Goal: Task Accomplishment & Management: Manage account settings

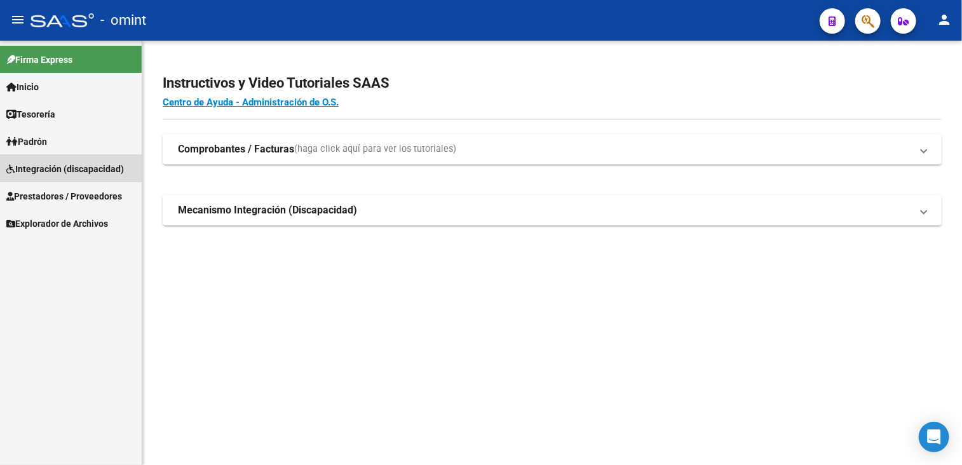
click at [62, 165] on span "Integración (discapacidad)" at bounding box center [65, 169] width 118 height 14
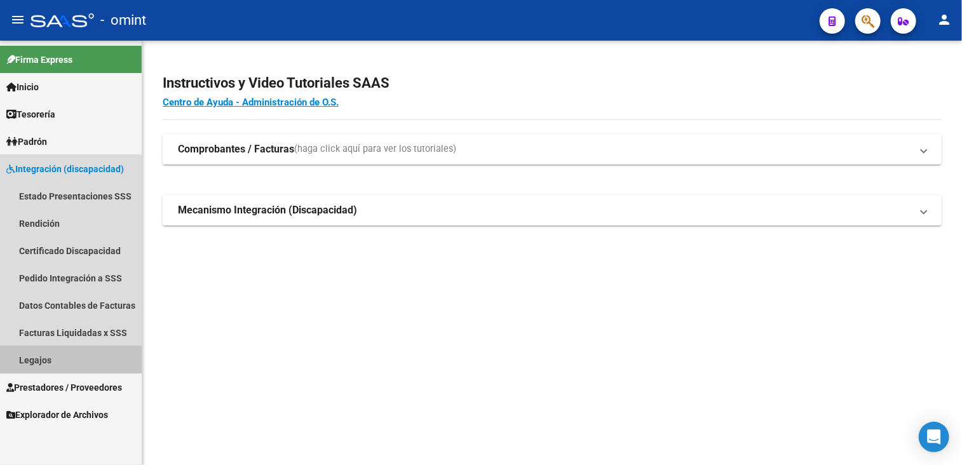
click at [43, 361] on link "Legajos" at bounding box center [71, 359] width 142 height 27
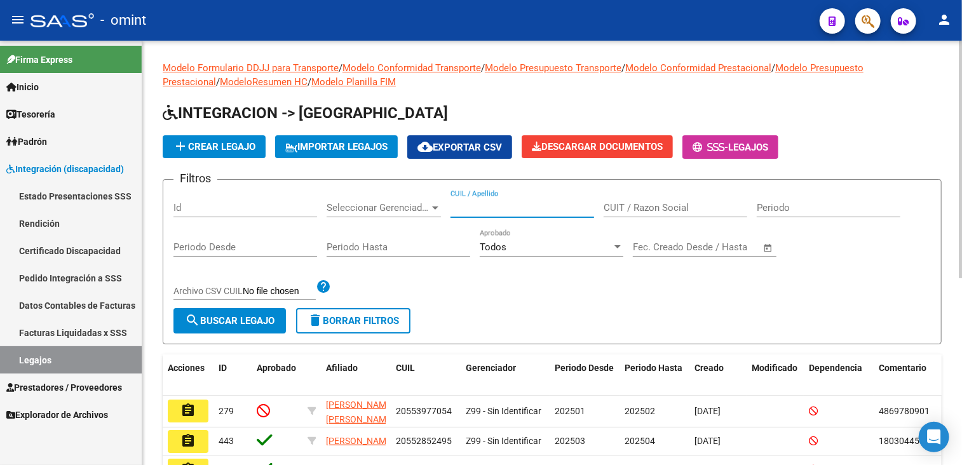
click at [515, 209] on input "CUIL / Apellido" at bounding box center [523, 207] width 144 height 11
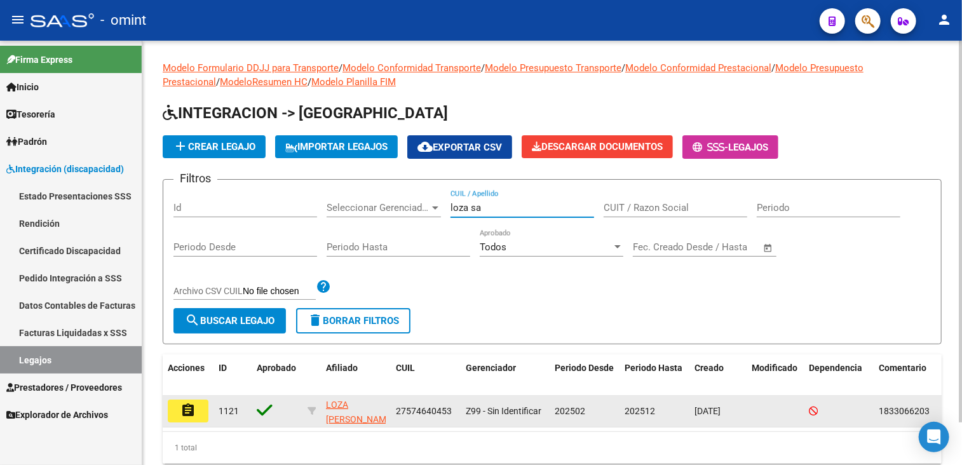
type input "loza sa"
click at [188, 403] on mat-icon "assignment" at bounding box center [187, 410] width 15 height 15
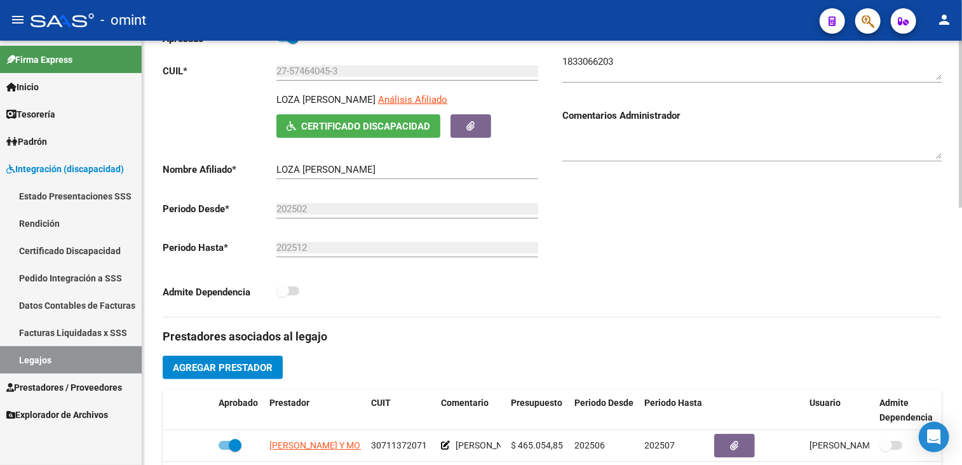
scroll to position [381, 0]
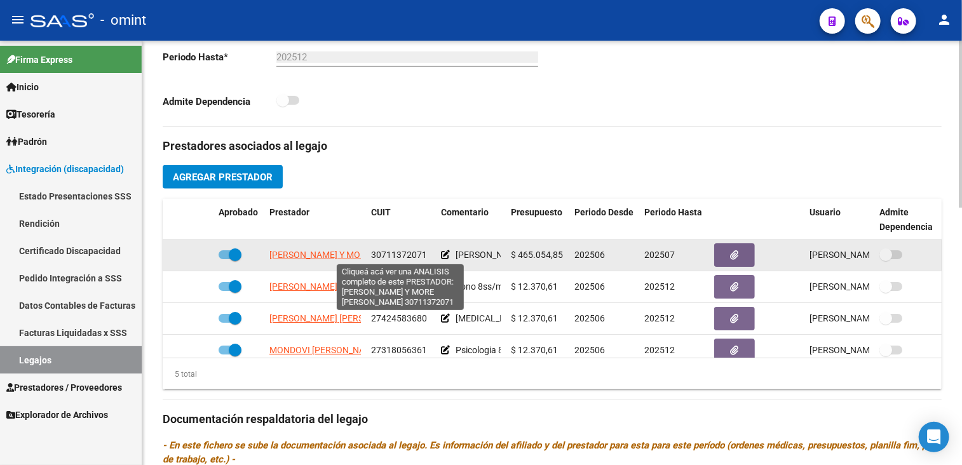
click at [333, 250] on span "[PERSON_NAME] Y MORE [PERSON_NAME]" at bounding box center [355, 255] width 172 height 10
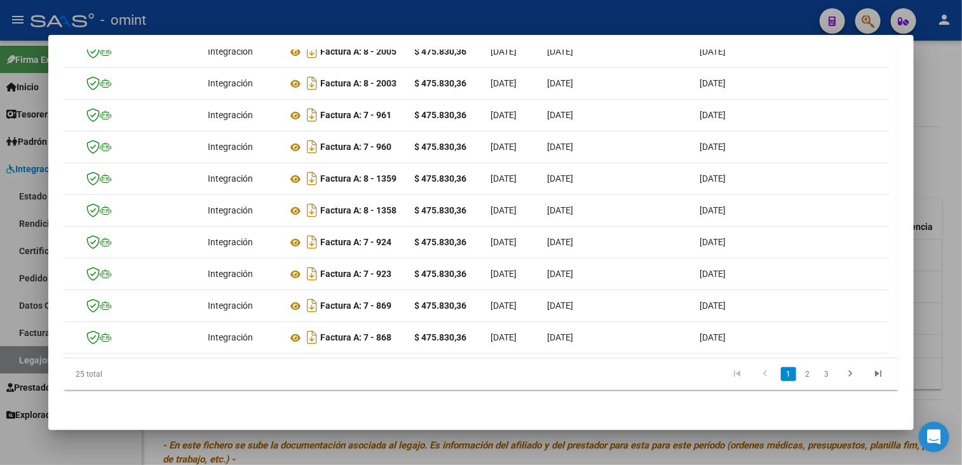
scroll to position [0, 24]
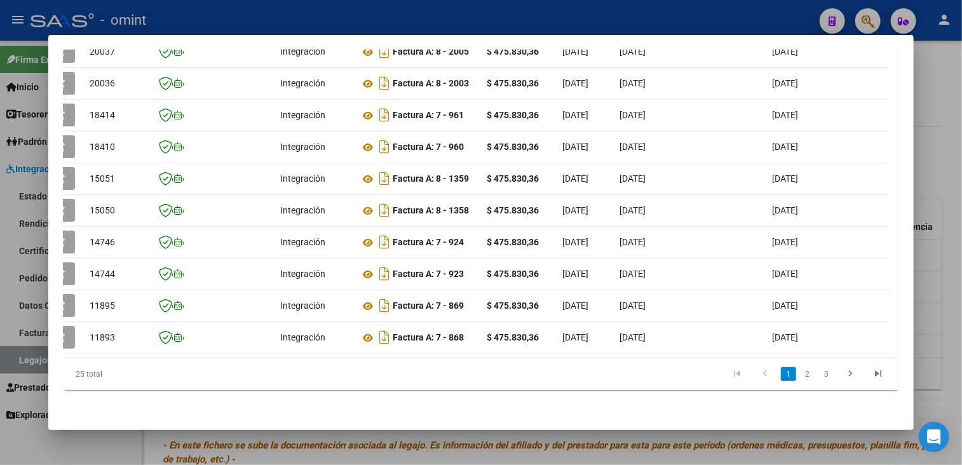
click at [258, 454] on div at bounding box center [481, 232] width 962 height 465
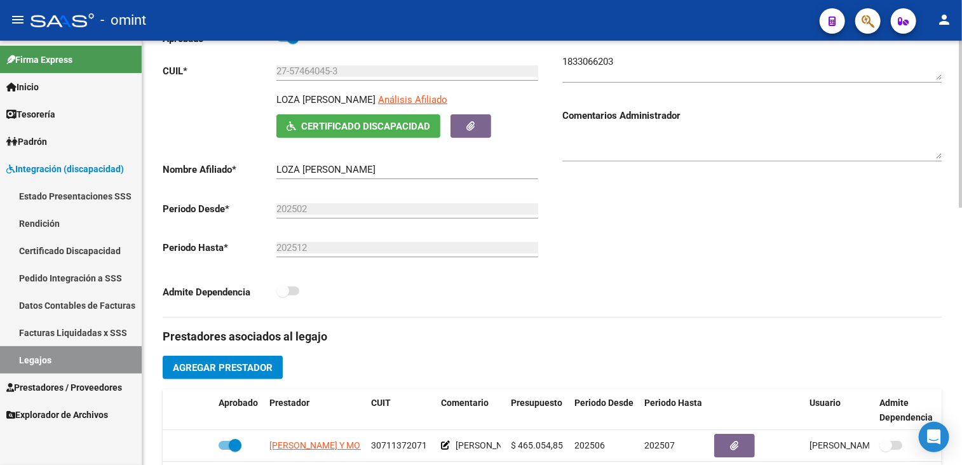
scroll to position [0, 0]
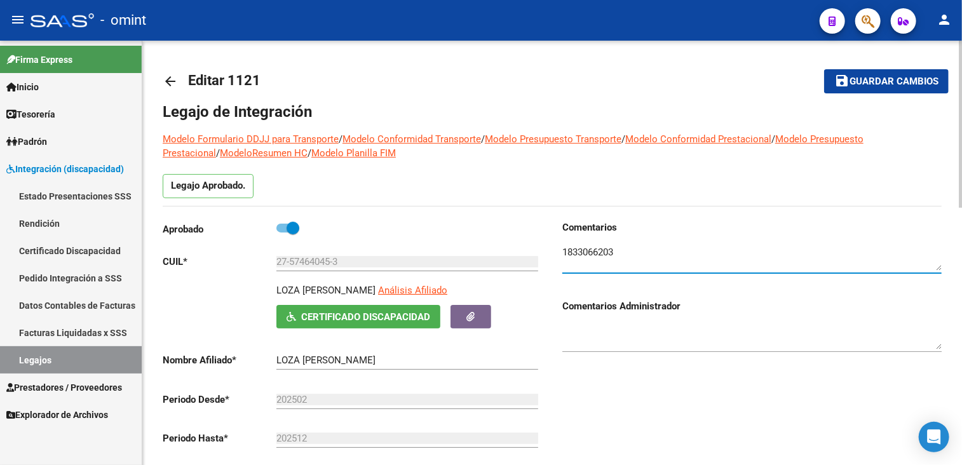
click at [585, 253] on textarea at bounding box center [751, 257] width 379 height 25
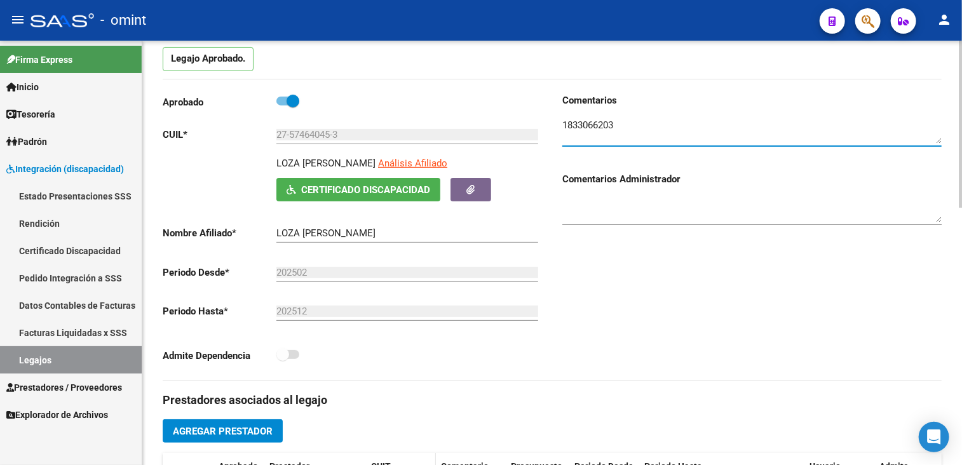
scroll to position [318, 0]
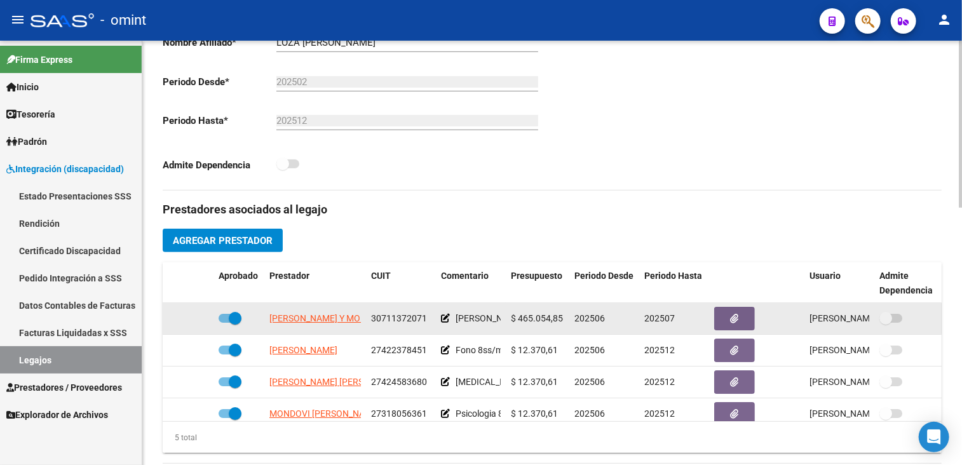
click at [232, 314] on span at bounding box center [235, 318] width 13 height 13
click at [225, 323] on input "checkbox" at bounding box center [224, 323] width 1 height 1
checkbox input "false"
click at [192, 316] on icon at bounding box center [195, 318] width 9 height 9
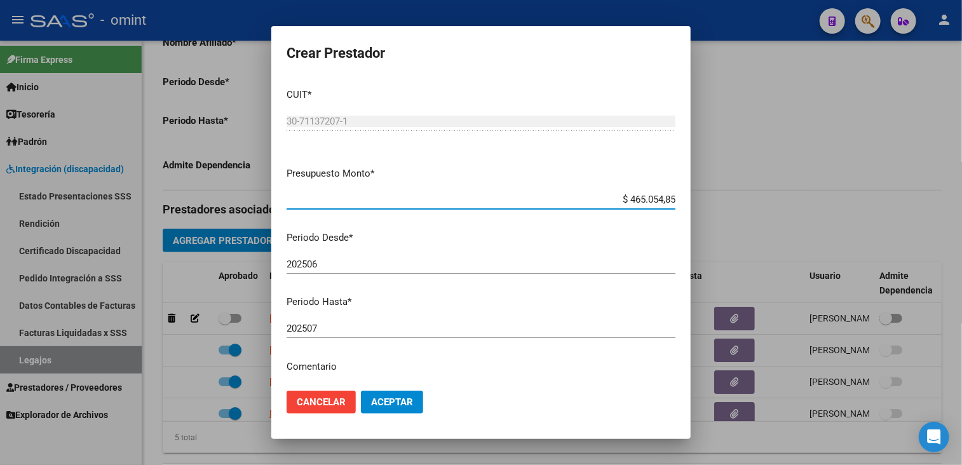
click at [339, 326] on input "202507" at bounding box center [481, 328] width 389 height 11
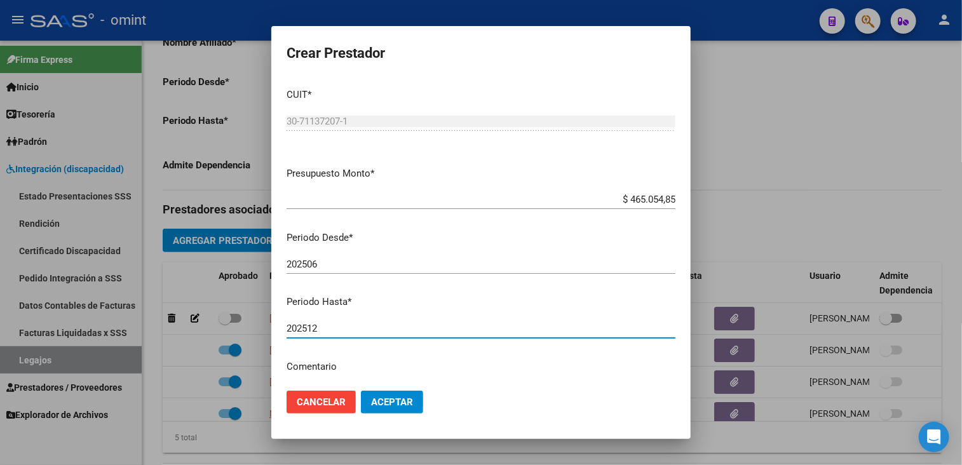
type input "202512"
click at [391, 409] on button "Aceptar" at bounding box center [392, 402] width 62 height 23
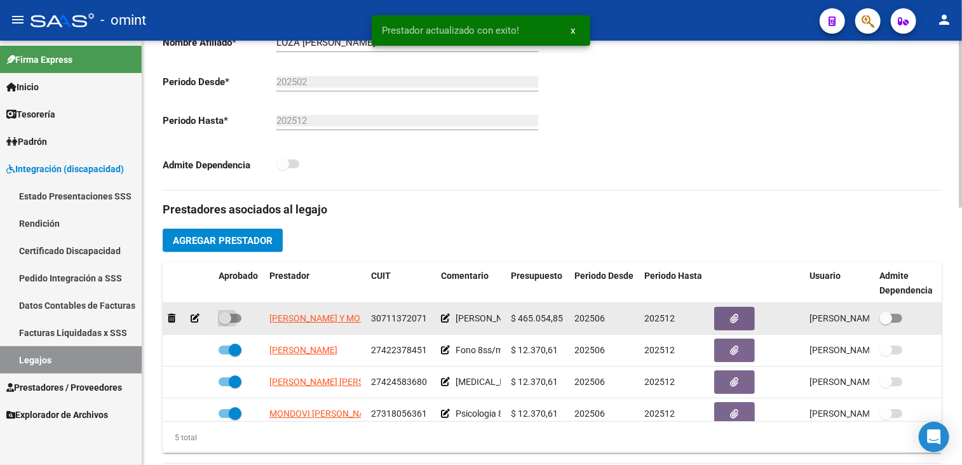
click at [235, 319] on span at bounding box center [230, 318] width 23 height 9
click at [225, 323] on input "checkbox" at bounding box center [224, 323] width 1 height 1
checkbox input "true"
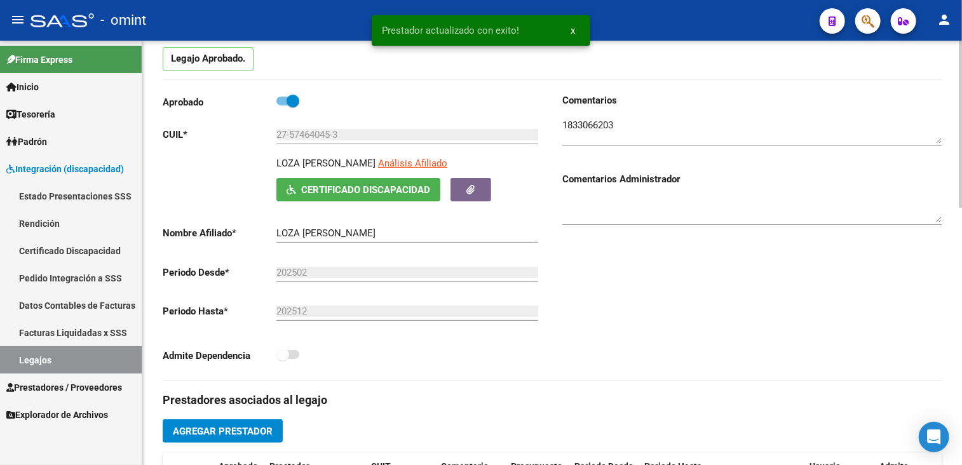
scroll to position [0, 0]
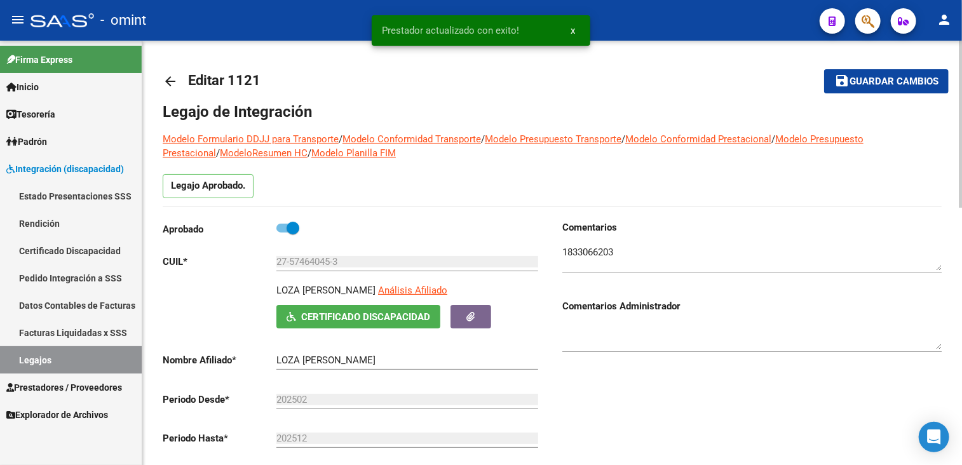
click at [858, 87] on button "save Guardar cambios" at bounding box center [886, 81] width 125 height 24
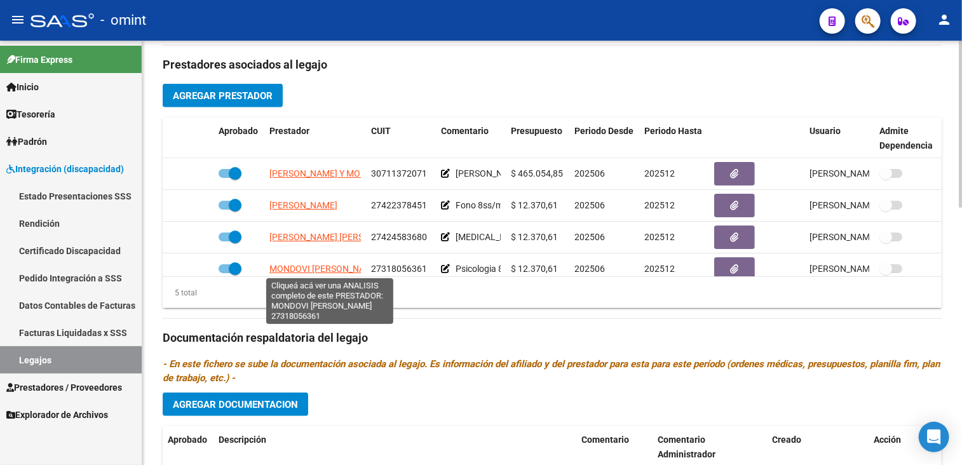
click at [262, 393] on button "Agregar Documentacion" at bounding box center [236, 405] width 146 height 24
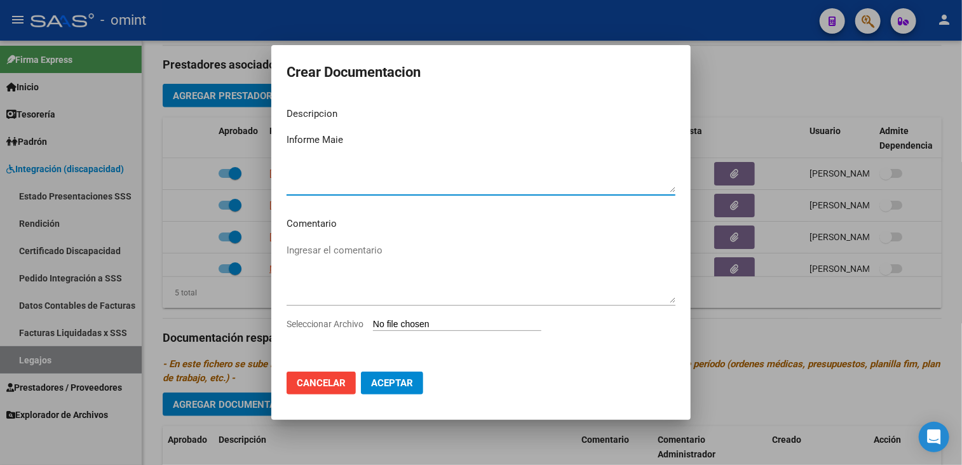
type textarea "Informe Maie"
click at [360, 327] on span "Seleccionar Archivo" at bounding box center [325, 324] width 77 height 10
click at [373, 327] on input "Seleccionar Archivo" at bounding box center [457, 325] width 168 height 12
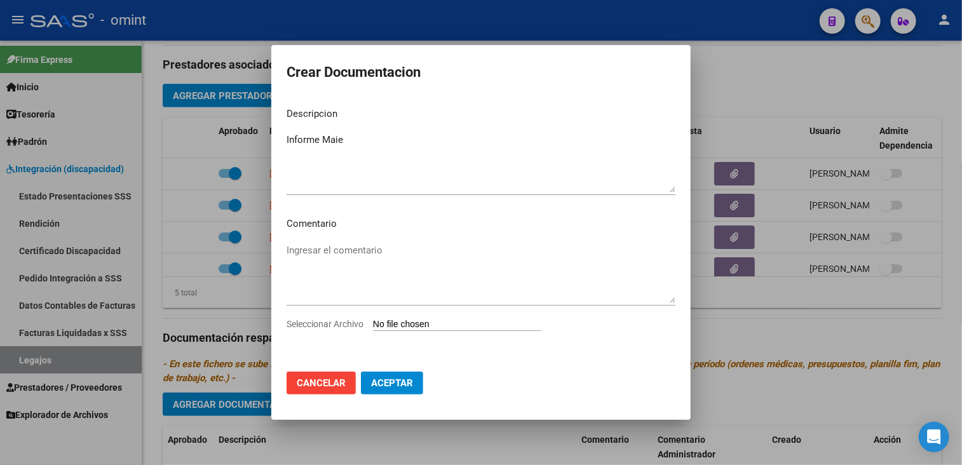
click at [438, 442] on div at bounding box center [481, 232] width 962 height 465
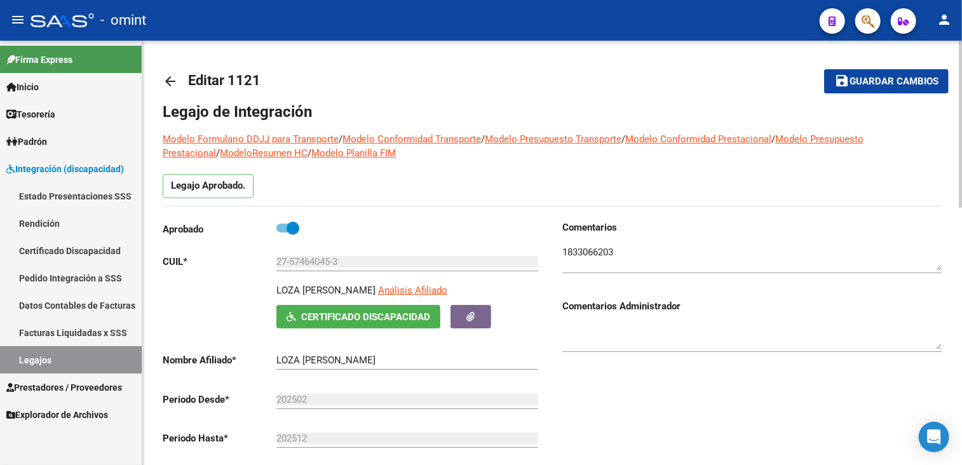
click at [858, 79] on span "Guardar cambios" at bounding box center [894, 81] width 89 height 11
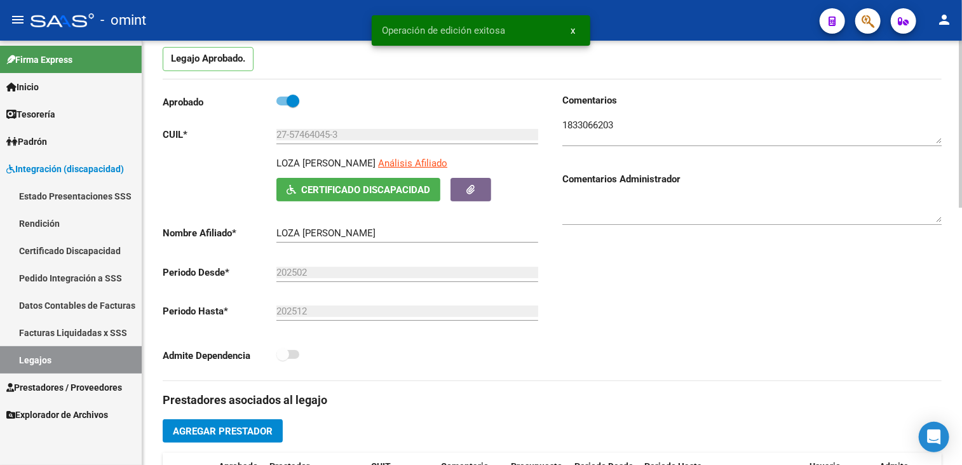
scroll to position [254, 0]
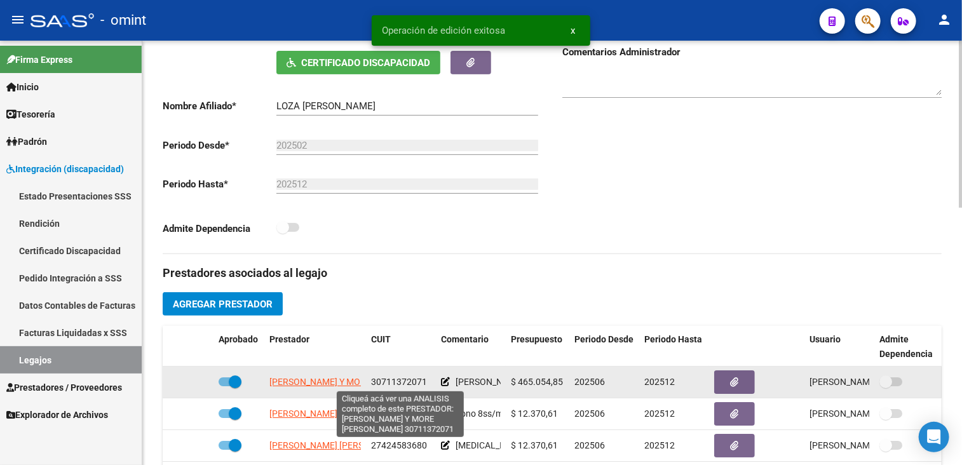
click at [288, 379] on span "[PERSON_NAME] Y MORE [PERSON_NAME]" at bounding box center [355, 382] width 172 height 10
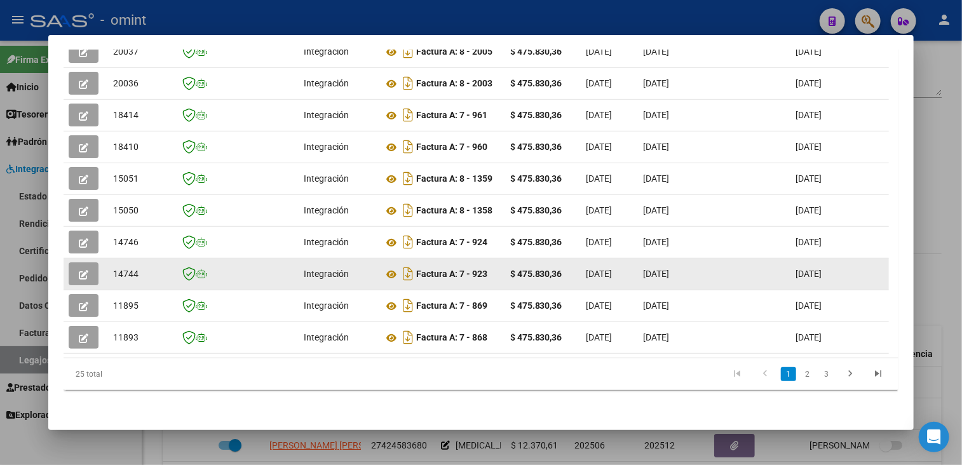
scroll to position [180, 0]
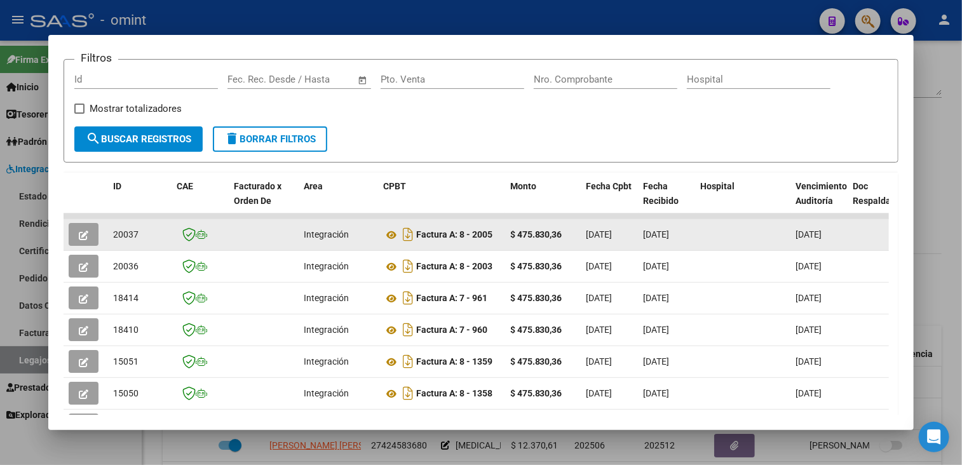
click at [82, 233] on icon "button" at bounding box center [84, 236] width 10 height 10
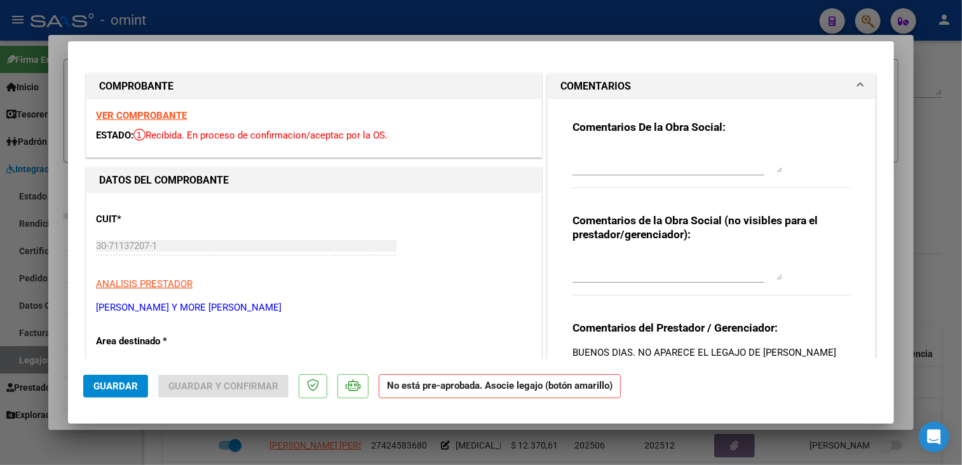
click at [159, 117] on strong "VER COMPROBANTE" at bounding box center [141, 115] width 91 height 11
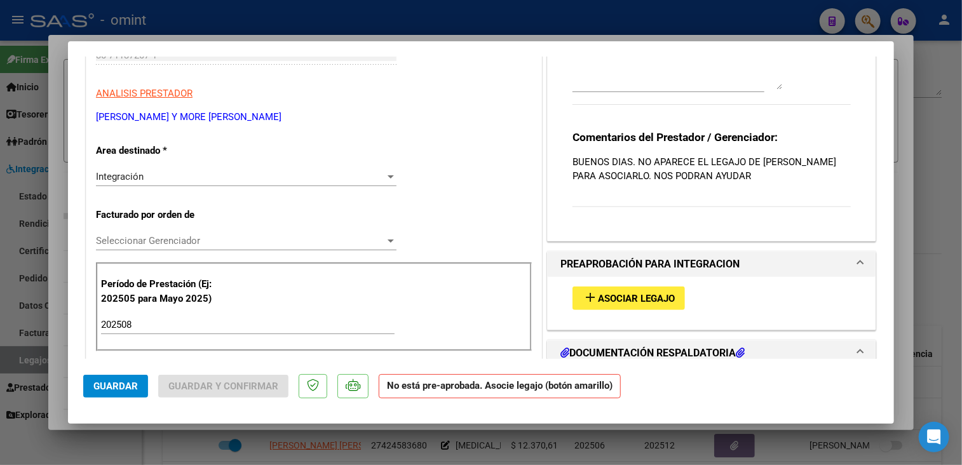
scroll to position [318, 0]
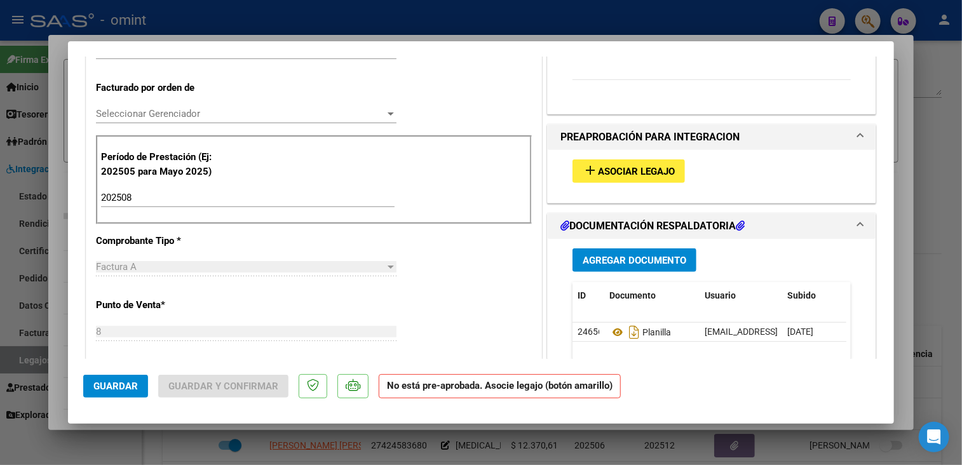
click at [615, 168] on span "Asociar Legajo" at bounding box center [636, 171] width 77 height 11
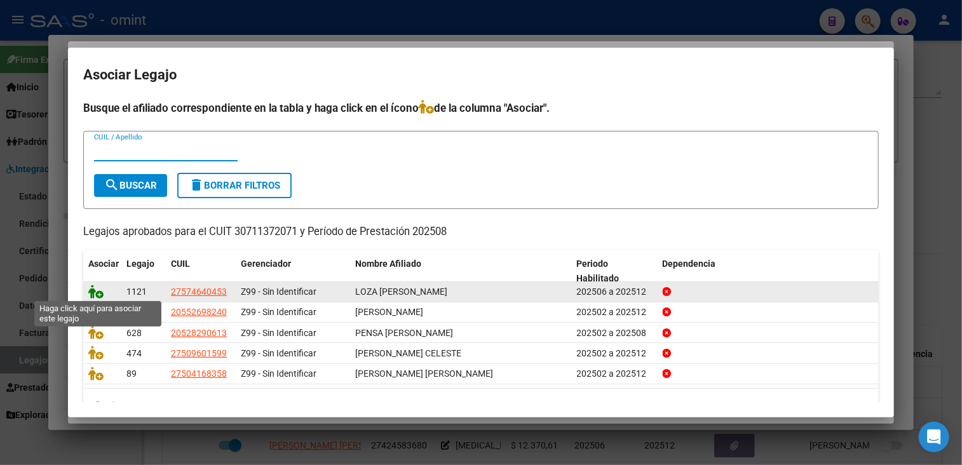
click at [94, 290] on icon at bounding box center [95, 292] width 15 height 14
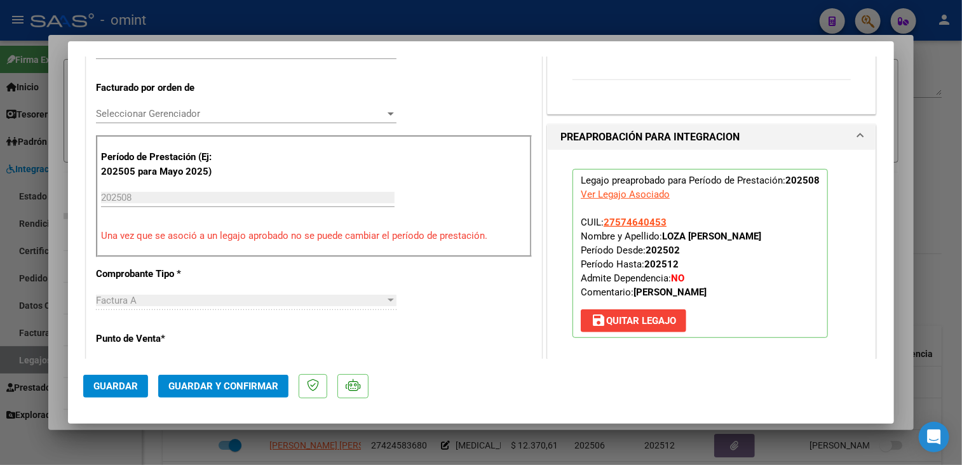
scroll to position [508, 0]
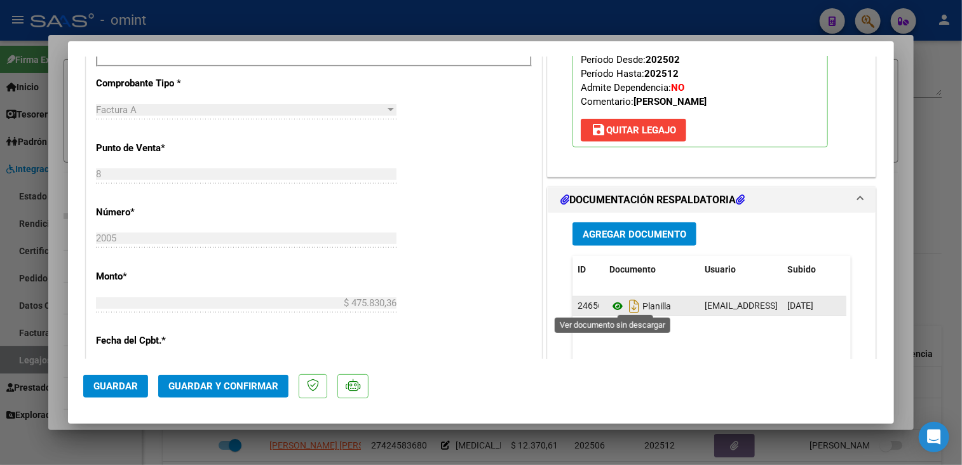
click at [611, 304] on icon at bounding box center [617, 306] width 17 height 15
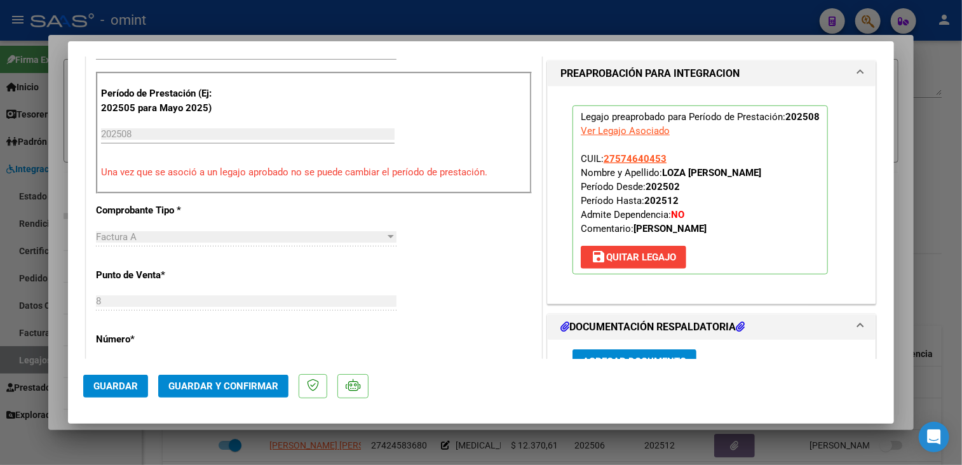
scroll to position [254, 0]
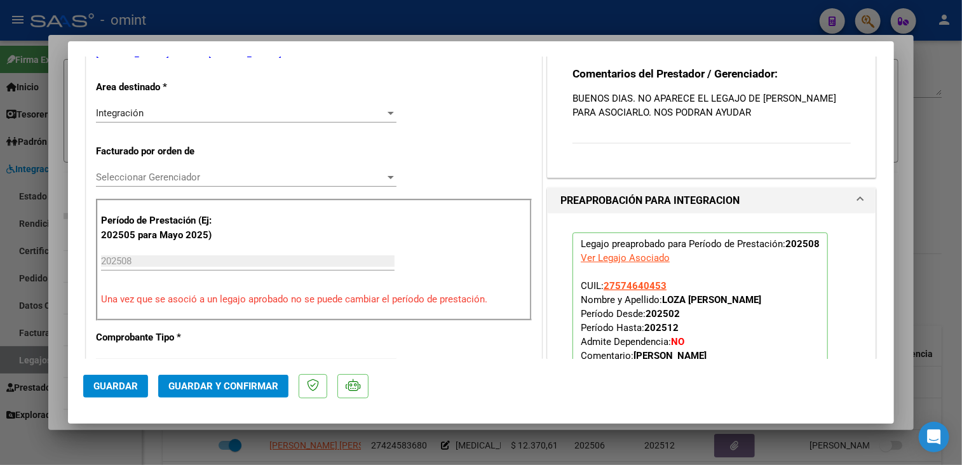
click at [200, 172] on span "Seleccionar Gerenciador" at bounding box center [240, 177] width 289 height 11
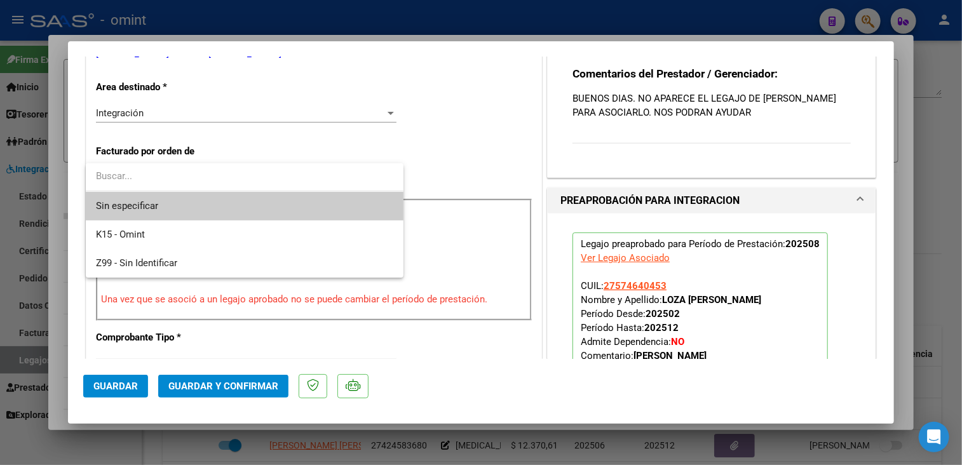
click at [182, 193] on span "Sin especificar" at bounding box center [244, 206] width 297 height 29
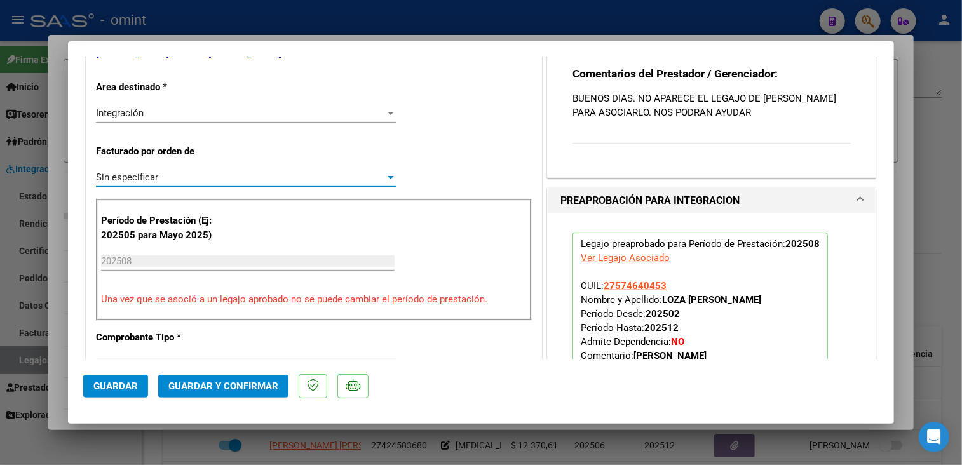
click at [225, 384] on span "Guardar y Confirmar" at bounding box center [223, 386] width 110 height 11
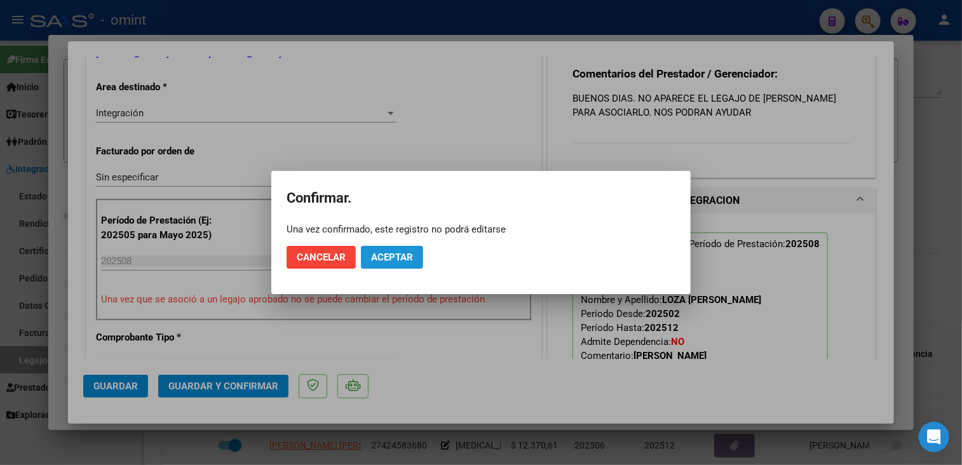
click at [393, 258] on span "Aceptar" at bounding box center [392, 257] width 42 height 11
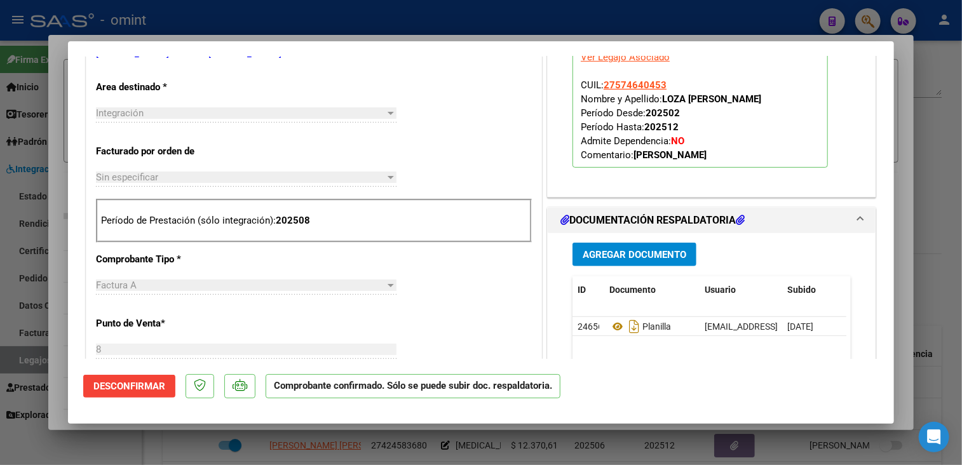
click at [436, 437] on div at bounding box center [481, 232] width 962 height 465
type input "$ 0,00"
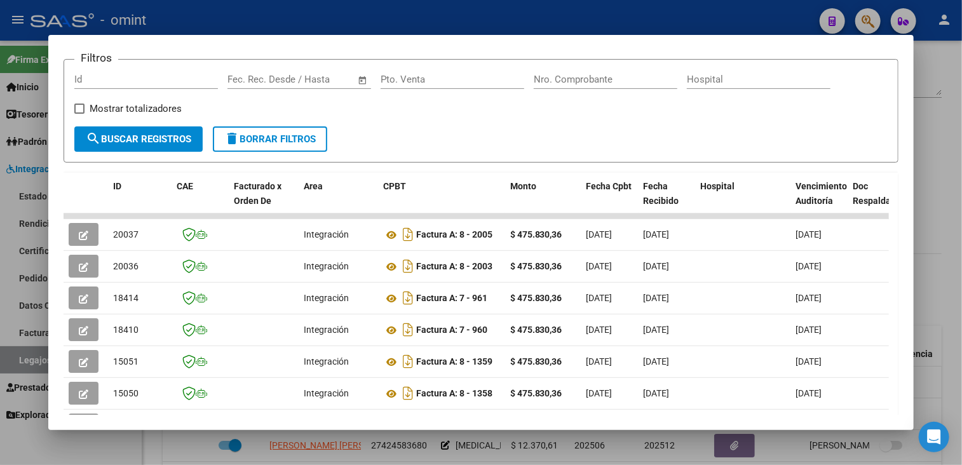
click at [430, 444] on div at bounding box center [481, 232] width 962 height 465
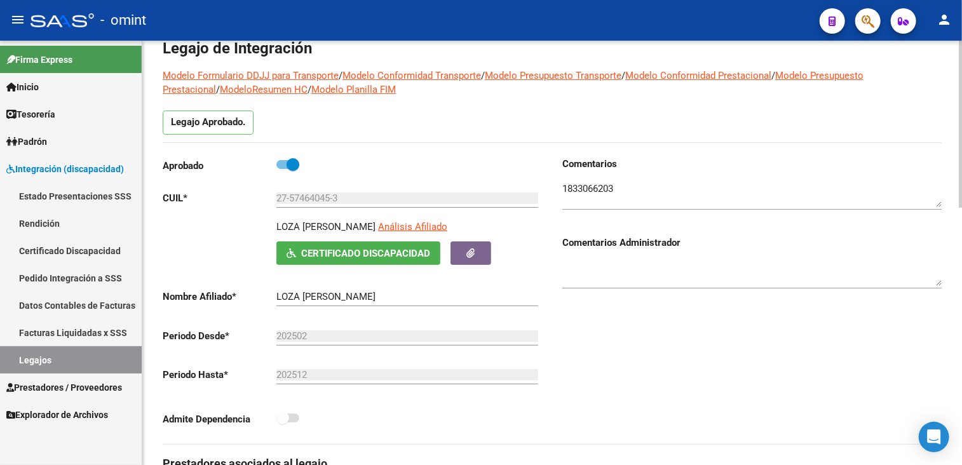
scroll to position [0, 0]
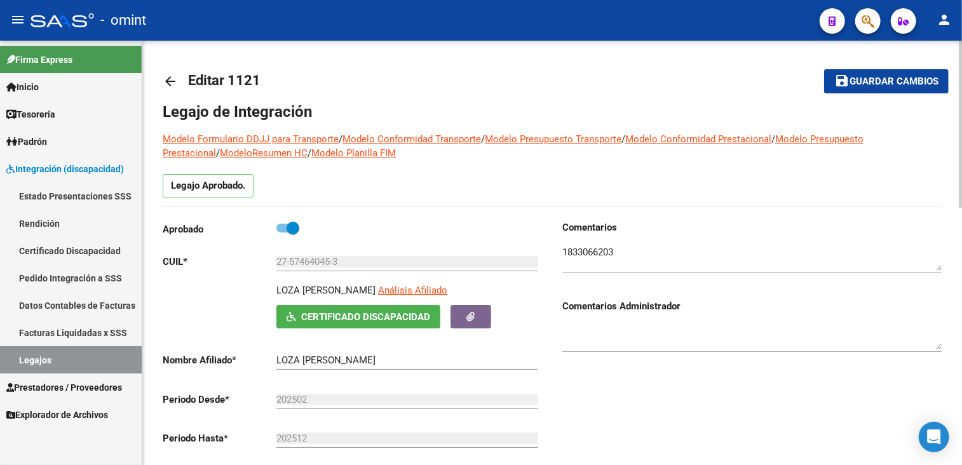
click at [865, 87] on button "save Guardar cambios" at bounding box center [886, 81] width 125 height 24
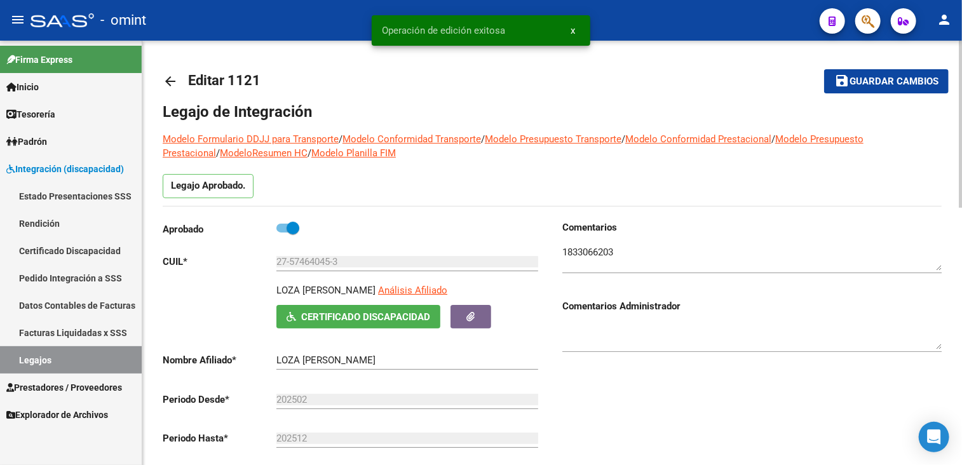
drag, startPoint x: 58, startPoint y: 354, endPoint x: 229, endPoint y: 432, distance: 188.0
click at [58, 353] on link "Legajos" at bounding box center [71, 359] width 142 height 27
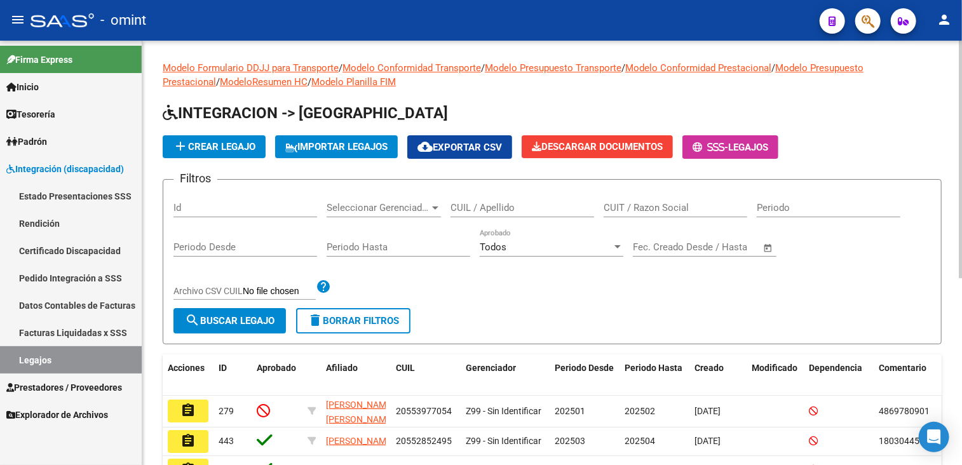
click at [503, 203] on input "CUIL / Apellido" at bounding box center [523, 207] width 144 height 11
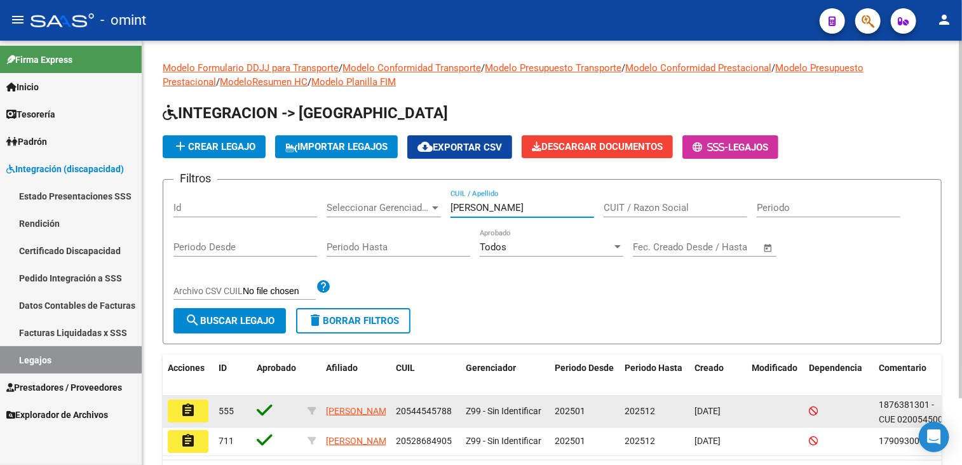
type input "[PERSON_NAME]"
click at [186, 412] on mat-icon "assignment" at bounding box center [187, 410] width 15 height 15
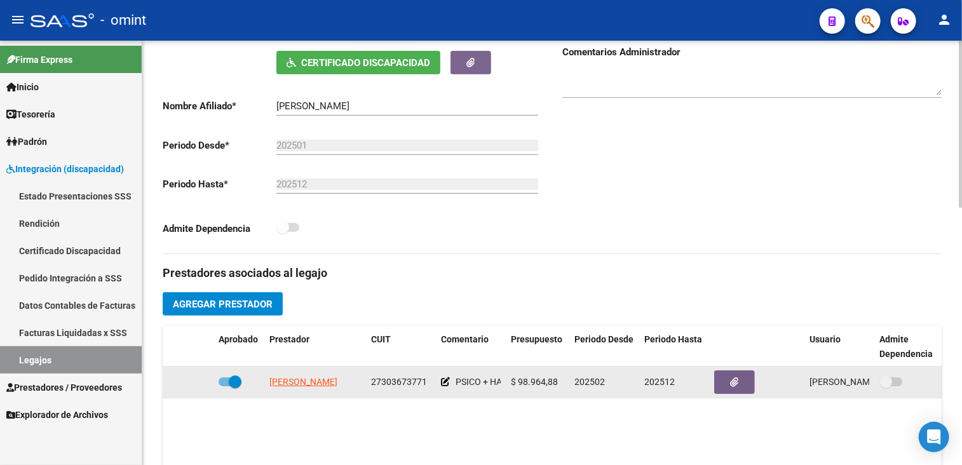
scroll to position [381, 0]
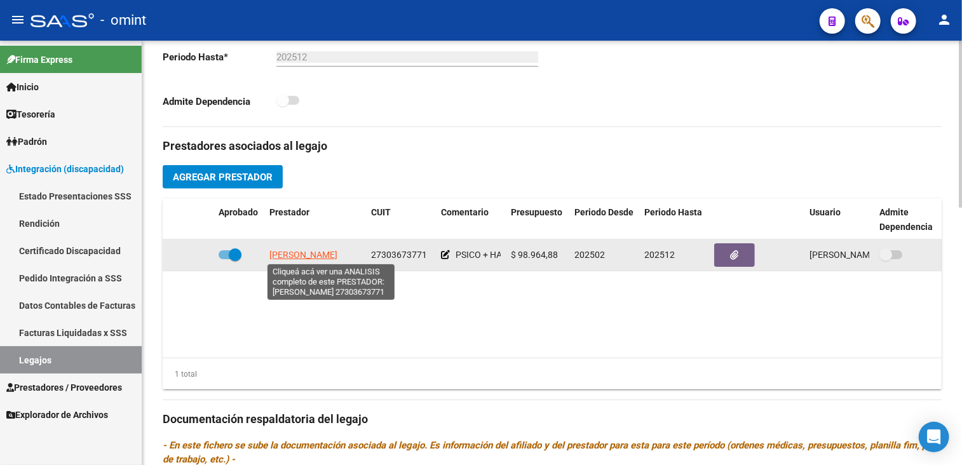
click at [295, 256] on span "[PERSON_NAME]" at bounding box center [303, 255] width 68 height 10
type textarea "27303673771"
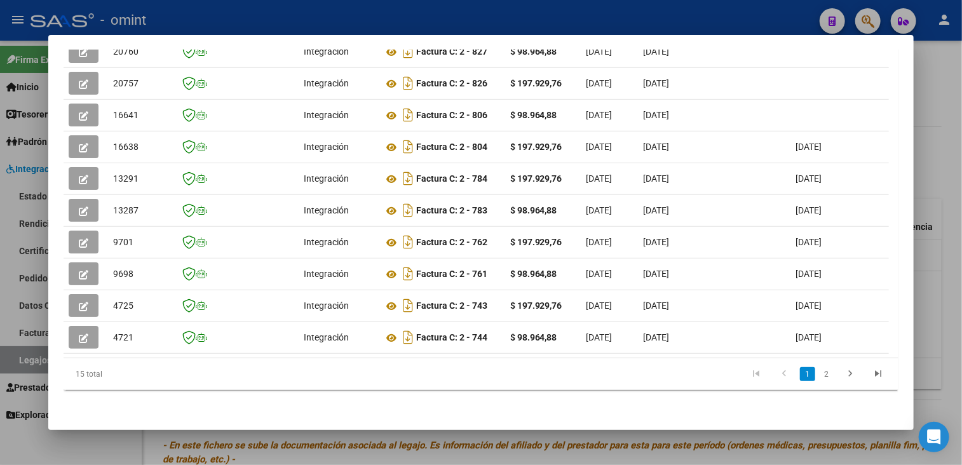
scroll to position [307, 0]
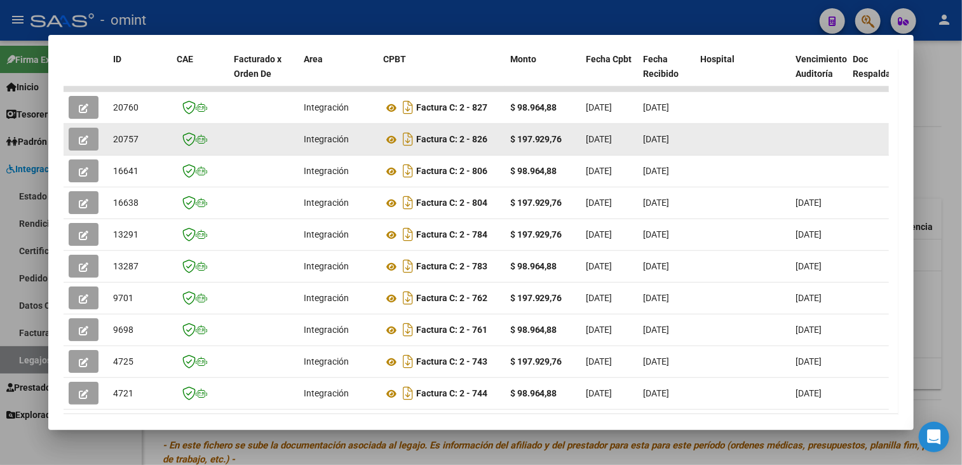
click at [81, 136] on icon "button" at bounding box center [84, 140] width 10 height 10
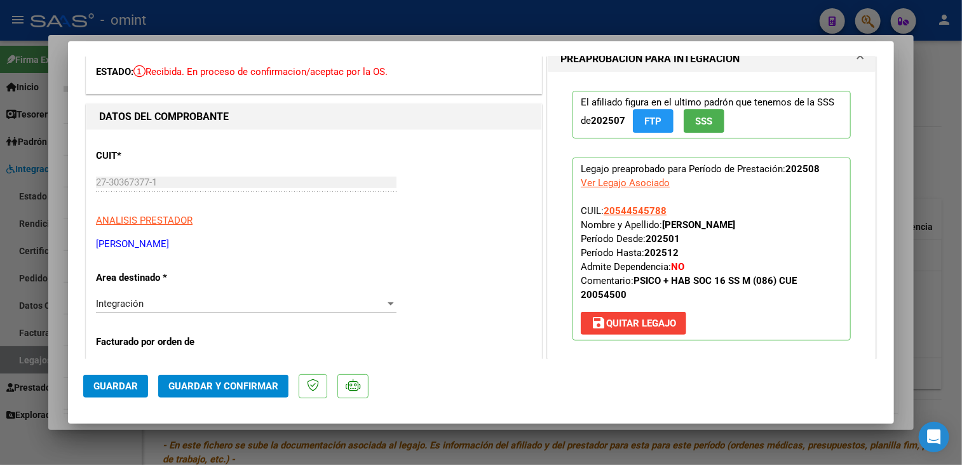
scroll to position [0, 0]
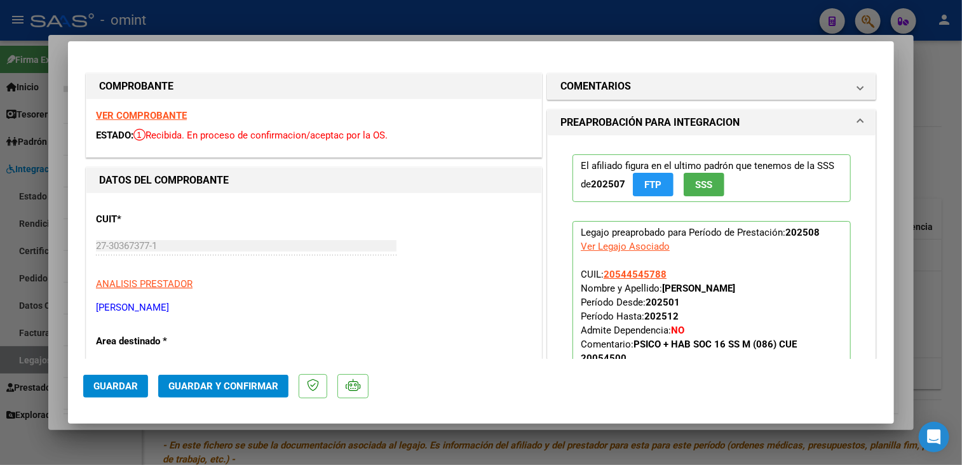
click at [173, 116] on strong "VER COMPROBANTE" at bounding box center [141, 115] width 91 height 11
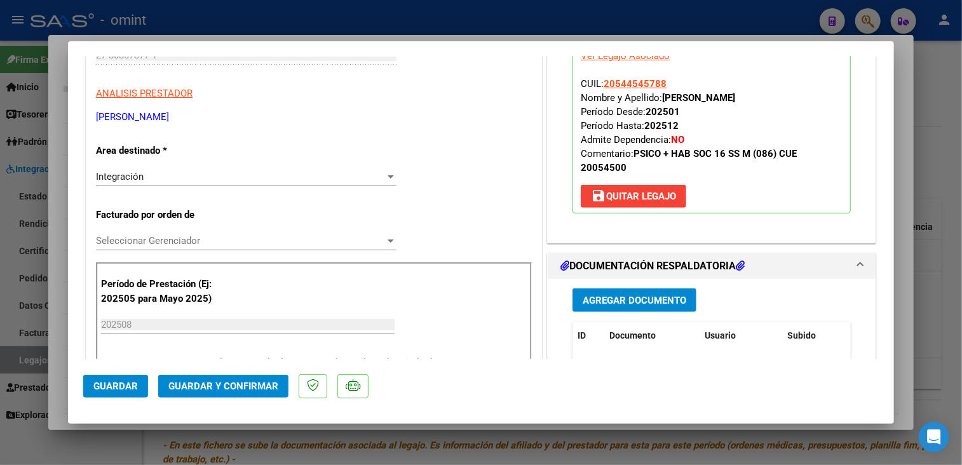
scroll to position [318, 0]
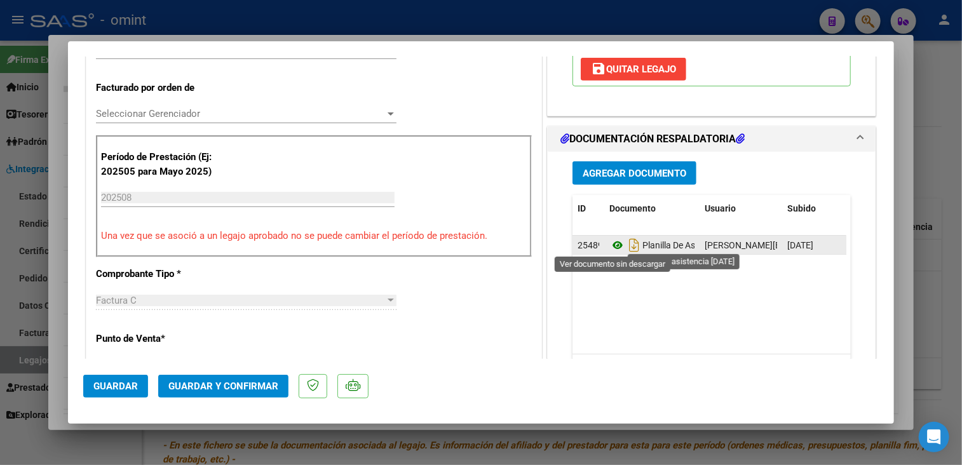
click at [611, 243] on icon at bounding box center [617, 245] width 17 height 15
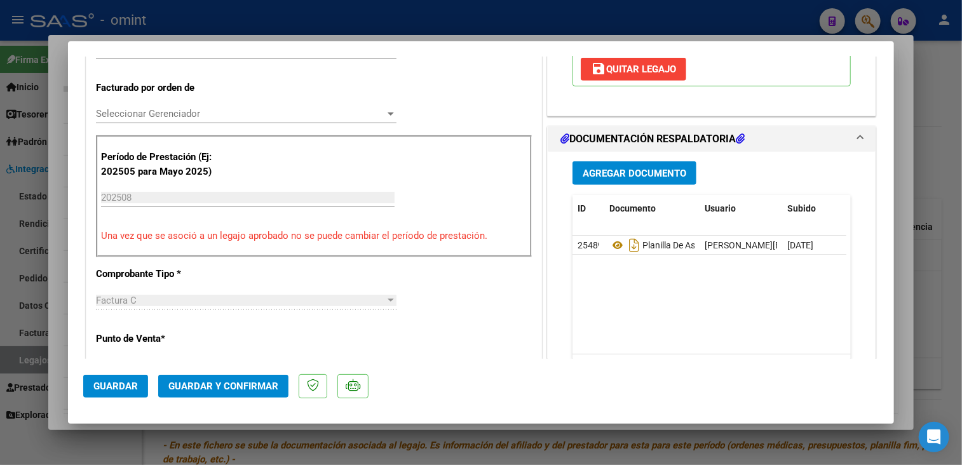
click at [200, 111] on span "Seleccionar Gerenciador" at bounding box center [240, 113] width 289 height 11
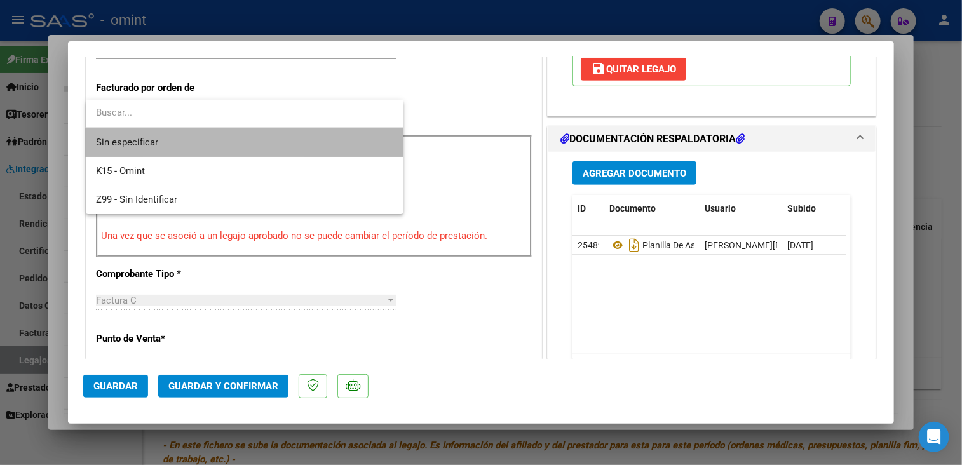
click at [193, 141] on span "Sin especificar" at bounding box center [244, 142] width 297 height 29
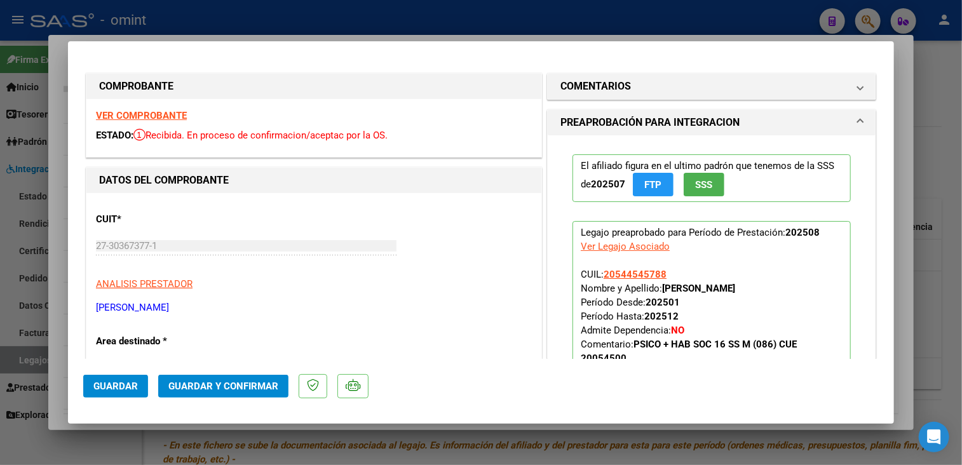
scroll to position [127, 0]
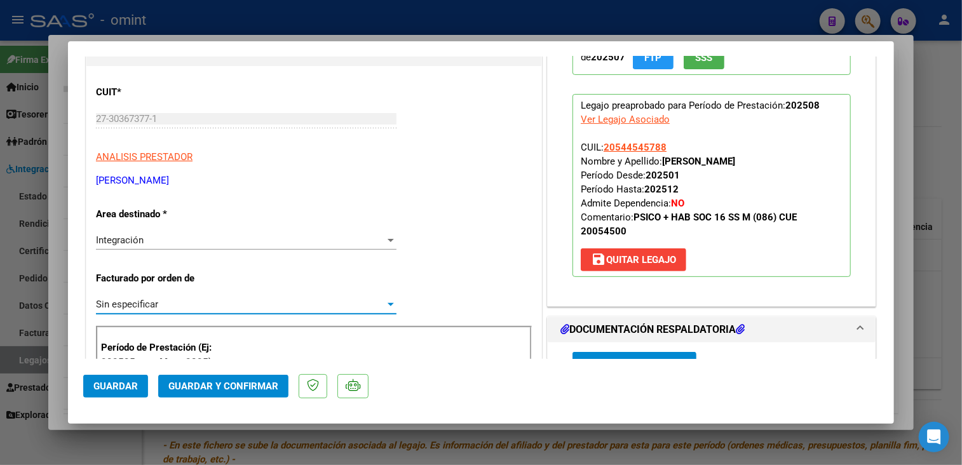
click at [255, 388] on span "Guardar y Confirmar" at bounding box center [223, 386] width 110 height 11
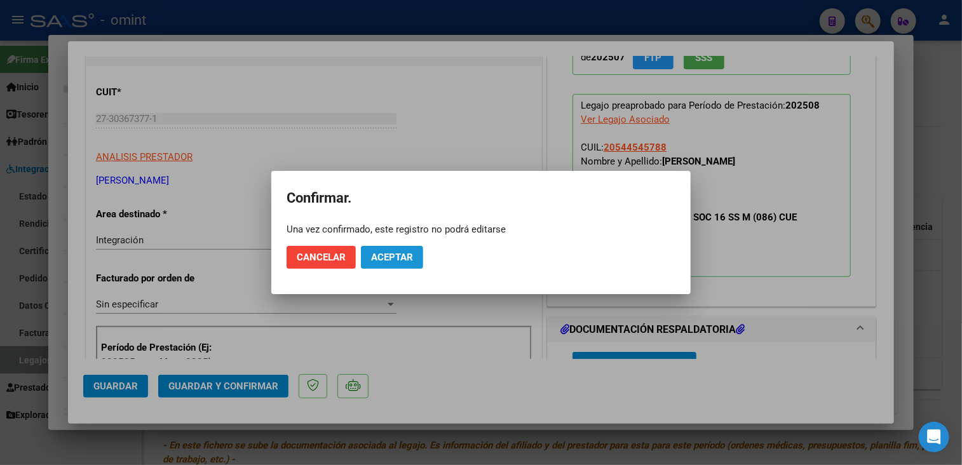
click at [416, 261] on button "Aceptar" at bounding box center [392, 257] width 62 height 23
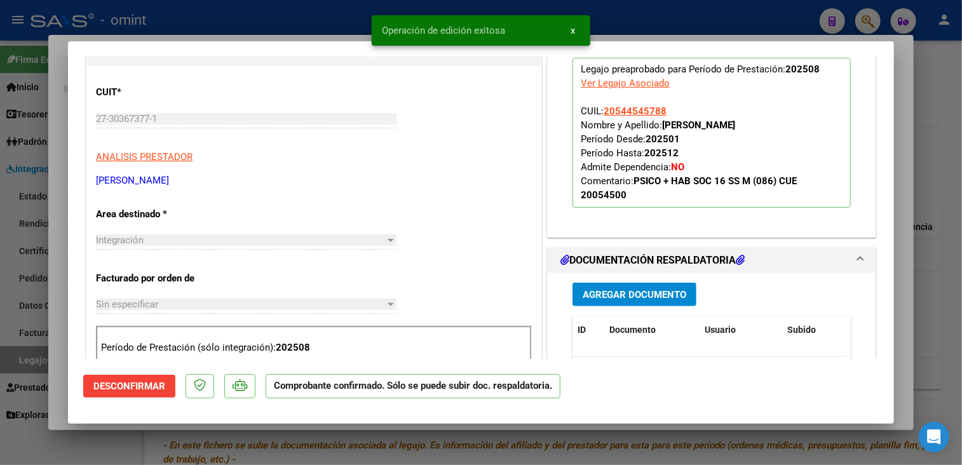
click at [60, 370] on div at bounding box center [481, 232] width 962 height 465
type input "$ 0,00"
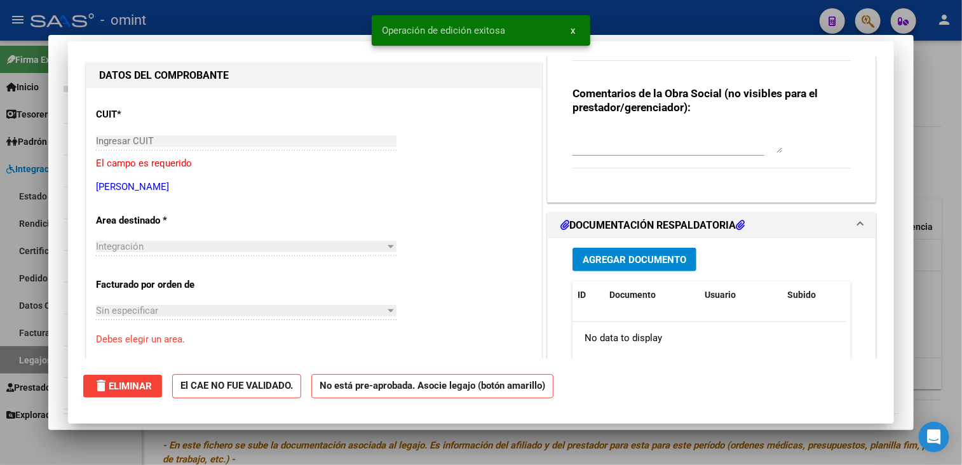
scroll to position [0, 0]
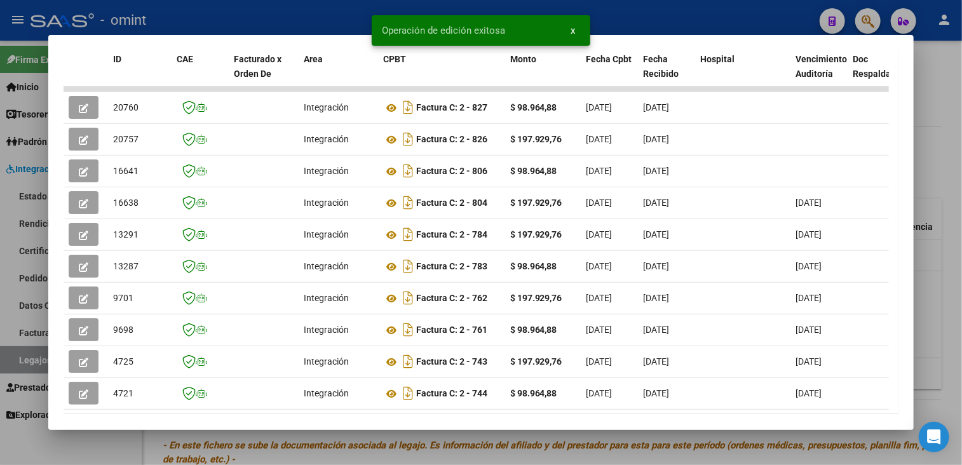
click at [285, 440] on div at bounding box center [481, 232] width 962 height 465
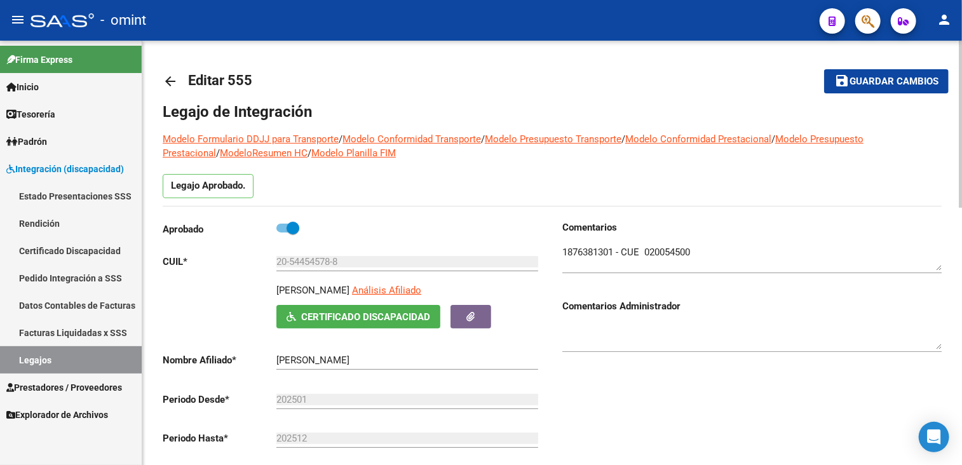
click at [862, 72] on button "save Guardar cambios" at bounding box center [886, 81] width 125 height 24
click at [867, 86] on span "Guardar cambios" at bounding box center [894, 81] width 89 height 11
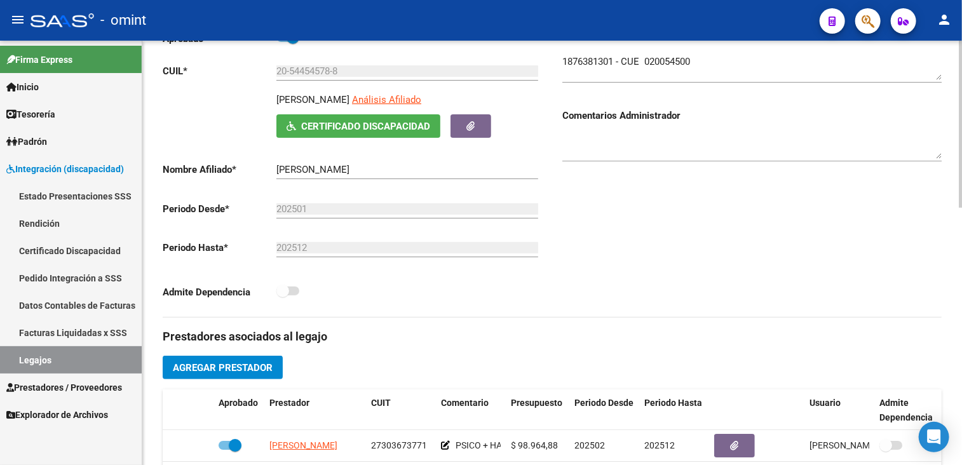
scroll to position [318, 0]
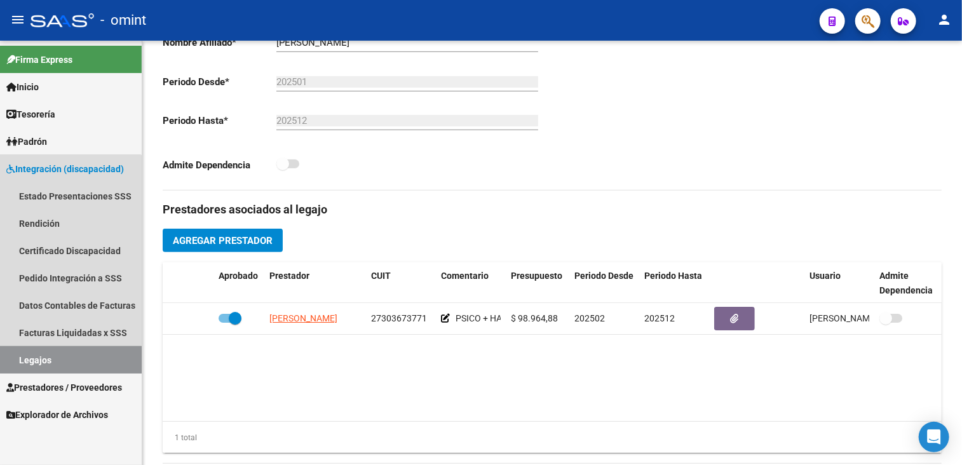
click at [22, 364] on link "Legajos" at bounding box center [71, 359] width 142 height 27
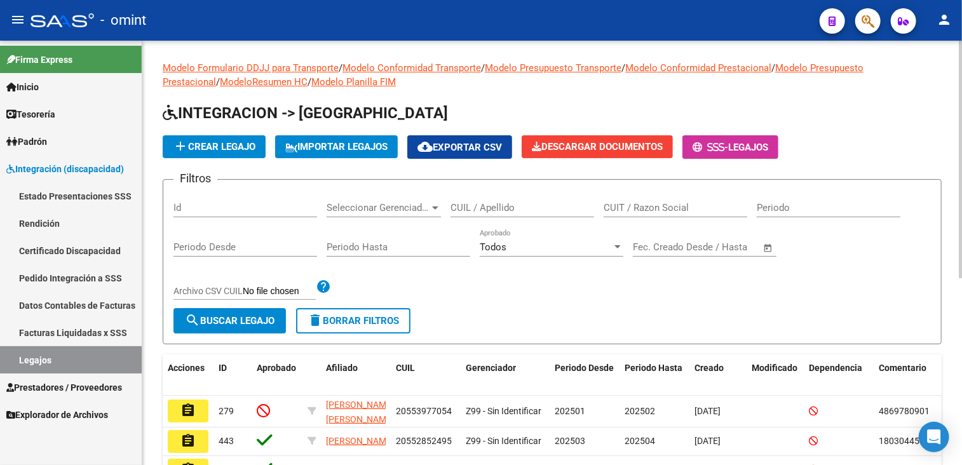
click at [526, 210] on input "CUIL / Apellido" at bounding box center [523, 207] width 144 height 11
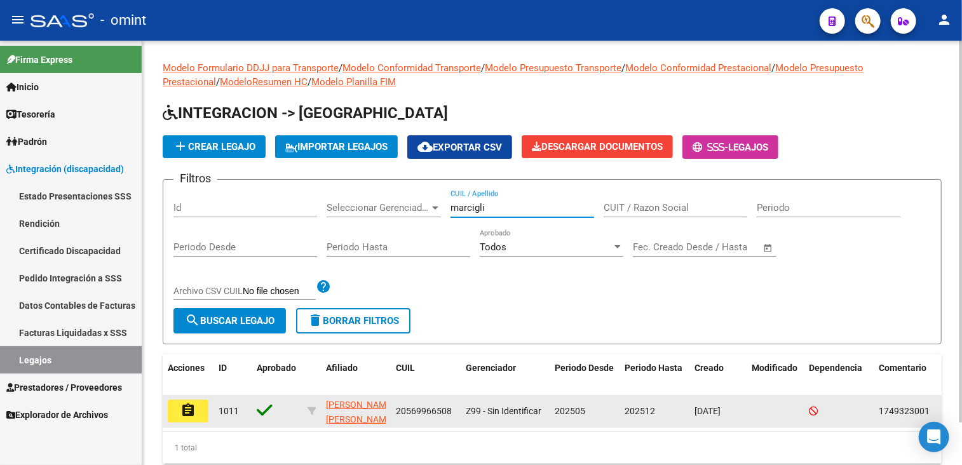
type input "marcigli"
click at [200, 414] on button "assignment" at bounding box center [188, 411] width 41 height 23
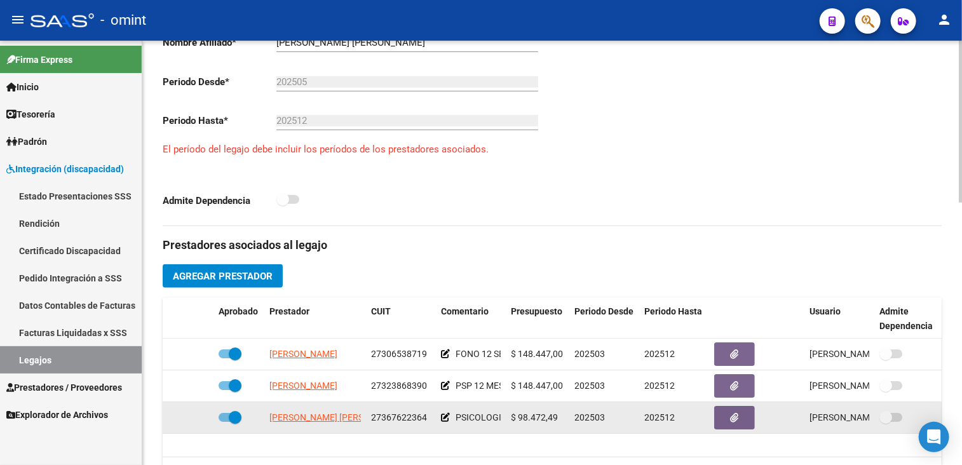
scroll to position [381, 0]
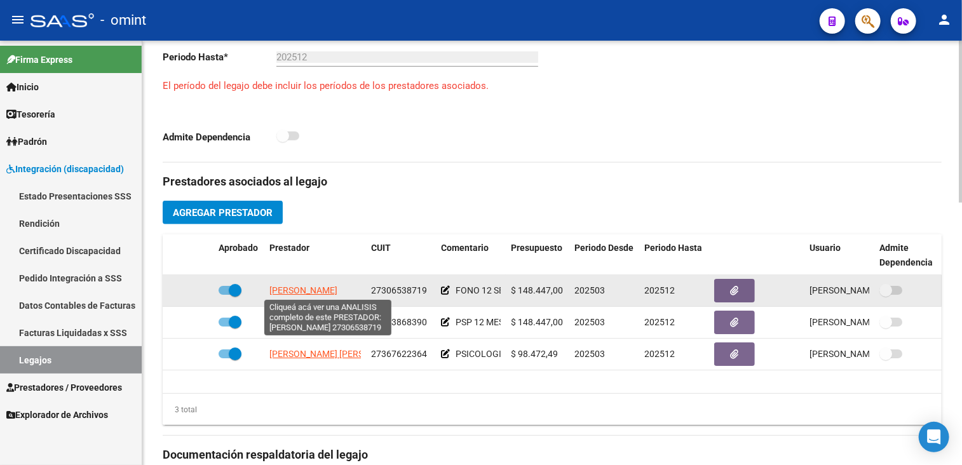
click at [311, 290] on span "[PERSON_NAME]" at bounding box center [303, 290] width 68 height 10
type textarea "27306538719"
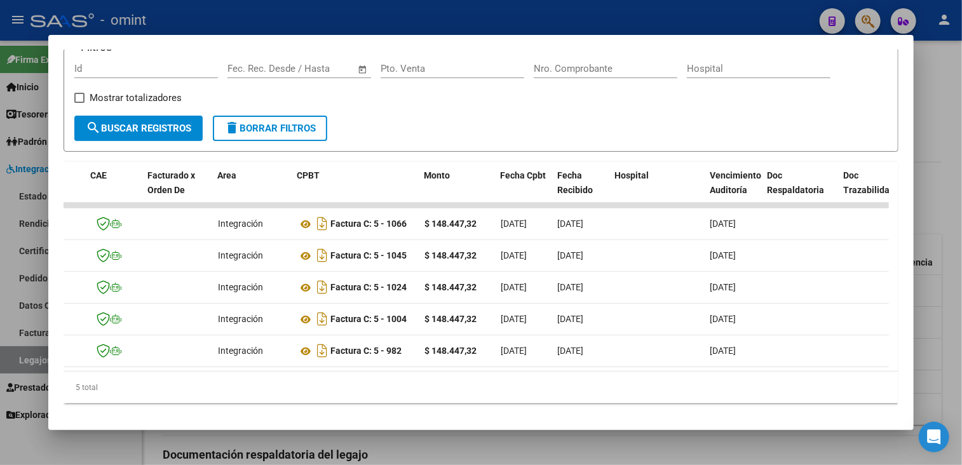
scroll to position [0, 0]
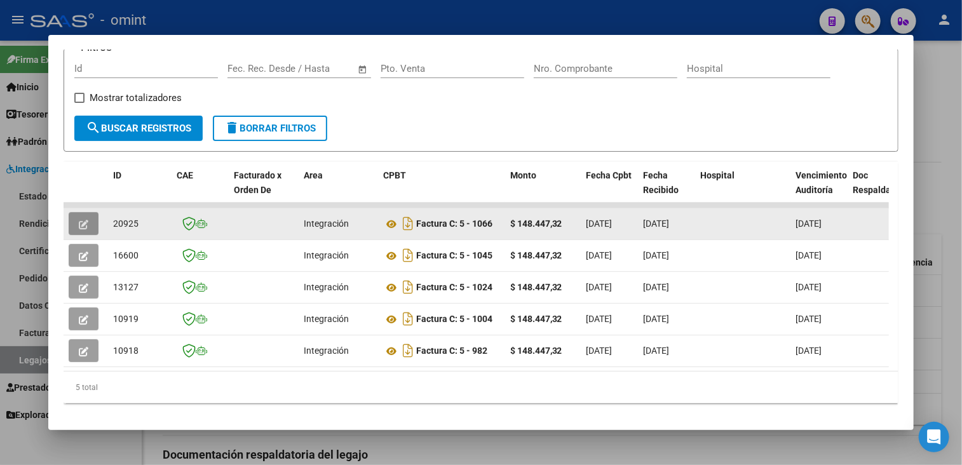
click at [93, 224] on button "button" at bounding box center [84, 223] width 30 height 23
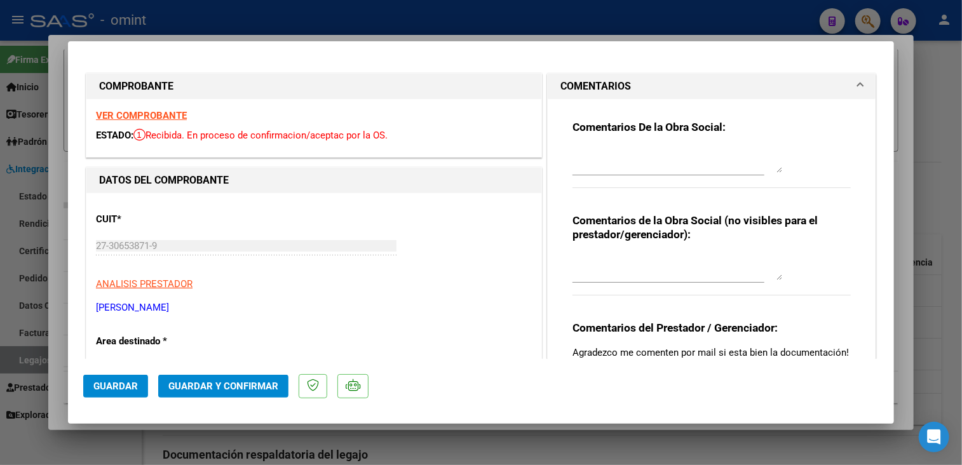
click at [135, 116] on strong "VER COMPROBANTE" at bounding box center [141, 115] width 91 height 11
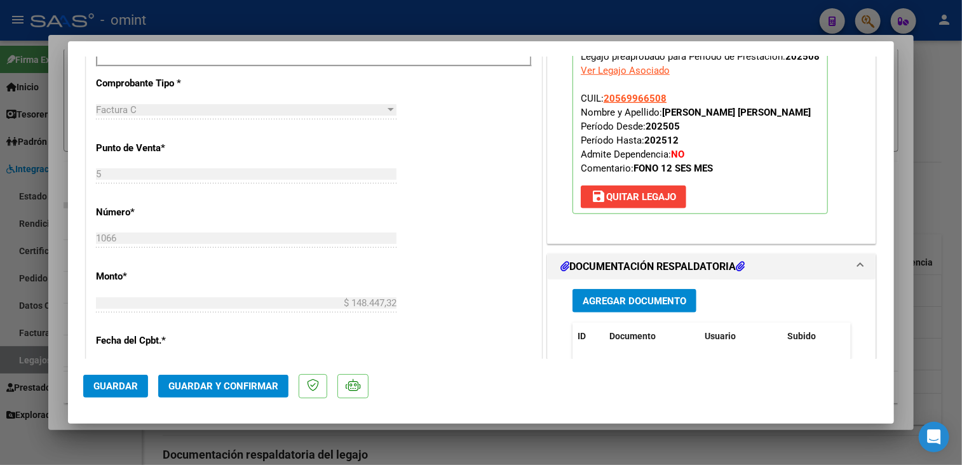
scroll to position [635, 0]
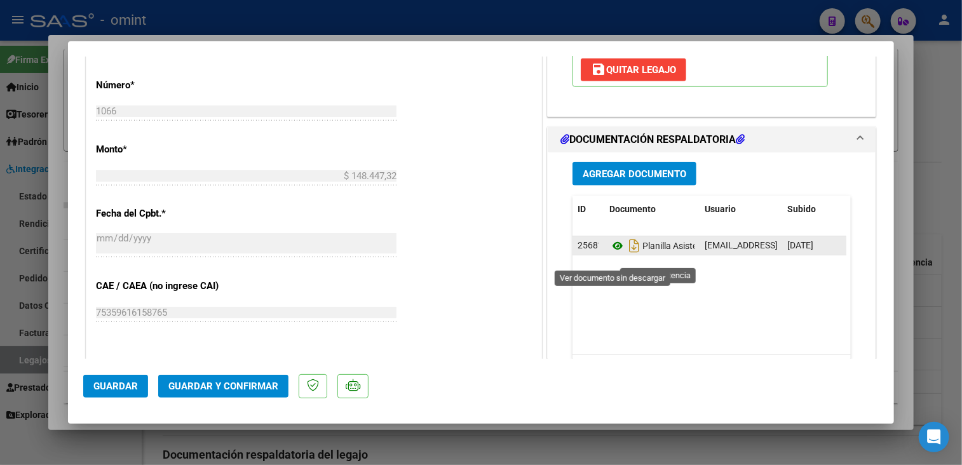
click at [612, 254] on icon at bounding box center [617, 245] width 17 height 15
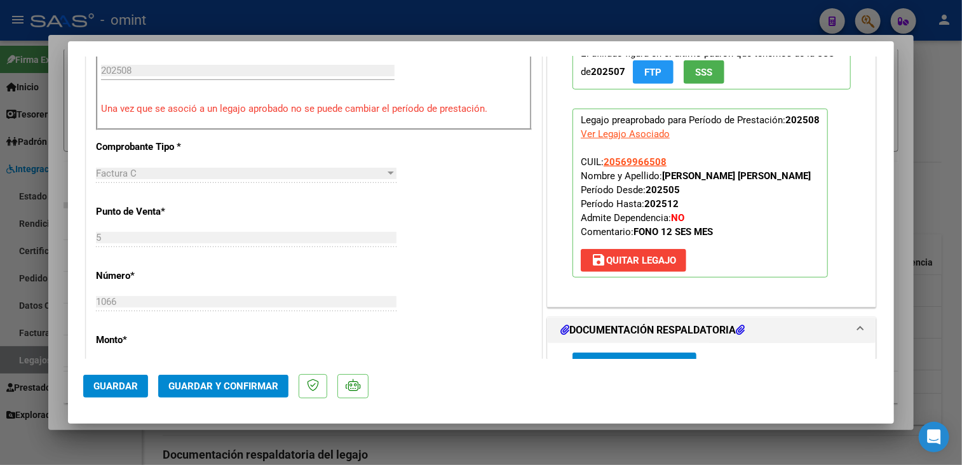
scroll to position [254, 0]
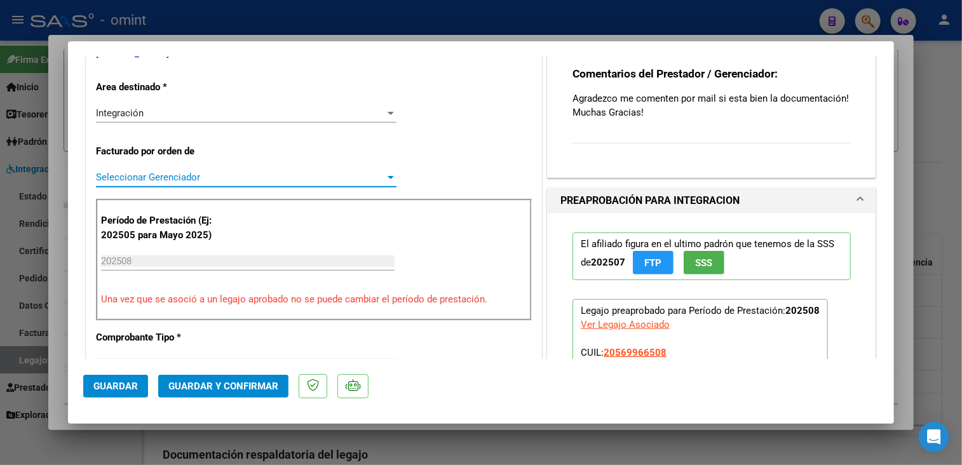
click at [189, 178] on span "Seleccionar Gerenciador" at bounding box center [240, 177] width 289 height 11
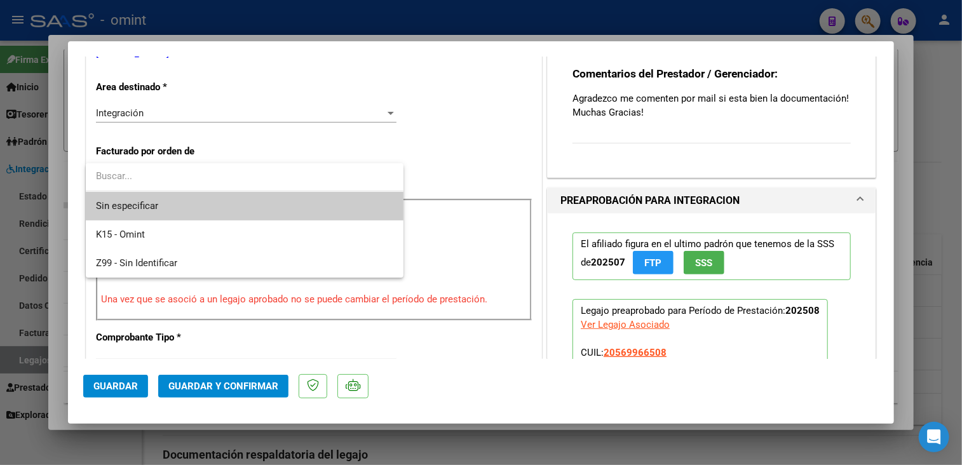
click at [180, 200] on span "Sin especificar" at bounding box center [244, 206] width 297 height 29
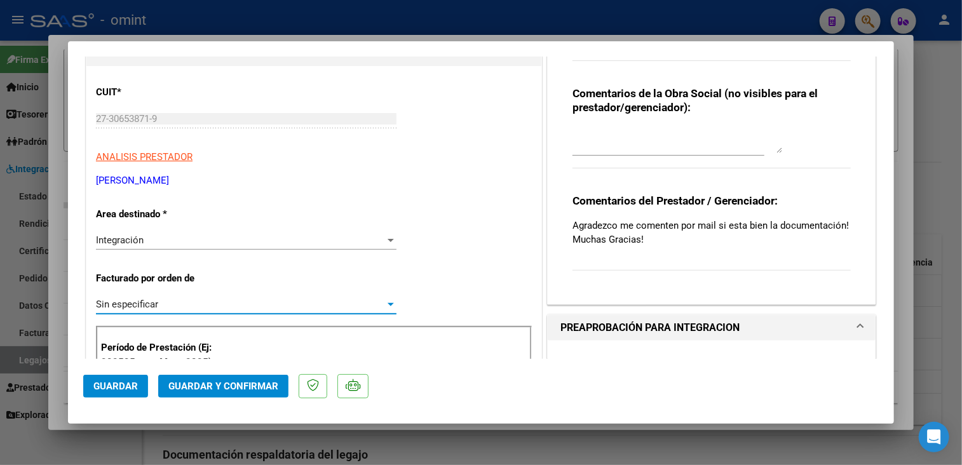
scroll to position [0, 0]
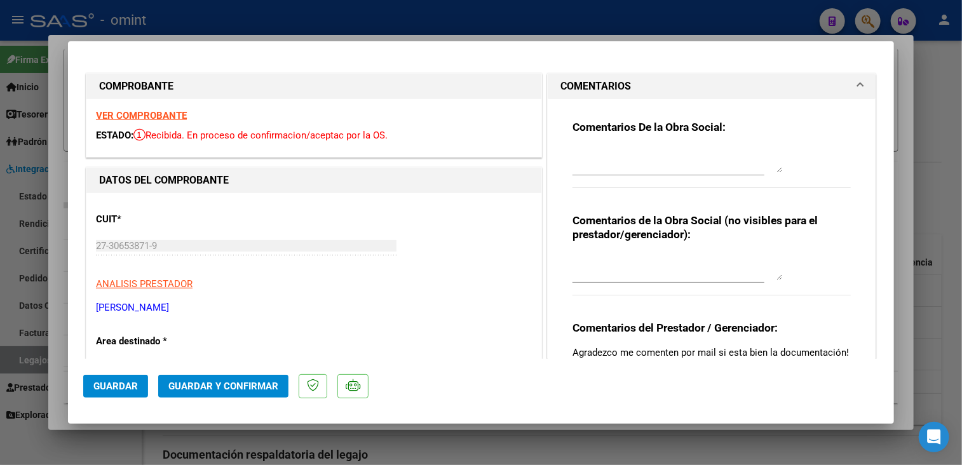
click at [597, 157] on textarea at bounding box center [678, 159] width 210 height 25
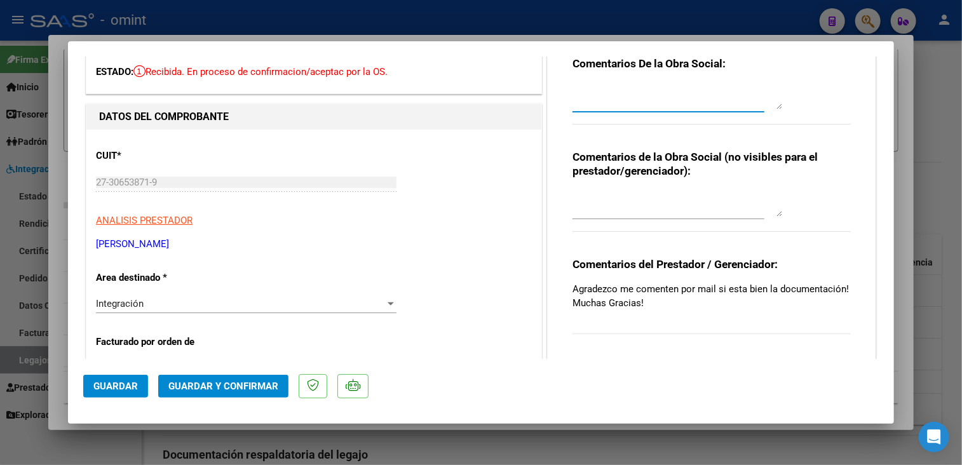
scroll to position [381, 0]
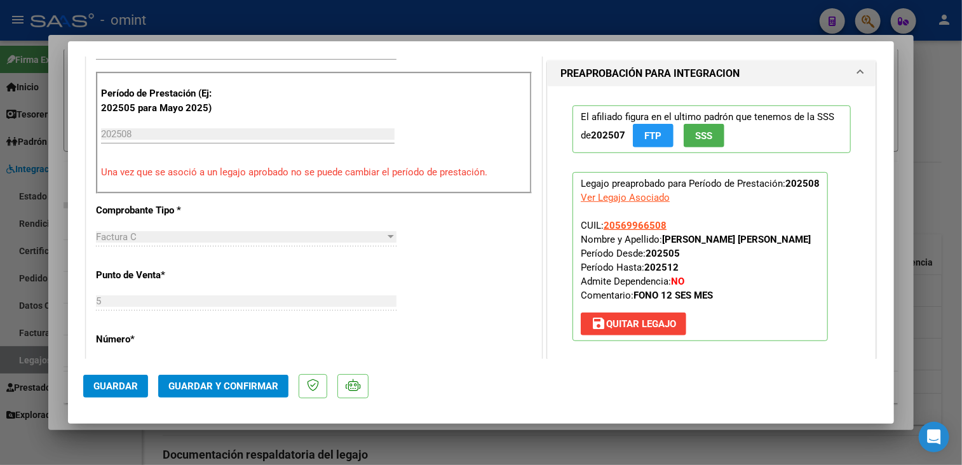
click at [691, 236] on strong "[PERSON_NAME] [PERSON_NAME]" at bounding box center [736, 239] width 149 height 11
copy strong "[PERSON_NAME]"
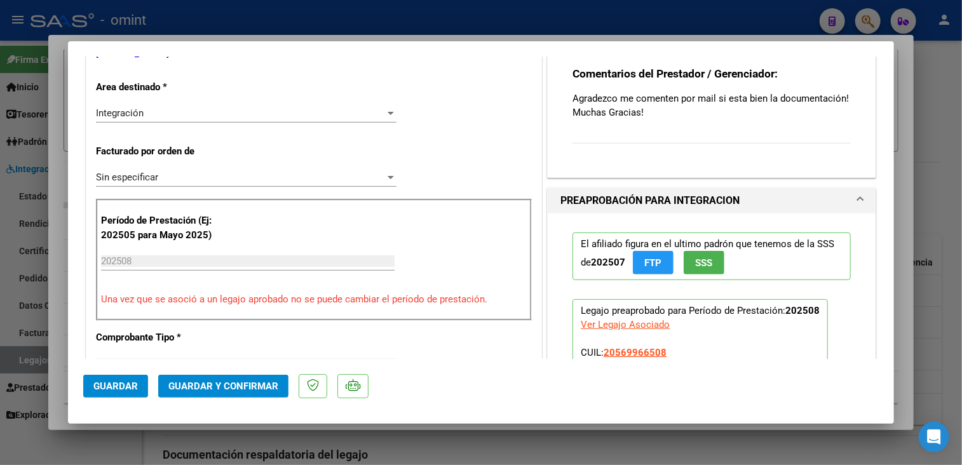
scroll to position [191, 0]
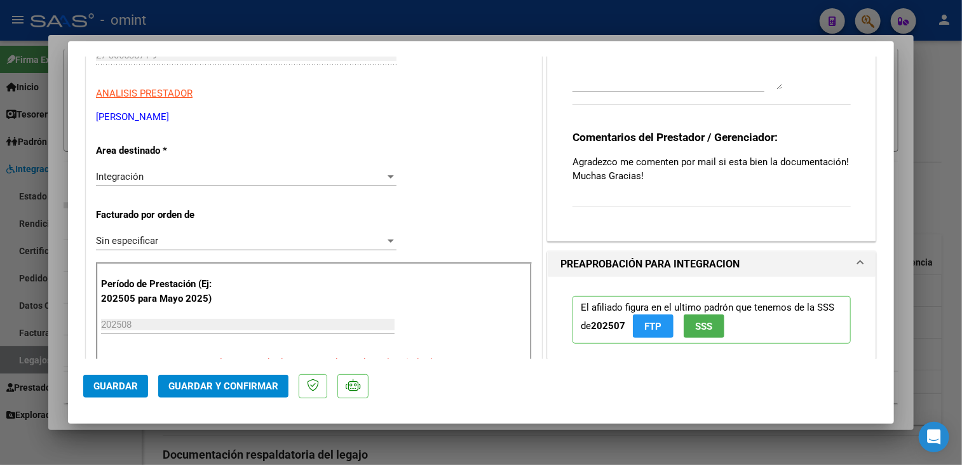
click at [201, 390] on span "Guardar y Confirmar" at bounding box center [223, 386] width 110 height 11
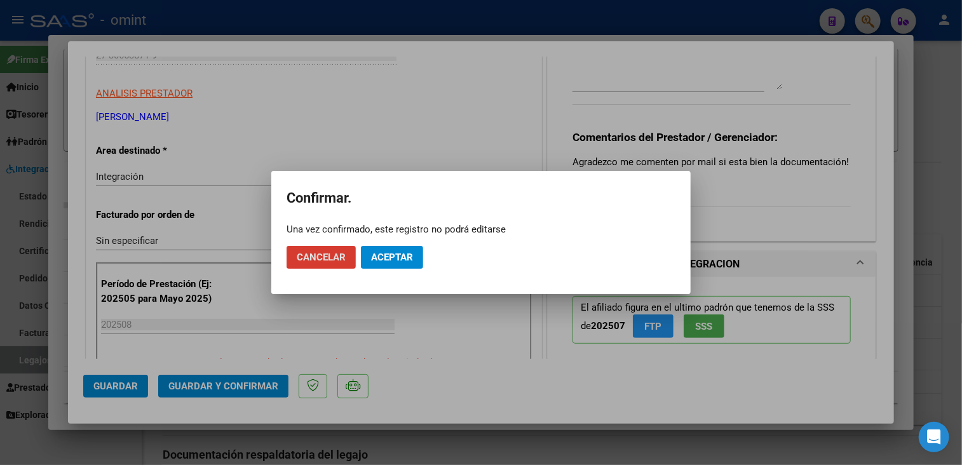
click at [416, 252] on button "Aceptar" at bounding box center [392, 257] width 62 height 23
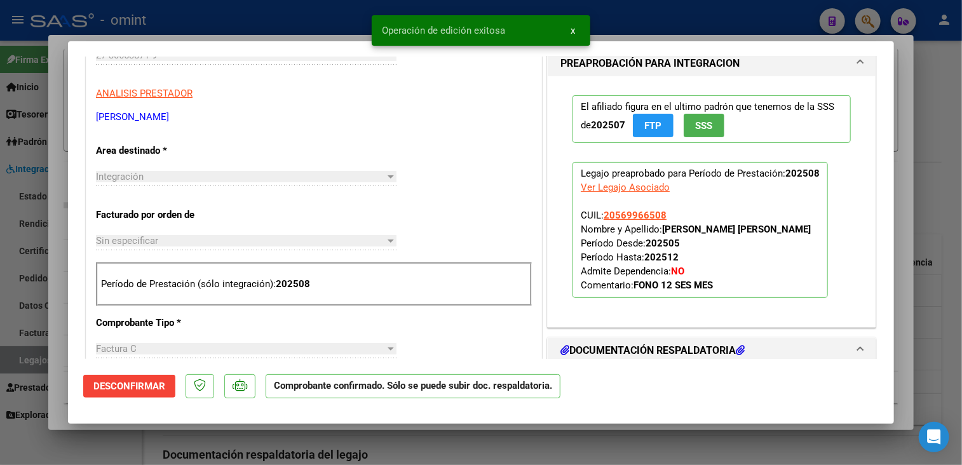
click at [55, 331] on div at bounding box center [481, 232] width 962 height 465
type input "$ 0,00"
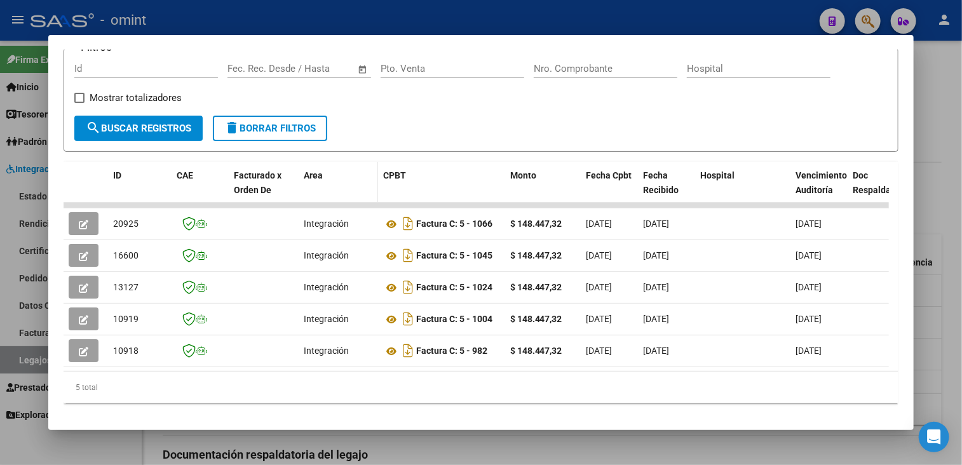
scroll to position [0, 0]
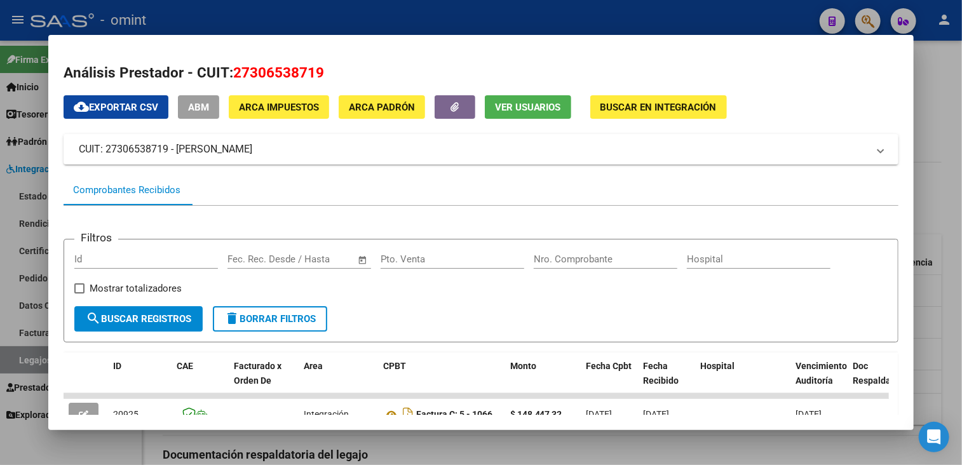
click at [442, 449] on div at bounding box center [481, 232] width 962 height 465
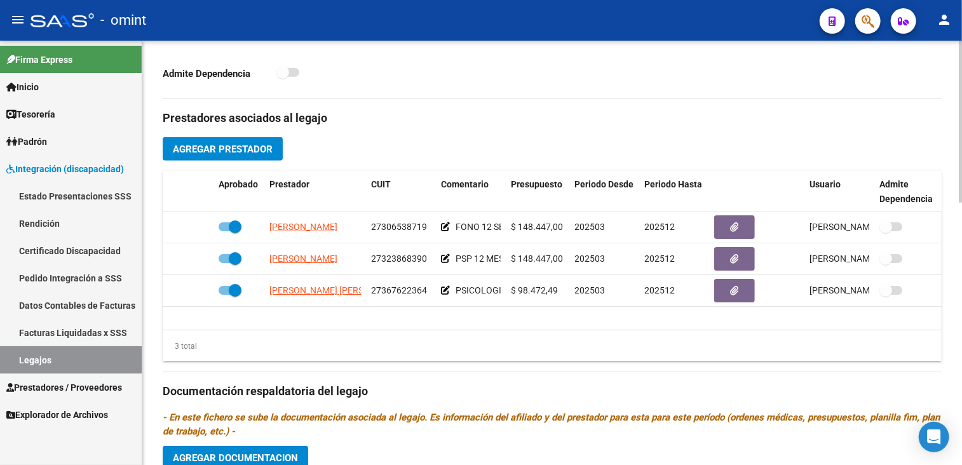
scroll to position [635, 0]
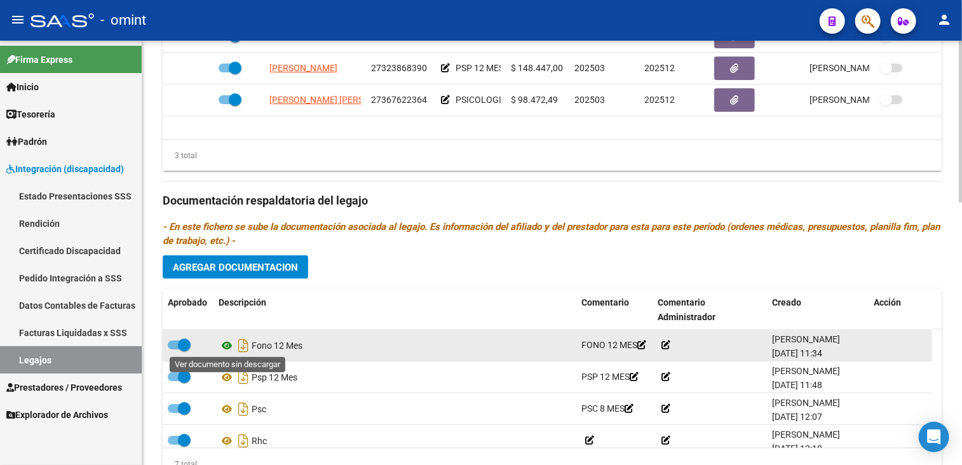
click at [227, 345] on icon at bounding box center [227, 345] width 17 height 15
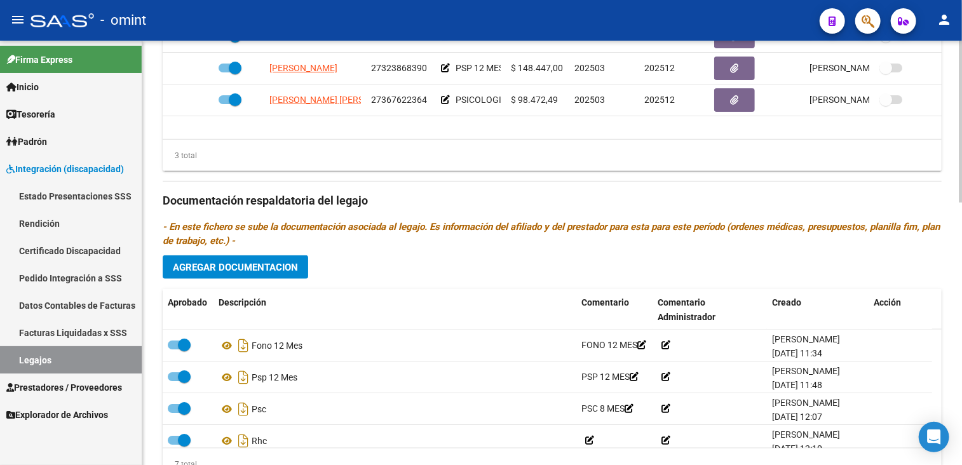
scroll to position [445, 0]
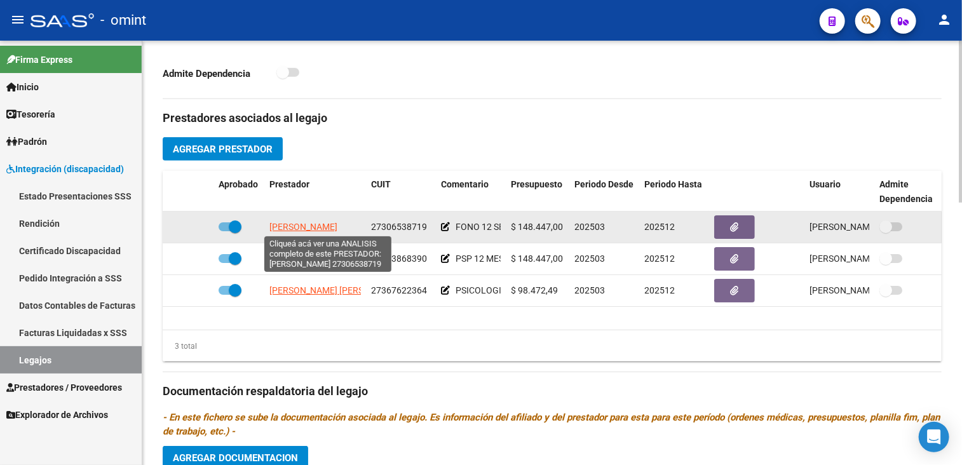
click at [323, 229] on span "[PERSON_NAME]" at bounding box center [303, 227] width 68 height 10
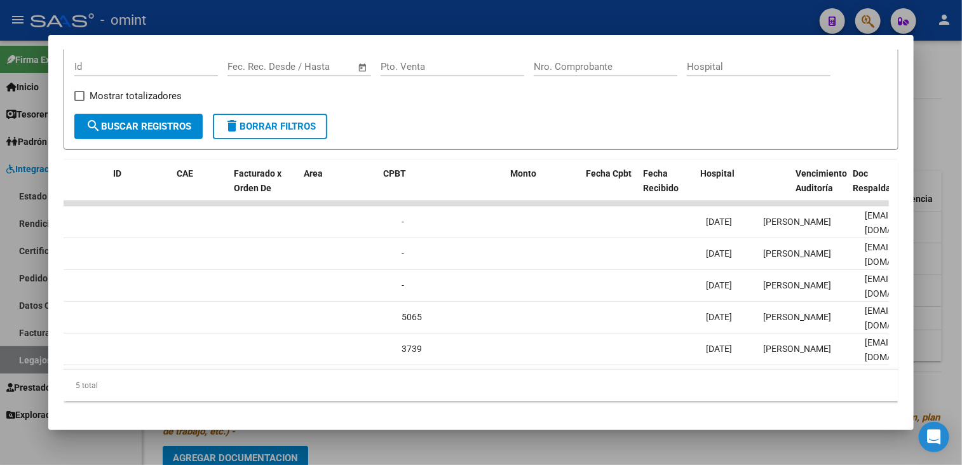
scroll to position [0, 0]
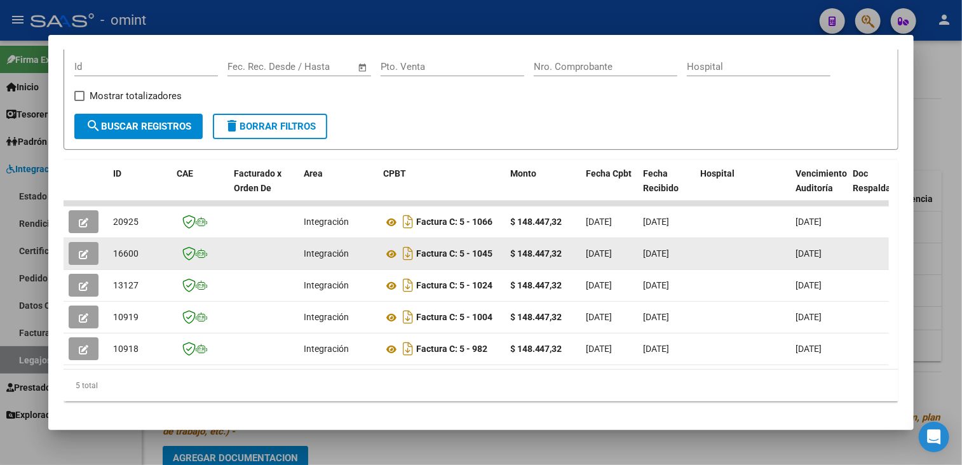
click at [82, 253] on icon "button" at bounding box center [84, 255] width 10 height 10
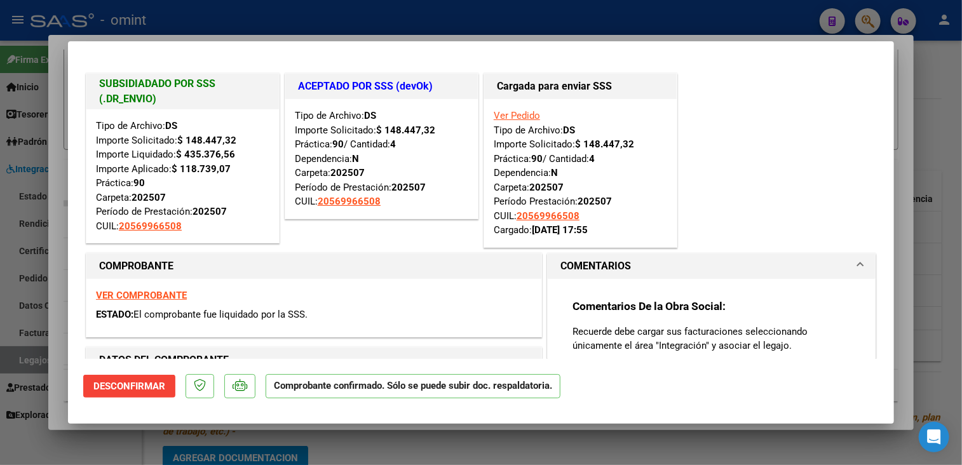
click at [48, 269] on div at bounding box center [481, 232] width 962 height 465
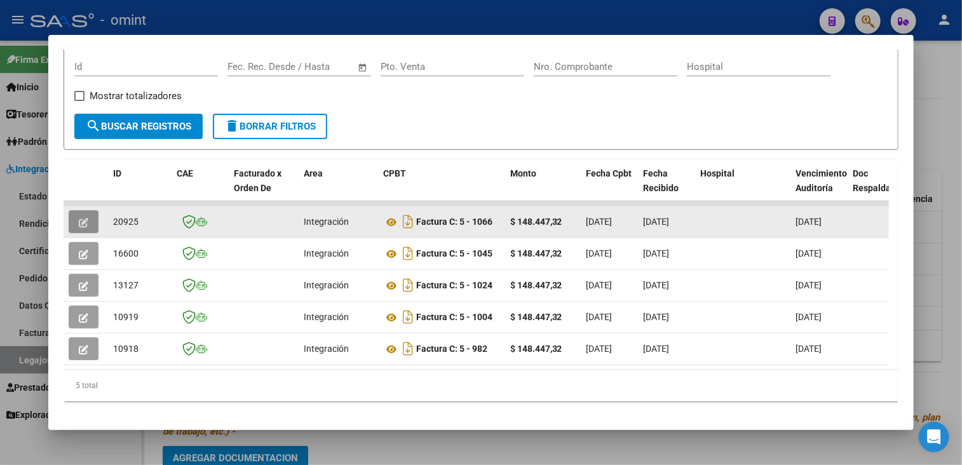
click at [89, 223] on button "button" at bounding box center [84, 221] width 30 height 23
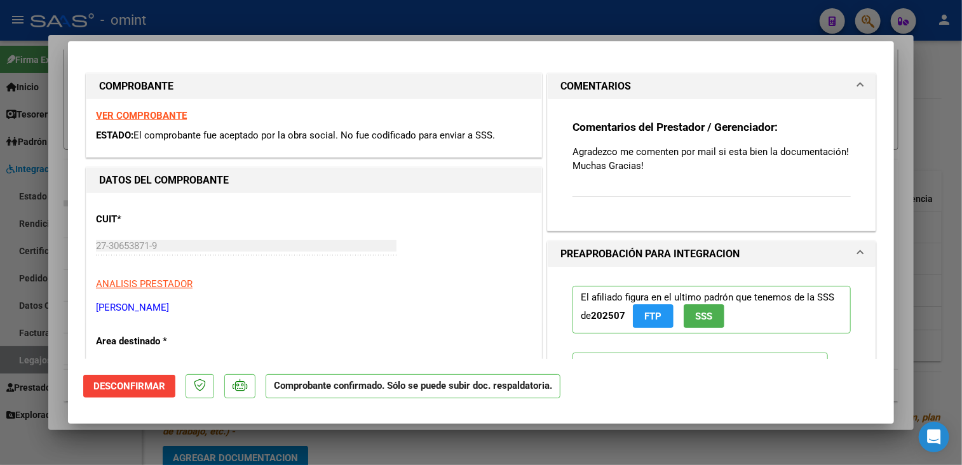
click at [57, 241] on div at bounding box center [481, 232] width 962 height 465
type input "$ 0,00"
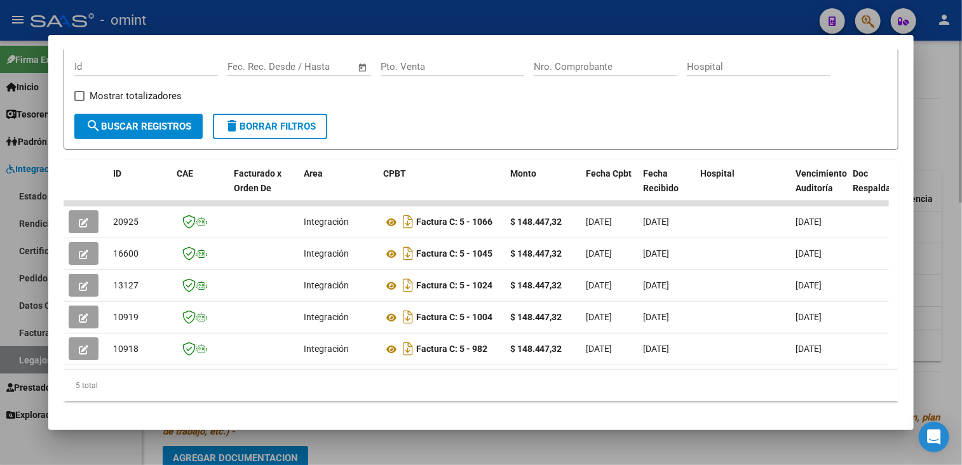
drag, startPoint x: 545, startPoint y: 453, endPoint x: 511, endPoint y: 465, distance: 36.2
click at [545, 453] on div at bounding box center [481, 232] width 962 height 465
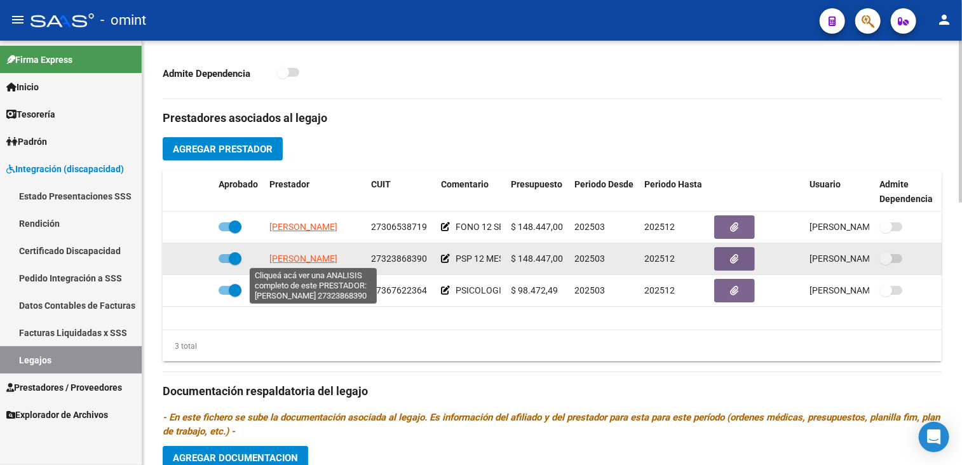
click at [302, 259] on span "[PERSON_NAME]" at bounding box center [303, 259] width 68 height 10
type textarea "27323868390"
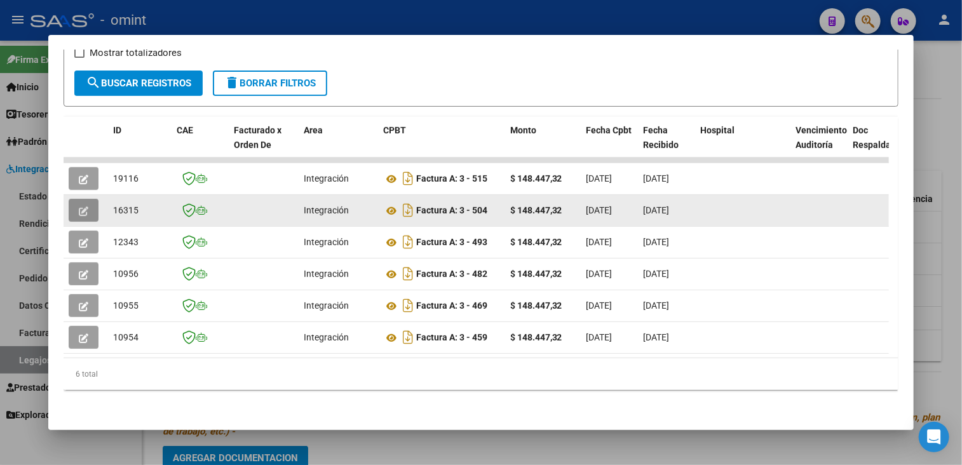
click at [79, 207] on icon "button" at bounding box center [84, 212] width 10 height 10
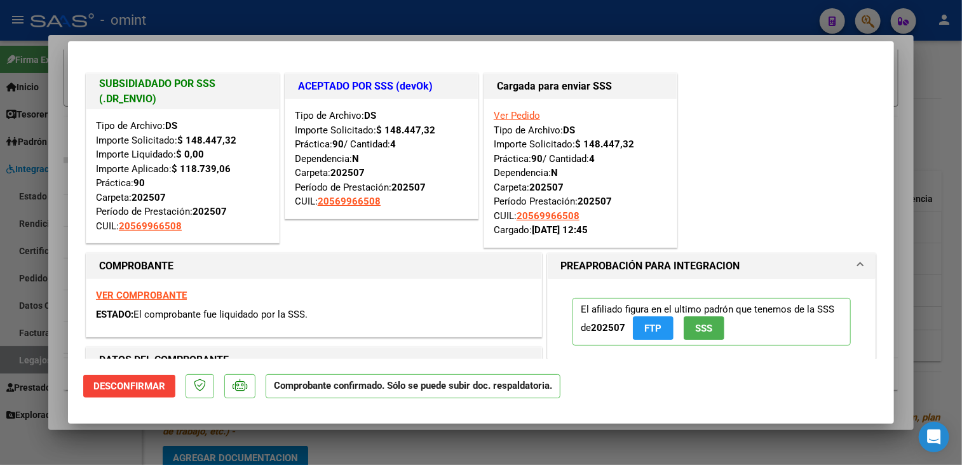
click at [64, 216] on div at bounding box center [481, 232] width 962 height 465
type input "$ 0,00"
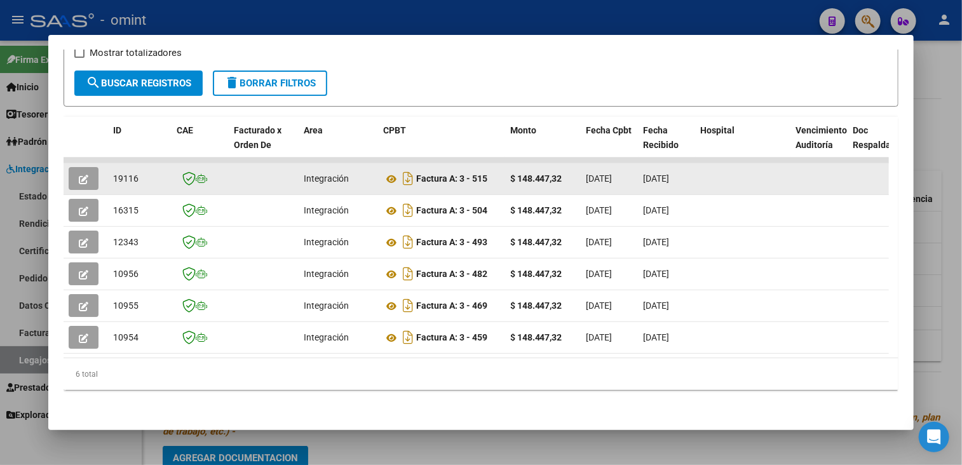
click at [79, 175] on icon "button" at bounding box center [84, 180] width 10 height 10
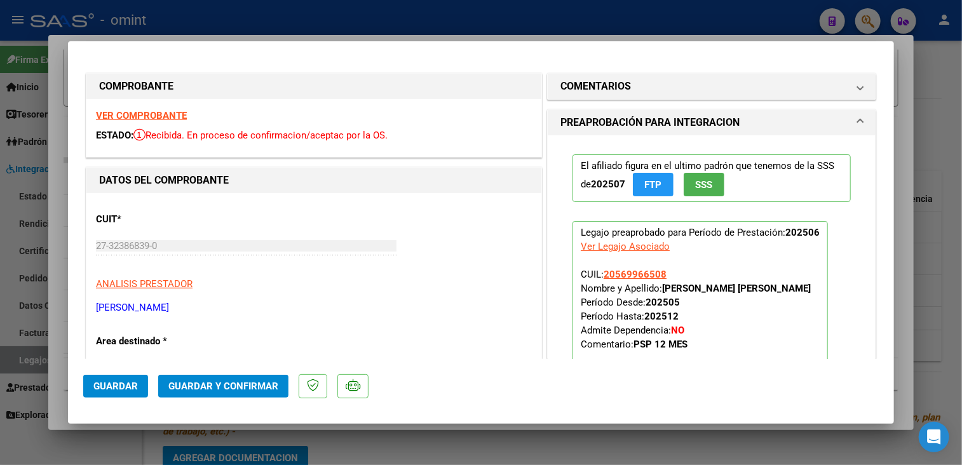
click at [160, 112] on strong "VER COMPROBANTE" at bounding box center [141, 115] width 91 height 11
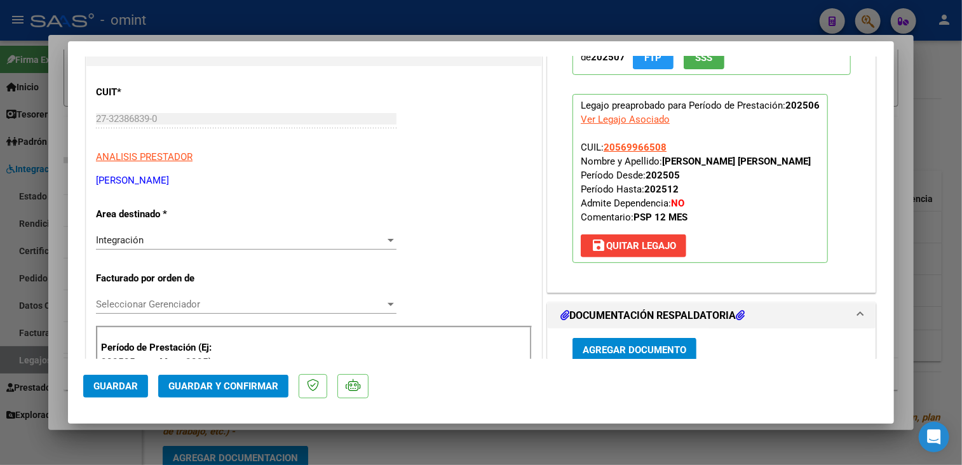
scroll to position [254, 0]
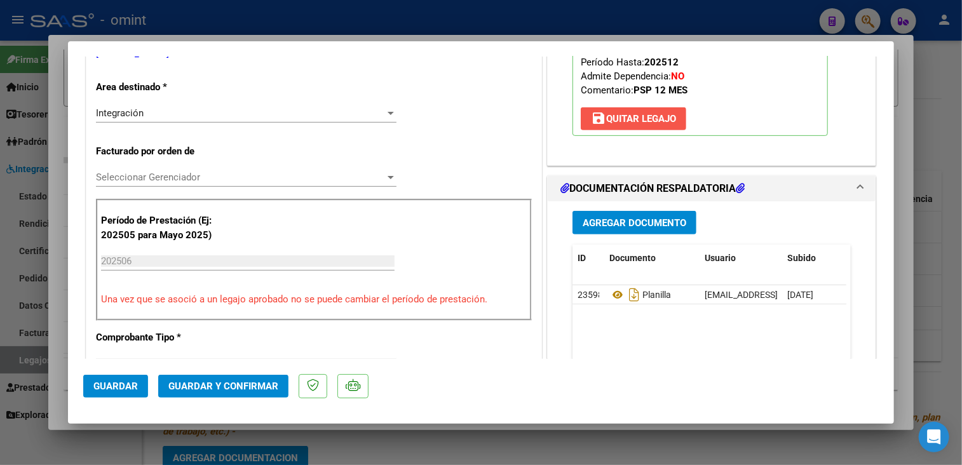
click at [643, 125] on span "save [PERSON_NAME]" at bounding box center [633, 118] width 85 height 11
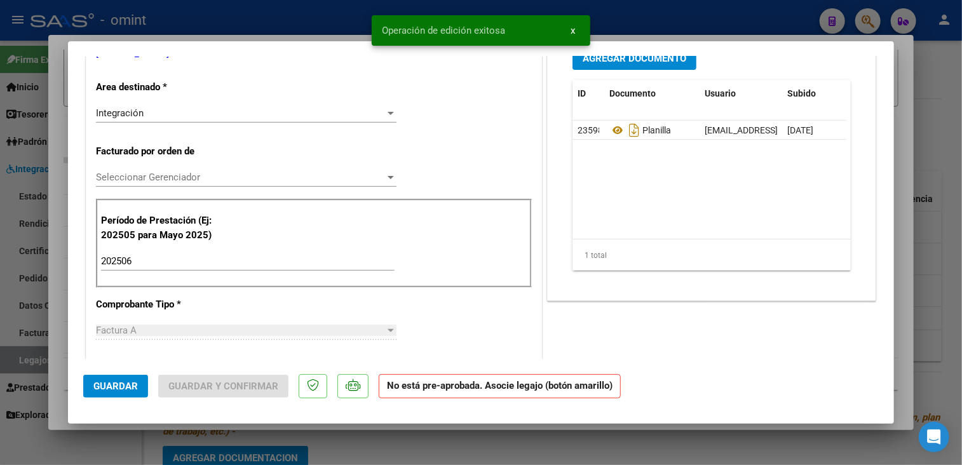
click at [160, 255] on input "202506" at bounding box center [248, 260] width 294 height 11
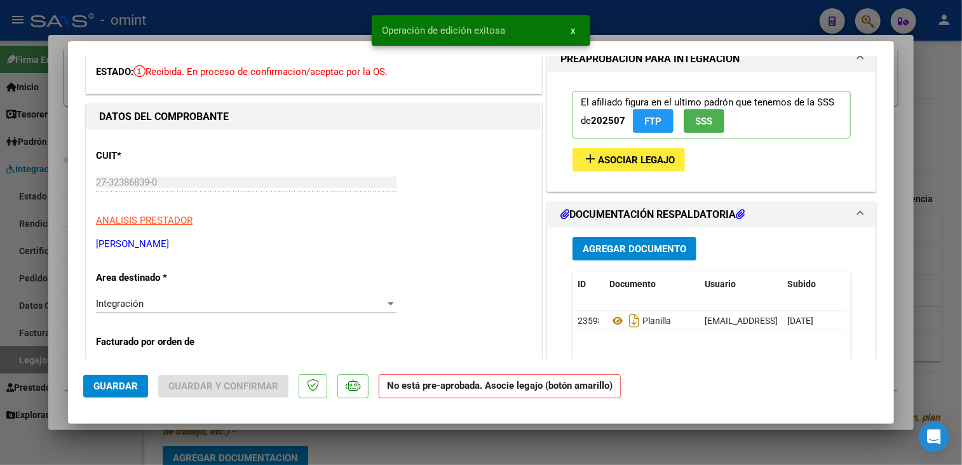
type input "202508"
click at [635, 164] on span "Asociar Legajo" at bounding box center [636, 159] width 77 height 11
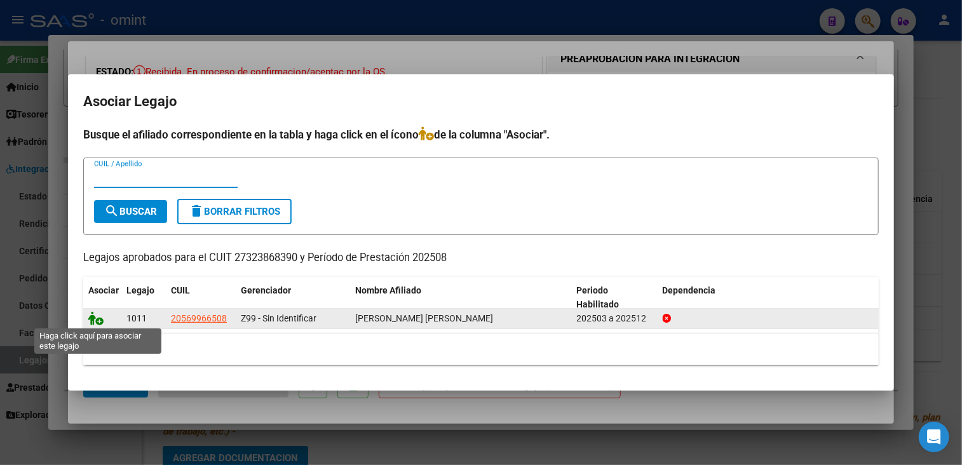
click at [97, 318] on icon at bounding box center [95, 318] width 15 height 14
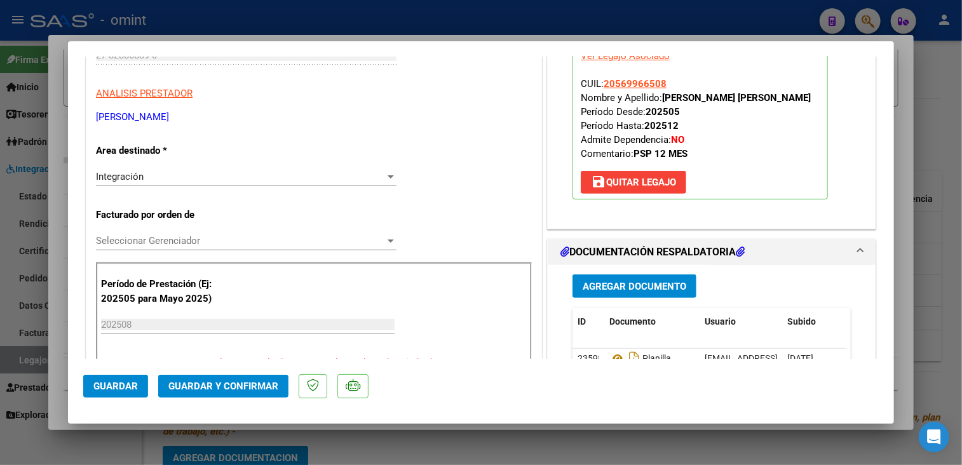
scroll to position [318, 0]
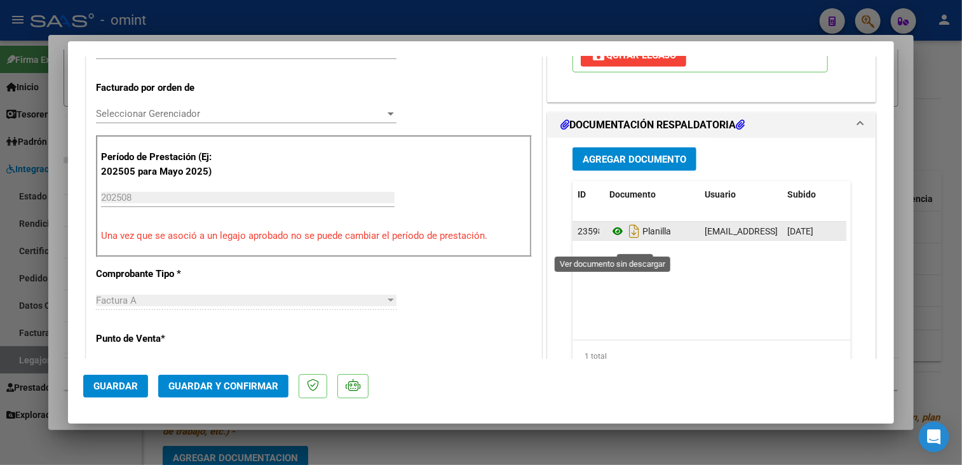
click at [613, 239] on icon at bounding box center [617, 231] width 17 height 15
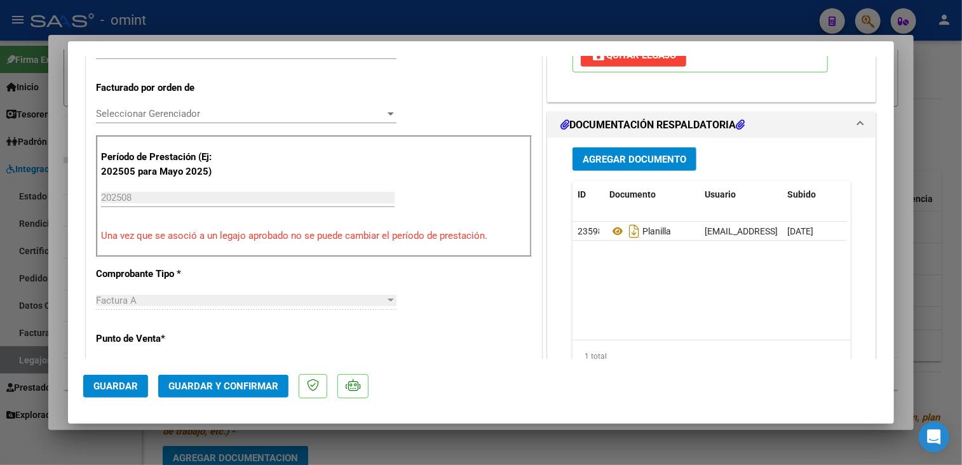
scroll to position [191, 0]
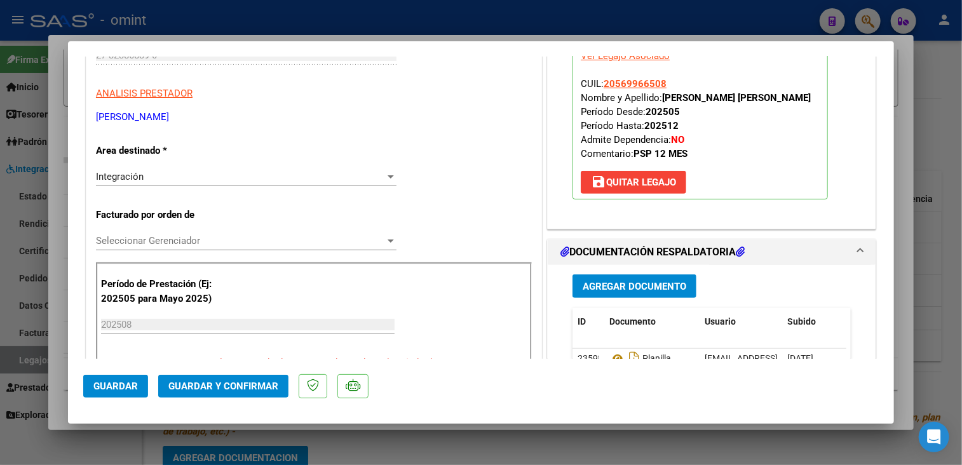
click at [200, 239] on span "Seleccionar Gerenciador" at bounding box center [240, 240] width 289 height 11
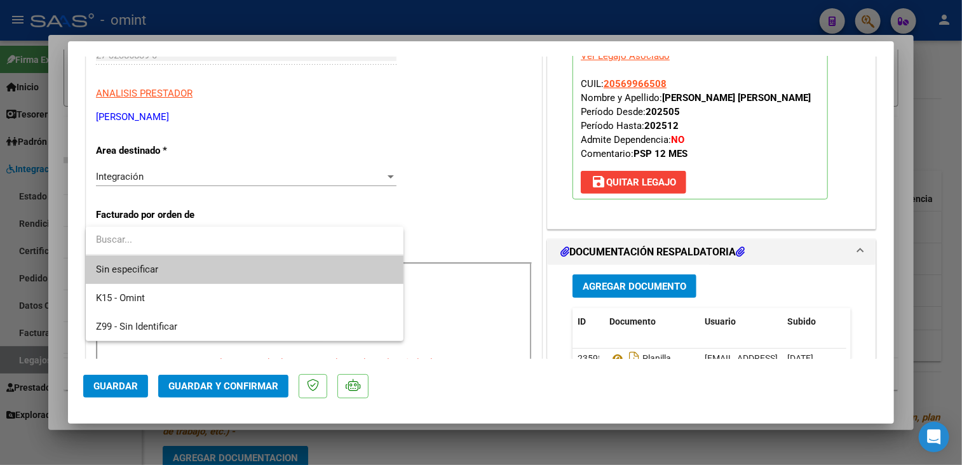
click at [180, 265] on span "Sin especificar" at bounding box center [244, 269] width 297 height 29
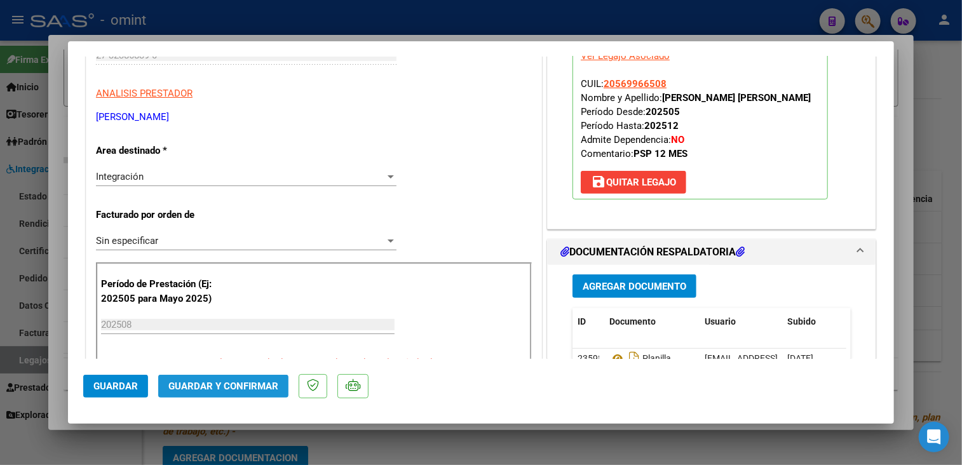
click at [217, 381] on span "Guardar y Confirmar" at bounding box center [223, 386] width 110 height 11
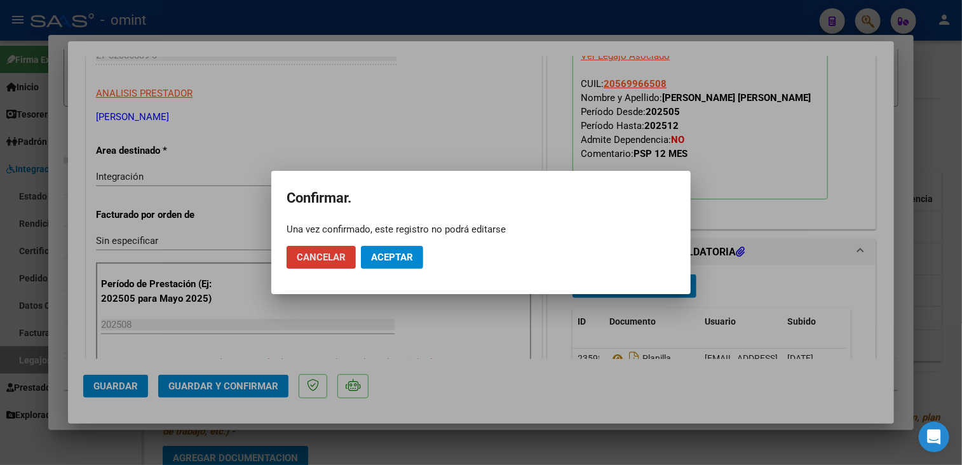
click at [383, 257] on span "Aceptar" at bounding box center [392, 257] width 42 height 11
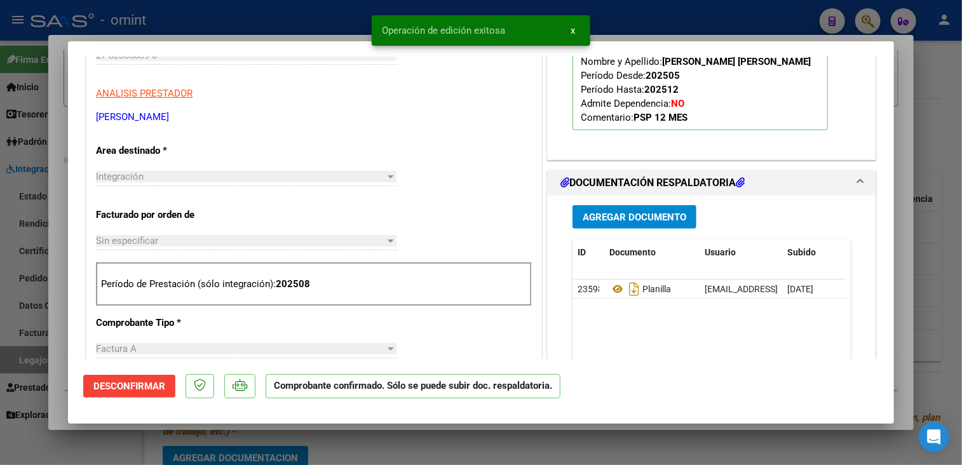
click at [55, 339] on div at bounding box center [481, 232] width 962 height 465
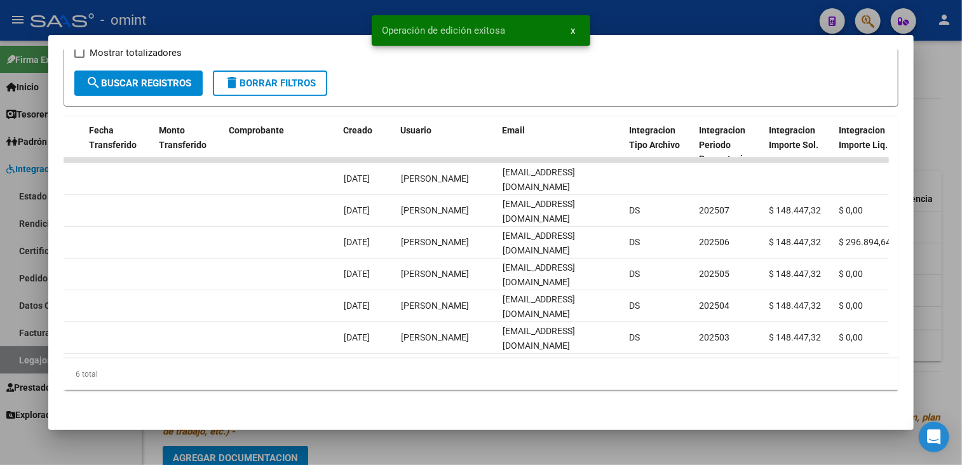
scroll to position [0, 1716]
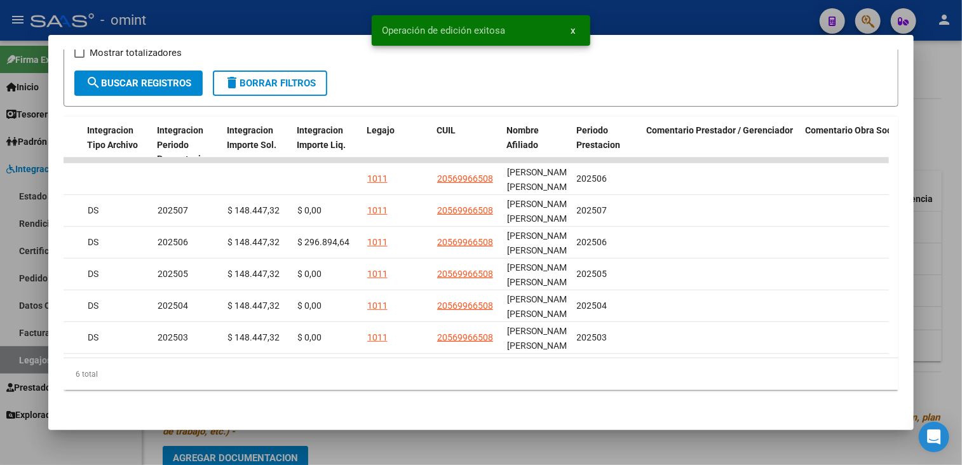
click at [704, 449] on div at bounding box center [481, 232] width 962 height 465
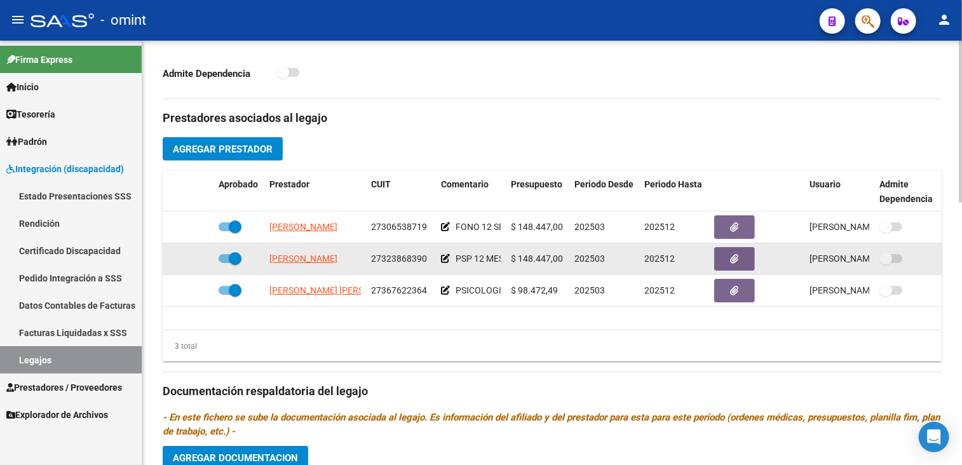
click at [282, 250] on datatable-body-cell "[PERSON_NAME]" at bounding box center [315, 258] width 102 height 31
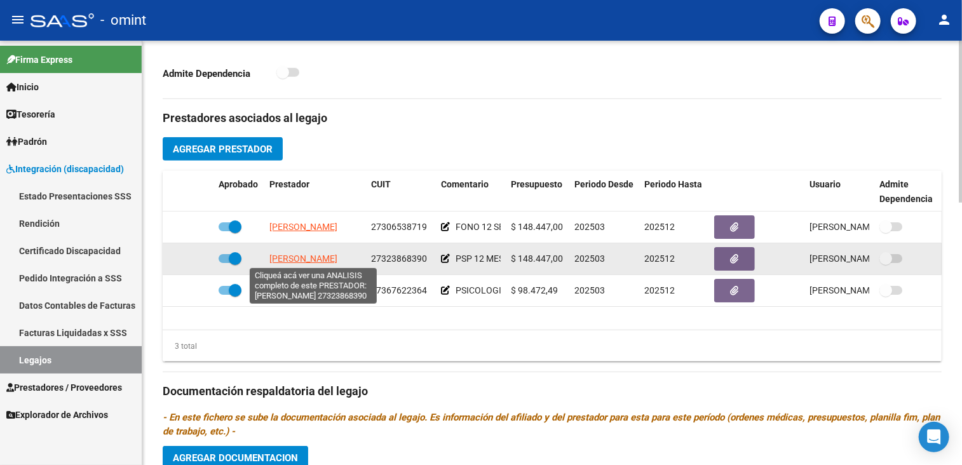
click at [282, 255] on span "[PERSON_NAME]" at bounding box center [303, 259] width 68 height 10
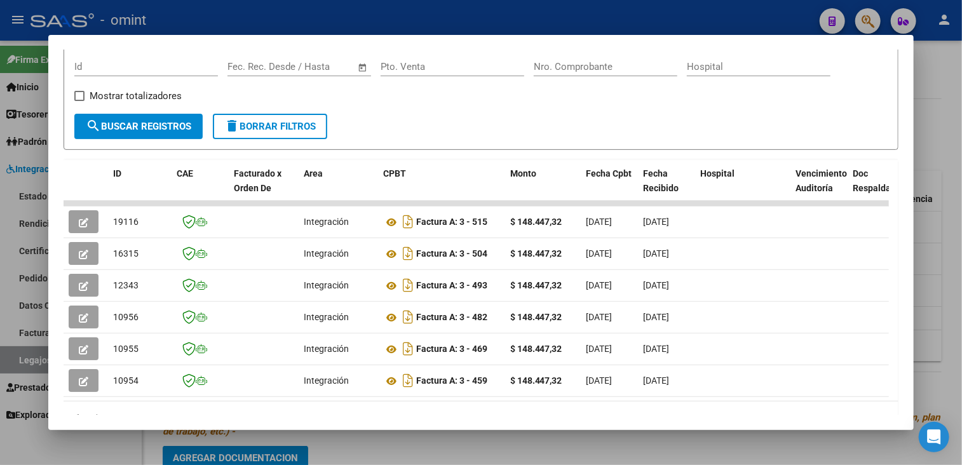
scroll to position [243, 0]
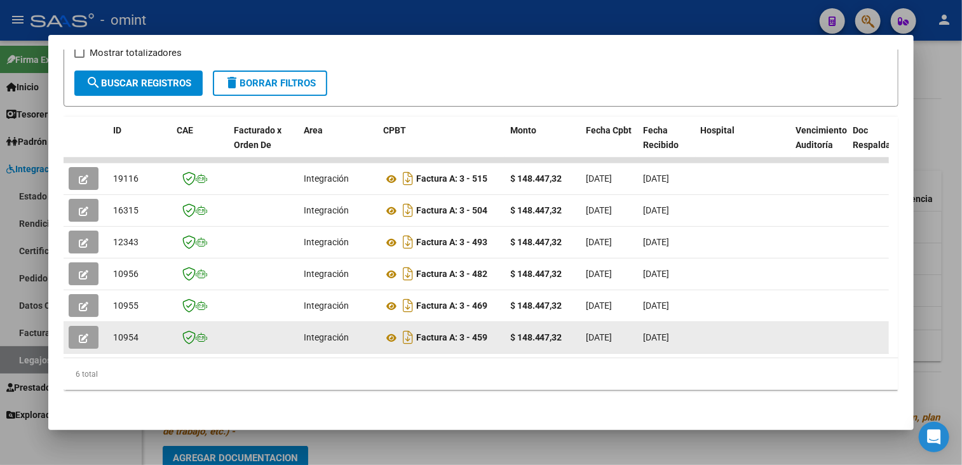
drag, startPoint x: 303, startPoint y: 348, endPoint x: 412, endPoint y: 344, distance: 109.4
click at [412, 344] on datatable-body "19116 Integración Factura A: 3 - 515 $ 148.447,32 [DATE] [DATE] - [DATE] Marian…" at bounding box center [476, 258] width 825 height 201
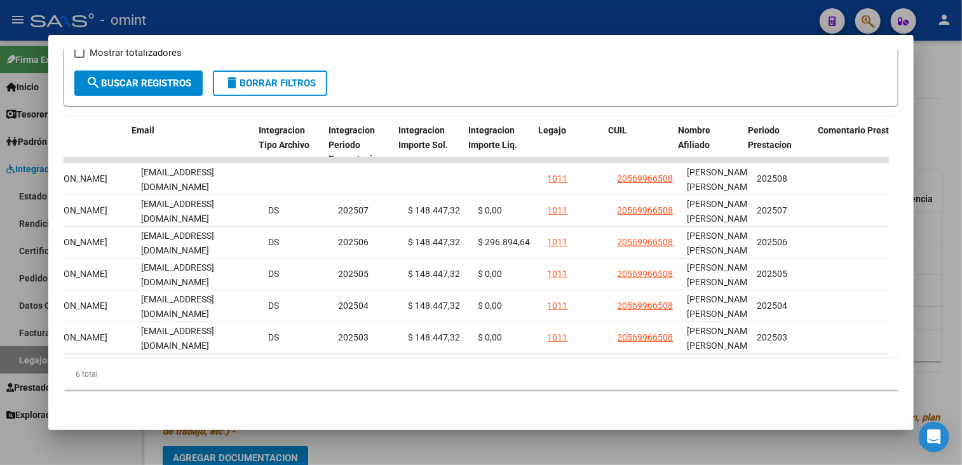
scroll to position [0, 1544]
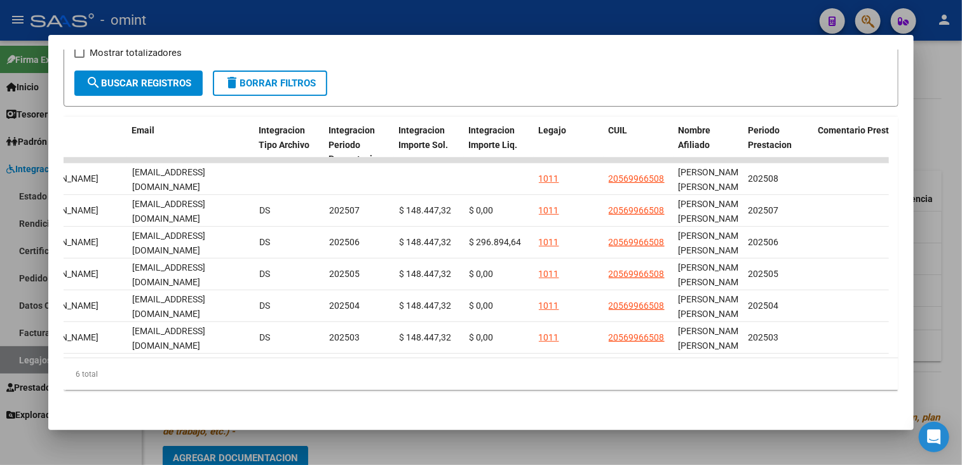
click at [709, 433] on div at bounding box center [481, 232] width 962 height 465
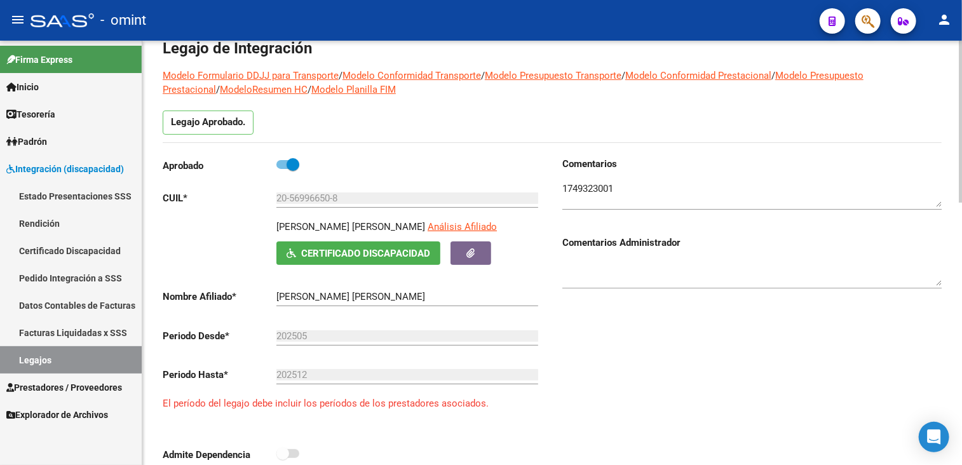
scroll to position [0, 0]
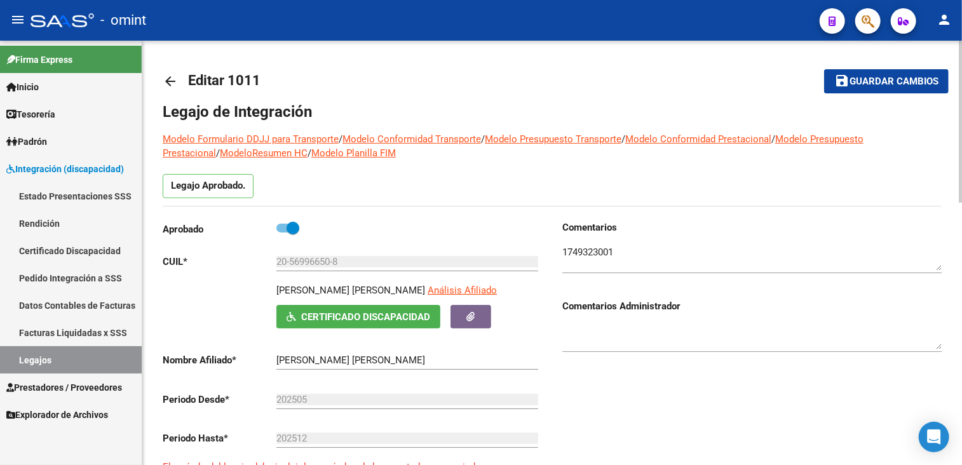
click at [848, 85] on mat-icon "save" at bounding box center [841, 80] width 15 height 15
click at [18, 359] on link "Legajos" at bounding box center [71, 359] width 142 height 27
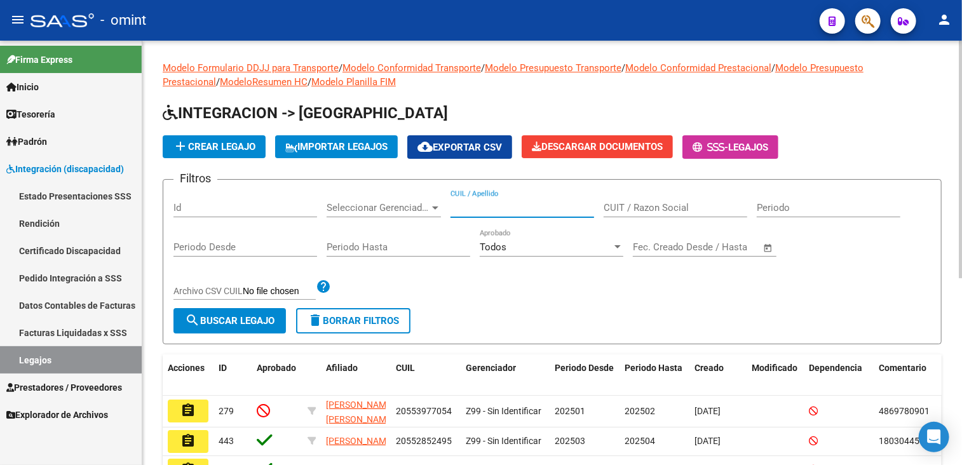
click at [501, 208] on input "CUIL / Apellido" at bounding box center [523, 207] width 144 height 11
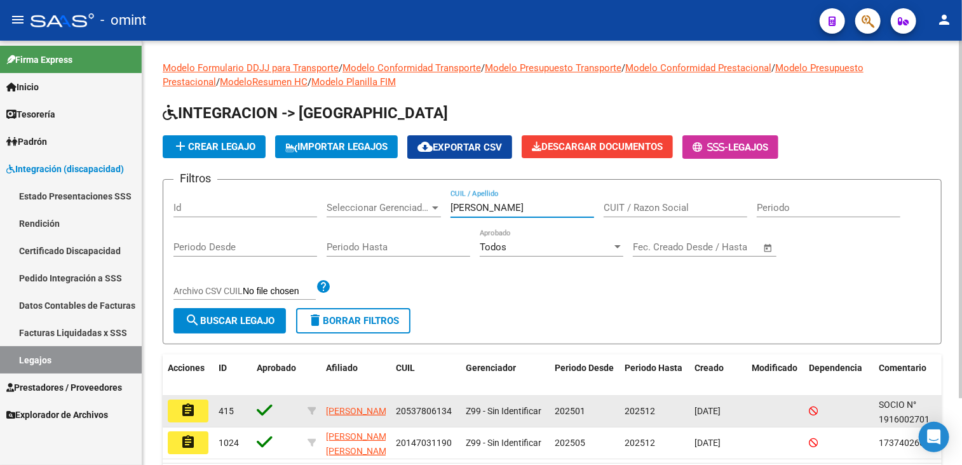
type input "[PERSON_NAME]"
click at [186, 406] on mat-icon "assignment" at bounding box center [187, 410] width 15 height 15
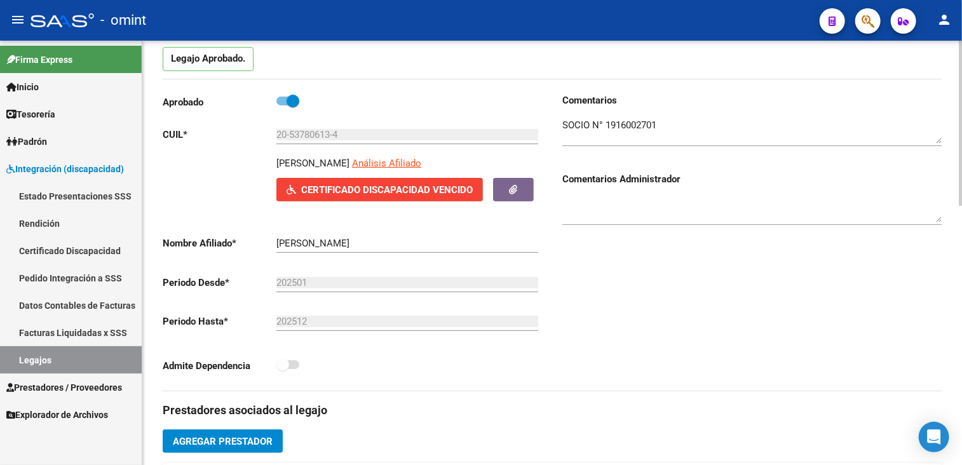
scroll to position [318, 0]
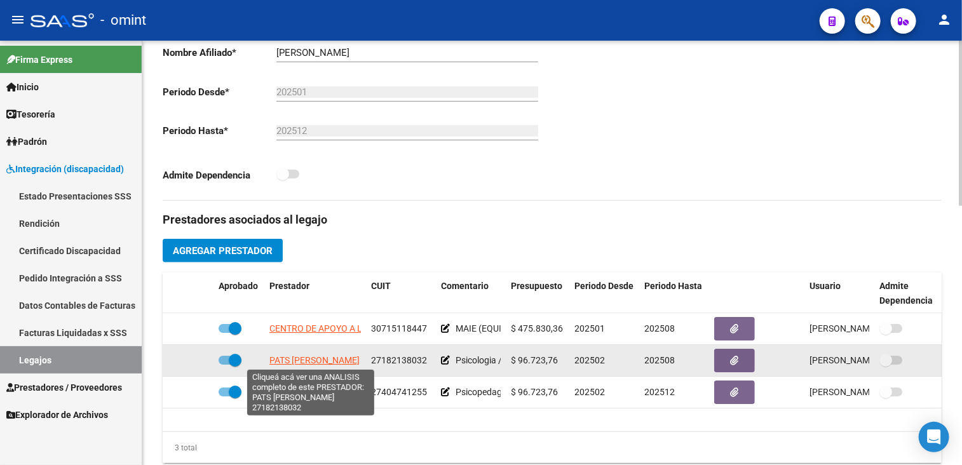
click at [323, 360] on span "PATS [PERSON_NAME]" at bounding box center [314, 360] width 90 height 10
type textarea "27182138032"
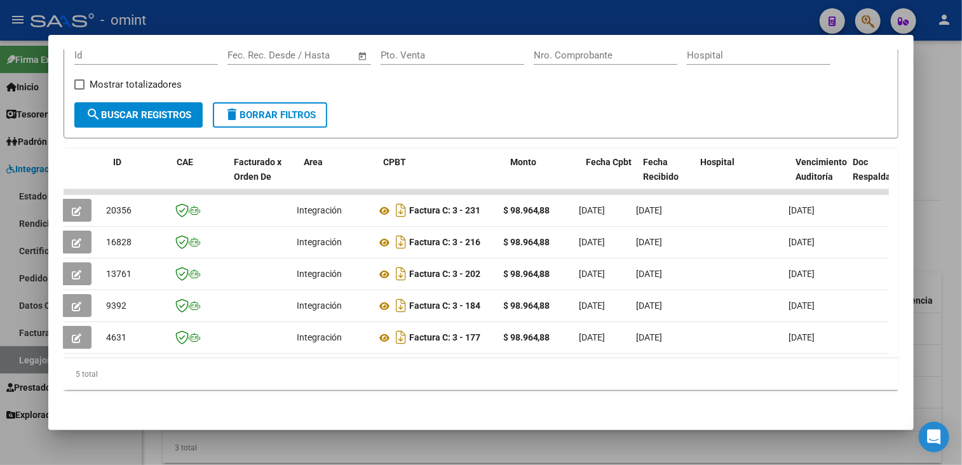
scroll to position [0, 0]
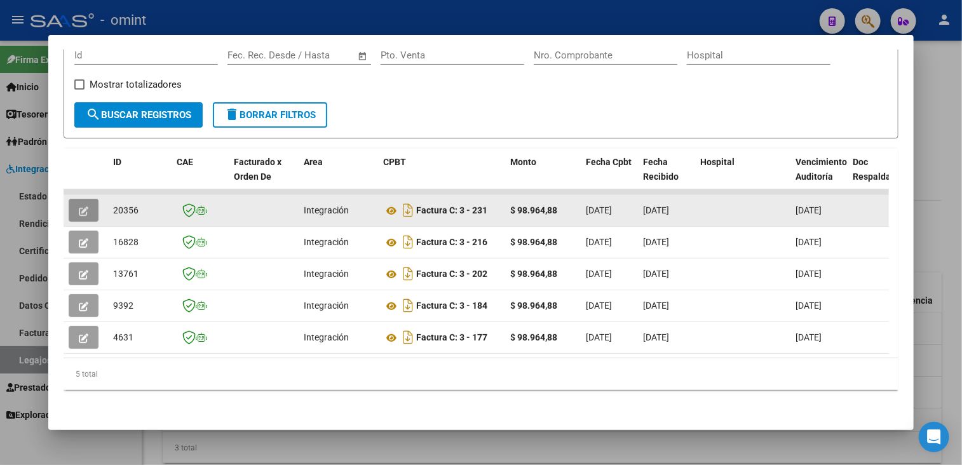
click at [88, 207] on icon "button" at bounding box center [84, 212] width 10 height 10
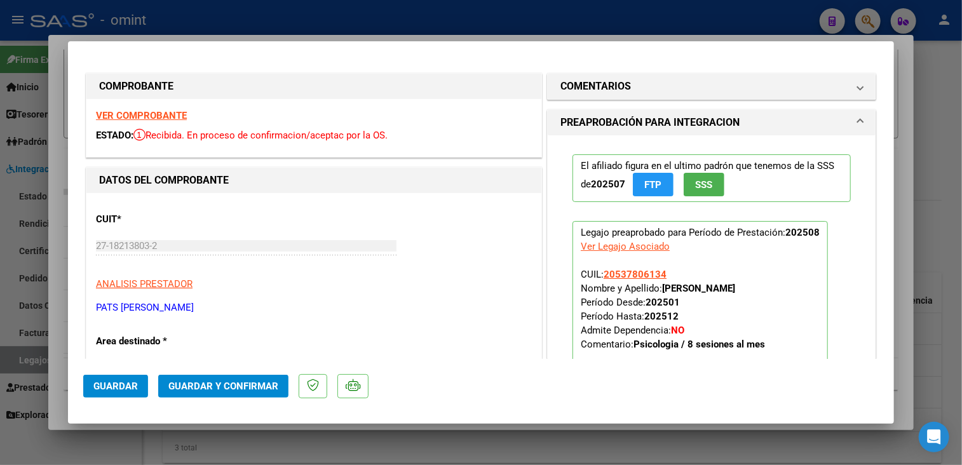
click at [141, 114] on strong "VER COMPROBANTE" at bounding box center [141, 115] width 91 height 11
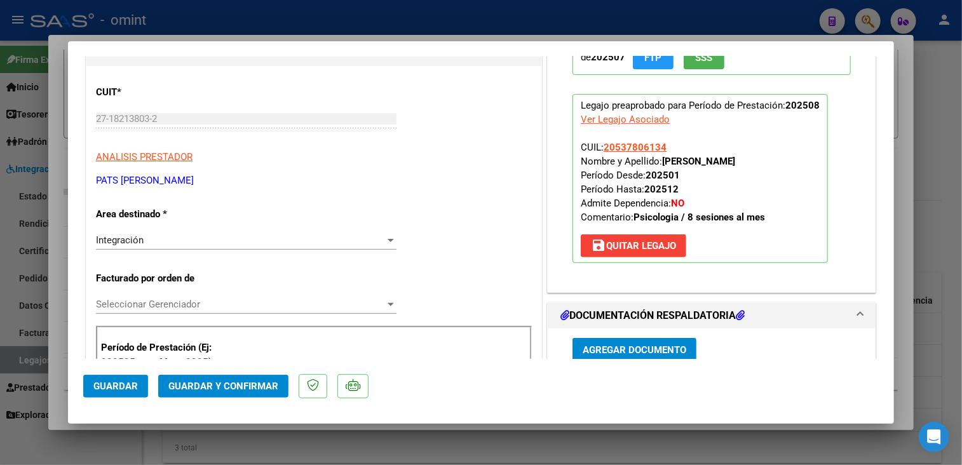
scroll to position [254, 0]
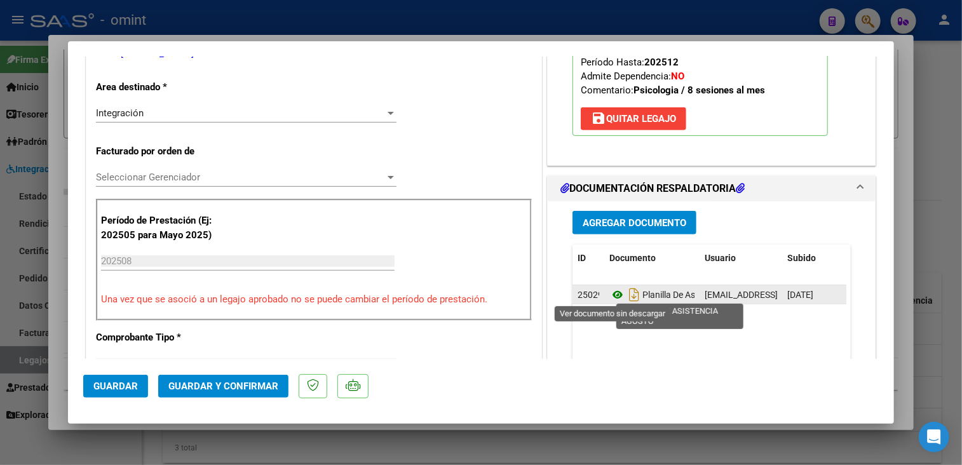
click at [611, 292] on icon at bounding box center [617, 294] width 17 height 15
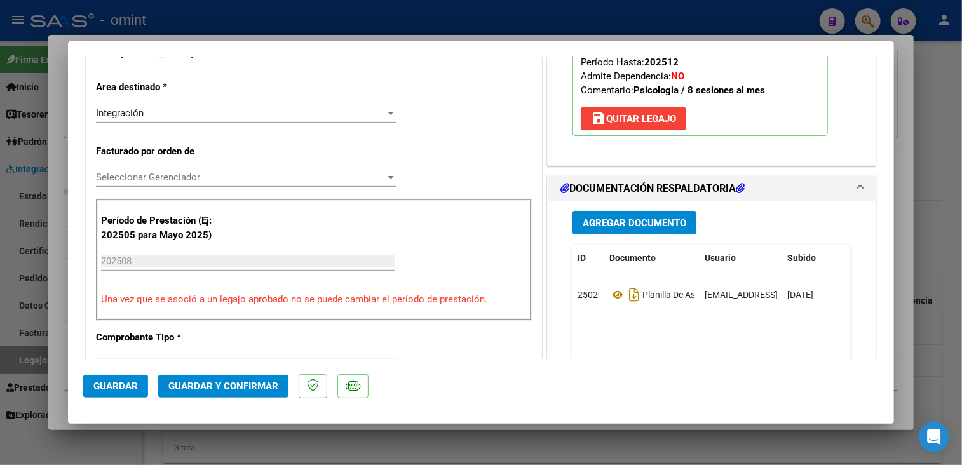
click at [267, 184] on div "Seleccionar Gerenciador Seleccionar Gerenciador" at bounding box center [246, 177] width 301 height 19
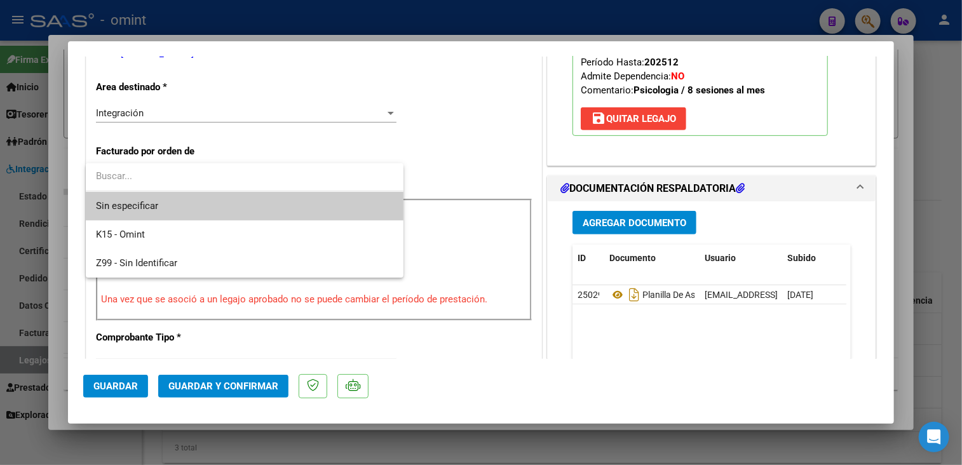
click at [244, 205] on span "Sin especificar" at bounding box center [244, 206] width 297 height 29
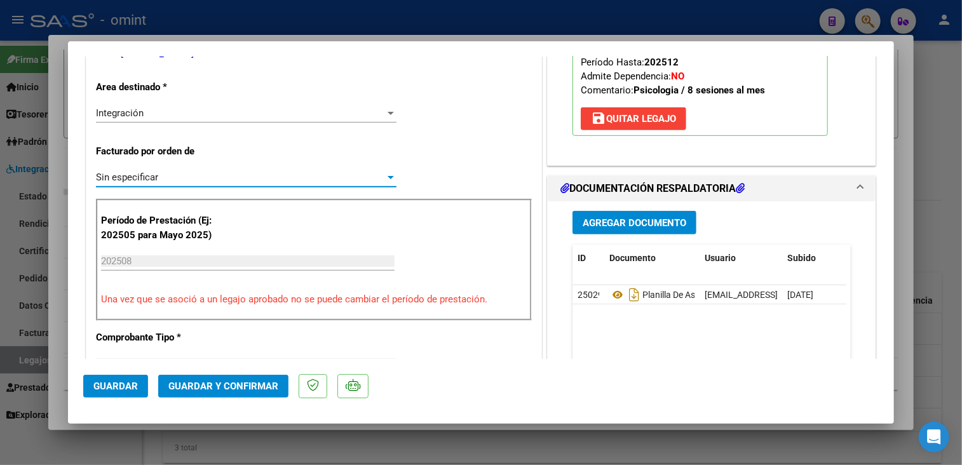
click at [247, 390] on span "Guardar y Confirmar" at bounding box center [223, 386] width 110 height 11
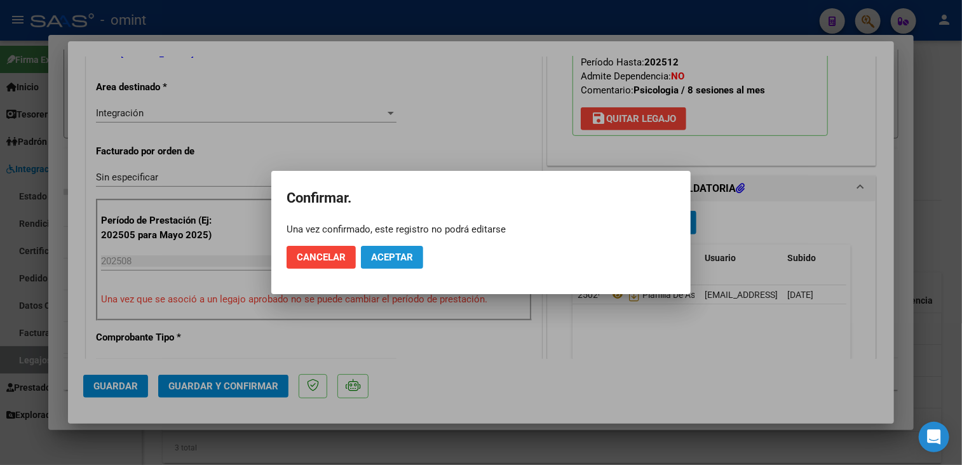
click at [416, 256] on button "Aceptar" at bounding box center [392, 257] width 62 height 23
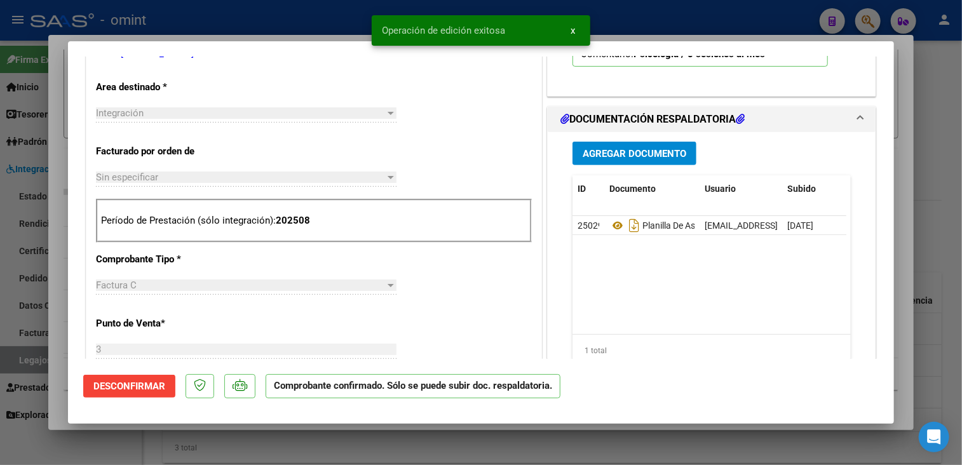
click at [55, 315] on div at bounding box center [481, 232] width 962 height 465
type input "$ 0,00"
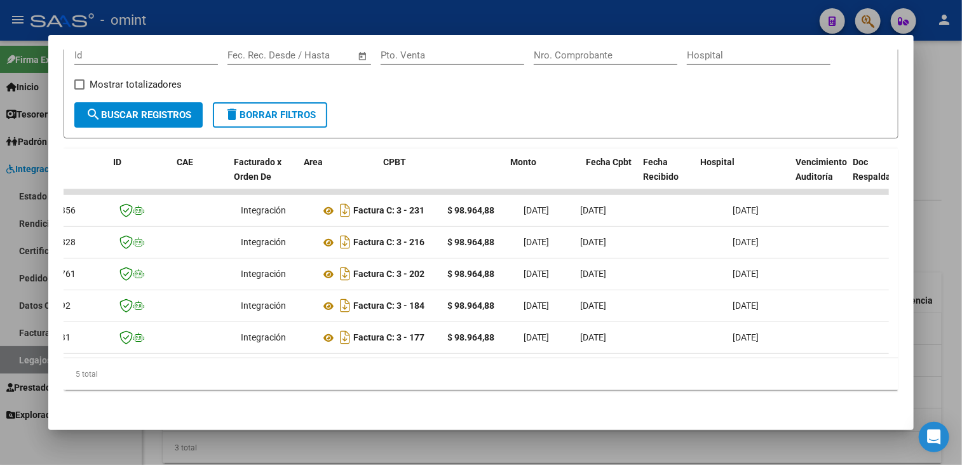
scroll to position [0, 0]
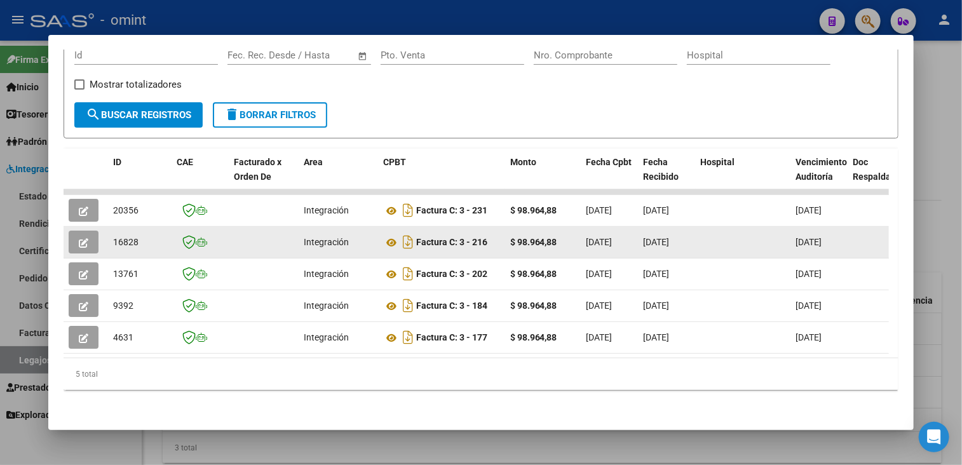
click at [88, 238] on button "button" at bounding box center [84, 242] width 30 height 23
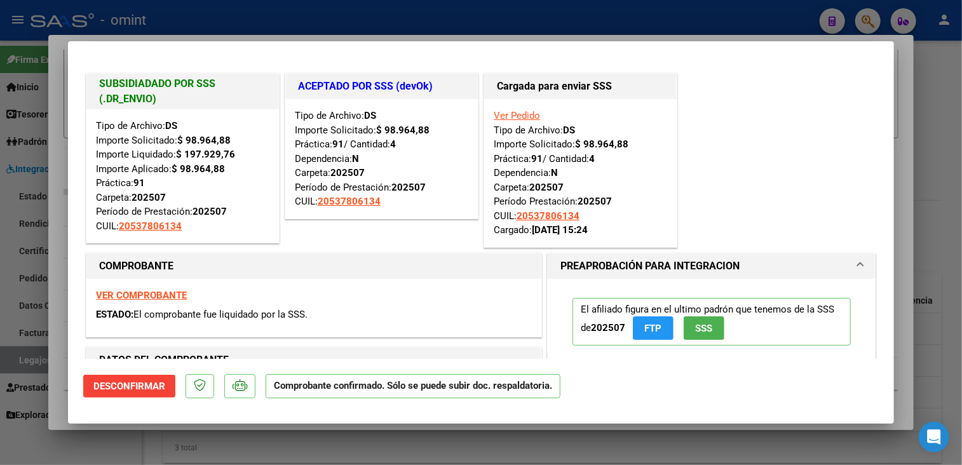
click at [53, 345] on div at bounding box center [481, 232] width 962 height 465
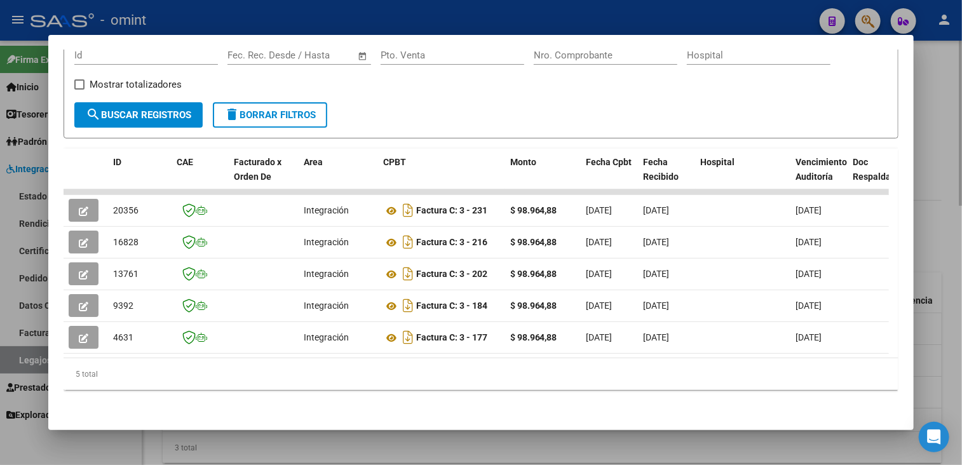
click at [252, 449] on div at bounding box center [481, 232] width 962 height 465
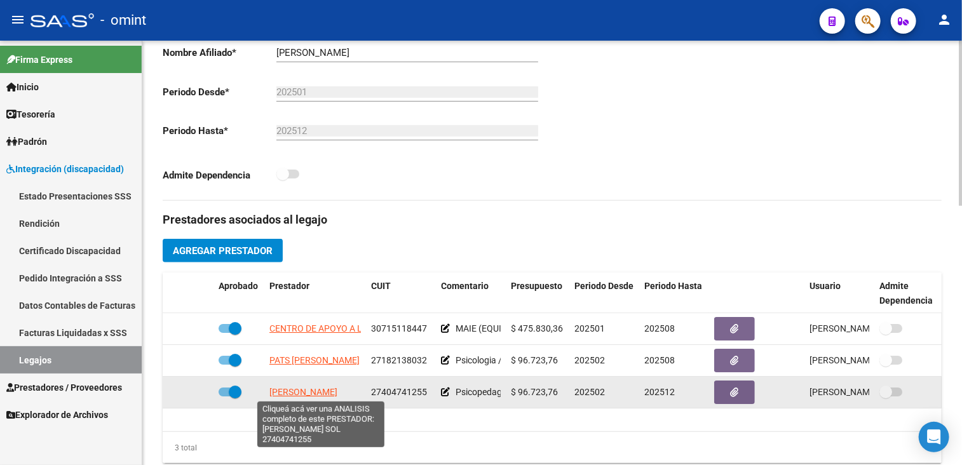
click at [313, 390] on span "[PERSON_NAME]" at bounding box center [303, 392] width 68 height 10
type textarea "27404741255"
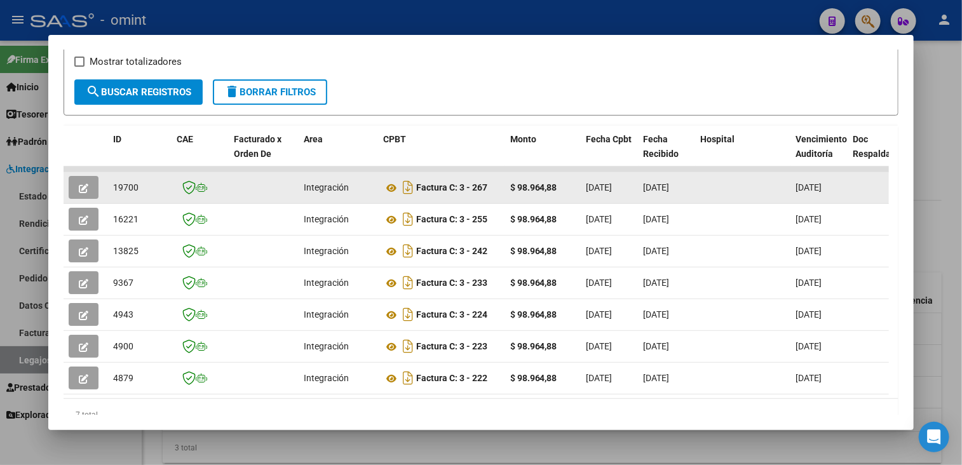
click at [82, 189] on icon "button" at bounding box center [84, 189] width 10 height 10
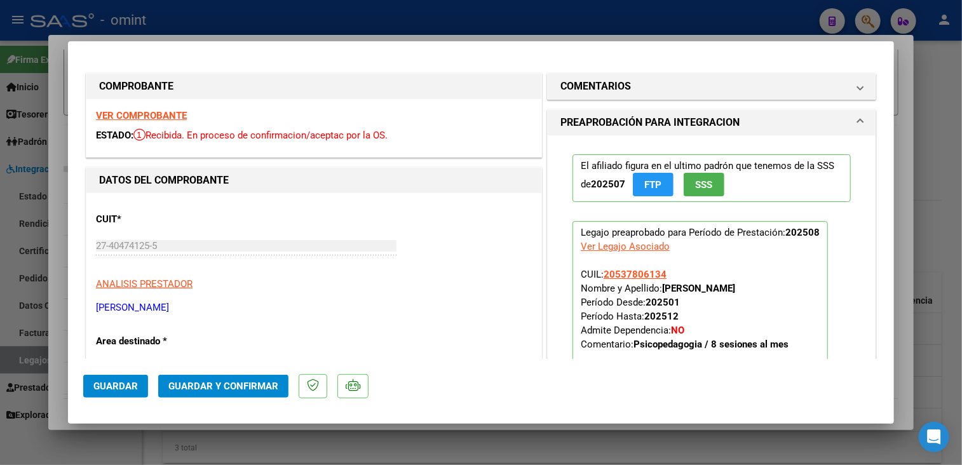
click at [135, 114] on strong "VER COMPROBANTE" at bounding box center [141, 115] width 91 height 11
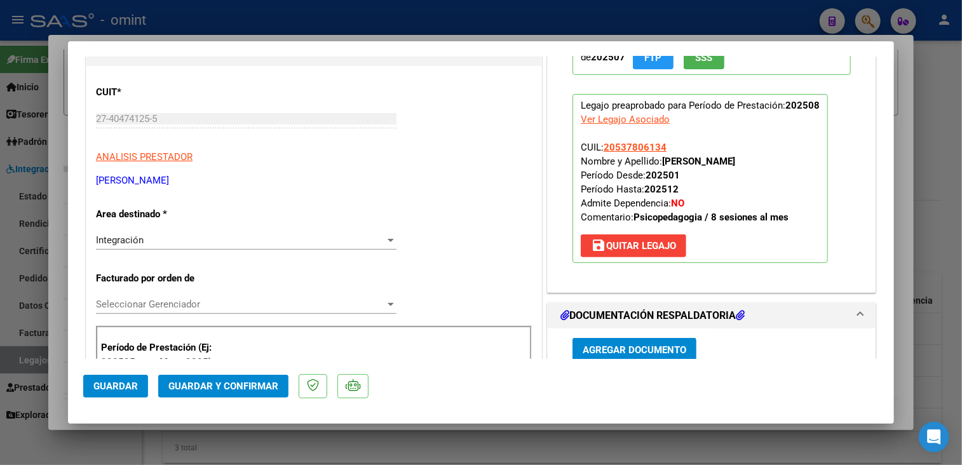
scroll to position [254, 0]
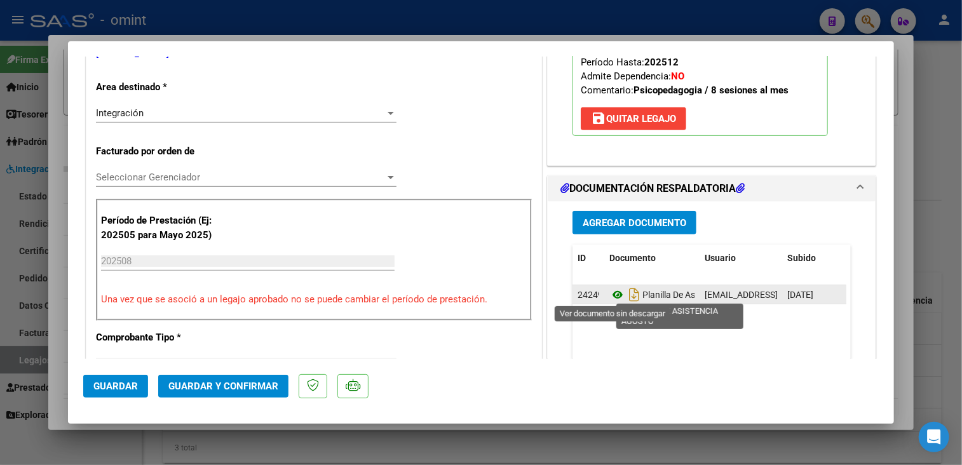
click at [610, 292] on icon at bounding box center [617, 294] width 17 height 15
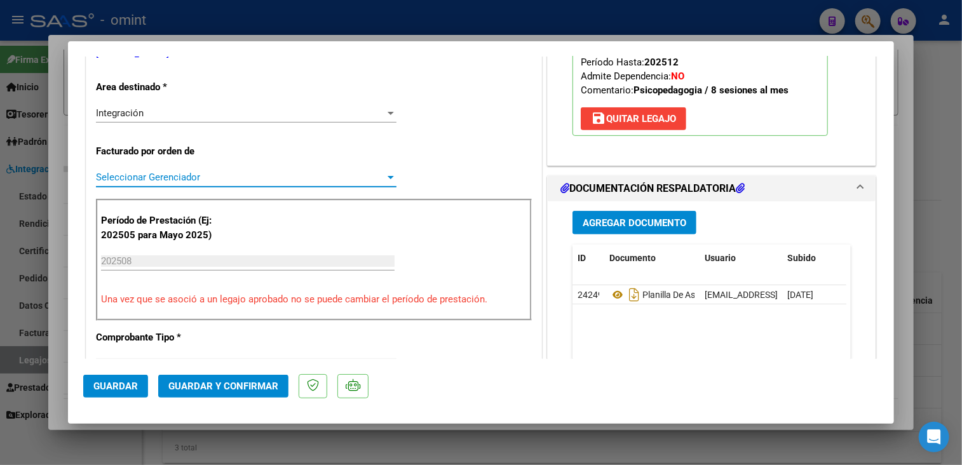
click at [242, 173] on span "Seleccionar Gerenciador" at bounding box center [240, 177] width 289 height 11
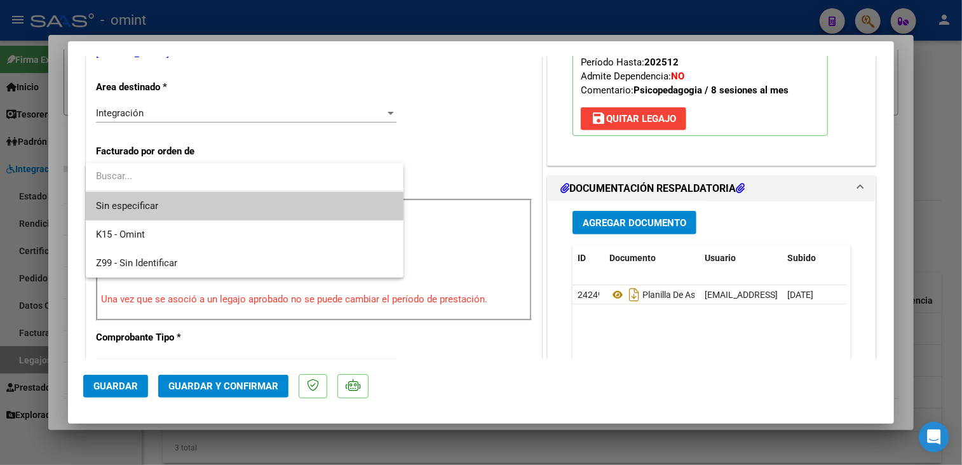
click at [211, 199] on span "Sin especificar" at bounding box center [244, 206] width 297 height 29
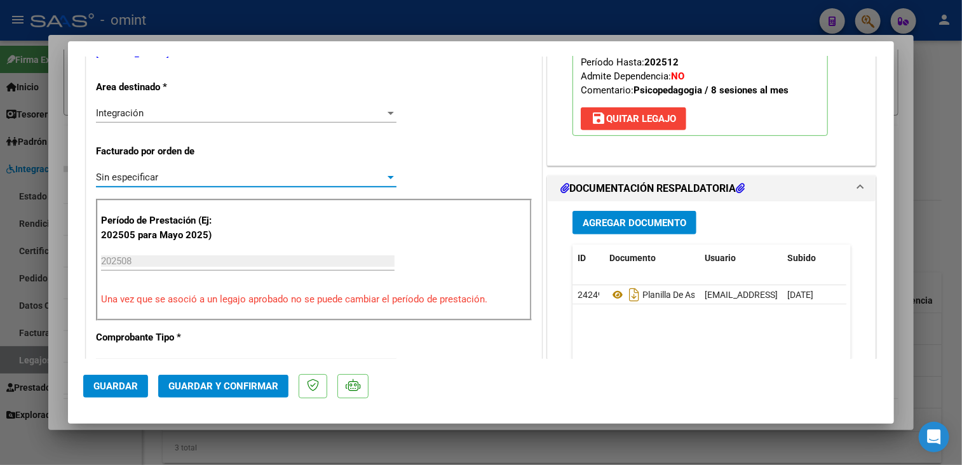
click at [223, 384] on span "Guardar y Confirmar" at bounding box center [223, 386] width 110 height 11
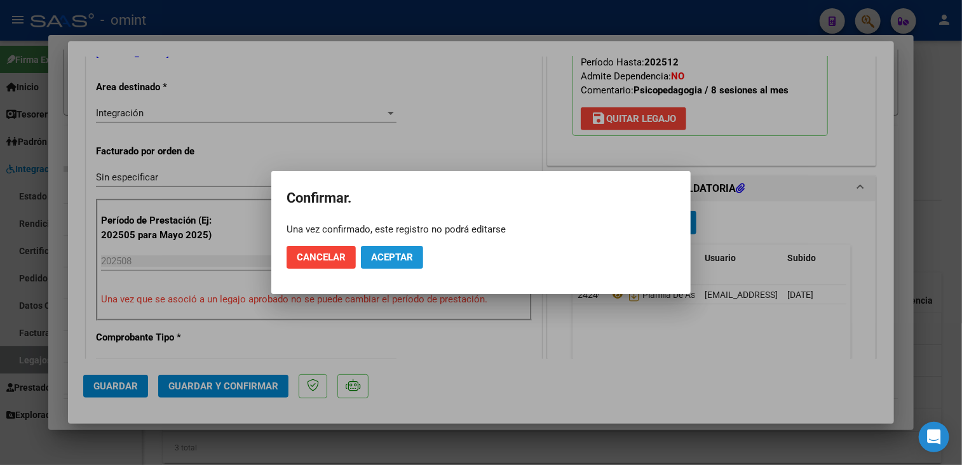
click at [391, 261] on span "Aceptar" at bounding box center [392, 257] width 42 height 11
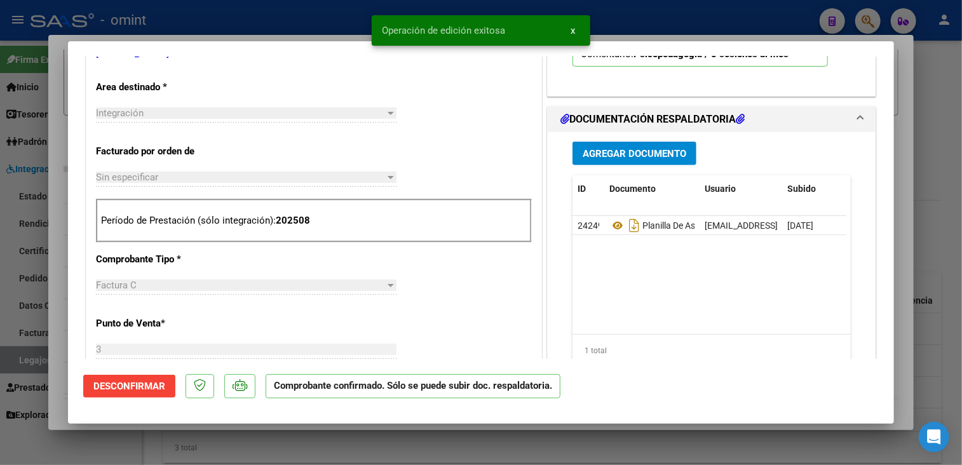
click at [385, 439] on div at bounding box center [481, 232] width 962 height 465
type input "$ 0,00"
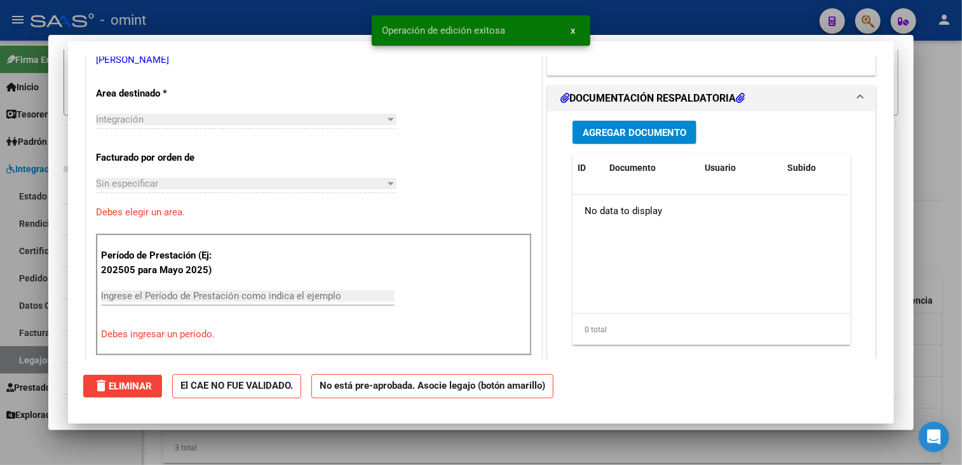
scroll to position [0, 0]
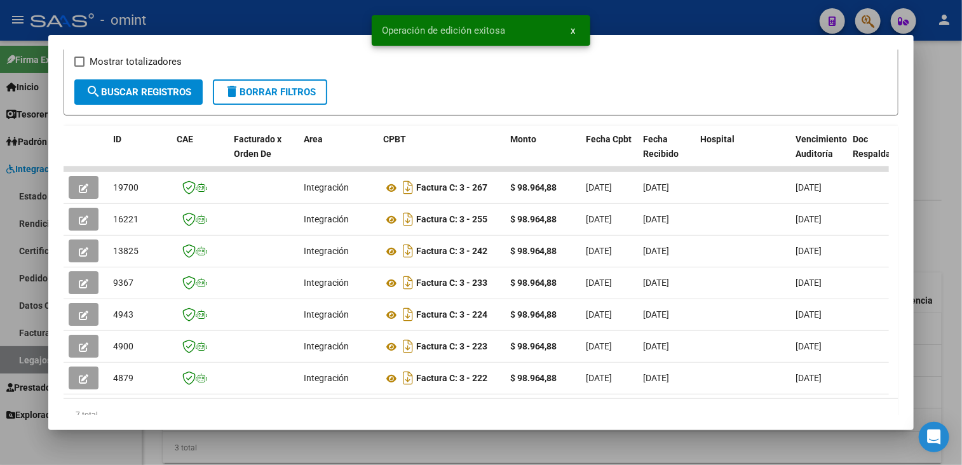
click at [480, 440] on div at bounding box center [481, 232] width 962 height 465
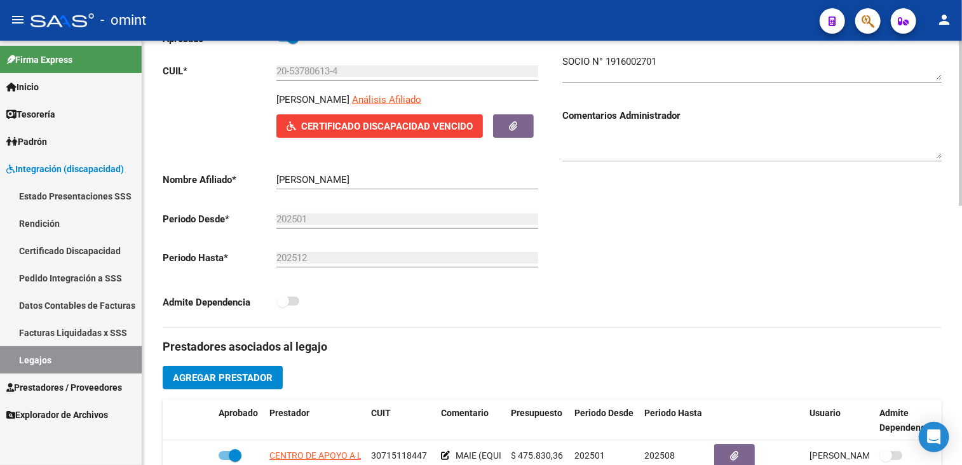
scroll to position [64, 0]
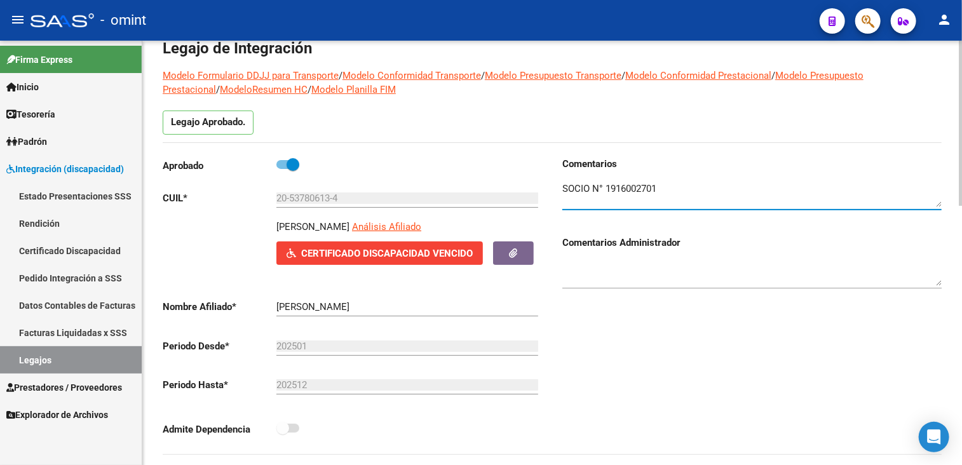
click at [618, 187] on textarea at bounding box center [751, 194] width 379 height 25
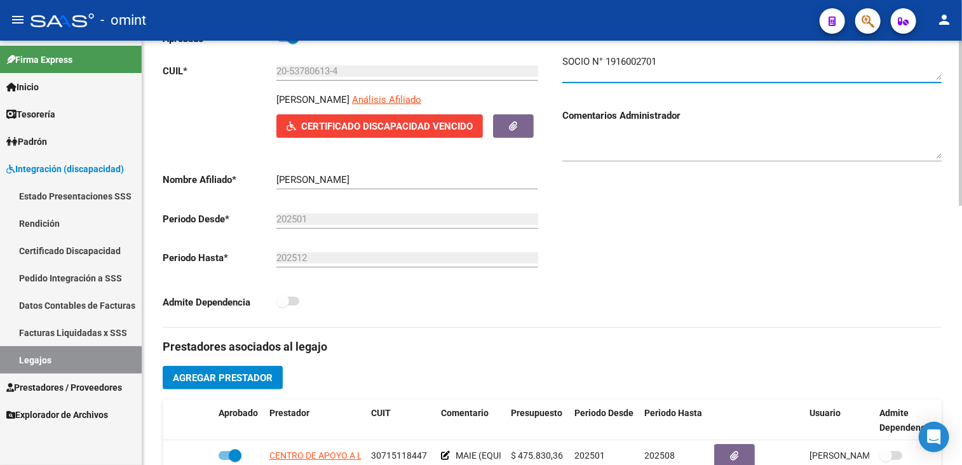
scroll to position [318, 0]
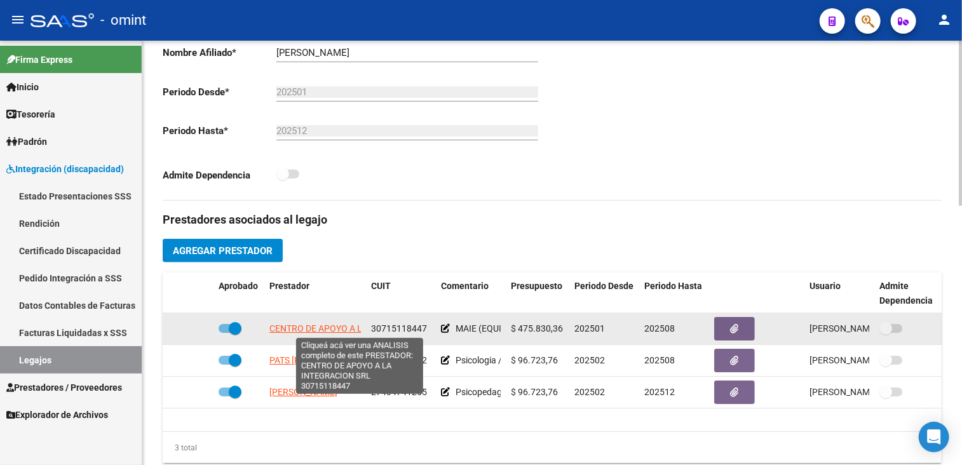
click at [310, 331] on span "CENTRO DE APOYO A LA INTEGRACION SRL" at bounding box center [357, 328] width 176 height 10
type textarea "30715118447"
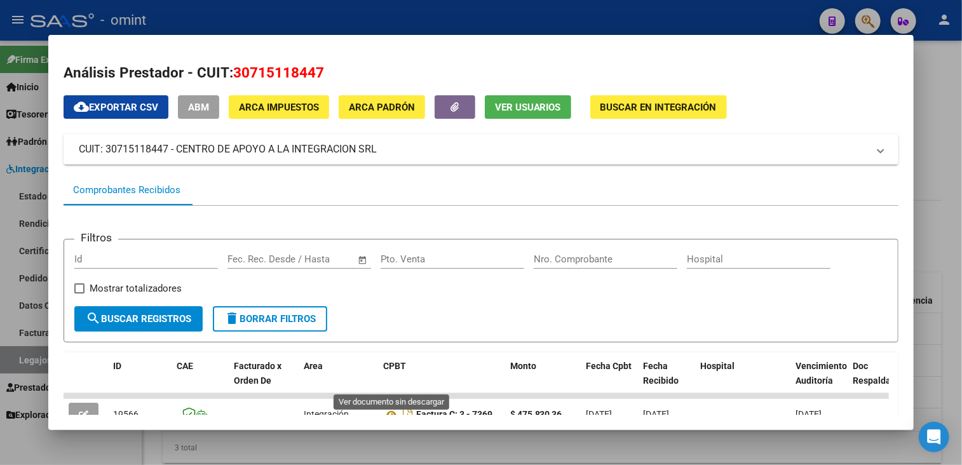
scroll to position [64, 0]
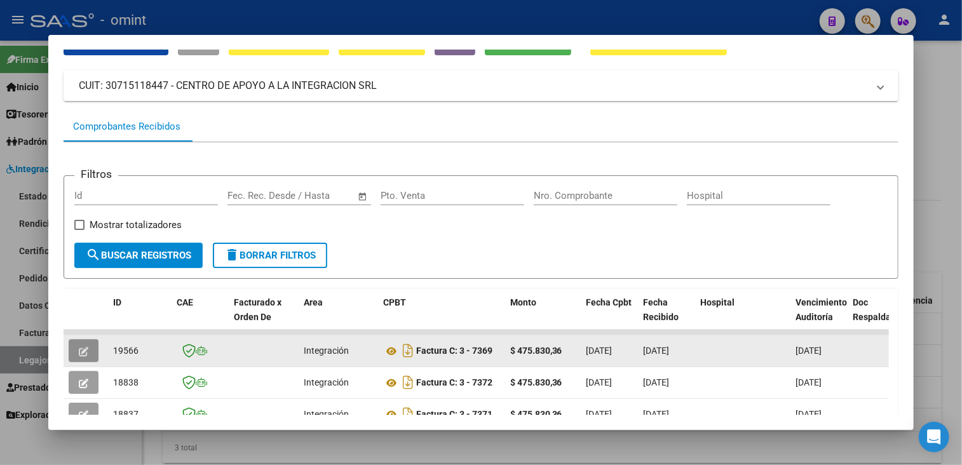
click at [80, 354] on icon "button" at bounding box center [84, 352] width 10 height 10
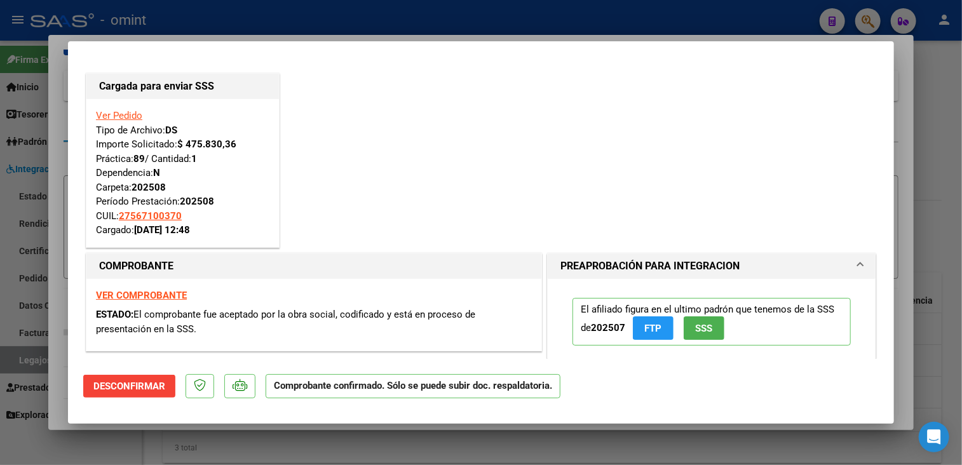
click at [155, 289] on div "VER COMPROBANTE ESTADO: El comprobante fue aceptado por la obra social, codific…" at bounding box center [313, 315] width 455 height 72
click at [175, 294] on strong "VER COMPROBANTE" at bounding box center [141, 295] width 91 height 11
click at [298, 438] on div at bounding box center [481, 232] width 962 height 465
type input "$ 0,00"
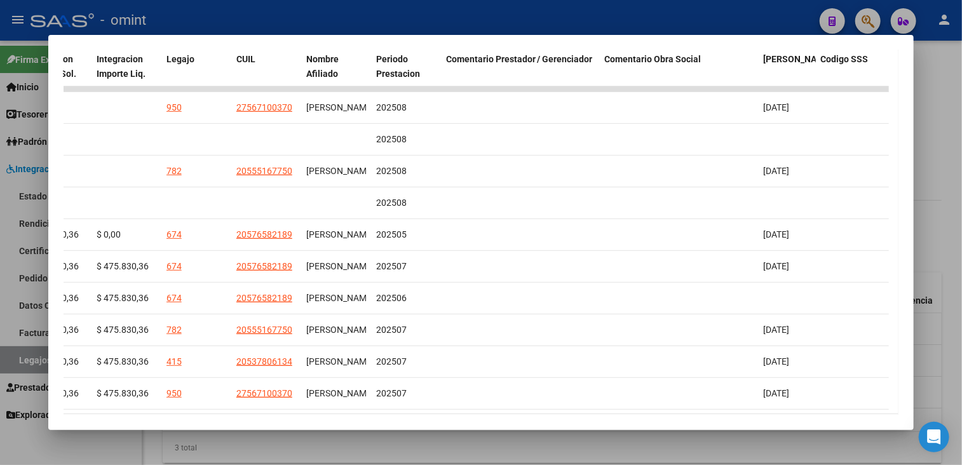
scroll to position [53, 0]
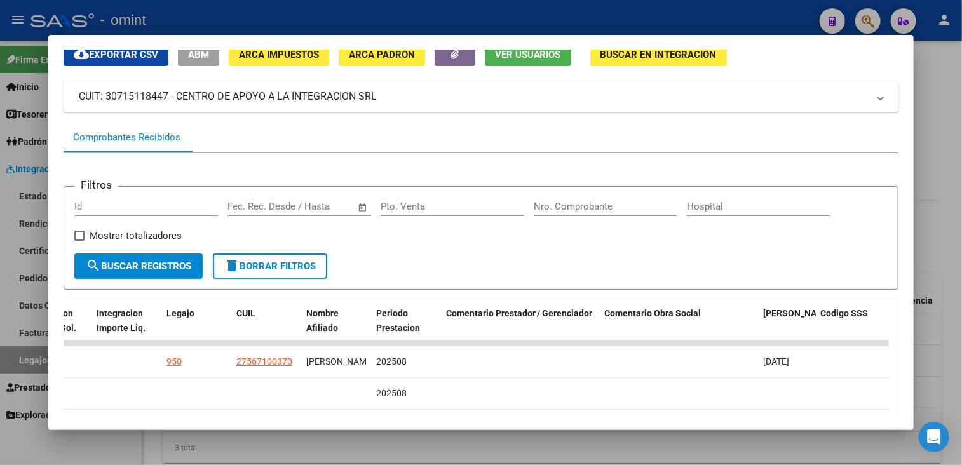
click at [602, 465] on div at bounding box center [481, 232] width 962 height 465
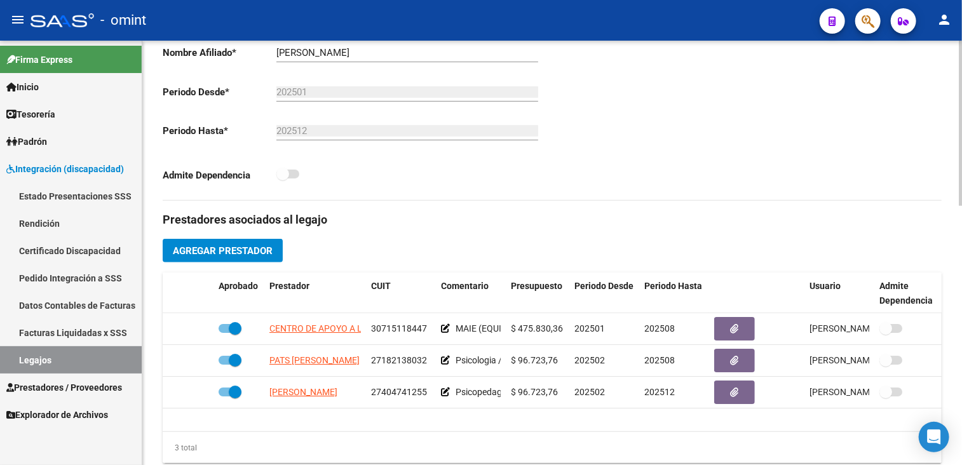
click at [595, 451] on div "3 total" at bounding box center [552, 448] width 779 height 32
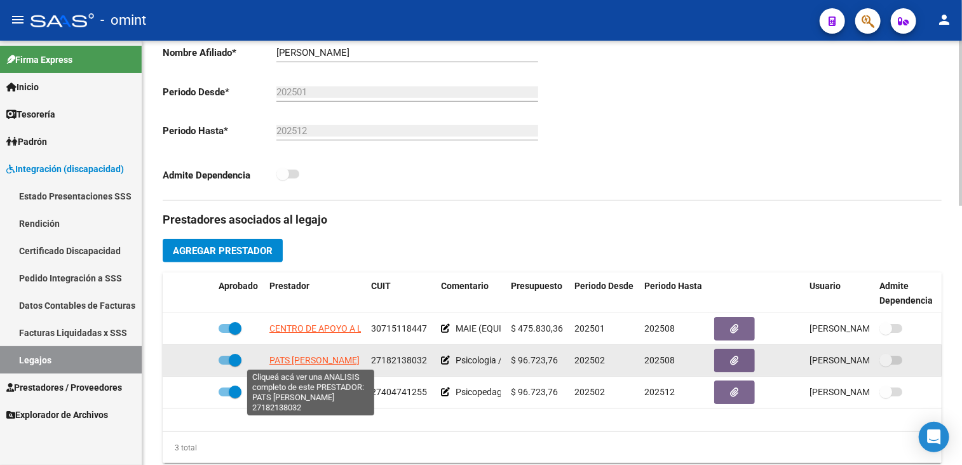
click at [315, 355] on span "PATS [PERSON_NAME]" at bounding box center [314, 360] width 90 height 10
type textarea "27182138032"
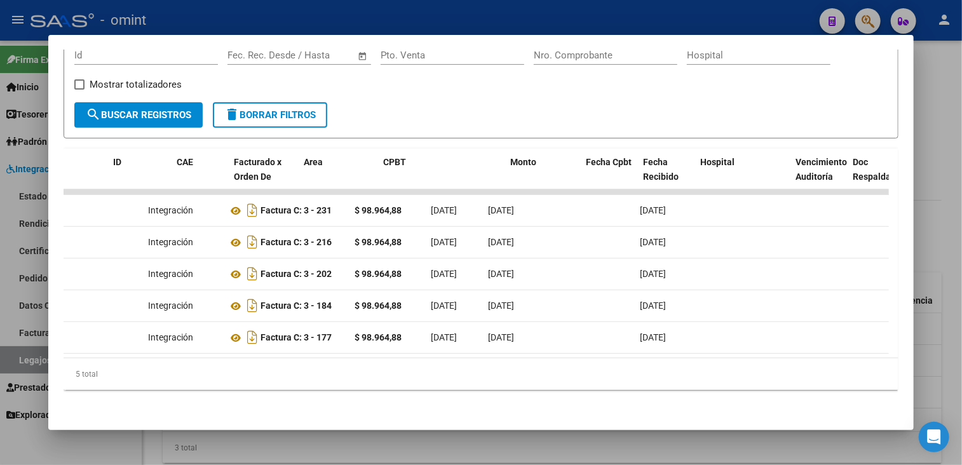
scroll to position [0, 0]
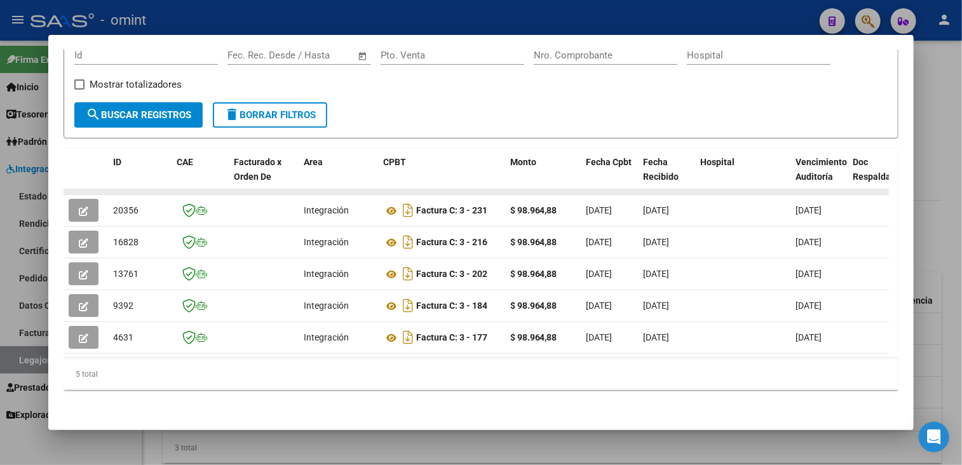
click at [81, 189] on datatable-body-cell at bounding box center [86, 191] width 44 height 5
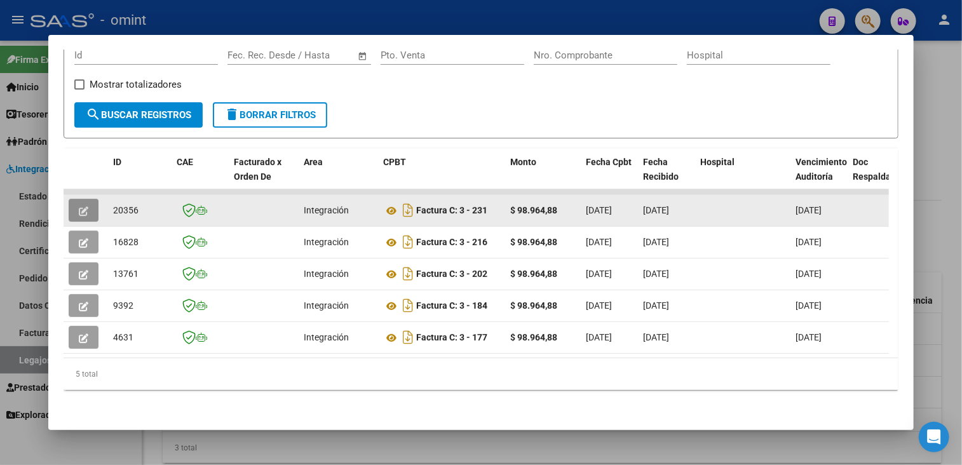
click at [78, 205] on button "button" at bounding box center [84, 210] width 30 height 23
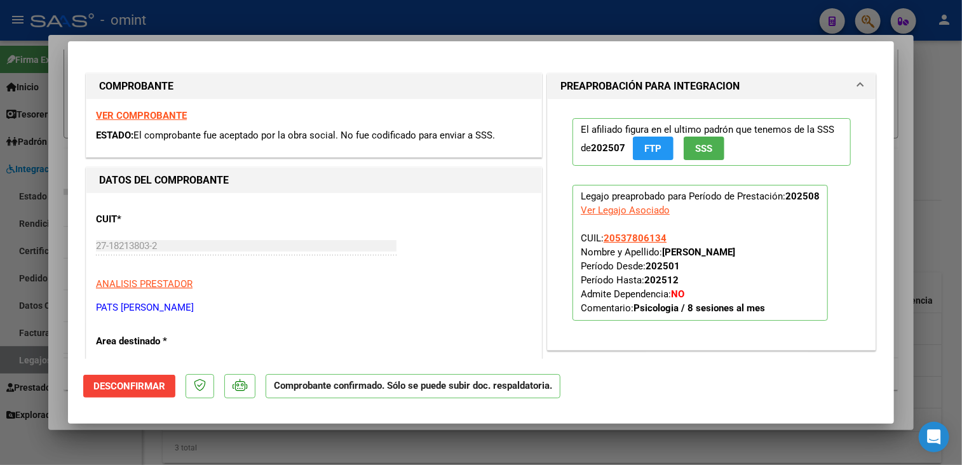
click at [139, 386] on span "Desconfirmar" at bounding box center [129, 386] width 72 height 11
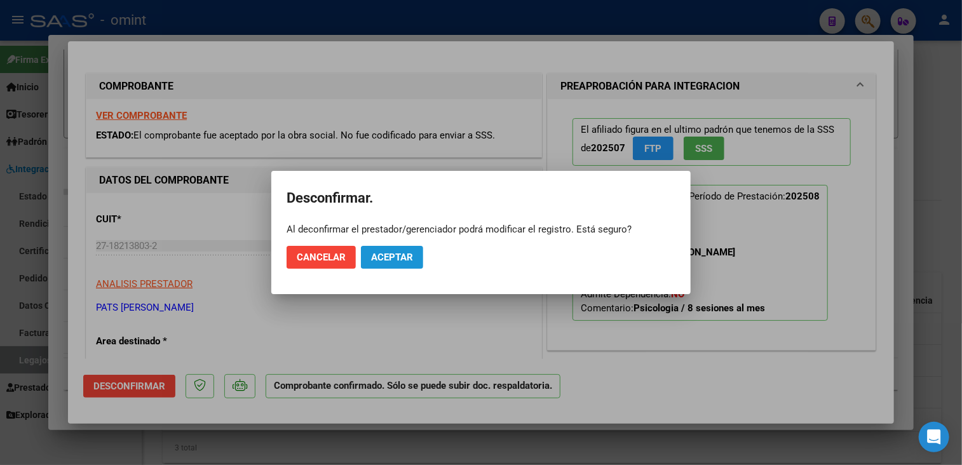
click at [398, 259] on span "Aceptar" at bounding box center [392, 257] width 42 height 11
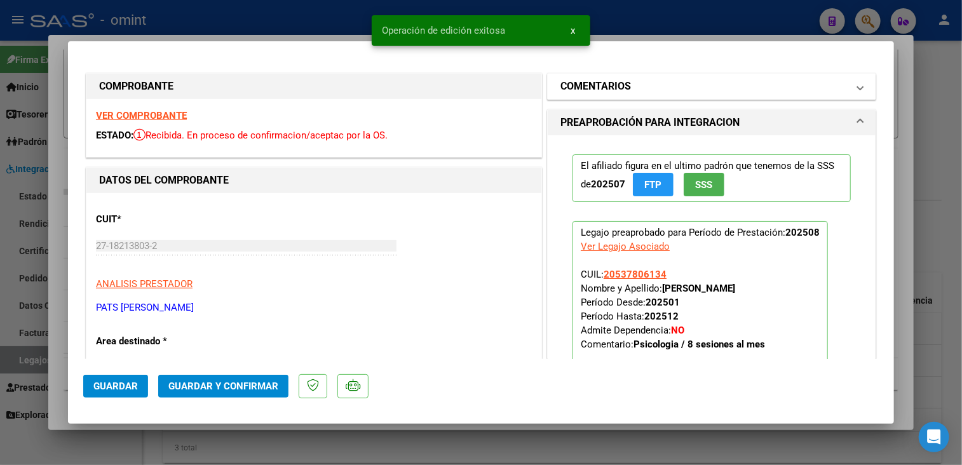
click at [630, 88] on mat-panel-title "COMENTARIOS" at bounding box center [703, 86] width 287 height 15
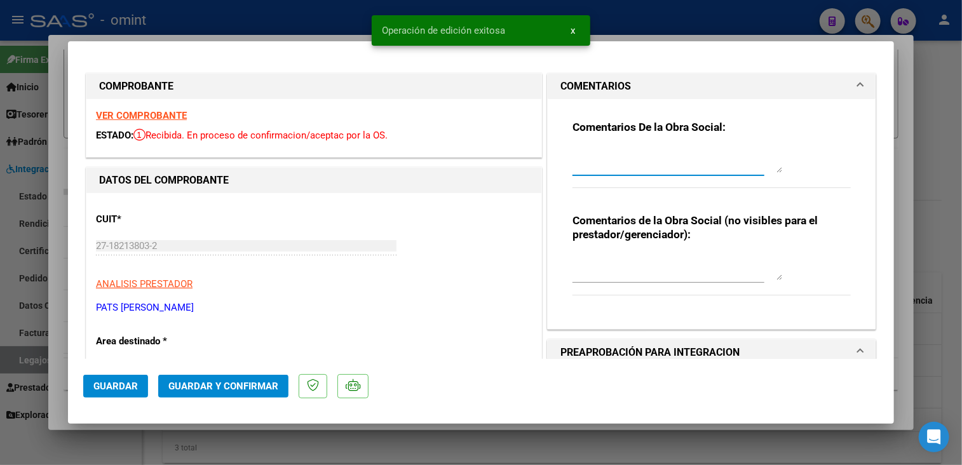
click at [620, 169] on textarea at bounding box center [678, 159] width 210 height 25
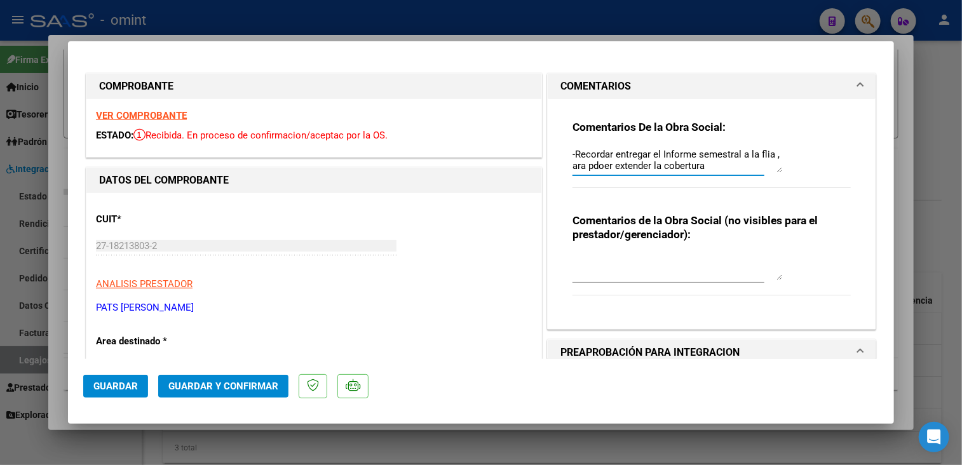
click at [573, 167] on textarea "-Recordar entregar el Informe semestral a la flia , ara pdoer extender la cober…" at bounding box center [678, 159] width 210 height 25
click at [585, 163] on textarea "-Recordar entregar el Informe semestral a la flia , para pdoer extender la cobe…" at bounding box center [678, 159] width 210 height 25
drag, startPoint x: 773, startPoint y: 155, endPoint x: 775, endPoint y: 162, distance: 7.2
click at [775, 158] on textarea "-Recordar entregar el Informe semestral a la flia , para que se pueda extender …" at bounding box center [678, 159] width 210 height 25
type textarea "-Recordar entregar el Informe semestral a la flia, ellos deben presentarlo para…"
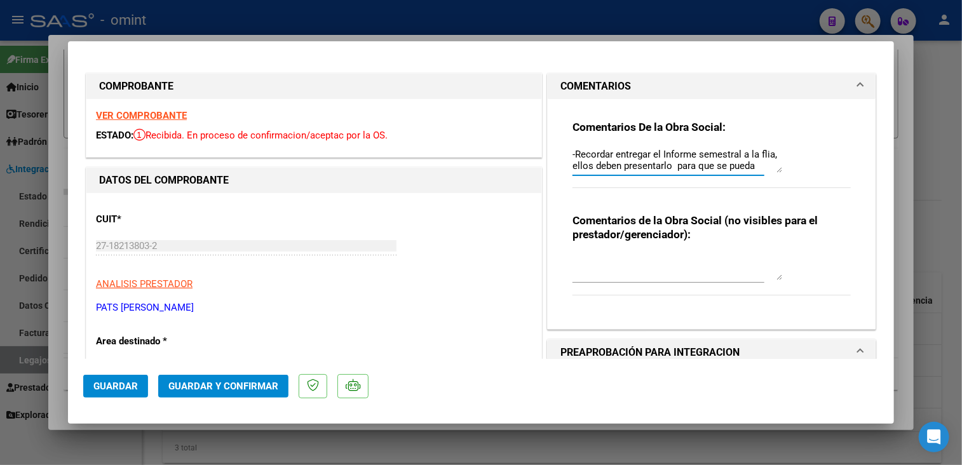
click at [212, 378] on button "Guardar y Confirmar" at bounding box center [223, 386] width 130 height 23
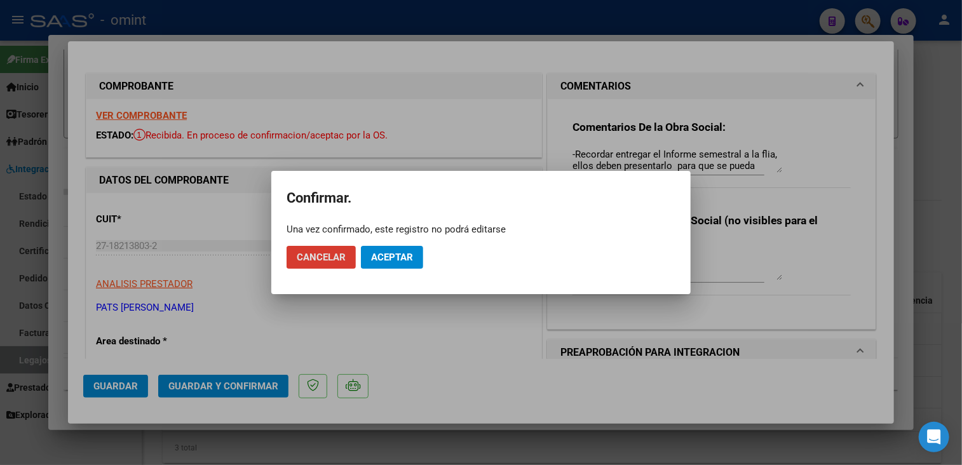
click at [400, 261] on span "Aceptar" at bounding box center [392, 257] width 42 height 11
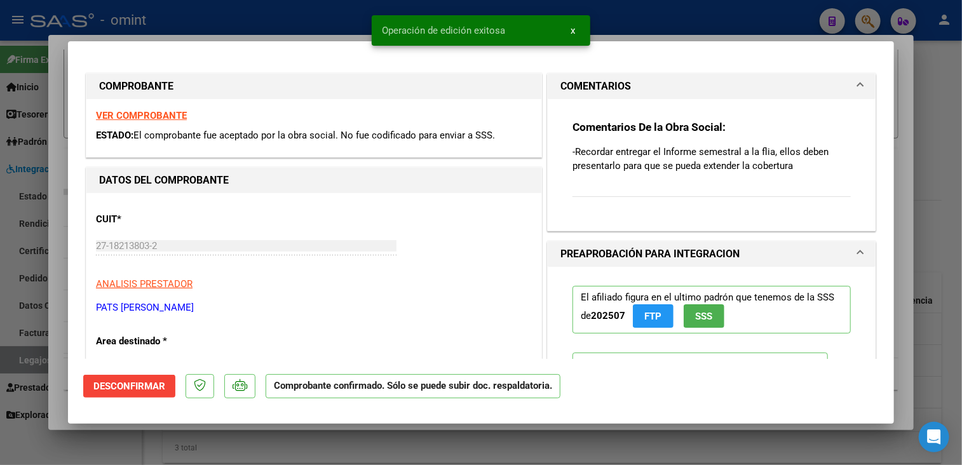
click at [56, 340] on div at bounding box center [481, 232] width 962 height 465
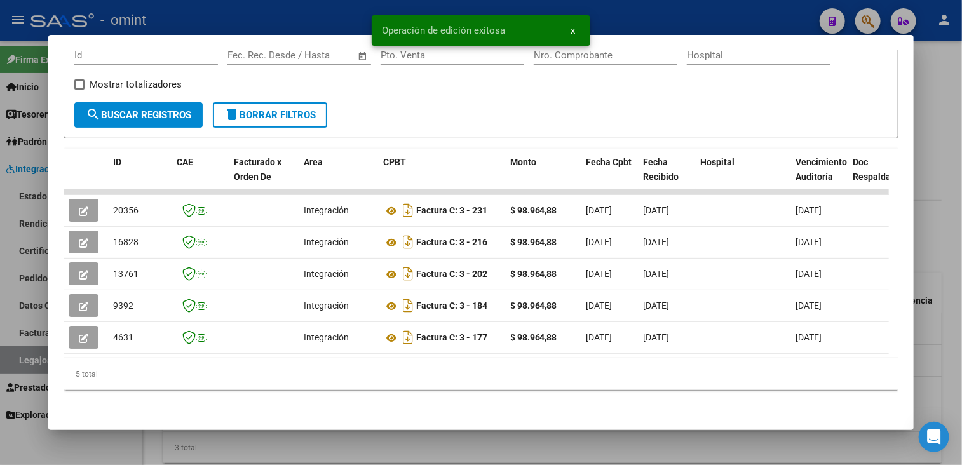
click at [31, 354] on div at bounding box center [481, 232] width 962 height 465
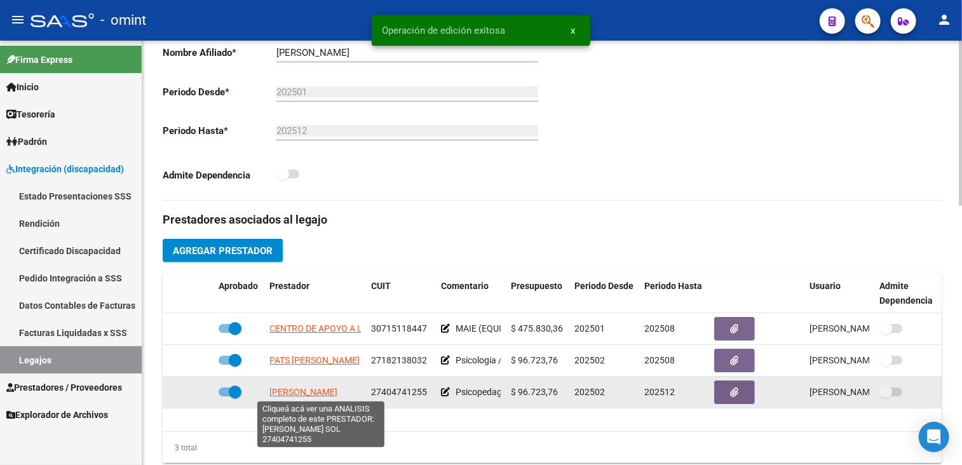
click at [311, 391] on span "[PERSON_NAME]" at bounding box center [303, 392] width 68 height 10
type textarea "27404741255"
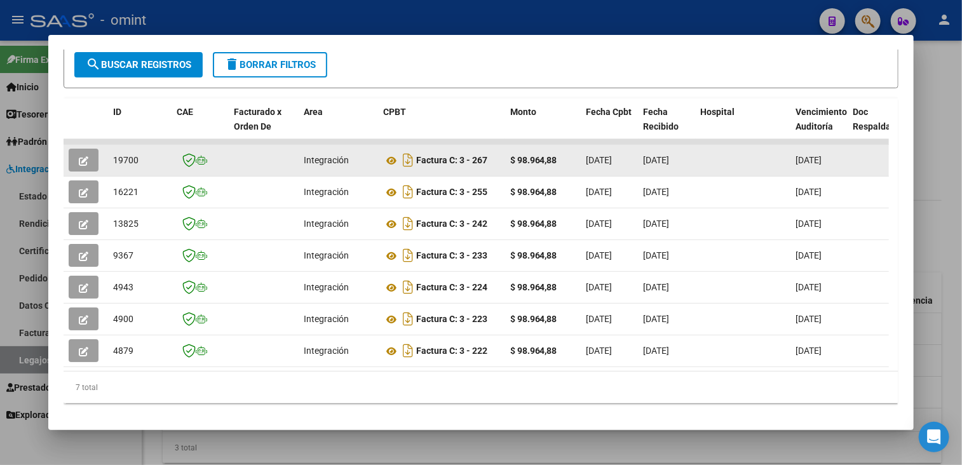
click at [76, 159] on button "button" at bounding box center [84, 160] width 30 height 23
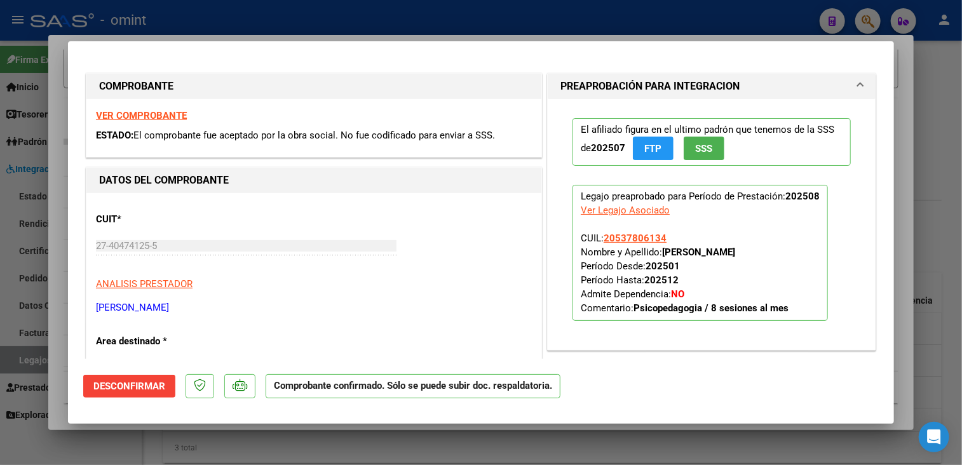
click at [53, 212] on div at bounding box center [481, 232] width 962 height 465
type input "$ 0,00"
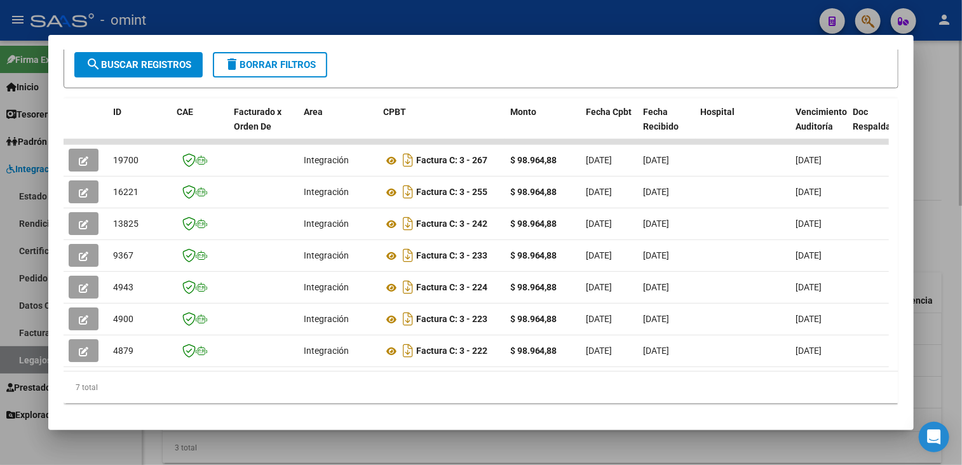
click at [297, 442] on div at bounding box center [481, 232] width 962 height 465
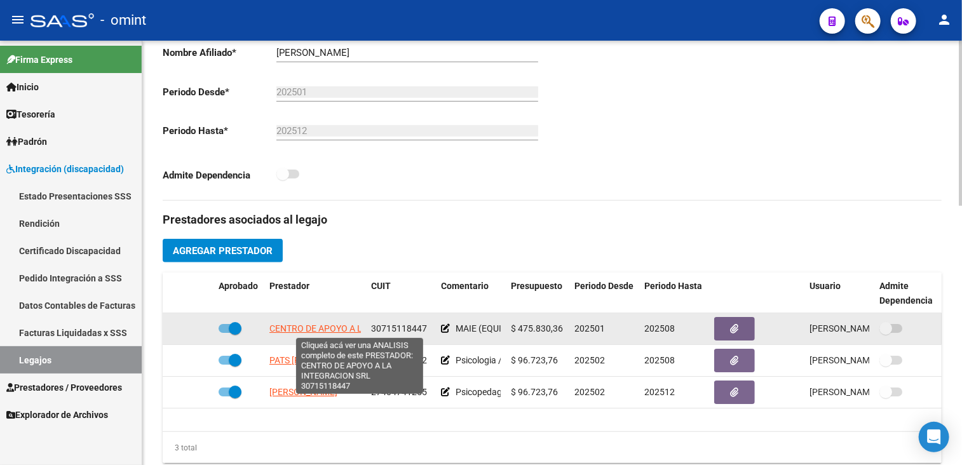
click at [315, 330] on span "CENTRO DE APOYO A LA INTEGRACION SRL" at bounding box center [357, 328] width 176 height 10
type textarea "30715118447"
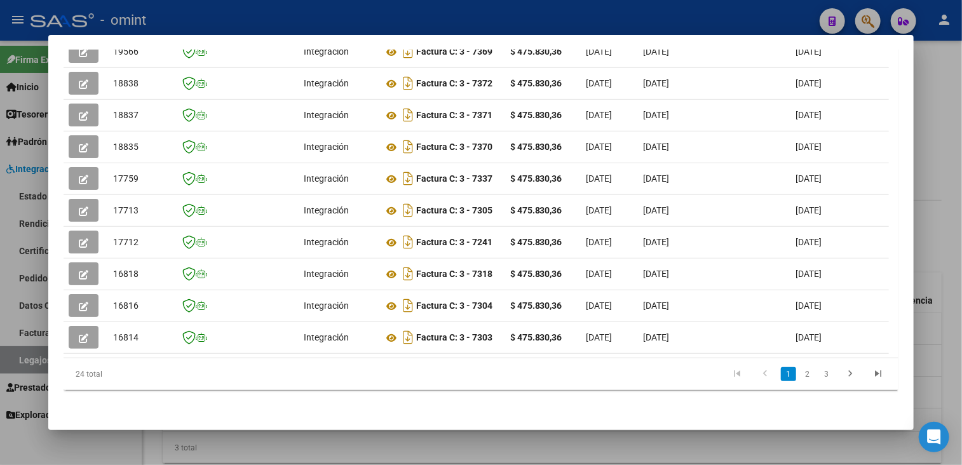
scroll to position [243, 0]
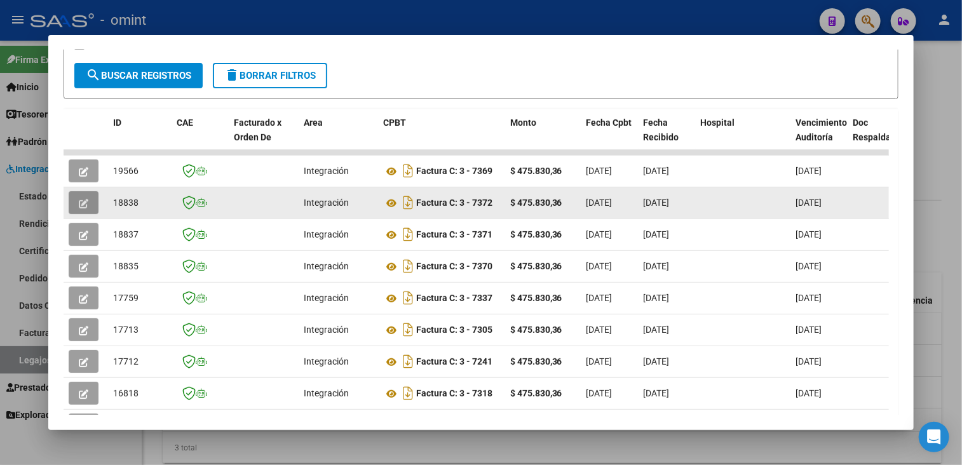
click at [85, 199] on icon "button" at bounding box center [84, 204] width 10 height 10
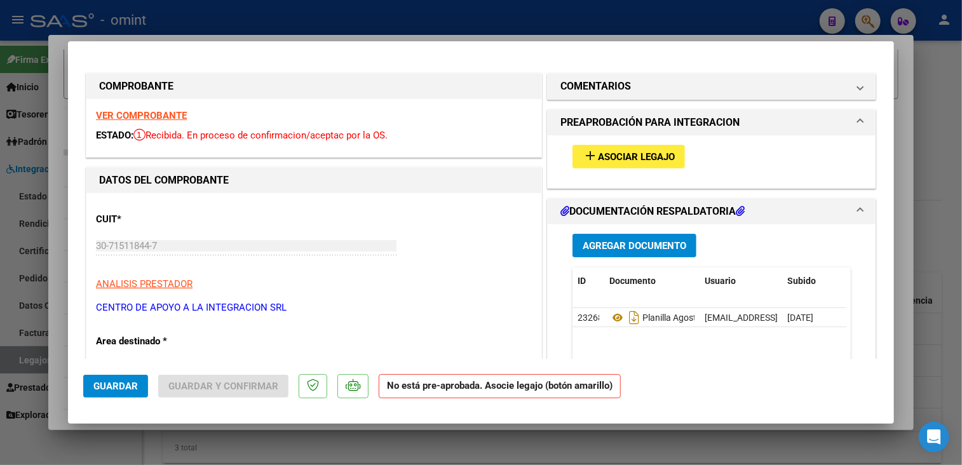
click at [150, 112] on strong "VER COMPROBANTE" at bounding box center [141, 115] width 91 height 11
click at [219, 37] on div at bounding box center [481, 232] width 962 height 465
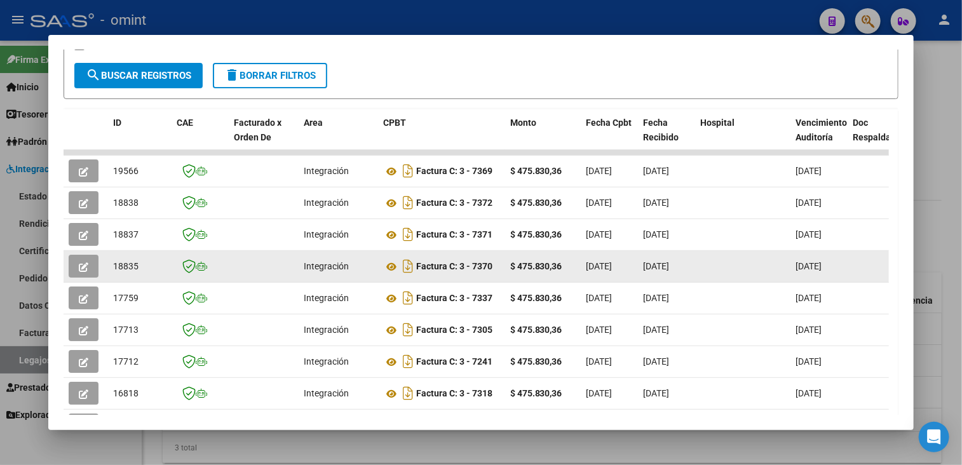
click at [76, 260] on button "button" at bounding box center [84, 266] width 30 height 23
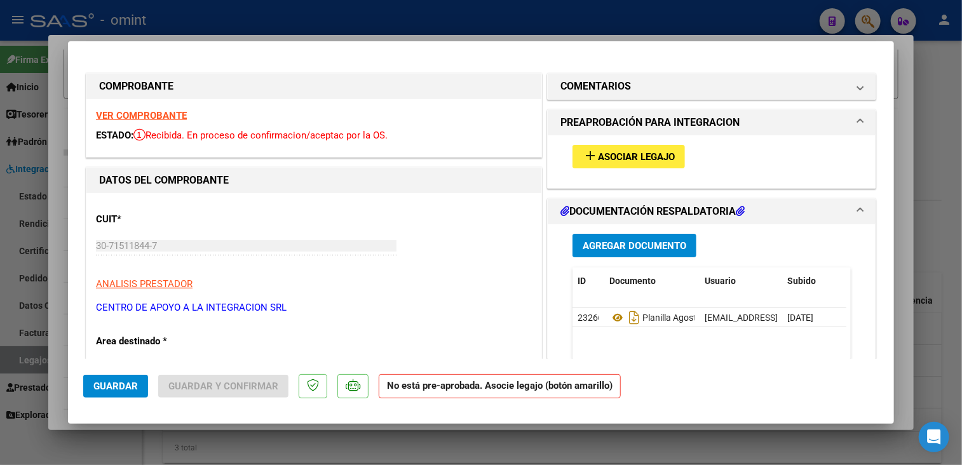
click at [167, 117] on strong "VER COMPROBANTE" at bounding box center [141, 115] width 91 height 11
click at [606, 160] on span "Asociar Legajo" at bounding box center [636, 156] width 77 height 11
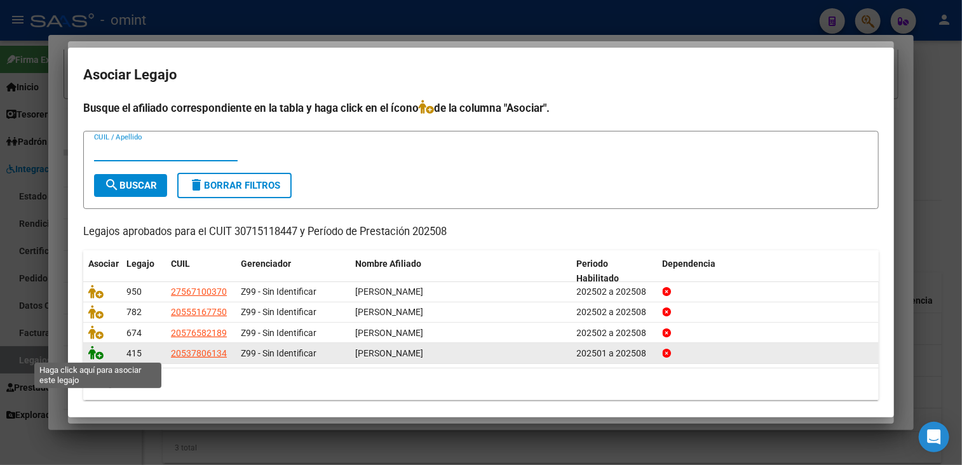
click at [97, 357] on icon at bounding box center [95, 353] width 15 height 14
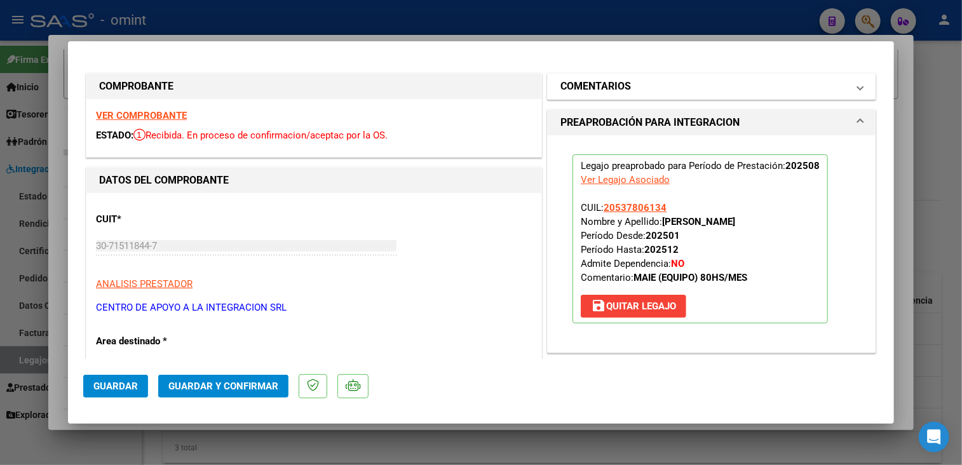
click at [671, 92] on mat-panel-title "COMENTARIOS" at bounding box center [703, 86] width 287 height 15
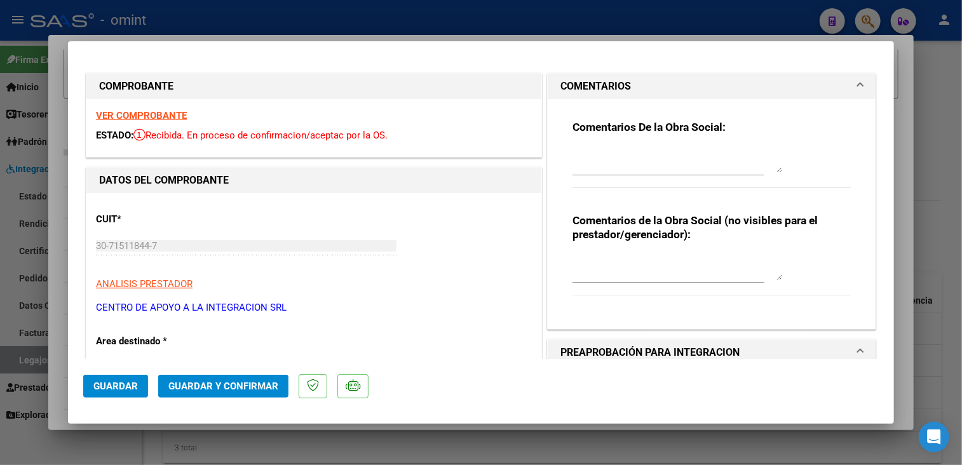
click at [629, 157] on textarea at bounding box center [678, 159] width 210 height 25
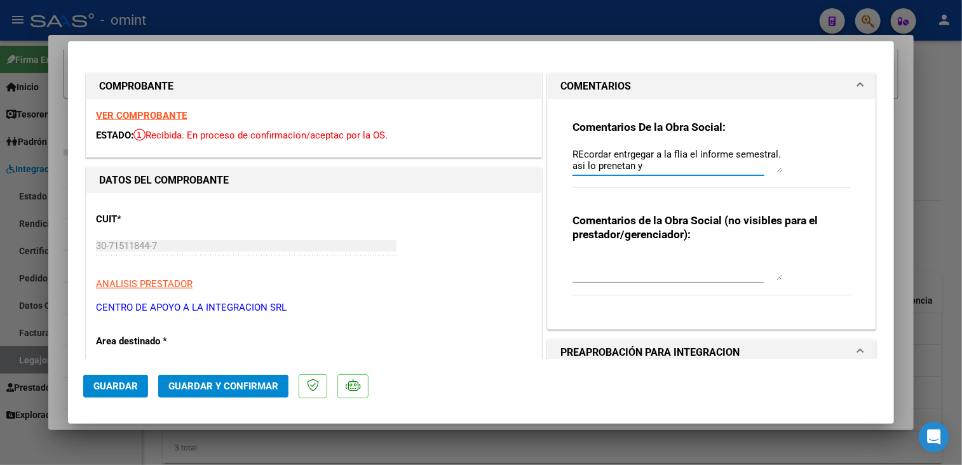
click at [649, 165] on textarea "REcordar entrgegar a la flia el informe semestral. asi lo prenetan y" at bounding box center [678, 159] width 210 height 25
click at [578, 156] on textarea "REcordar entrgegar a la flia el informe semestral. asi lo presentan y" at bounding box center [678, 159] width 210 height 25
click at [649, 168] on textarea "Recordar entregar a la flia el informe semestral. así lo presentan y" at bounding box center [678, 159] width 210 height 25
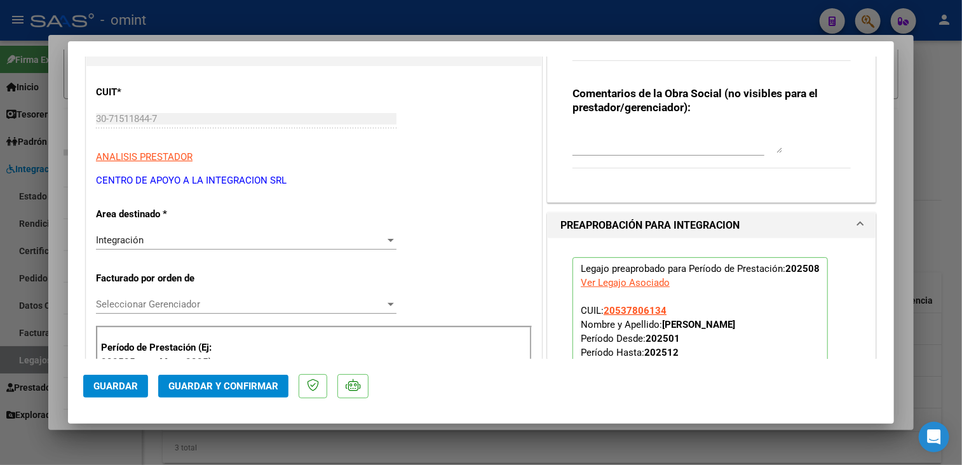
scroll to position [381, 0]
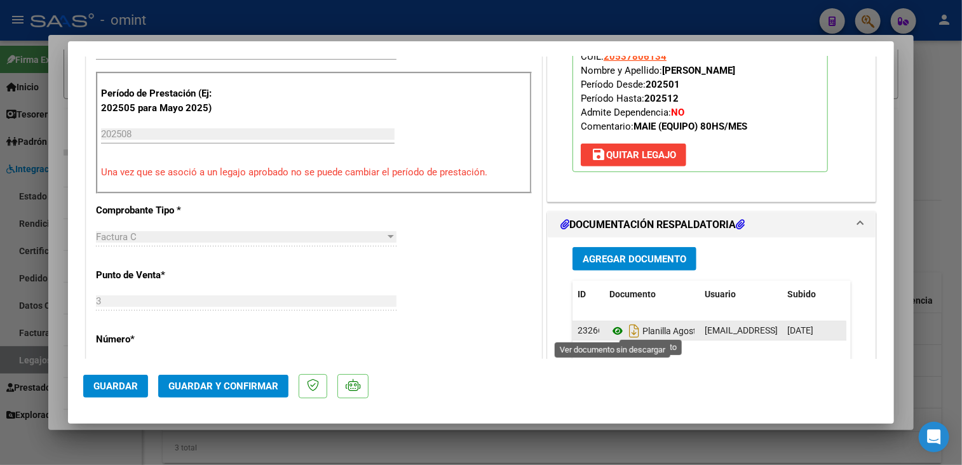
click at [610, 327] on icon at bounding box center [617, 330] width 17 height 15
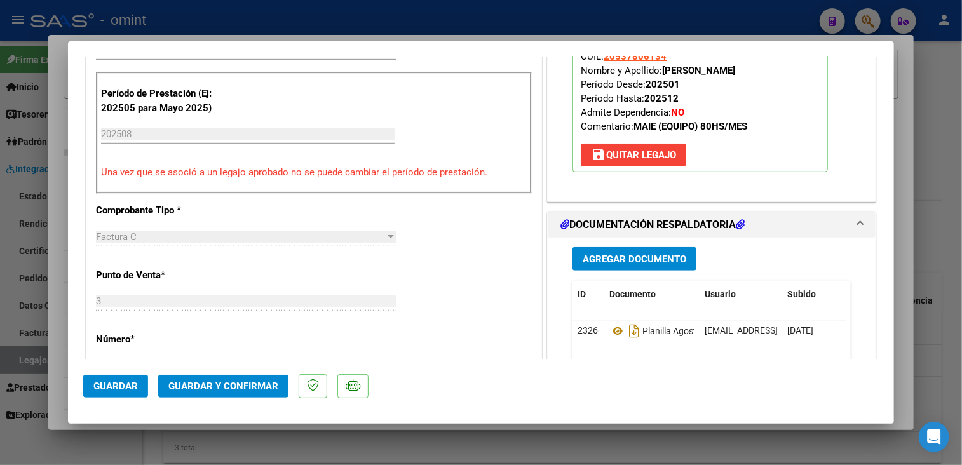
scroll to position [191, 0]
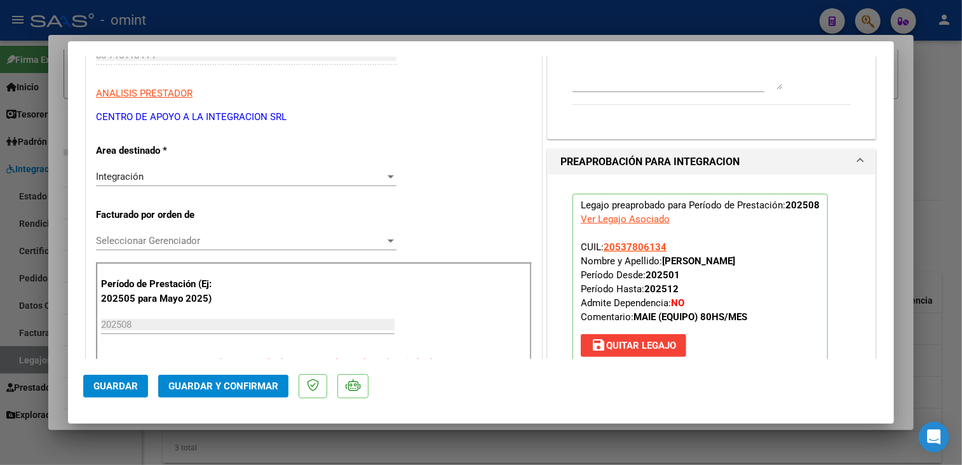
drag, startPoint x: 681, startPoint y: 257, endPoint x: 720, endPoint y: 259, distance: 38.8
click at [720, 259] on strong "[PERSON_NAME]" at bounding box center [698, 260] width 73 height 11
drag, startPoint x: 720, startPoint y: 259, endPoint x: 749, endPoint y: 282, distance: 36.6
click at [749, 282] on p "Legajo preaprobado para Período de Prestación: 202508 Ver Legajo Asociado CUIL:…" at bounding box center [700, 278] width 255 height 169
copy strong "[PERSON_NAME]"
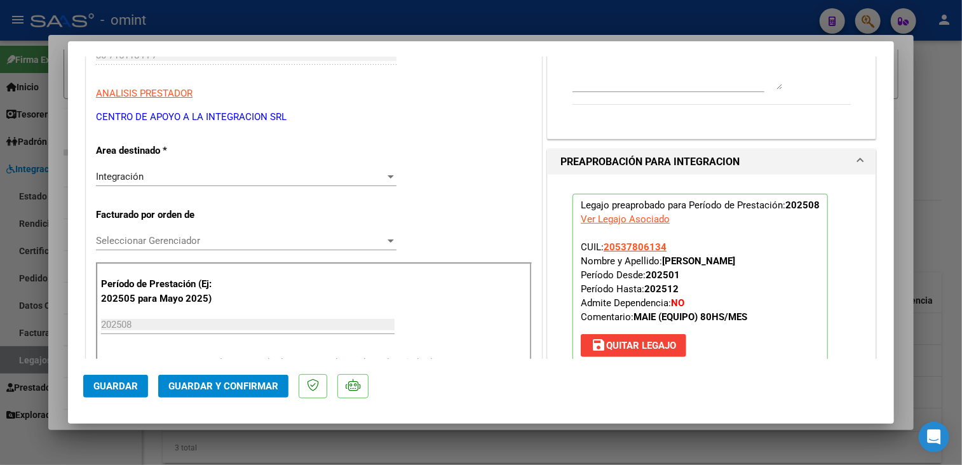
drag, startPoint x: 663, startPoint y: 257, endPoint x: 580, endPoint y: 146, distance: 139.3
click at [781, 255] on p "Legajo preaprobado para Período de Prestación: 202508 Ver Legajo Asociado CUIL:…" at bounding box center [700, 278] width 255 height 169
click at [517, 123] on p "CENTRO DE APOYO A LA INTEGRACION SRL" at bounding box center [314, 117] width 436 height 15
click at [732, 98] on div "Comentarios De la Obra Social: Recordar entregar a la flia el informe semestral…" at bounding box center [711, 18] width 297 height 220
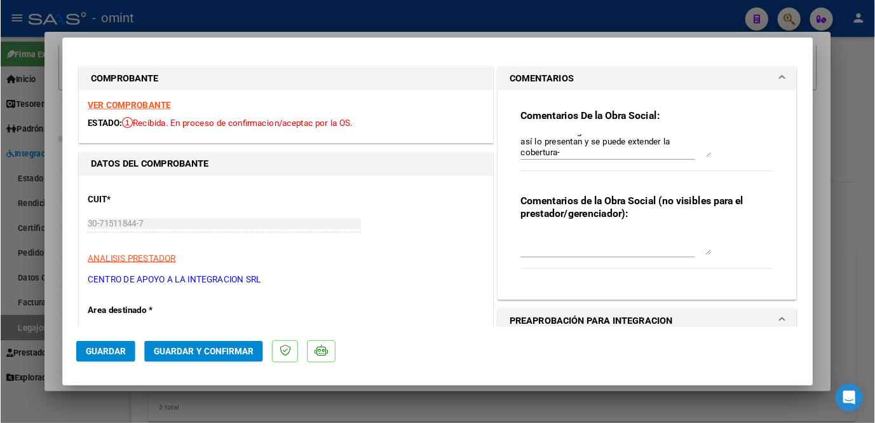
scroll to position [243, 0]
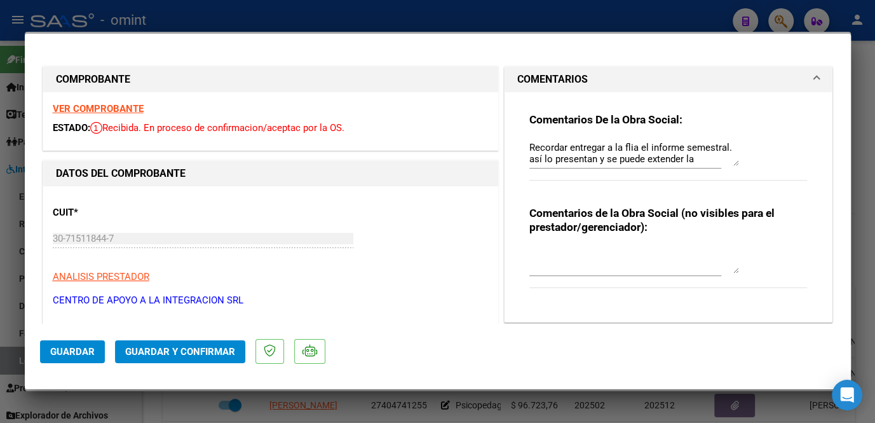
click at [522, 147] on div "Comentarios De la Obra Social: Recordar entregar a la flia el informe semestral…" at bounding box center [668, 202] width 297 height 220
click at [529, 150] on textarea "Recordar entregar a la flia el informe semestral. así lo presentan y se puede e…" at bounding box center [634, 152] width 210 height 25
paste textarea "[PERSON_NAME]"
type textarea "por socio [PERSON_NAME] Recordar entregar a la flia el informe [PERSON_NAME]. a…"
click at [158, 347] on span "Guardar y Confirmar" at bounding box center [180, 351] width 110 height 11
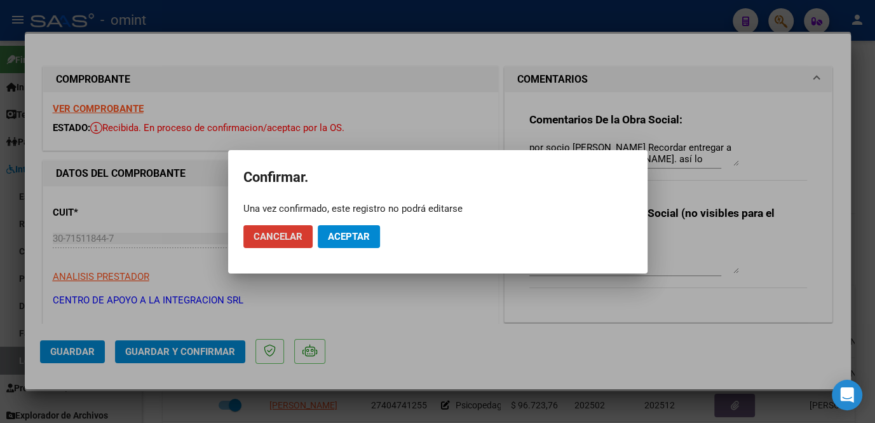
click at [347, 234] on span "Aceptar" at bounding box center [349, 236] width 42 height 11
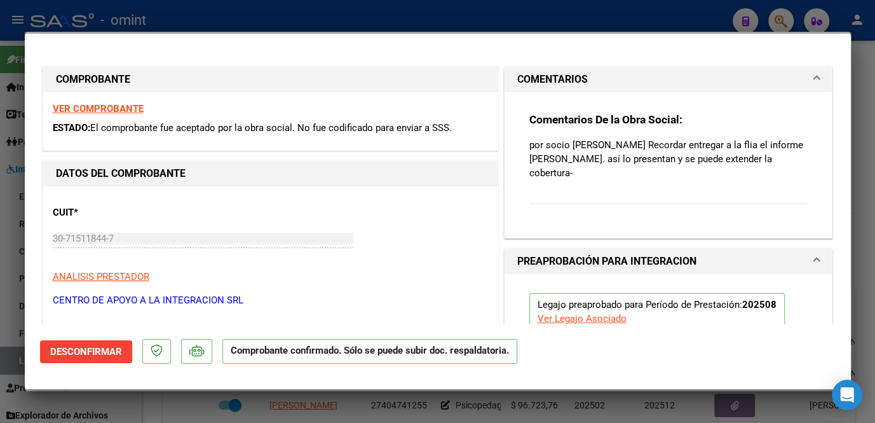
click at [443, 394] on div at bounding box center [437, 211] width 875 height 423
type input "$ 0,00"
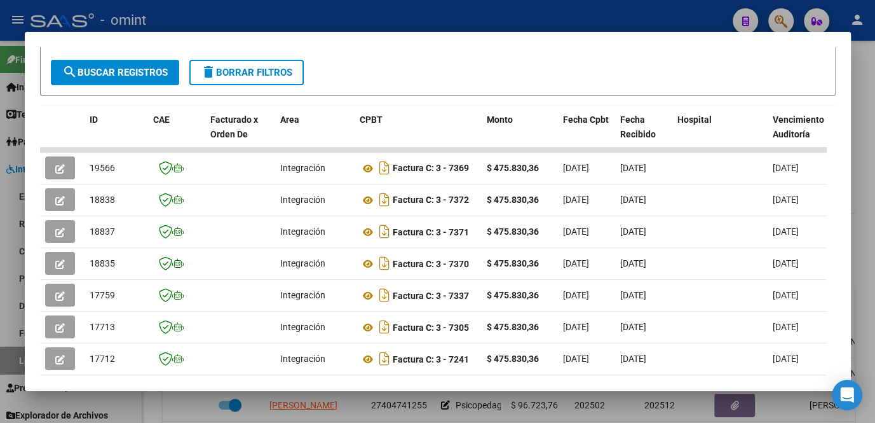
click at [378, 393] on div at bounding box center [437, 211] width 875 height 423
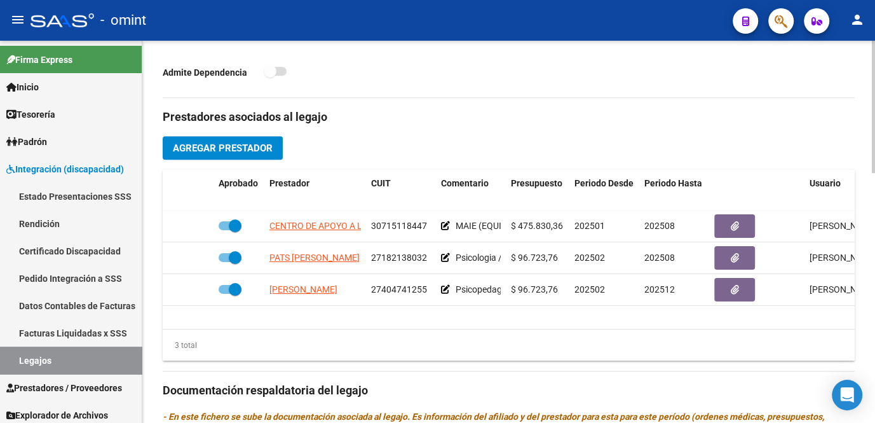
scroll to position [549, 0]
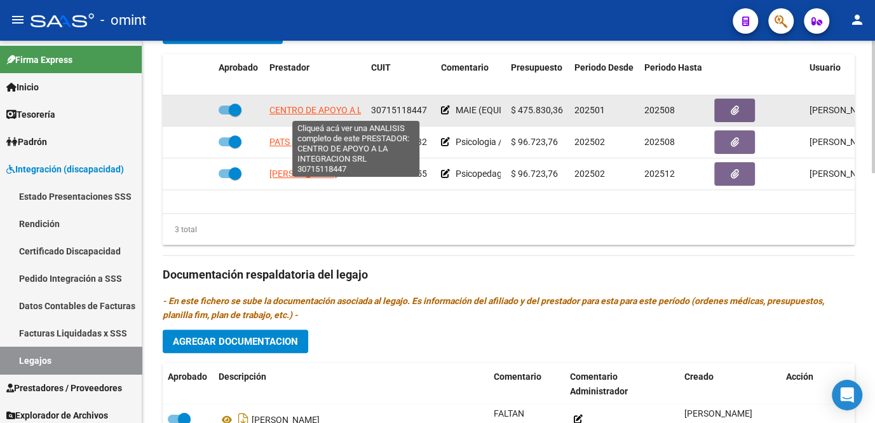
click at [301, 111] on span "CENTRO DE APOYO A LA INTEGRACION SRL" at bounding box center [357, 110] width 176 height 10
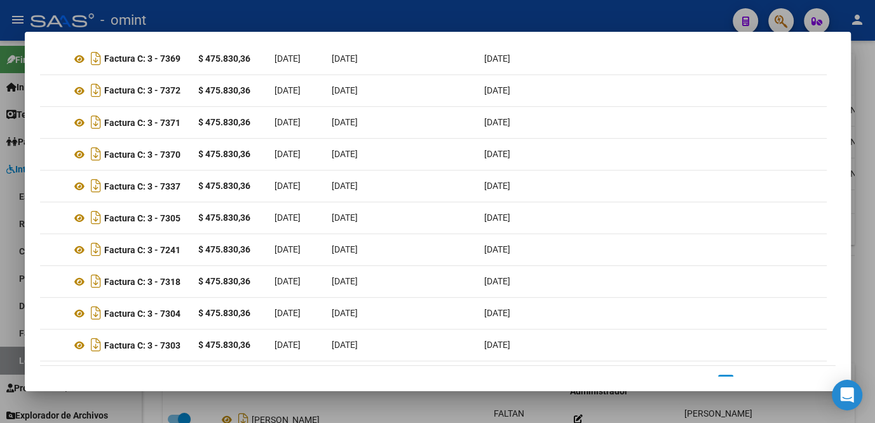
scroll to position [0, 0]
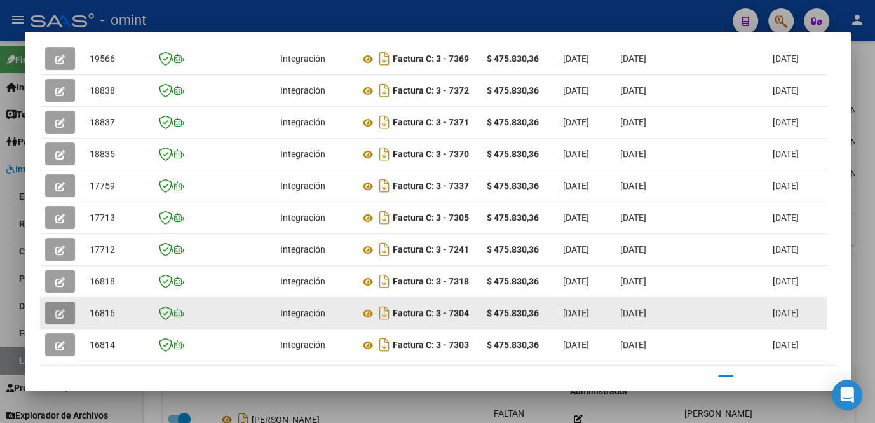
click at [61, 318] on icon "button" at bounding box center [60, 314] width 10 height 10
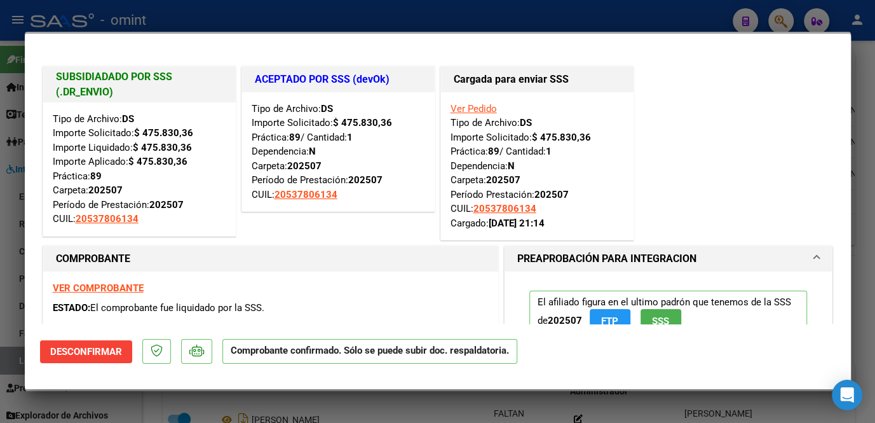
click at [29, 266] on mat-dialog-content "SUBSIDIADADO POR SSS (.DR_ENVIO) Tipo de Archivo: DS Importe Solicitado: $ 475.…" at bounding box center [438, 186] width 826 height 275
click at [2, 293] on div at bounding box center [437, 211] width 875 height 423
type input "$ 0,00"
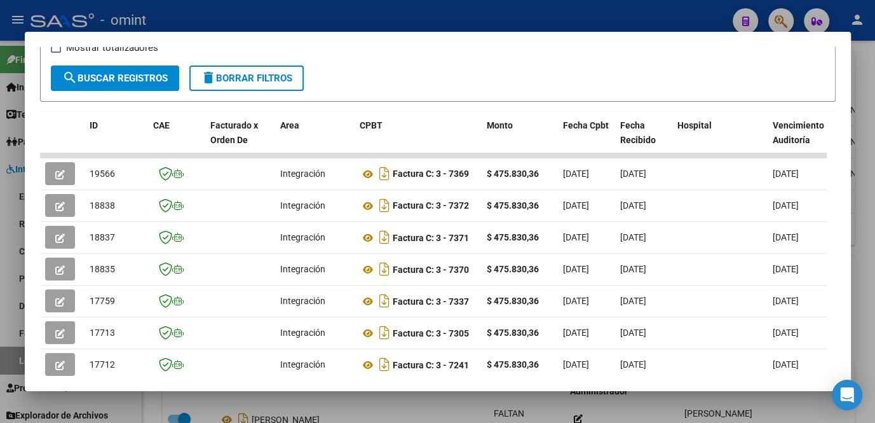
scroll to position [411, 0]
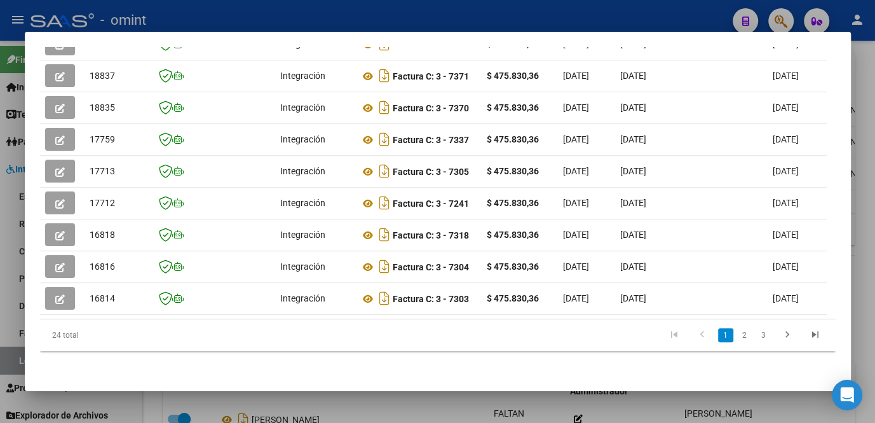
click at [305, 397] on div at bounding box center [437, 211] width 875 height 423
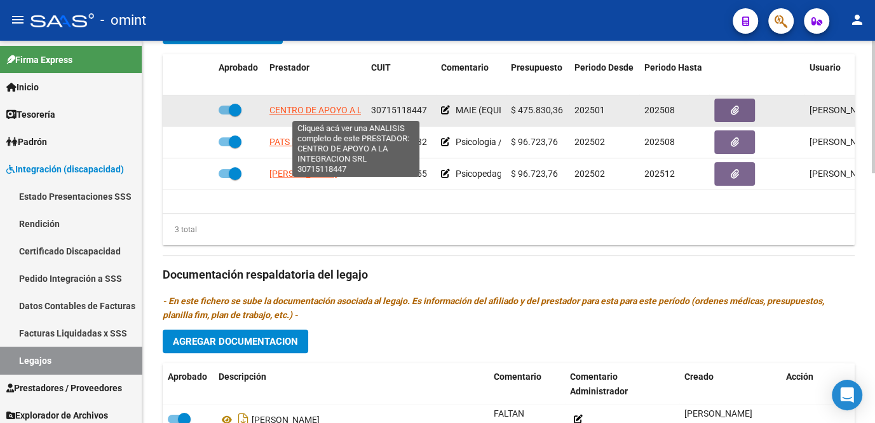
click at [321, 105] on span "CENTRO DE APOYO A LA INTEGRACION SRL" at bounding box center [357, 110] width 176 height 10
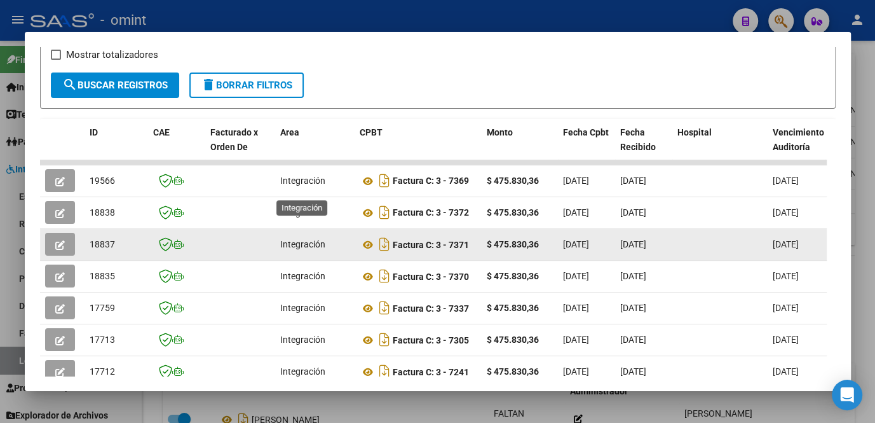
scroll to position [288, 0]
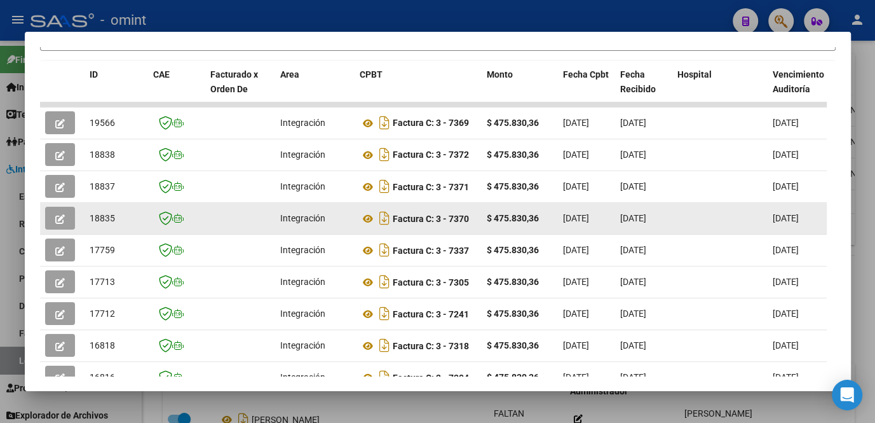
click at [57, 228] on button "button" at bounding box center [60, 218] width 30 height 23
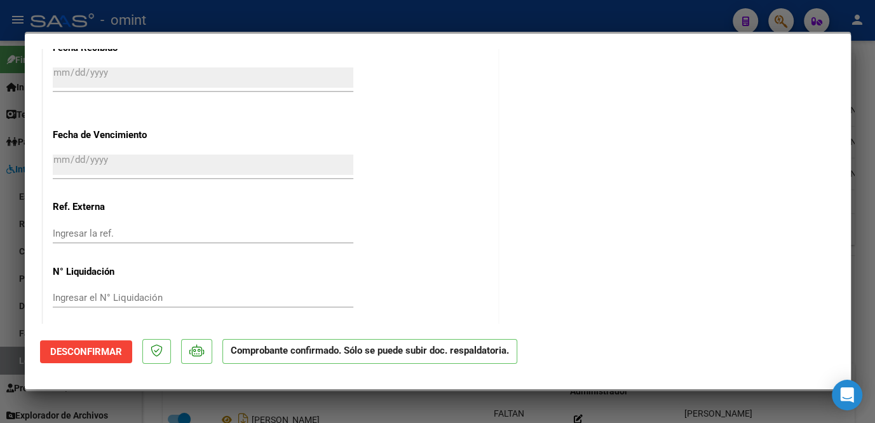
scroll to position [872, 0]
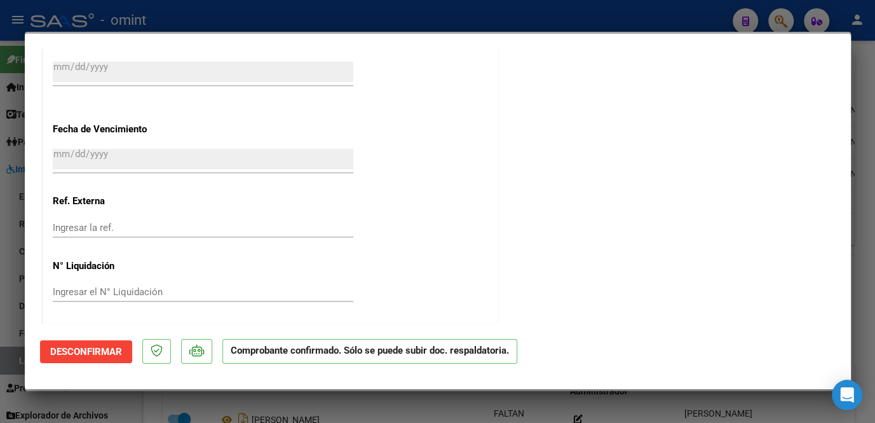
click at [388, 412] on div at bounding box center [437, 211] width 875 height 423
type input "$ 0,00"
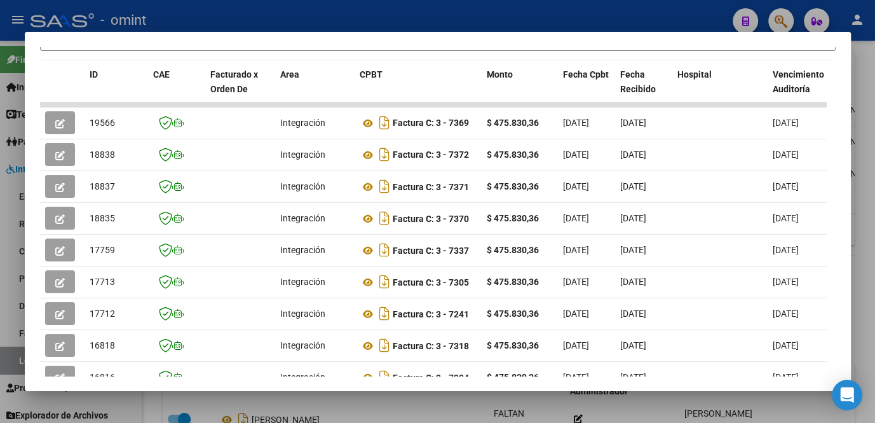
click at [391, 412] on div at bounding box center [437, 211] width 875 height 423
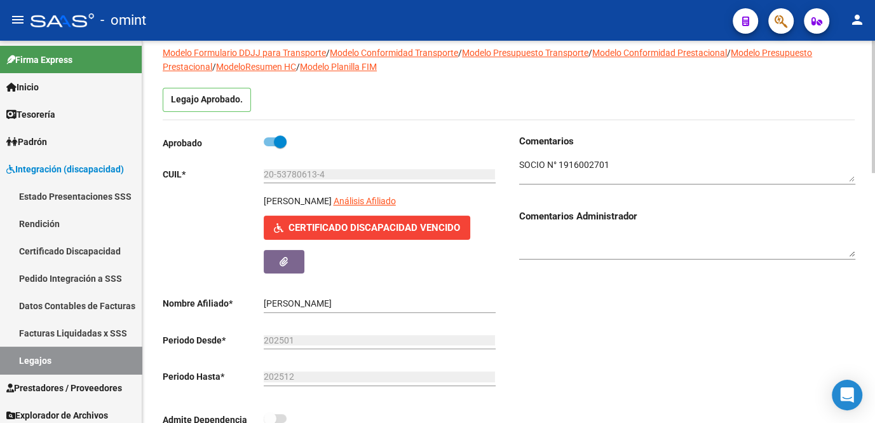
scroll to position [0, 0]
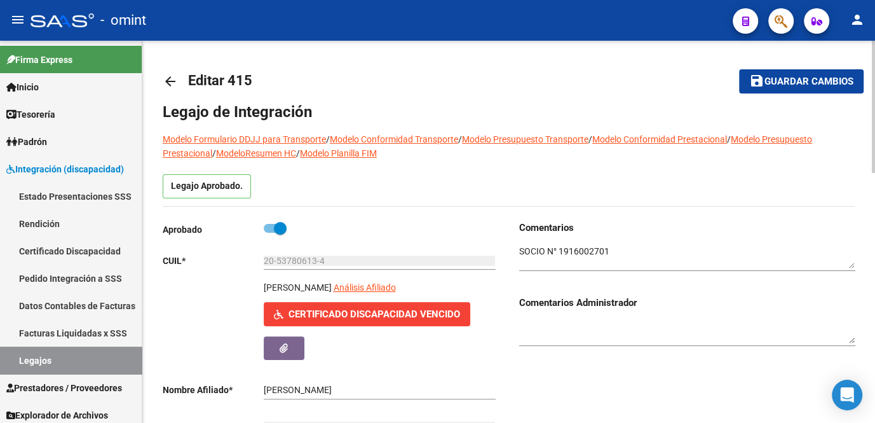
click at [776, 86] on span "Guardar cambios" at bounding box center [808, 81] width 89 height 11
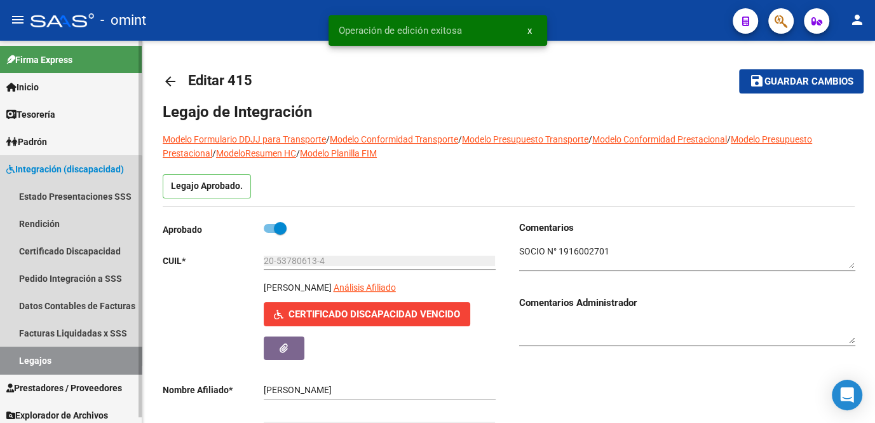
click at [39, 365] on link "Legajos" at bounding box center [71, 359] width 142 height 27
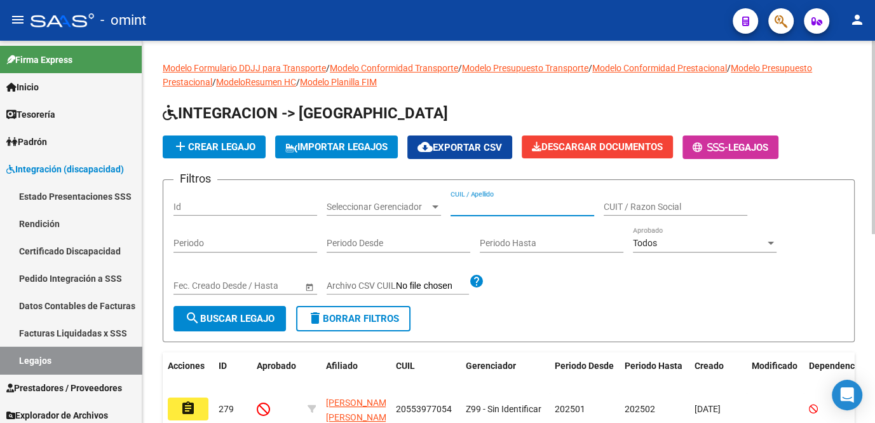
click at [481, 206] on input "CUIL / Apellido" at bounding box center [523, 206] width 144 height 11
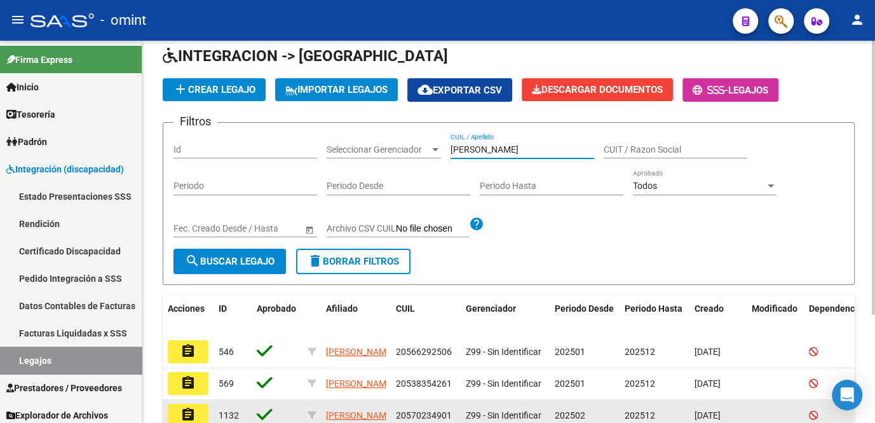
scroll to position [115, 0]
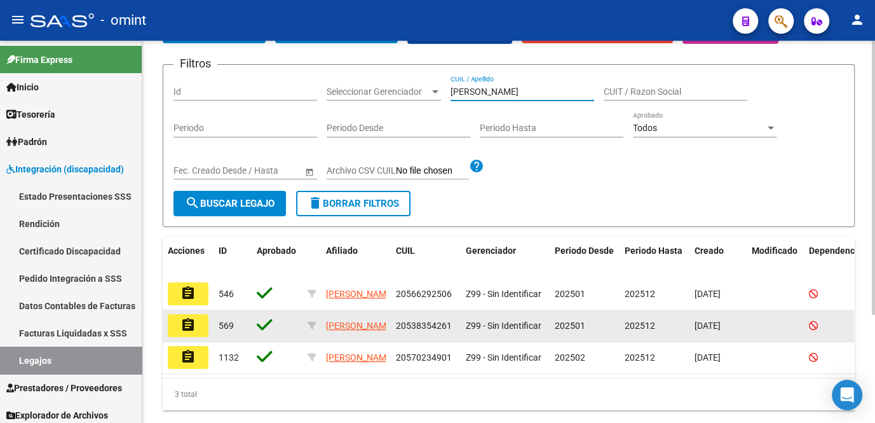
type input "[PERSON_NAME]"
click at [183, 328] on mat-icon "assignment" at bounding box center [187, 324] width 15 height 15
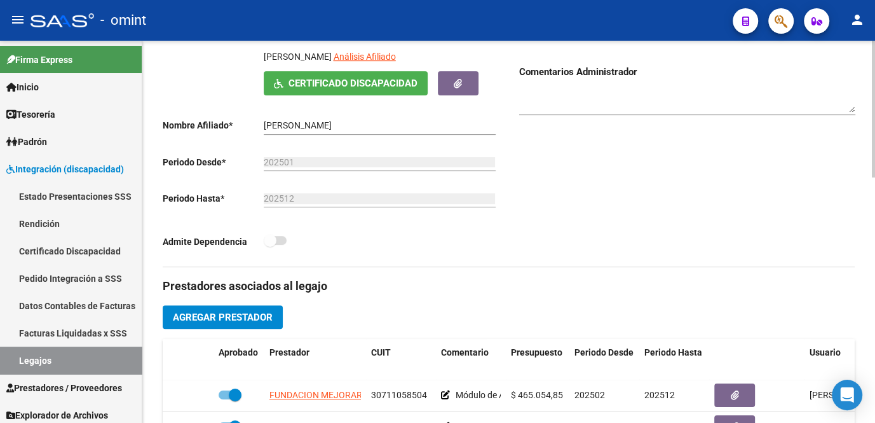
scroll to position [404, 0]
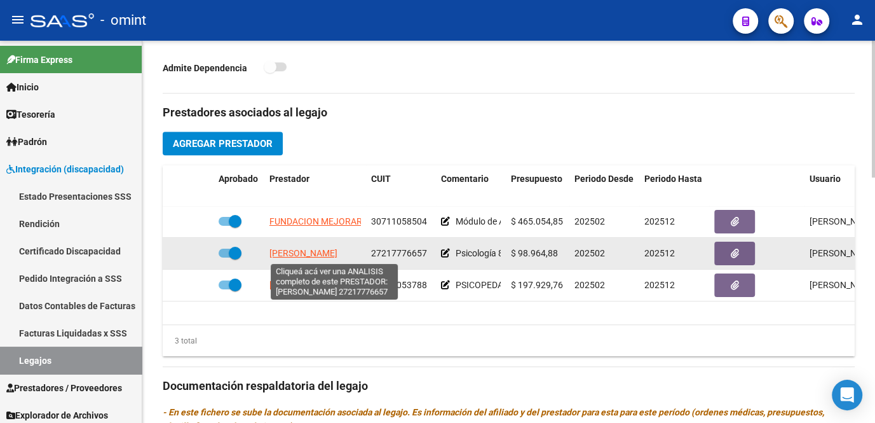
click at [293, 254] on span "[PERSON_NAME]" at bounding box center [303, 253] width 68 height 10
type textarea "27217776657"
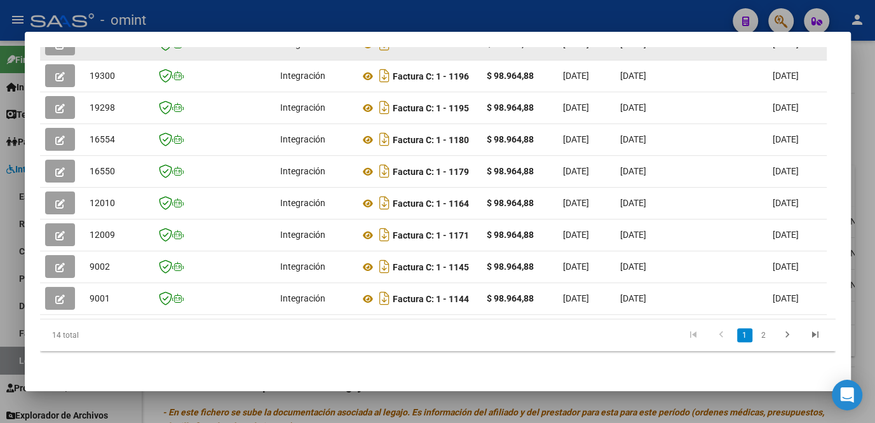
scroll to position [237, 0]
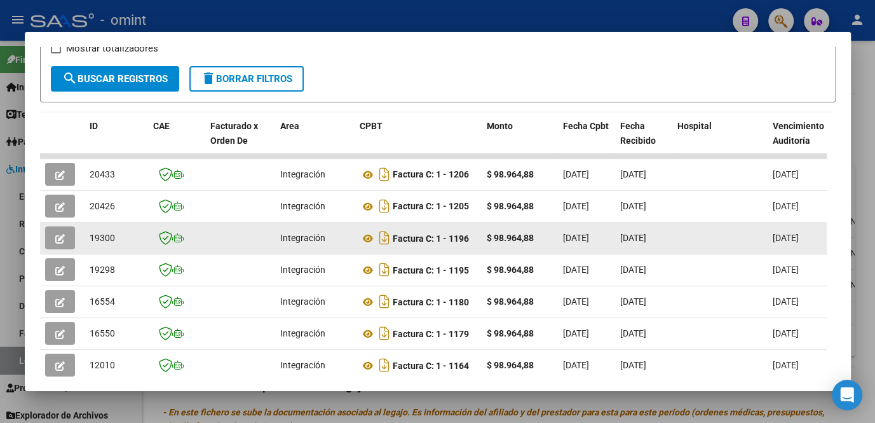
click at [50, 234] on button "button" at bounding box center [60, 237] width 30 height 23
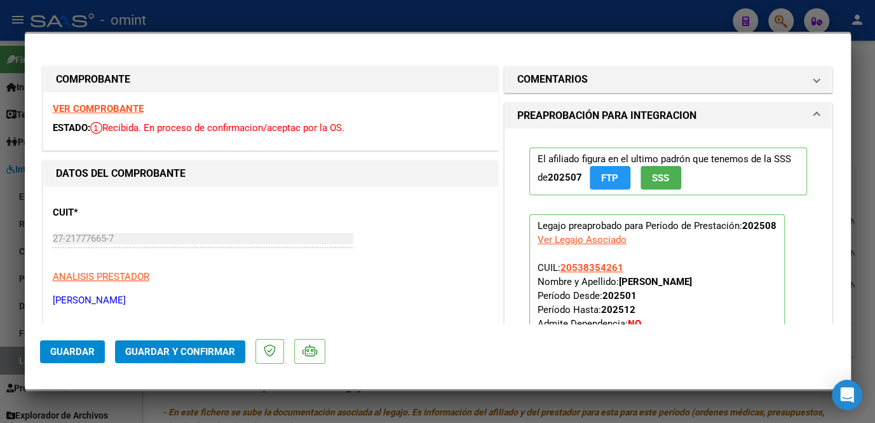
click at [104, 111] on strong "VER COMPROBANTE" at bounding box center [98, 108] width 91 height 11
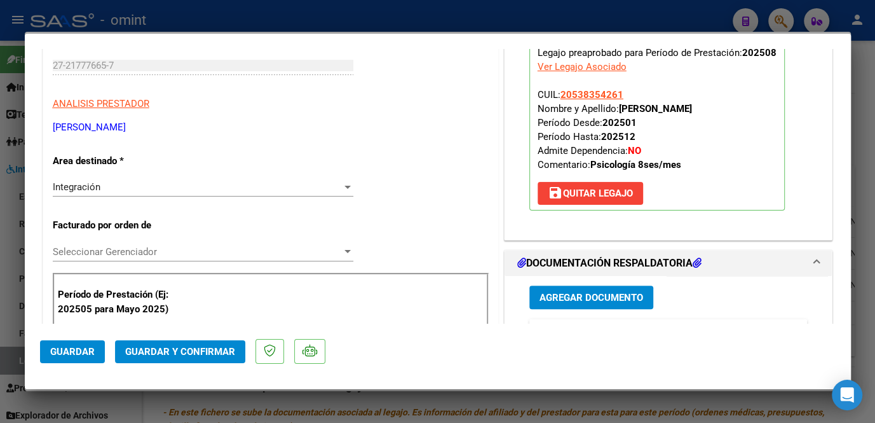
scroll to position [288, 0]
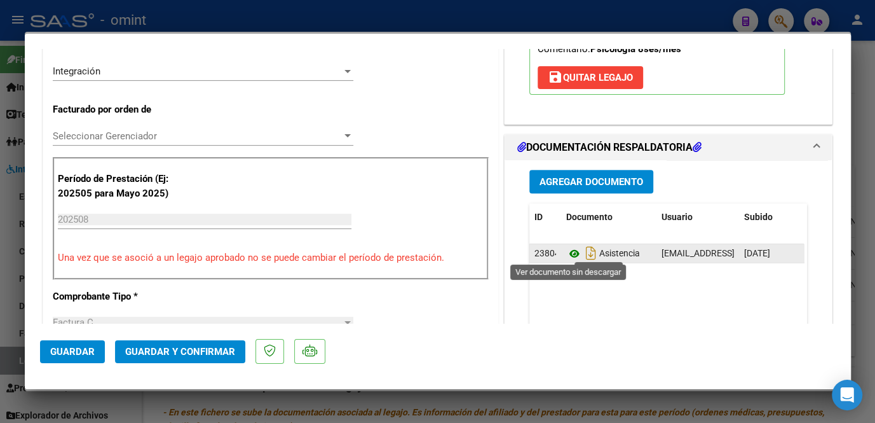
click at [568, 250] on icon at bounding box center [574, 253] width 17 height 15
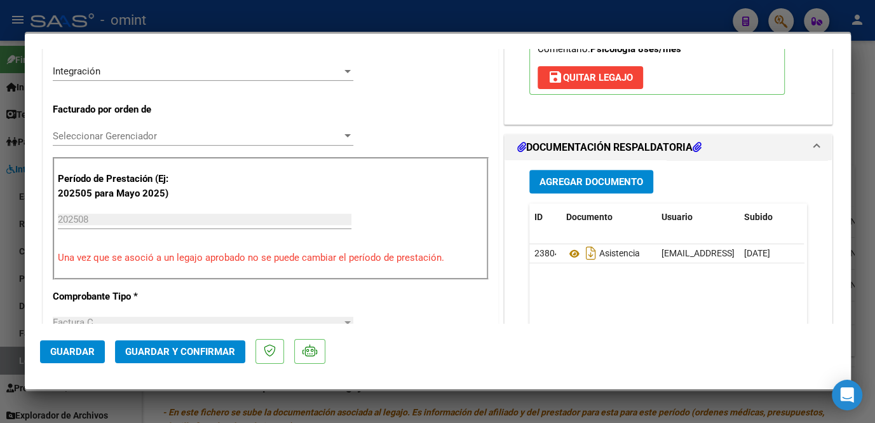
click at [189, 137] on span "Seleccionar Gerenciador" at bounding box center [197, 135] width 289 height 11
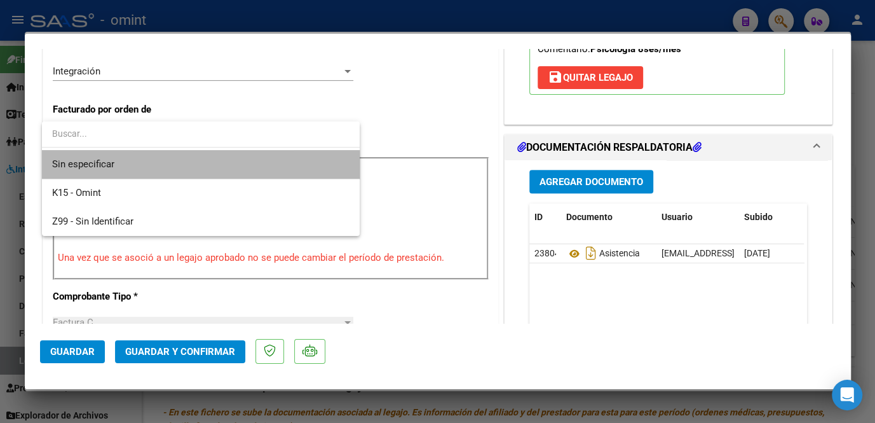
click at [166, 168] on span "Sin especificar" at bounding box center [200, 164] width 297 height 29
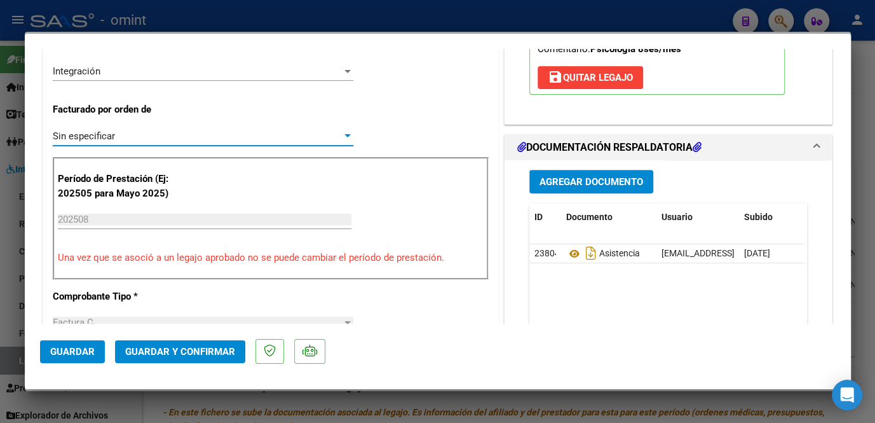
click at [178, 360] on button "Guardar y Confirmar" at bounding box center [180, 351] width 130 height 23
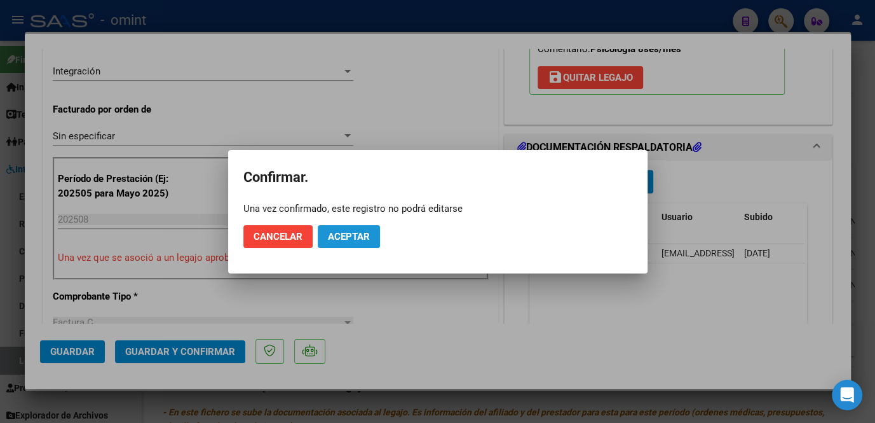
click at [366, 235] on span "Aceptar" at bounding box center [349, 236] width 42 height 11
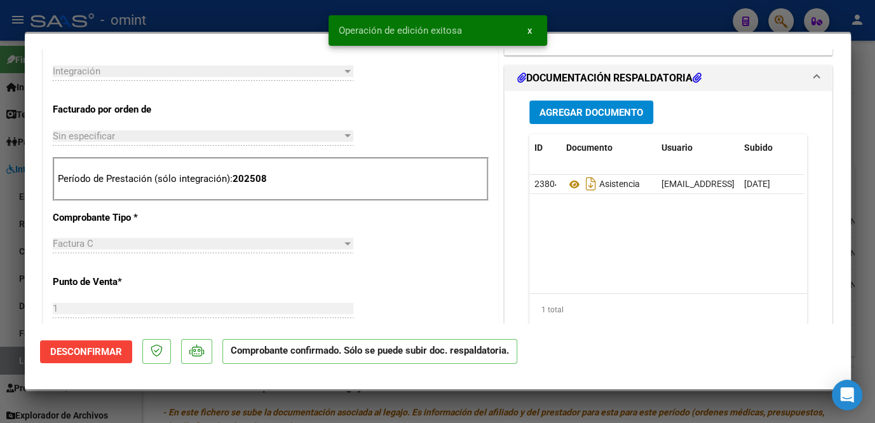
click at [14, 370] on div at bounding box center [437, 211] width 875 height 423
type input "$ 0,00"
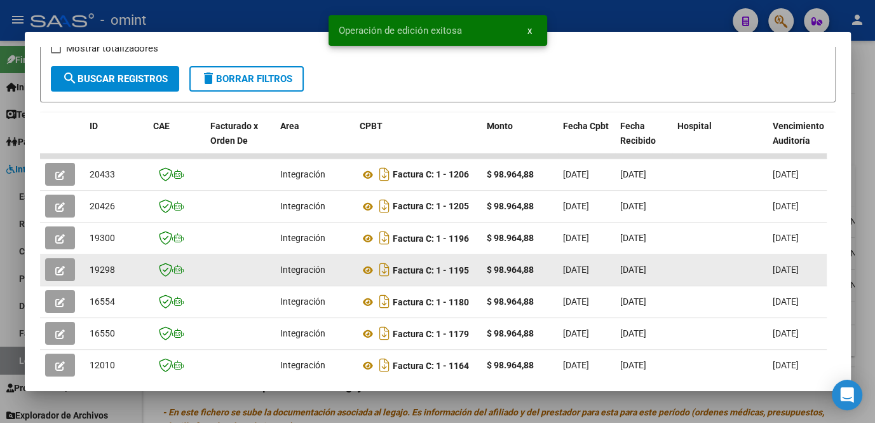
scroll to position [64, 0]
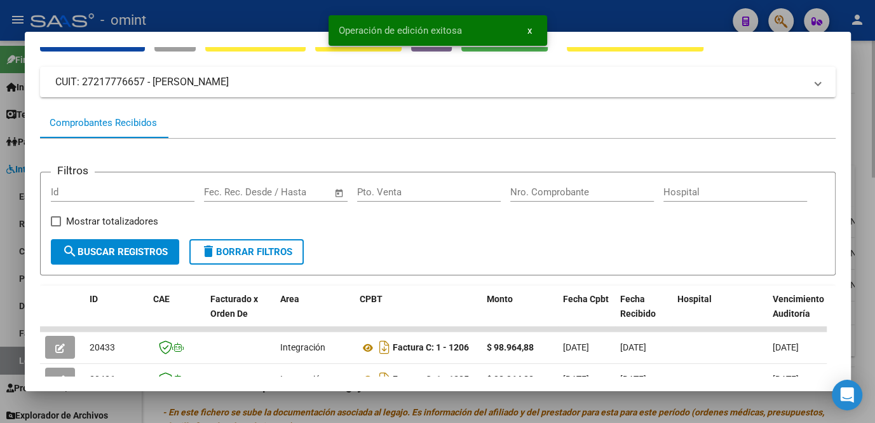
click at [266, 416] on div at bounding box center [437, 211] width 875 height 423
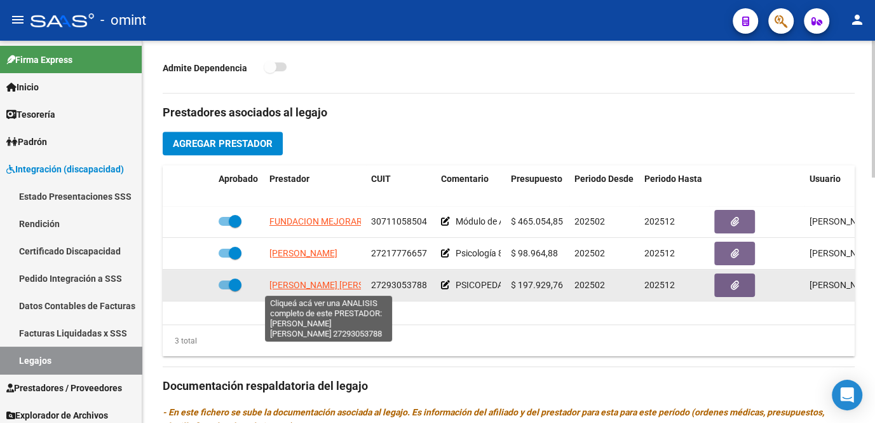
click at [300, 286] on span "[PERSON_NAME] [PERSON_NAME]" at bounding box center [338, 285] width 138 height 10
type textarea "27293053788"
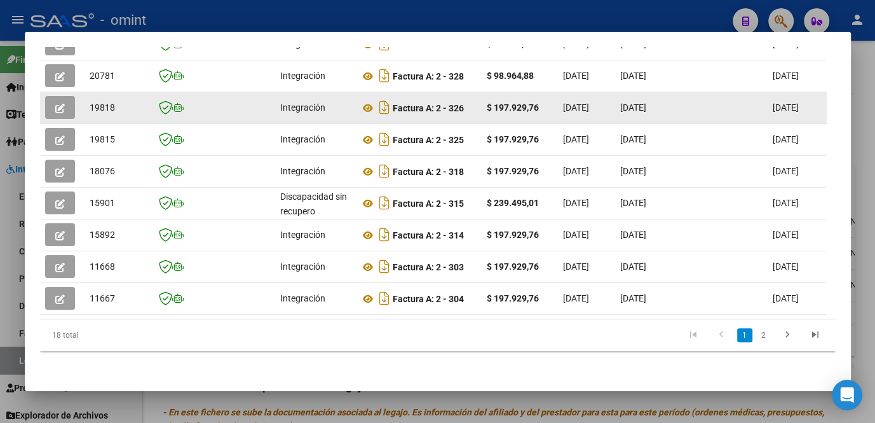
scroll to position [288, 0]
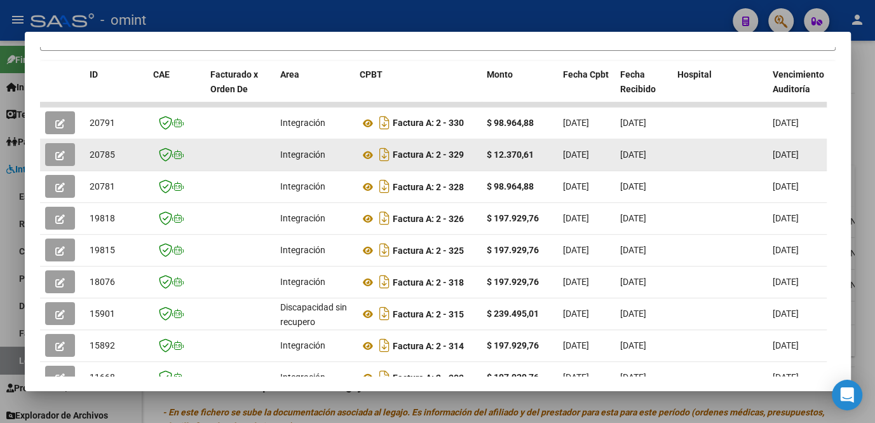
click at [59, 159] on icon "button" at bounding box center [60, 156] width 10 height 10
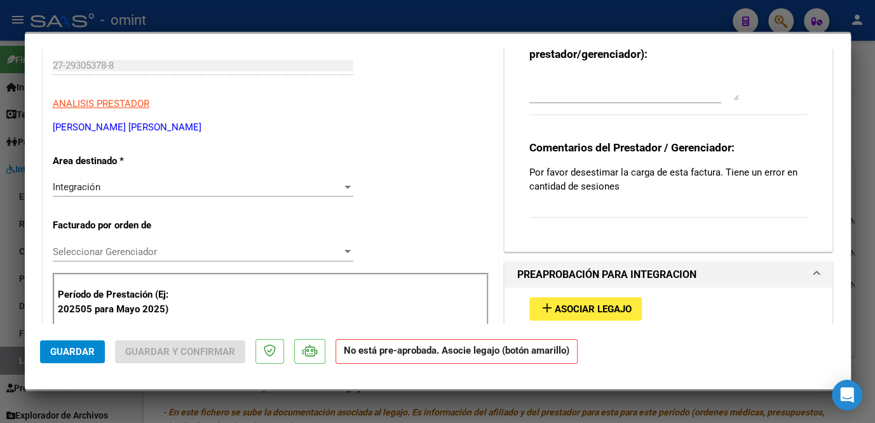
scroll to position [0, 0]
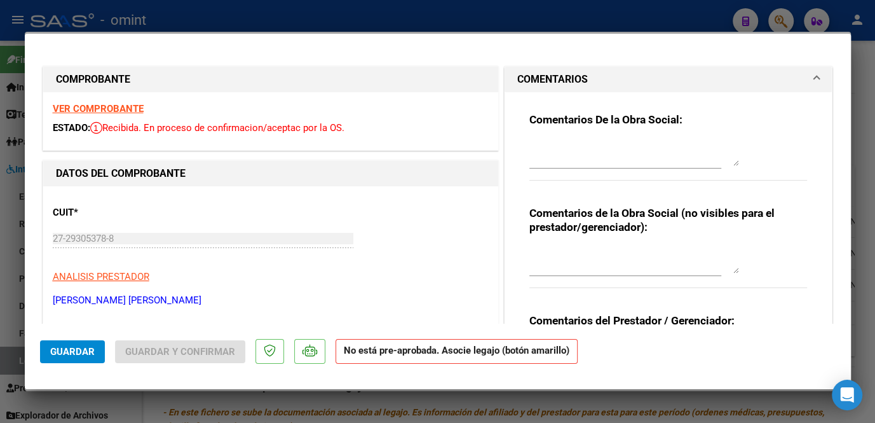
click at [104, 111] on strong "VER COMPROBANTE" at bounding box center [98, 108] width 91 height 11
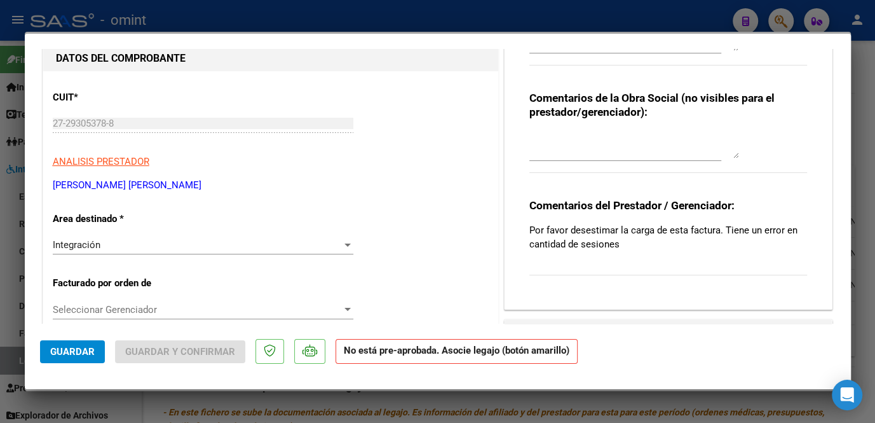
scroll to position [231, 0]
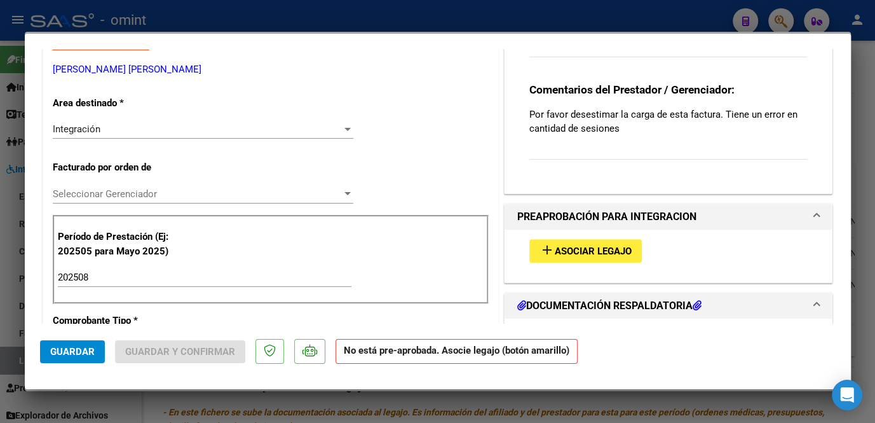
click at [142, 132] on div "Integración" at bounding box center [197, 128] width 289 height 11
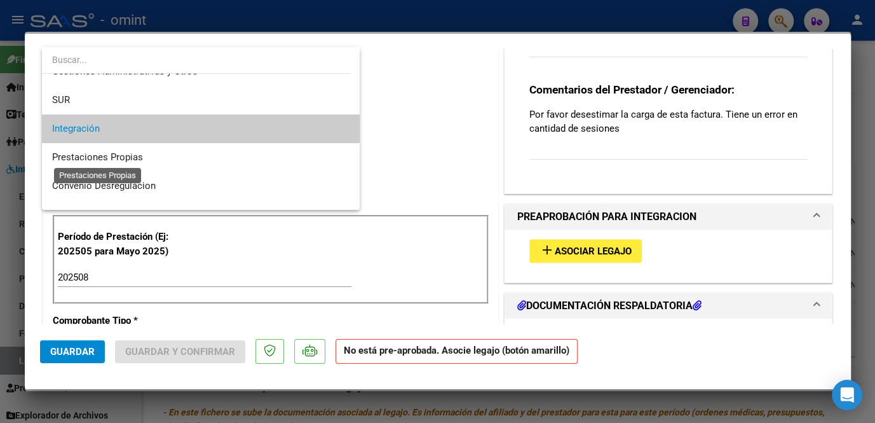
scroll to position [123, 0]
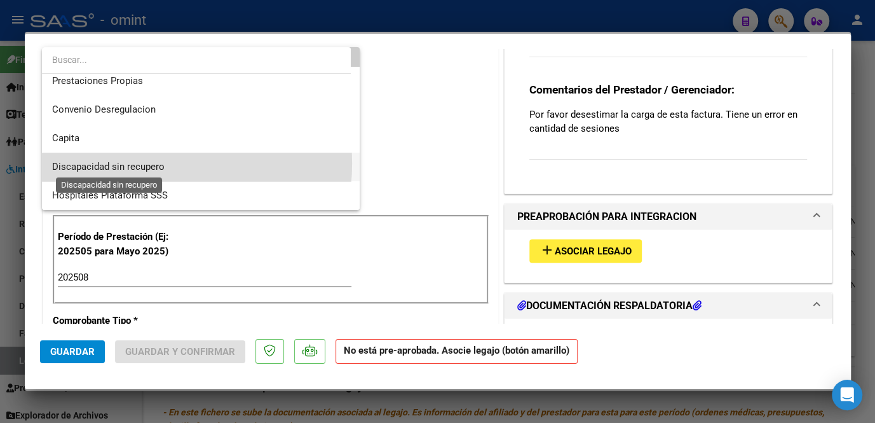
click at [122, 163] on span "Discapacidad sin recupero" at bounding box center [108, 166] width 112 height 11
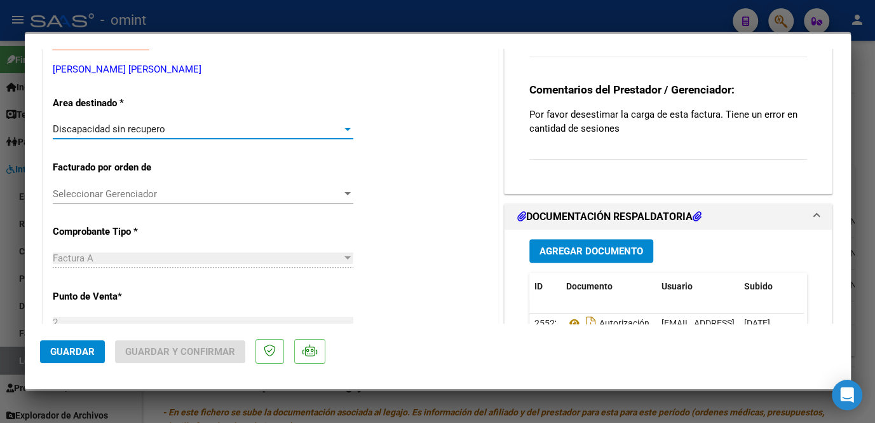
scroll to position [404, 0]
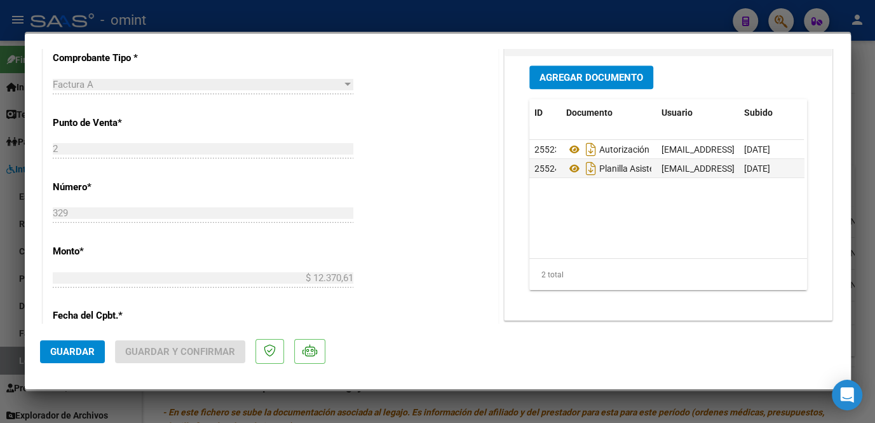
click at [66, 355] on span "Guardar" at bounding box center [72, 351] width 44 height 11
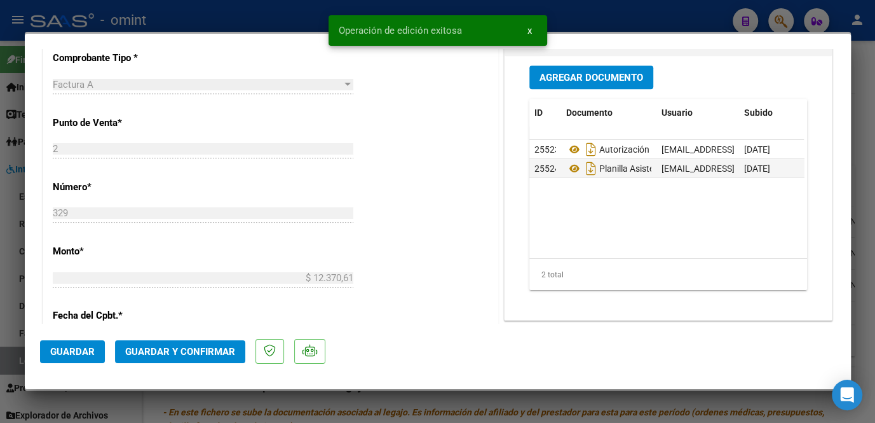
click at [154, 408] on div at bounding box center [437, 211] width 875 height 423
type input "$ 0,00"
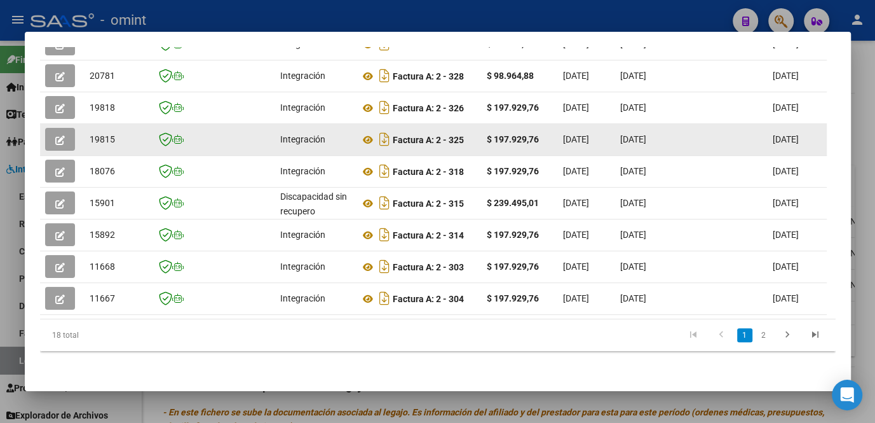
scroll to position [295, 0]
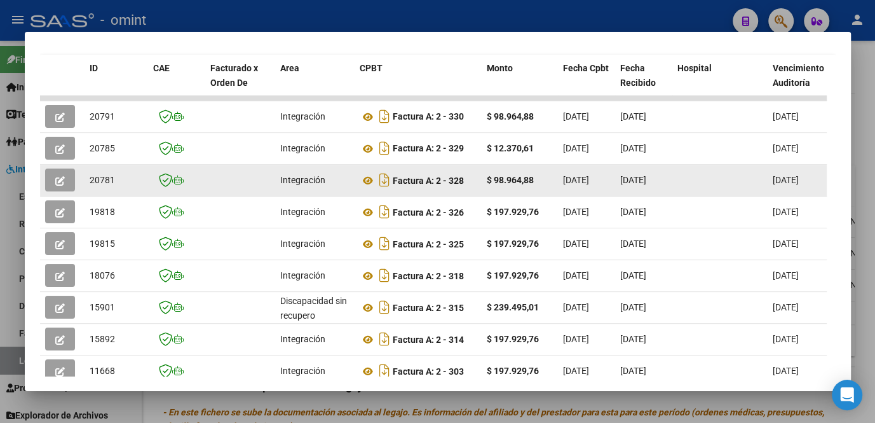
click at [62, 182] on icon "button" at bounding box center [60, 181] width 10 height 10
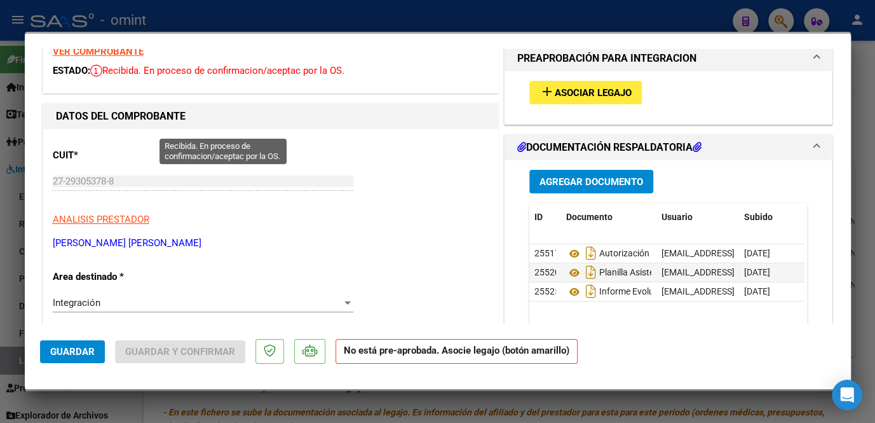
scroll to position [0, 0]
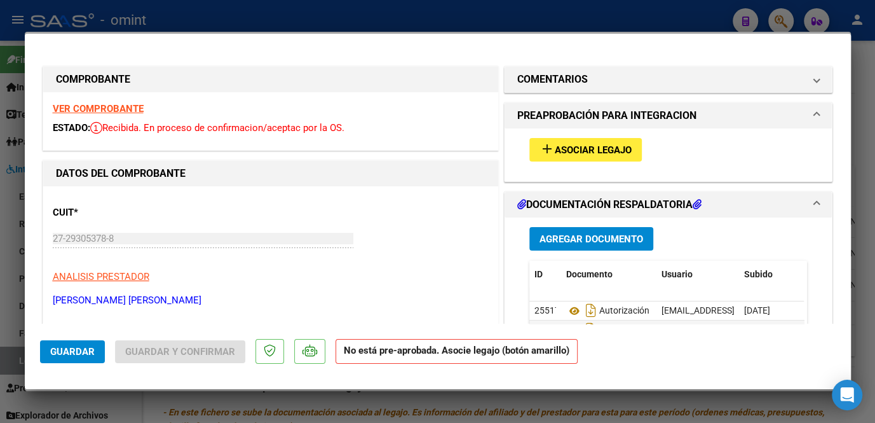
click at [128, 109] on strong "VER COMPROBANTE" at bounding box center [98, 108] width 91 height 11
click at [581, 144] on span "add Asociar Legajo" at bounding box center [586, 149] width 92 height 11
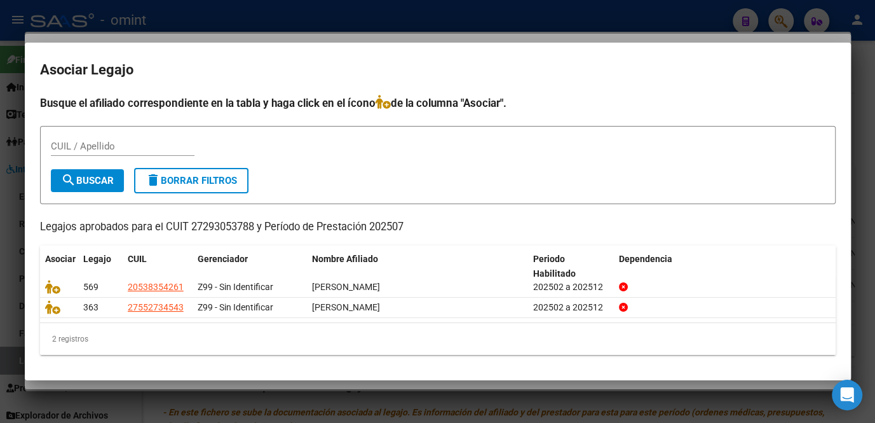
click at [320, 383] on div at bounding box center [437, 211] width 875 height 423
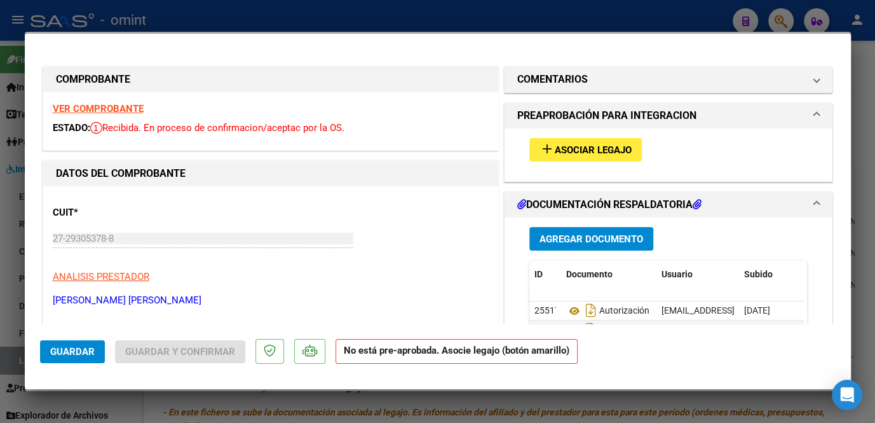
click at [316, 398] on div at bounding box center [437, 211] width 875 height 423
type input "$ 0,00"
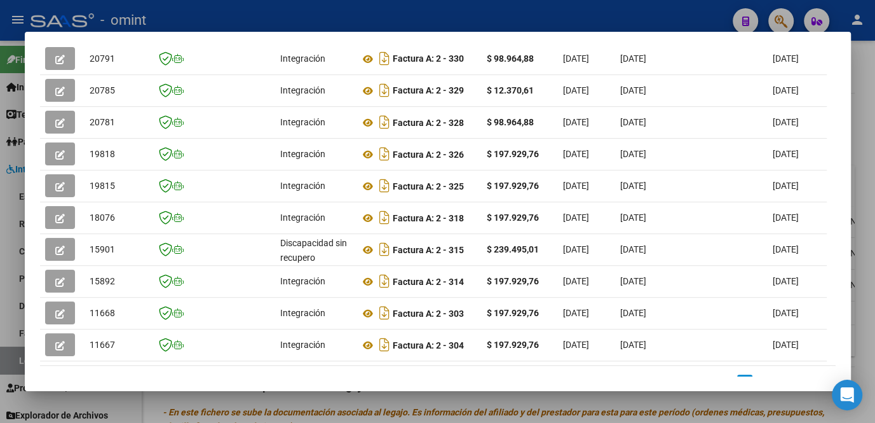
scroll to position [237, 0]
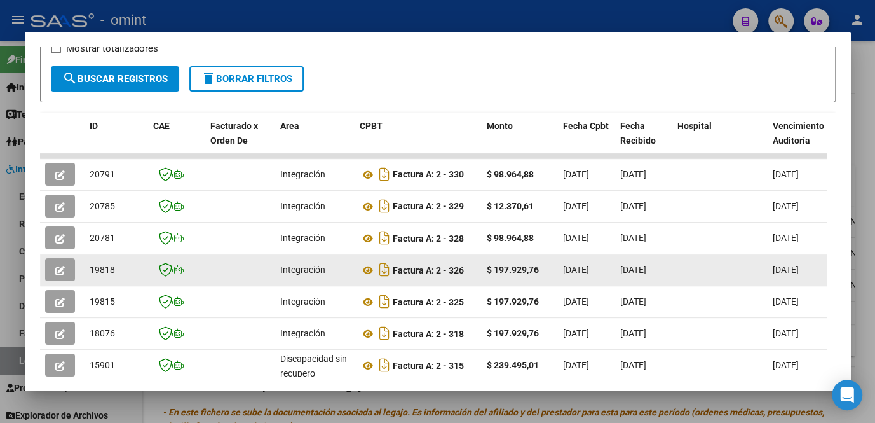
click at [61, 272] on icon "button" at bounding box center [60, 271] width 10 height 10
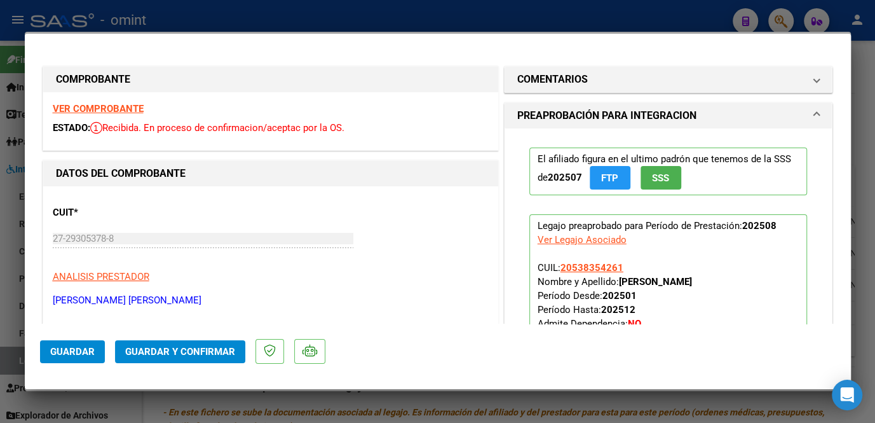
click at [114, 105] on strong "VER COMPROBANTE" at bounding box center [98, 108] width 91 height 11
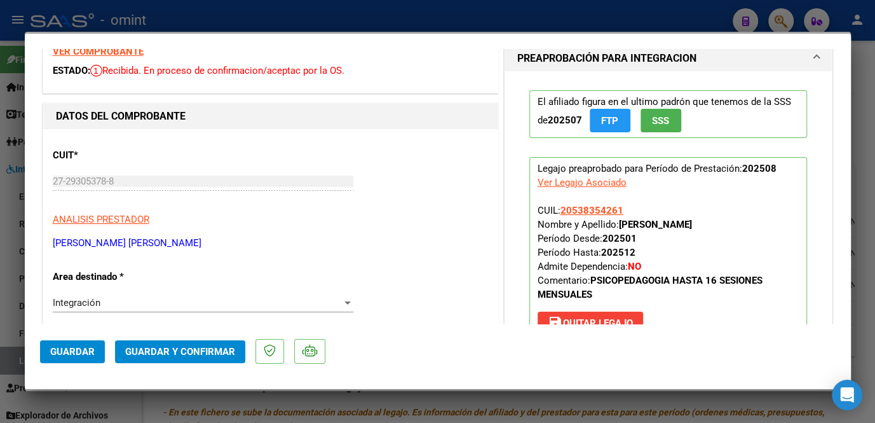
scroll to position [0, 0]
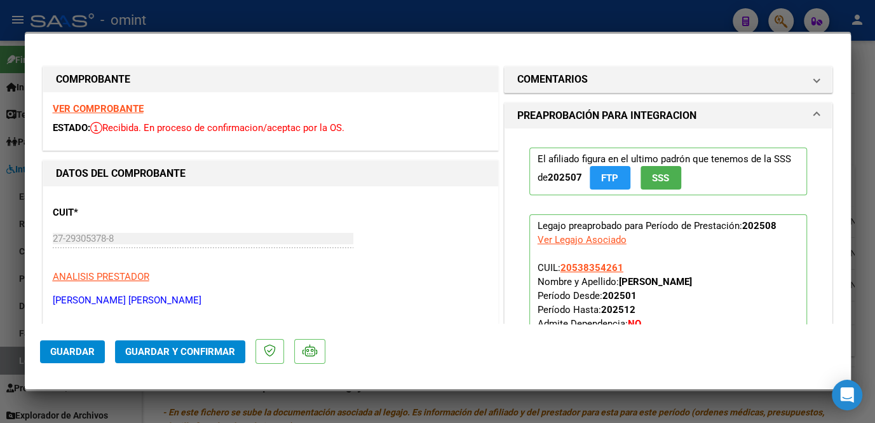
click at [115, 111] on strong "VER COMPROBANTE" at bounding box center [98, 108] width 91 height 11
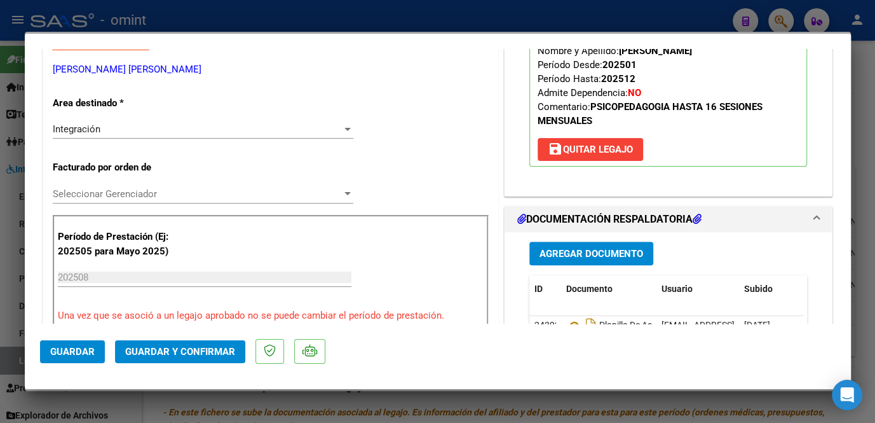
scroll to position [346, 0]
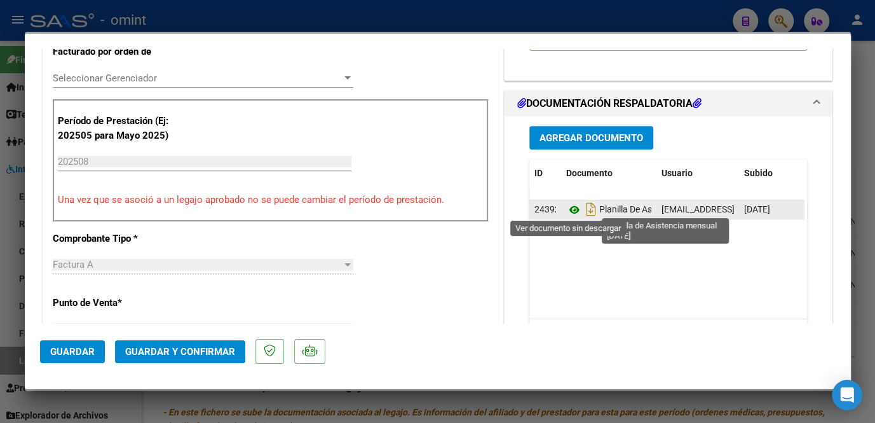
click at [567, 207] on icon at bounding box center [574, 209] width 17 height 15
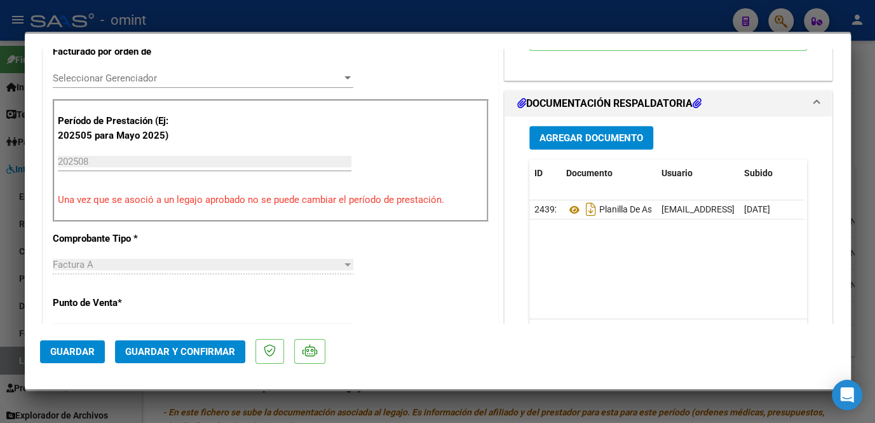
click at [141, 81] on span "Seleccionar Gerenciador" at bounding box center [197, 77] width 289 height 11
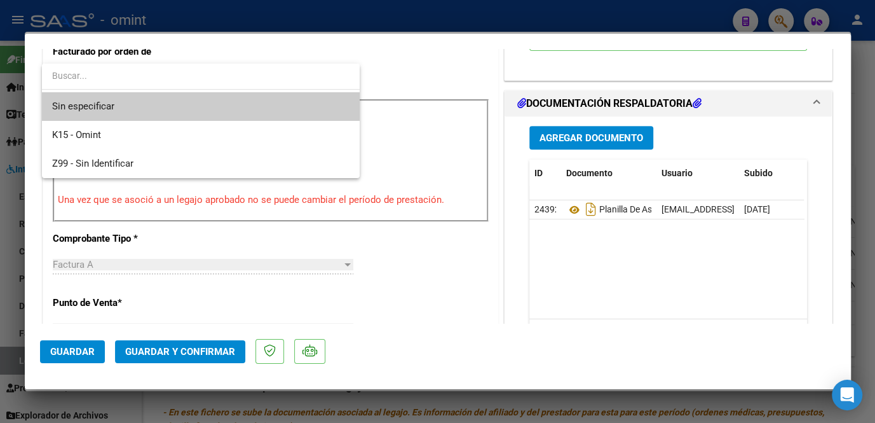
click at [125, 113] on span "Sin especificar" at bounding box center [200, 106] width 297 height 29
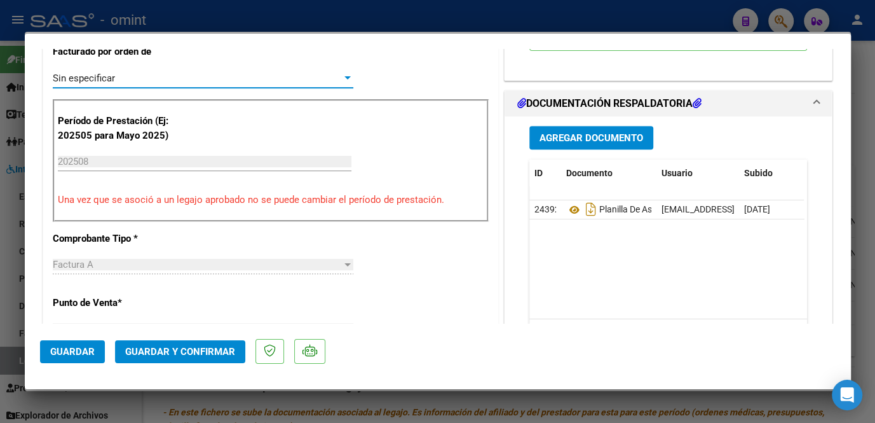
click at [194, 353] on span "Guardar y Confirmar" at bounding box center [180, 351] width 110 height 11
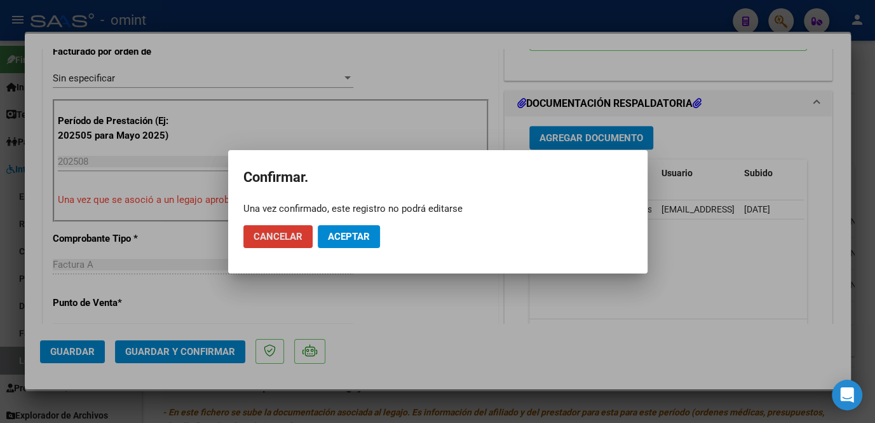
click at [328, 243] on button "Aceptar" at bounding box center [349, 236] width 62 height 23
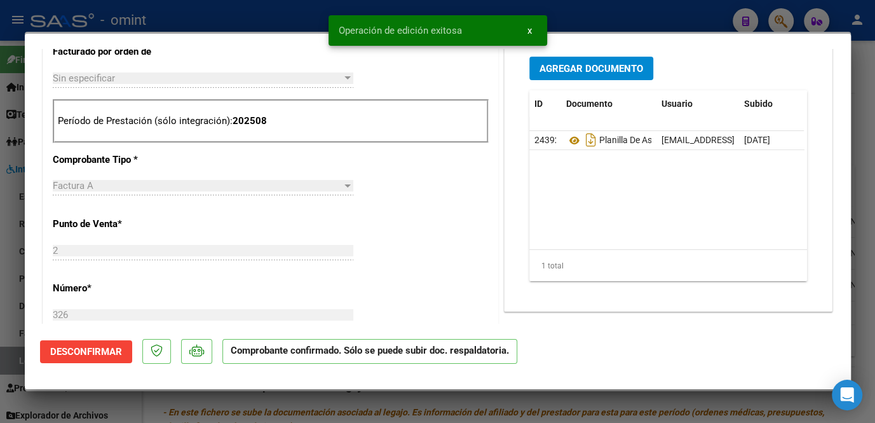
click at [19, 284] on div at bounding box center [437, 211] width 875 height 423
type input "$ 0,00"
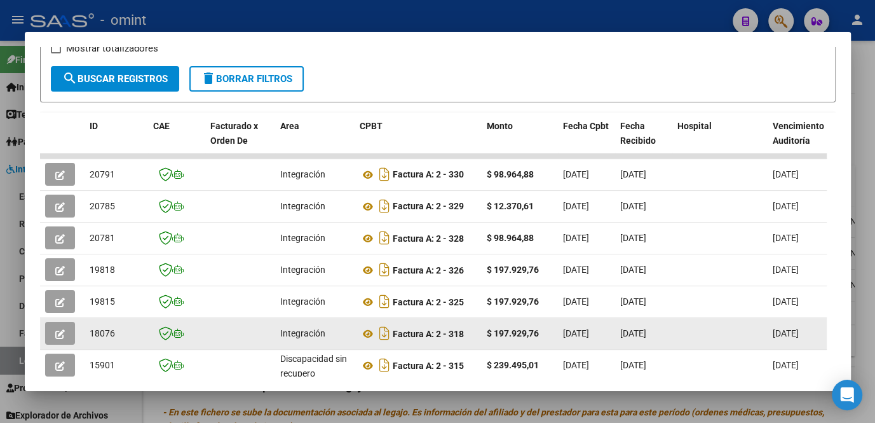
click at [62, 335] on icon "button" at bounding box center [60, 334] width 10 height 10
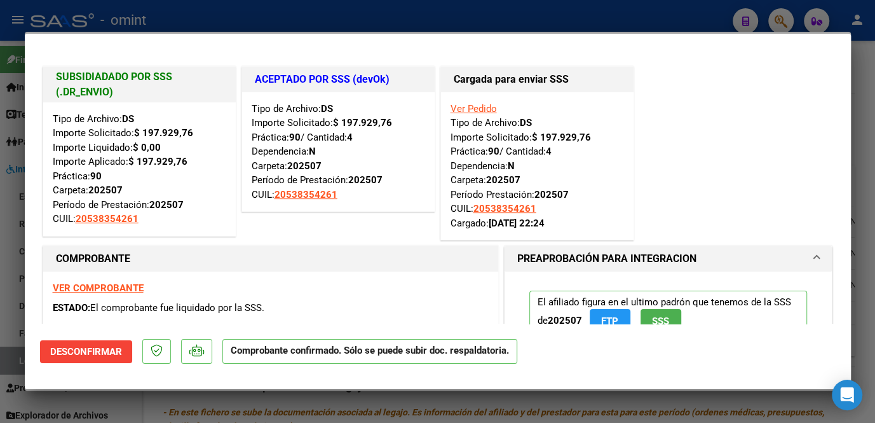
scroll to position [115, 0]
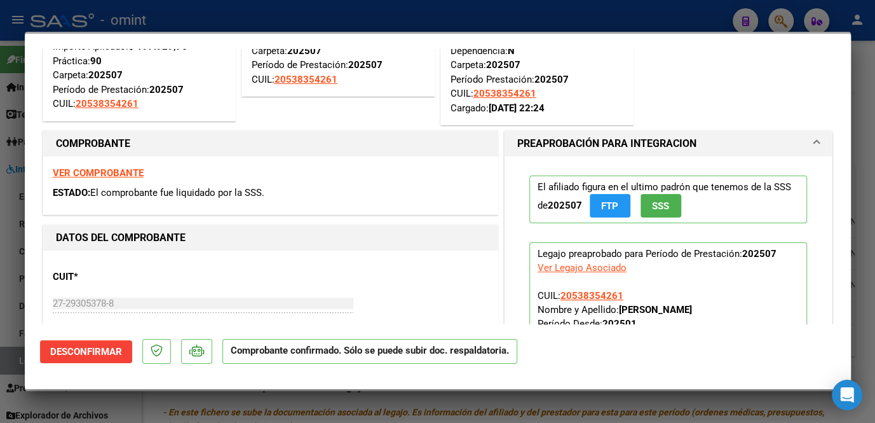
click at [125, 171] on strong "VER COMPROBANTE" at bounding box center [98, 172] width 91 height 11
click at [69, 413] on div at bounding box center [437, 211] width 875 height 423
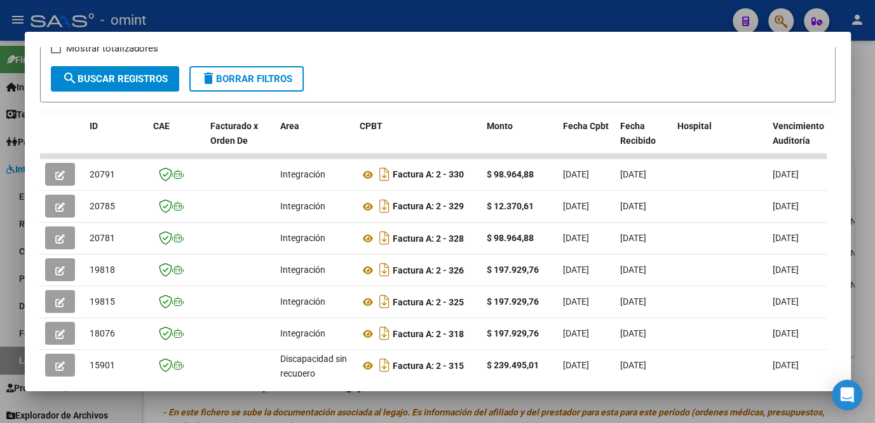
click at [163, 412] on div at bounding box center [437, 211] width 875 height 423
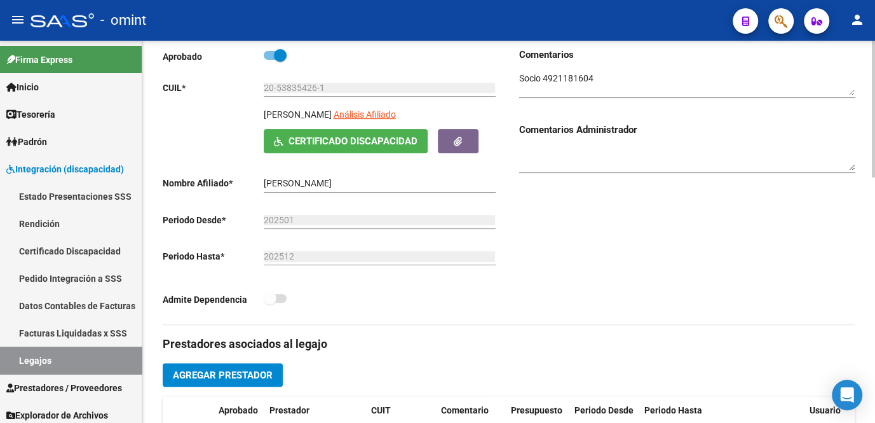
scroll to position [57, 0]
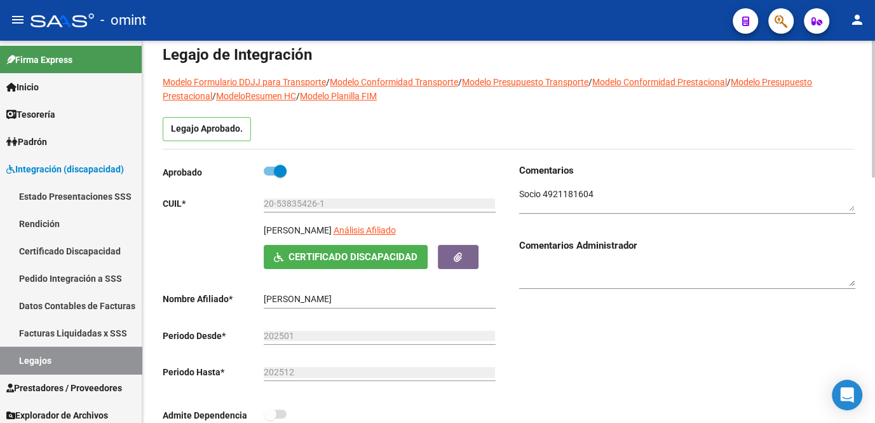
click at [576, 198] on textarea at bounding box center [687, 199] width 336 height 24
click at [576, 187] on textarea at bounding box center [687, 199] width 336 height 24
click at [576, 198] on textarea at bounding box center [687, 199] width 336 height 24
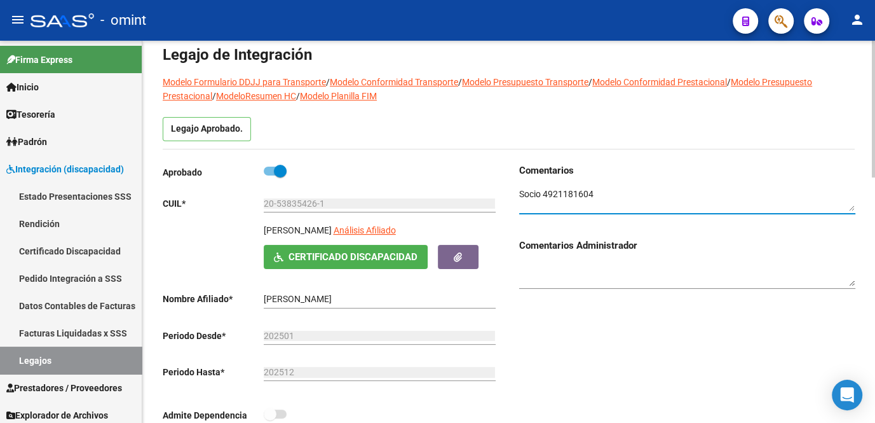
click at [576, 196] on textarea at bounding box center [687, 199] width 336 height 24
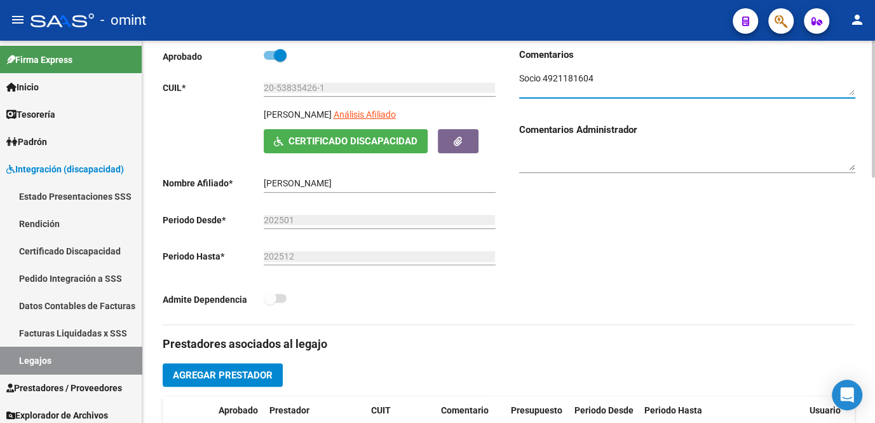
scroll to position [346, 0]
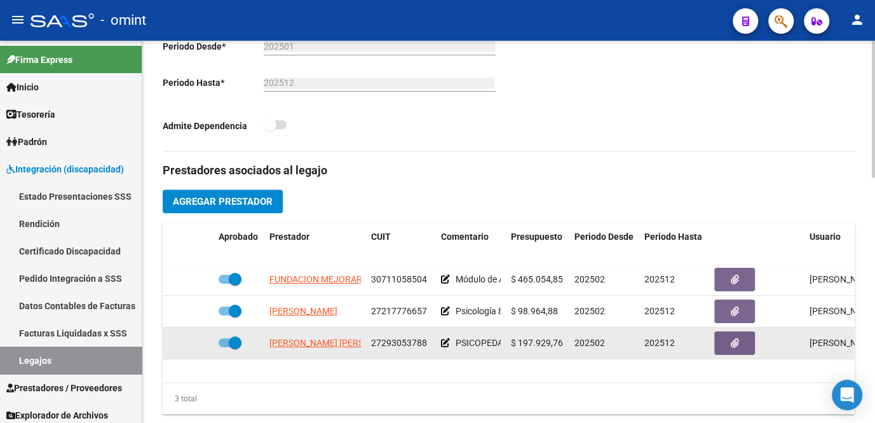
click at [445, 342] on icon at bounding box center [445, 342] width 9 height 9
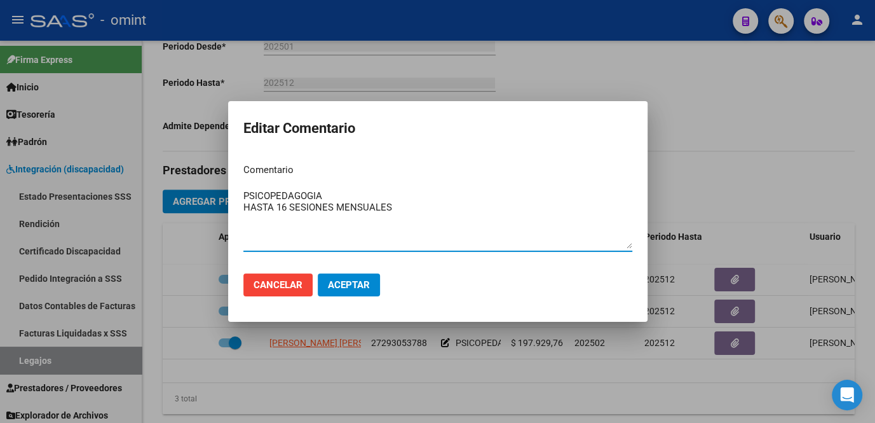
drag, startPoint x: 399, startPoint y: 211, endPoint x: 236, endPoint y: 209, distance: 162.7
click at [236, 209] on mat-dialog-content "Comentario PSICOPEDAGOGIA HASTA 16 SESIONES MENSUALES Ingresar el comentario" at bounding box center [437, 208] width 419 height 110
type textarea "PSICOPEDAGOGIA 16ss/mes"
click at [349, 291] on button "Aceptar" at bounding box center [349, 284] width 62 height 23
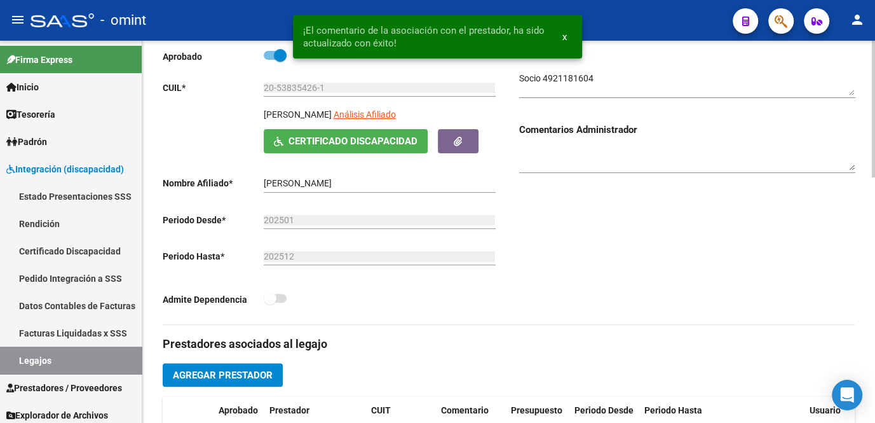
scroll to position [0, 0]
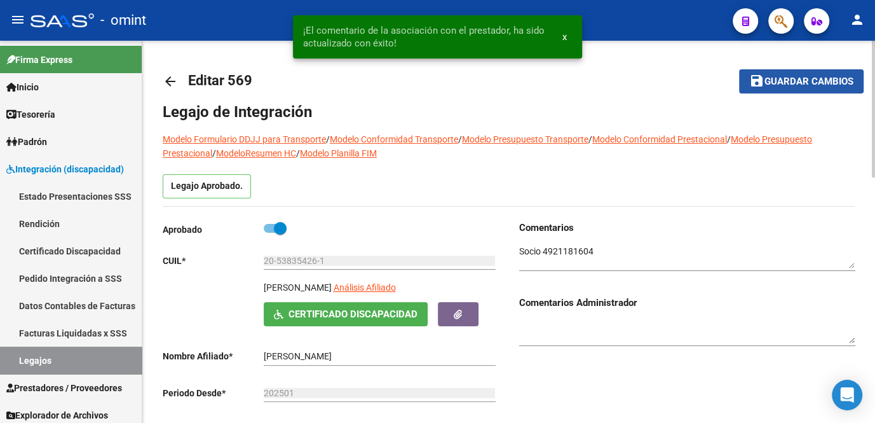
click at [785, 83] on span "Guardar cambios" at bounding box center [808, 81] width 89 height 11
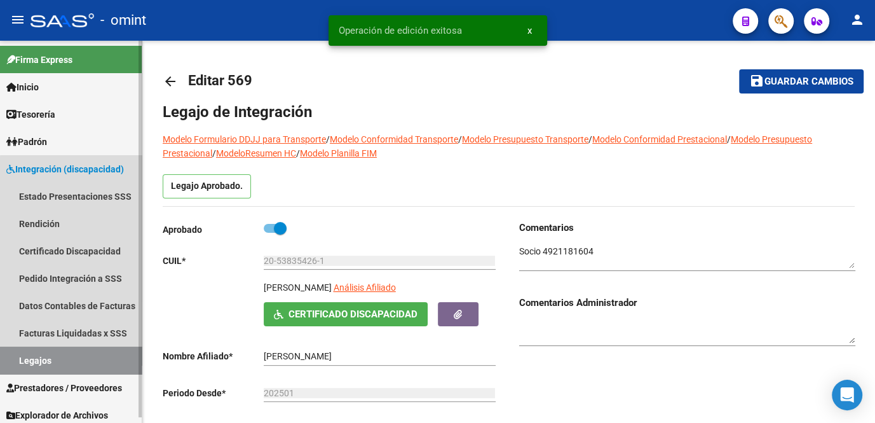
click at [83, 370] on link "Legajos" at bounding box center [71, 359] width 142 height 27
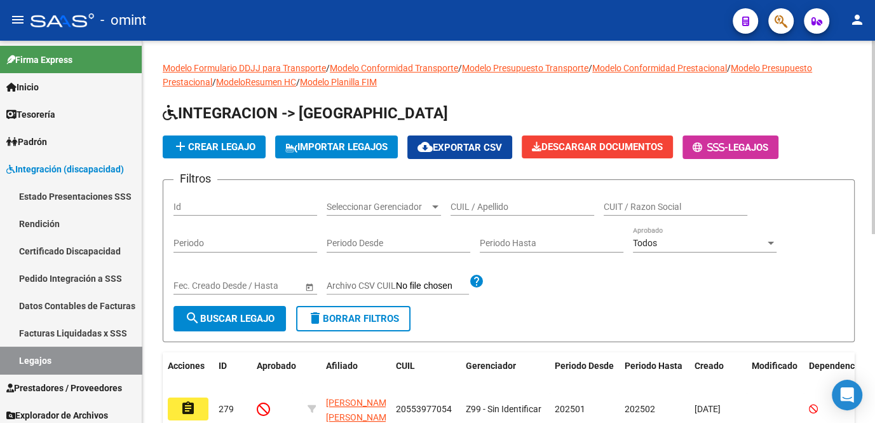
scroll to position [115, 0]
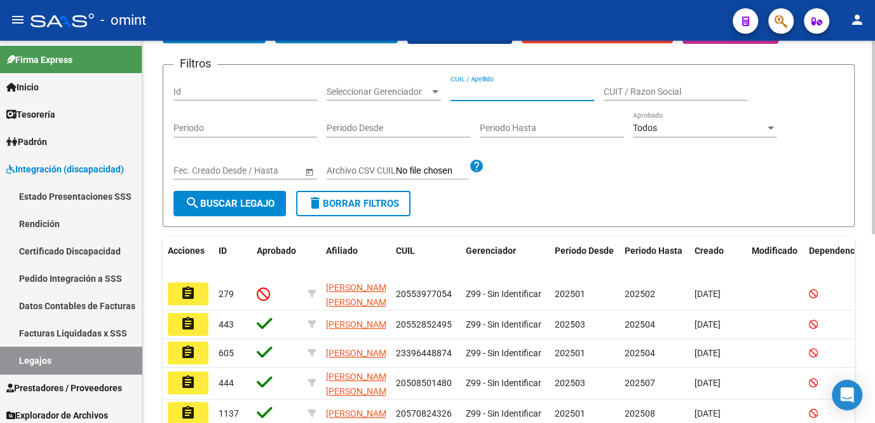
click at [466, 90] on input "CUIL / Apellido" at bounding box center [523, 91] width 144 height 11
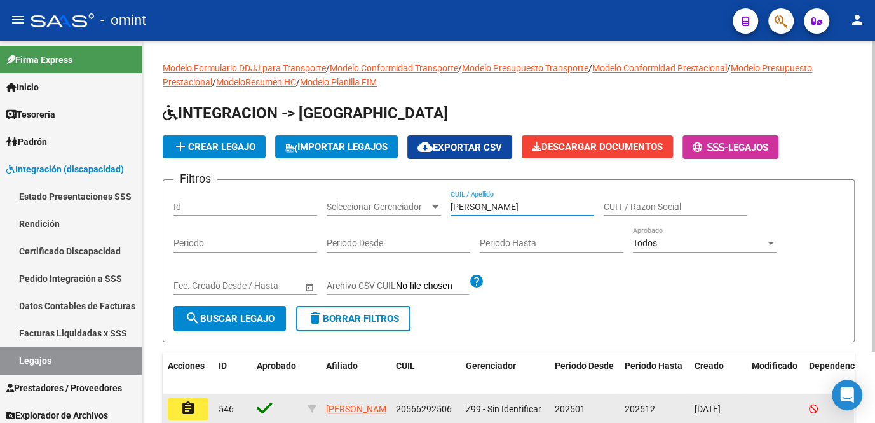
scroll to position [57, 0]
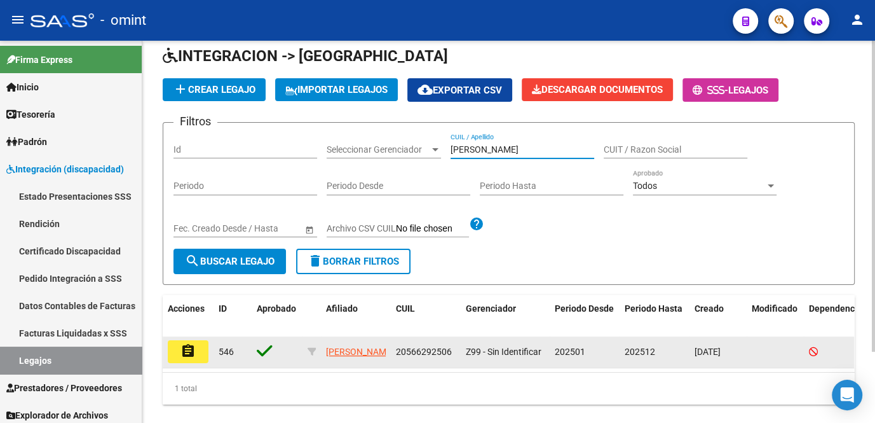
type input "[PERSON_NAME]"
click at [191, 353] on mat-icon "assignment" at bounding box center [187, 350] width 15 height 15
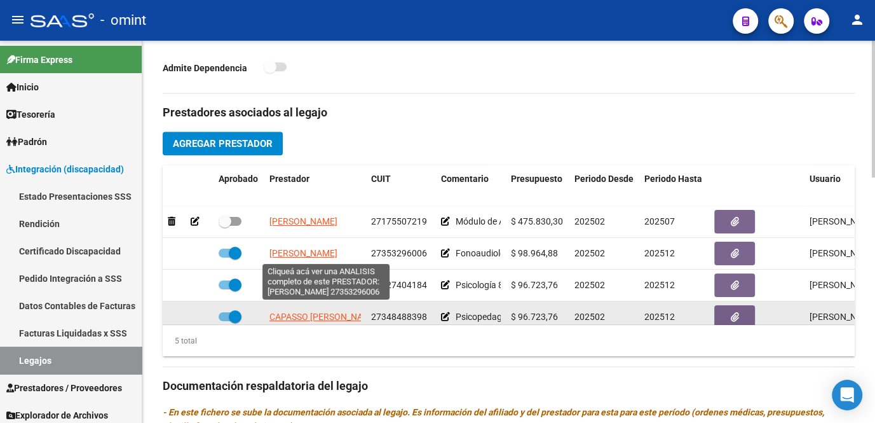
click at [318, 252] on span "[PERSON_NAME]" at bounding box center [303, 253] width 68 height 10
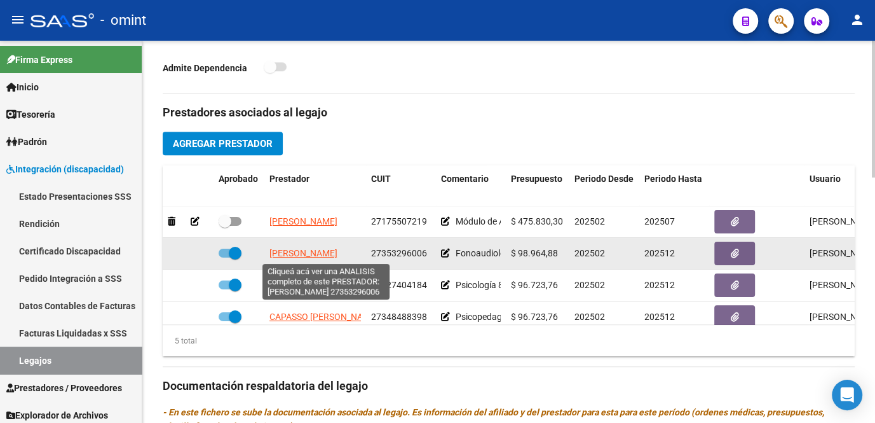
type textarea "27353296006"
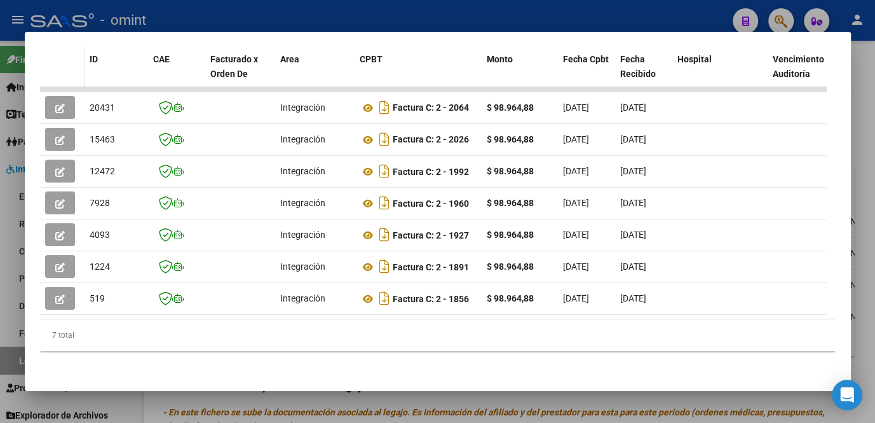
scroll to position [200, 0]
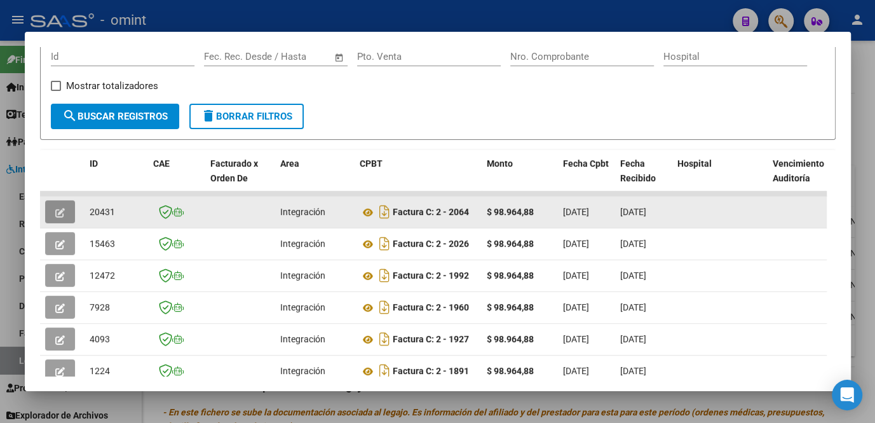
click at [62, 205] on button "button" at bounding box center [60, 211] width 30 height 23
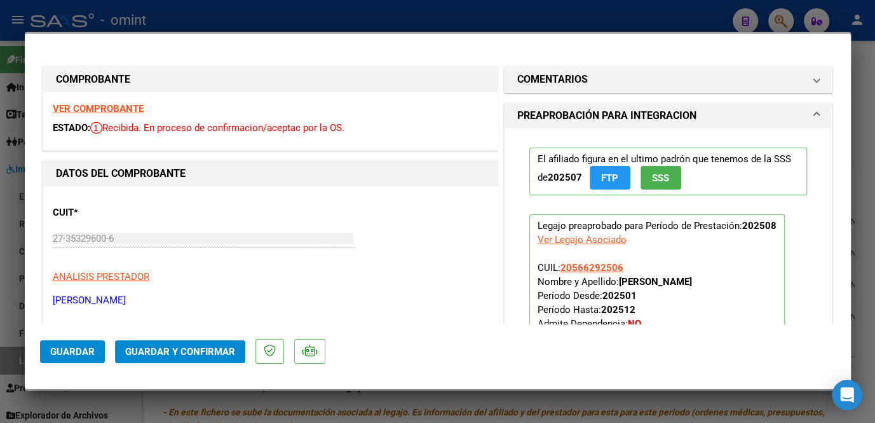
scroll to position [57, 0]
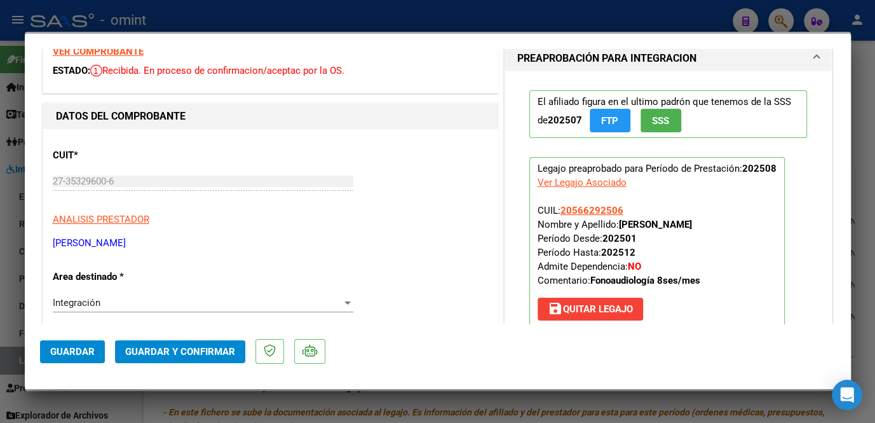
click at [125, 53] on strong "VER COMPROBANTE" at bounding box center [98, 51] width 91 height 11
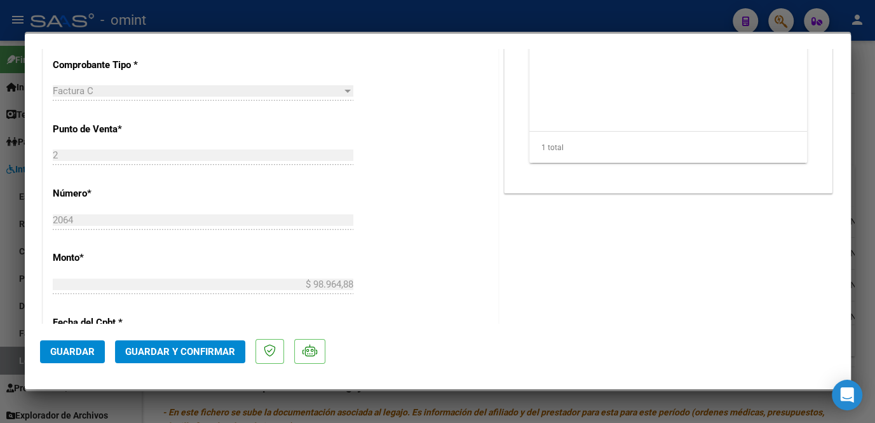
scroll to position [288, 0]
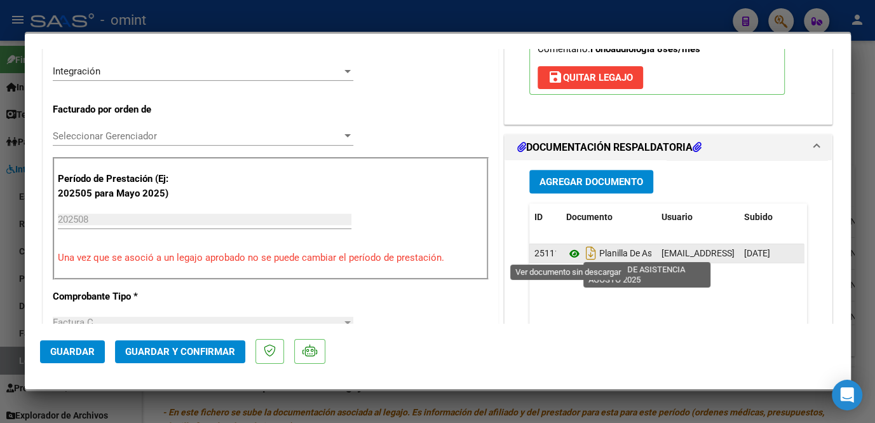
click at [570, 250] on icon at bounding box center [574, 253] width 17 height 15
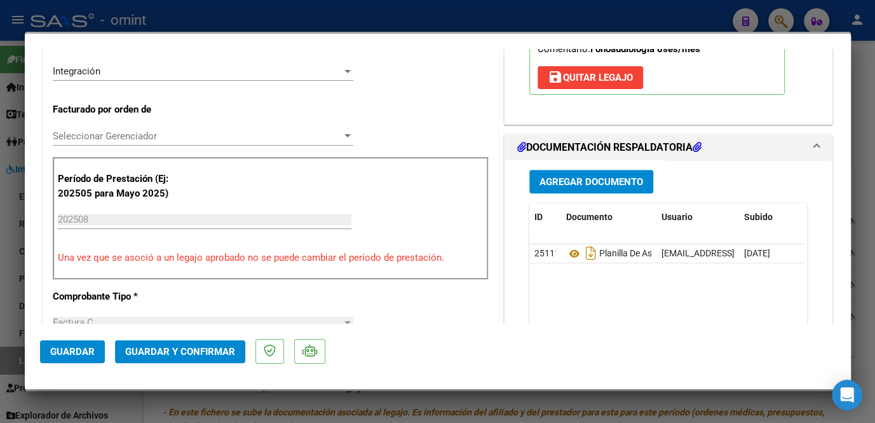
click at [133, 132] on span "Seleccionar Gerenciador" at bounding box center [197, 135] width 289 height 11
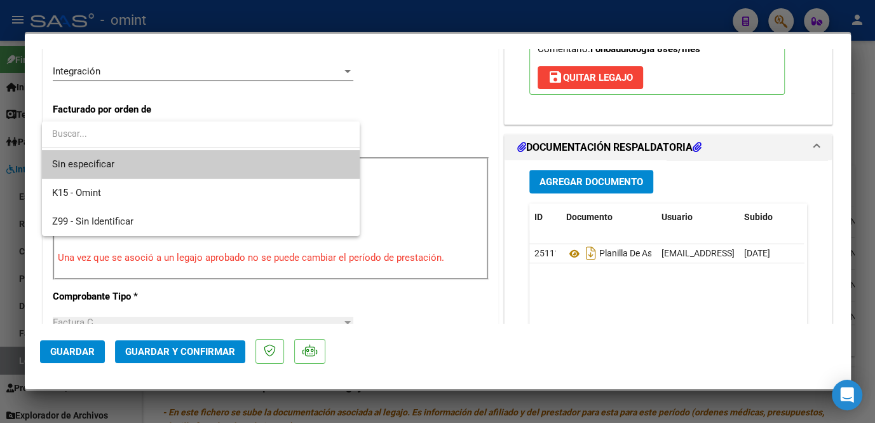
click at [133, 162] on span "Sin especificar" at bounding box center [200, 164] width 297 height 29
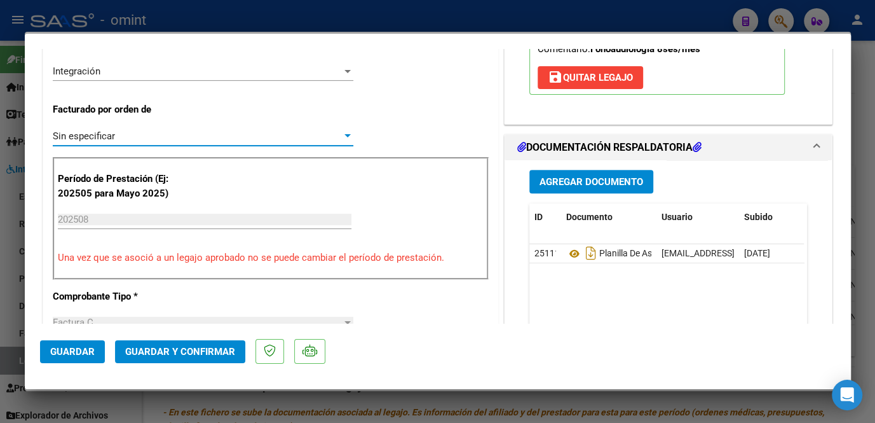
click at [162, 360] on button "Guardar y Confirmar" at bounding box center [180, 351] width 130 height 23
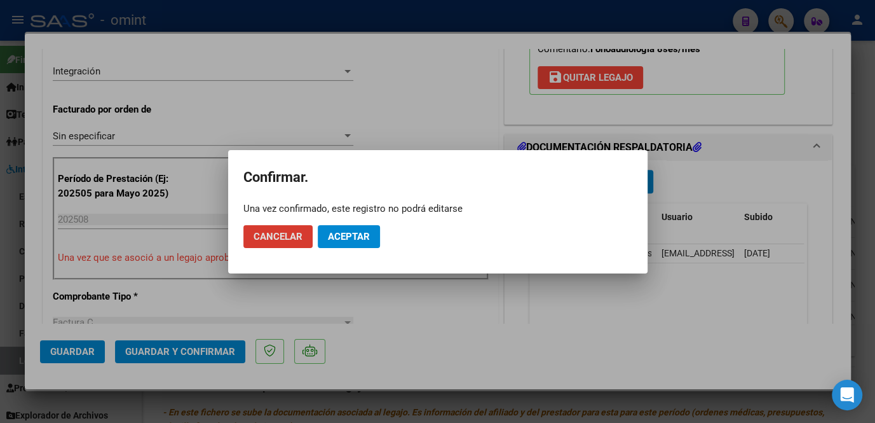
click at [356, 241] on span "Aceptar" at bounding box center [349, 236] width 42 height 11
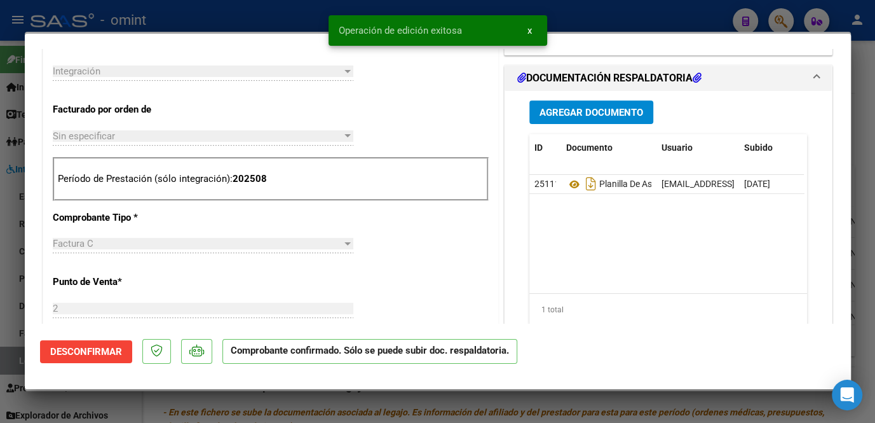
click at [17, 285] on div at bounding box center [437, 211] width 875 height 423
type input "$ 0,00"
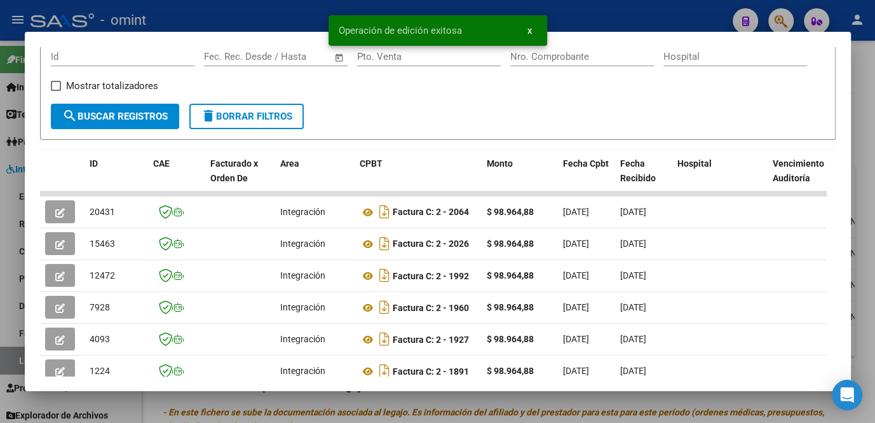
click at [15, 289] on div at bounding box center [437, 211] width 875 height 423
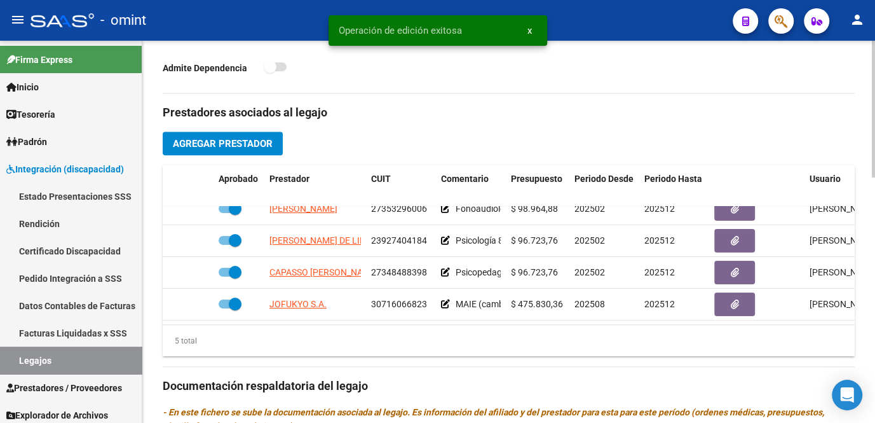
scroll to position [462, 0]
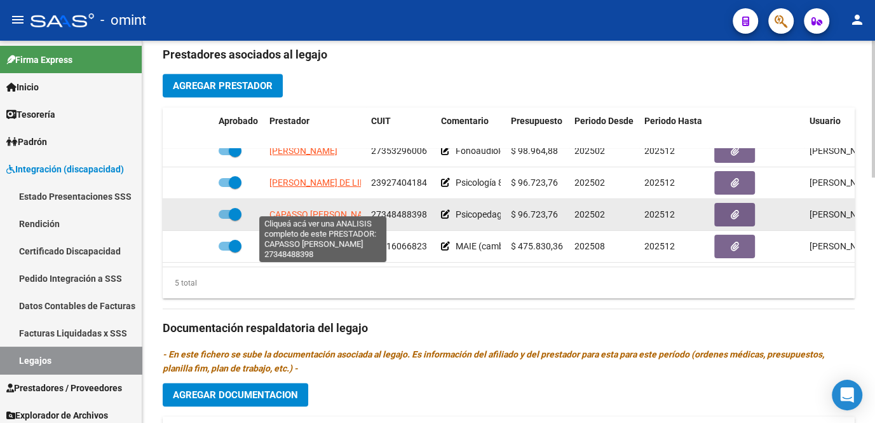
click at [318, 209] on span "CAPASSO [PERSON_NAME]" at bounding box center [323, 214] width 109 height 10
type textarea "27348488398"
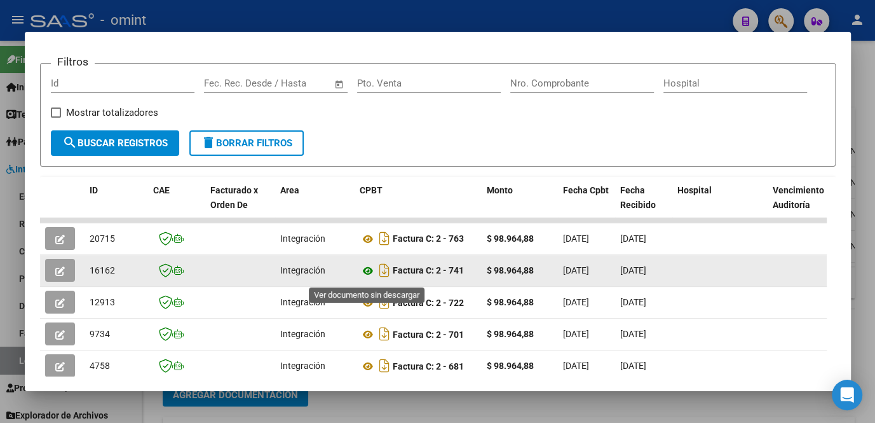
scroll to position [288, 0]
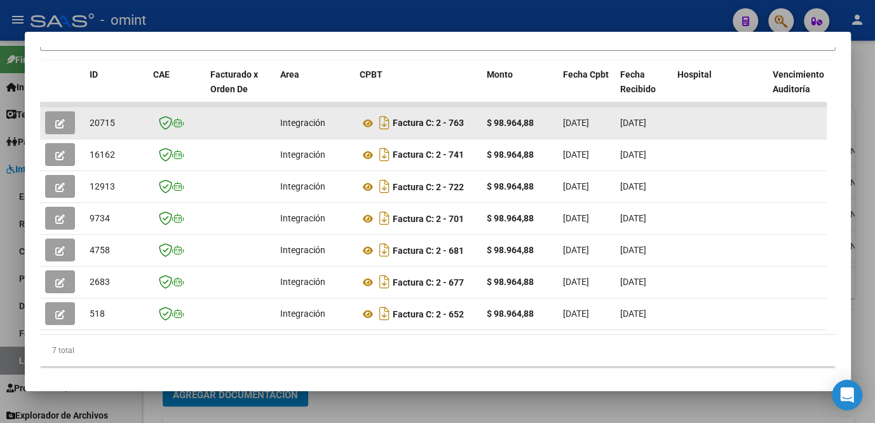
click at [58, 128] on icon "button" at bounding box center [60, 124] width 10 height 10
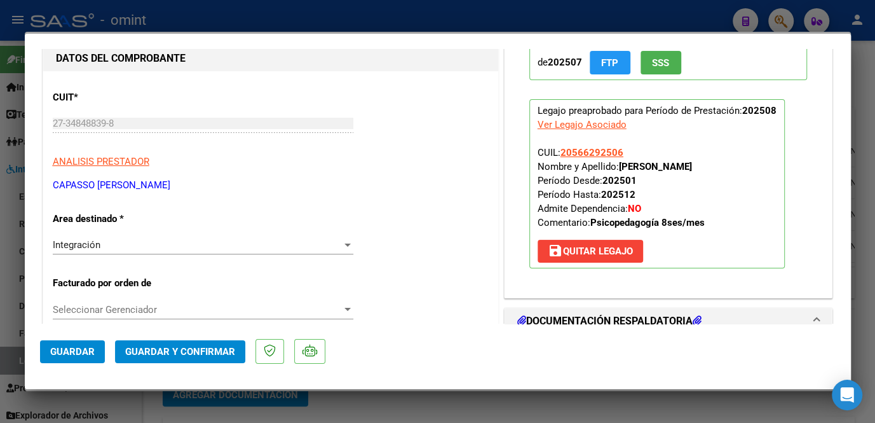
scroll to position [0, 0]
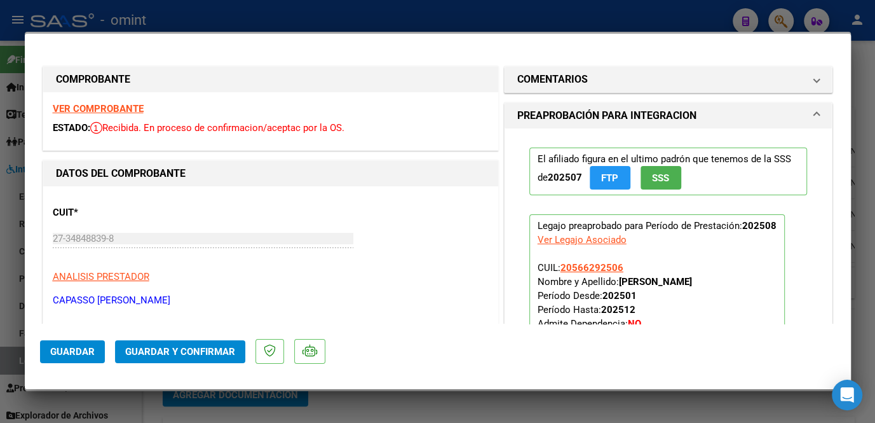
click at [119, 108] on strong "VER COMPROBANTE" at bounding box center [98, 108] width 91 height 11
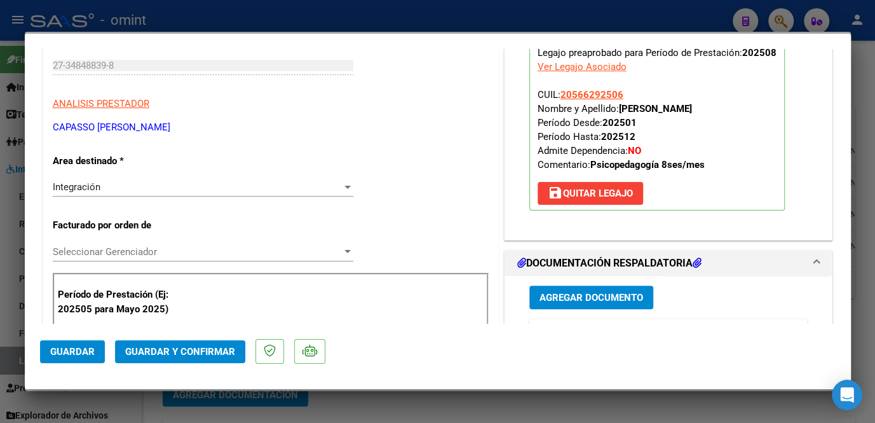
scroll to position [346, 0]
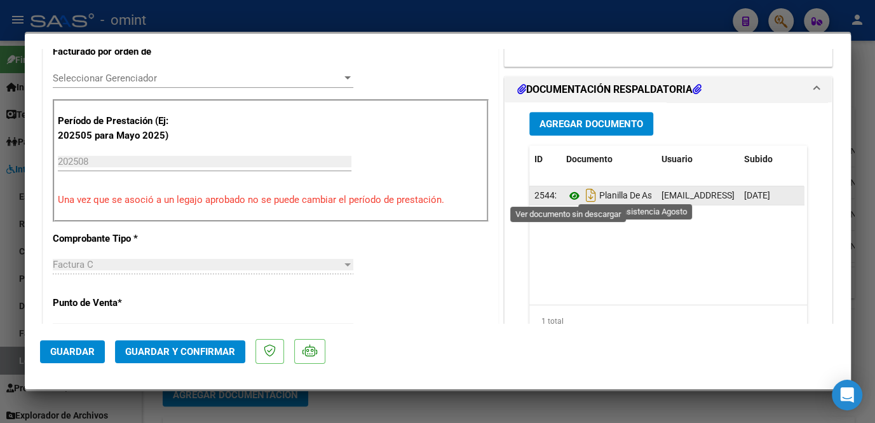
click at [566, 194] on icon at bounding box center [574, 195] width 17 height 15
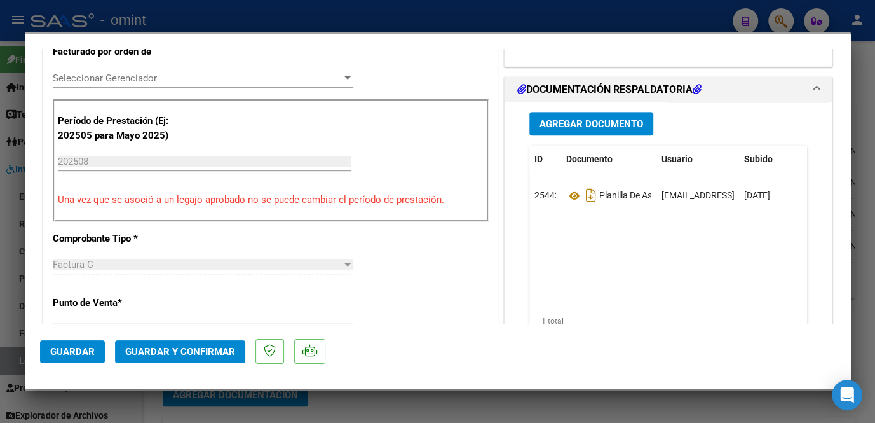
click at [171, 79] on span "Seleccionar Gerenciador" at bounding box center [197, 77] width 289 height 11
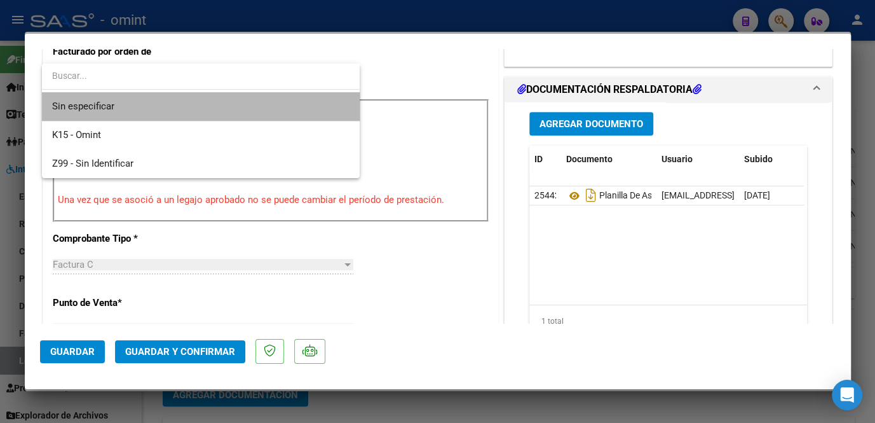
click at [154, 103] on span "Sin especificar" at bounding box center [200, 106] width 297 height 29
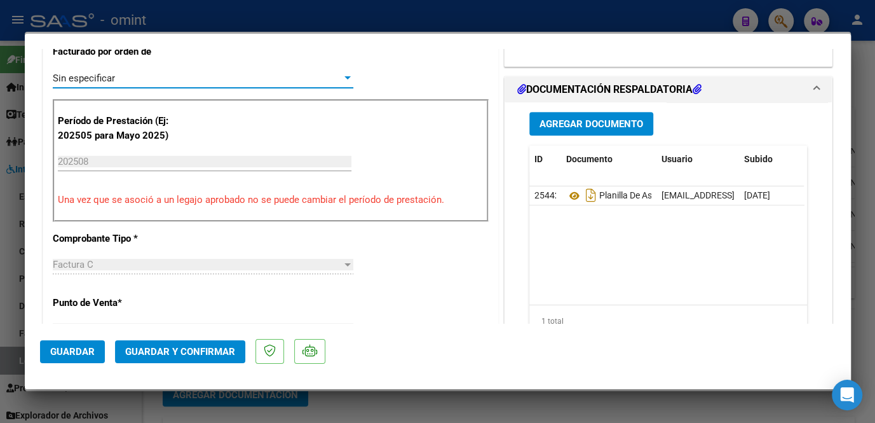
click at [190, 359] on button "Guardar y Confirmar" at bounding box center [180, 351] width 130 height 23
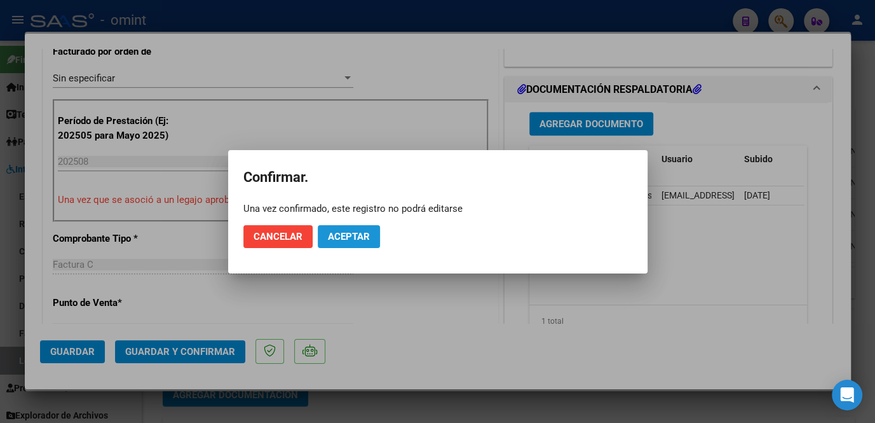
click at [344, 245] on button "Aceptar" at bounding box center [349, 236] width 62 height 23
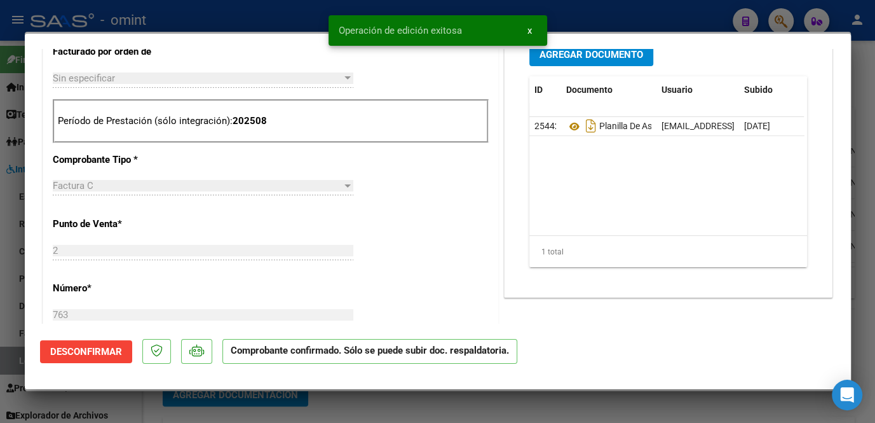
click at [11, 264] on div at bounding box center [437, 211] width 875 height 423
type input "$ 0,00"
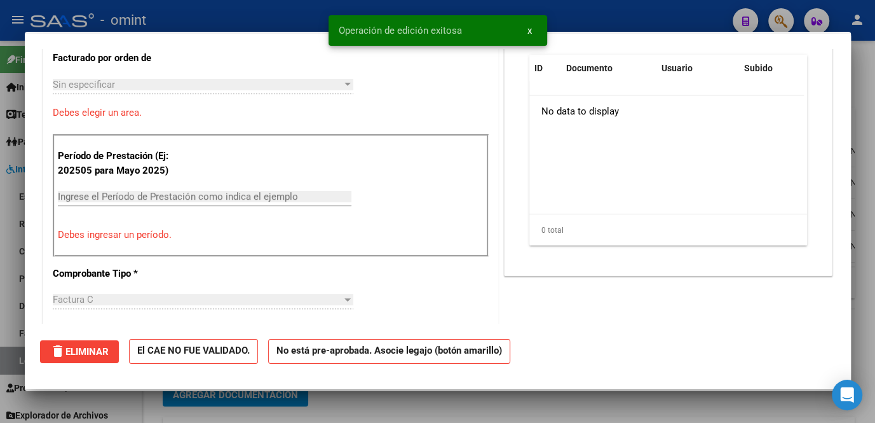
scroll to position [369, 0]
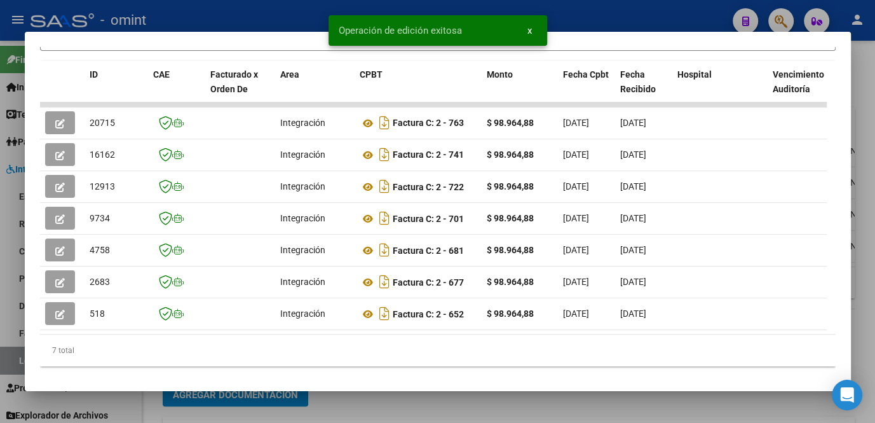
click at [8, 267] on div at bounding box center [437, 211] width 875 height 423
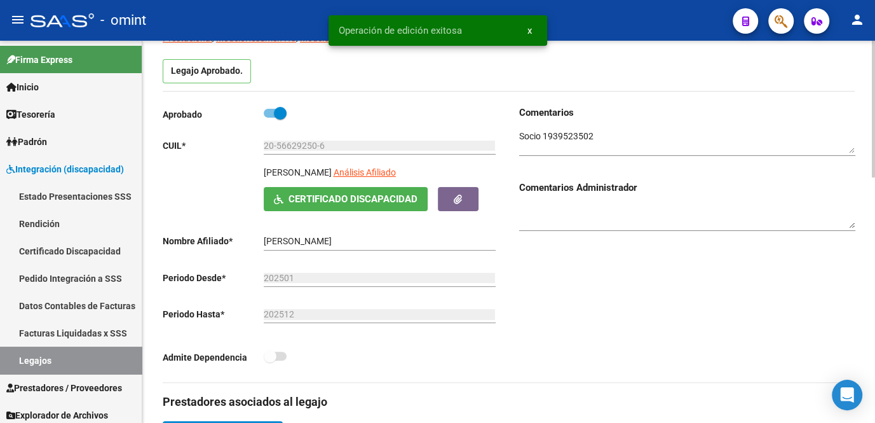
scroll to position [0, 0]
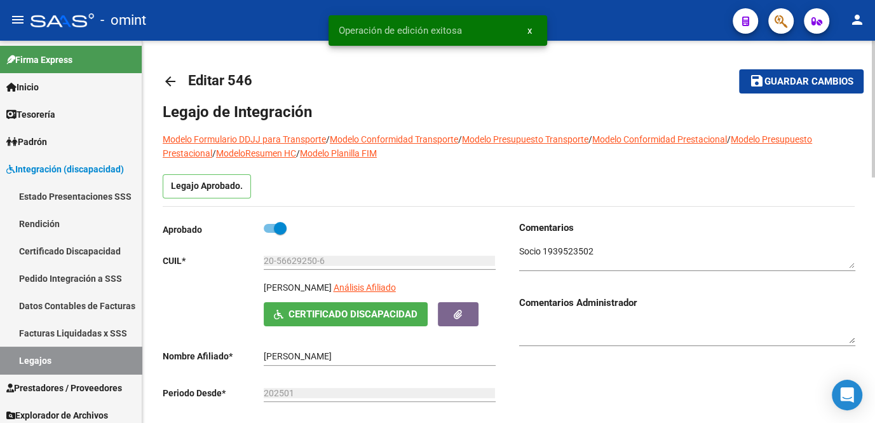
click at [769, 76] on span "Guardar cambios" at bounding box center [808, 81] width 89 height 11
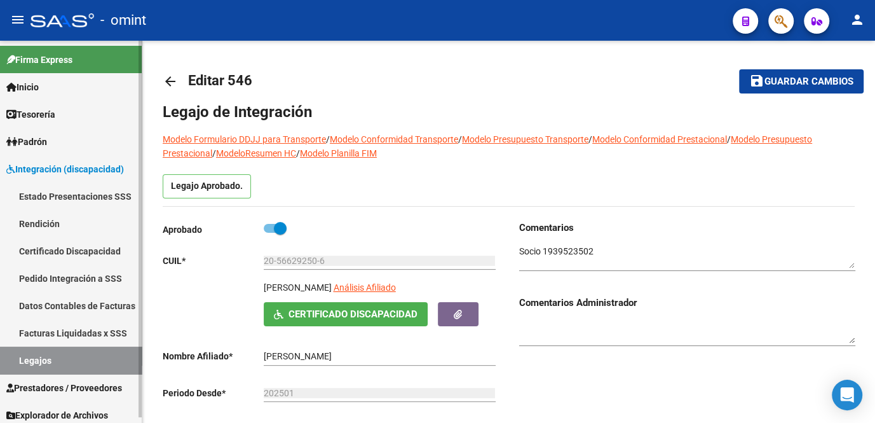
click at [81, 363] on link "Legajos" at bounding box center [71, 359] width 142 height 27
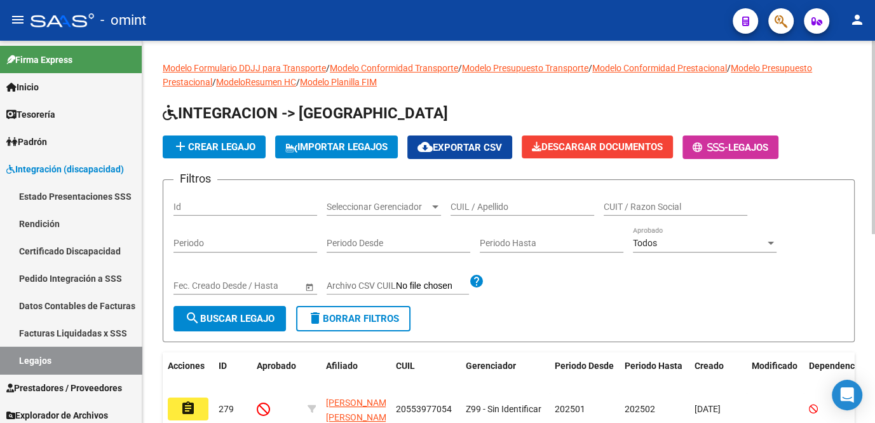
click at [475, 204] on input "CUIL / Apellido" at bounding box center [523, 206] width 144 height 11
paste input "[PERSON_NAME]"
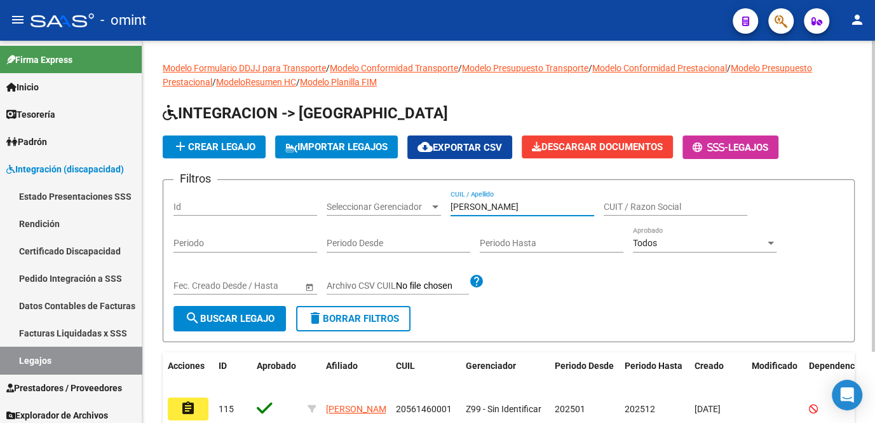
scroll to position [57, 0]
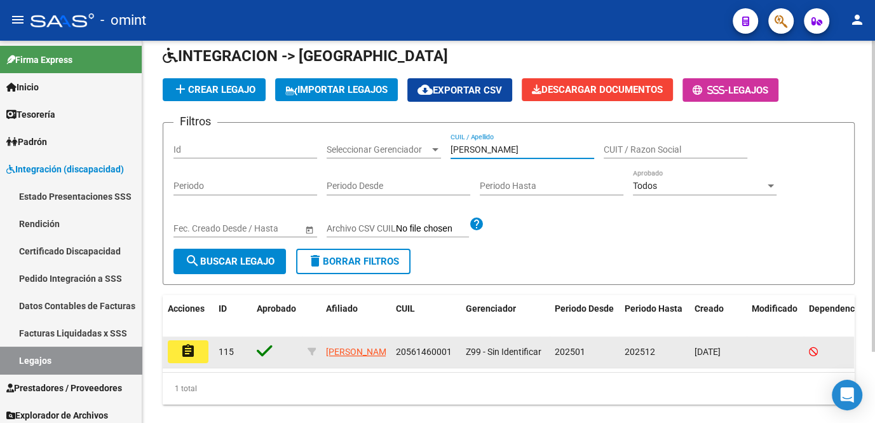
type input "[PERSON_NAME]"
click at [200, 349] on button "assignment" at bounding box center [188, 351] width 41 height 23
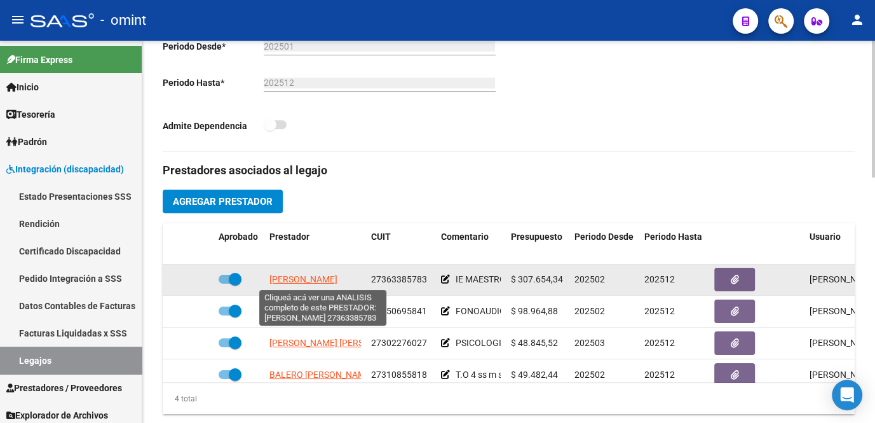
click at [313, 279] on span "[PERSON_NAME]" at bounding box center [303, 279] width 68 height 10
type textarea "27363385783"
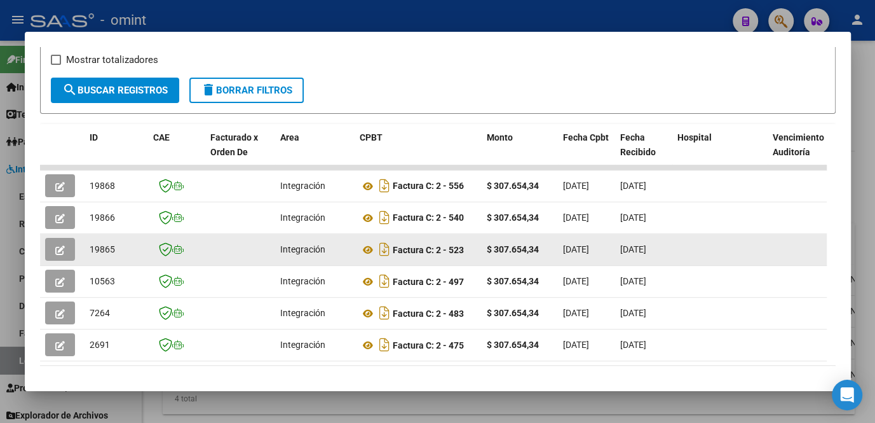
click at [55, 259] on button "button" at bounding box center [60, 249] width 30 height 23
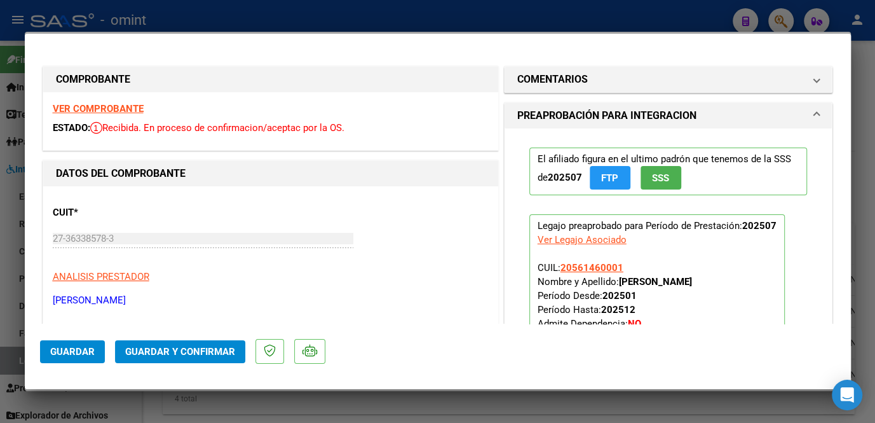
click at [121, 108] on strong "VER COMPROBANTE" at bounding box center [98, 108] width 91 height 11
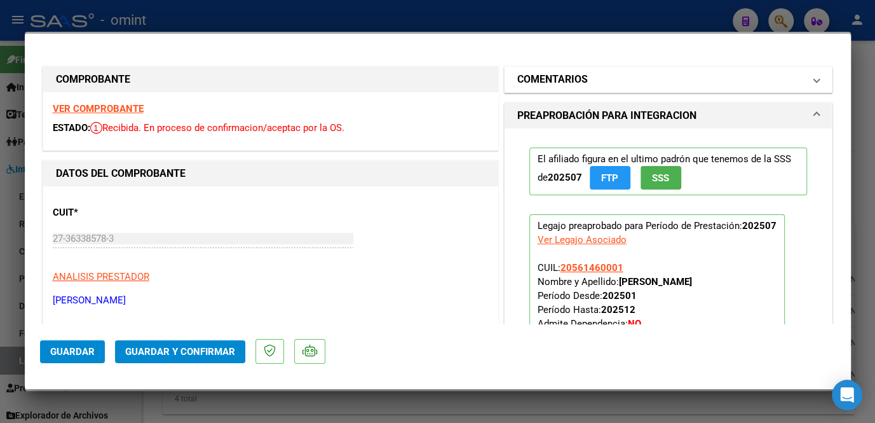
click at [573, 87] on mat-expansion-panel-header "COMENTARIOS" at bounding box center [669, 79] width 328 height 25
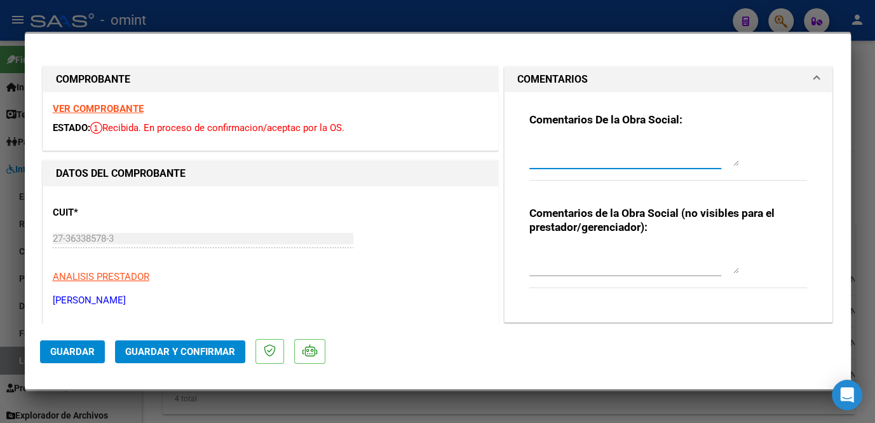
click at [572, 153] on textarea at bounding box center [634, 152] width 210 height 25
click at [614, 145] on textarea "por favor rehacer fc d Junio," at bounding box center [634, 152] width 210 height 25
click at [686, 145] on textarea "por favor rehacer fc del mes Junio," at bounding box center [634, 152] width 210 height 25
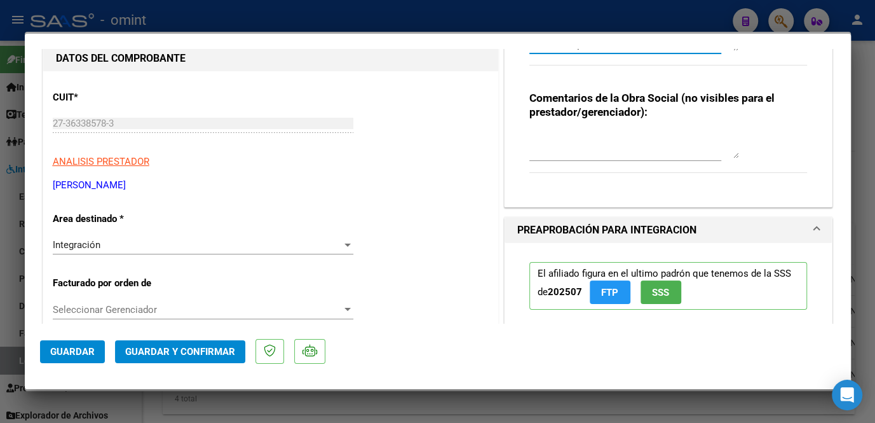
scroll to position [231, 0]
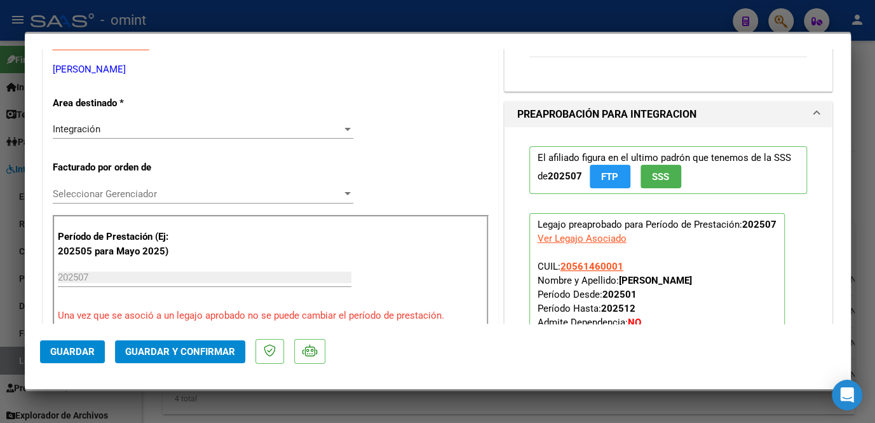
type textarea "por favor rehacer fc del mes Junio, para poder presentar [DATE] debe tener fech…"
click at [130, 201] on div "Seleccionar Gerenciador Seleccionar Gerenciador" at bounding box center [203, 193] width 301 height 19
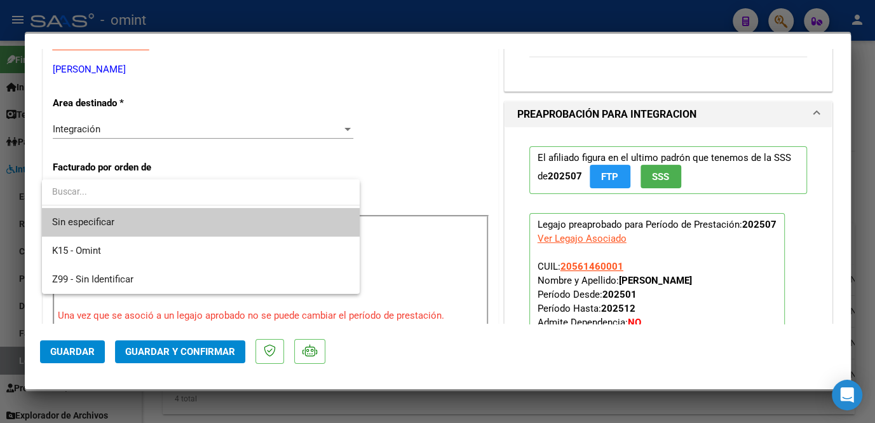
click at [156, 130] on div at bounding box center [437, 211] width 875 height 423
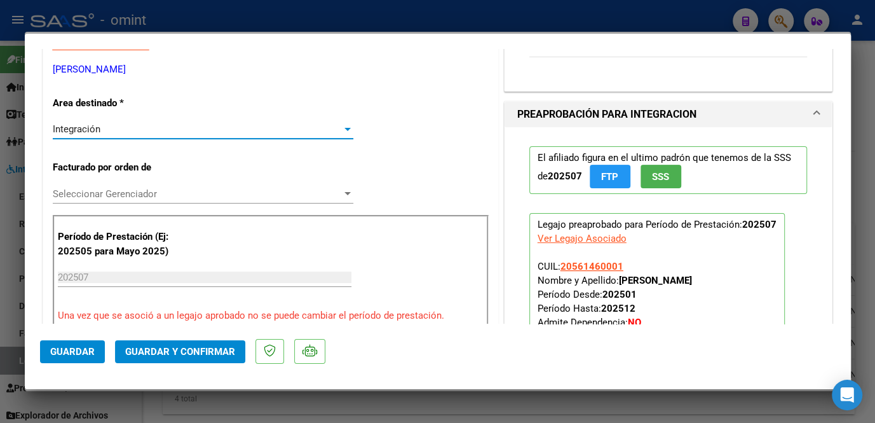
click at [156, 123] on div "Integración" at bounding box center [197, 128] width 289 height 11
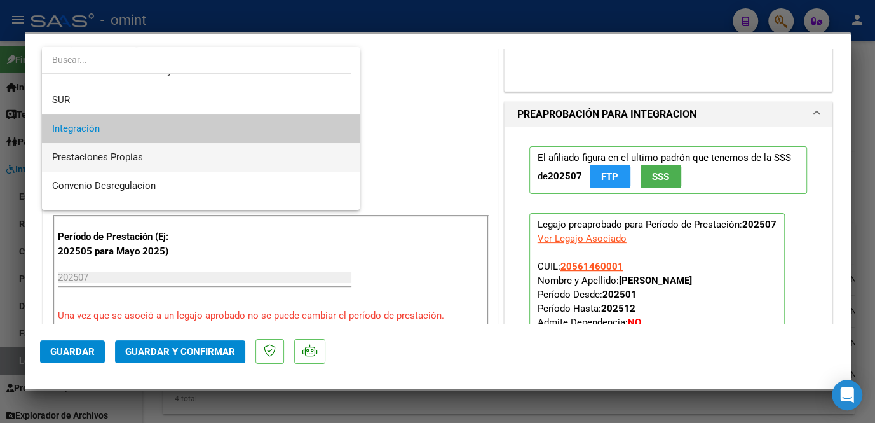
scroll to position [123, 0]
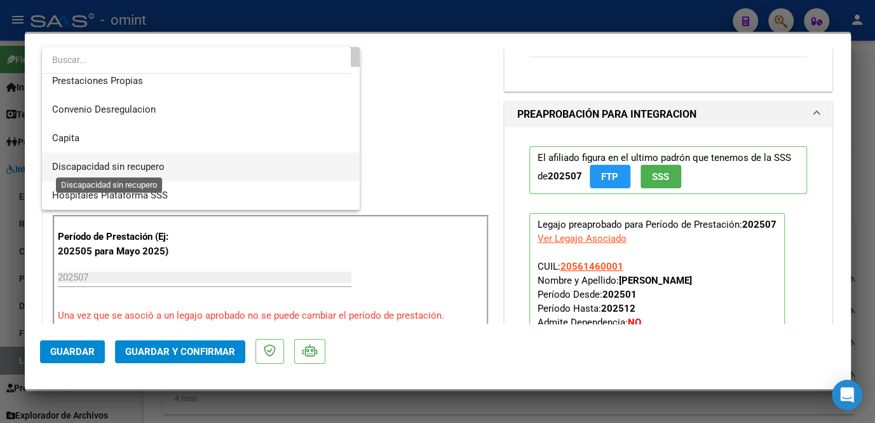
click at [128, 163] on span "Discapacidad sin recupero" at bounding box center [108, 166] width 112 height 11
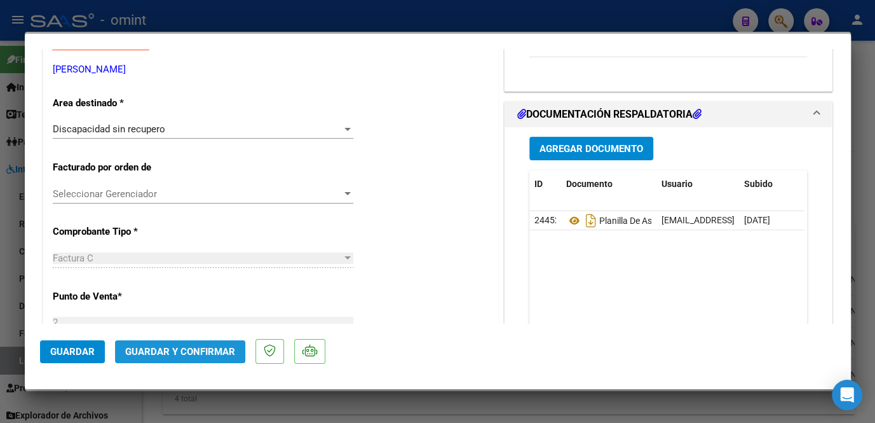
click at [208, 353] on span "Guardar y Confirmar" at bounding box center [180, 351] width 110 height 11
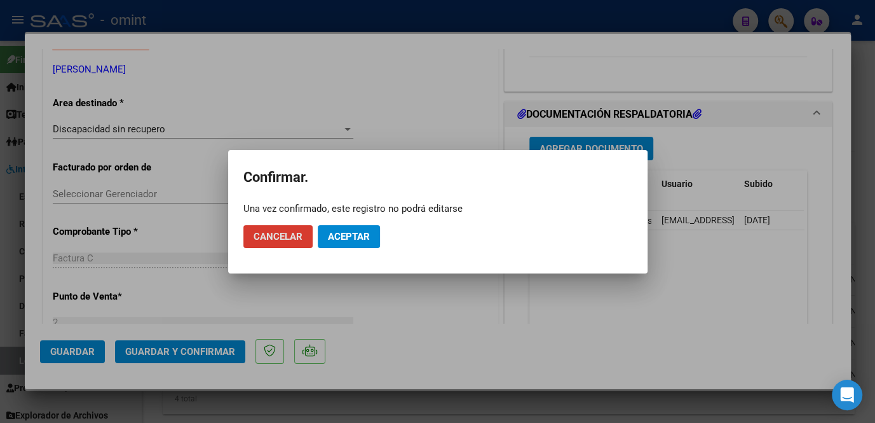
click at [346, 234] on span "Aceptar" at bounding box center [349, 236] width 42 height 11
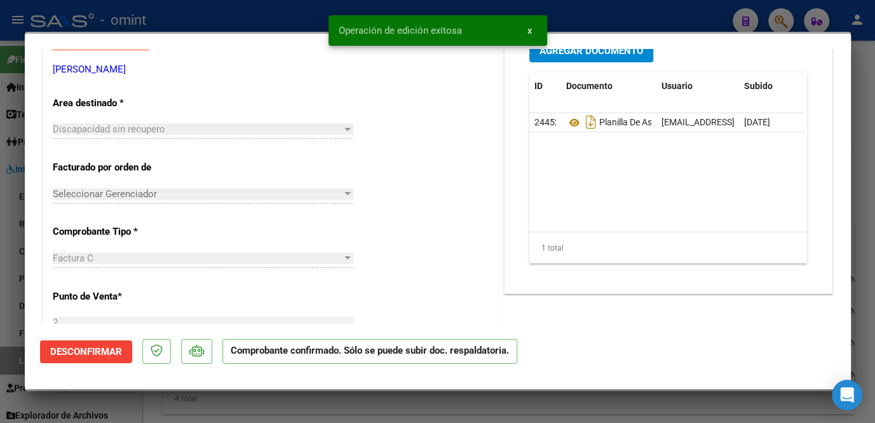
click at [15, 315] on div at bounding box center [437, 211] width 875 height 423
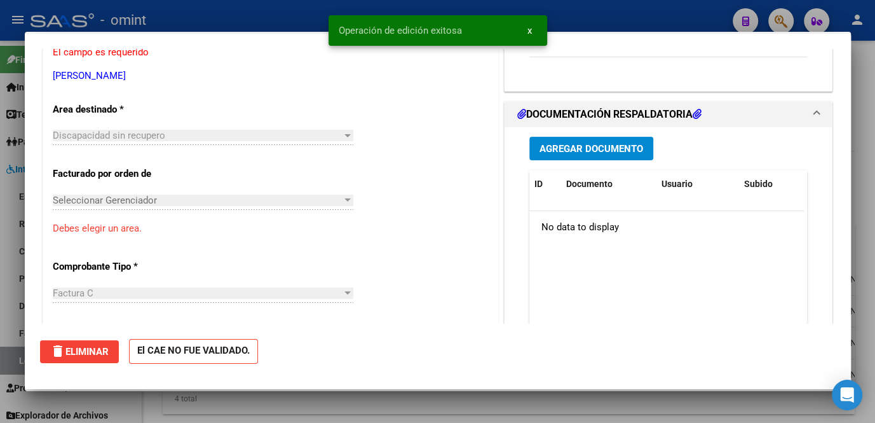
scroll to position [0, 0]
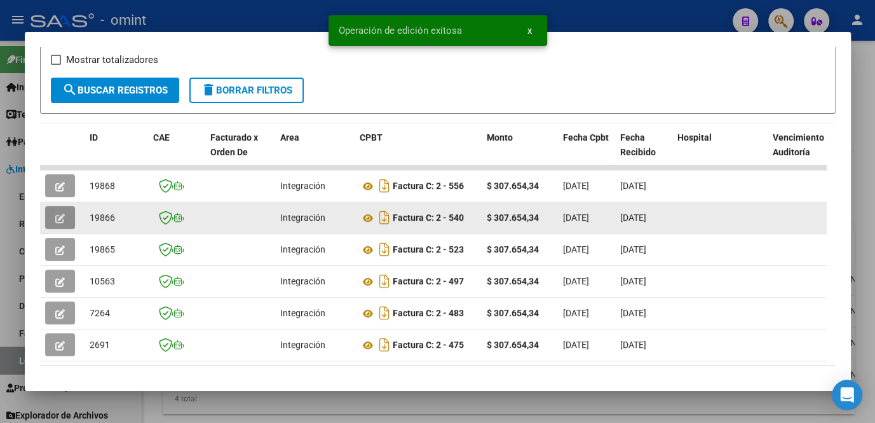
click at [59, 223] on icon "button" at bounding box center [60, 219] width 10 height 10
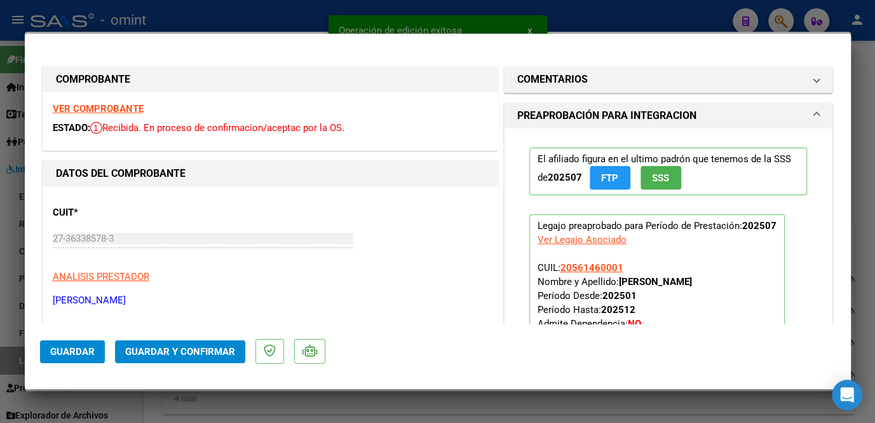
click at [122, 109] on strong "VER COMPROBANTE" at bounding box center [98, 108] width 91 height 11
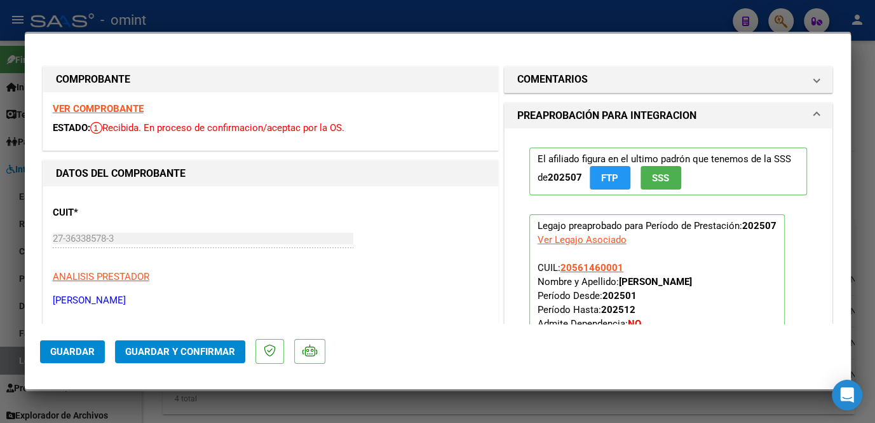
click at [372, 404] on div at bounding box center [437, 211] width 875 height 423
type input "$ 0,00"
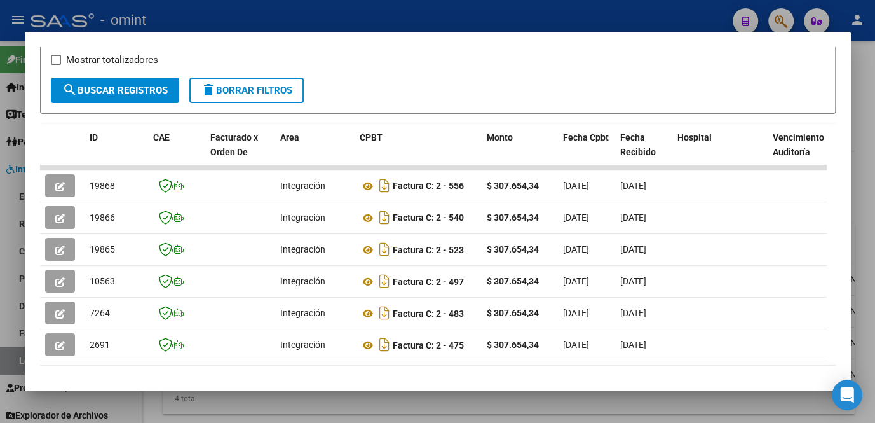
click at [471, 397] on div at bounding box center [437, 211] width 875 height 423
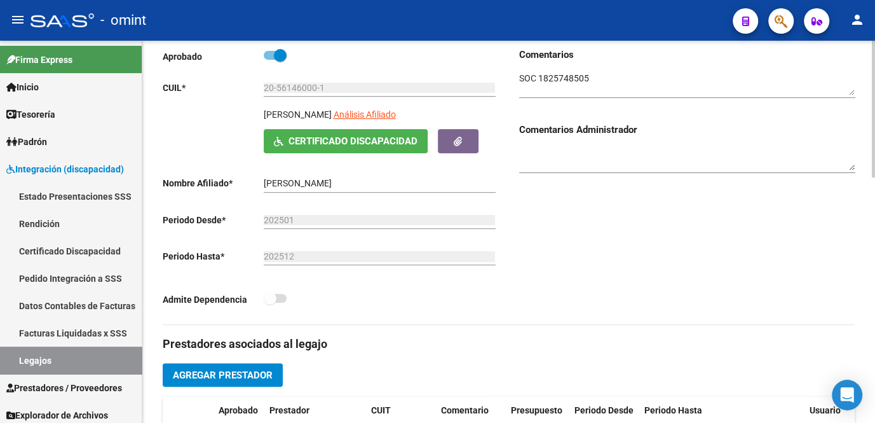
scroll to position [57, 0]
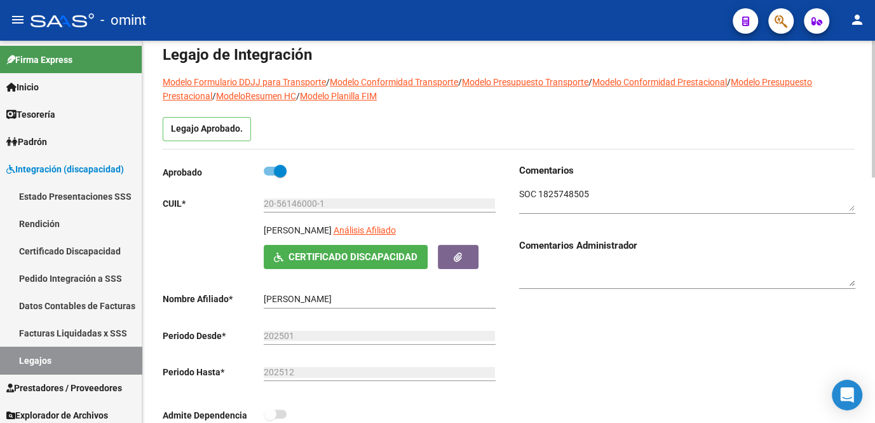
click at [564, 77] on link "Modelo Presupuesto Transporte" at bounding box center [525, 82] width 126 height 10
click at [556, 195] on textarea at bounding box center [687, 199] width 336 height 24
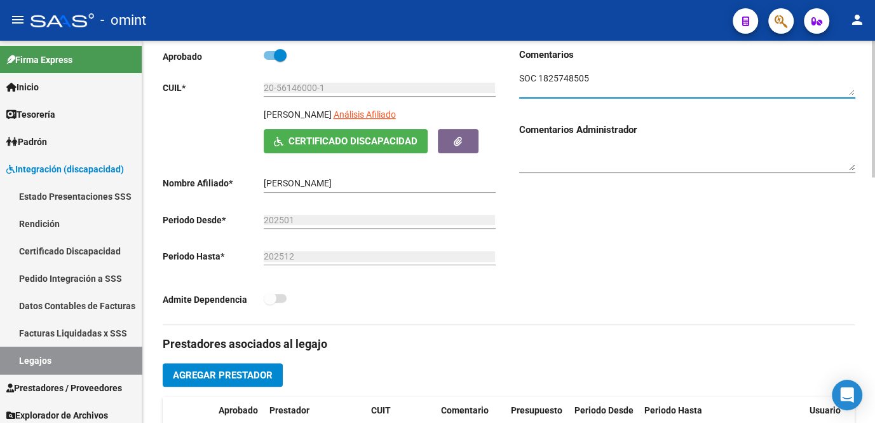
scroll to position [346, 0]
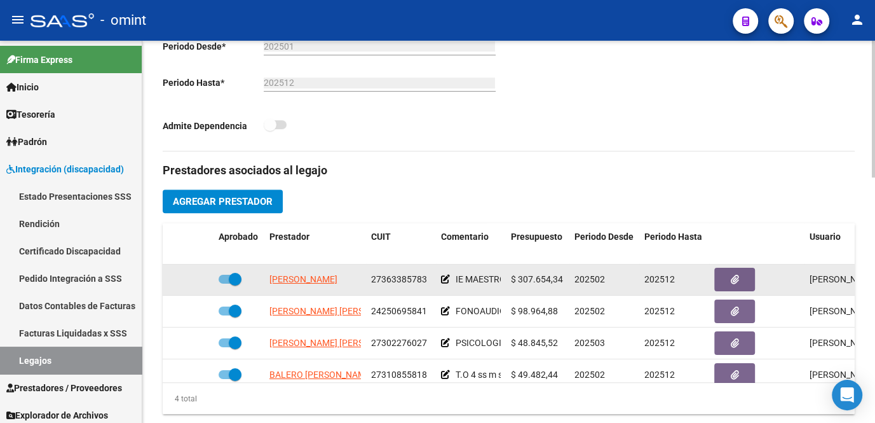
click at [398, 277] on span "27363385783" at bounding box center [399, 279] width 56 height 10
copy span "27363385783"
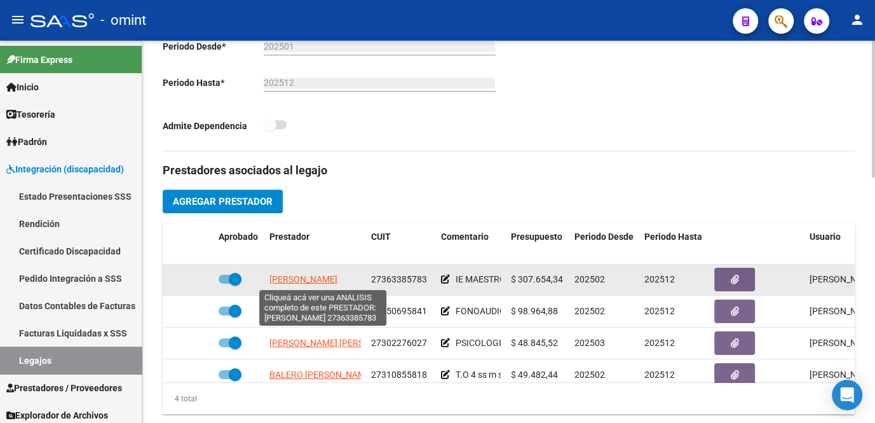
click at [286, 276] on span "[PERSON_NAME]" at bounding box center [303, 279] width 68 height 10
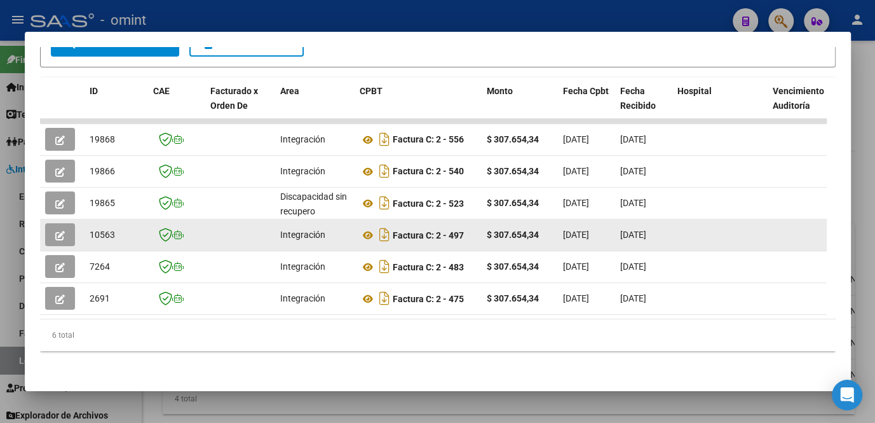
scroll to position [222, 0]
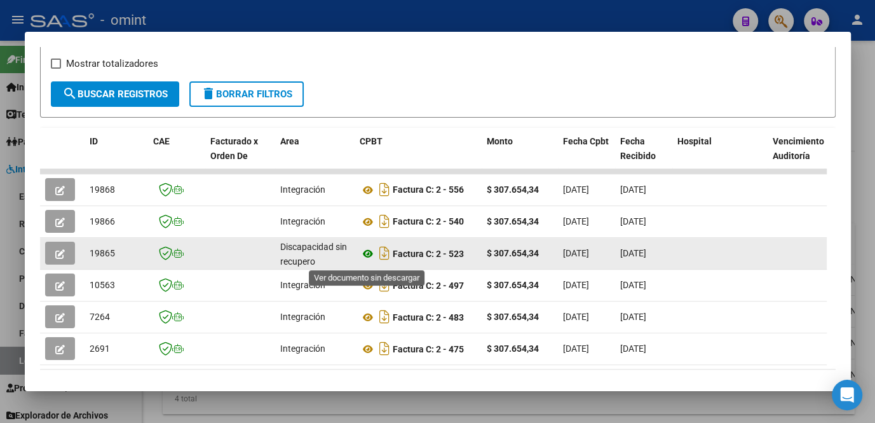
click at [370, 259] on icon at bounding box center [368, 253] width 17 height 15
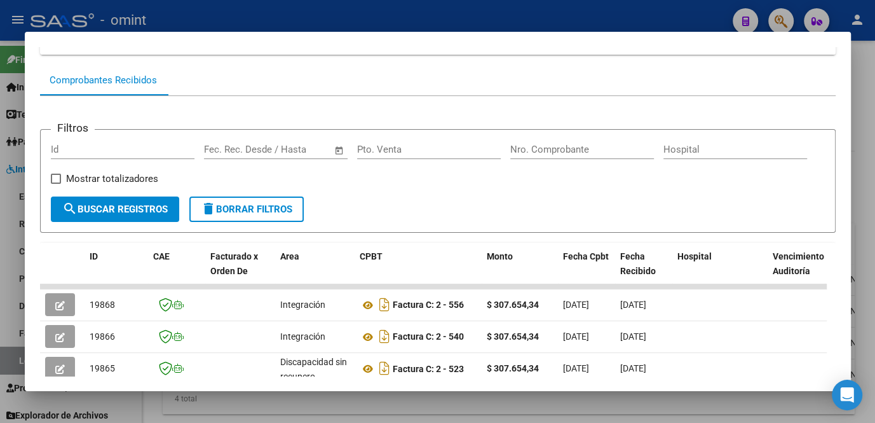
scroll to position [0, 0]
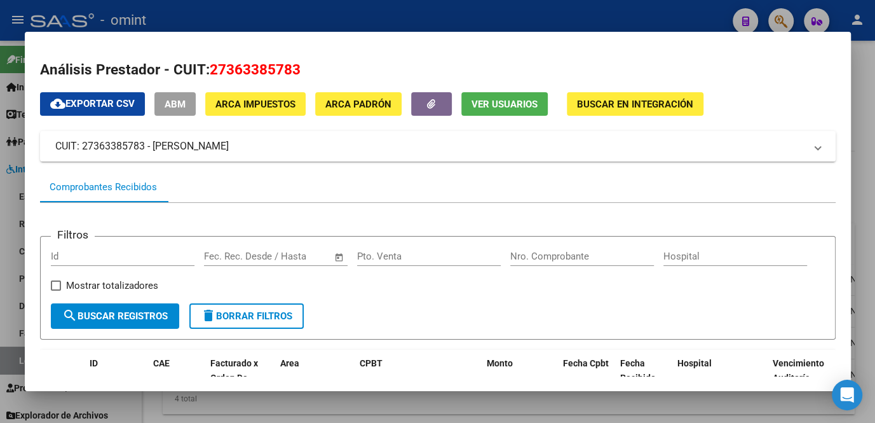
click at [259, 72] on span "27363385783" at bounding box center [255, 69] width 91 height 17
copy span "27363385783"
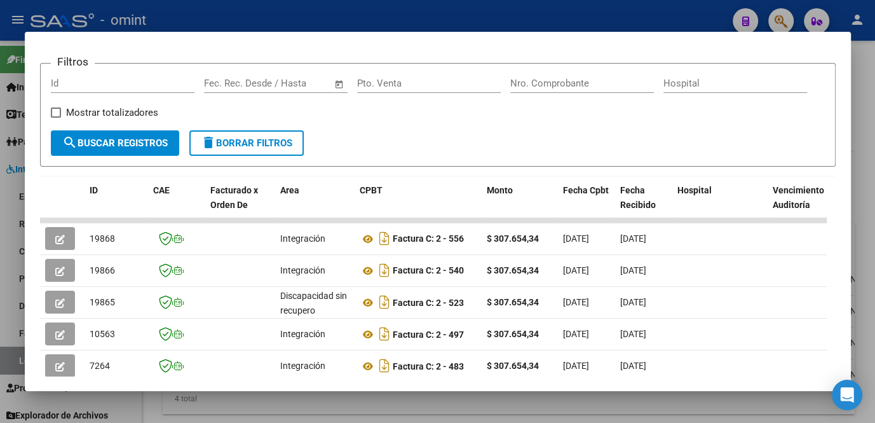
scroll to position [283, 0]
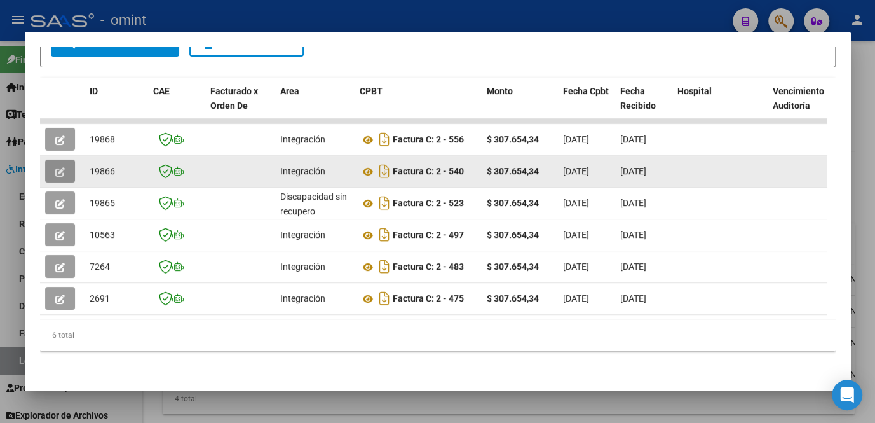
click at [54, 167] on button "button" at bounding box center [60, 171] width 30 height 23
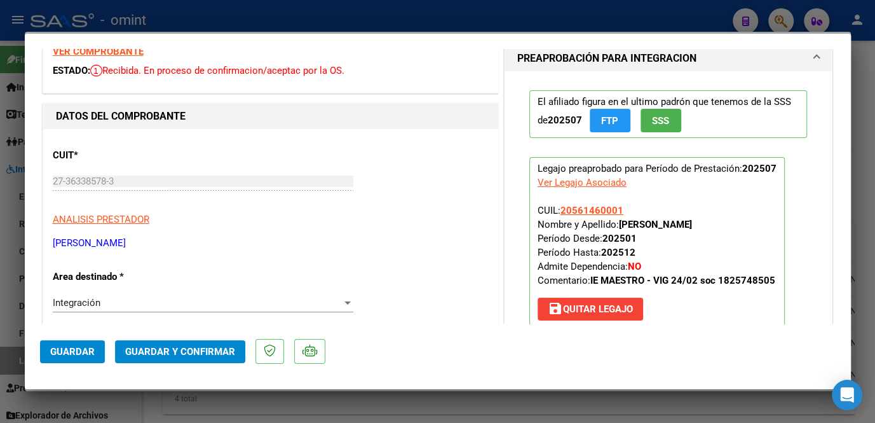
scroll to position [0, 0]
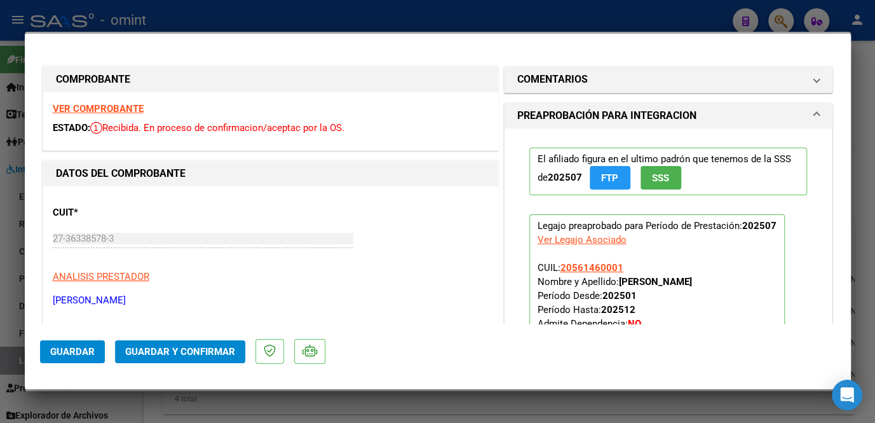
drag, startPoint x: 117, startPoint y: 114, endPoint x: 117, endPoint y: 106, distance: 8.3
click at [117, 114] on div "VER COMPROBANTE ESTADO: Recibida. En proceso de confirmacion/aceptac por la OS." at bounding box center [270, 121] width 455 height 58
click at [117, 106] on strong "VER COMPROBANTE" at bounding box center [98, 108] width 91 height 11
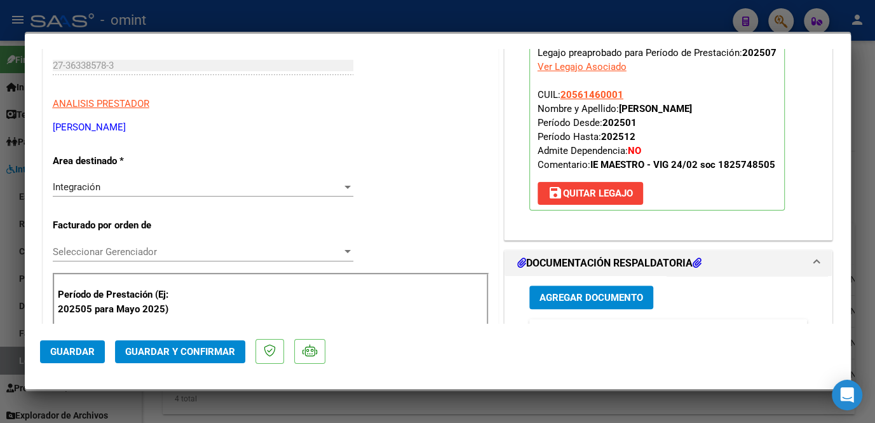
scroll to position [346, 0]
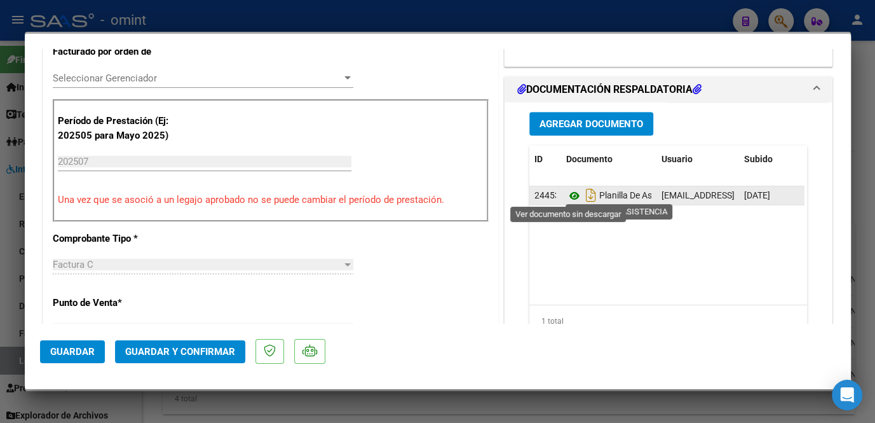
click at [571, 194] on icon at bounding box center [574, 195] width 17 height 15
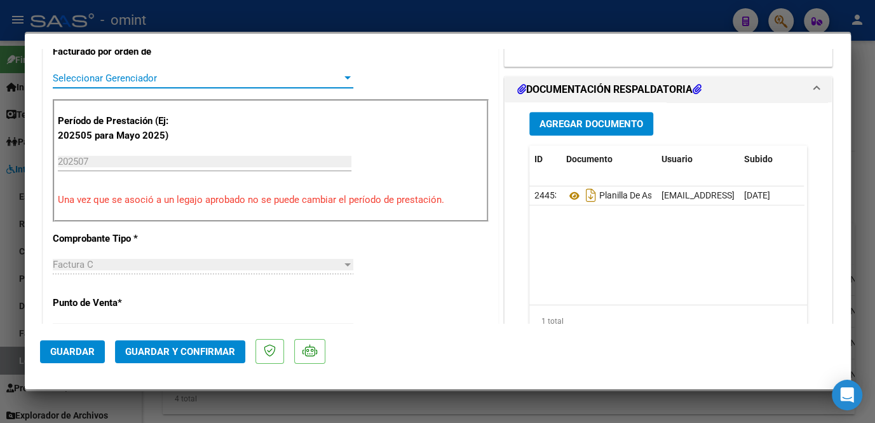
click at [174, 76] on span "Seleccionar Gerenciador" at bounding box center [197, 77] width 289 height 11
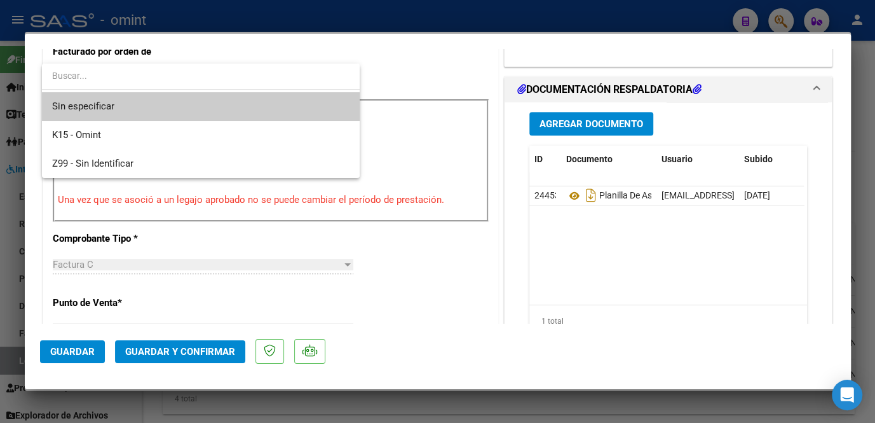
click at [153, 101] on span "Sin especificar" at bounding box center [200, 106] width 297 height 29
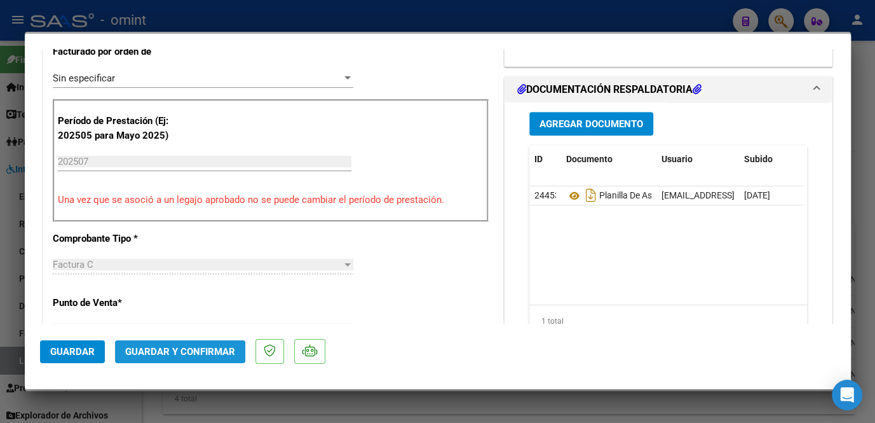
click at [168, 350] on span "Guardar y Confirmar" at bounding box center [180, 351] width 110 height 11
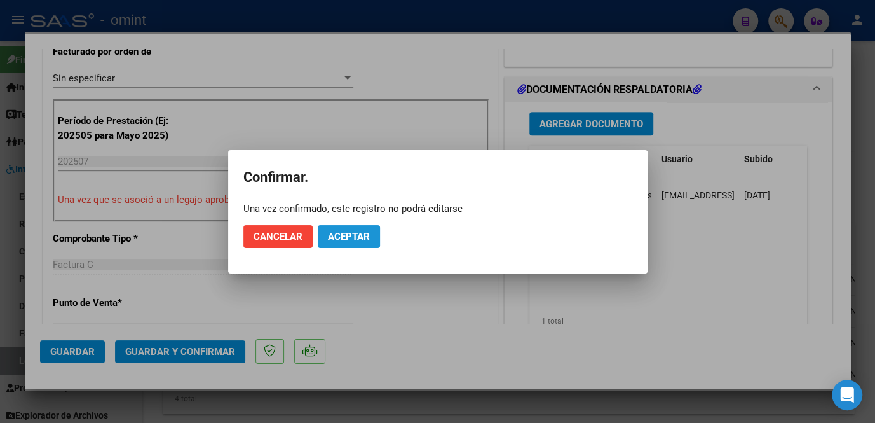
click at [336, 236] on span "Aceptar" at bounding box center [349, 236] width 42 height 11
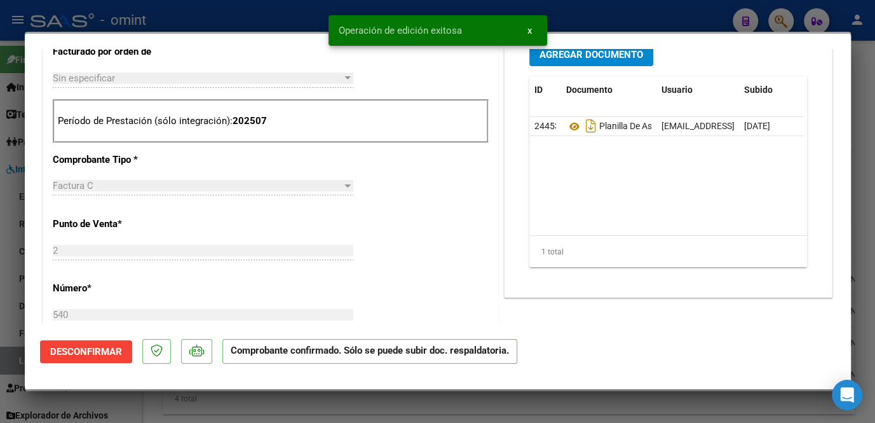
click at [1, 278] on div at bounding box center [437, 211] width 875 height 423
type input "$ 0,00"
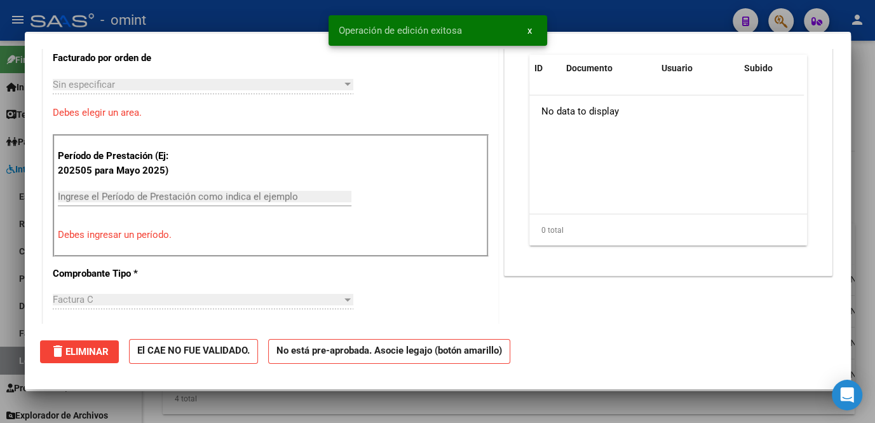
scroll to position [0, 0]
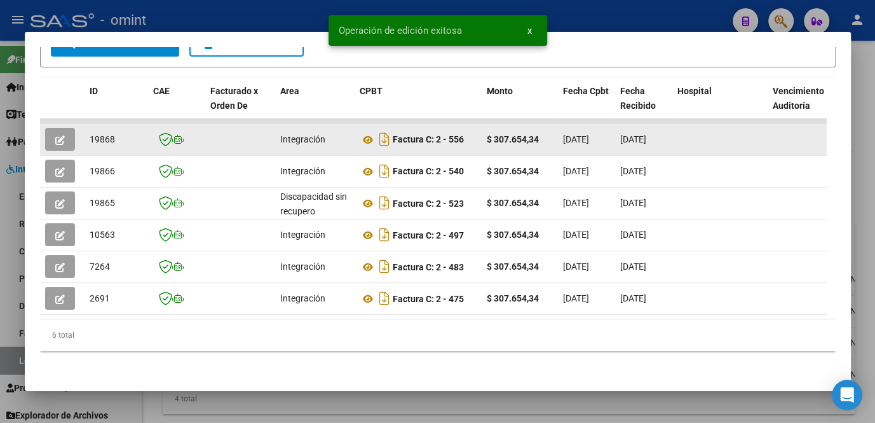
click at [65, 136] on button "button" at bounding box center [60, 139] width 30 height 23
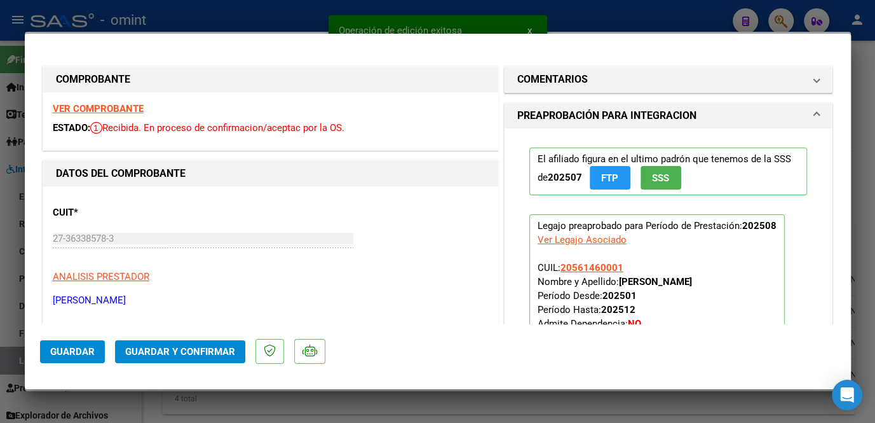
click at [123, 109] on strong "VER COMPROBANTE" at bounding box center [98, 108] width 91 height 11
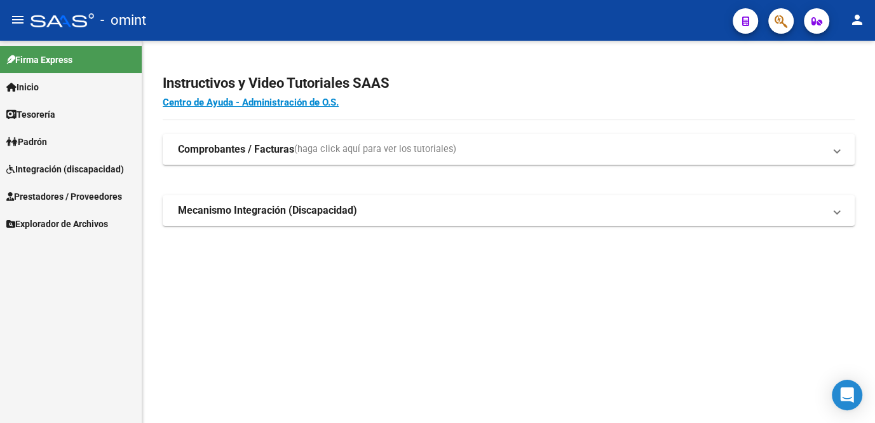
click at [92, 174] on span "Integración (discapacidad)" at bounding box center [65, 169] width 118 height 14
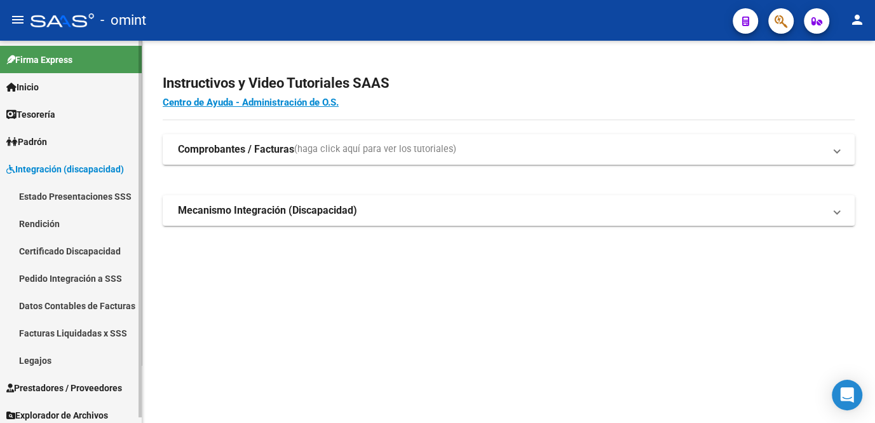
click at [78, 333] on link "Facturas Liquidadas x SSS" at bounding box center [71, 332] width 142 height 27
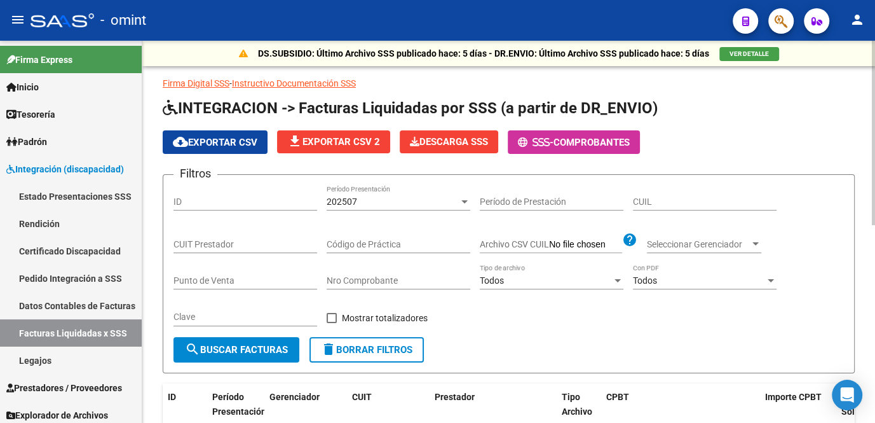
click at [420, 350] on button "delete Borrar Filtros" at bounding box center [366, 349] width 114 height 25
click at [646, 196] on input "CUIL" at bounding box center [705, 201] width 144 height 11
paste input "27-36338578-3"
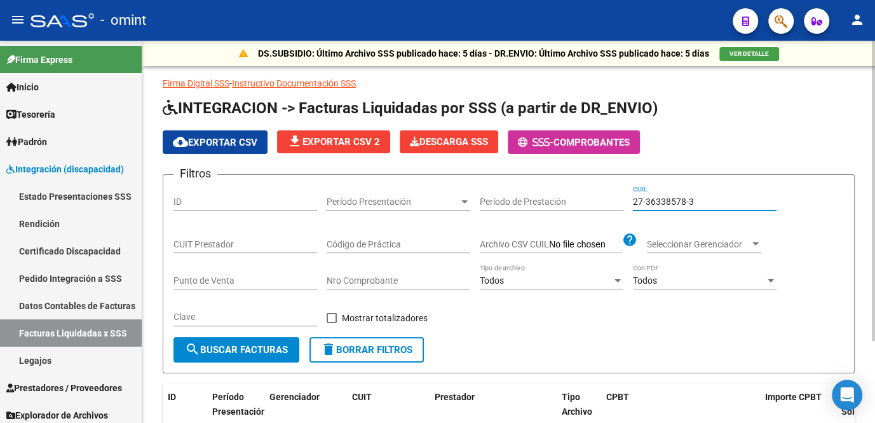
type input "27-36338578-3"
click at [420, 343] on button "delete Borrar Filtros" at bounding box center [366, 349] width 114 height 25
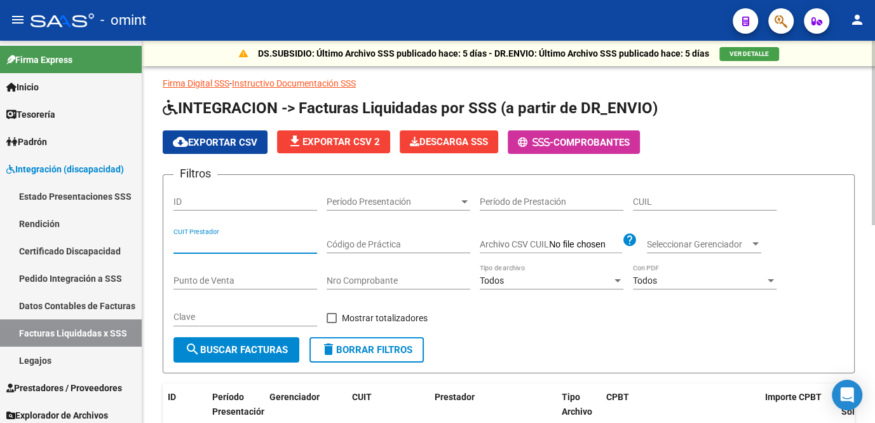
click at [215, 242] on input "CUIT Prestador" at bounding box center [245, 244] width 144 height 11
paste input "27-36338578-3"
type input "27-36338578-3"
click at [267, 339] on button "search Buscar Facturas" at bounding box center [236, 349] width 126 height 25
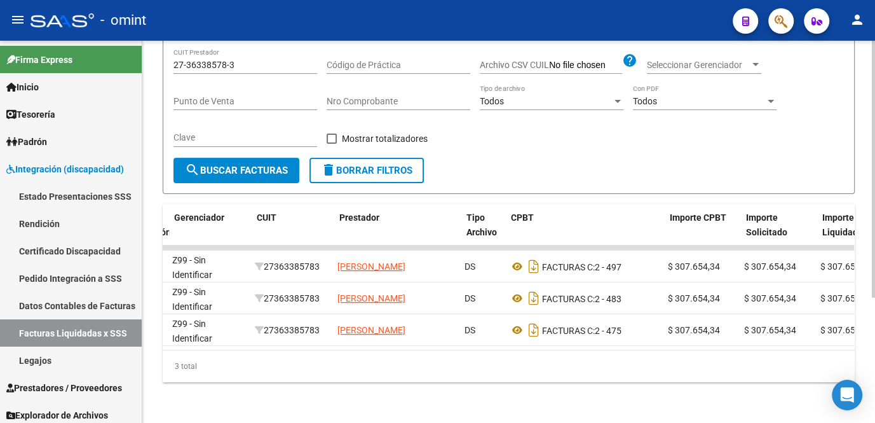
scroll to position [0, 95]
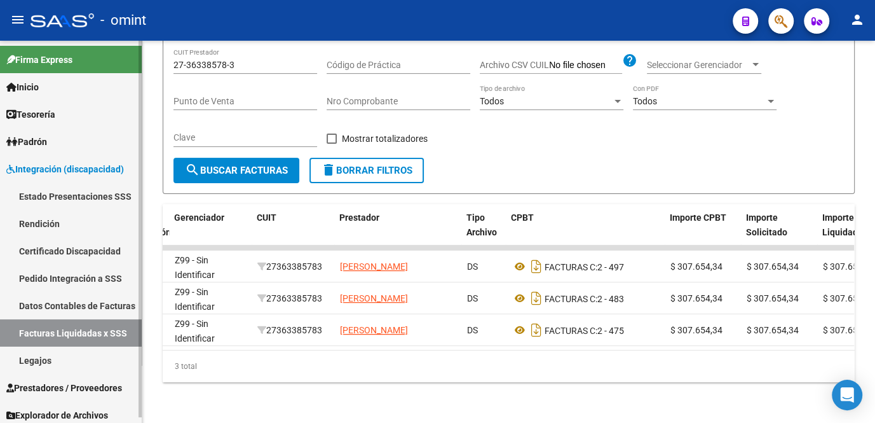
click at [81, 325] on link "Facturas Liquidadas x SSS" at bounding box center [71, 332] width 142 height 27
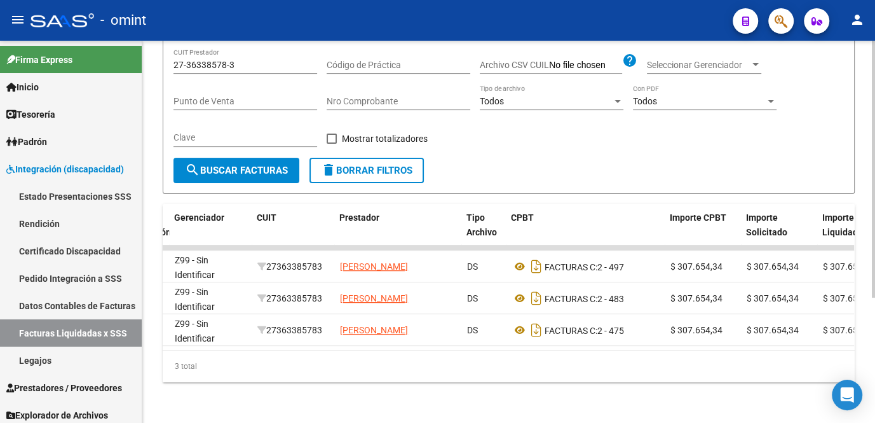
click at [376, 165] on span "delete Borrar Filtros" at bounding box center [367, 170] width 92 height 11
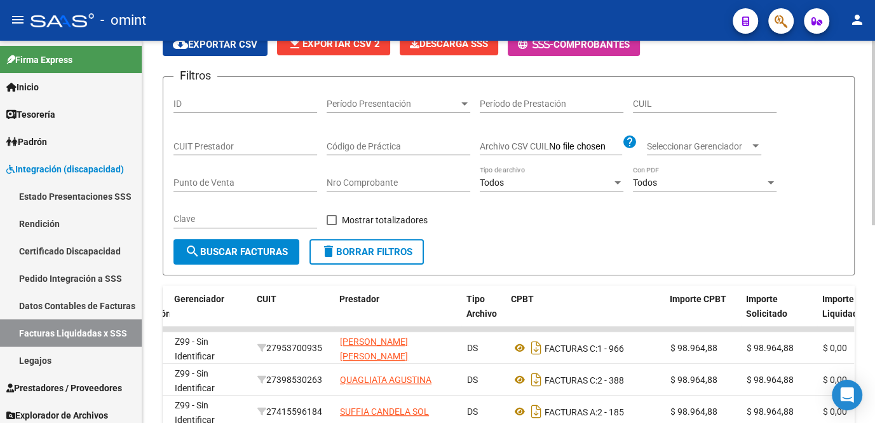
scroll to position [186, 0]
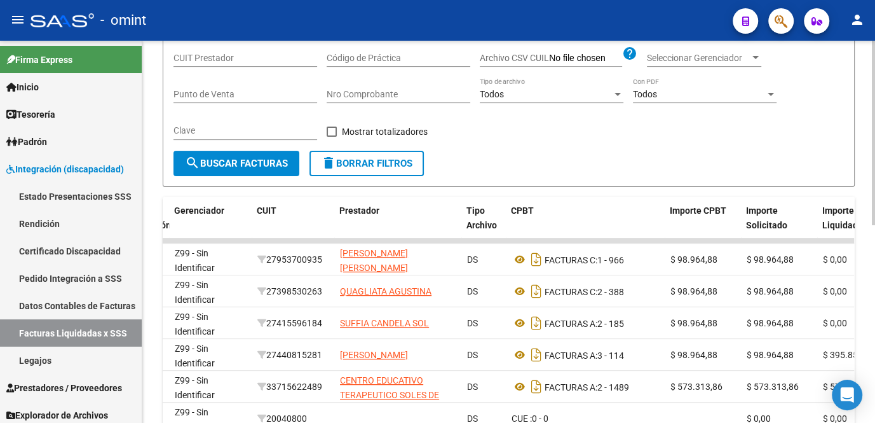
click at [230, 145] on div "Clave" at bounding box center [245, 132] width 144 height 36
click at [232, 57] on input "CUIT Prestador" at bounding box center [245, 58] width 144 height 11
paste input "20-33676940-0"
type input "20-33676940-0"
click at [234, 151] on button "search Buscar Facturas" at bounding box center [236, 163] width 126 height 25
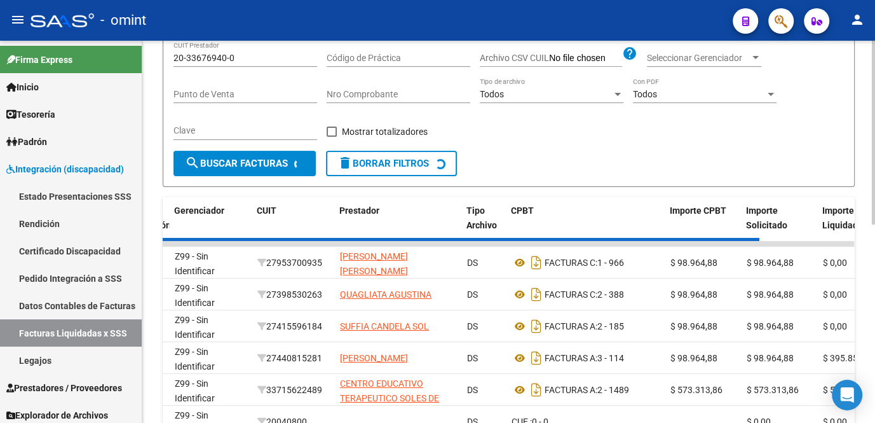
scroll to position [104, 0]
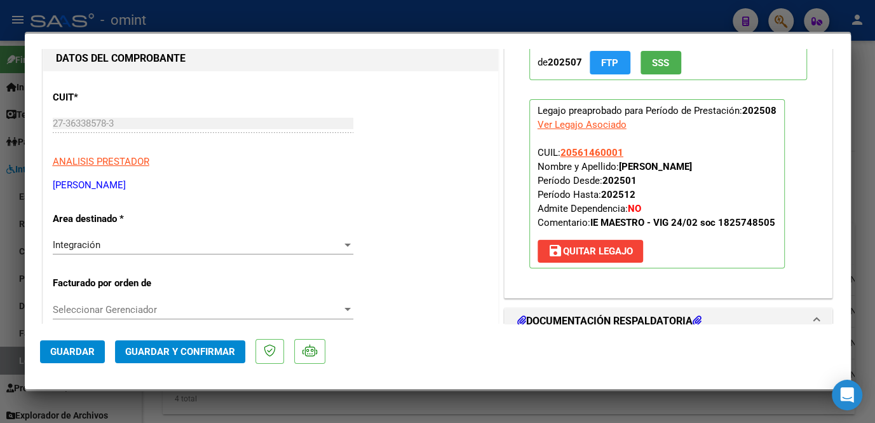
scroll to position [231, 0]
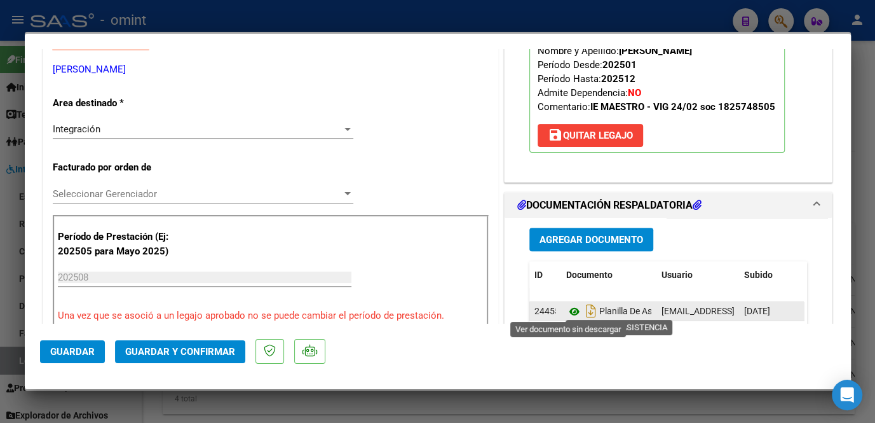
click at [568, 308] on icon at bounding box center [574, 311] width 17 height 15
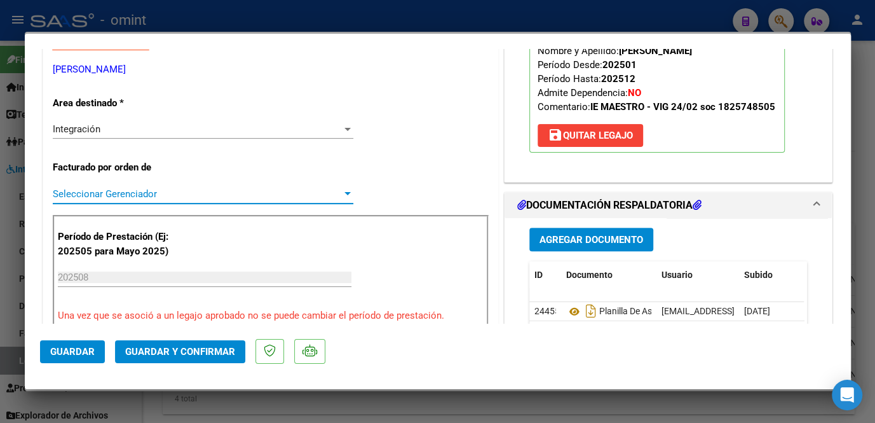
click at [132, 191] on span "Seleccionar Gerenciador" at bounding box center [197, 193] width 289 height 11
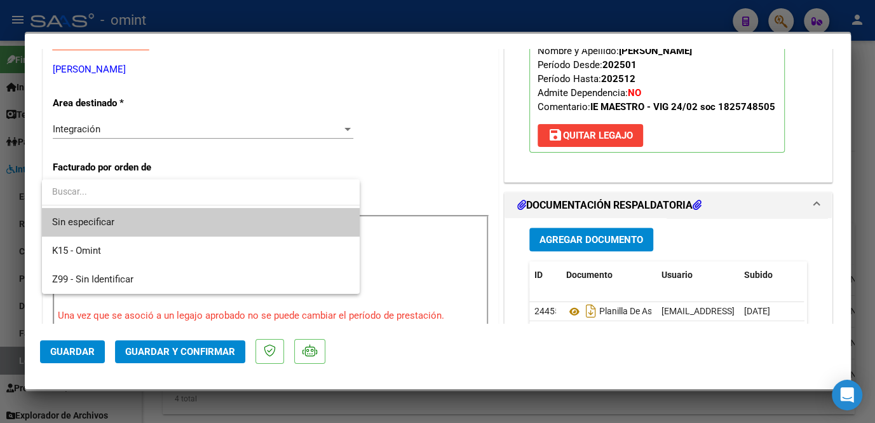
click at [133, 212] on span "Sin especificar" at bounding box center [200, 222] width 297 height 29
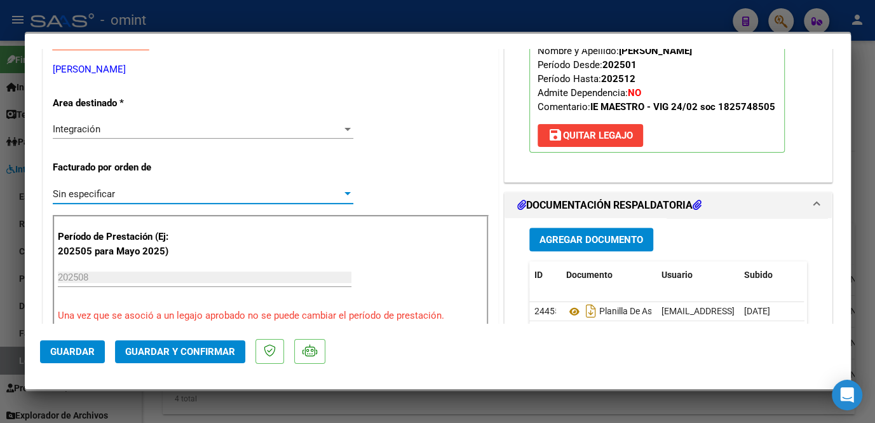
click at [148, 355] on span "Guardar y Confirmar" at bounding box center [180, 351] width 110 height 11
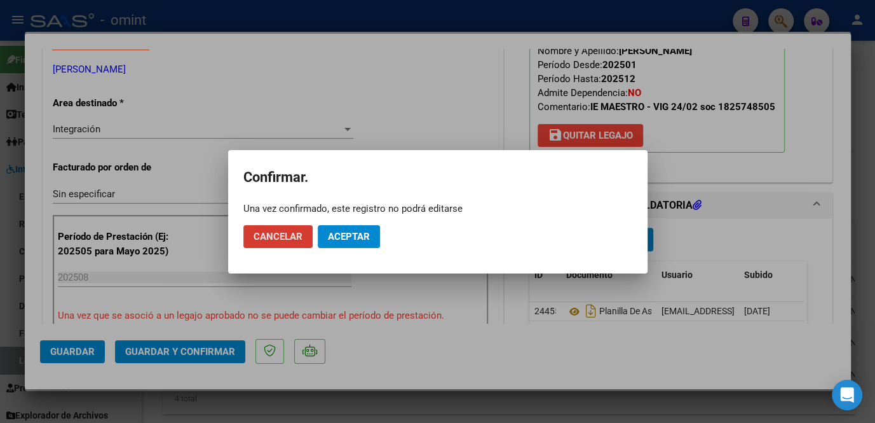
click at [365, 237] on span "Aceptar" at bounding box center [349, 236] width 42 height 11
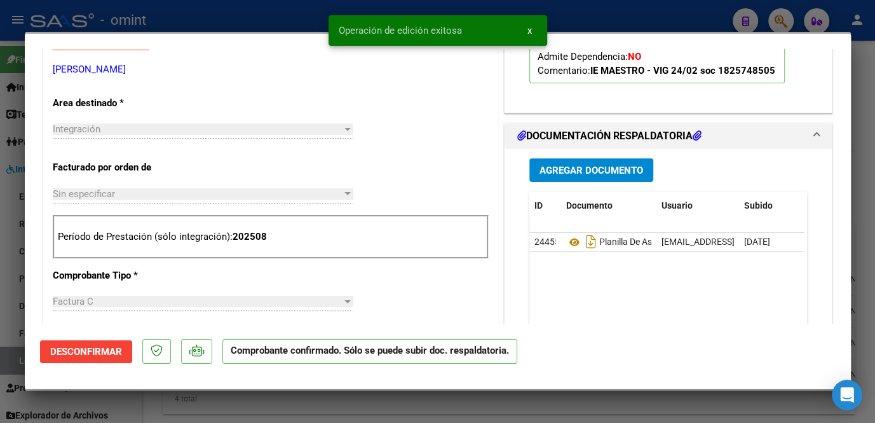
click at [3, 291] on div at bounding box center [437, 211] width 875 height 423
type input "$ 0,00"
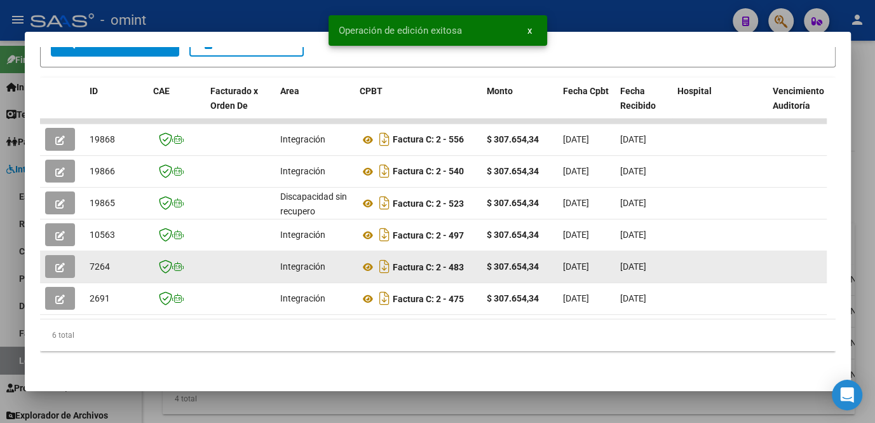
scroll to position [168, 0]
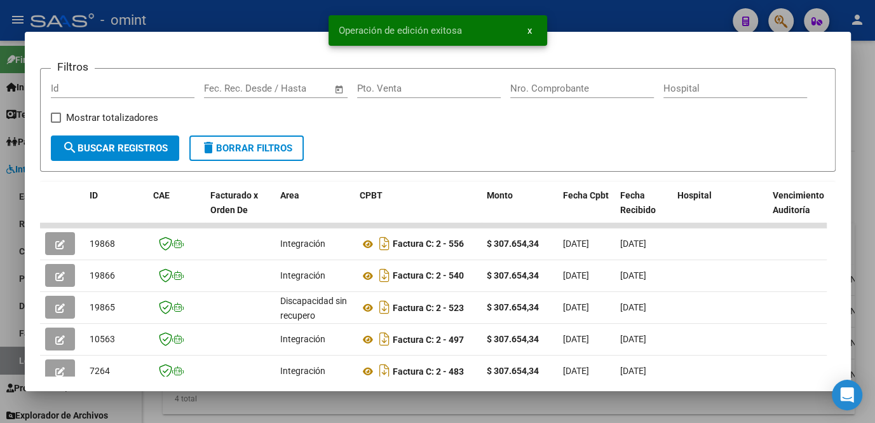
click at [281, 409] on div at bounding box center [437, 211] width 875 height 423
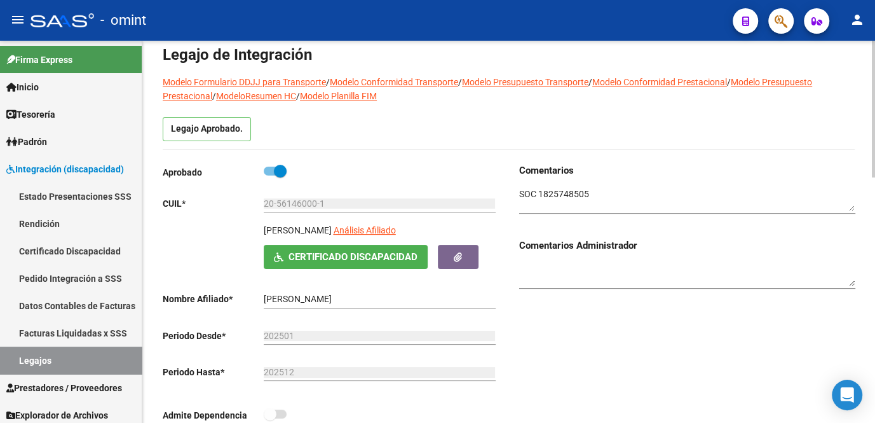
scroll to position [0, 0]
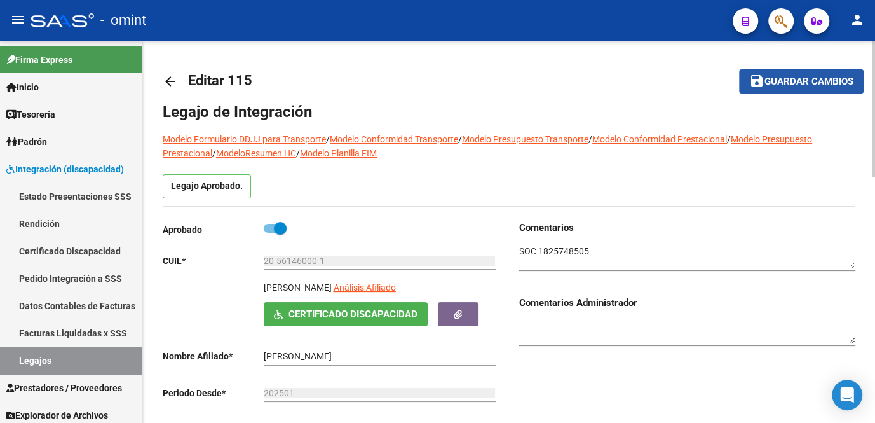
drag, startPoint x: 785, startPoint y: 77, endPoint x: 770, endPoint y: 93, distance: 22.5
click at [785, 71] on button "save Guardar cambios" at bounding box center [801, 81] width 125 height 24
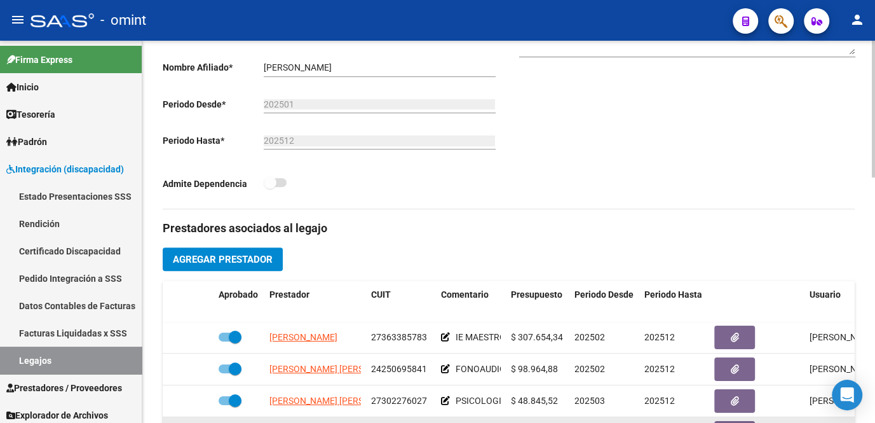
scroll to position [404, 0]
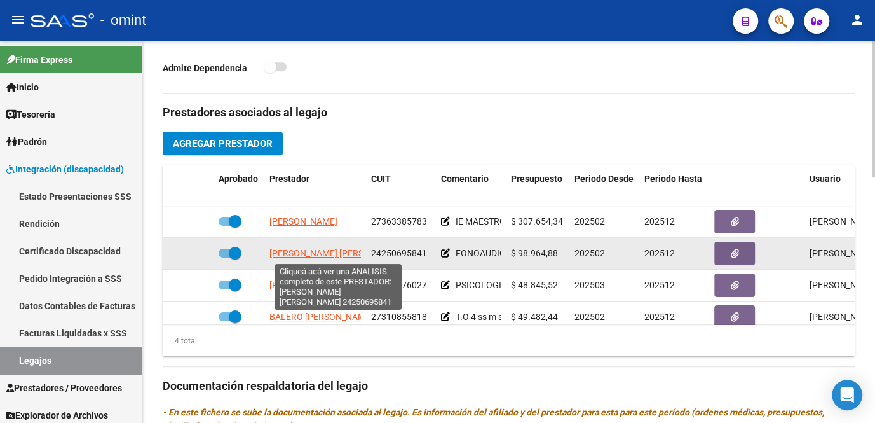
click at [318, 256] on span "[PERSON_NAME] [PERSON_NAME]" at bounding box center [338, 253] width 138 height 10
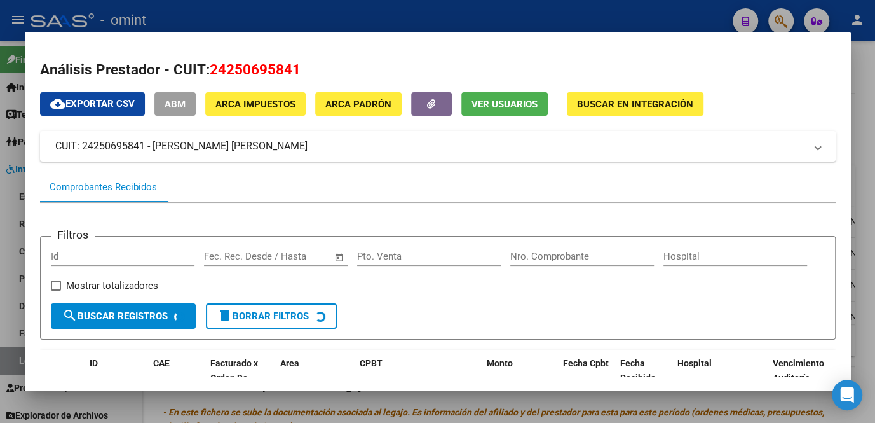
scroll to position [115, 0]
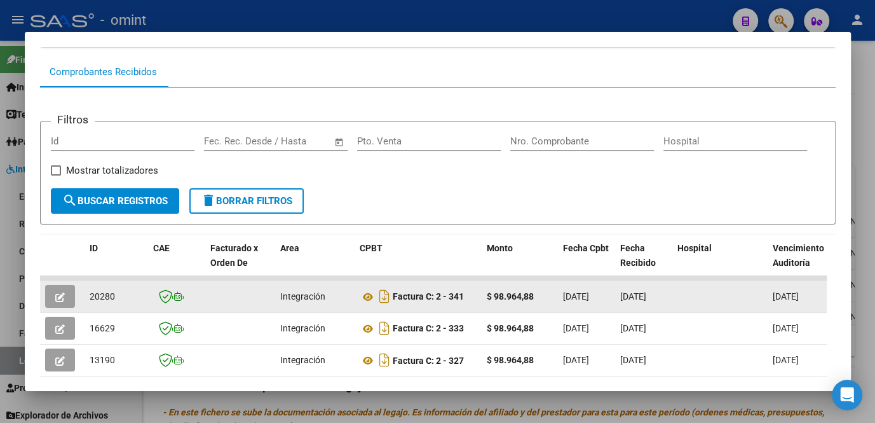
click at [65, 299] on button "button" at bounding box center [60, 296] width 30 height 23
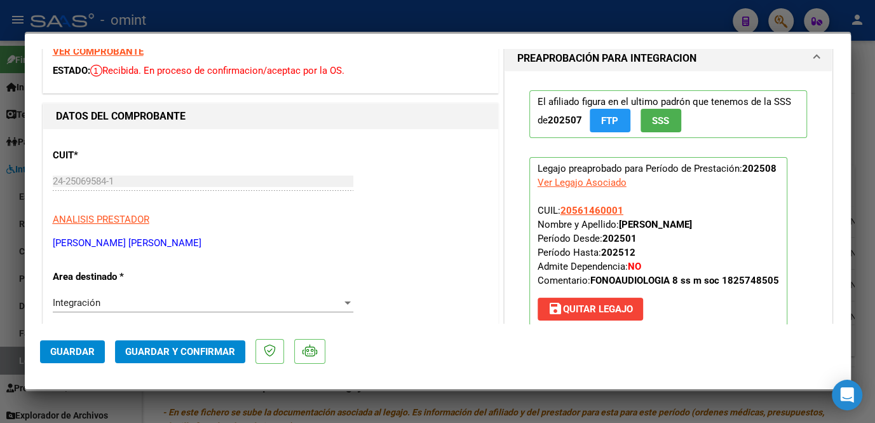
scroll to position [0, 0]
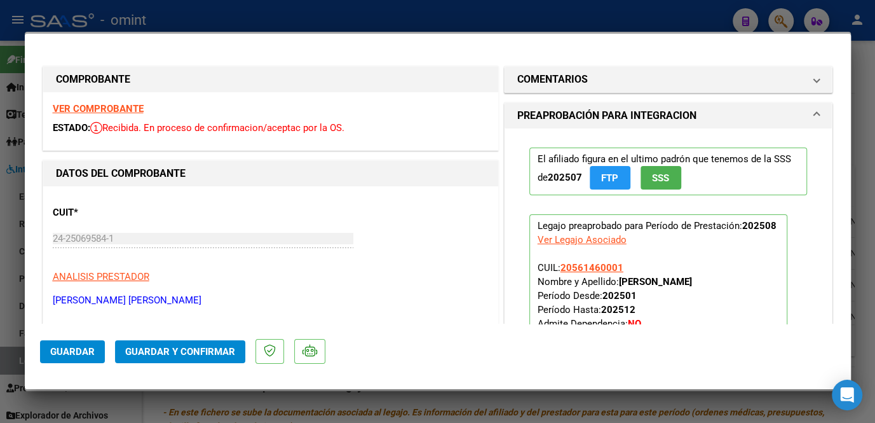
click at [105, 105] on strong "VER COMPROBANTE" at bounding box center [98, 108] width 91 height 11
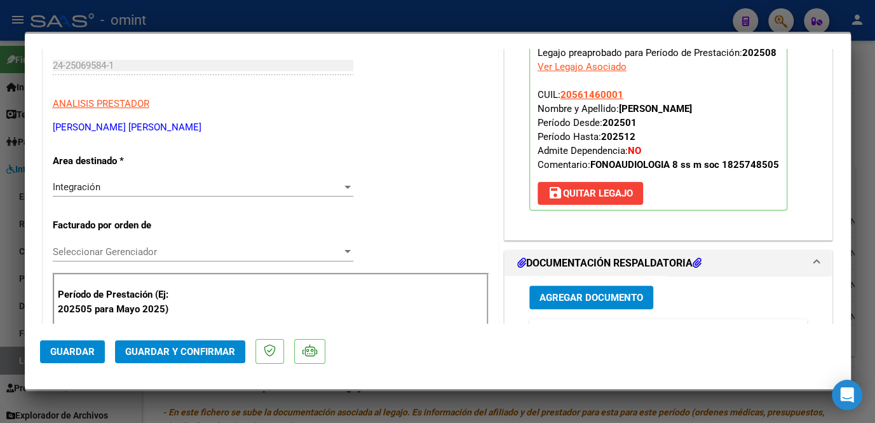
scroll to position [346, 0]
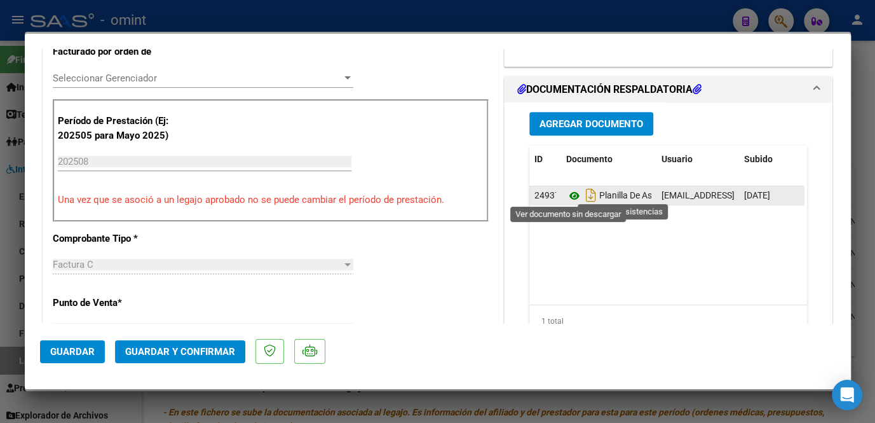
click at [566, 195] on icon at bounding box center [574, 195] width 17 height 15
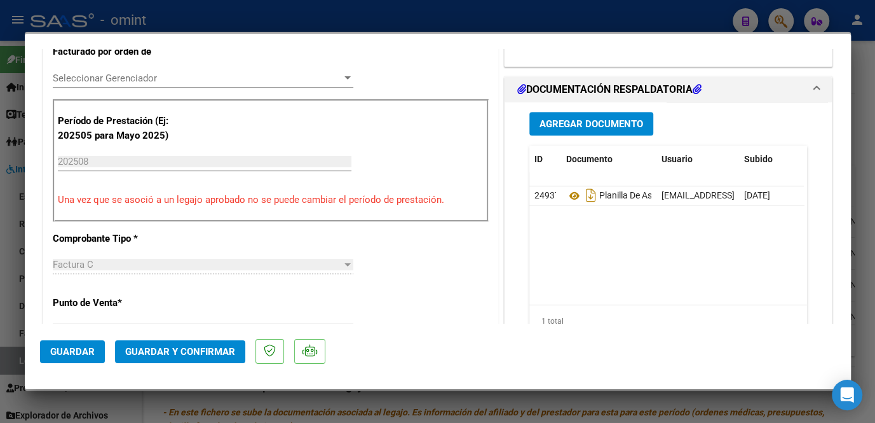
click at [208, 74] on span "Seleccionar Gerenciador" at bounding box center [197, 77] width 289 height 11
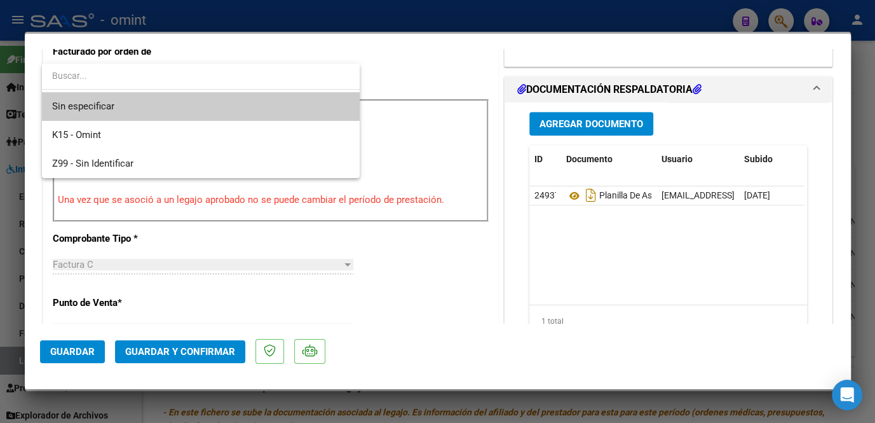
click at [166, 106] on span "Sin especificar" at bounding box center [200, 106] width 297 height 29
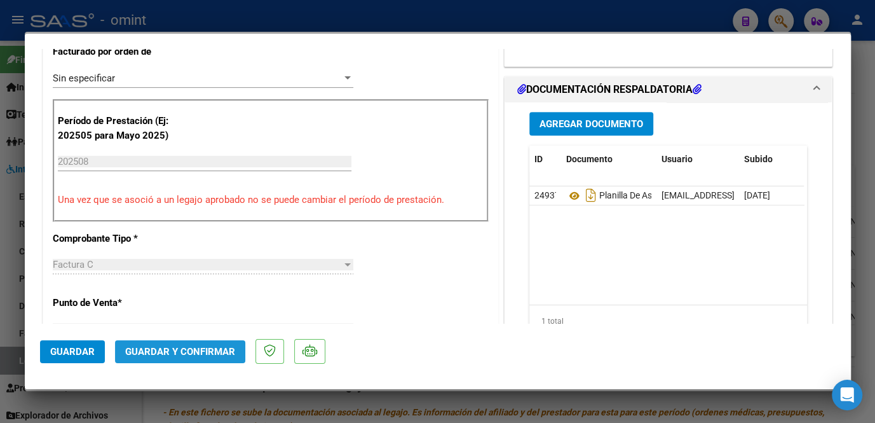
click at [147, 350] on span "Guardar y Confirmar" at bounding box center [180, 351] width 110 height 11
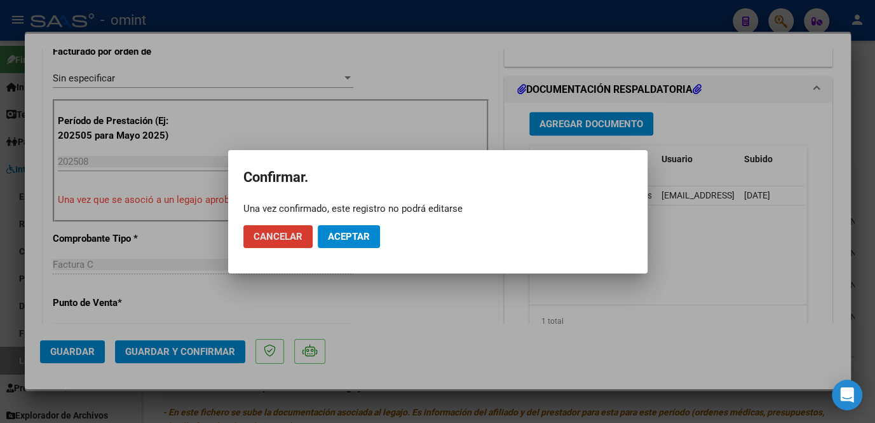
click at [348, 241] on button "Aceptar" at bounding box center [349, 236] width 62 height 23
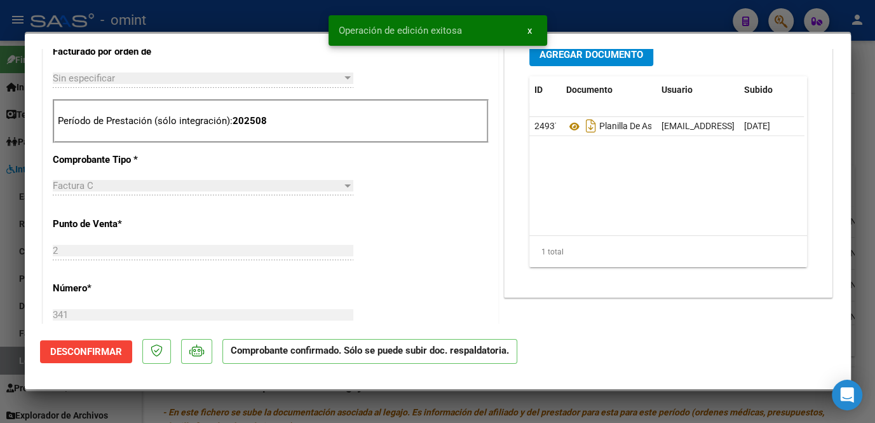
click at [13, 289] on div at bounding box center [437, 211] width 875 height 423
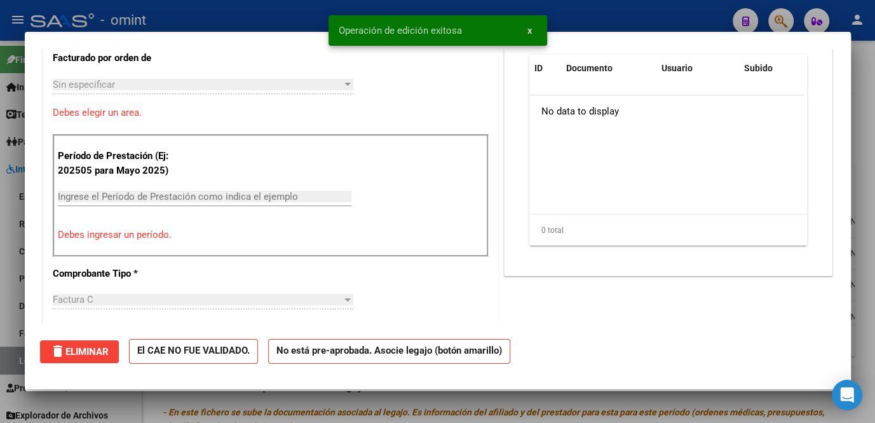
scroll to position [0, 0]
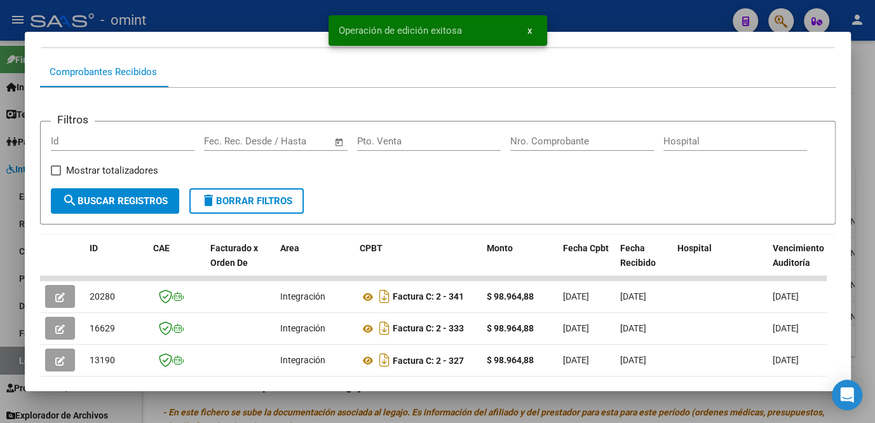
click at [17, 339] on div at bounding box center [437, 211] width 875 height 423
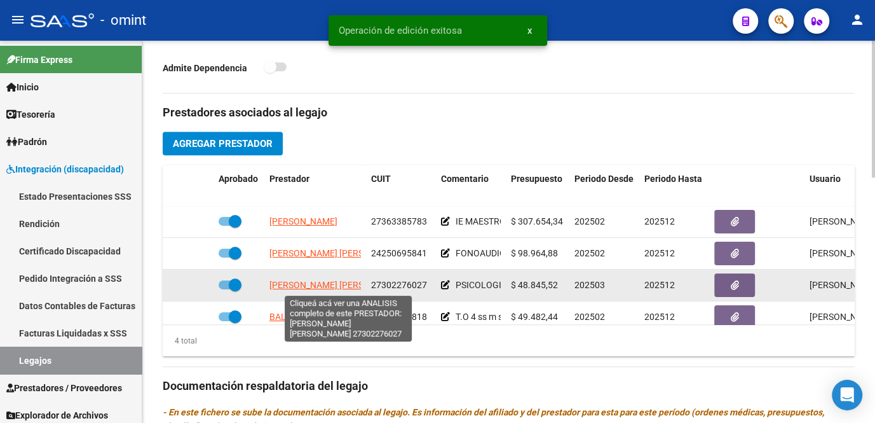
click at [317, 287] on span "[PERSON_NAME] [PERSON_NAME]" at bounding box center [338, 285] width 138 height 10
type textarea "27302276027"
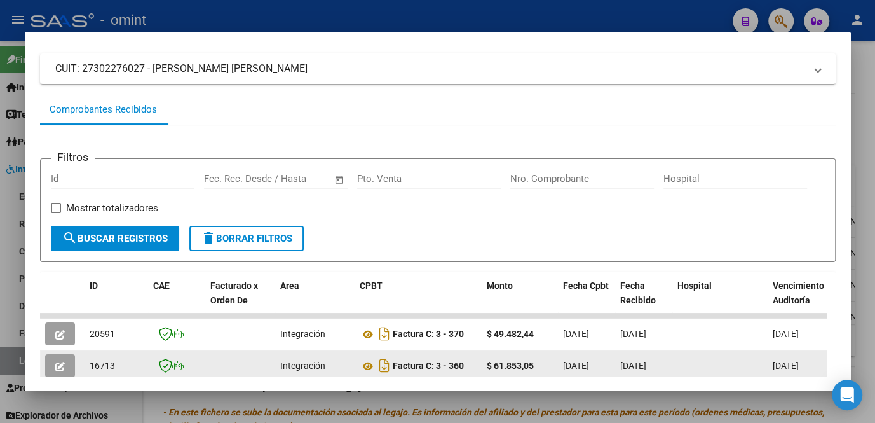
scroll to position [135, 0]
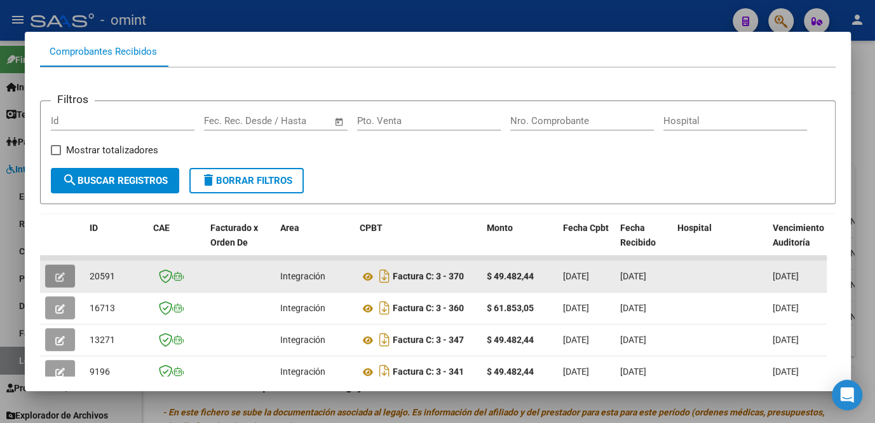
click at [72, 279] on button "button" at bounding box center [60, 275] width 30 height 23
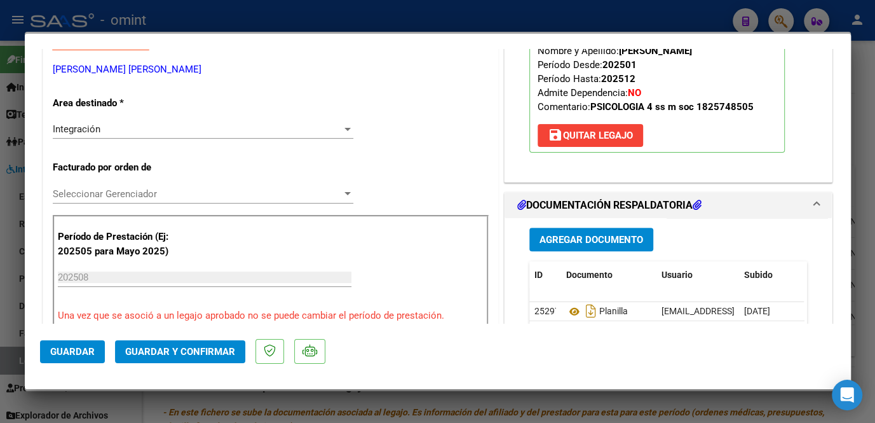
scroll to position [57, 0]
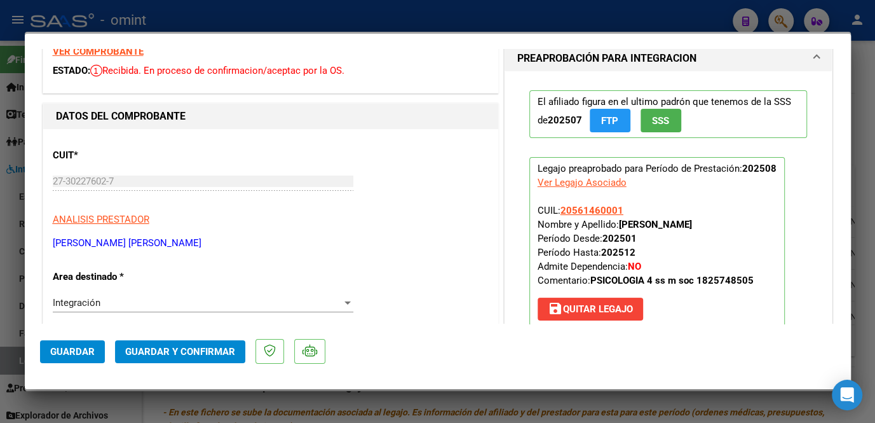
click at [110, 55] on strong "VER COMPROBANTE" at bounding box center [98, 51] width 91 height 11
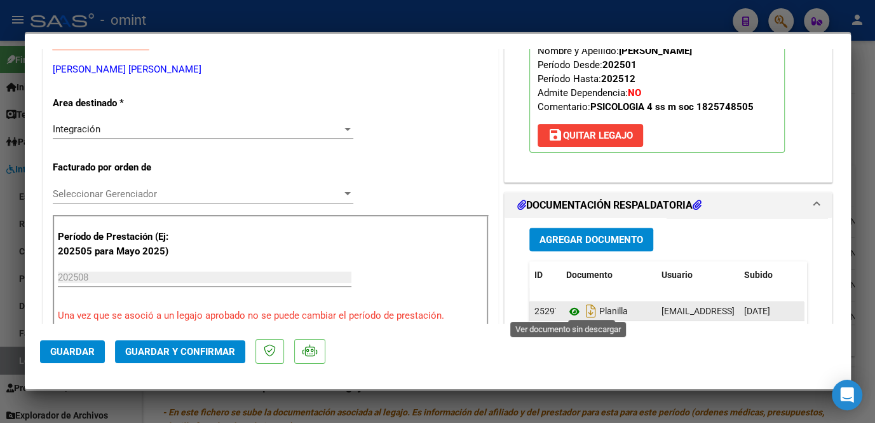
click at [566, 306] on icon at bounding box center [574, 311] width 17 height 15
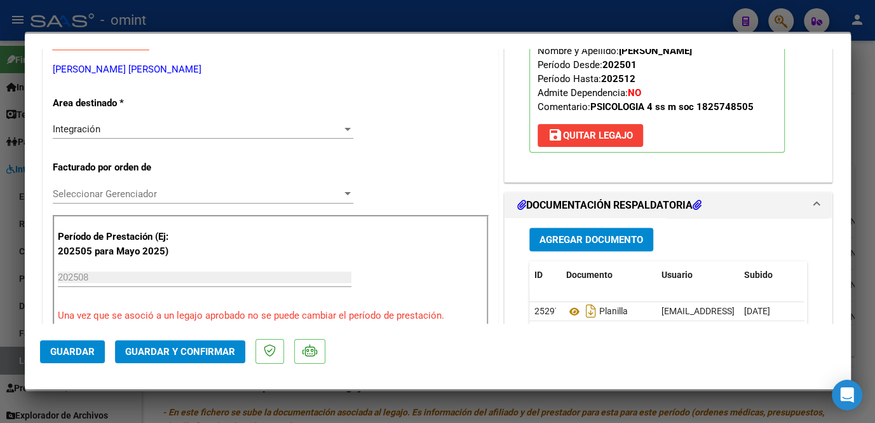
click at [149, 185] on div "Seleccionar Gerenciador Seleccionar Gerenciador" at bounding box center [203, 193] width 301 height 19
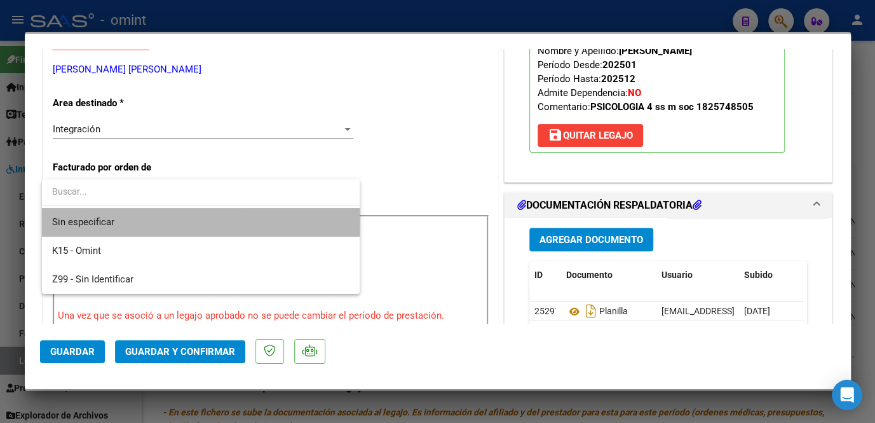
click at [140, 221] on span "Sin especificar" at bounding box center [200, 222] width 297 height 29
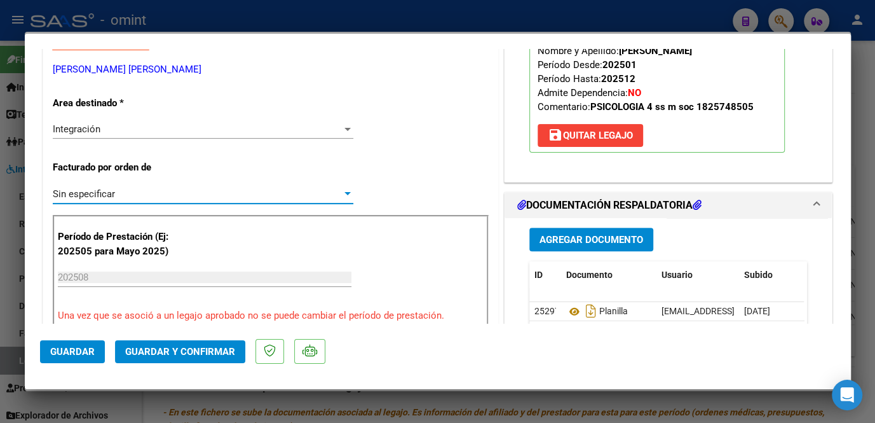
click at [161, 346] on span "Guardar y Confirmar" at bounding box center [180, 351] width 110 height 11
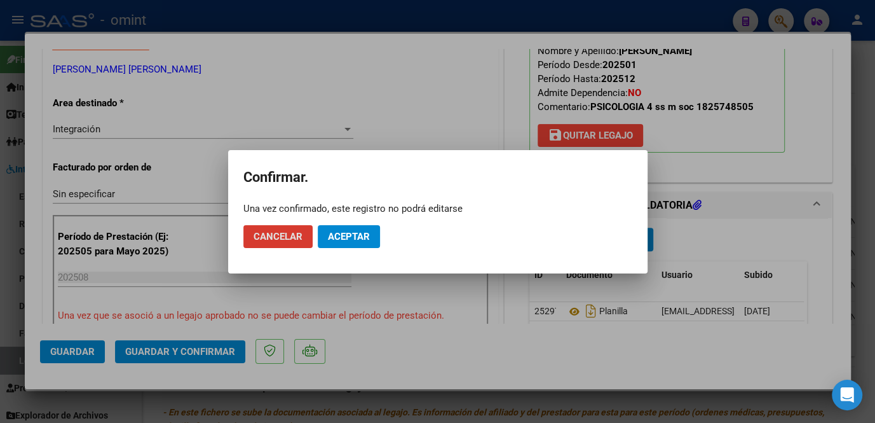
click at [347, 238] on span "Aceptar" at bounding box center [349, 236] width 42 height 11
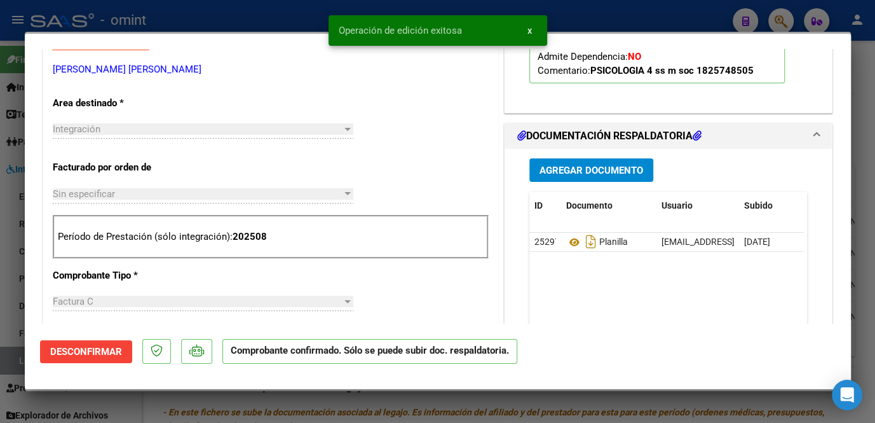
click at [212, 398] on div at bounding box center [437, 211] width 875 height 423
type input "$ 0,00"
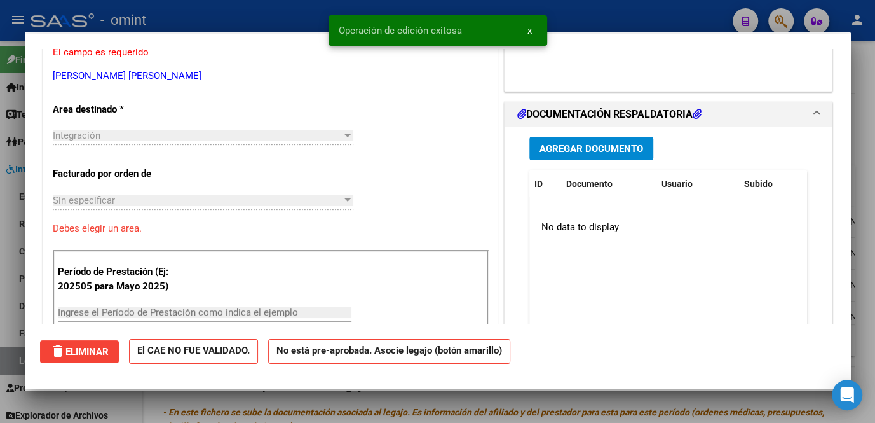
scroll to position [237, 0]
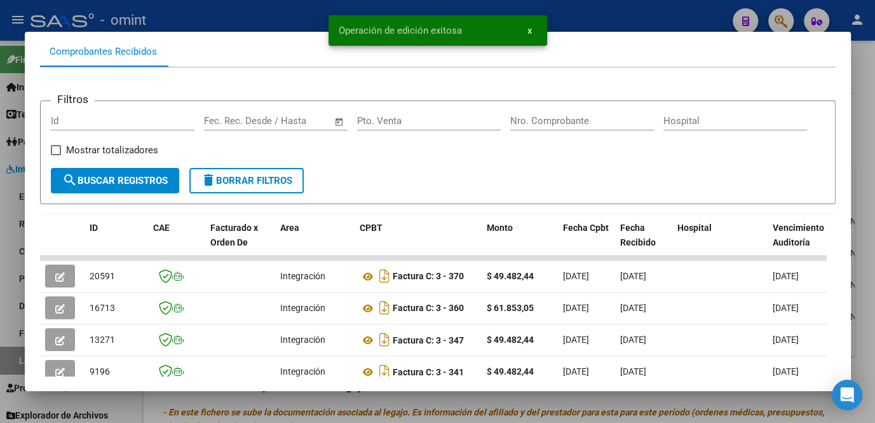
click at [214, 398] on div at bounding box center [437, 211] width 875 height 423
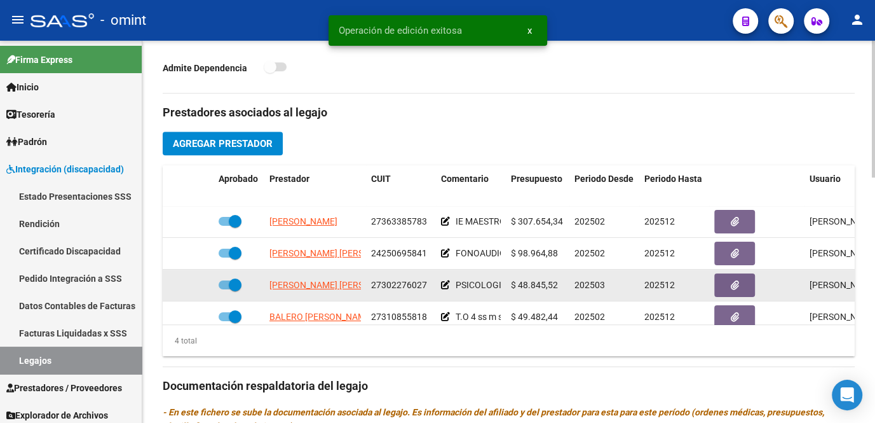
scroll to position [22, 0]
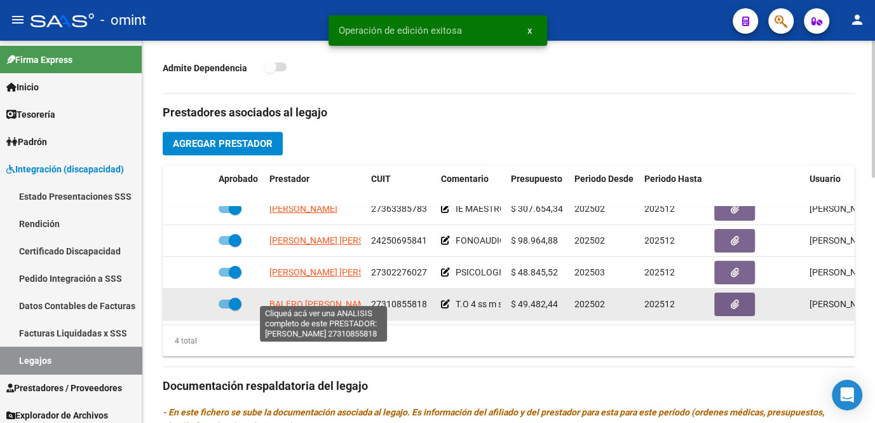
click at [304, 299] on span "BALERO [PERSON_NAME]" at bounding box center [321, 304] width 104 height 10
type textarea "27310855818"
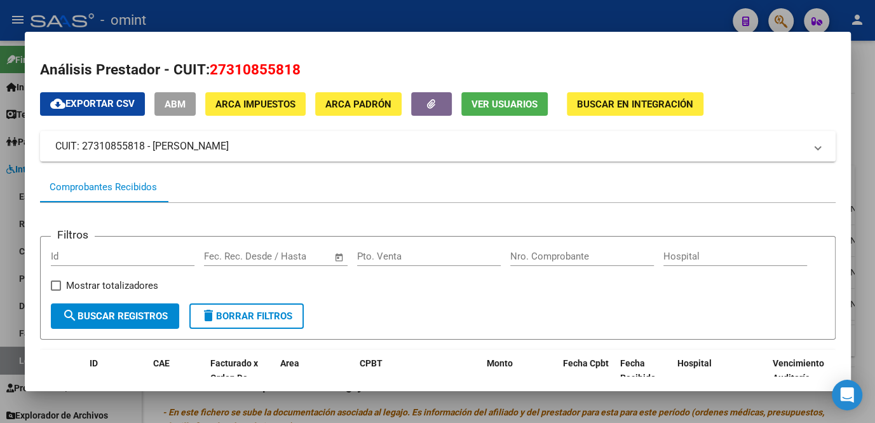
scroll to position [173, 0]
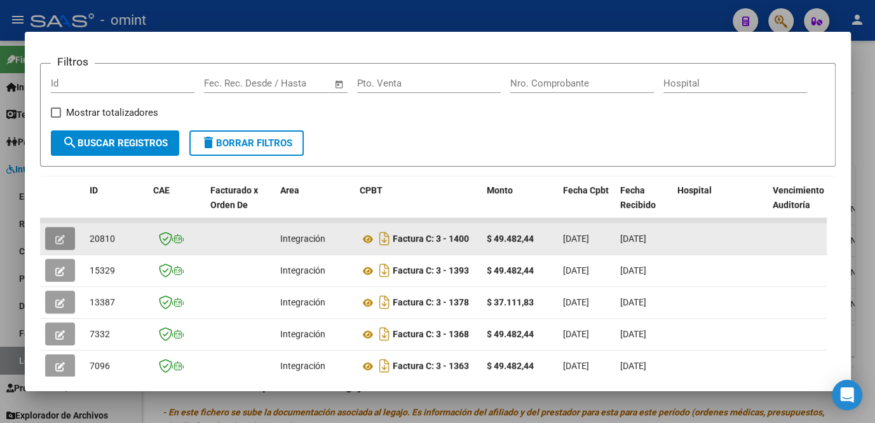
click at [59, 238] on icon "button" at bounding box center [60, 239] width 10 height 10
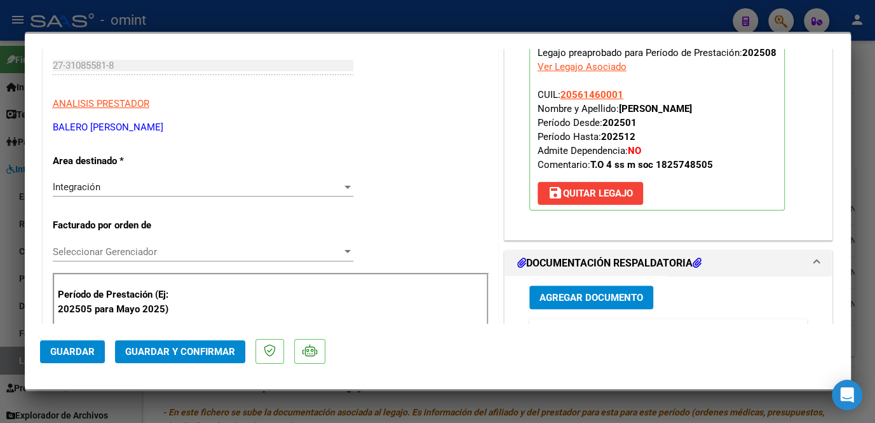
scroll to position [0, 0]
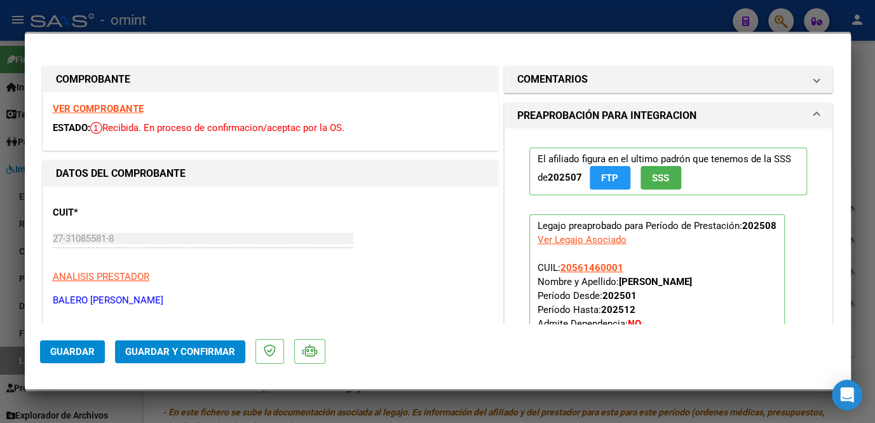
click at [98, 111] on strong "VER COMPROBANTE" at bounding box center [98, 108] width 91 height 11
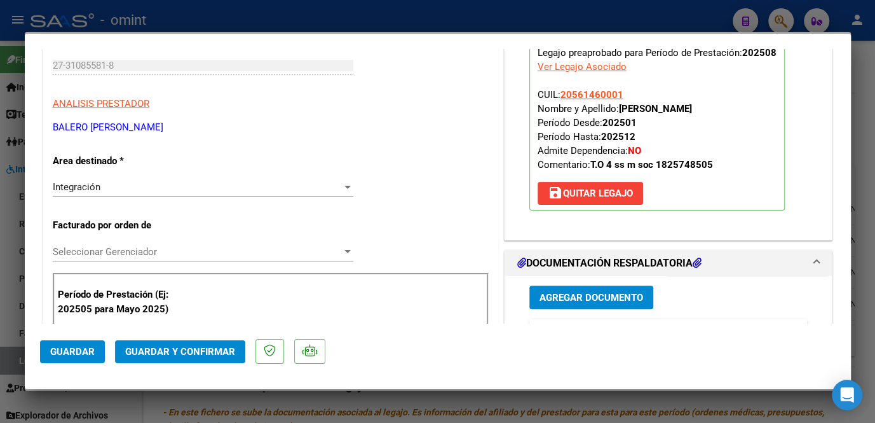
scroll to position [288, 0]
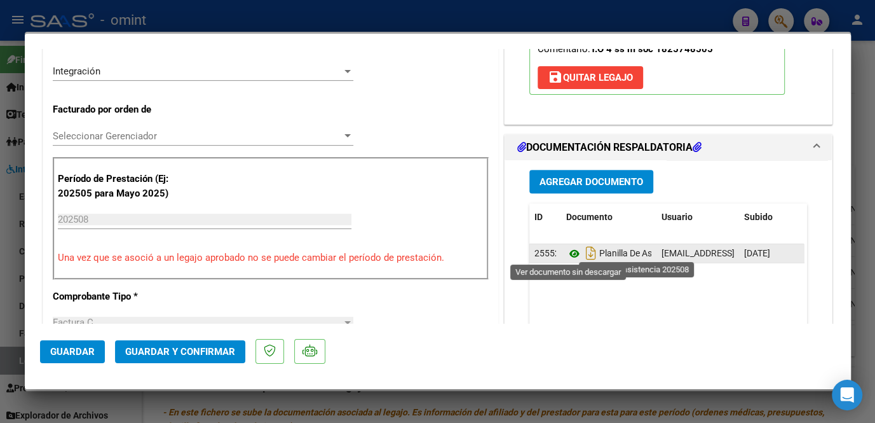
click at [566, 252] on icon at bounding box center [574, 253] width 17 height 15
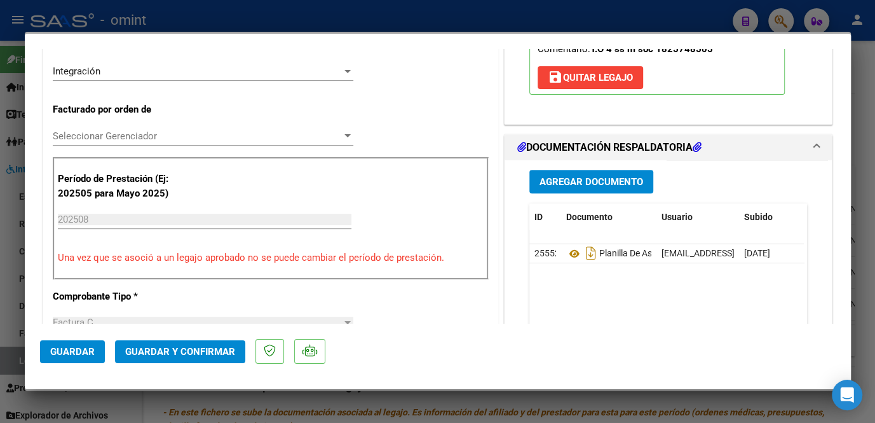
click at [93, 128] on div "Seleccionar Gerenciador Seleccionar Gerenciador" at bounding box center [203, 135] width 301 height 19
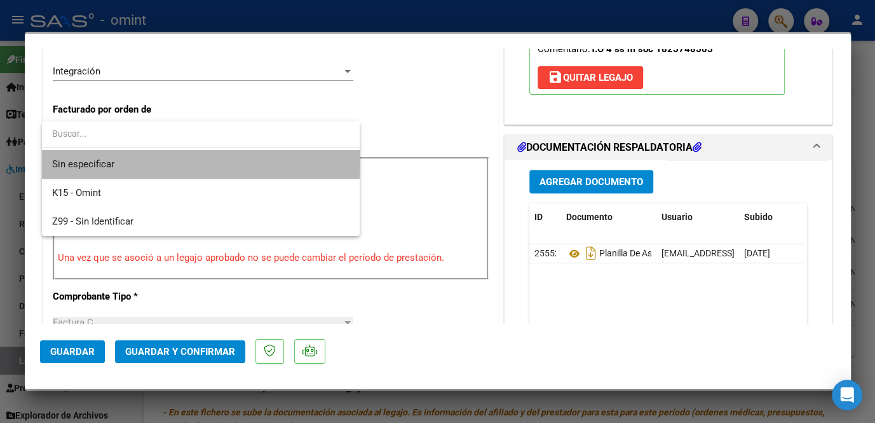
click at [92, 160] on span "Sin especificar" at bounding box center [200, 164] width 297 height 29
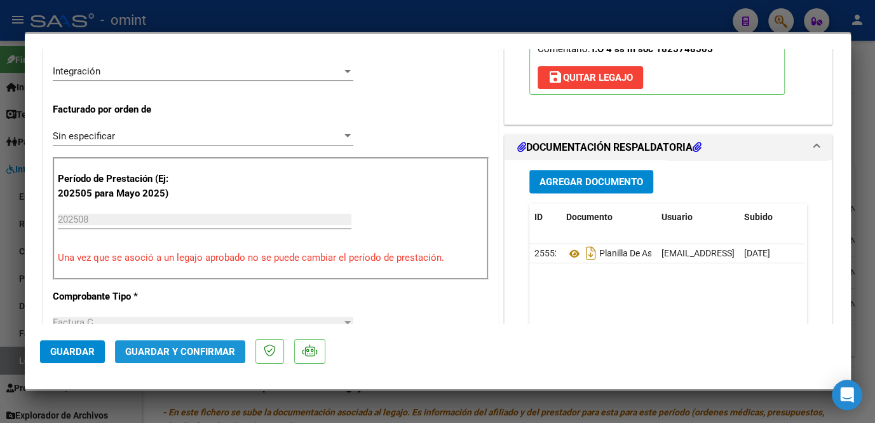
click at [168, 355] on span "Guardar y Confirmar" at bounding box center [180, 351] width 110 height 11
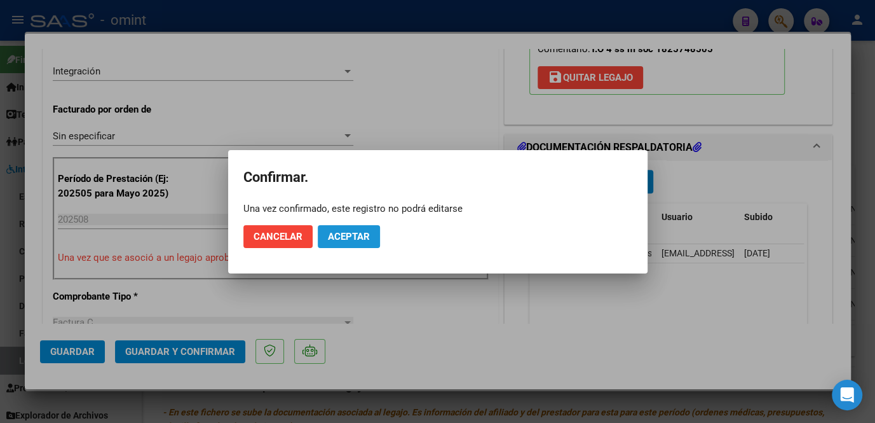
click at [358, 240] on span "Aceptar" at bounding box center [349, 236] width 42 height 11
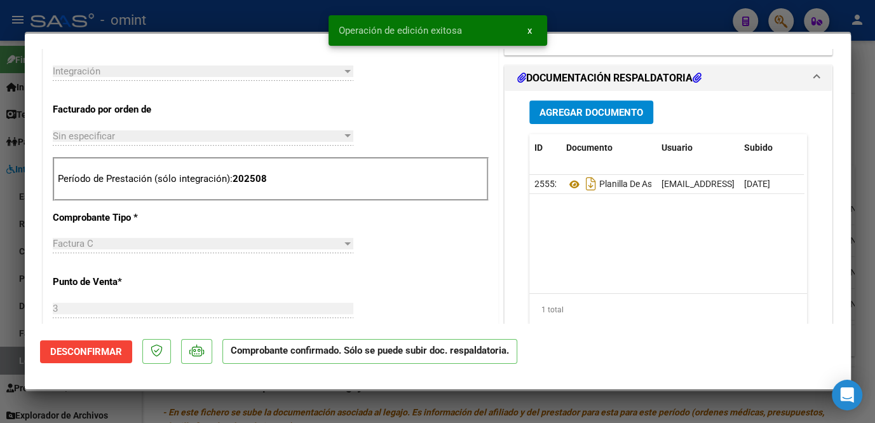
click at [19, 289] on div at bounding box center [437, 211] width 875 height 423
type input "$ 0,00"
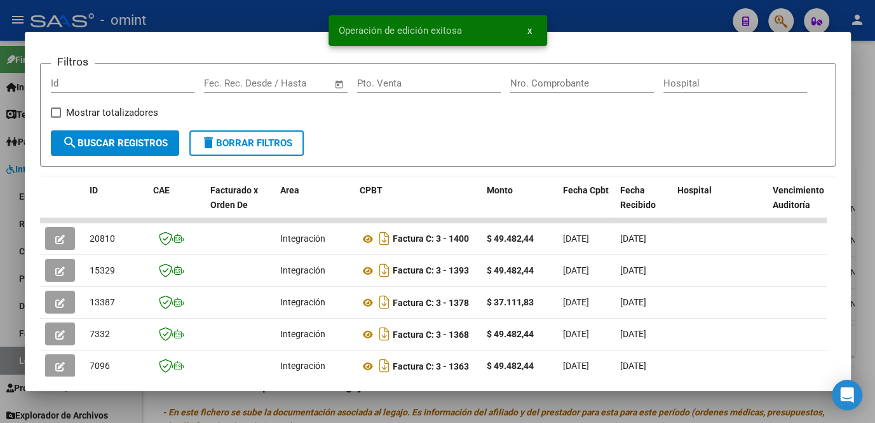
scroll to position [231, 0]
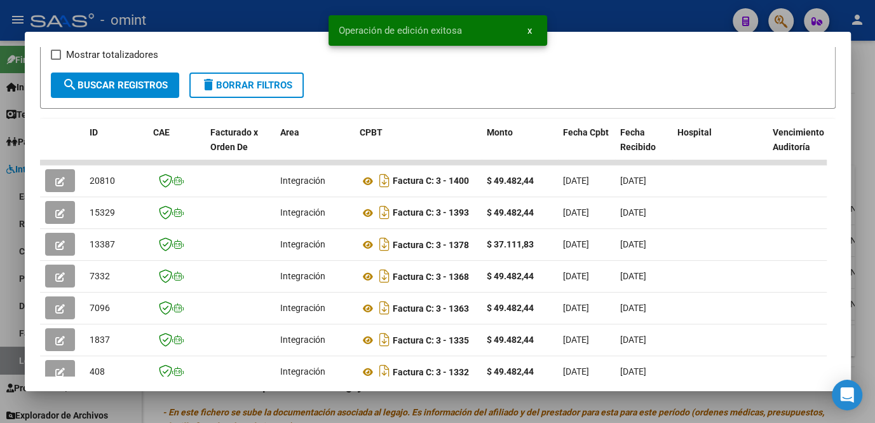
click at [327, 404] on div at bounding box center [437, 211] width 875 height 423
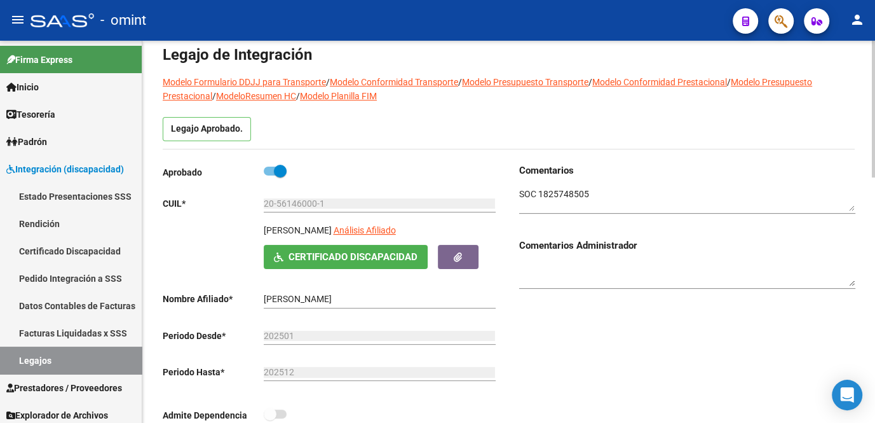
scroll to position [0, 0]
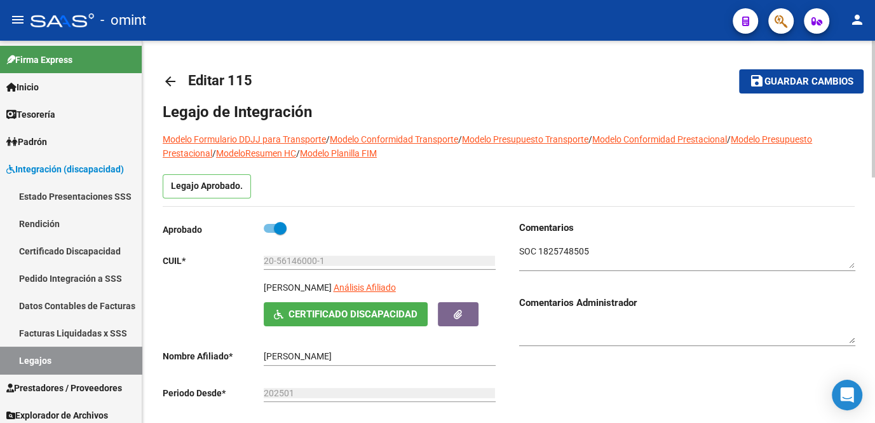
click at [775, 79] on span "Guardar cambios" at bounding box center [808, 81] width 89 height 11
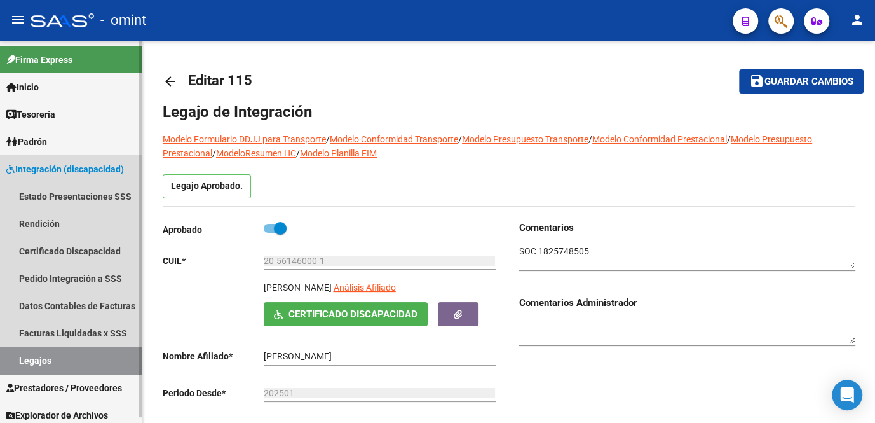
click at [48, 356] on link "Legajos" at bounding box center [71, 359] width 142 height 27
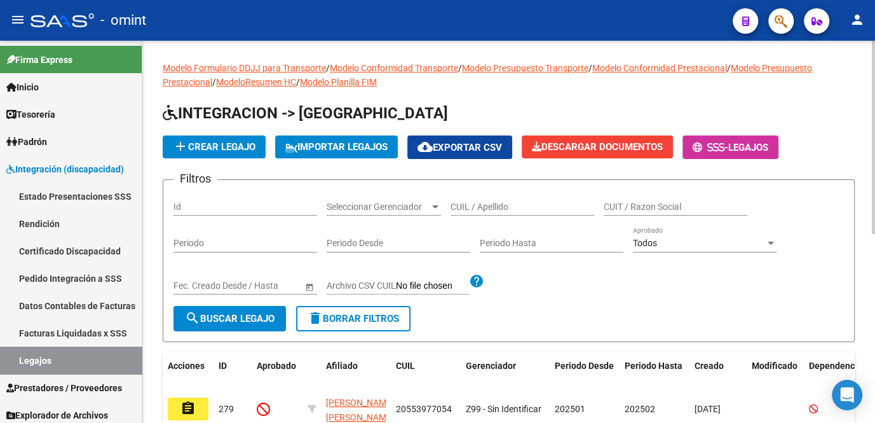
click at [501, 205] on input "CUIL / Apellido" at bounding box center [523, 206] width 144 height 11
type input "martin sant"
click at [233, 320] on span "search Buscar Legajo" at bounding box center [230, 318] width 90 height 11
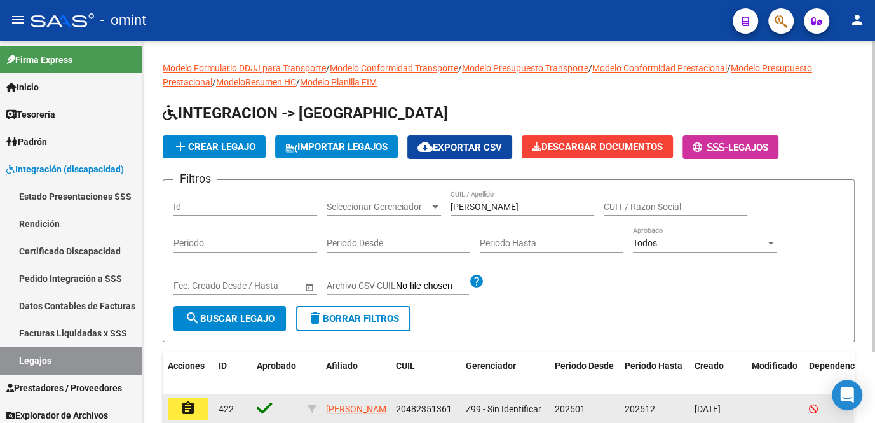
click at [184, 406] on mat-icon "assignment" at bounding box center [187, 407] width 15 height 15
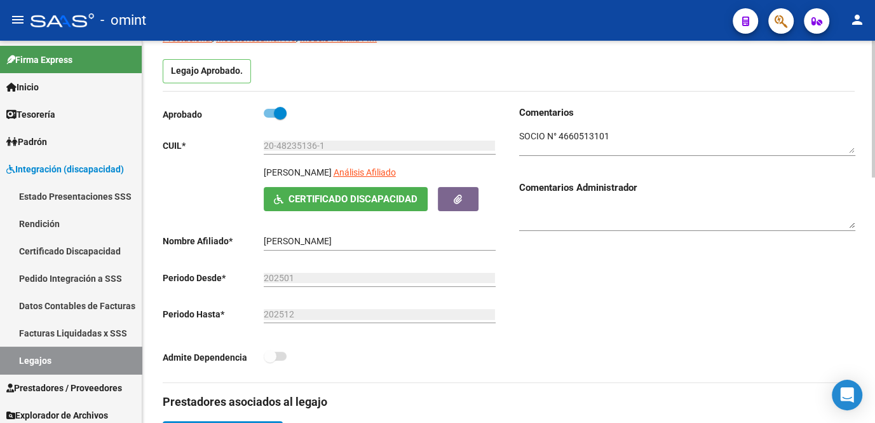
scroll to position [288, 0]
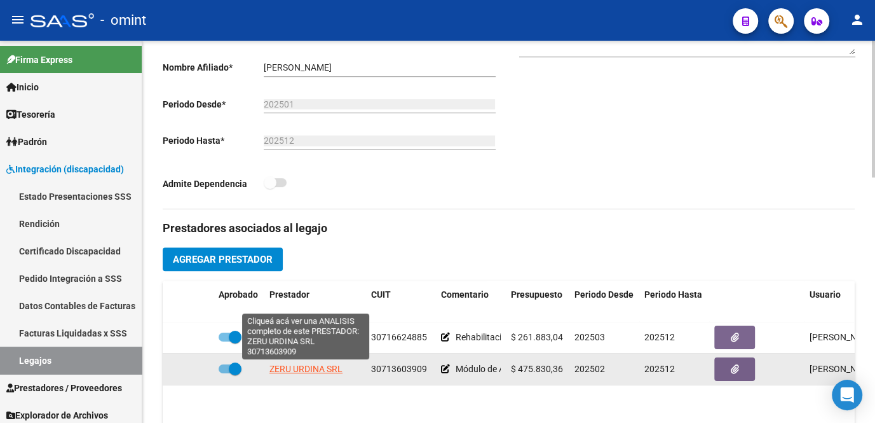
click at [297, 372] on span "ZERU URDINA SRL" at bounding box center [305, 368] width 73 height 10
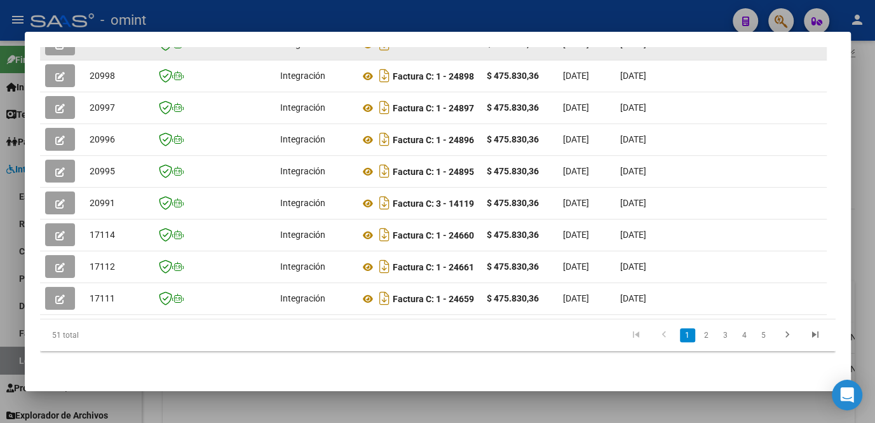
scroll to position [295, 0]
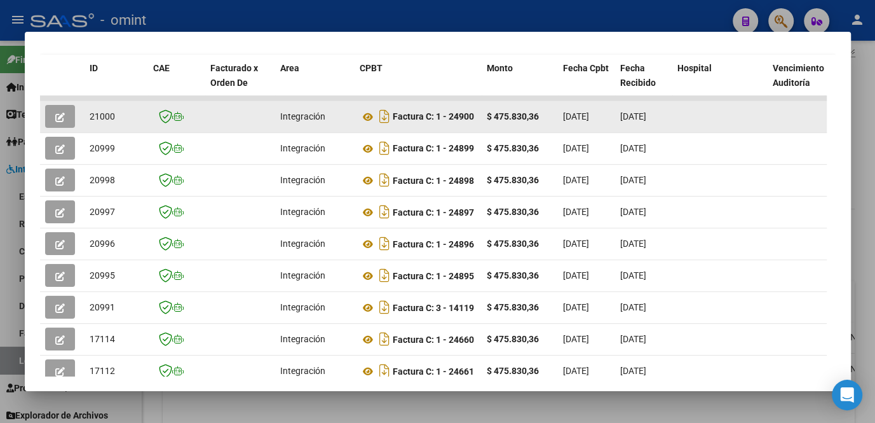
click at [60, 122] on icon "button" at bounding box center [60, 117] width 10 height 10
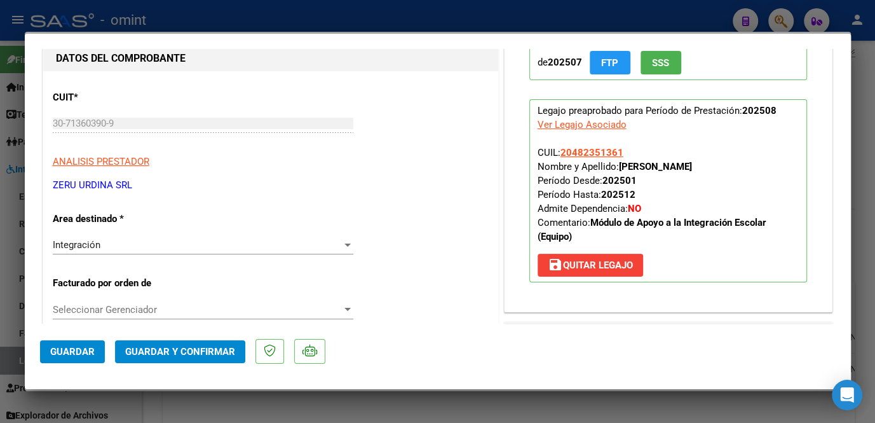
scroll to position [0, 0]
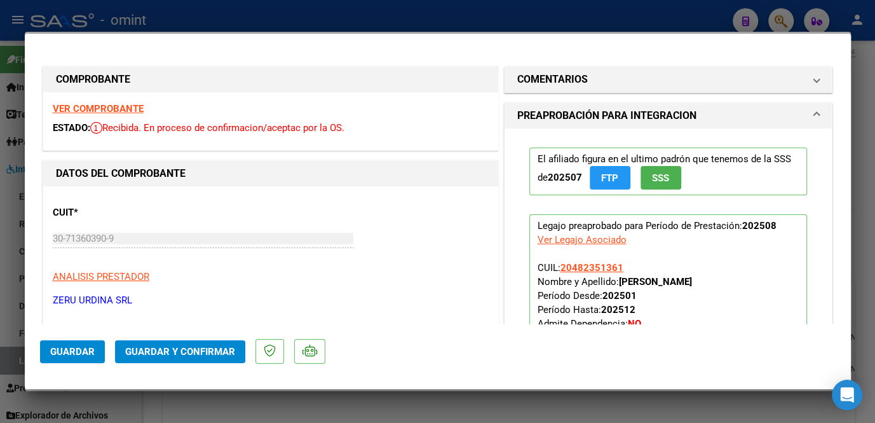
click at [104, 112] on strong "VER COMPROBANTE" at bounding box center [98, 108] width 91 height 11
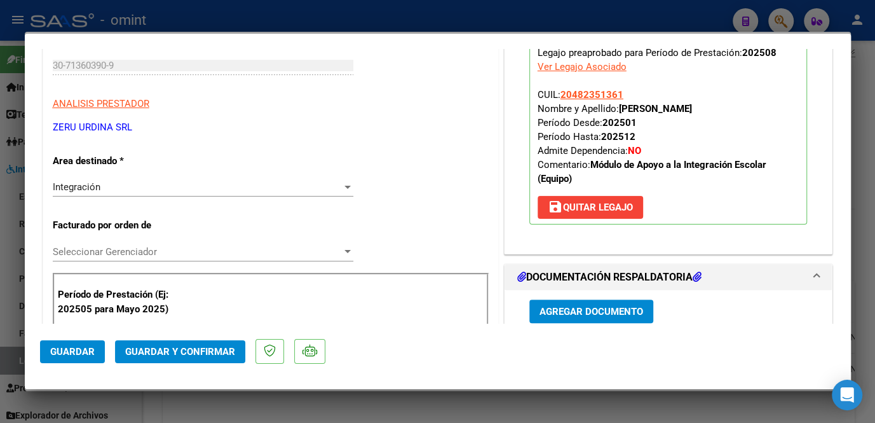
scroll to position [288, 0]
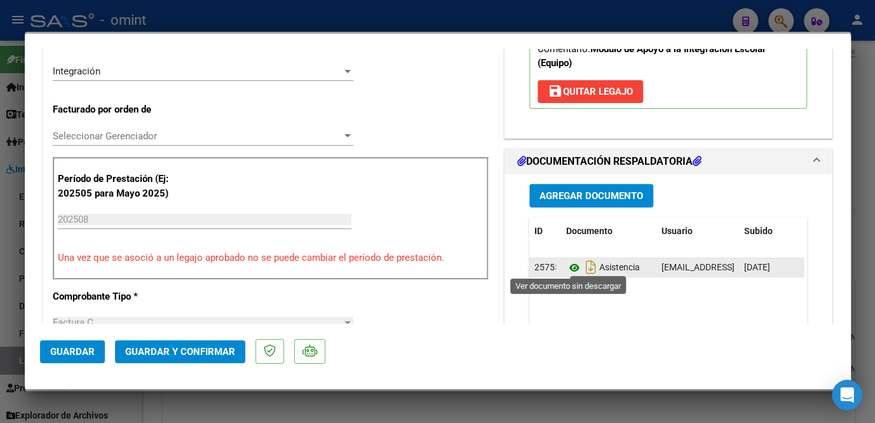
click at [569, 267] on icon at bounding box center [574, 267] width 17 height 15
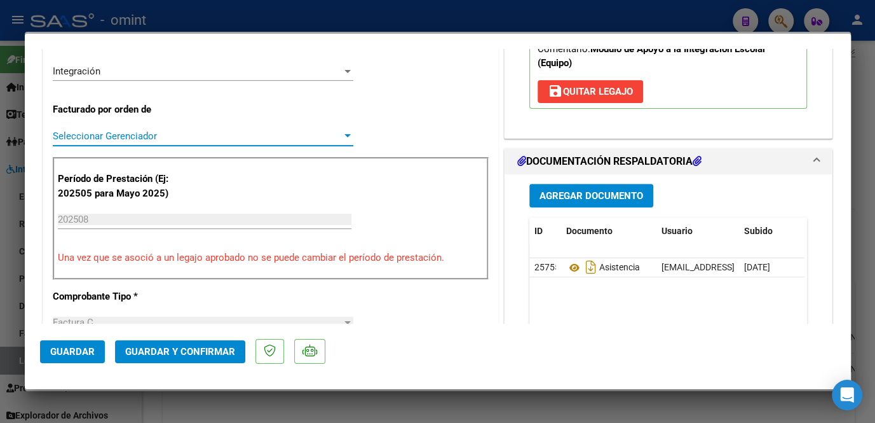
click at [201, 135] on span "Seleccionar Gerenciador" at bounding box center [197, 135] width 289 height 11
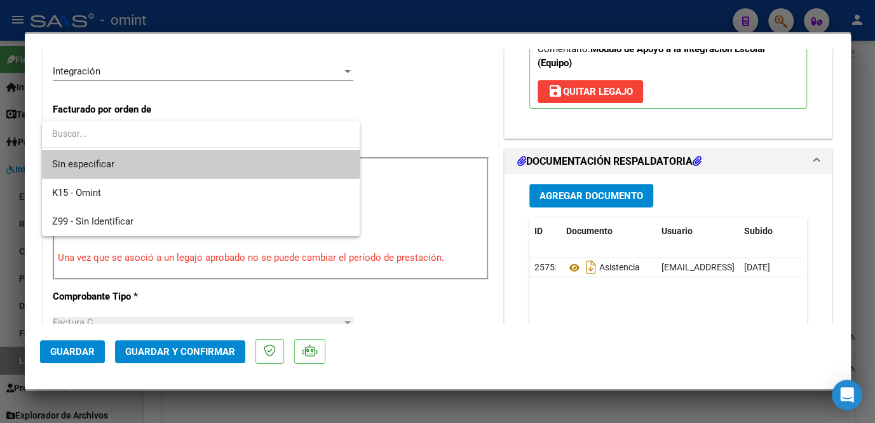
click at [176, 174] on span "Sin especificar" at bounding box center [200, 164] width 297 height 29
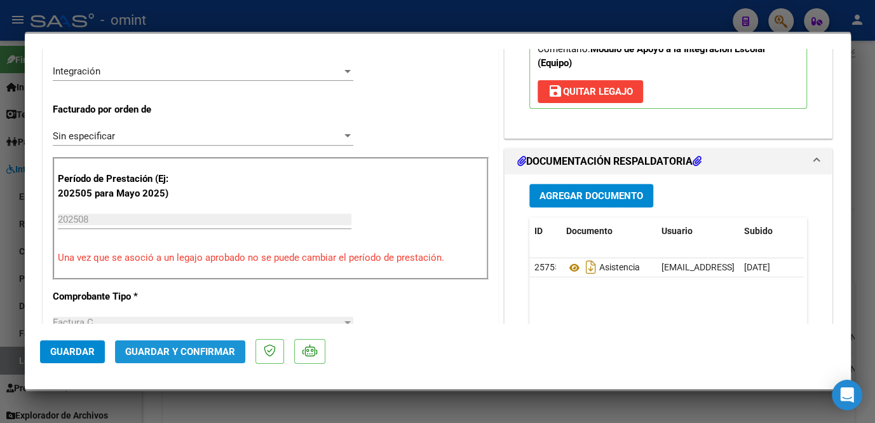
click at [186, 351] on span "Guardar y Confirmar" at bounding box center [180, 351] width 110 height 11
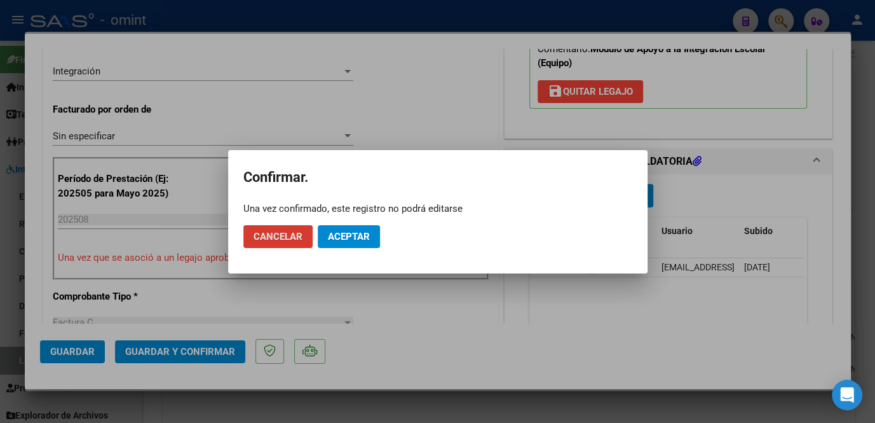
click at [344, 233] on span "Aceptar" at bounding box center [349, 236] width 42 height 11
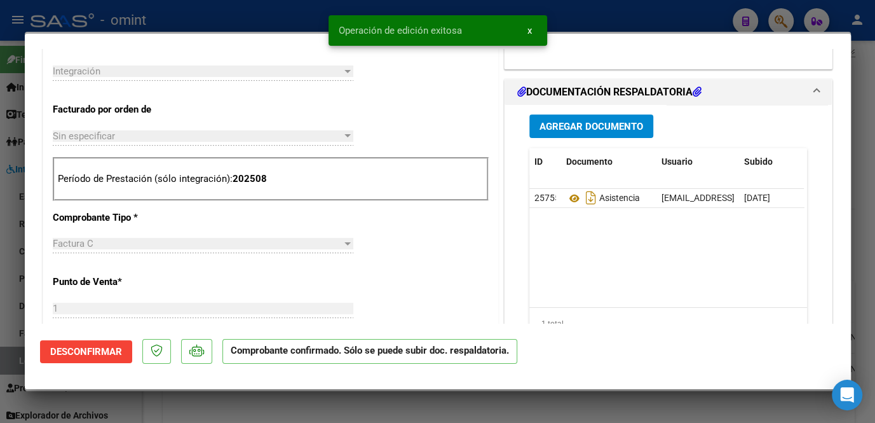
click at [13, 277] on div at bounding box center [437, 211] width 875 height 423
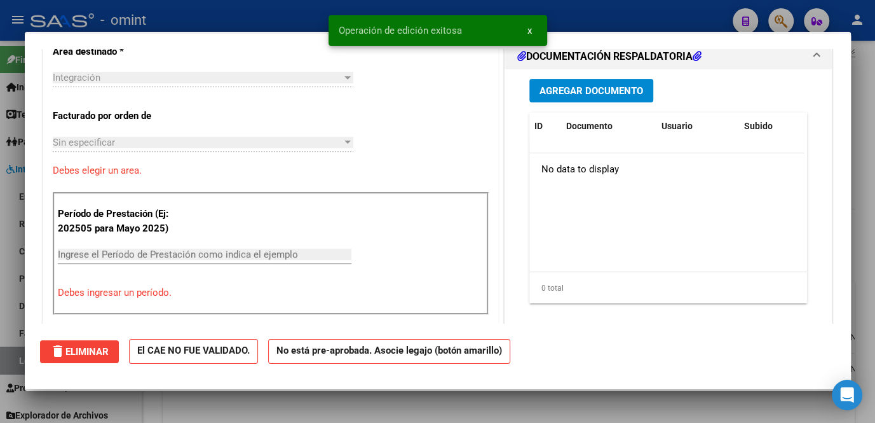
scroll to position [0, 0]
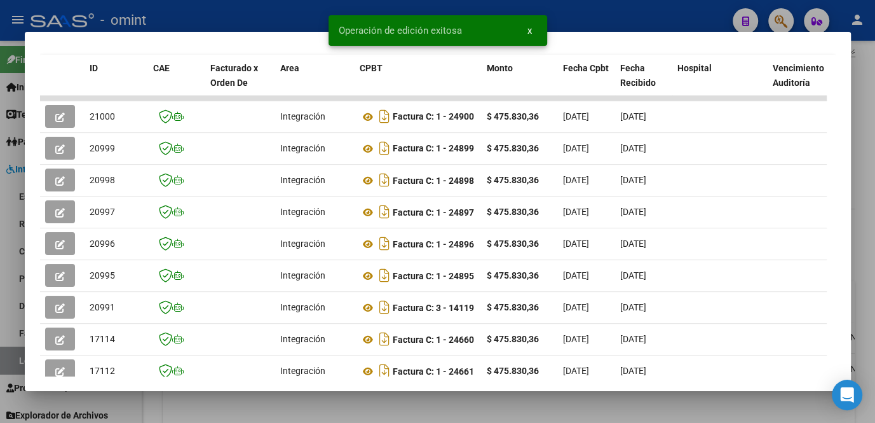
click at [400, 402] on div at bounding box center [437, 211] width 875 height 423
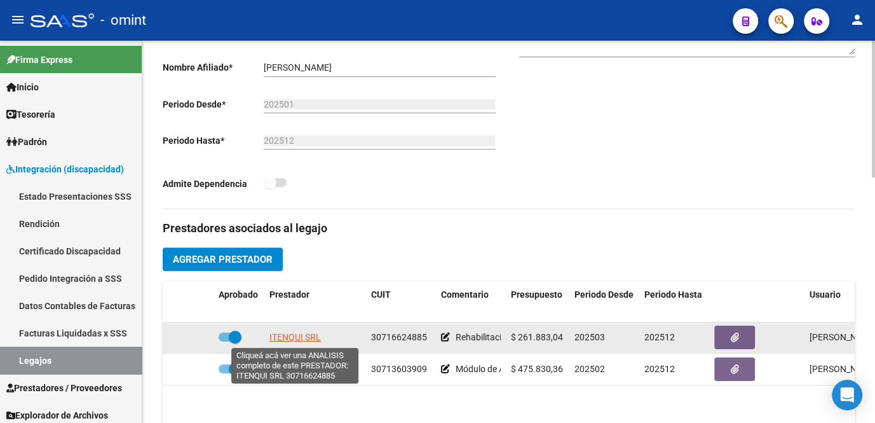
click at [308, 337] on span "ITENQUI SRL" at bounding box center [294, 337] width 51 height 10
type textarea "30716624885"
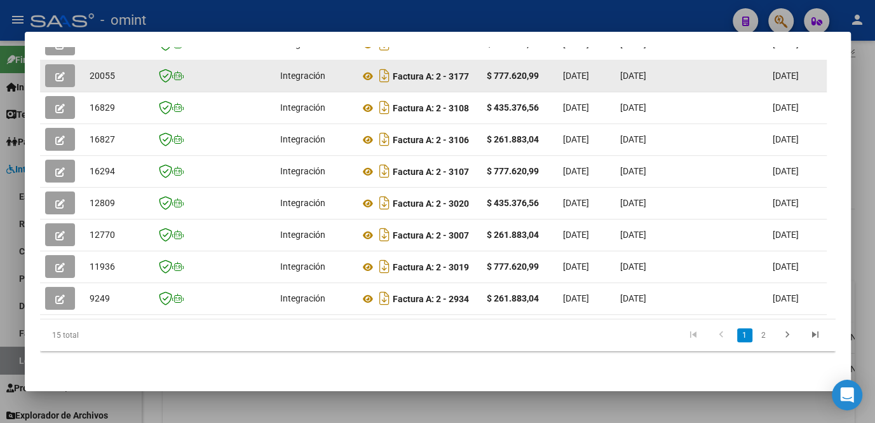
scroll to position [295, 0]
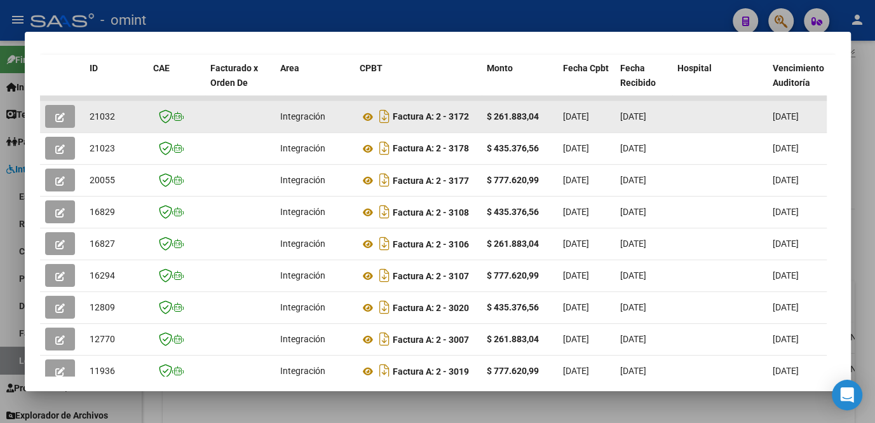
click at [58, 126] on button "button" at bounding box center [60, 116] width 30 height 23
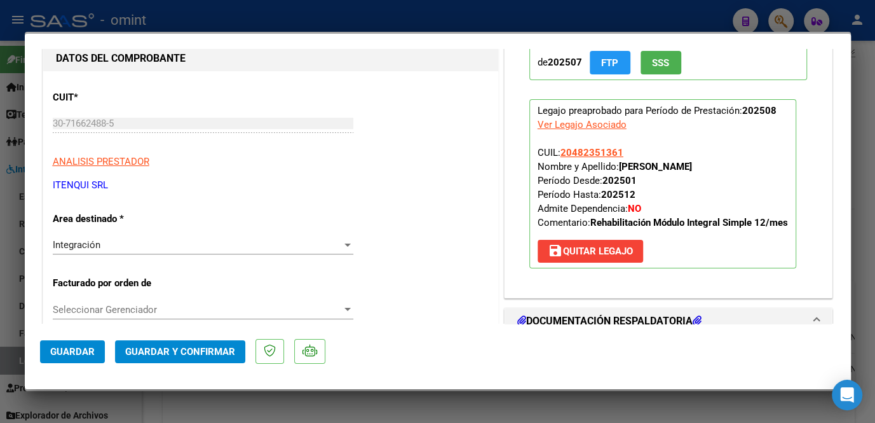
scroll to position [0, 0]
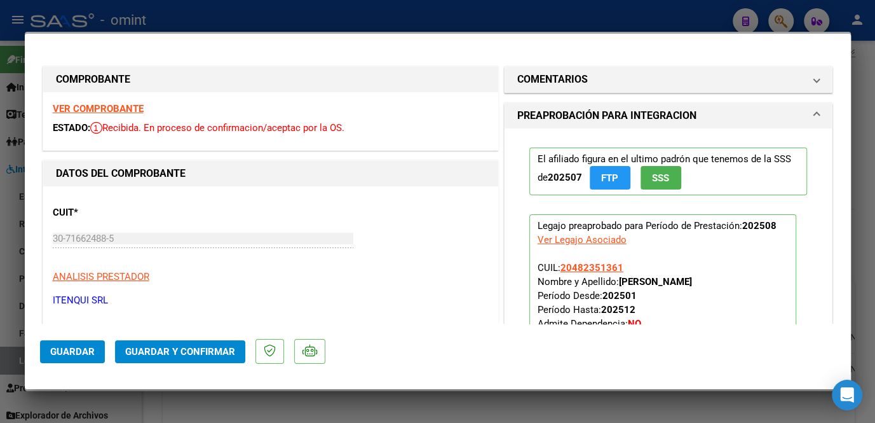
click at [115, 106] on strong "VER COMPROBANTE" at bounding box center [98, 108] width 91 height 11
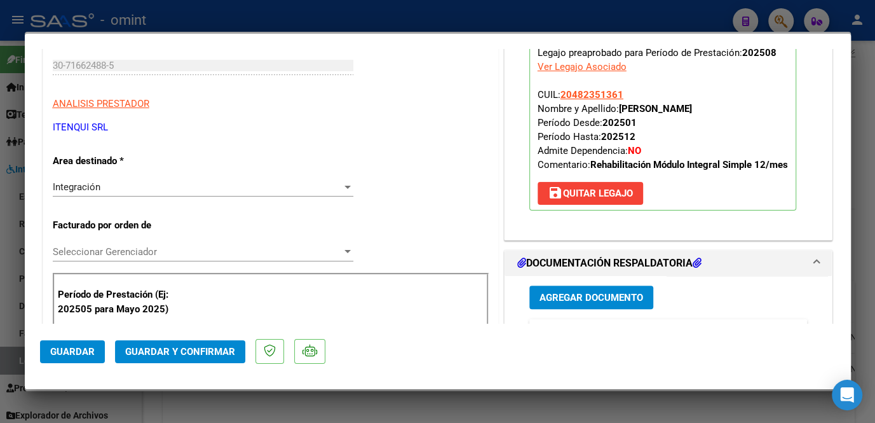
scroll to position [288, 0]
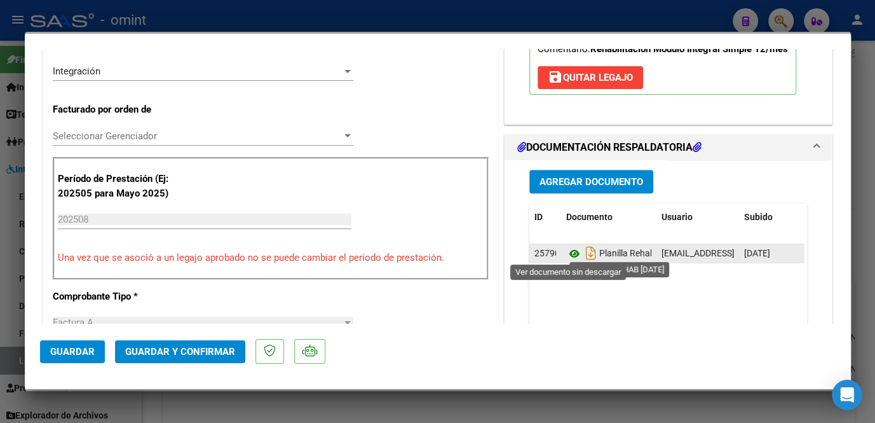
click at [570, 250] on icon at bounding box center [574, 253] width 17 height 15
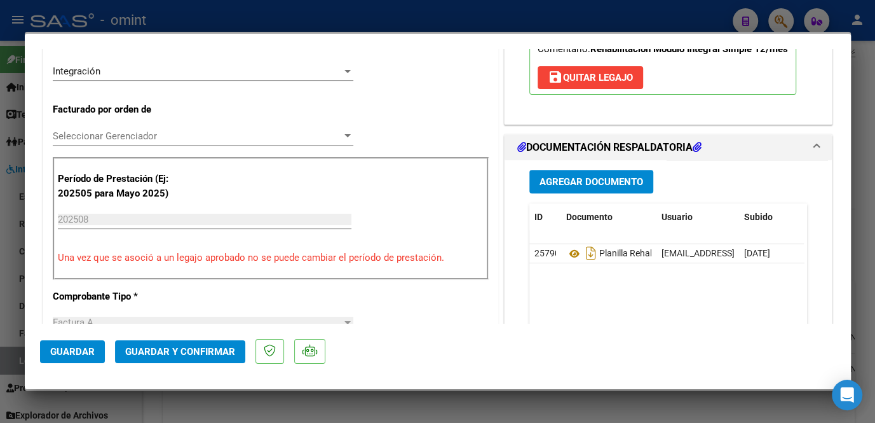
click at [132, 135] on span "Seleccionar Gerenciador" at bounding box center [197, 135] width 289 height 11
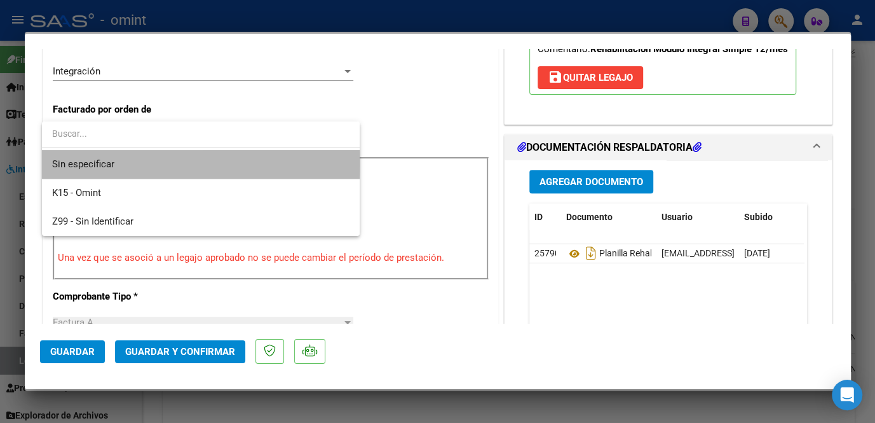
click at [120, 161] on span "Sin especificar" at bounding box center [200, 164] width 297 height 29
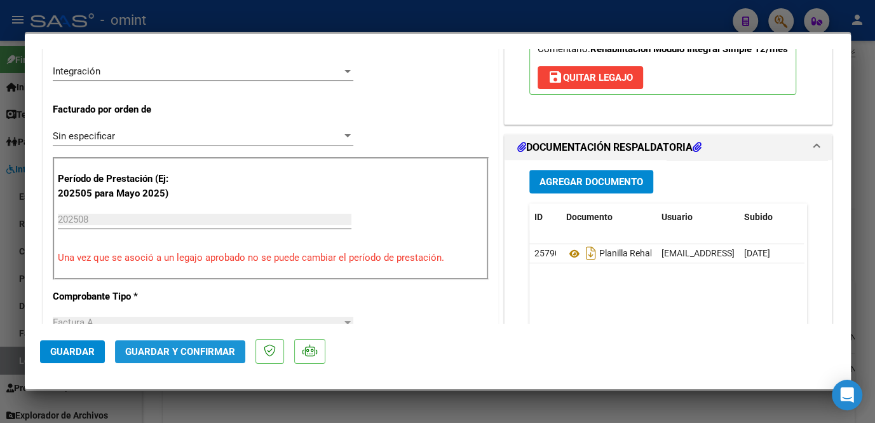
click at [159, 348] on span "Guardar y Confirmar" at bounding box center [180, 351] width 110 height 11
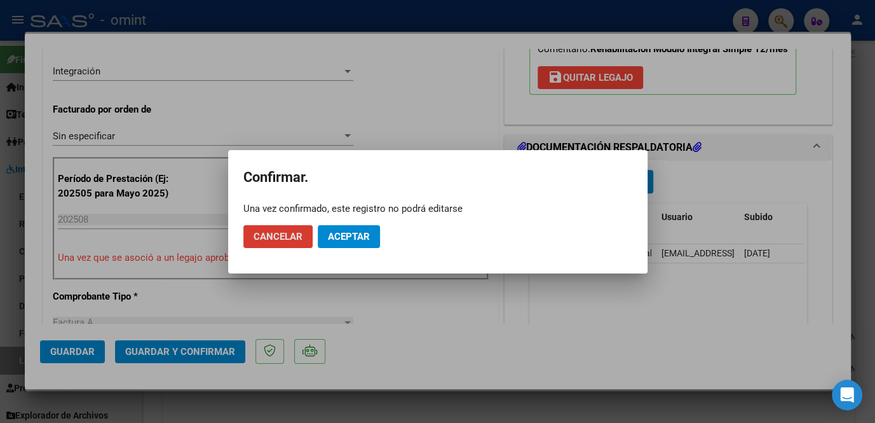
click at [339, 236] on span "Aceptar" at bounding box center [349, 236] width 42 height 11
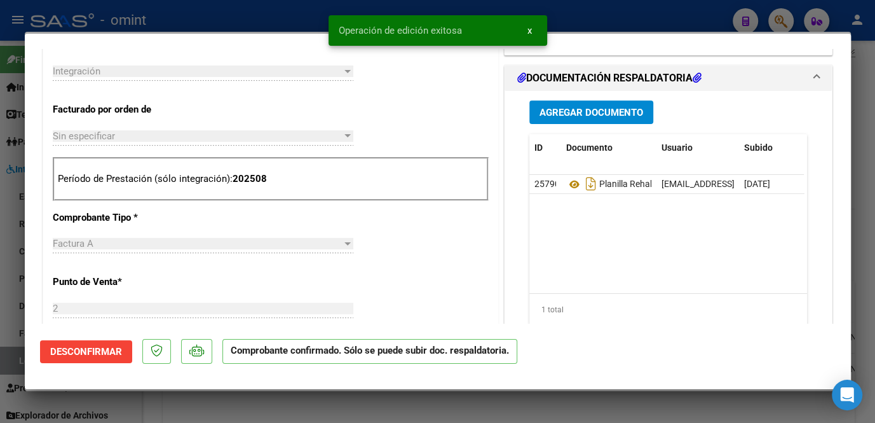
click at [11, 190] on div at bounding box center [437, 211] width 875 height 423
type input "$ 0,00"
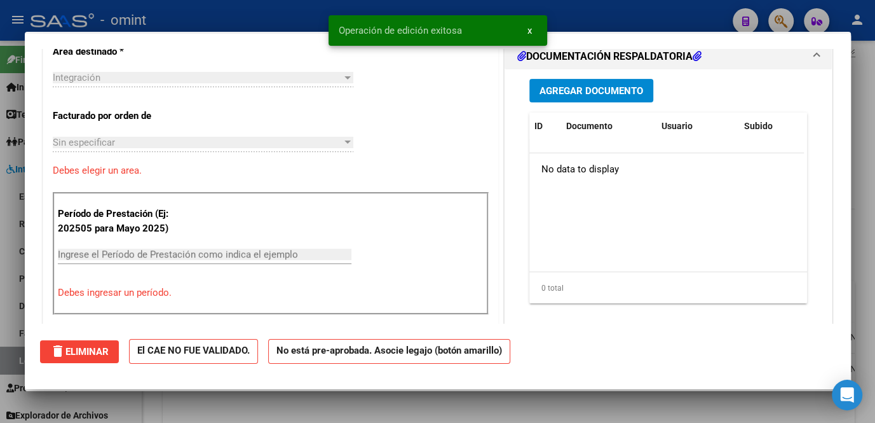
scroll to position [0, 0]
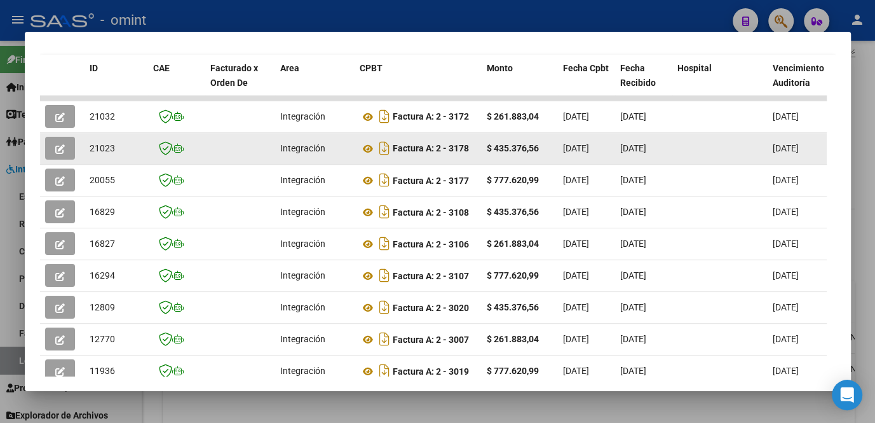
click at [63, 157] on button "button" at bounding box center [60, 148] width 30 height 23
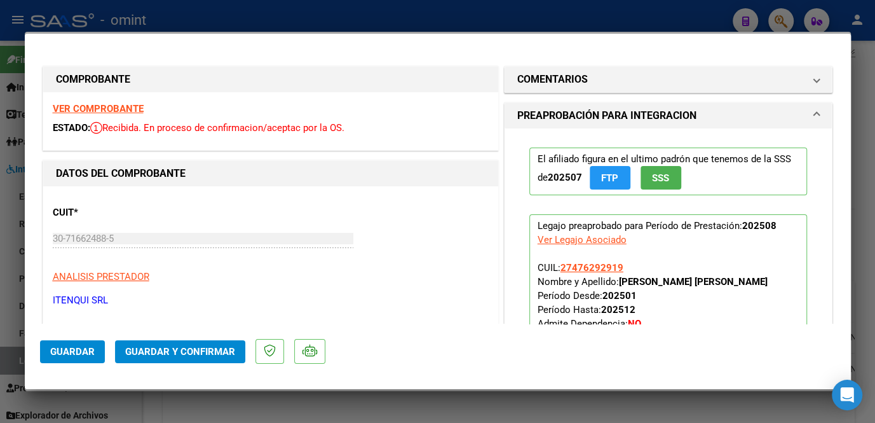
click at [62, 149] on div "VER COMPROBANTE ESTADO: Recibida. En proceso de confirmacion/aceptac por la OS." at bounding box center [270, 121] width 455 height 58
click at [116, 108] on strong "VER COMPROBANTE" at bounding box center [98, 108] width 91 height 11
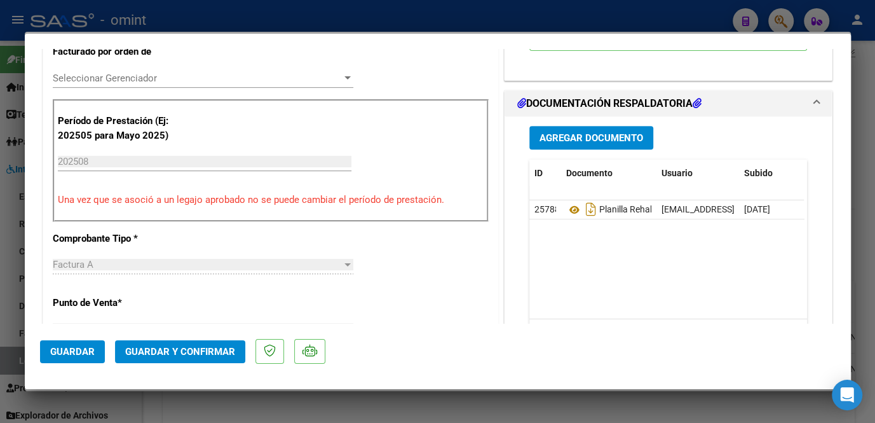
scroll to position [404, 0]
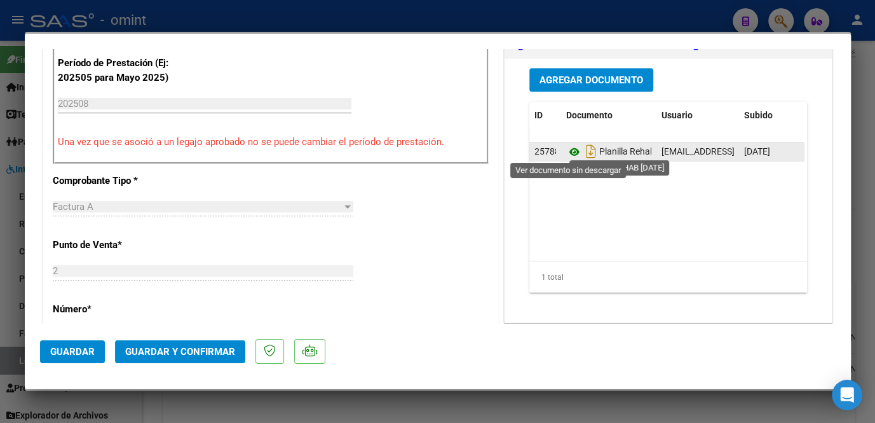
click at [566, 150] on icon at bounding box center [574, 151] width 17 height 15
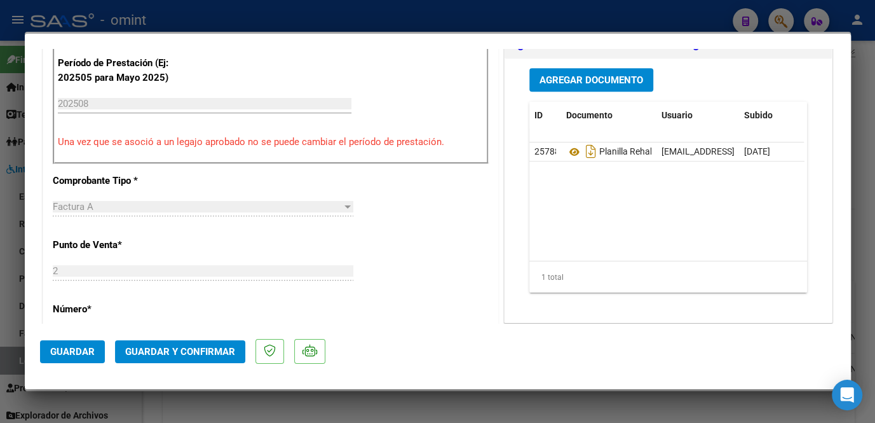
scroll to position [231, 0]
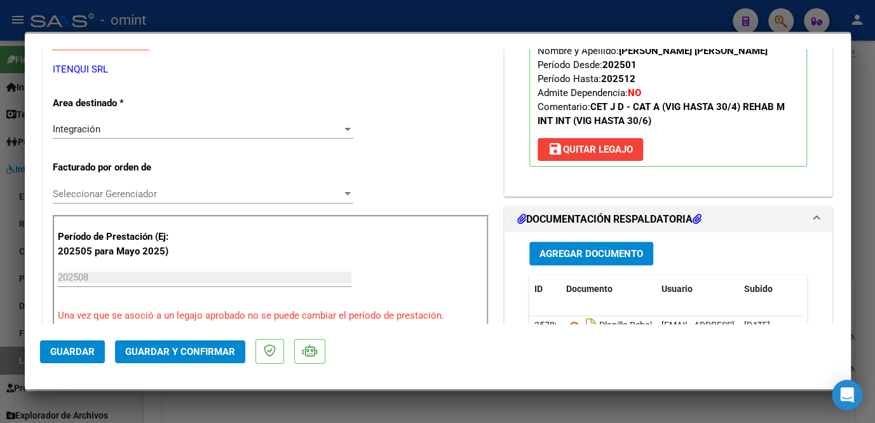
click at [139, 194] on span "Seleccionar Gerenciador" at bounding box center [197, 193] width 289 height 11
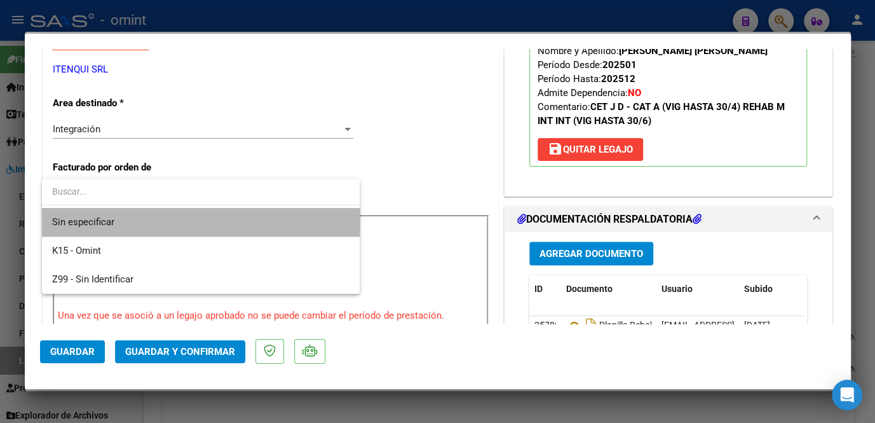
click at [117, 213] on span "Sin especificar" at bounding box center [200, 222] width 297 height 29
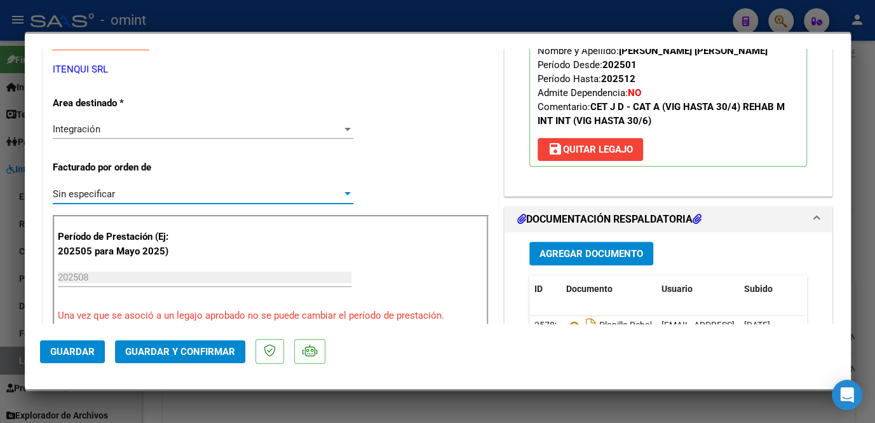
click at [177, 343] on button "Guardar y Confirmar" at bounding box center [180, 351] width 130 height 23
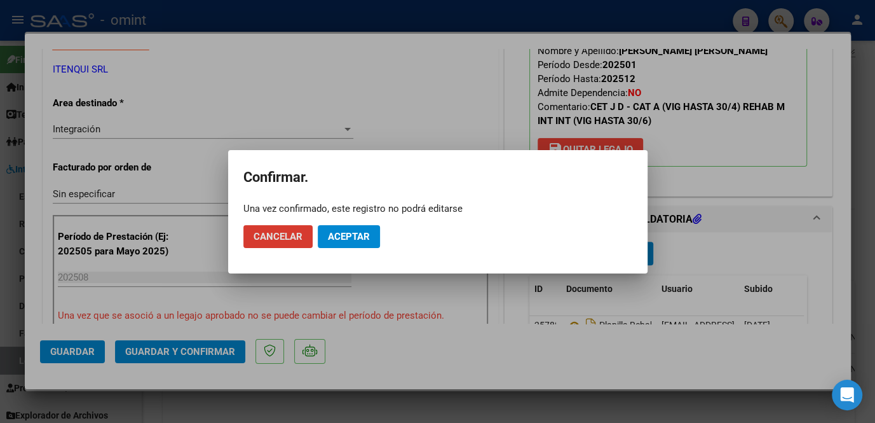
click at [373, 230] on button "Aceptar" at bounding box center [349, 236] width 62 height 23
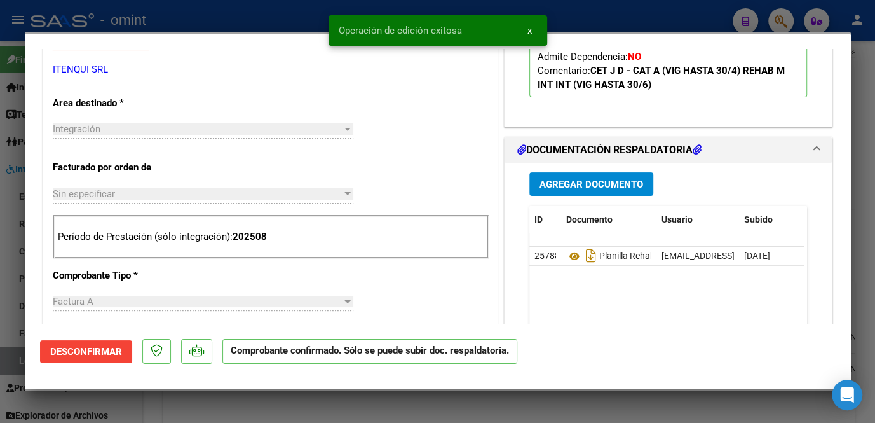
click at [8, 118] on div at bounding box center [437, 211] width 875 height 423
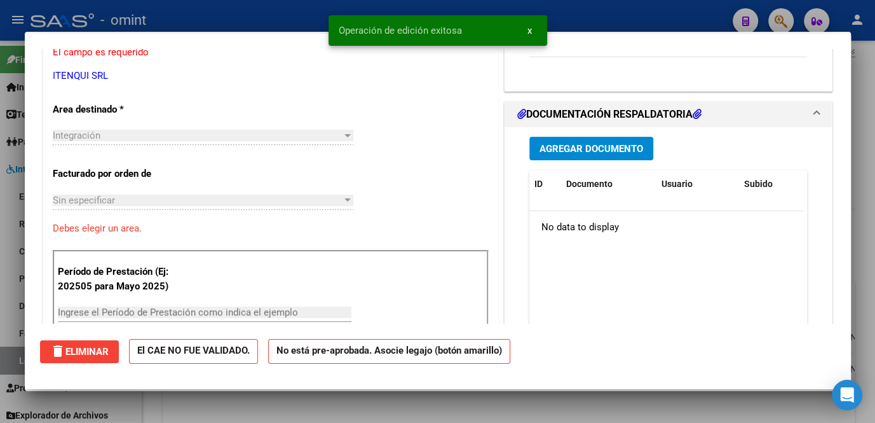
scroll to position [0, 0]
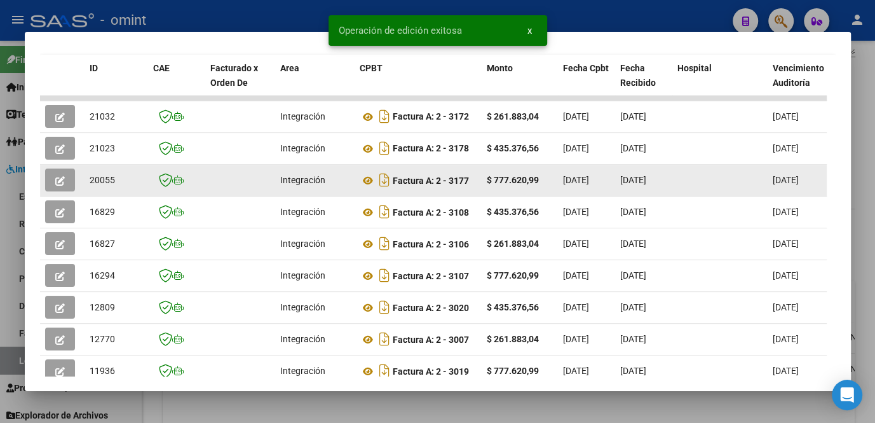
click at [64, 174] on button "button" at bounding box center [60, 179] width 30 height 23
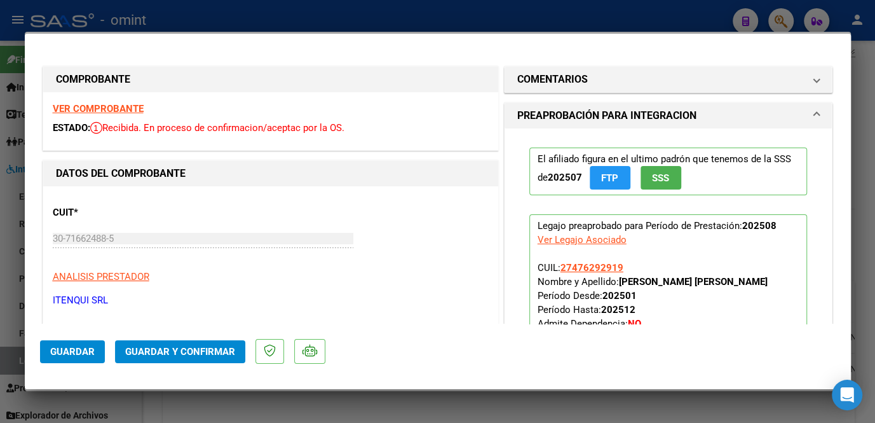
click at [114, 113] on strong "VER COMPROBANTE" at bounding box center [98, 108] width 91 height 11
click at [269, 29] on div at bounding box center [437, 211] width 875 height 423
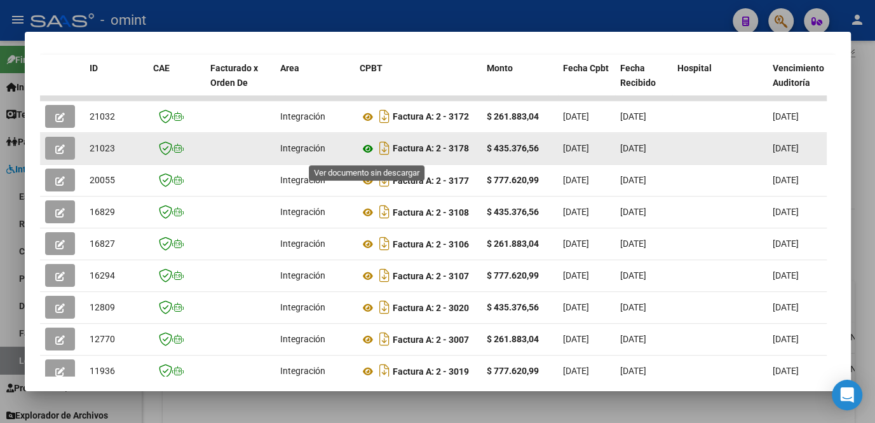
click at [364, 149] on icon at bounding box center [368, 148] width 17 height 15
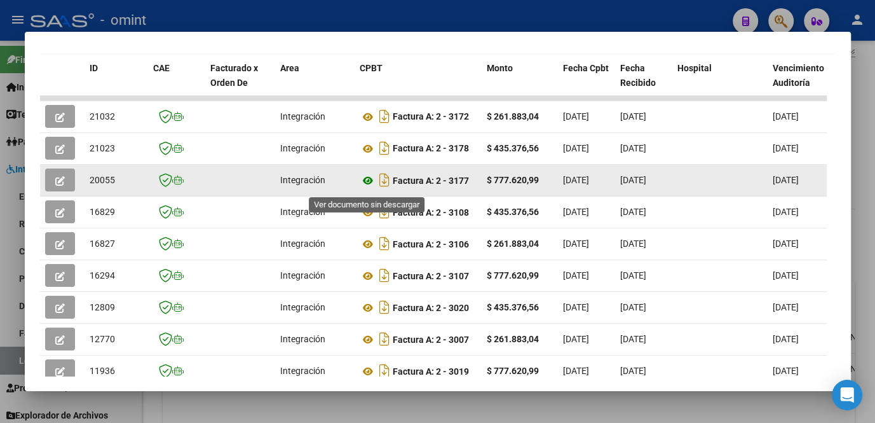
click at [369, 187] on icon at bounding box center [368, 180] width 17 height 15
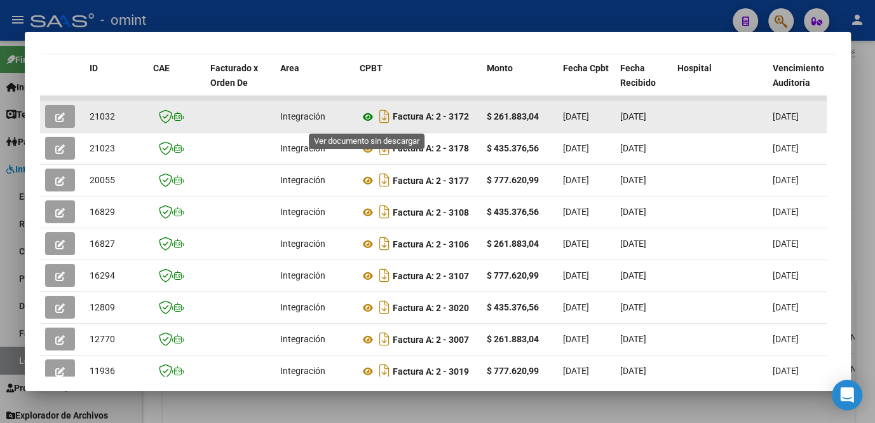
click at [365, 121] on icon at bounding box center [368, 116] width 17 height 15
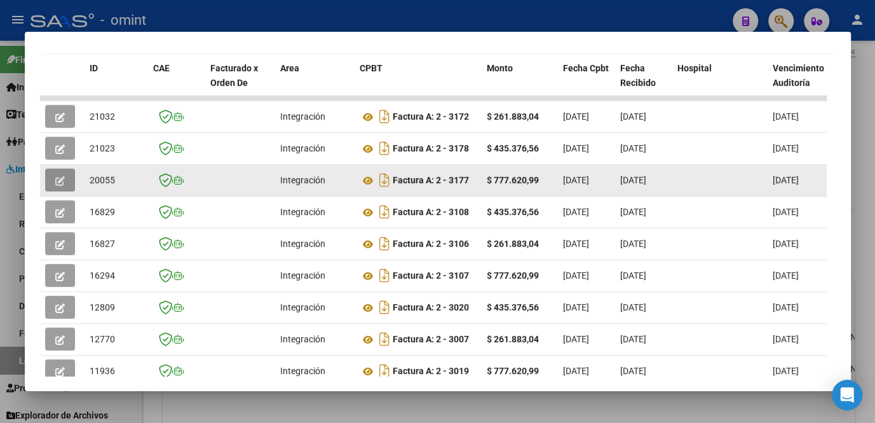
click at [61, 186] on icon "button" at bounding box center [60, 181] width 10 height 10
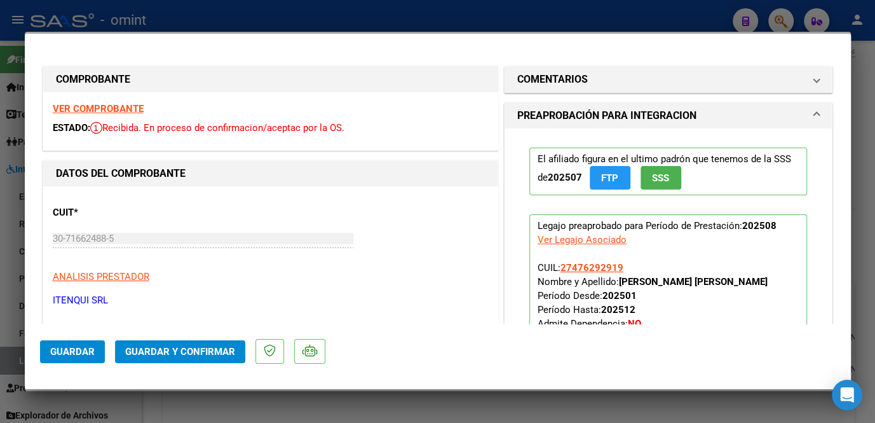
click at [109, 105] on strong "VER COMPROBANTE" at bounding box center [98, 108] width 91 height 11
click at [325, 398] on div at bounding box center [437, 211] width 875 height 423
type input "$ 0,00"
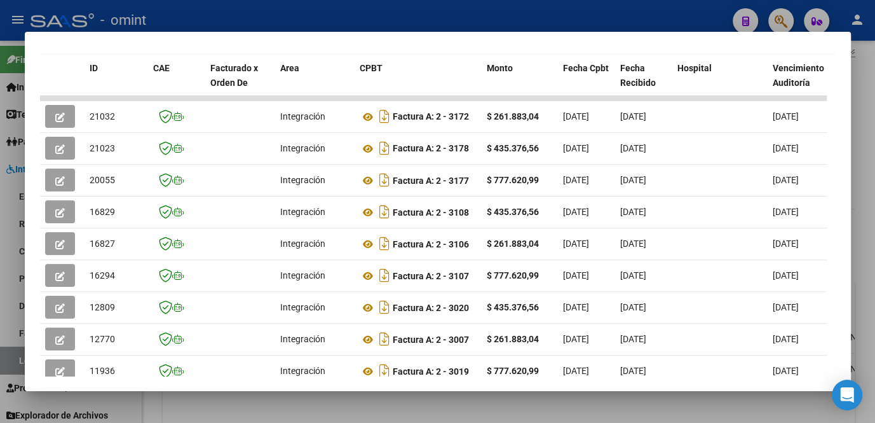
click at [325, 399] on div at bounding box center [437, 211] width 875 height 423
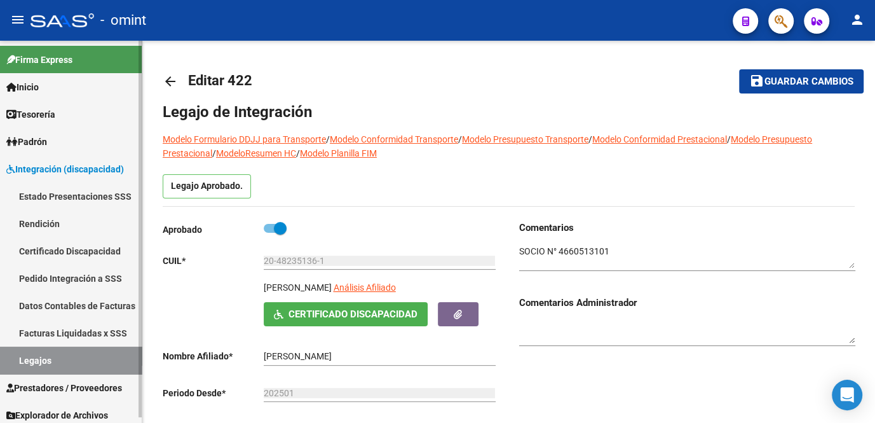
click at [764, 74] on button "save Guardar cambios" at bounding box center [801, 81] width 125 height 24
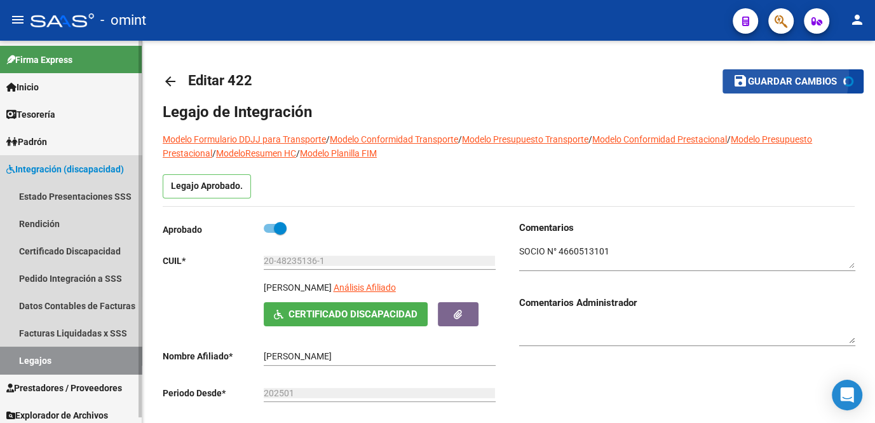
click at [50, 353] on link "Legajos" at bounding box center [71, 359] width 142 height 27
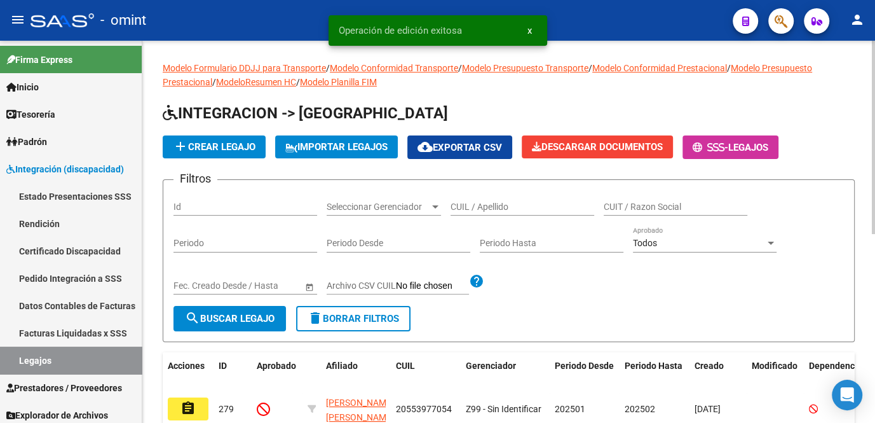
click at [463, 203] on input "CUIL / Apellido" at bounding box center [523, 206] width 144 height 11
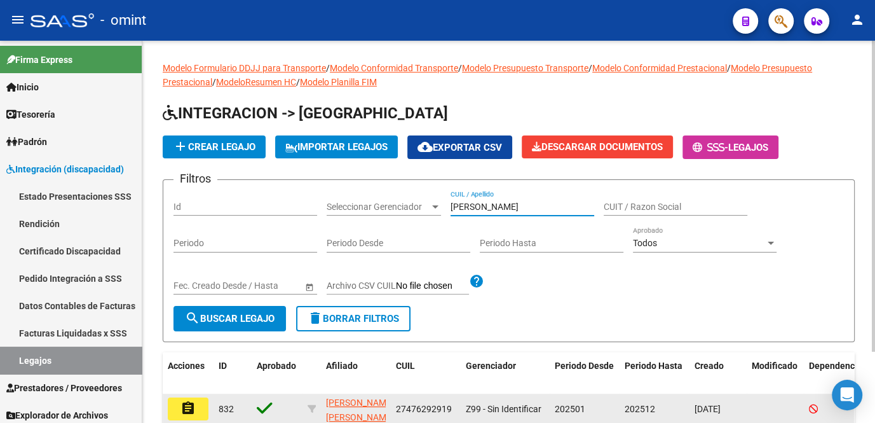
type input "medina nic"
click at [190, 413] on mat-icon "assignment" at bounding box center [187, 407] width 15 height 15
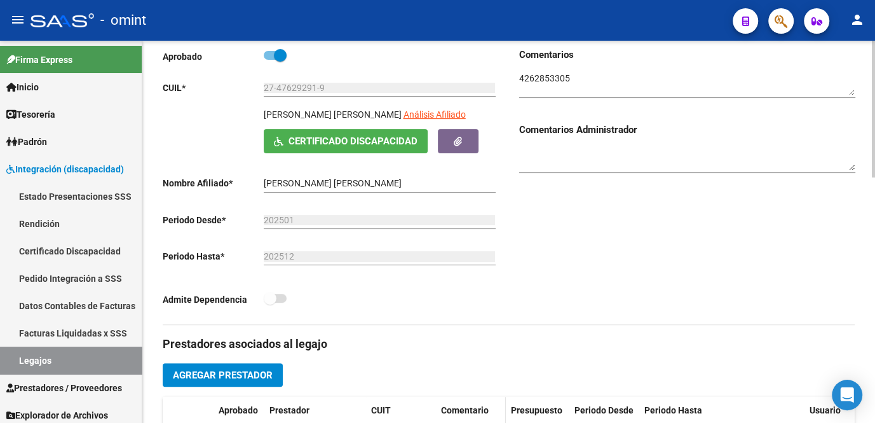
scroll to position [288, 0]
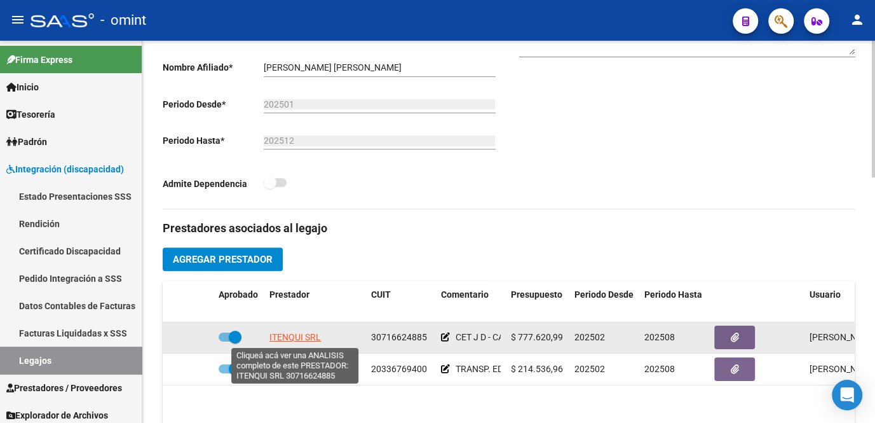
click at [296, 335] on span "ITENQUI SRL" at bounding box center [294, 337] width 51 height 10
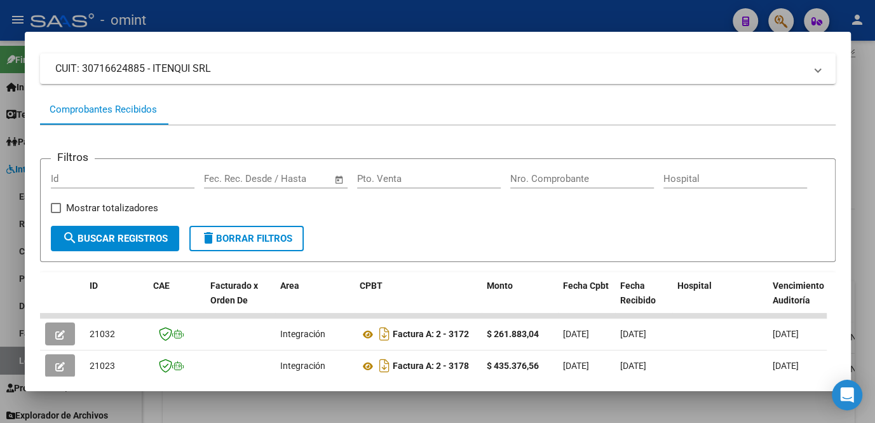
scroll to position [135, 0]
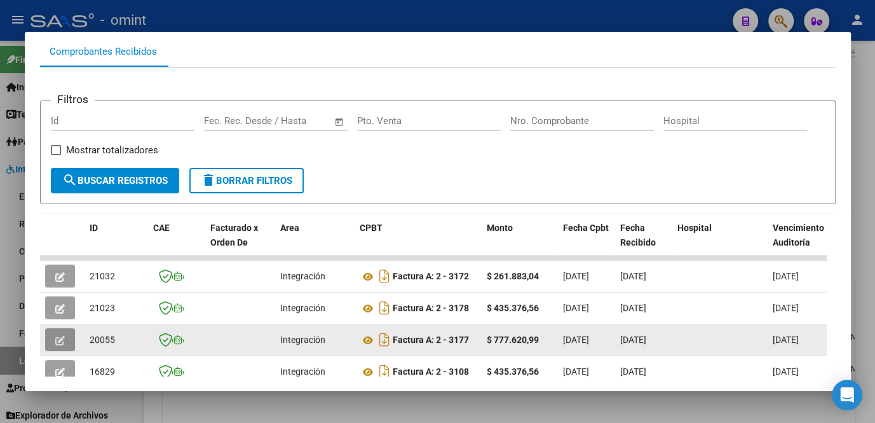
click at [58, 348] on button "button" at bounding box center [60, 339] width 30 height 23
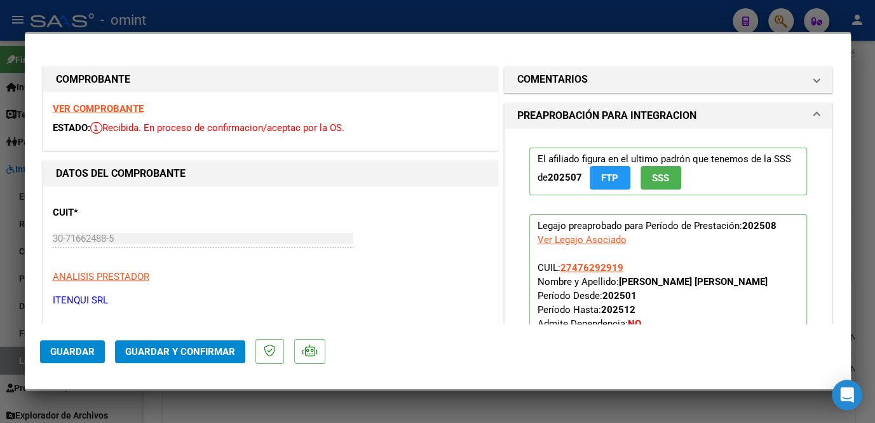
scroll to position [115, 0]
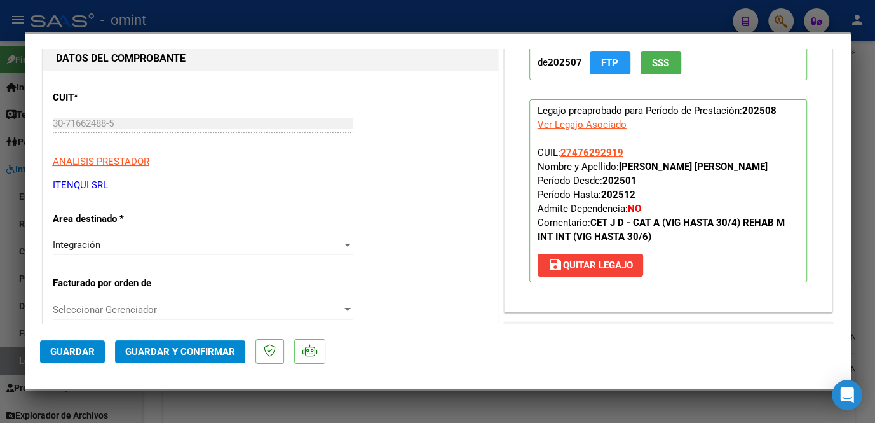
click at [158, 315] on div "Seleccionar Gerenciador Seleccionar Gerenciador" at bounding box center [203, 309] width 301 height 19
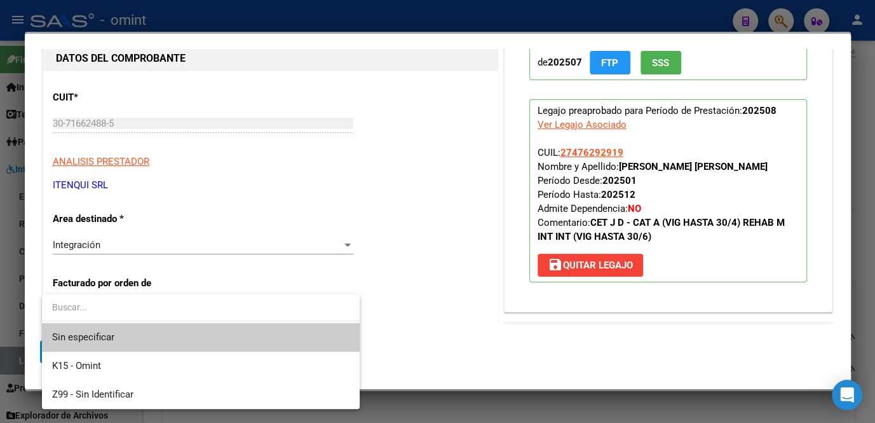
click at [140, 344] on span "Sin especificar" at bounding box center [200, 337] width 297 height 29
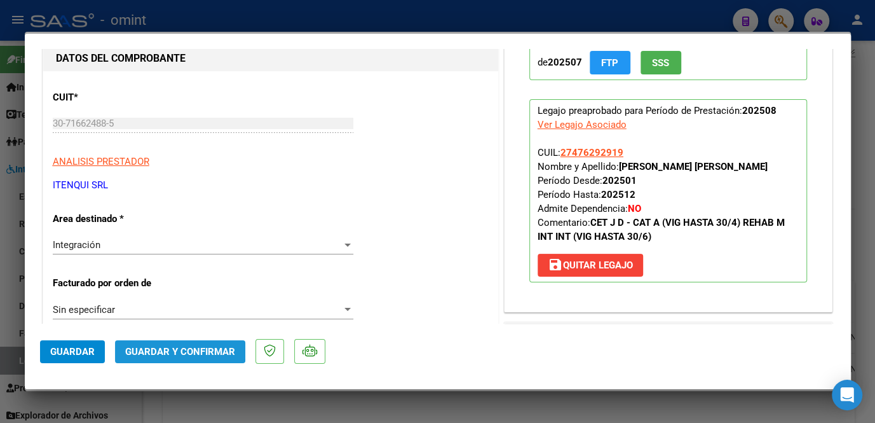
click at [173, 348] on span "Guardar y Confirmar" at bounding box center [180, 351] width 110 height 11
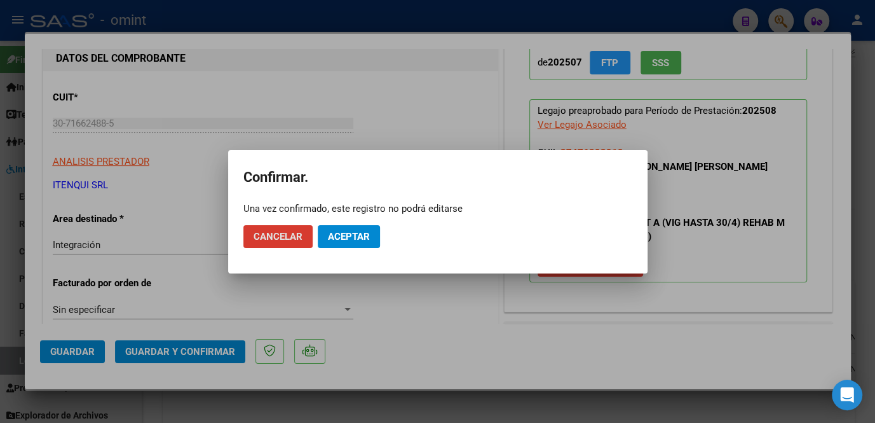
click at [359, 240] on span "Aceptar" at bounding box center [349, 236] width 42 height 11
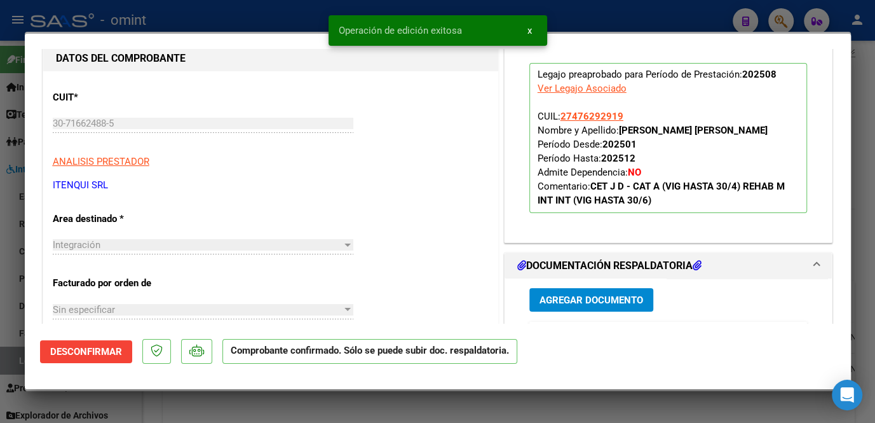
click at [13, 266] on div at bounding box center [437, 211] width 875 height 423
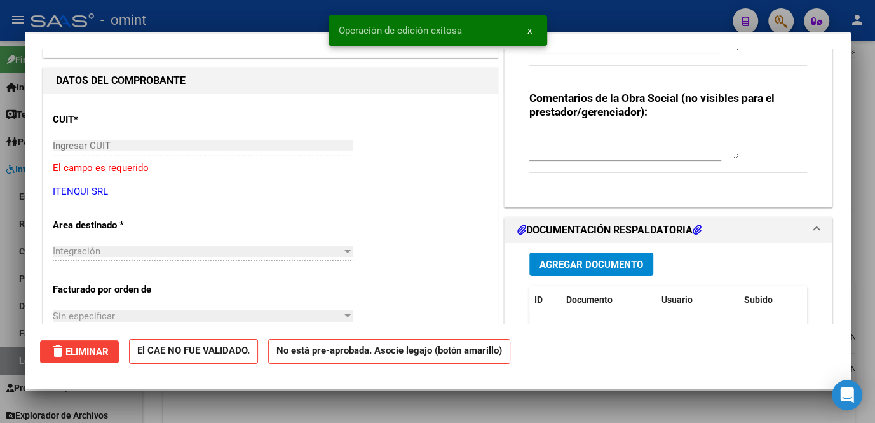
scroll to position [0, 0]
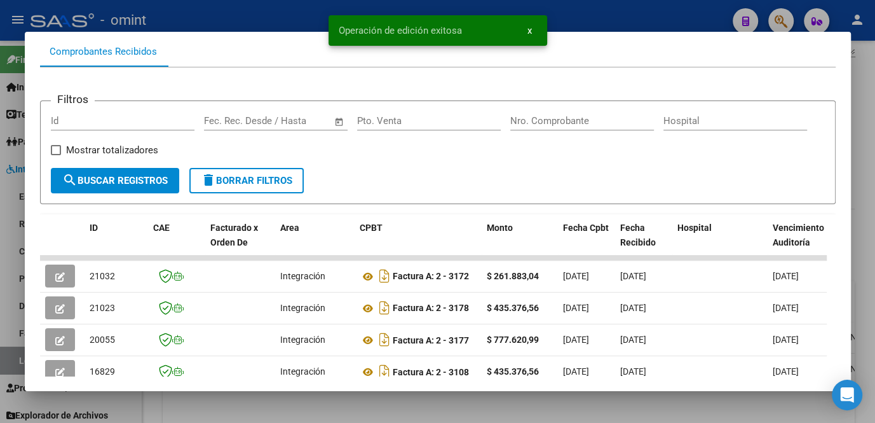
click at [17, 264] on div at bounding box center [437, 211] width 875 height 423
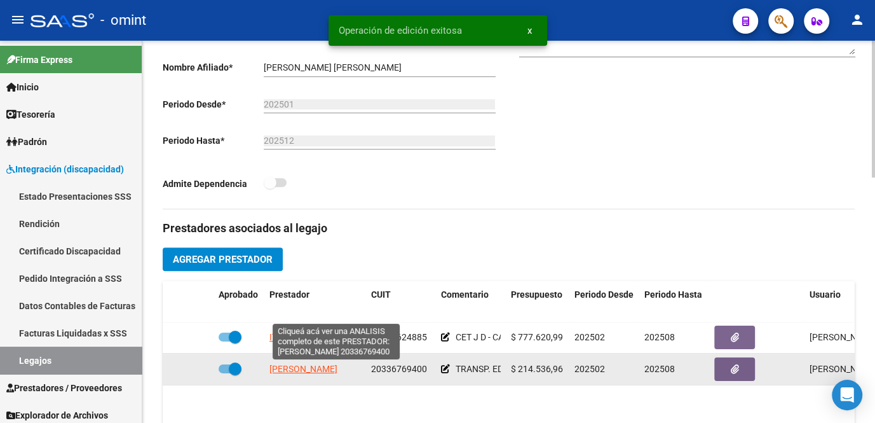
click at [313, 367] on span "GONZALEZ SEBASTIAN EZEQUIEL" at bounding box center [303, 368] width 68 height 10
type textarea "20336769400"
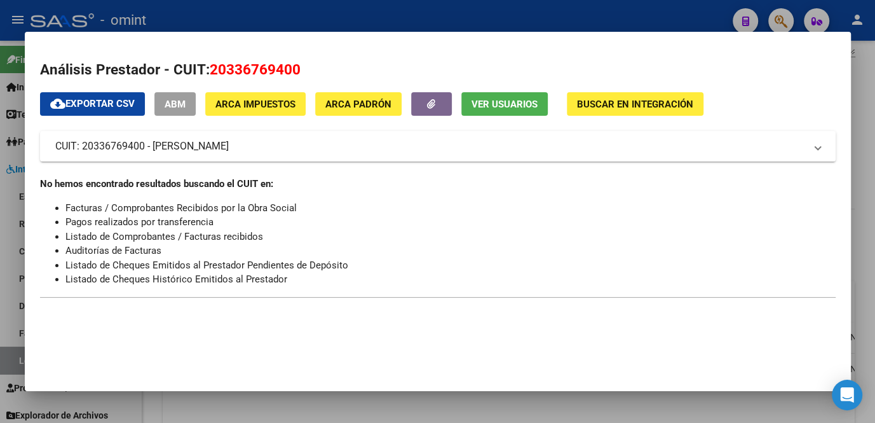
click at [317, 393] on div at bounding box center [437, 211] width 875 height 423
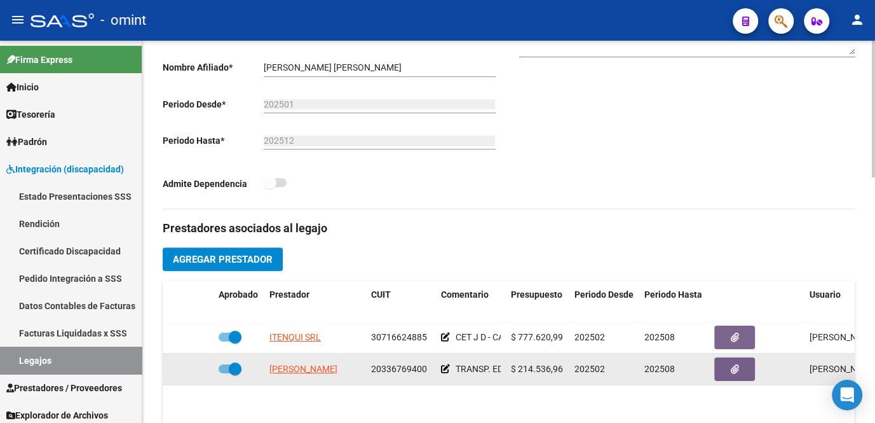
click at [413, 371] on span "20336769400" at bounding box center [399, 368] width 56 height 10
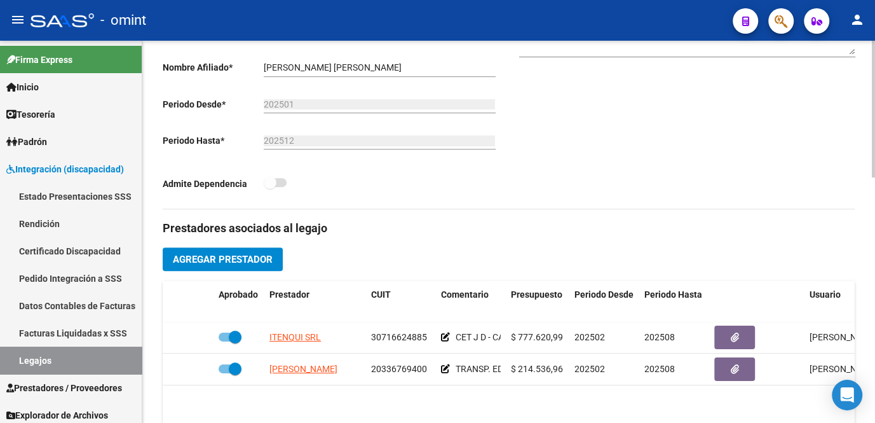
copy span "20336769400"
click at [112, 347] on link "Legajos" at bounding box center [71, 359] width 142 height 27
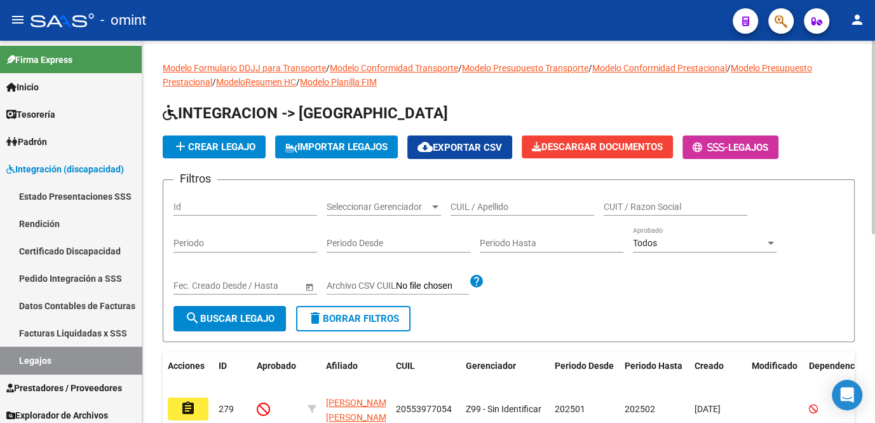
click at [462, 199] on div "CUIL / Apellido" at bounding box center [523, 202] width 144 height 25
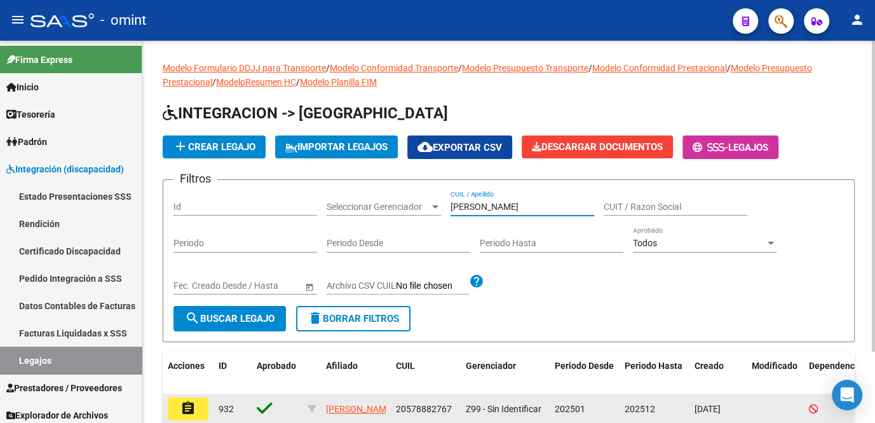
type input "martinez bra"
click at [205, 399] on button "assignment" at bounding box center [188, 408] width 41 height 23
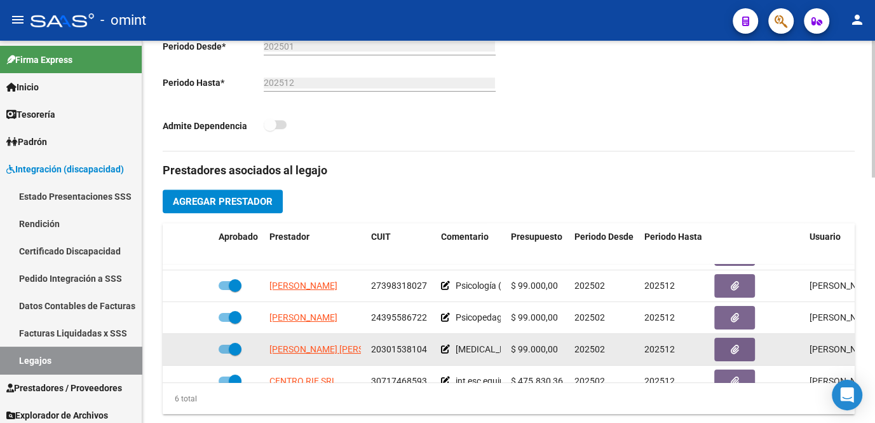
scroll to position [85, 0]
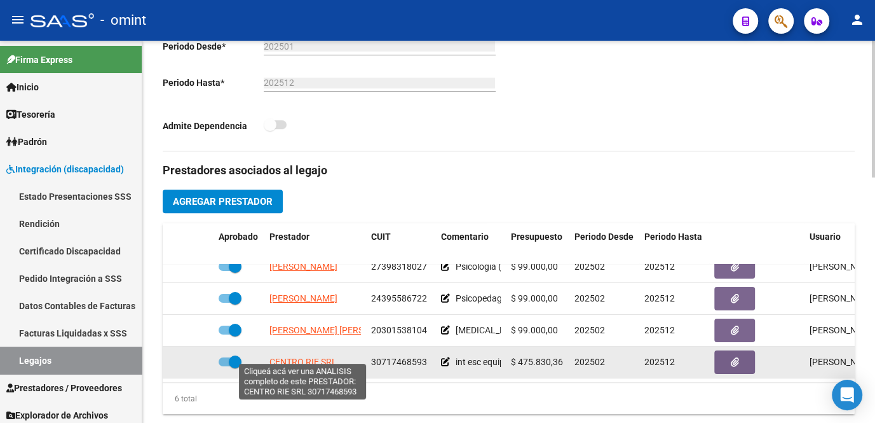
click at [299, 356] on span "CENTRO RIE SRL" at bounding box center [302, 361] width 67 height 10
type textarea "30717468593"
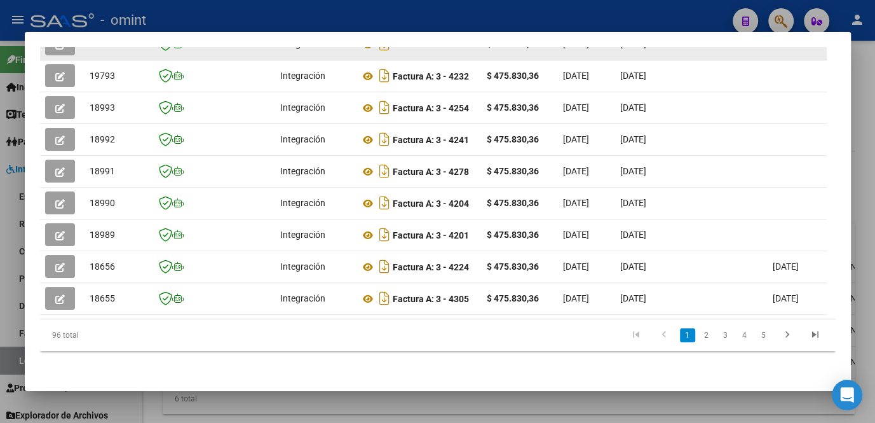
scroll to position [234, 0]
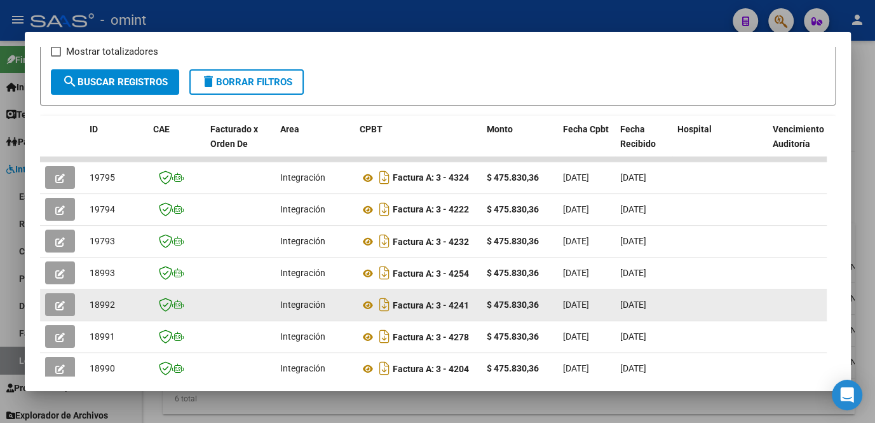
click at [62, 310] on icon "button" at bounding box center [60, 306] width 10 height 10
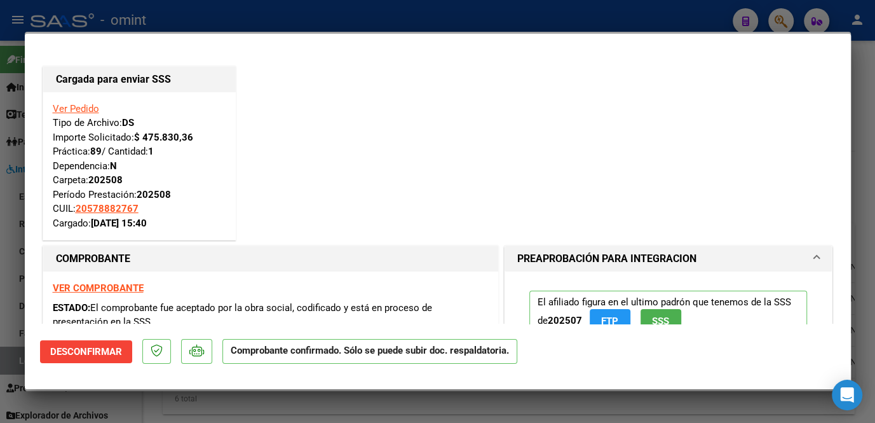
click at [17, 282] on div at bounding box center [437, 211] width 875 height 423
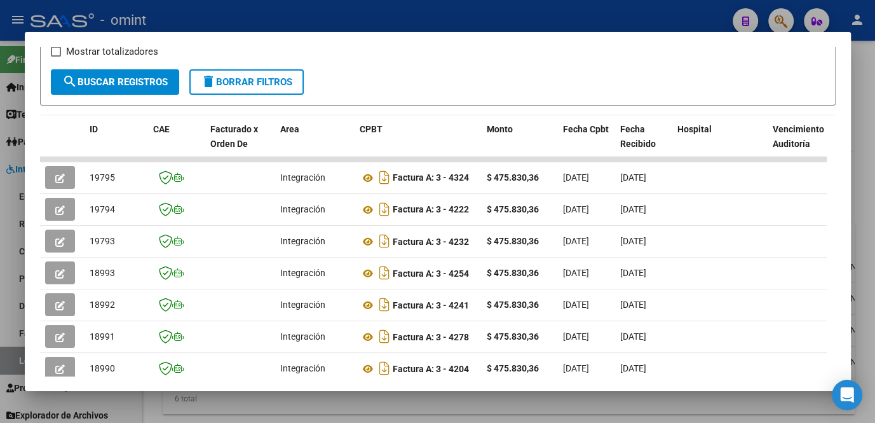
click at [6, 274] on div at bounding box center [437, 211] width 875 height 423
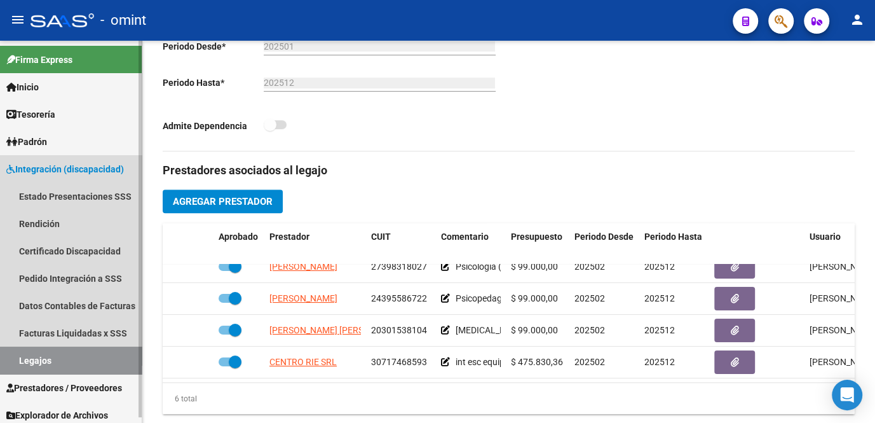
click at [42, 352] on link "Legajos" at bounding box center [71, 359] width 142 height 27
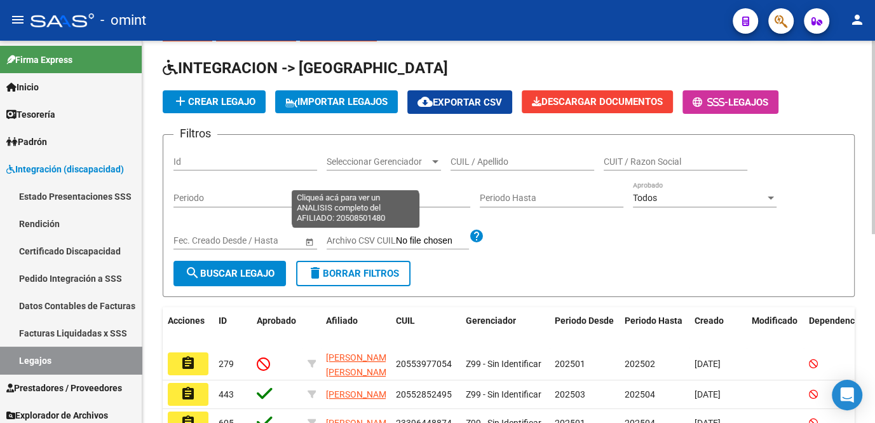
scroll to position [346, 0]
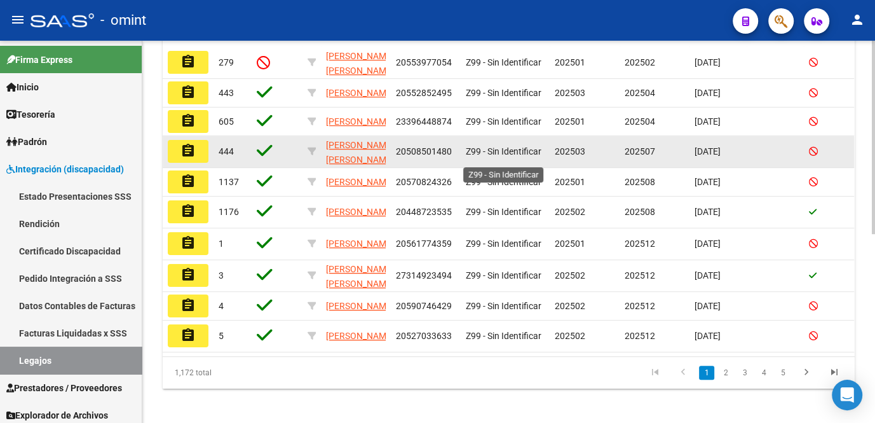
click at [478, 156] on span "Z99 - Sin Identificar" at bounding box center [504, 151] width 76 height 10
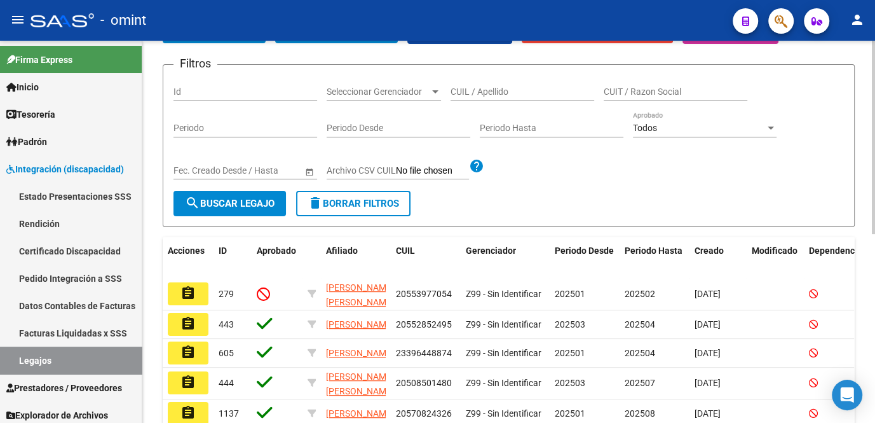
scroll to position [0, 0]
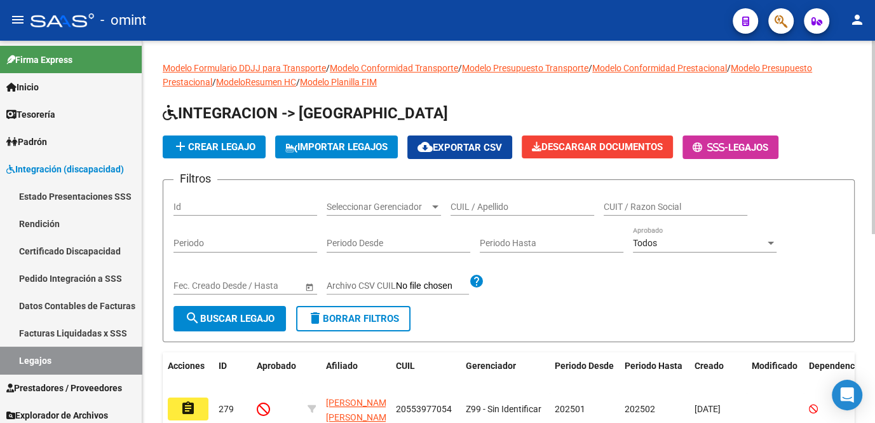
click at [505, 210] on input "CUIL / Apellido" at bounding box center [523, 206] width 144 height 11
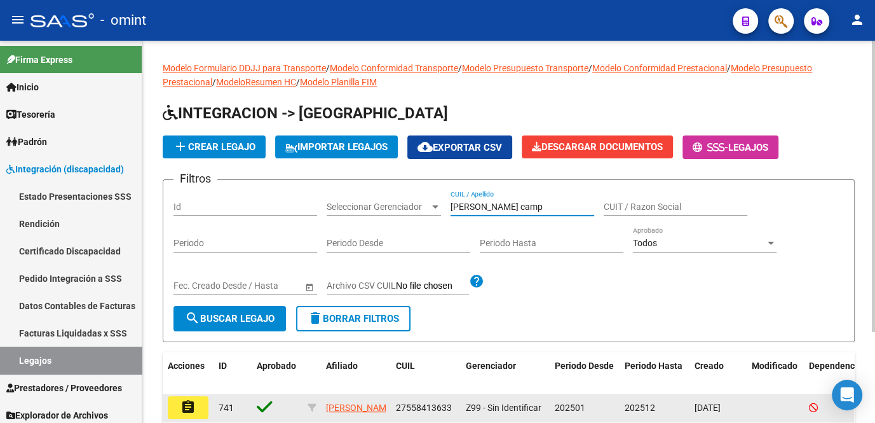
type input "martinez camp"
click at [200, 404] on button "assignment" at bounding box center [188, 407] width 41 height 23
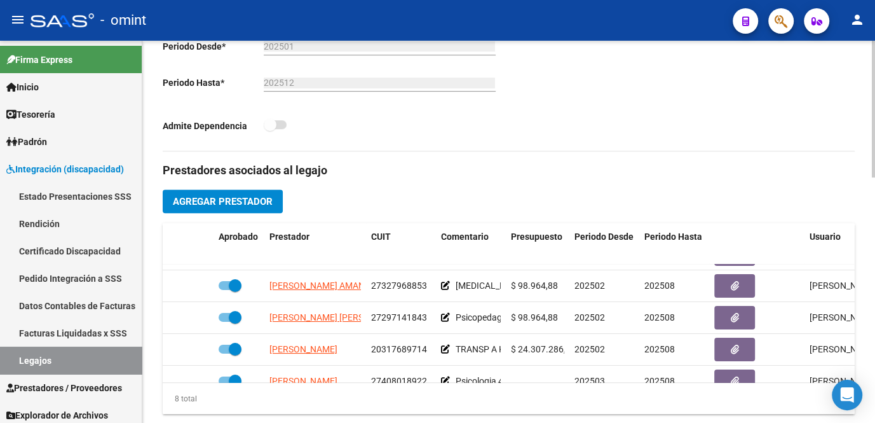
scroll to position [173, 0]
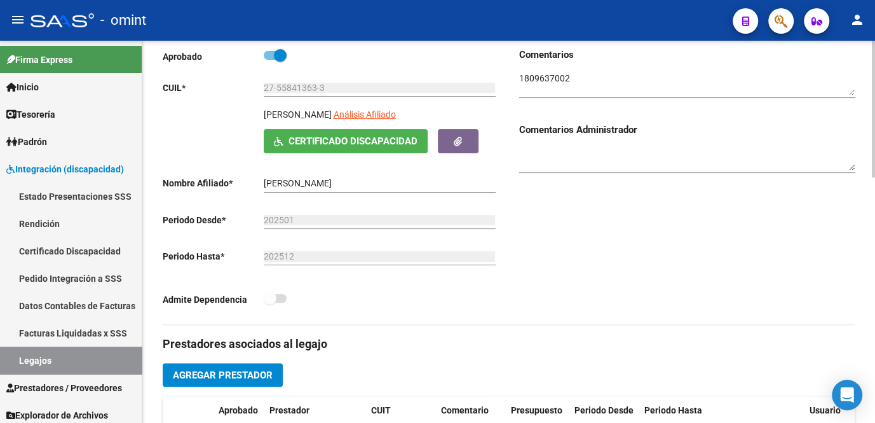
click at [545, 84] on textarea at bounding box center [687, 84] width 336 height 24
click at [548, 76] on textarea at bounding box center [687, 84] width 336 height 24
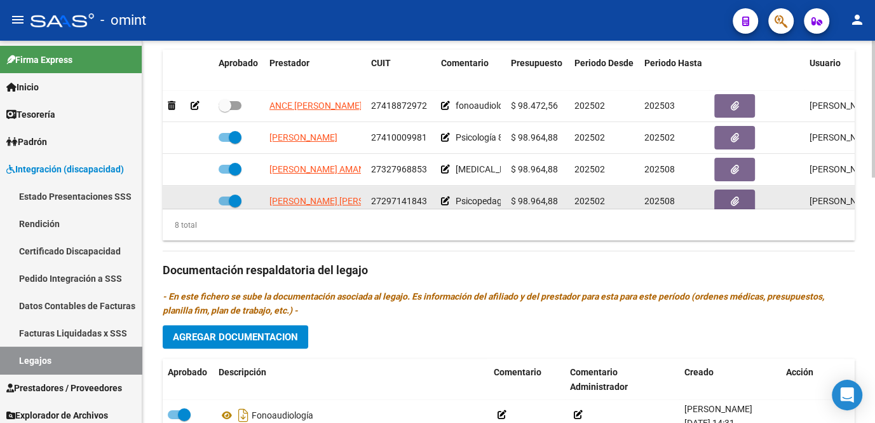
scroll to position [57, 0]
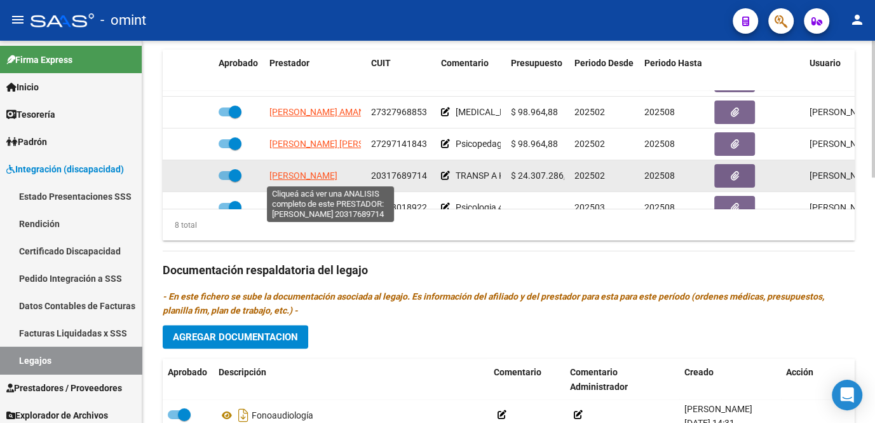
click at [332, 177] on span "CARAMELLA BOUBET FRANCO" at bounding box center [303, 175] width 68 height 10
type textarea "20317689714"
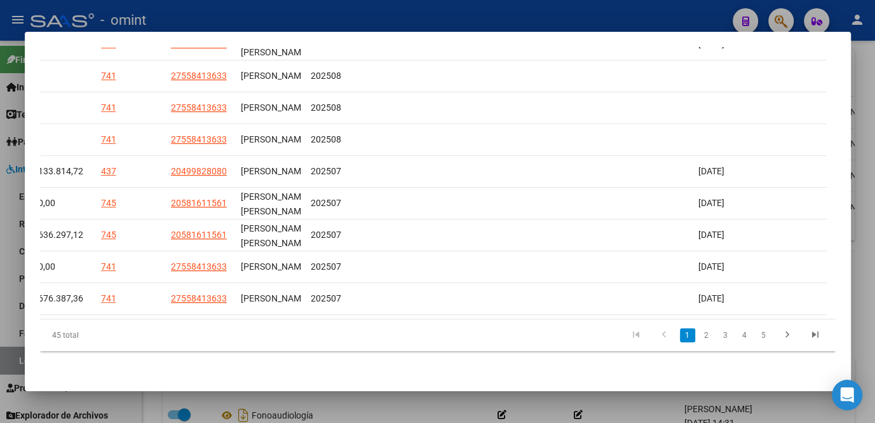
scroll to position [0, 0]
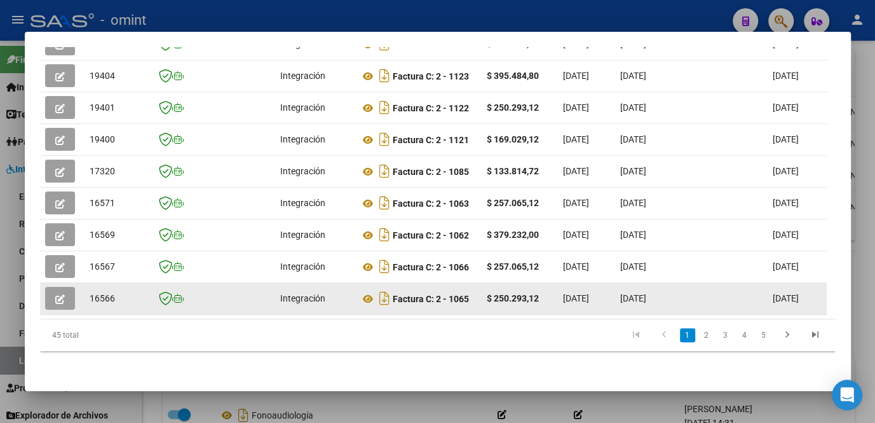
click at [60, 294] on icon "button" at bounding box center [60, 299] width 10 height 10
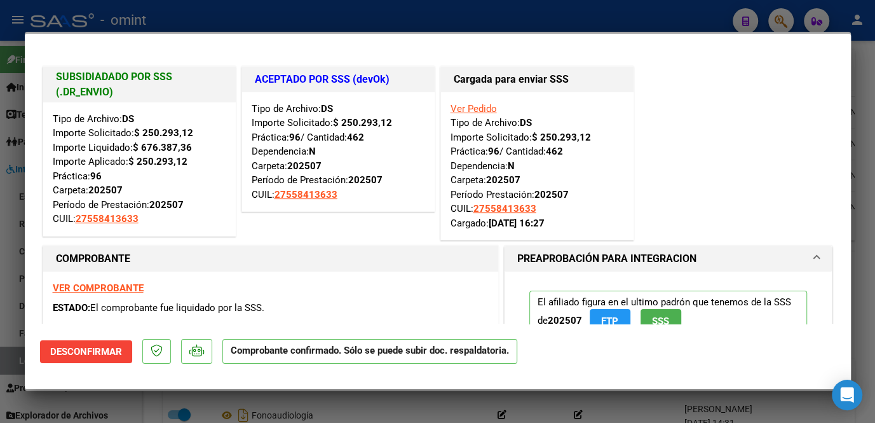
click at [17, 287] on div at bounding box center [437, 211] width 875 height 423
type input "$ 0,00"
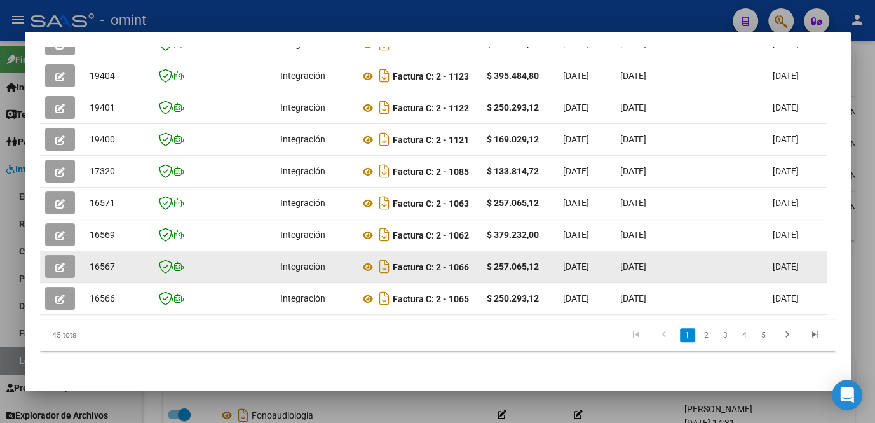
click at [48, 259] on button "button" at bounding box center [60, 266] width 30 height 23
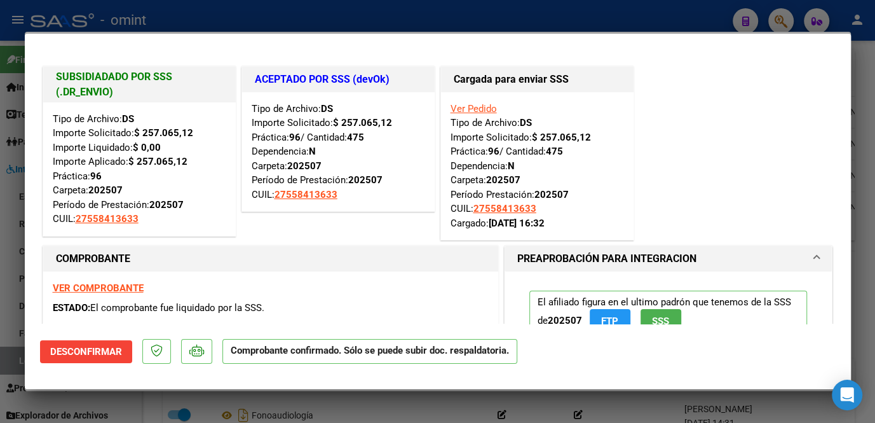
click at [4, 262] on div at bounding box center [437, 211] width 875 height 423
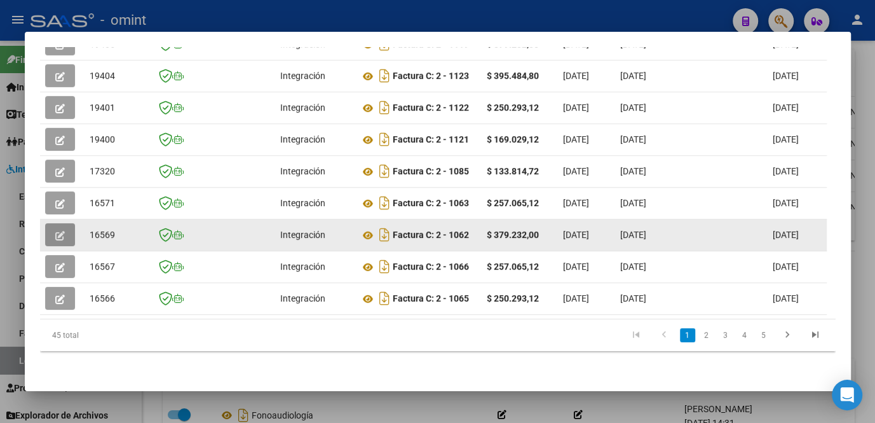
click at [59, 231] on icon "button" at bounding box center [60, 236] width 10 height 10
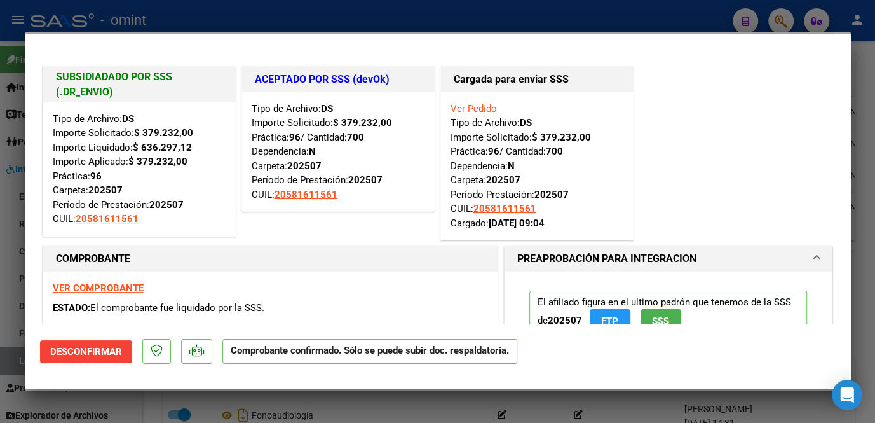
click at [6, 242] on div at bounding box center [437, 211] width 875 height 423
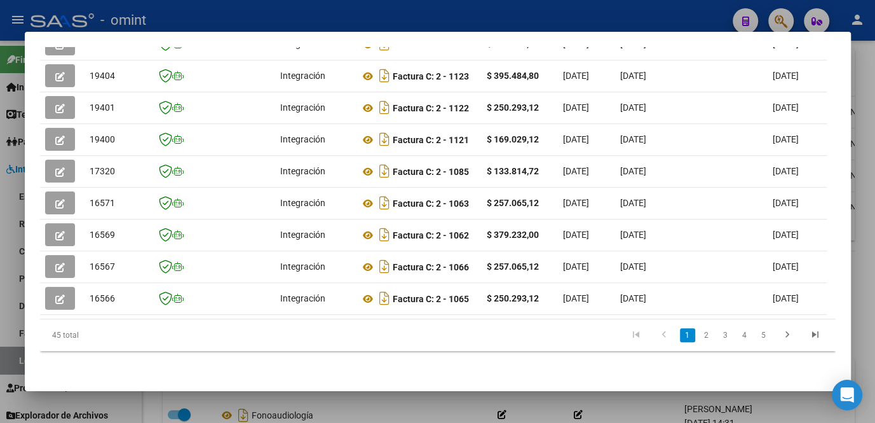
scroll to position [295, 0]
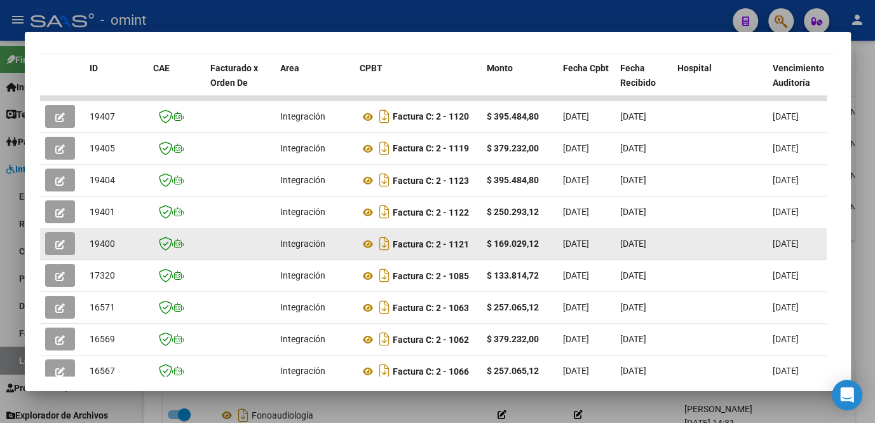
click at [64, 249] on icon "button" at bounding box center [60, 245] width 10 height 10
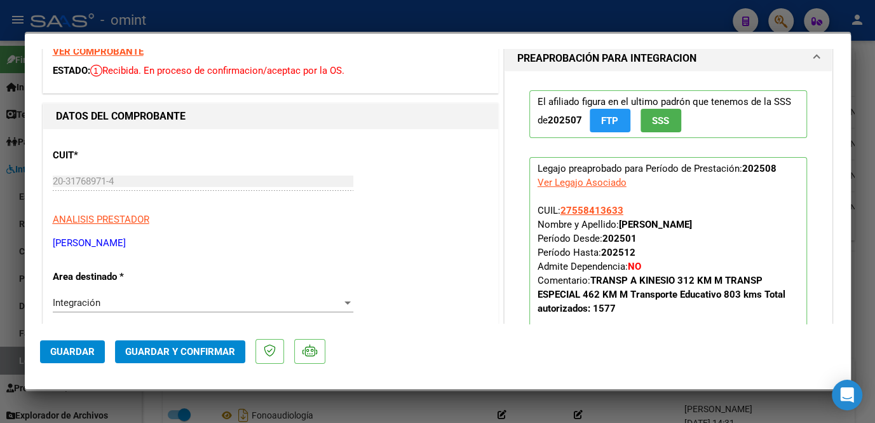
scroll to position [0, 0]
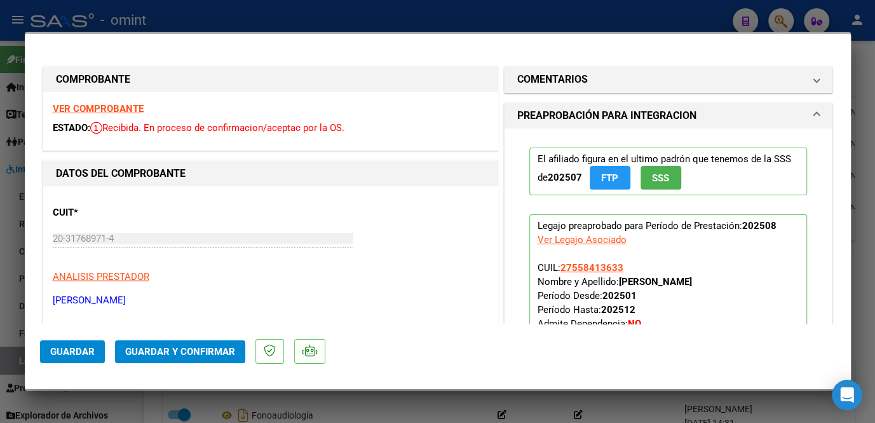
click at [110, 104] on strong "VER COMPROBANTE" at bounding box center [98, 108] width 91 height 11
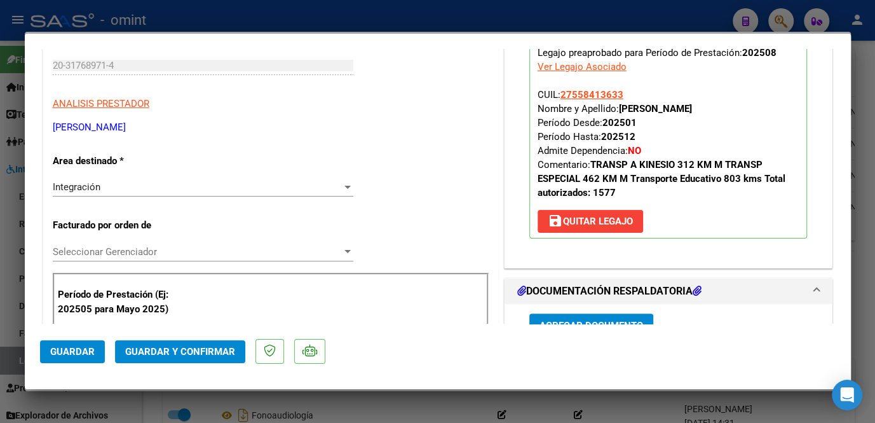
scroll to position [288, 0]
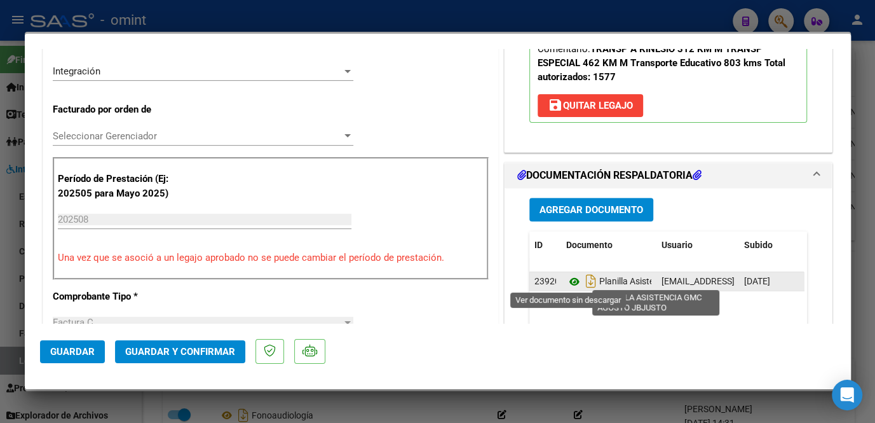
click at [569, 277] on icon at bounding box center [574, 281] width 17 height 15
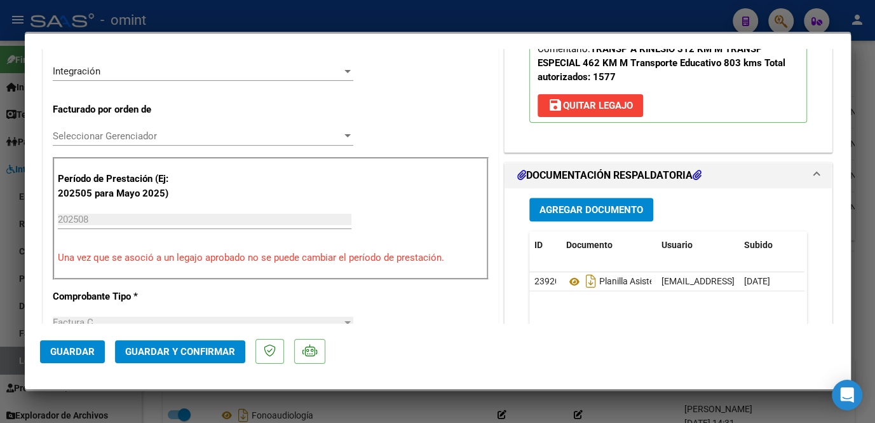
click at [341, 395] on div at bounding box center [437, 211] width 875 height 423
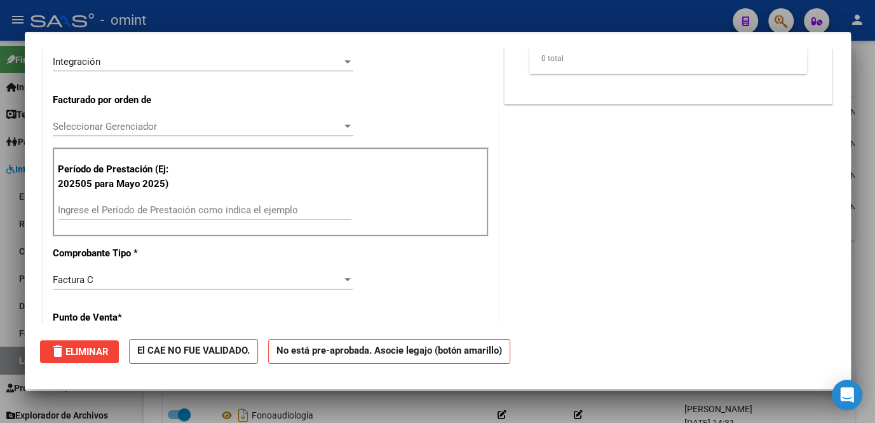
scroll to position [0, 0]
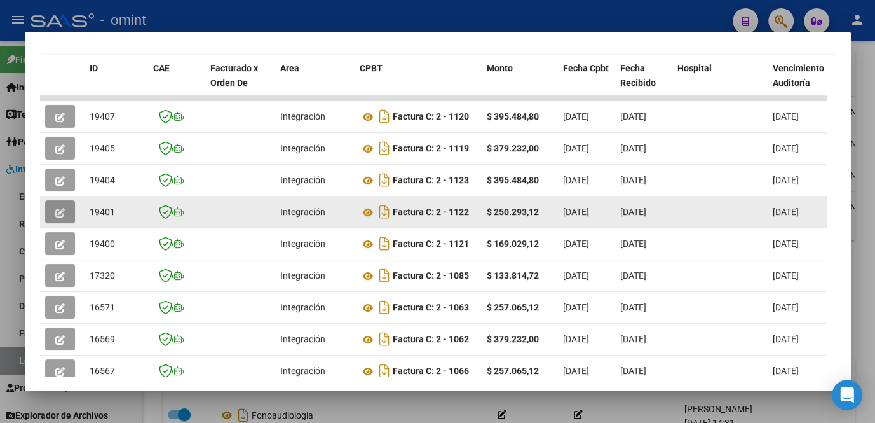
click at [57, 215] on icon "button" at bounding box center [60, 213] width 10 height 10
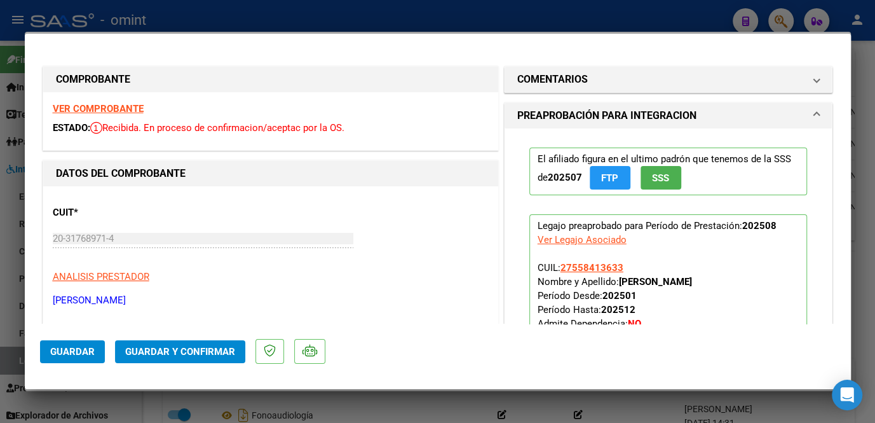
click at [135, 109] on strong "VER COMPROBANTE" at bounding box center [98, 108] width 91 height 11
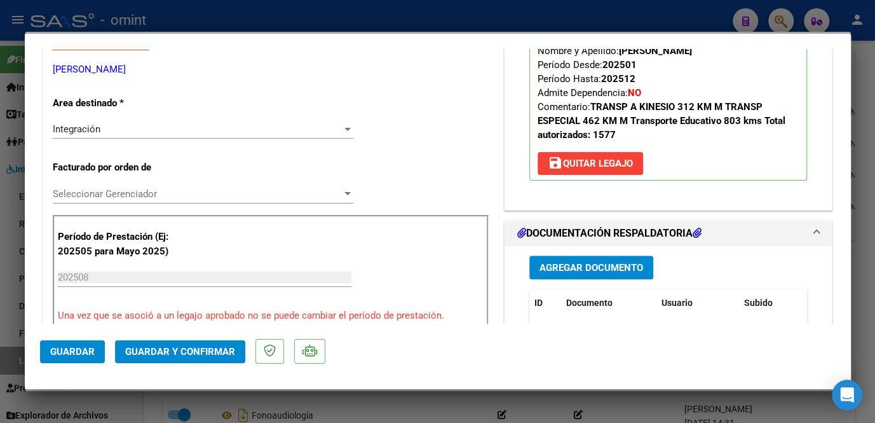
scroll to position [288, 0]
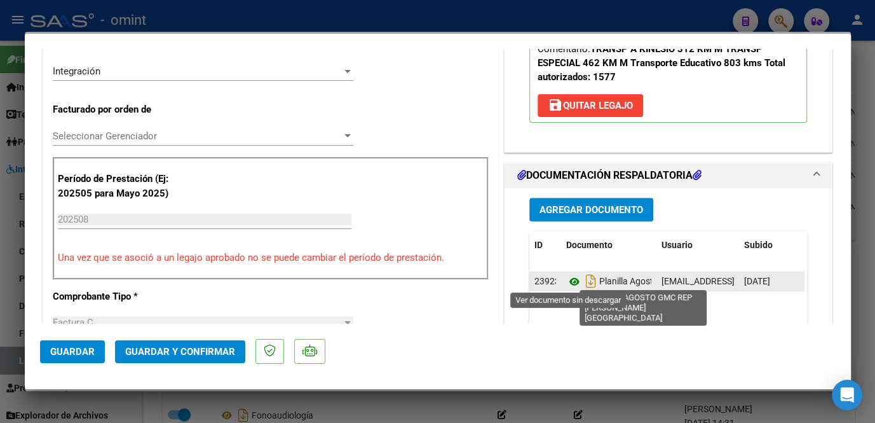
click at [566, 277] on icon at bounding box center [574, 281] width 17 height 15
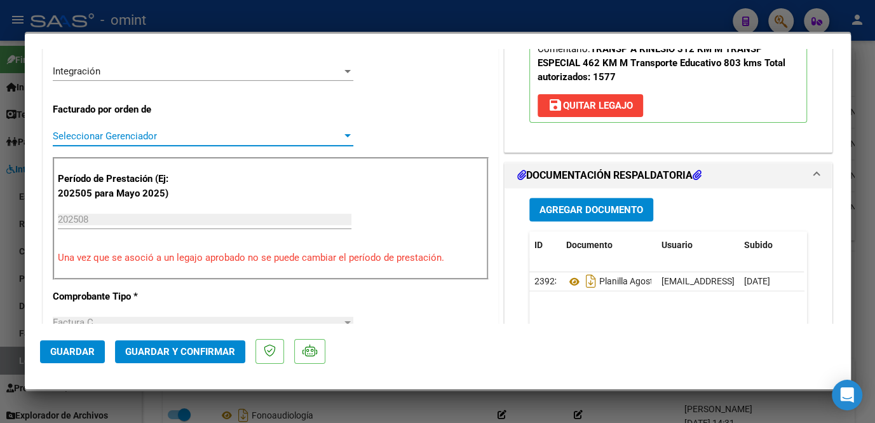
click at [170, 135] on span "Seleccionar Gerenciador" at bounding box center [197, 135] width 289 height 11
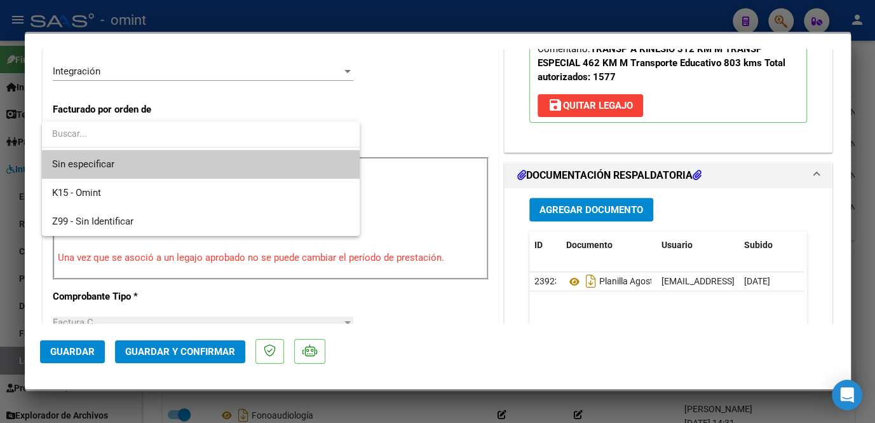
click at [158, 161] on span "Sin especificar" at bounding box center [200, 164] width 297 height 29
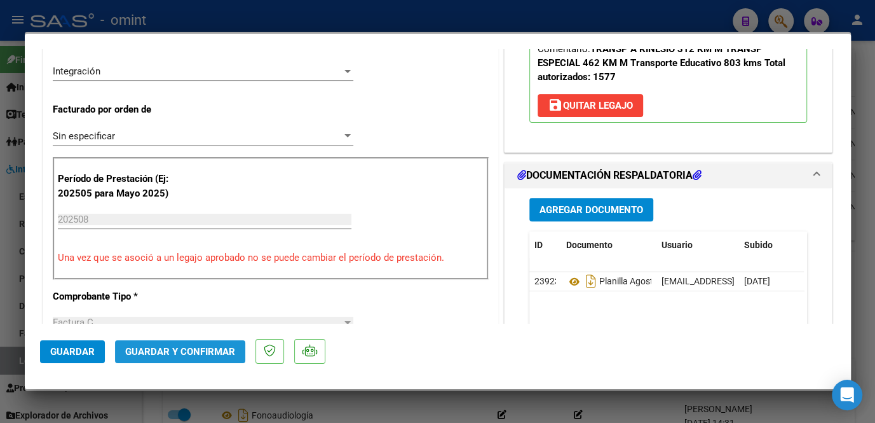
click at [230, 350] on span "Guardar y Confirmar" at bounding box center [180, 351] width 110 height 11
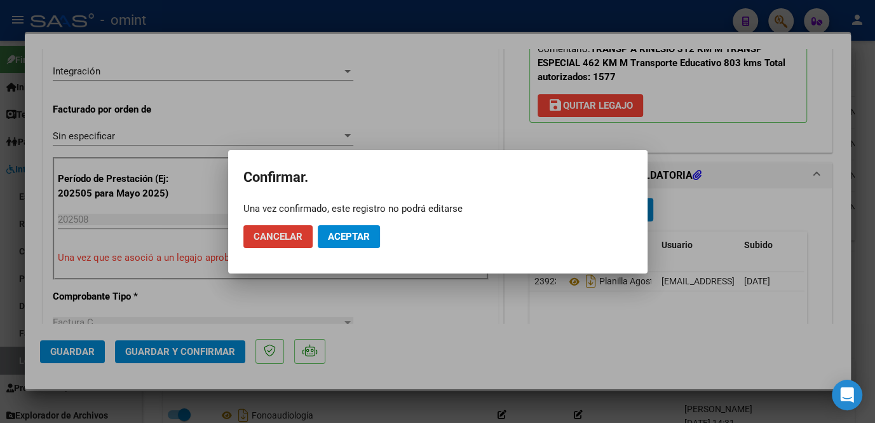
drag, startPoint x: 348, startPoint y: 231, endPoint x: 354, endPoint y: 235, distance: 6.9
click at [350, 231] on span "Aceptar" at bounding box center [349, 236] width 42 height 11
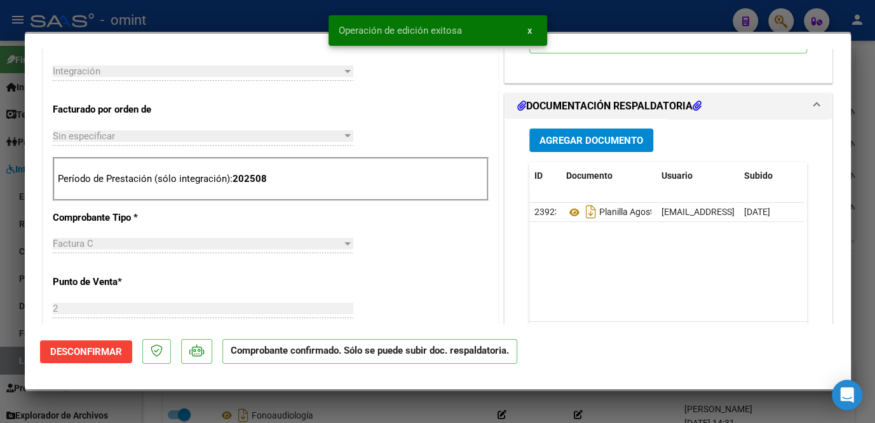
click at [355, 310] on app-form-text-field "Punto de Venta * 2 Ingresar el Nro." at bounding box center [208, 295] width 311 height 38
click at [350, 402] on div at bounding box center [437, 211] width 875 height 423
type input "$ 0,00"
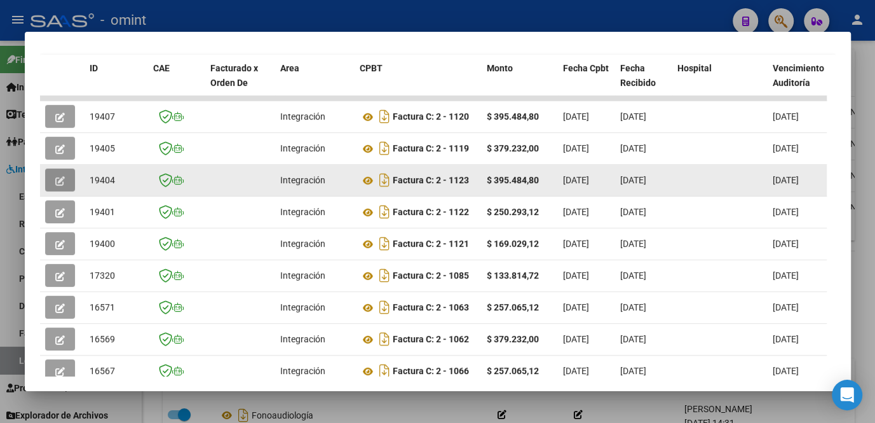
click at [60, 180] on icon "button" at bounding box center [60, 181] width 10 height 10
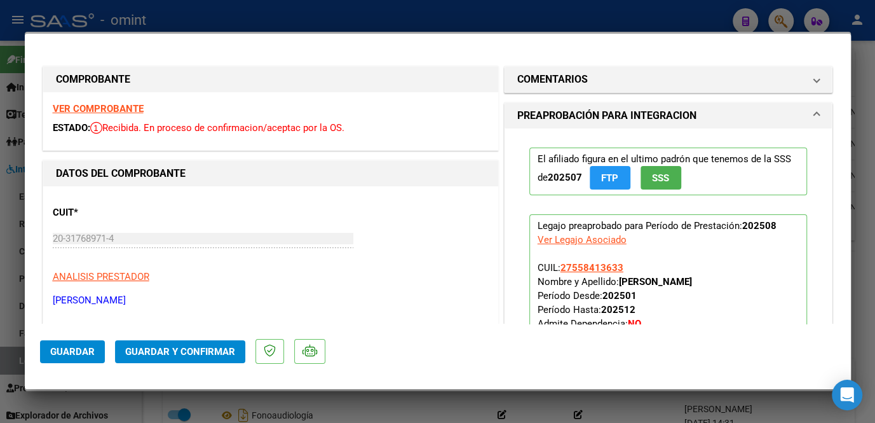
click at [125, 106] on strong "VER COMPROBANTE" at bounding box center [98, 108] width 91 height 11
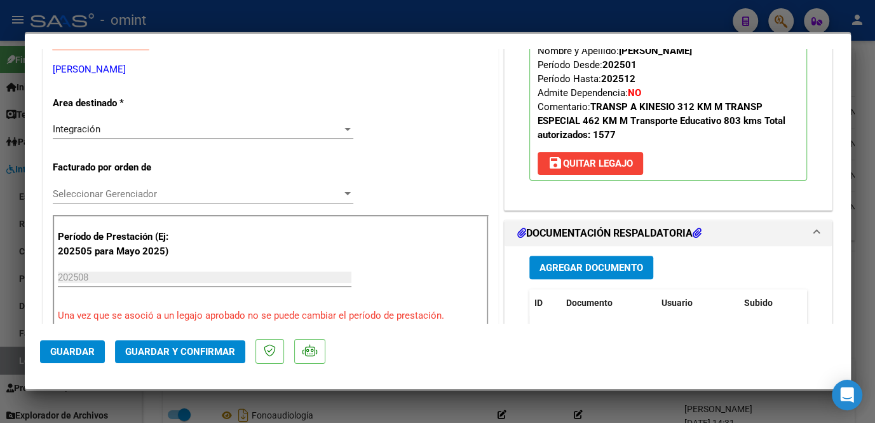
scroll to position [346, 0]
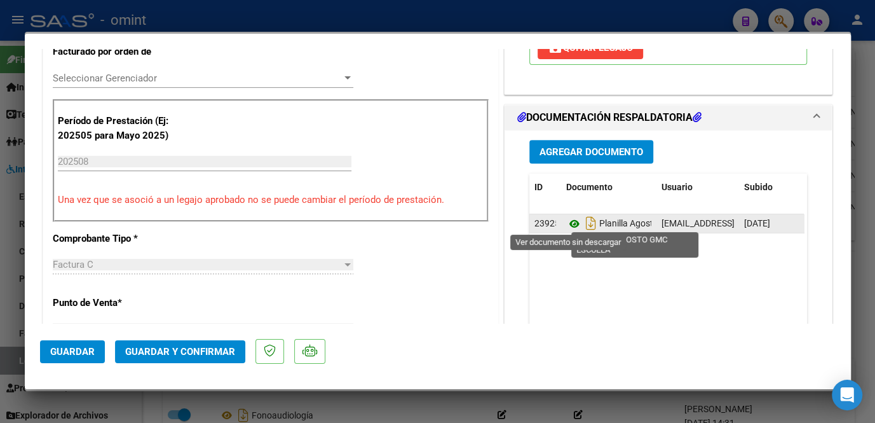
click at [567, 220] on icon at bounding box center [574, 223] width 17 height 15
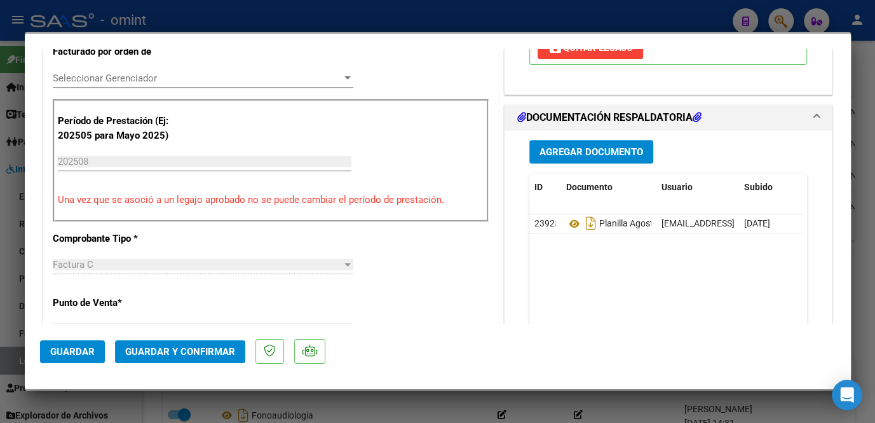
click at [144, 73] on span "Seleccionar Gerenciador" at bounding box center [197, 77] width 289 height 11
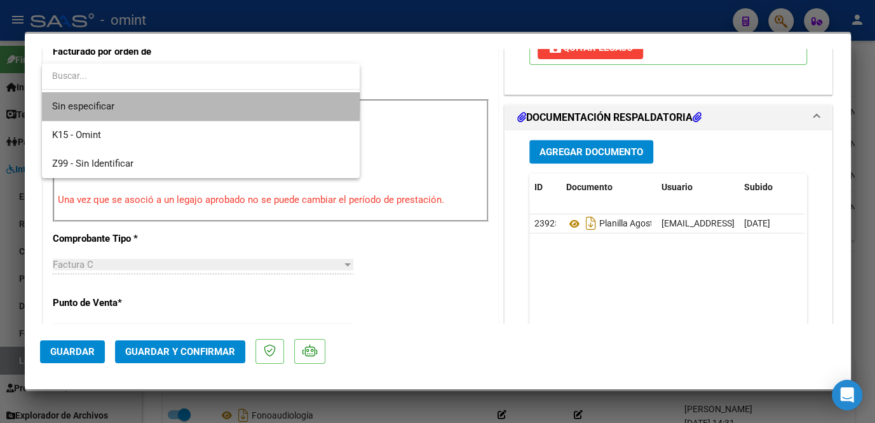
click at [134, 104] on span "Sin especificar" at bounding box center [200, 106] width 297 height 29
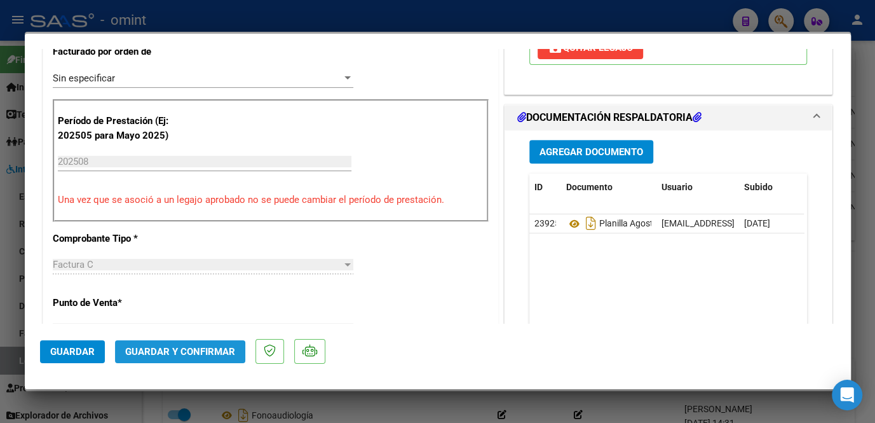
click at [171, 353] on span "Guardar y Confirmar" at bounding box center [180, 351] width 110 height 11
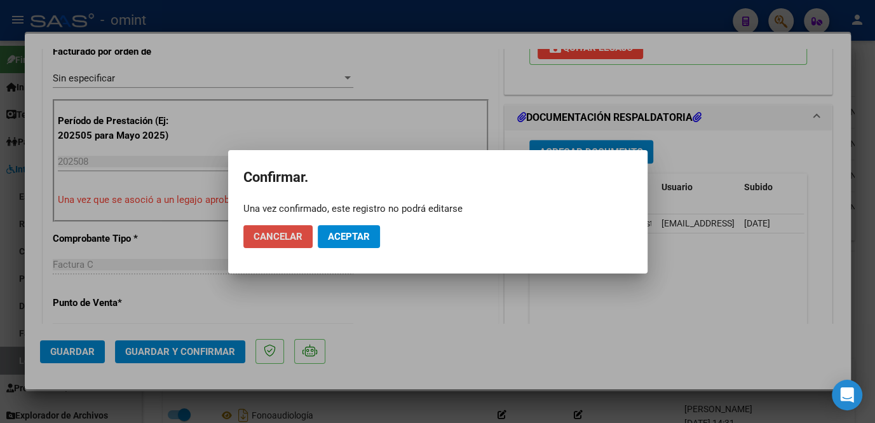
click at [285, 240] on span "Cancelar" at bounding box center [278, 236] width 49 height 11
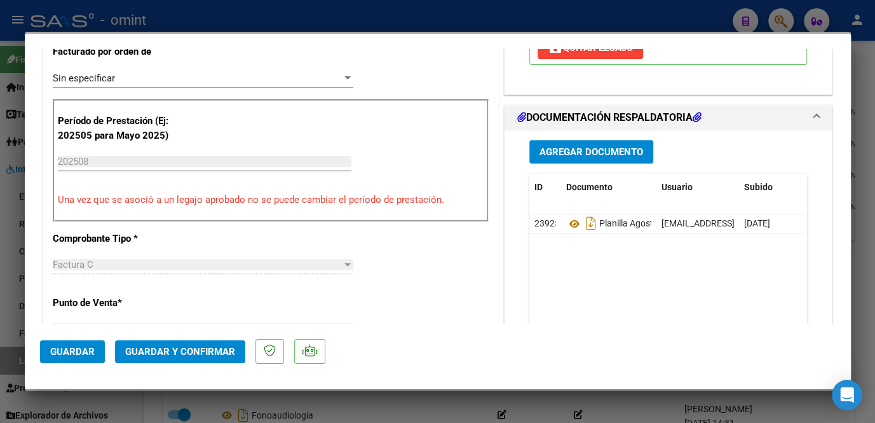
click at [23, 262] on div at bounding box center [437, 211] width 875 height 423
type input "$ 0,00"
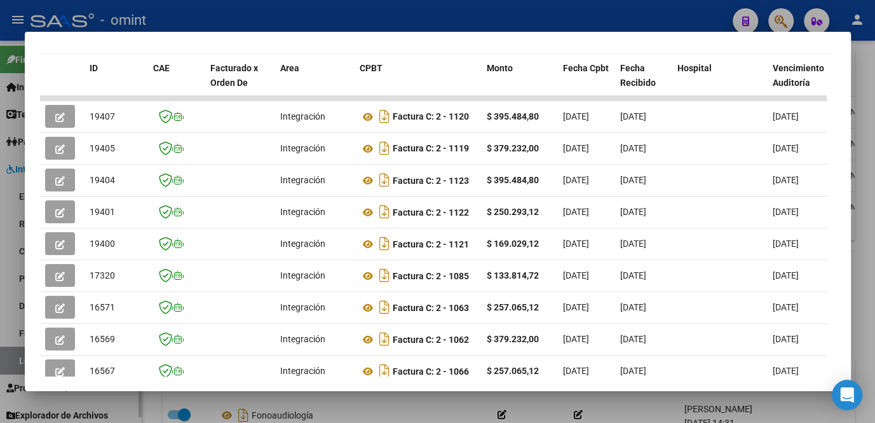
drag, startPoint x: 22, startPoint y: 264, endPoint x: 13, endPoint y: 265, distance: 8.4
click at [18, 264] on div at bounding box center [437, 211] width 875 height 423
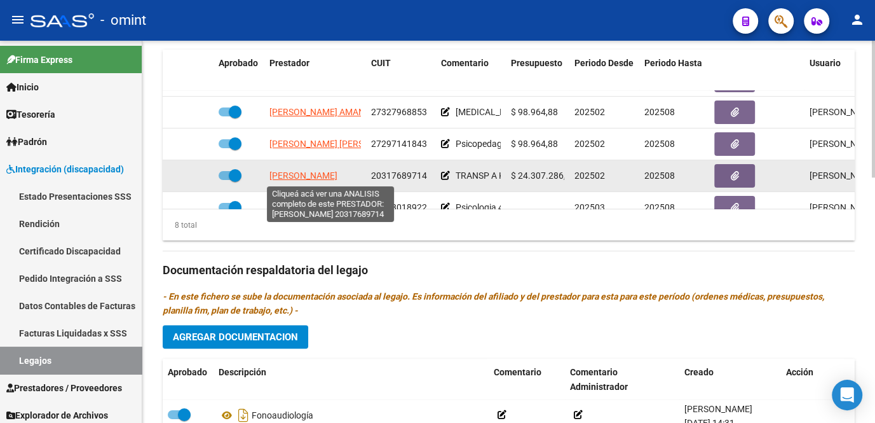
click at [311, 177] on span "CARAMELLA BOUBET FRANCO" at bounding box center [303, 175] width 68 height 10
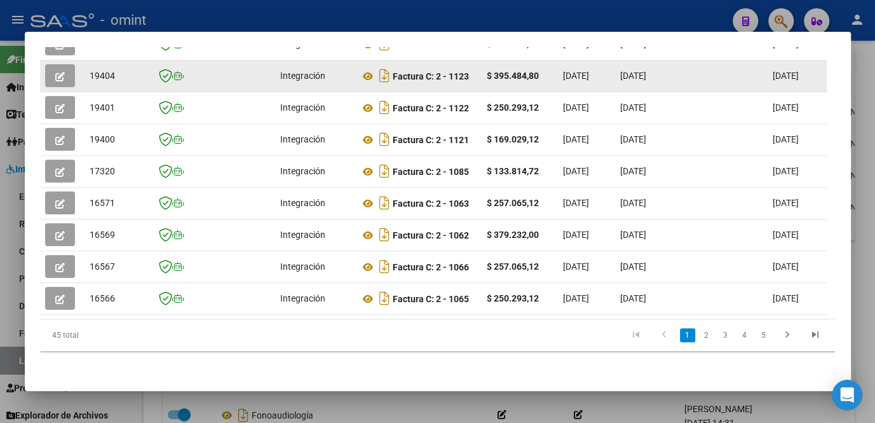
scroll to position [288, 0]
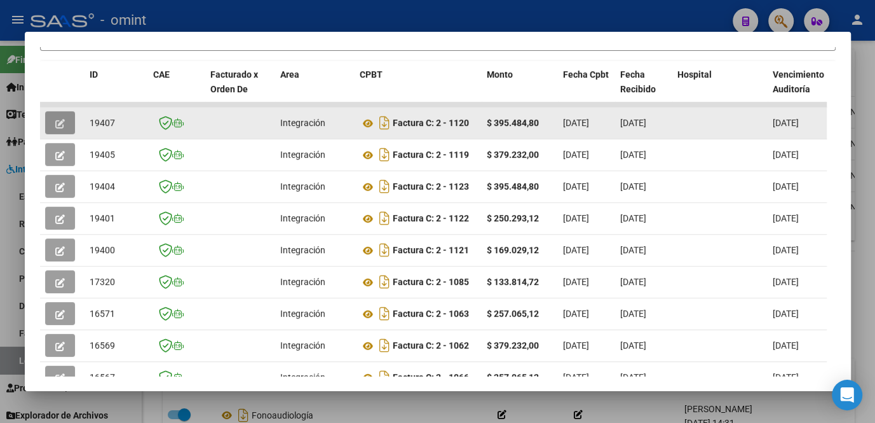
click at [63, 118] on button "button" at bounding box center [60, 122] width 30 height 23
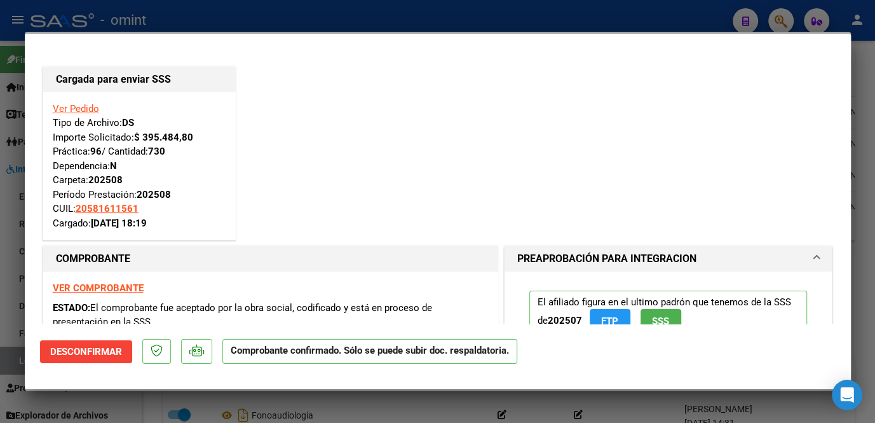
scroll to position [57, 0]
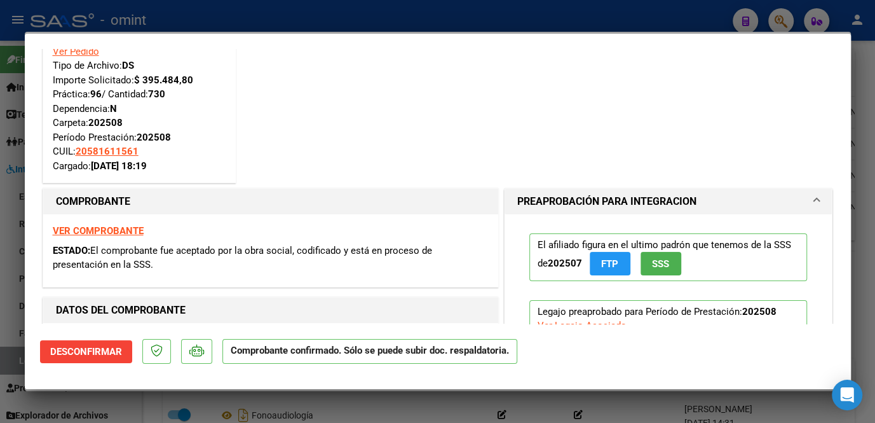
click at [105, 226] on strong "VER COMPROBANTE" at bounding box center [98, 230] width 91 height 11
click at [216, 17] on div at bounding box center [437, 211] width 875 height 423
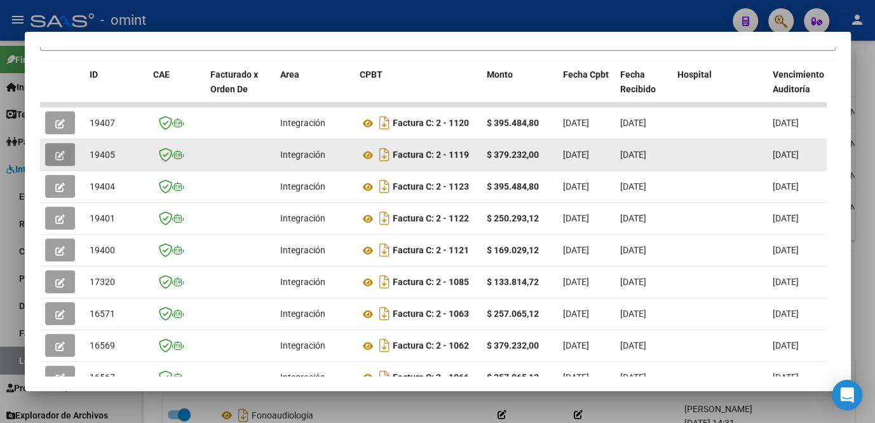
click at [74, 158] on button "button" at bounding box center [60, 154] width 30 height 23
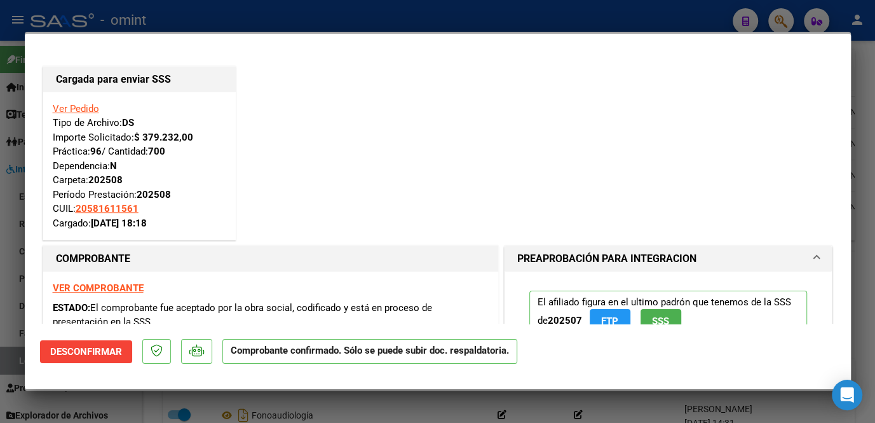
click at [85, 287] on strong "VER COMPROBANTE" at bounding box center [98, 287] width 91 height 11
click at [8, 101] on div at bounding box center [437, 211] width 875 height 423
type input "$ 0,00"
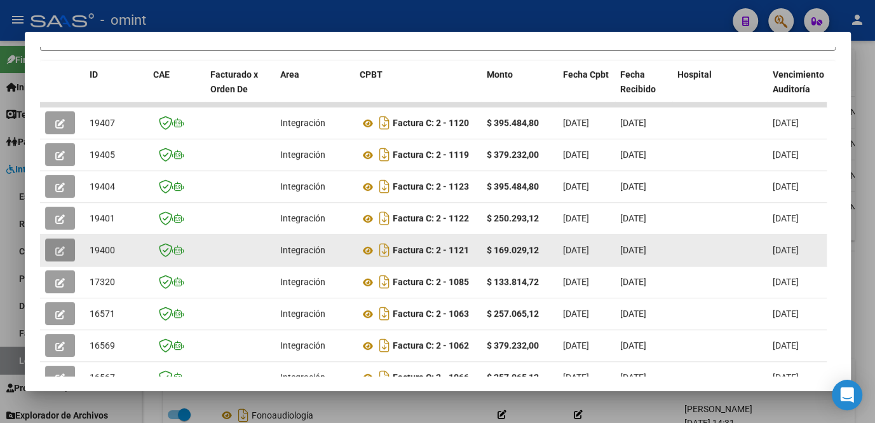
click at [62, 255] on icon "button" at bounding box center [60, 251] width 10 height 10
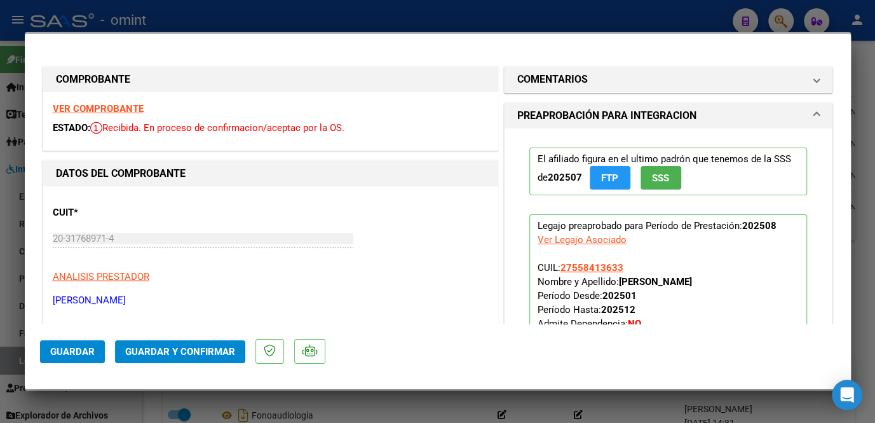
click at [135, 110] on strong "VER COMPROBANTE" at bounding box center [98, 108] width 91 height 11
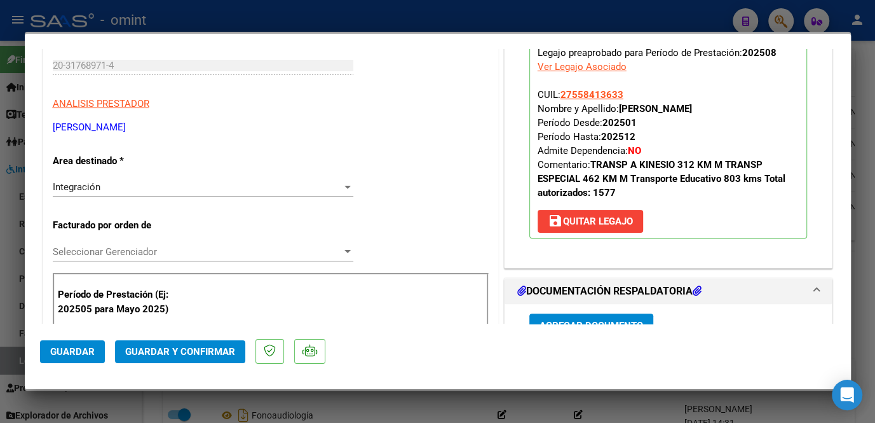
scroll to position [346, 0]
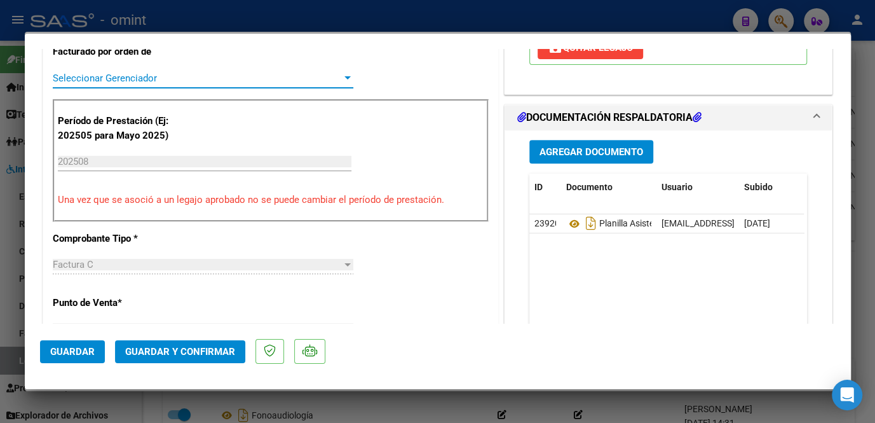
click at [149, 75] on span "Seleccionar Gerenciador" at bounding box center [197, 77] width 289 height 11
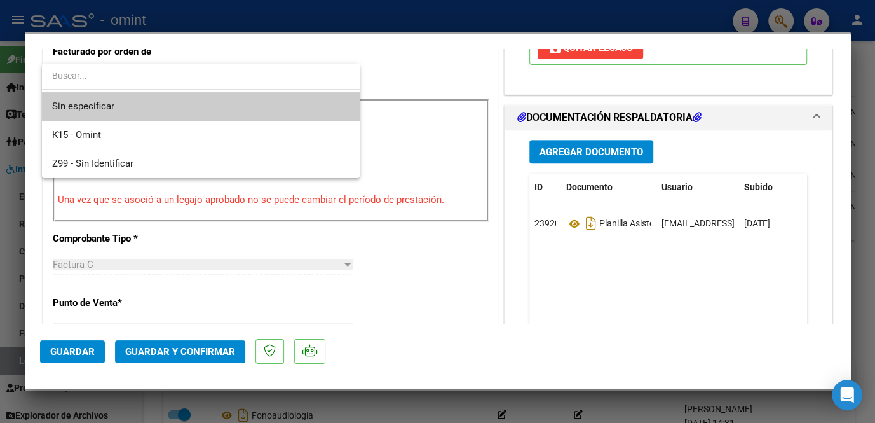
click at [135, 111] on span "Sin especificar" at bounding box center [200, 106] width 297 height 29
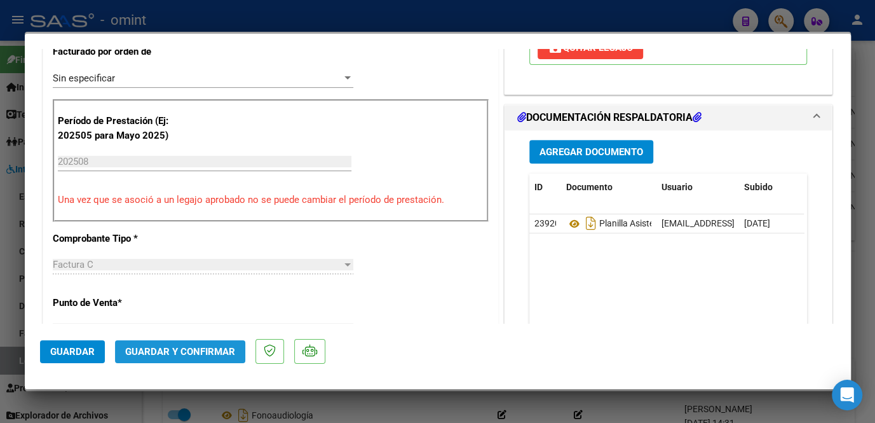
click at [180, 348] on span "Guardar y Confirmar" at bounding box center [180, 351] width 110 height 11
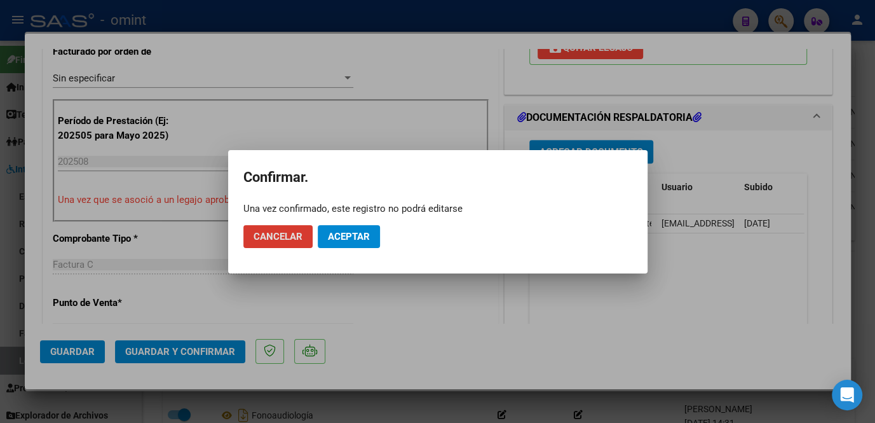
click at [371, 241] on button "Aceptar" at bounding box center [349, 236] width 62 height 23
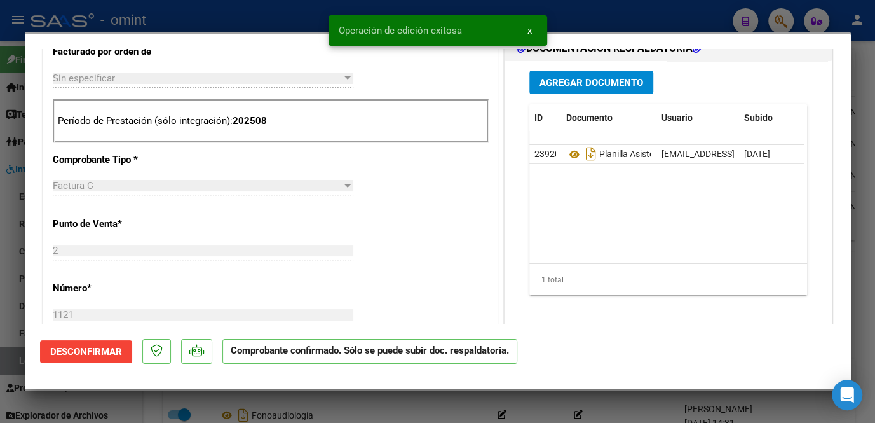
click at [16, 245] on div at bounding box center [437, 211] width 875 height 423
type input "$ 0,00"
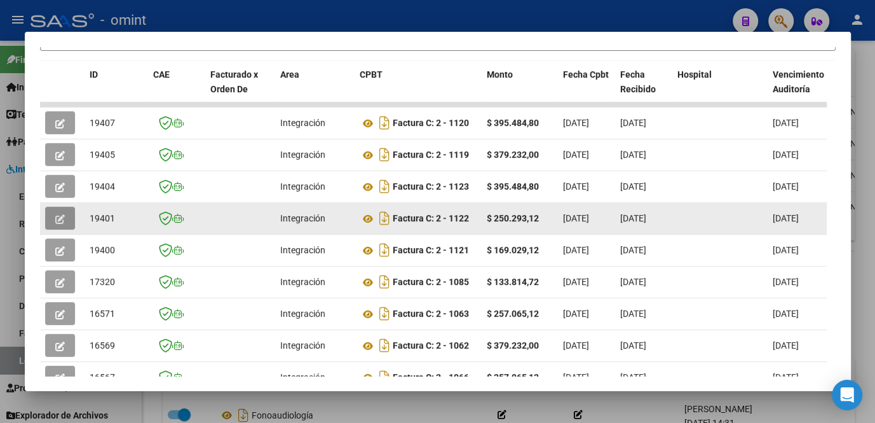
click at [53, 221] on button "button" at bounding box center [60, 218] width 30 height 23
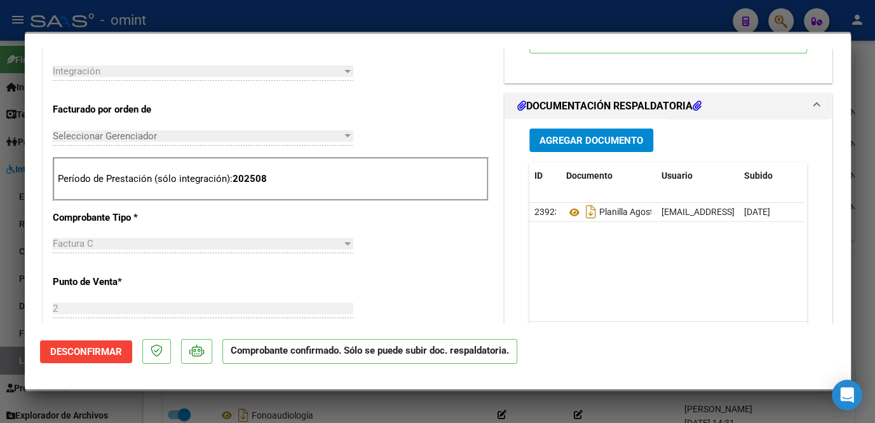
scroll to position [57, 0]
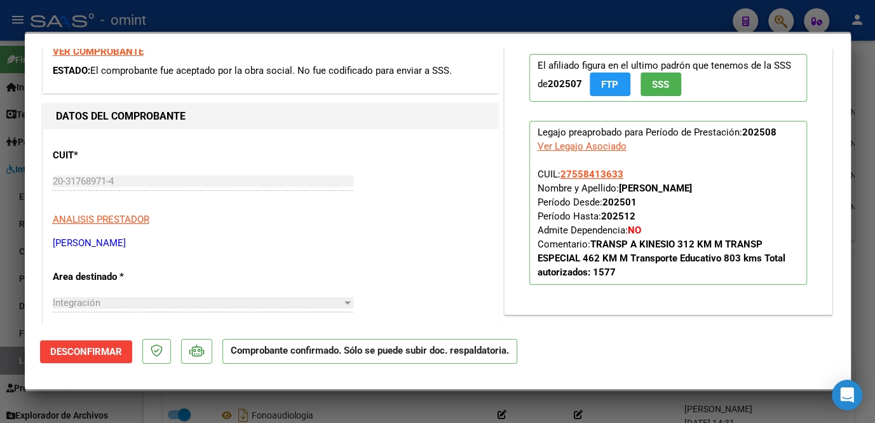
click at [28, 249] on mat-dialog-content "COMPROBANTE VER COMPROBANTE ESTADO: El comprobante fue aceptado por la obra soc…" at bounding box center [438, 186] width 826 height 275
drag, startPoint x: 0, startPoint y: 331, endPoint x: 12, endPoint y: 325, distance: 13.6
click at [1, 330] on div at bounding box center [437, 211] width 875 height 423
type input "$ 0,00"
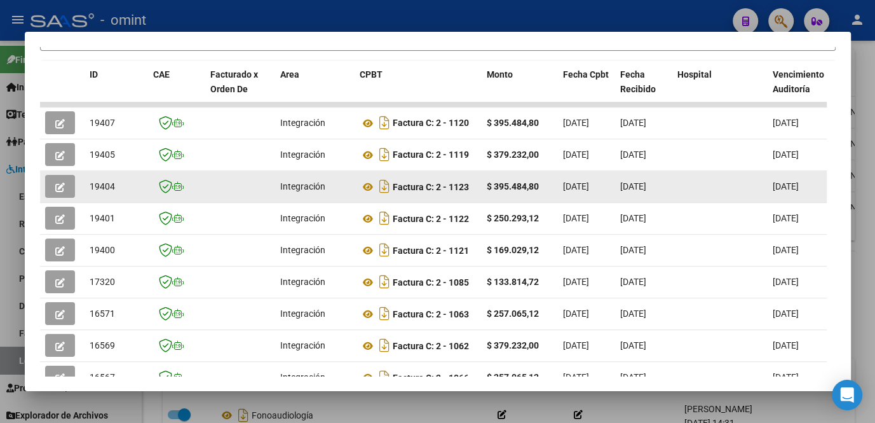
click at [59, 196] on button "button" at bounding box center [60, 186] width 30 height 23
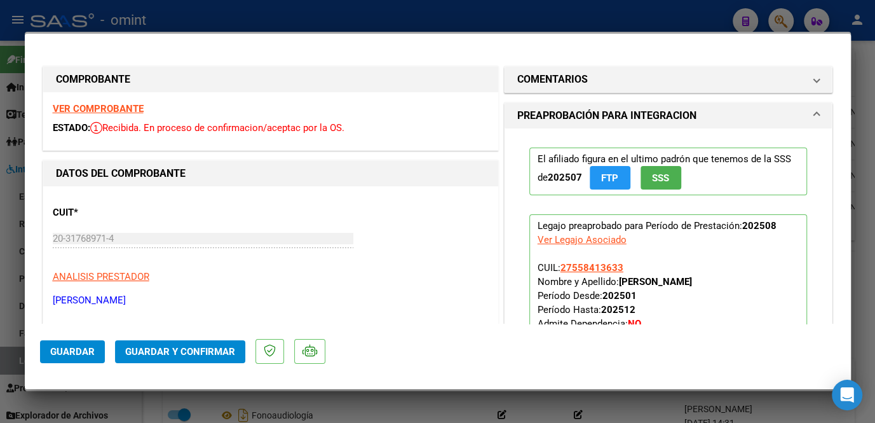
scroll to position [115, 0]
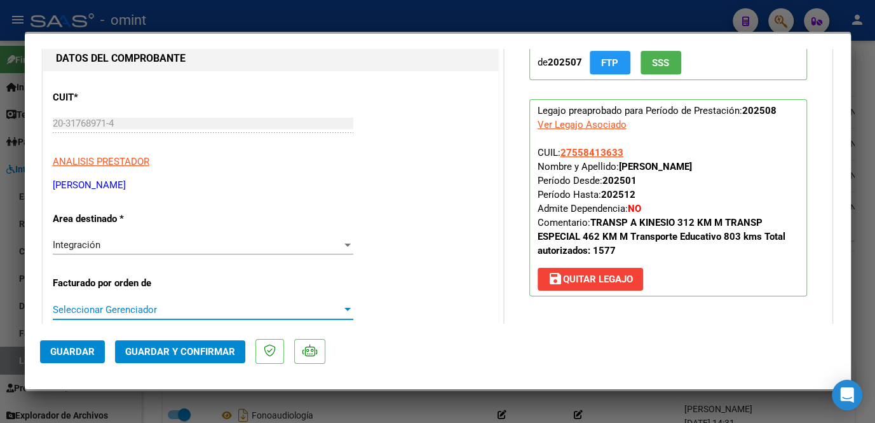
click at [167, 309] on span "Seleccionar Gerenciador" at bounding box center [197, 309] width 289 height 11
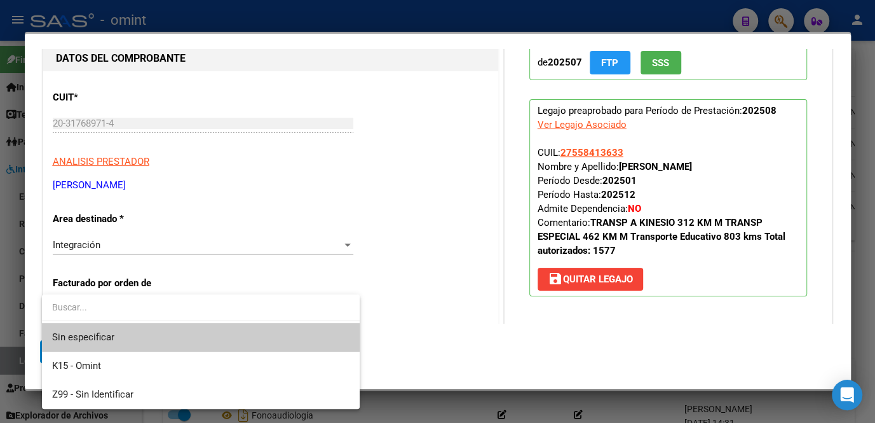
click at [155, 333] on span "Sin especificar" at bounding box center [200, 337] width 297 height 29
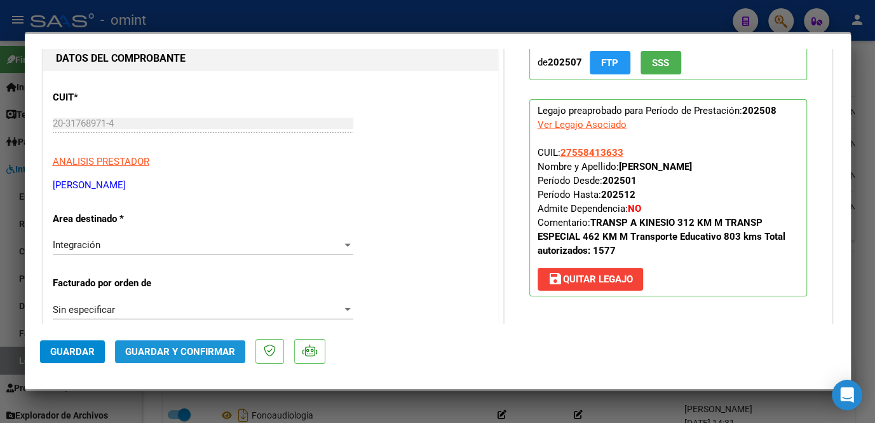
click at [165, 357] on button "Guardar y Confirmar" at bounding box center [180, 351] width 130 height 23
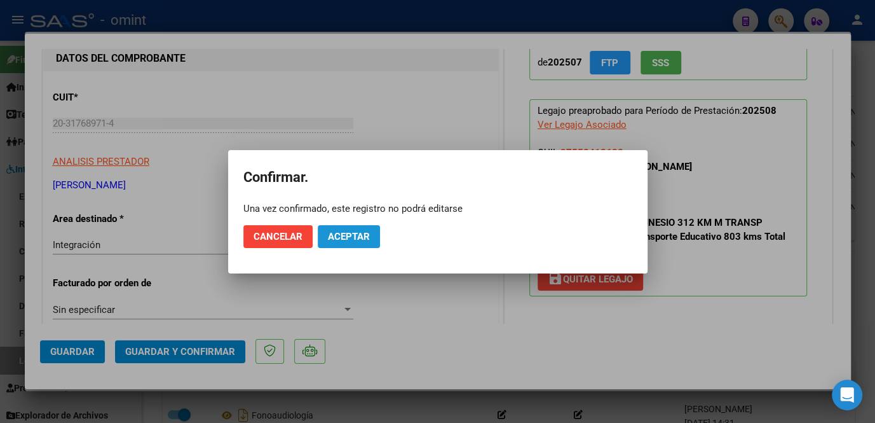
click at [346, 233] on span "Aceptar" at bounding box center [349, 236] width 42 height 11
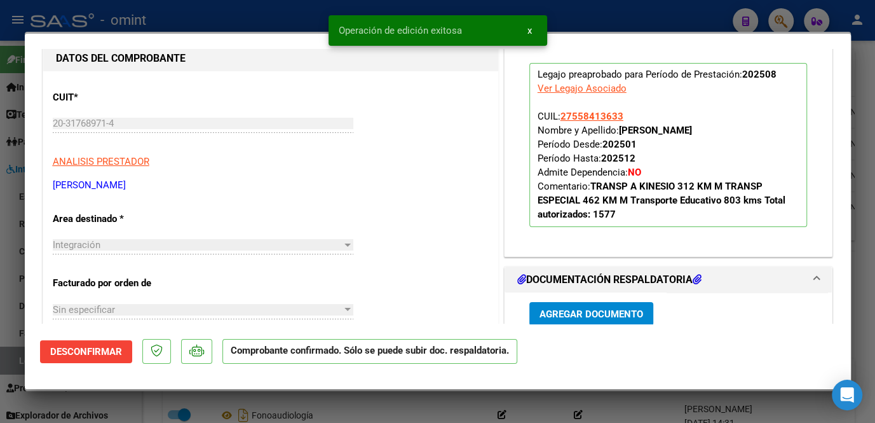
click at [14, 292] on div at bounding box center [437, 211] width 875 height 423
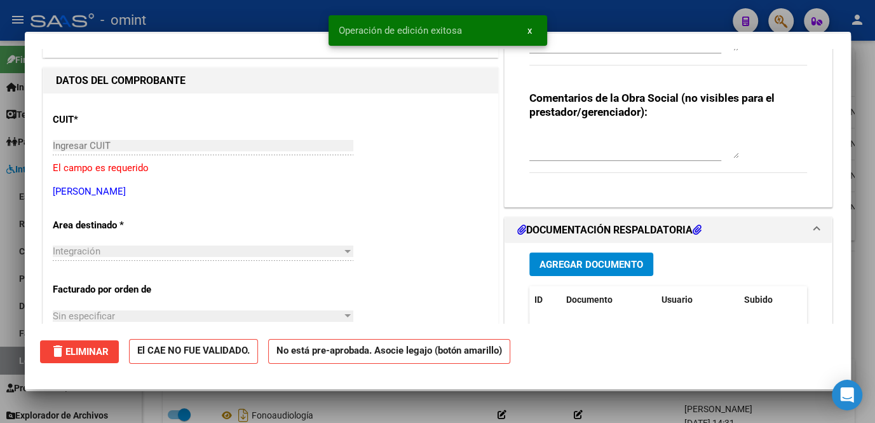
scroll to position [0, 0]
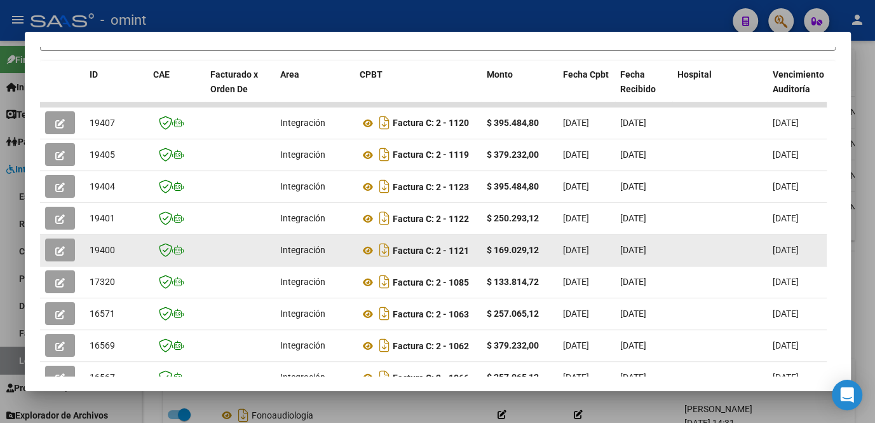
click at [71, 257] on button "button" at bounding box center [60, 249] width 30 height 23
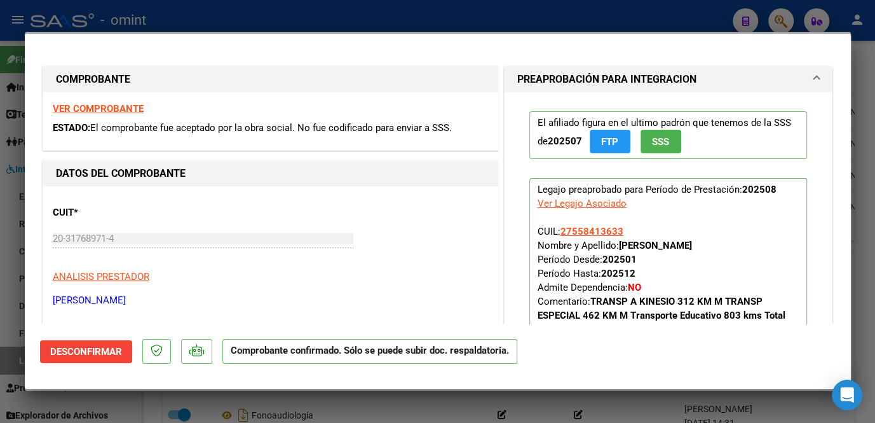
click at [14, 261] on div at bounding box center [437, 211] width 875 height 423
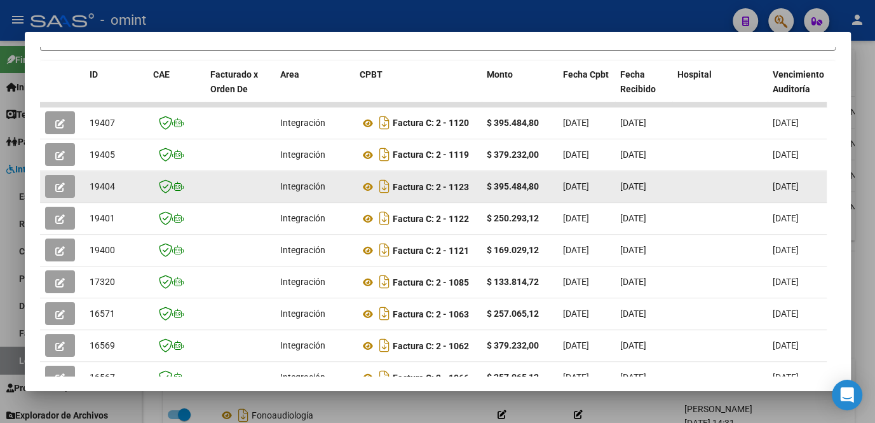
click at [57, 189] on icon "button" at bounding box center [60, 187] width 10 height 10
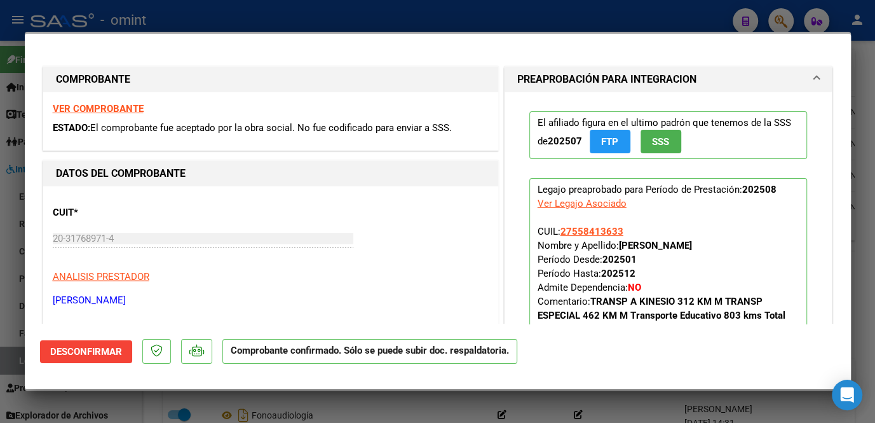
click at [7, 221] on div at bounding box center [437, 211] width 875 height 423
type input "$ 0,00"
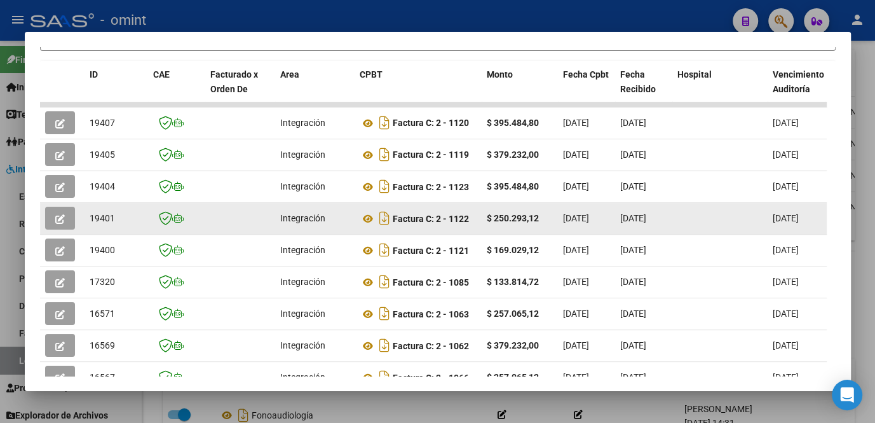
click at [57, 221] on icon "button" at bounding box center [60, 219] width 10 height 10
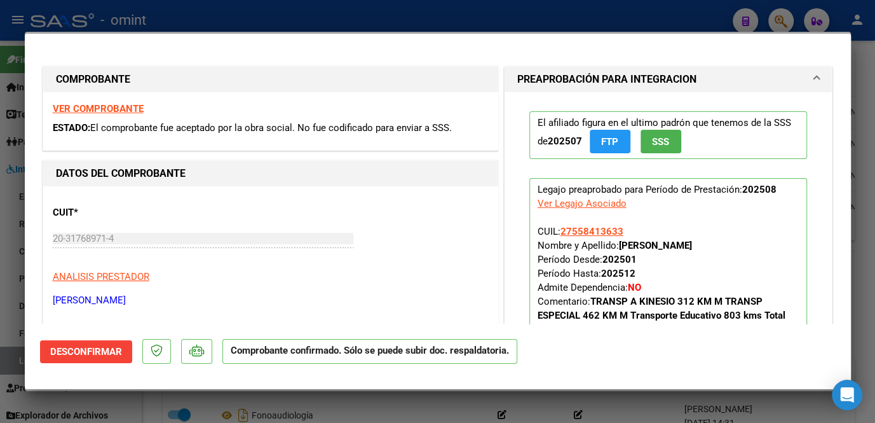
click at [11, 234] on div at bounding box center [437, 211] width 875 height 423
type input "$ 0,00"
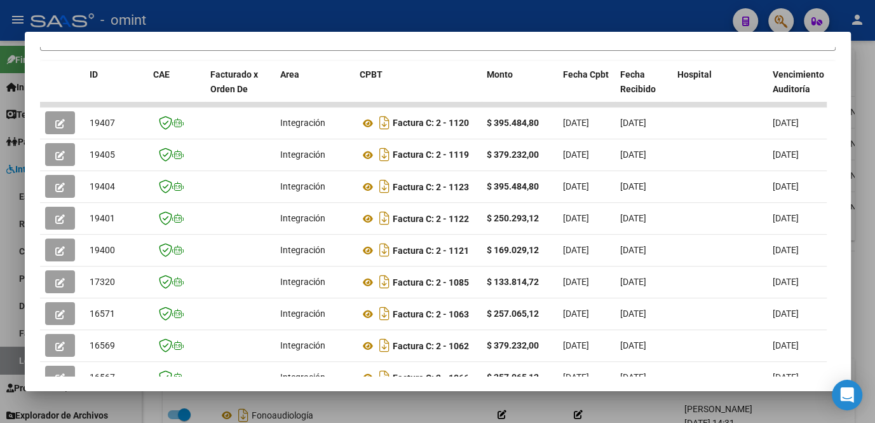
click at [11, 234] on div at bounding box center [437, 211] width 875 height 423
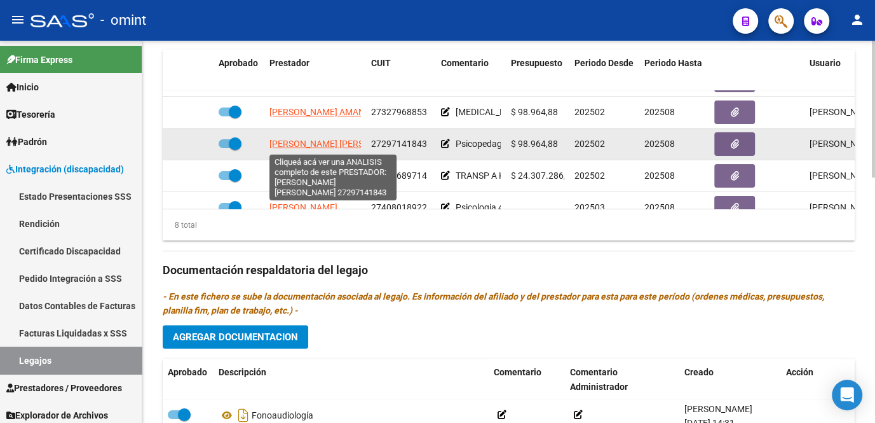
click at [301, 144] on span "VIVAS ANDRADA TANIA ANABEL" at bounding box center [338, 144] width 138 height 10
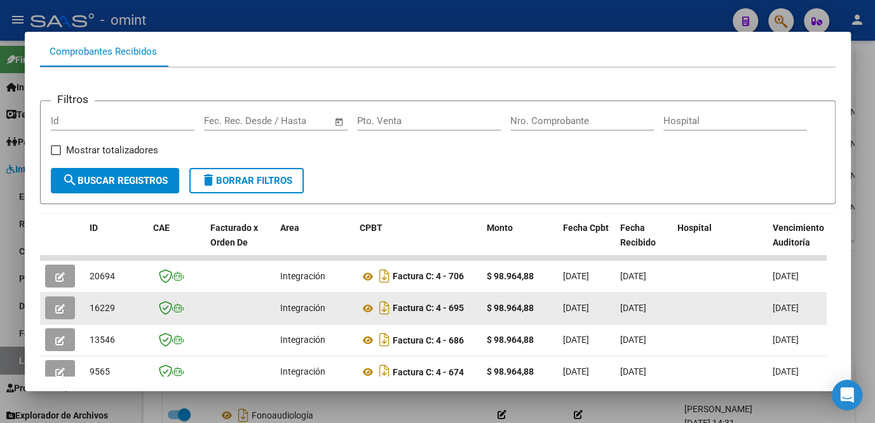
scroll to position [193, 0]
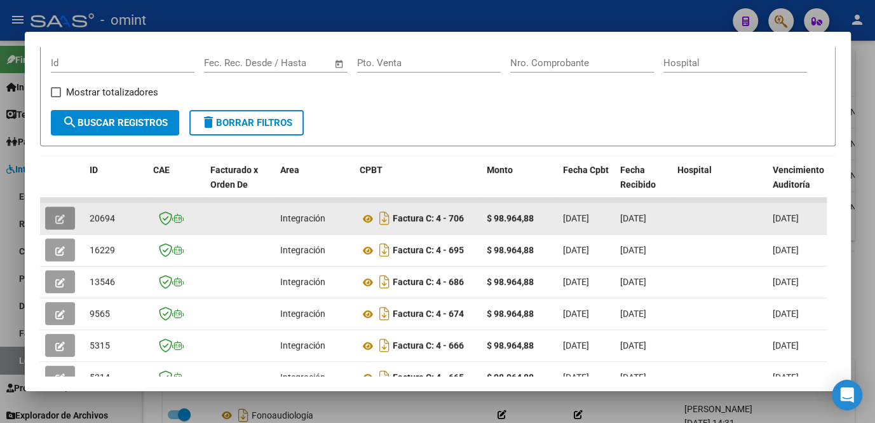
click at [60, 224] on icon "button" at bounding box center [60, 219] width 10 height 10
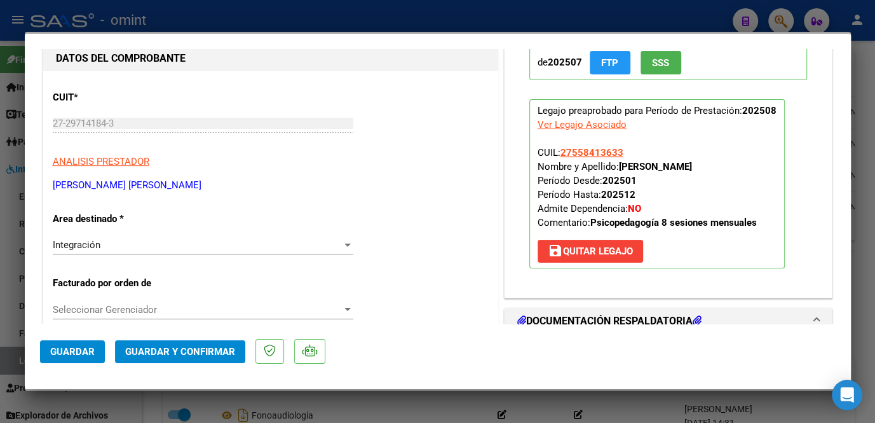
scroll to position [0, 0]
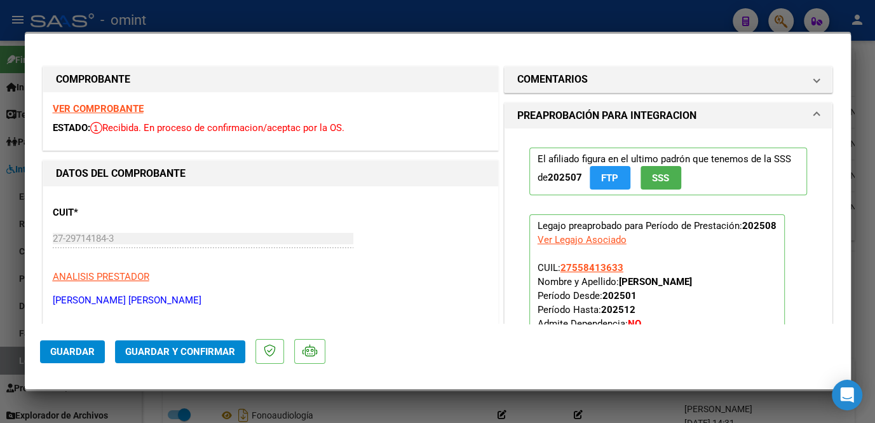
click at [124, 109] on strong "VER COMPROBANTE" at bounding box center [98, 108] width 91 height 11
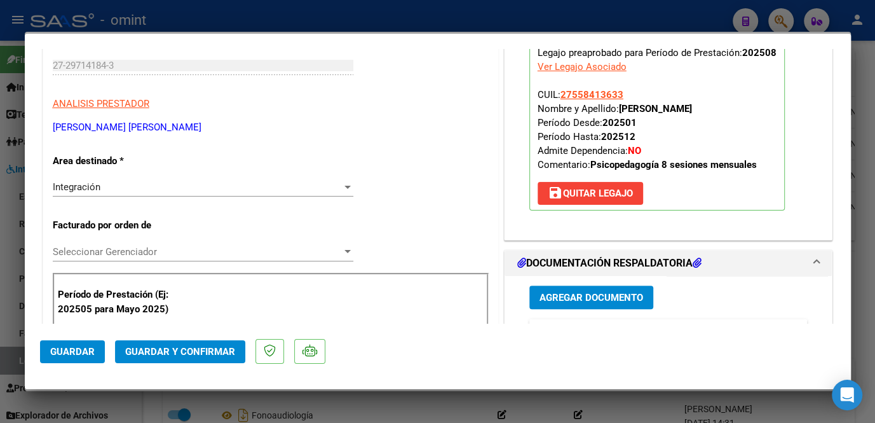
scroll to position [288, 0]
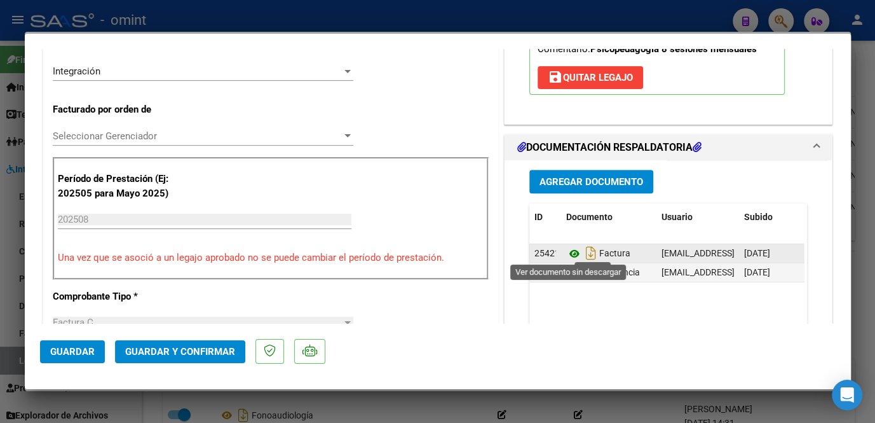
click at [567, 252] on icon at bounding box center [574, 253] width 17 height 15
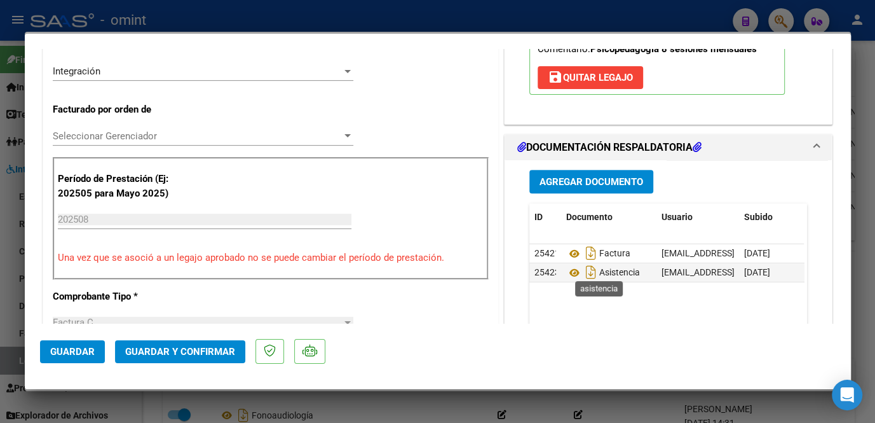
scroll to position [462, 0]
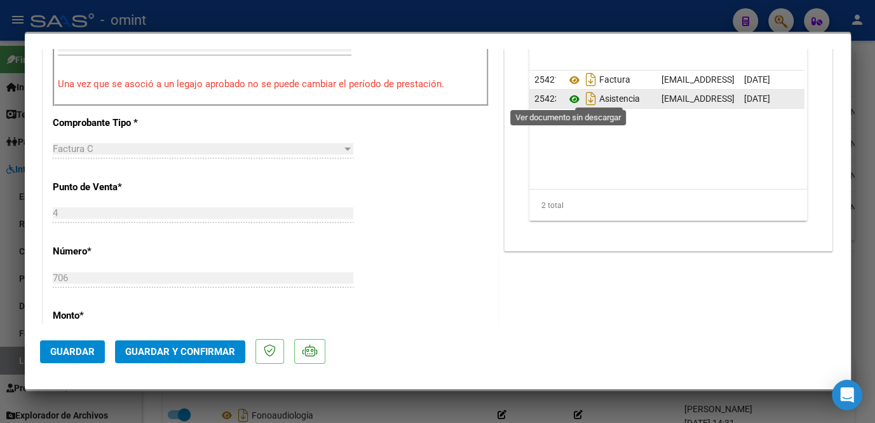
click at [567, 93] on icon at bounding box center [574, 99] width 17 height 15
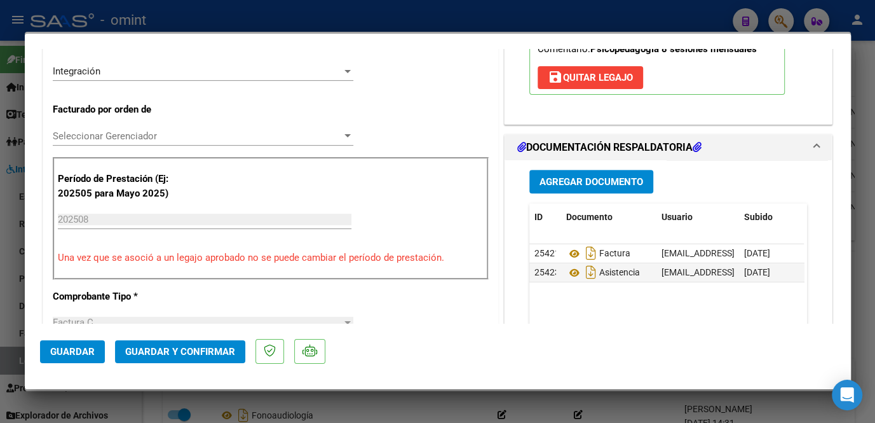
click at [151, 133] on span "Seleccionar Gerenciador" at bounding box center [197, 135] width 289 height 11
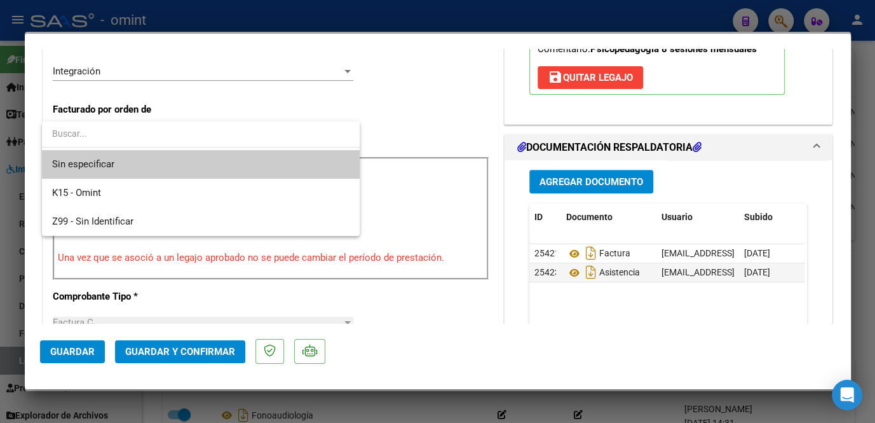
click at [120, 166] on span "Sin especificar" at bounding box center [200, 164] width 297 height 29
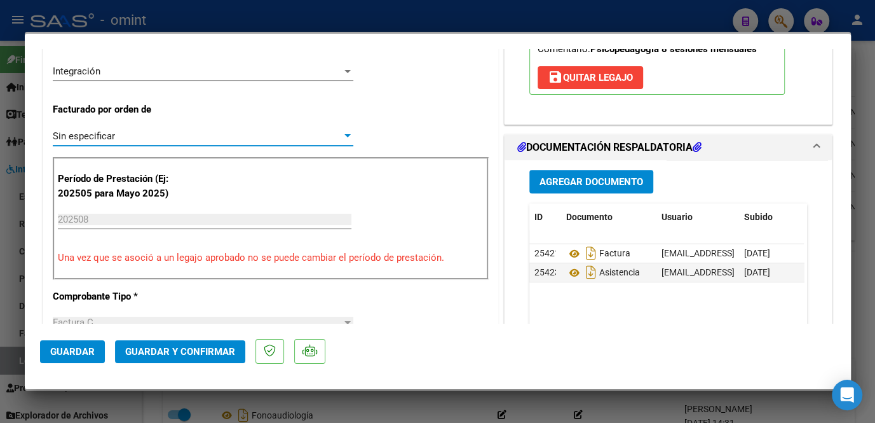
click at [195, 352] on span "Guardar y Confirmar" at bounding box center [180, 351] width 110 height 11
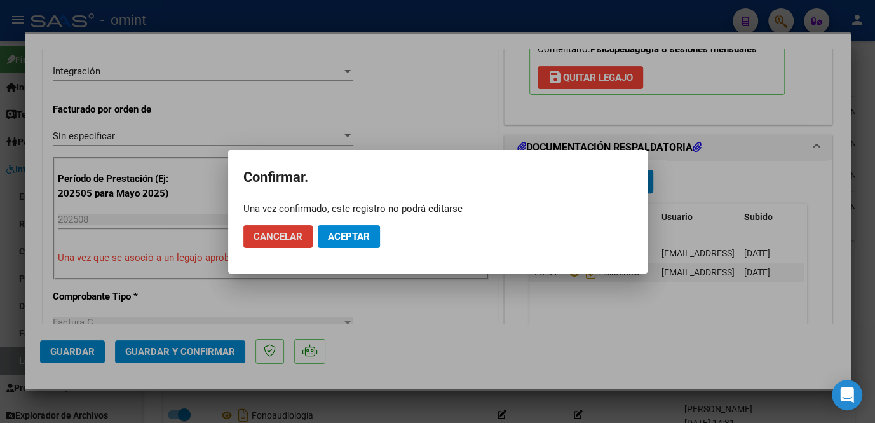
click at [355, 246] on button "Aceptar" at bounding box center [349, 236] width 62 height 23
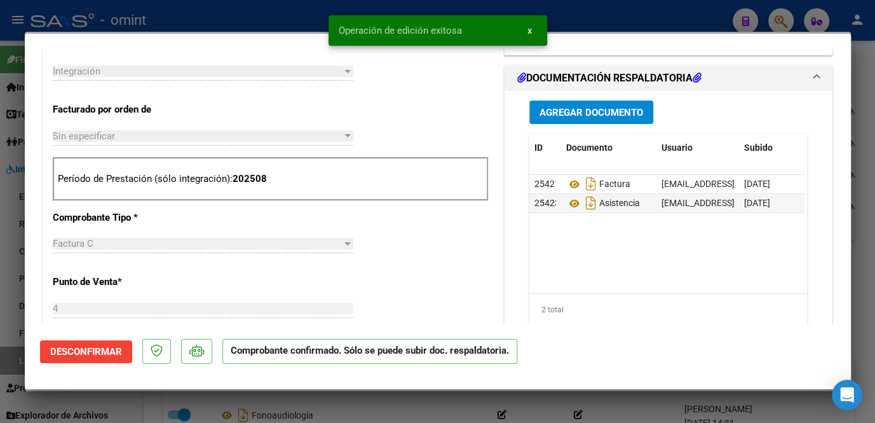
click at [31, 335] on mat-dialog-container "COMPROBANTE VER COMPROBANTE ESTADO: El comprobante fue aceptado por la obra soc…" at bounding box center [438, 211] width 826 height 355
click at [15, 346] on div at bounding box center [437, 211] width 875 height 423
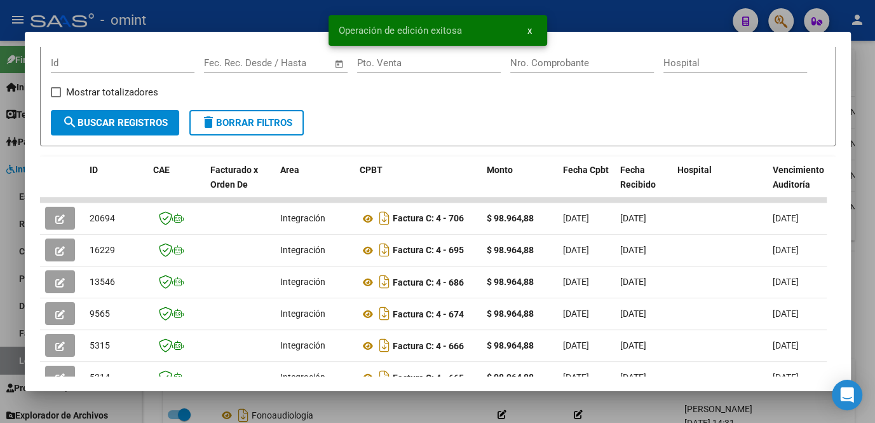
click at [398, 412] on div at bounding box center [437, 211] width 875 height 423
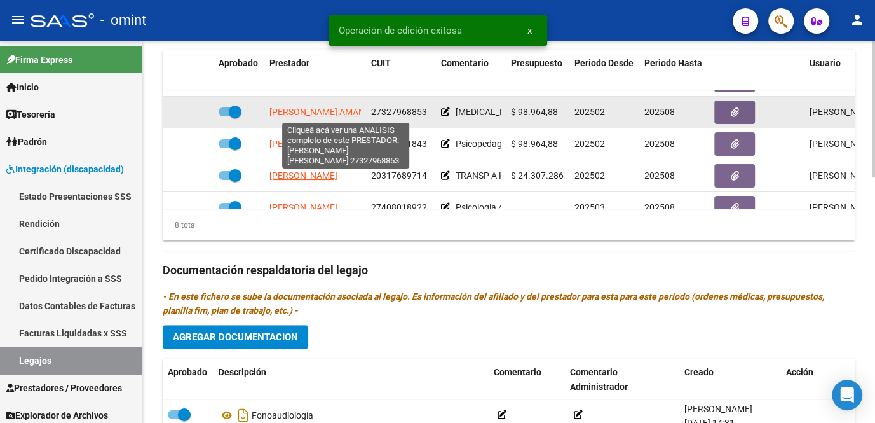
click at [320, 114] on span "QUINTEROS AMANCAY LAURA CECILIA" at bounding box center [359, 112] width 181 height 10
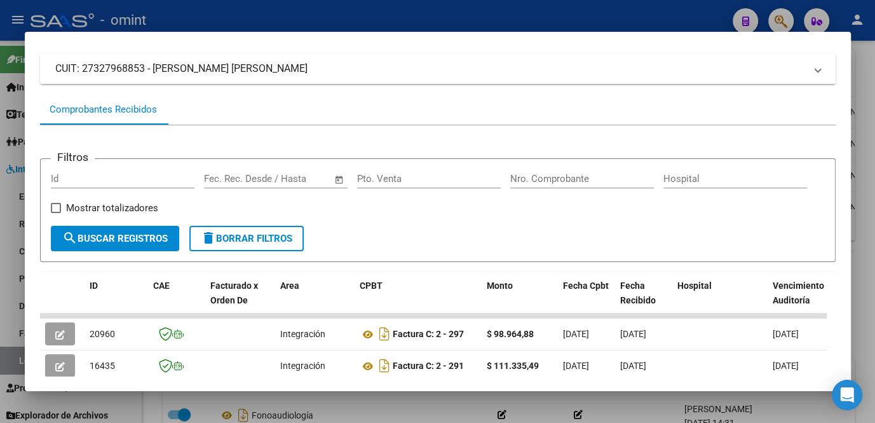
scroll to position [251, 0]
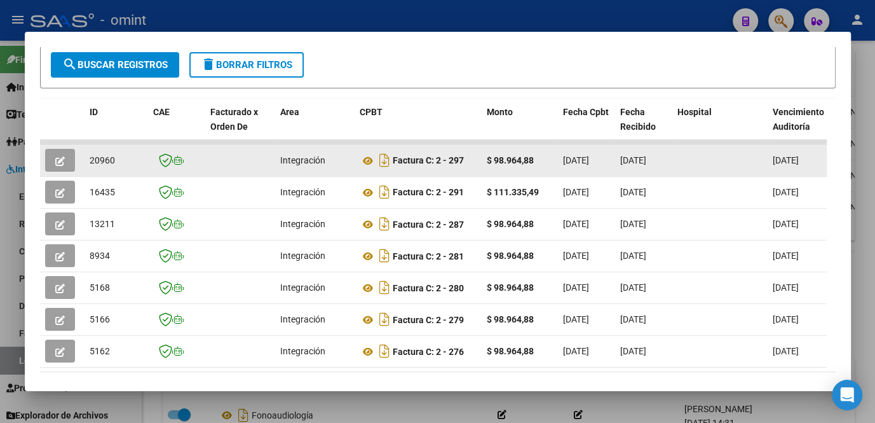
click at [62, 166] on icon "button" at bounding box center [60, 161] width 10 height 10
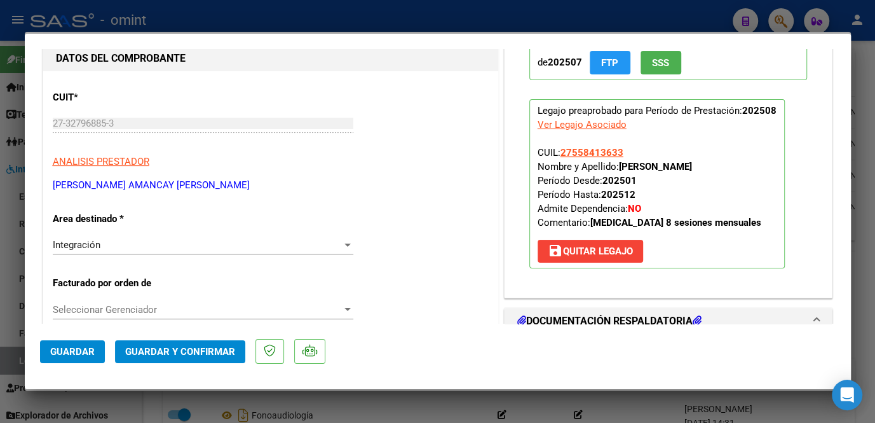
scroll to position [0, 0]
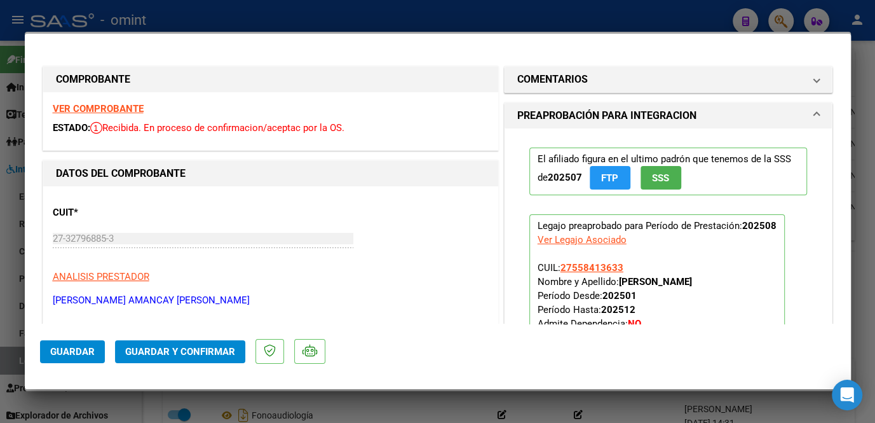
click at [110, 111] on strong "VER COMPROBANTE" at bounding box center [98, 108] width 91 height 11
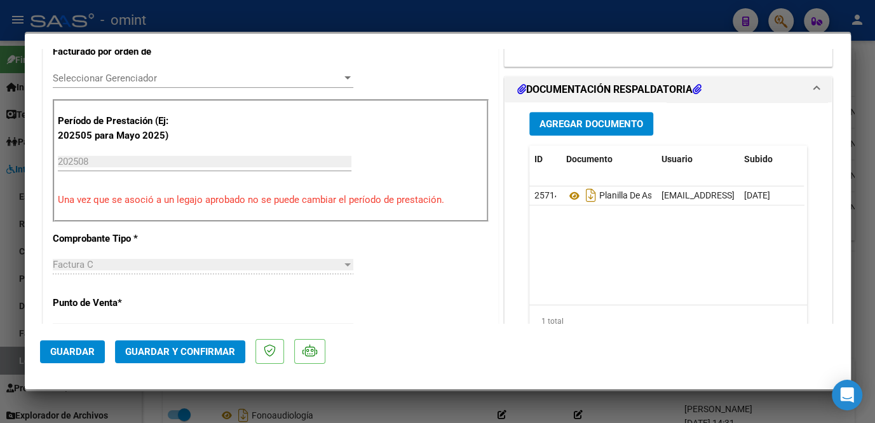
scroll to position [462, 0]
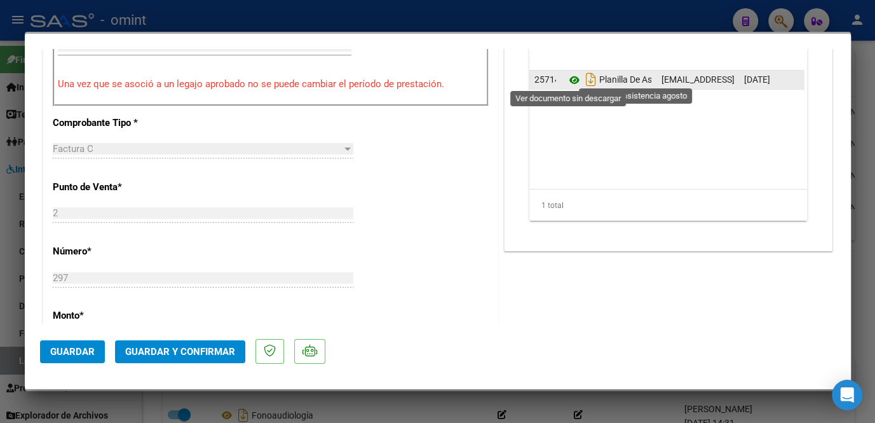
click at [566, 76] on icon at bounding box center [574, 79] width 17 height 15
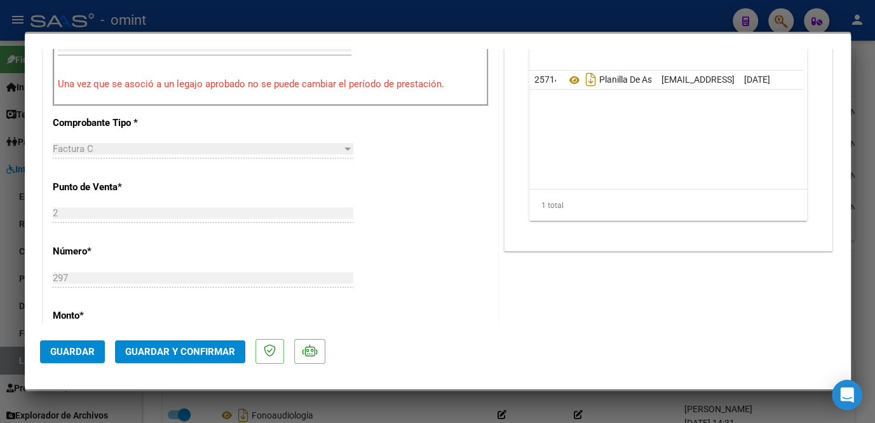
scroll to position [288, 0]
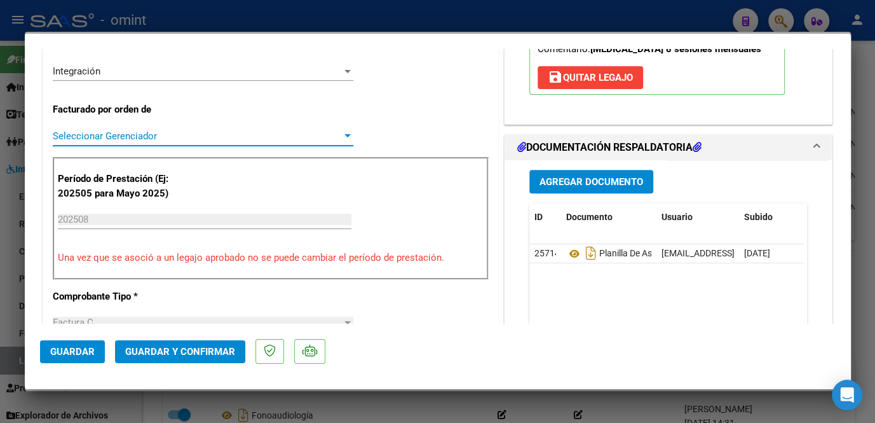
click at [215, 133] on span "Seleccionar Gerenciador" at bounding box center [197, 135] width 289 height 11
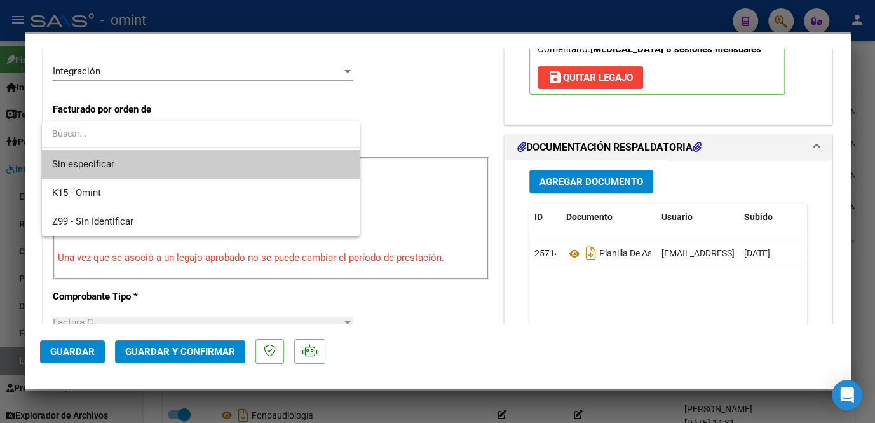
click at [171, 163] on span "Sin especificar" at bounding box center [200, 164] width 297 height 29
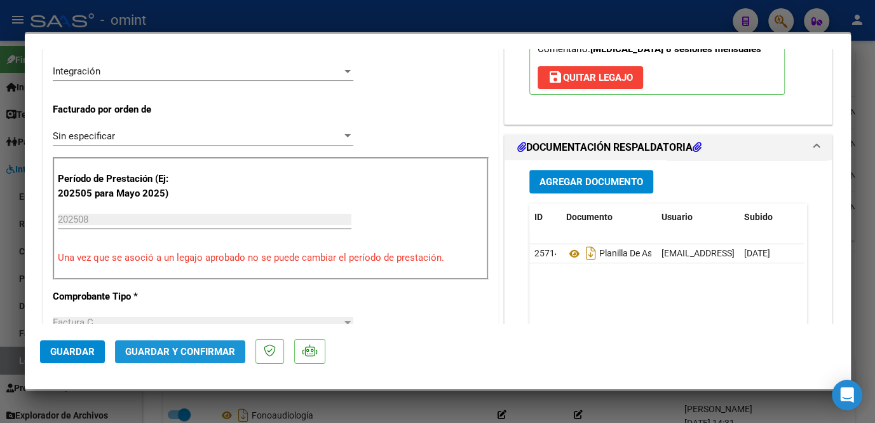
click at [179, 353] on span "Guardar y Confirmar" at bounding box center [180, 351] width 110 height 11
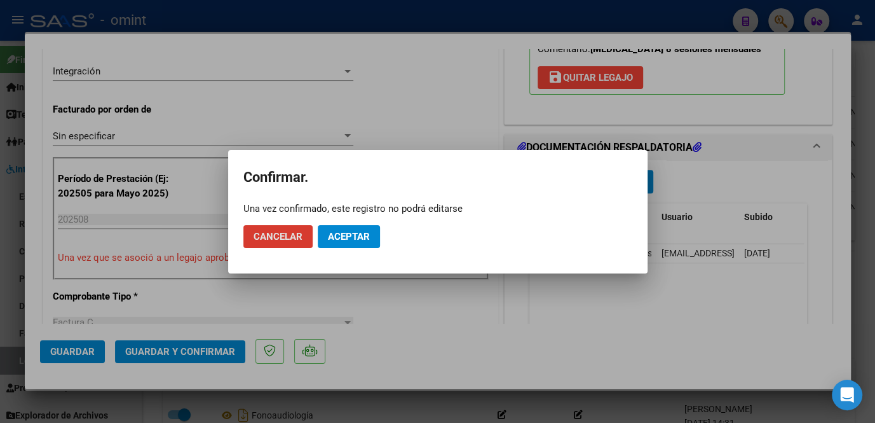
click at [364, 240] on span "Aceptar" at bounding box center [349, 236] width 42 height 11
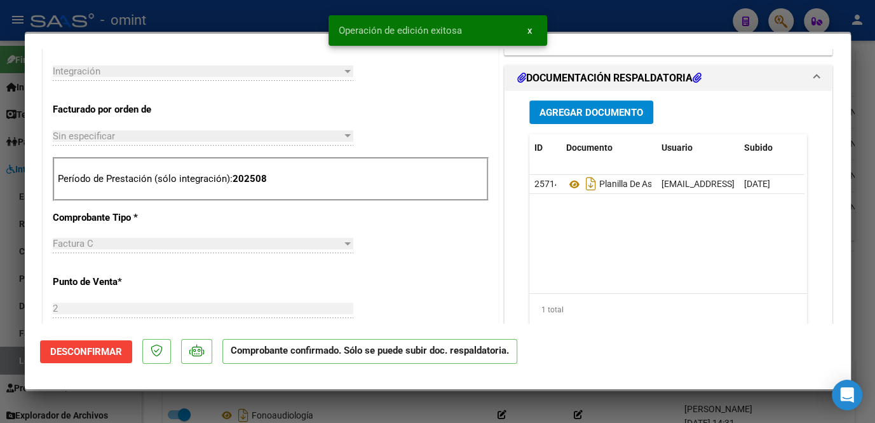
click at [11, 301] on div at bounding box center [437, 211] width 875 height 423
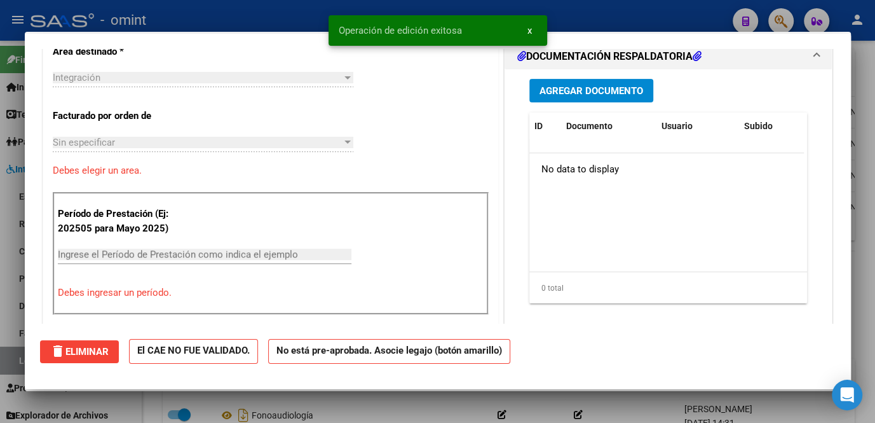
scroll to position [0, 0]
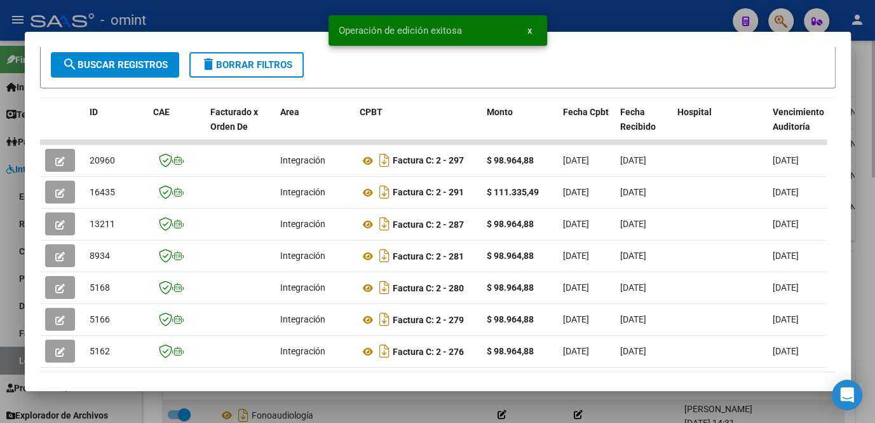
drag, startPoint x: 243, startPoint y: 401, endPoint x: 262, endPoint y: 404, distance: 20.0
click at [245, 402] on div at bounding box center [437, 211] width 875 height 423
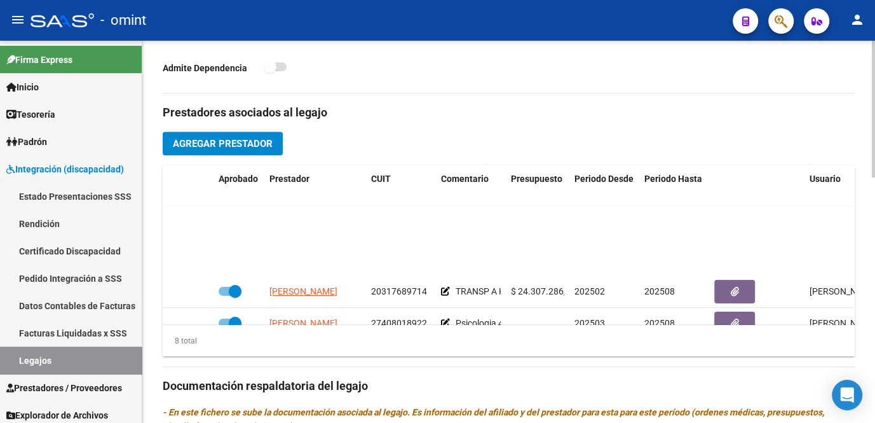
scroll to position [149, 0]
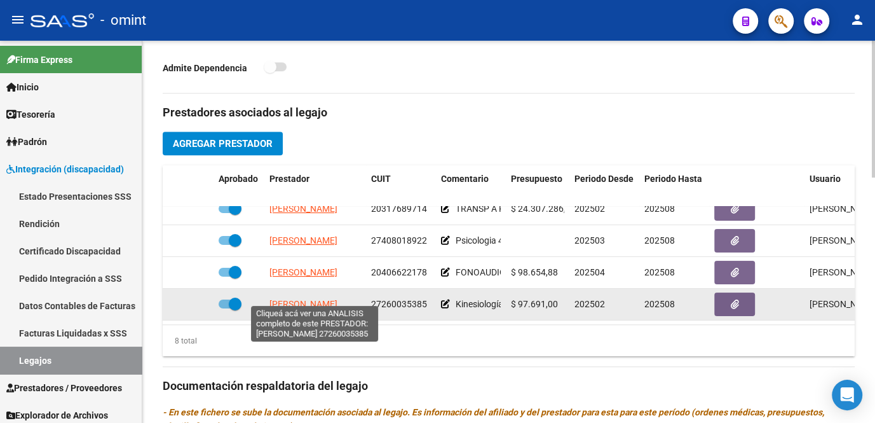
click at [318, 299] on span "BERTOGLIO CAROLINA" at bounding box center [303, 304] width 68 height 10
type textarea "27260035385"
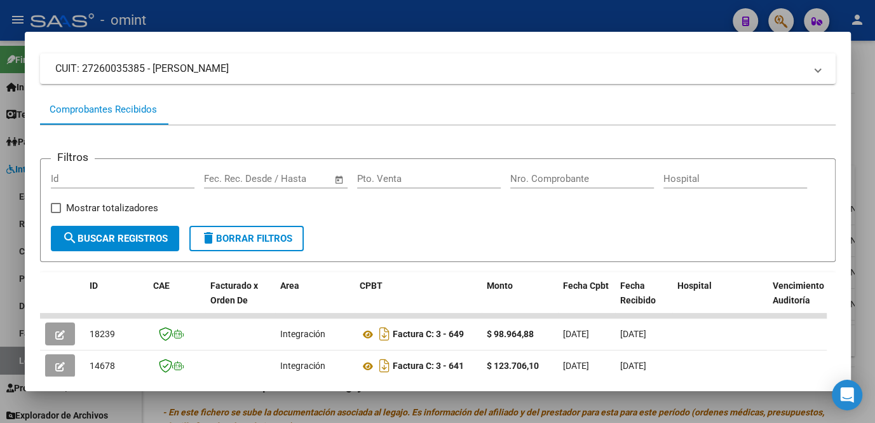
scroll to position [251, 0]
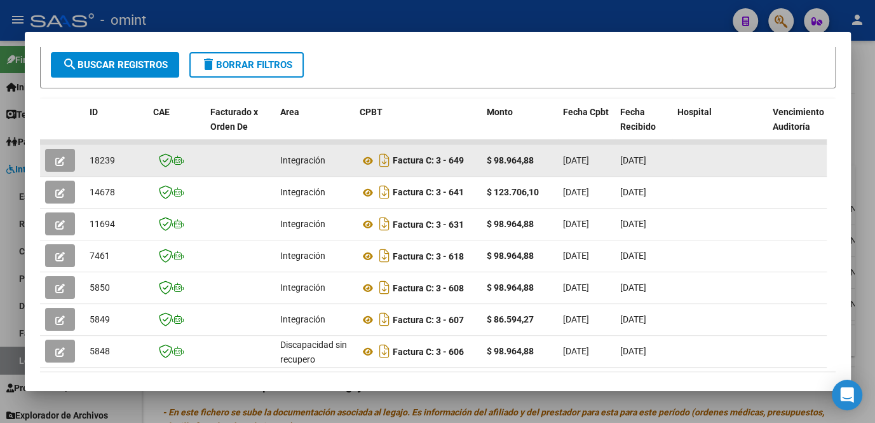
click at [60, 162] on icon "button" at bounding box center [60, 161] width 10 height 10
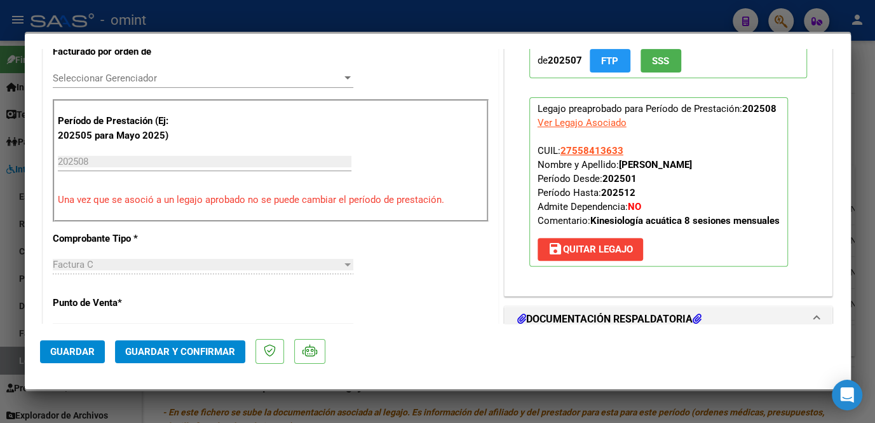
scroll to position [462, 0]
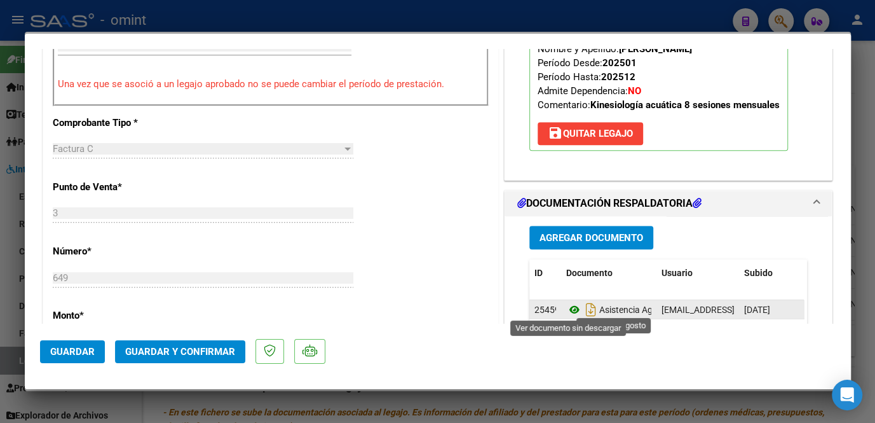
click at [566, 304] on icon at bounding box center [574, 309] width 17 height 15
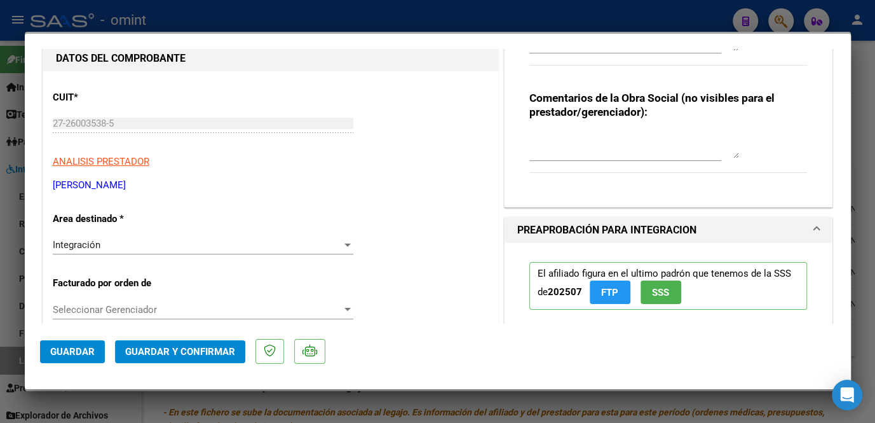
scroll to position [0, 0]
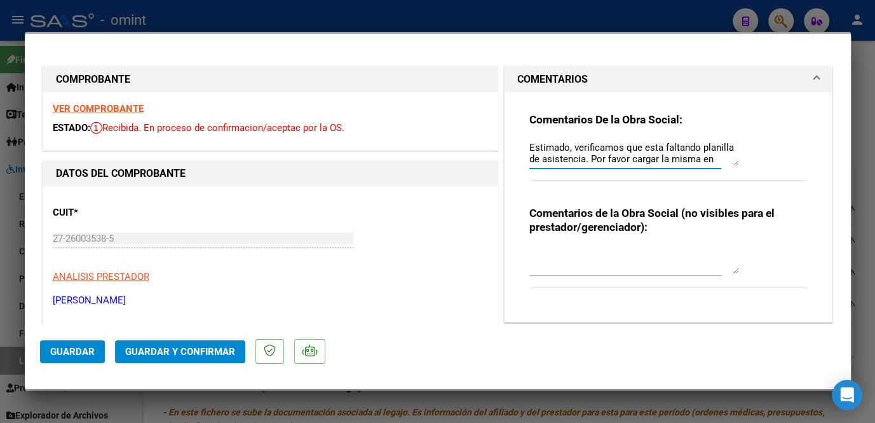
click at [644, 147] on textarea "Estimado, verificamos que esta faltando planilla de asistencia. Por favor carga…" at bounding box center [634, 152] width 210 height 25
drag, startPoint x: 649, startPoint y: 166, endPoint x: 516, endPoint y: 139, distance: 135.6
click at [520, 139] on div "Comentarios De la Obra Social: Estimado, verificamos que esta faltando planilla…" at bounding box center [668, 202] width 297 height 220
drag, startPoint x: 516, startPoint y: 139, endPoint x: 589, endPoint y: 162, distance: 76.8
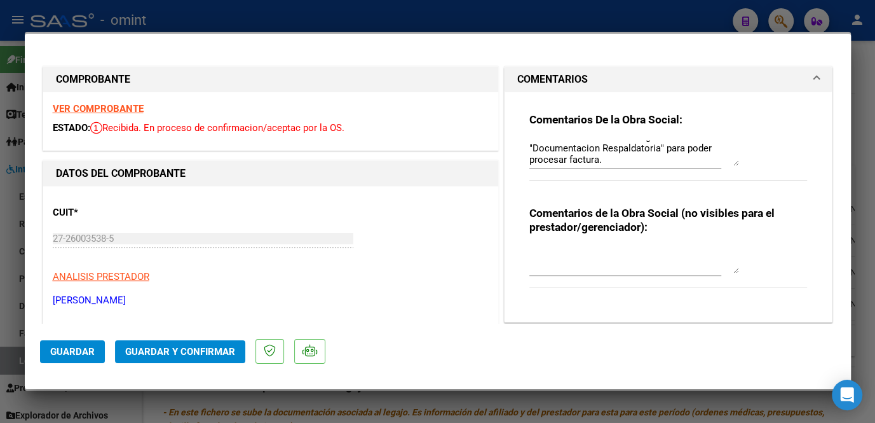
click at [589, 162] on textarea "Estimado, verificamos que esta faltando planilla de asistencia. Por favor carga…" at bounding box center [634, 152] width 210 height 25
drag, startPoint x: 557, startPoint y: 147, endPoint x: 685, endPoint y: 188, distance: 134.2
click at [685, 188] on div "Comentarios De la Obra Social: Estimado, verificamos que sta faltando planilla …" at bounding box center [668, 153] width 278 height 82
type textarea "E"
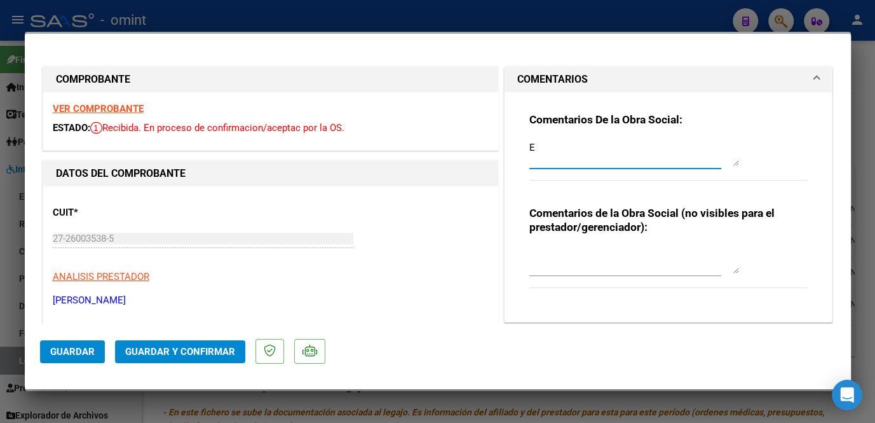
scroll to position [0, 0]
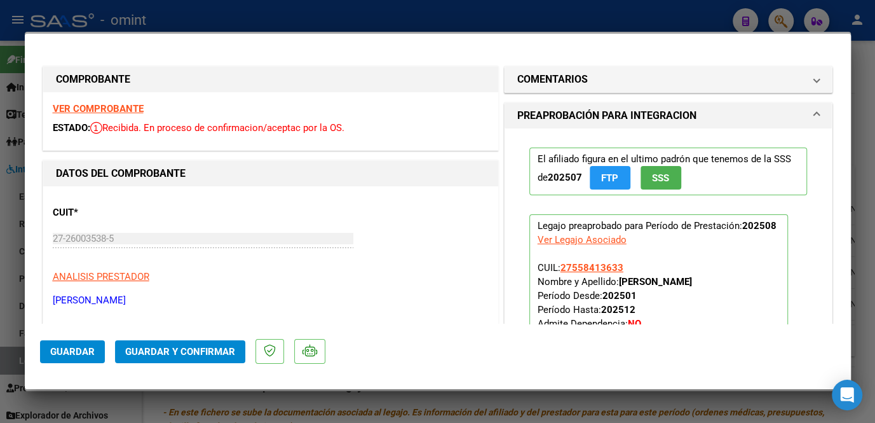
click at [116, 110] on strong "VER COMPROBANTE" at bounding box center [98, 108] width 91 height 11
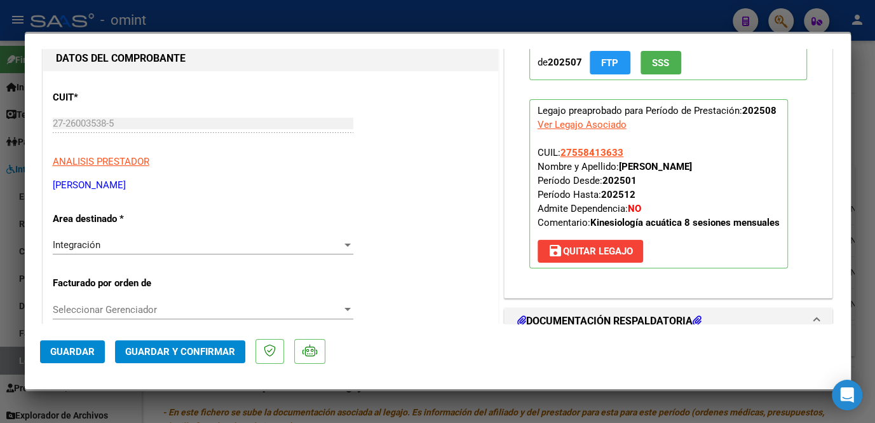
click at [172, 308] on span "Seleccionar Gerenciador" at bounding box center [197, 309] width 289 height 11
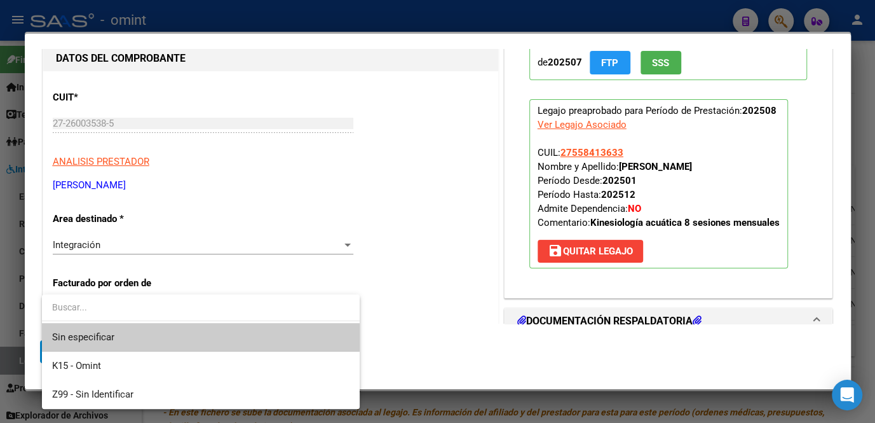
click at [135, 334] on span "Sin especificar" at bounding box center [200, 337] width 297 height 29
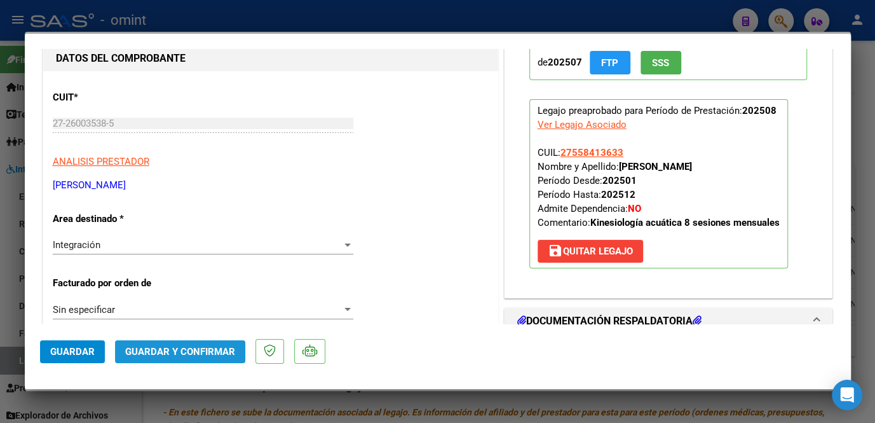
click at [193, 351] on span "Guardar y Confirmar" at bounding box center [180, 351] width 110 height 11
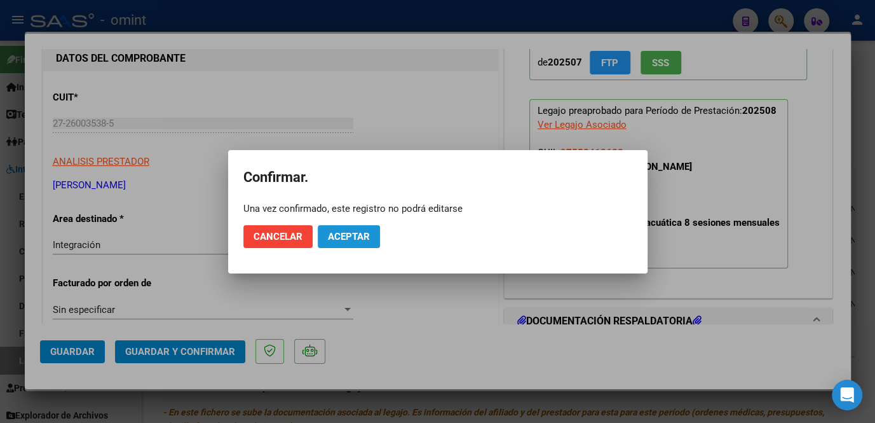
click at [372, 240] on button "Aceptar" at bounding box center [349, 236] width 62 height 23
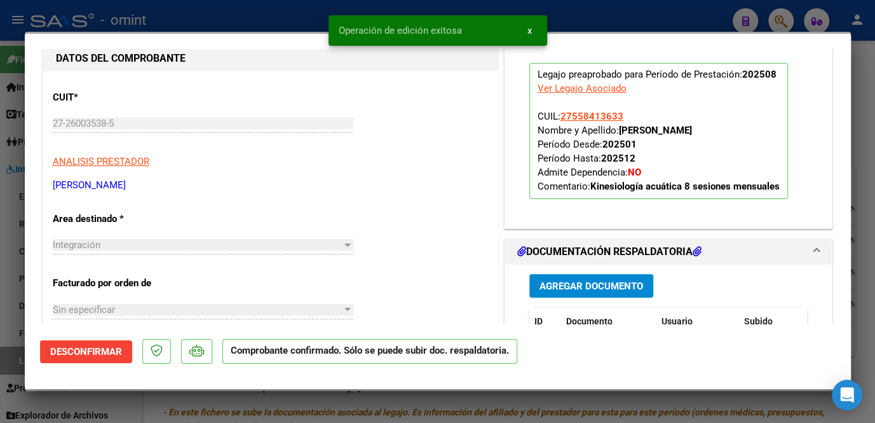
click at [13, 286] on div at bounding box center [437, 211] width 875 height 423
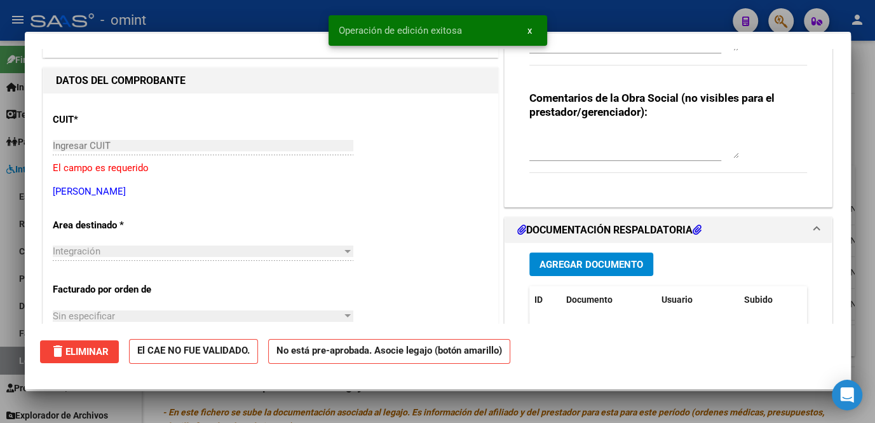
scroll to position [0, 0]
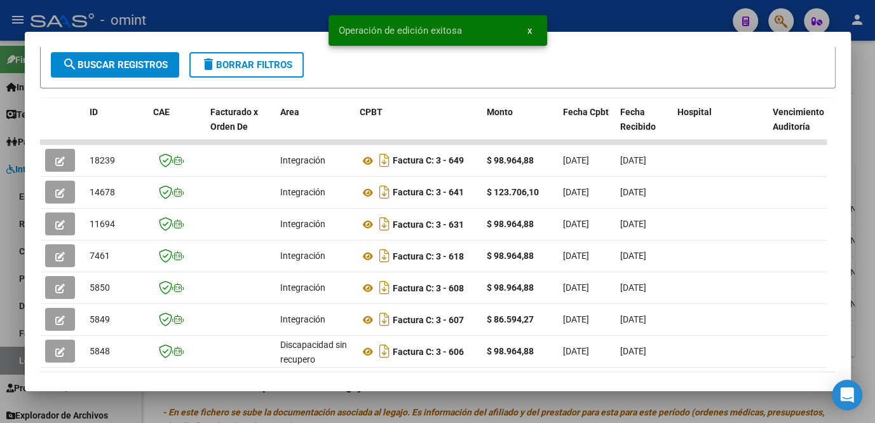
drag, startPoint x: 335, startPoint y: 407, endPoint x: 361, endPoint y: 414, distance: 27.0
click at [341, 408] on div at bounding box center [437, 211] width 875 height 423
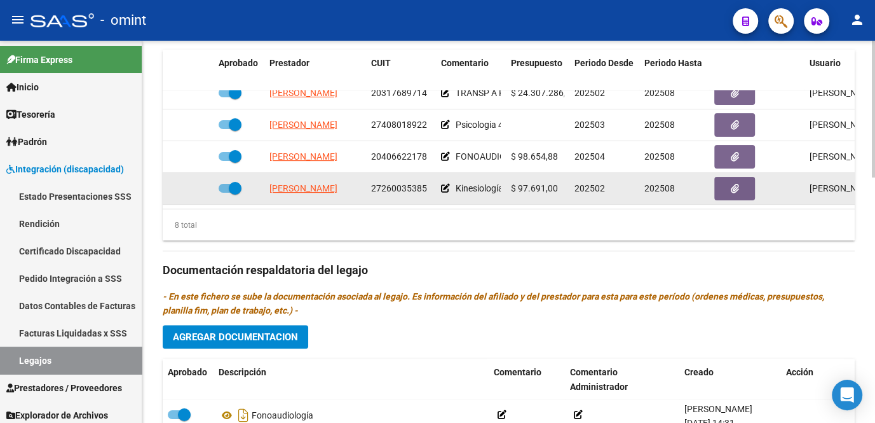
scroll to position [91, 0]
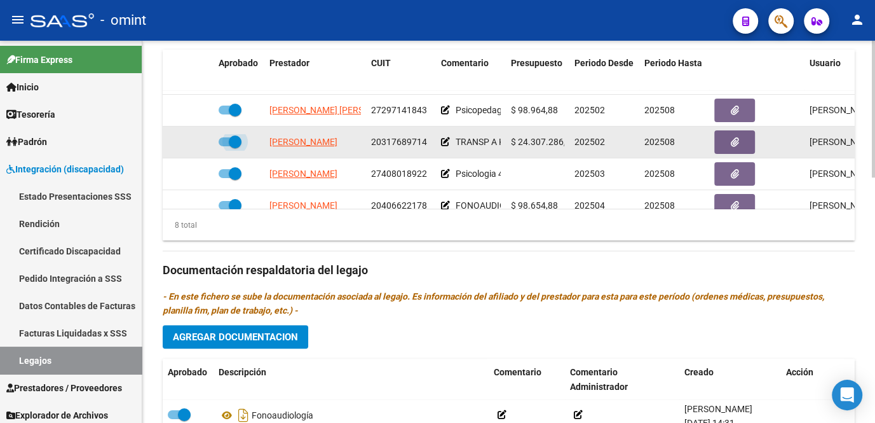
click at [229, 142] on span at bounding box center [235, 141] width 13 height 13
click at [225, 146] on input "checkbox" at bounding box center [224, 146] width 1 height 1
checkbox input "false"
click at [195, 140] on icon at bounding box center [195, 141] width 9 height 9
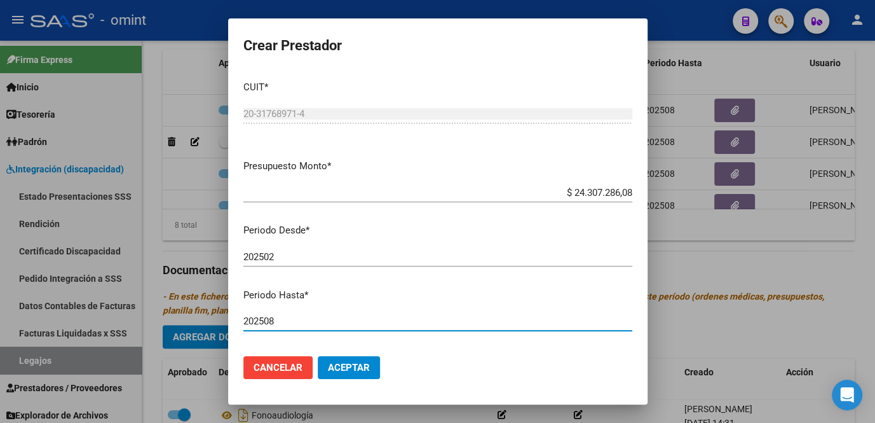
click at [301, 318] on input "202508" at bounding box center [437, 320] width 389 height 11
type input "202510"
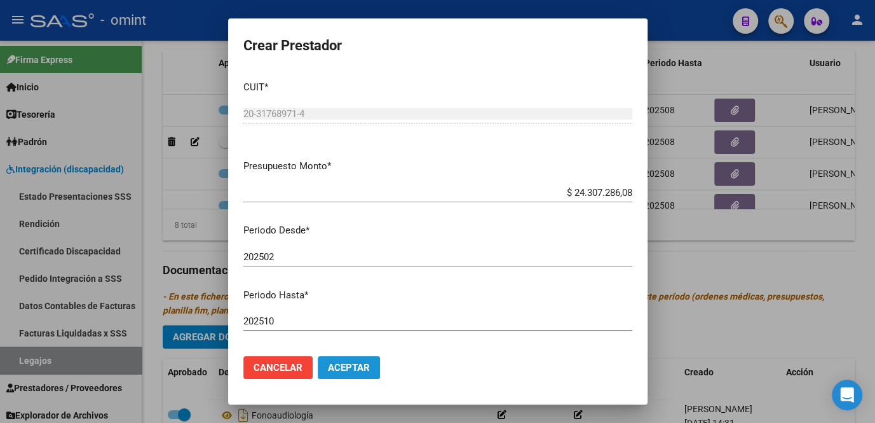
click at [346, 369] on span "Aceptar" at bounding box center [349, 367] width 42 height 11
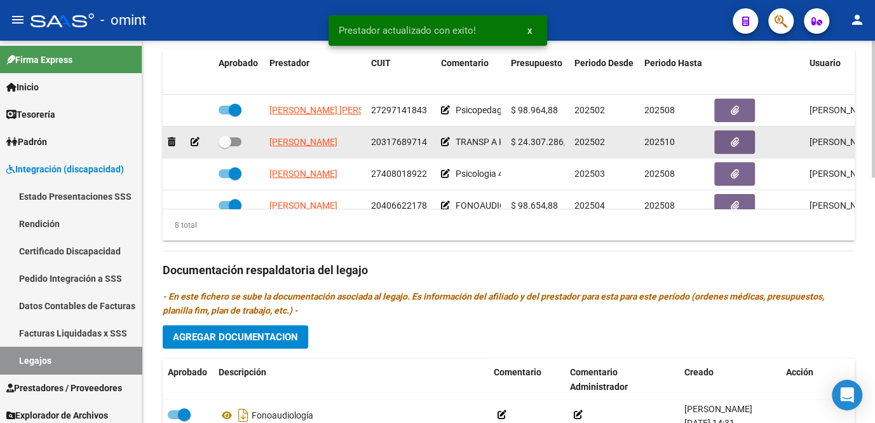
click at [229, 142] on span at bounding box center [225, 141] width 13 height 13
click at [225, 146] on input "checkbox" at bounding box center [224, 146] width 1 height 1
checkbox input "true"
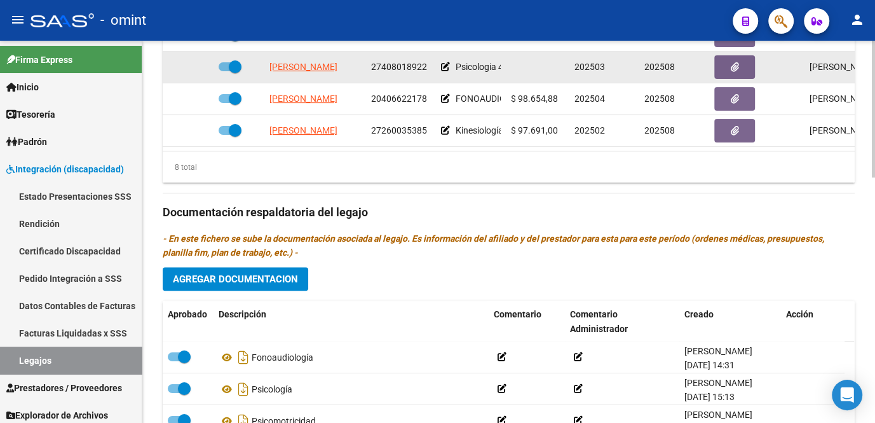
scroll to position [462, 0]
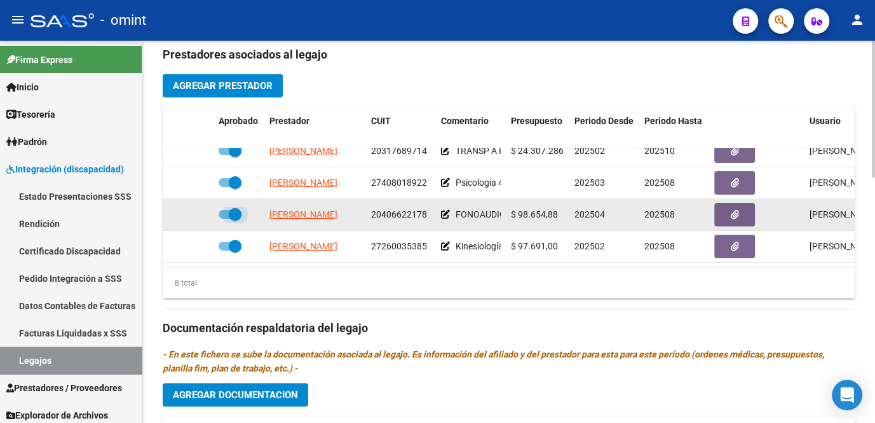
click at [227, 210] on span at bounding box center [230, 214] width 23 height 9
click at [225, 219] on input "checkbox" at bounding box center [224, 219] width 1 height 1
checkbox input "false"
click at [191, 210] on icon at bounding box center [195, 214] width 9 height 9
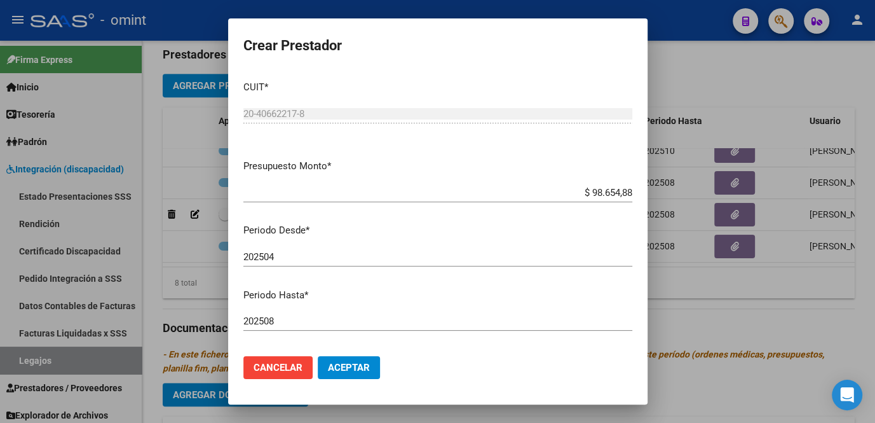
click at [309, 328] on div "202508 Ingresar el periodo" at bounding box center [437, 320] width 389 height 19
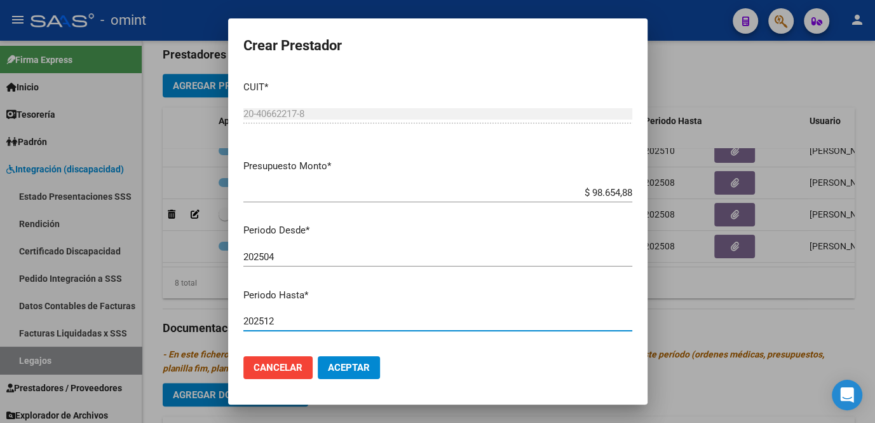
type input "202512"
click at [366, 362] on span "Aceptar" at bounding box center [349, 367] width 42 height 11
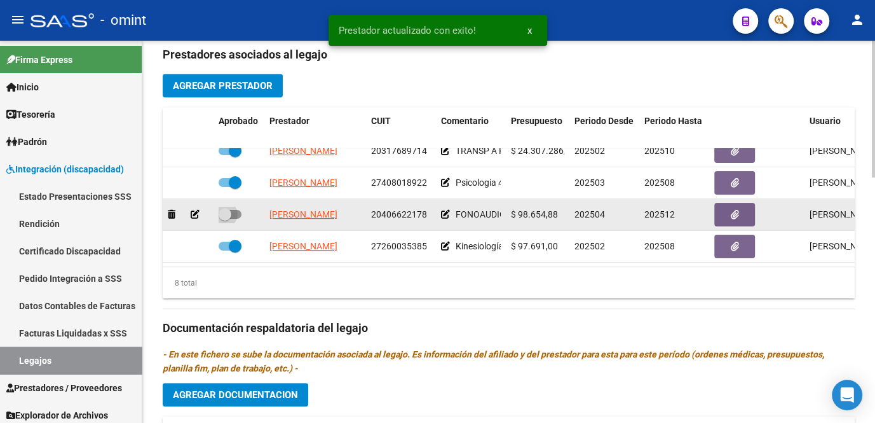
click at [235, 210] on span at bounding box center [230, 214] width 23 height 9
click at [225, 219] on input "checkbox" at bounding box center [224, 219] width 1 height 1
checkbox input "true"
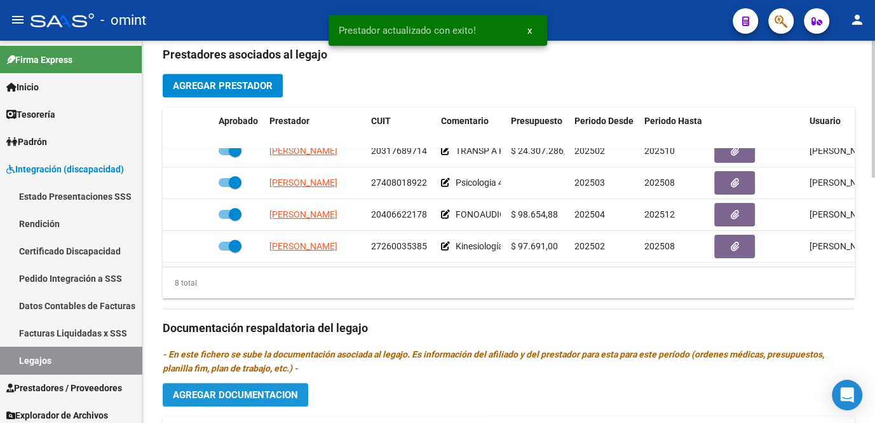
click at [255, 391] on span "Agregar Documentacion" at bounding box center [235, 394] width 125 height 11
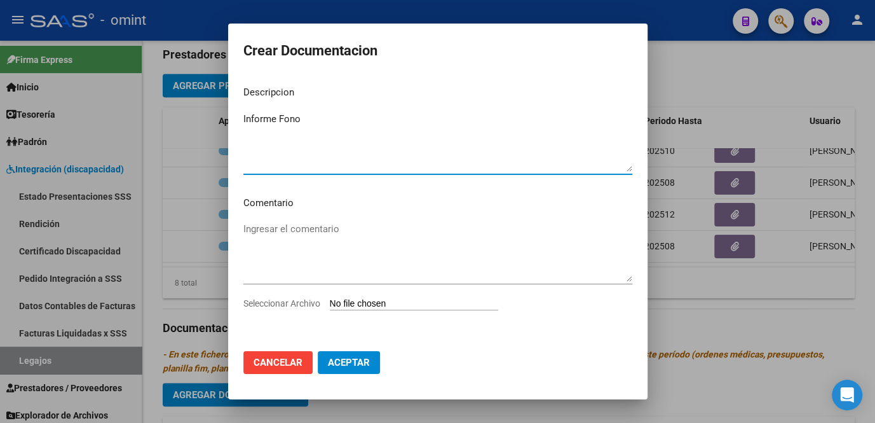
type textarea "Informe Fono"
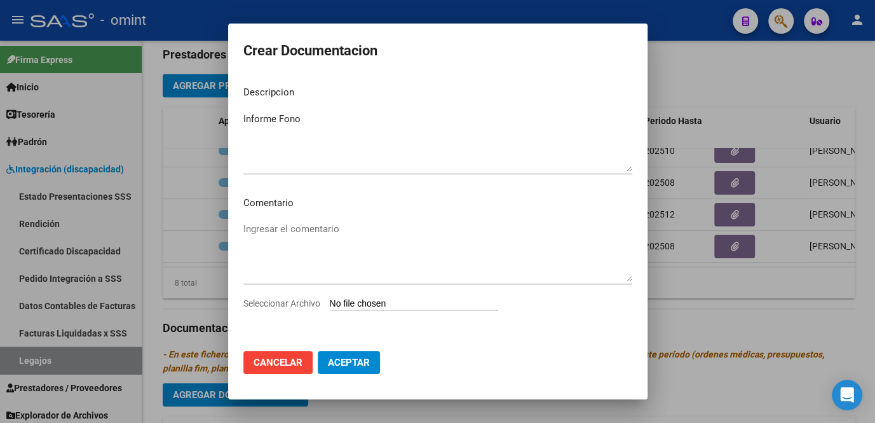
click at [265, 299] on span "Seleccionar Archivo" at bounding box center [281, 303] width 77 height 10
click at [330, 299] on input "Seleccionar Archivo" at bounding box center [414, 304] width 168 height 12
type input "C:\fakepath\1809637002_25070707130_inf-seg-eval-sem.pdf"
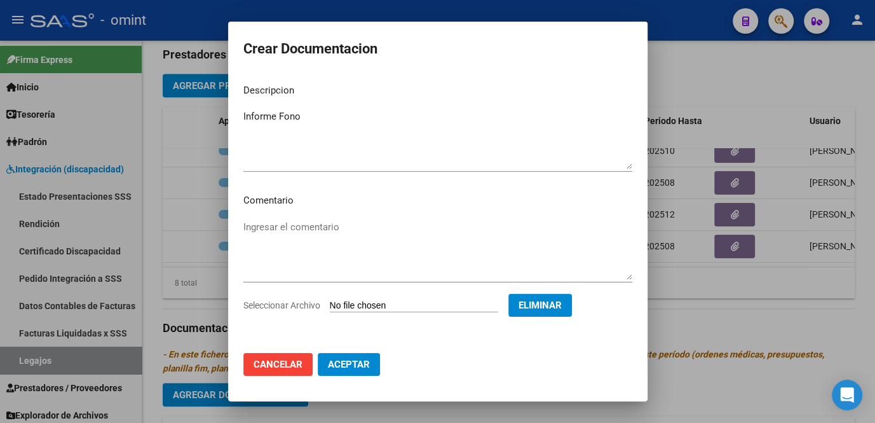
click at [351, 367] on span "Aceptar" at bounding box center [349, 363] width 42 height 11
checkbox input "false"
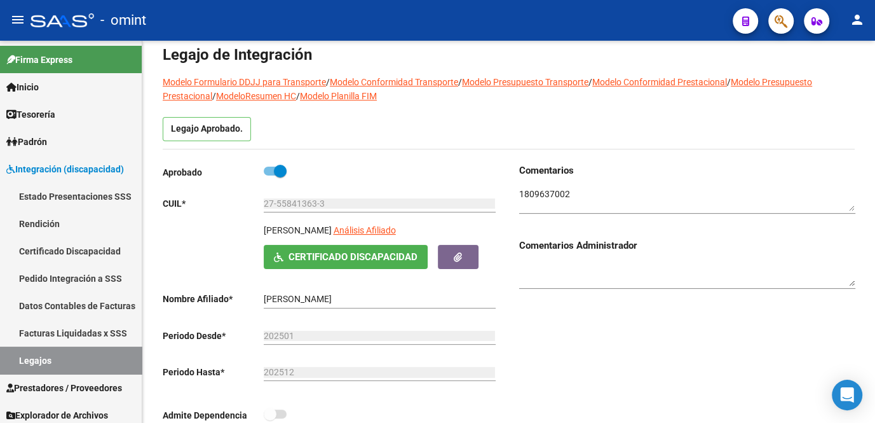
scroll to position [0, 0]
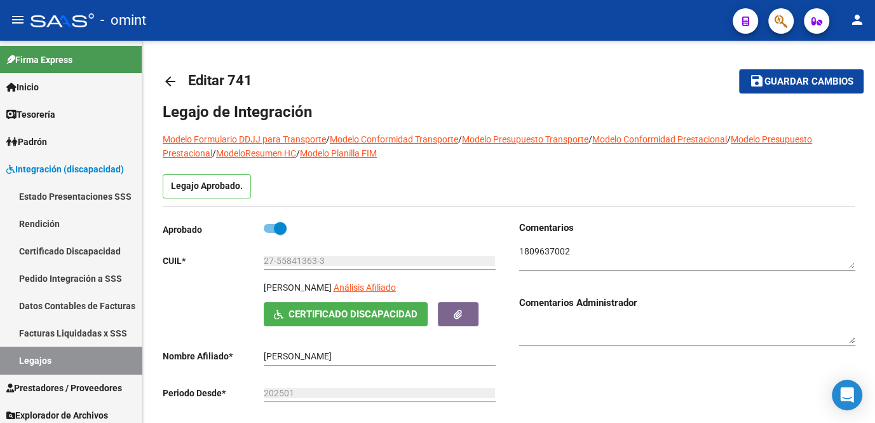
click at [791, 84] on span "Guardar cambios" at bounding box center [808, 81] width 89 height 11
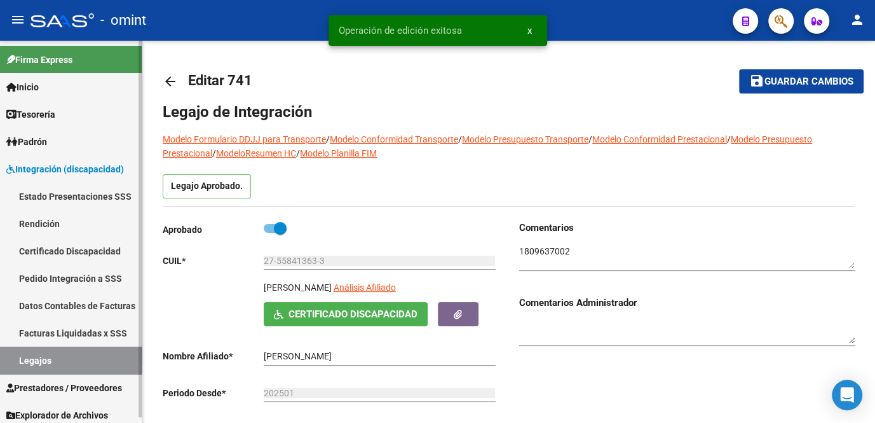
click at [64, 362] on link "Legajos" at bounding box center [71, 359] width 142 height 27
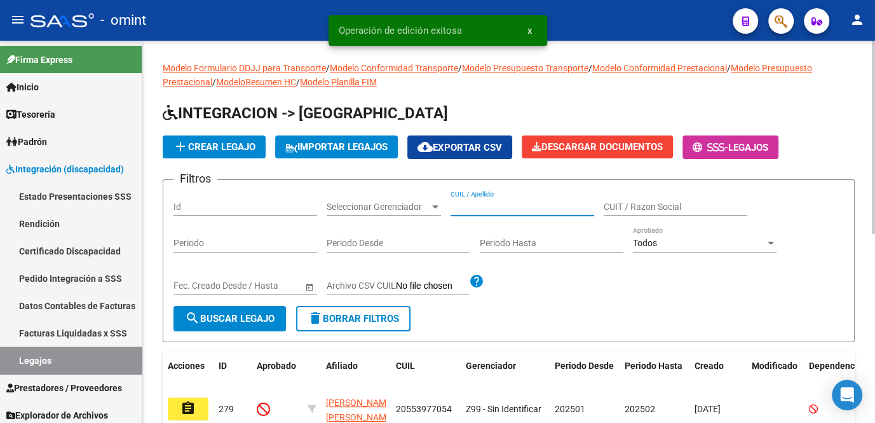
click at [466, 206] on input "CUIL / Apellido" at bounding box center [523, 206] width 144 height 11
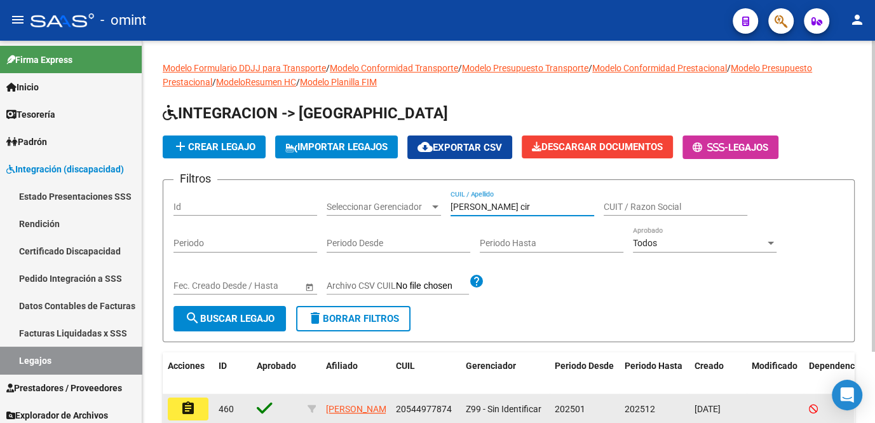
type input "martinez cir"
click at [196, 412] on button "assignment" at bounding box center [188, 408] width 41 height 23
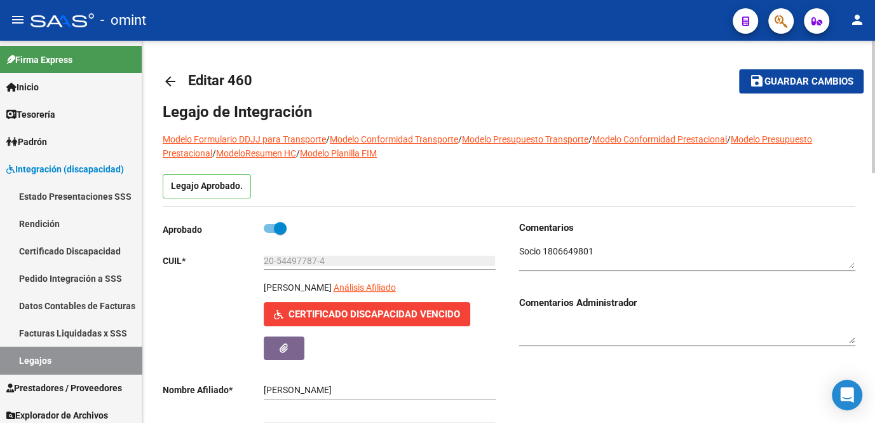
click at [557, 247] on textarea at bounding box center [687, 257] width 336 height 24
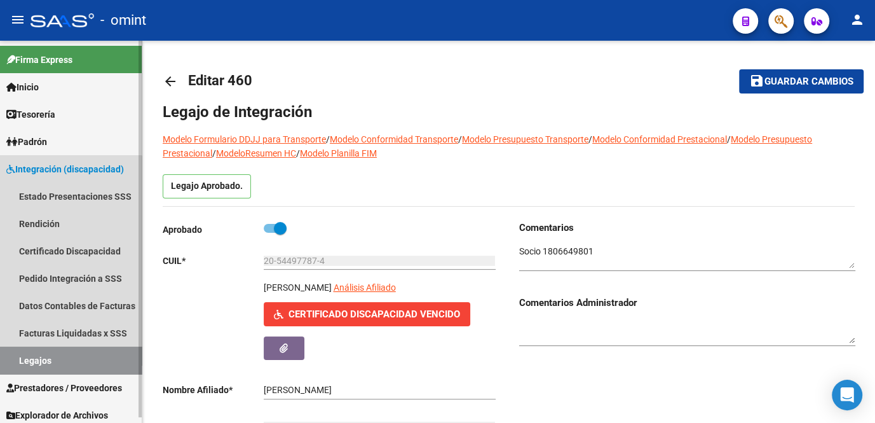
click at [56, 352] on link "Legajos" at bounding box center [71, 359] width 142 height 27
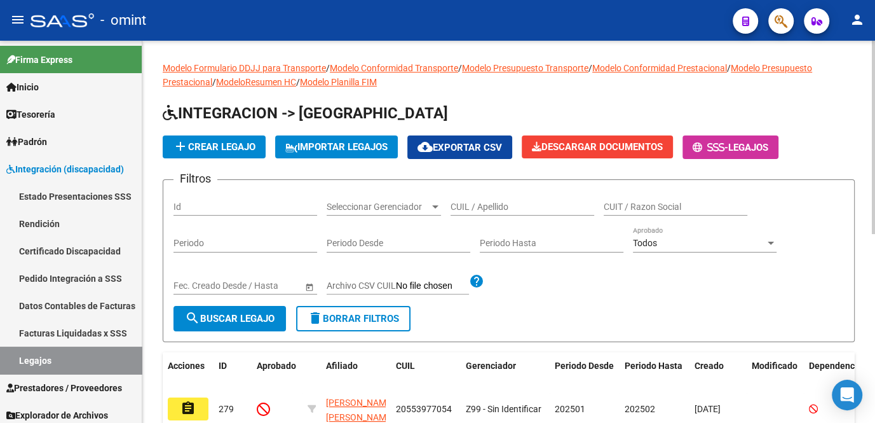
click at [485, 204] on input "CUIL / Apellido" at bounding box center [523, 206] width 144 height 11
paste input "MARTINEZ TEO"
type input "MARTINEZ TEO"
click at [248, 313] on span "search Buscar Legajo" at bounding box center [230, 318] width 90 height 11
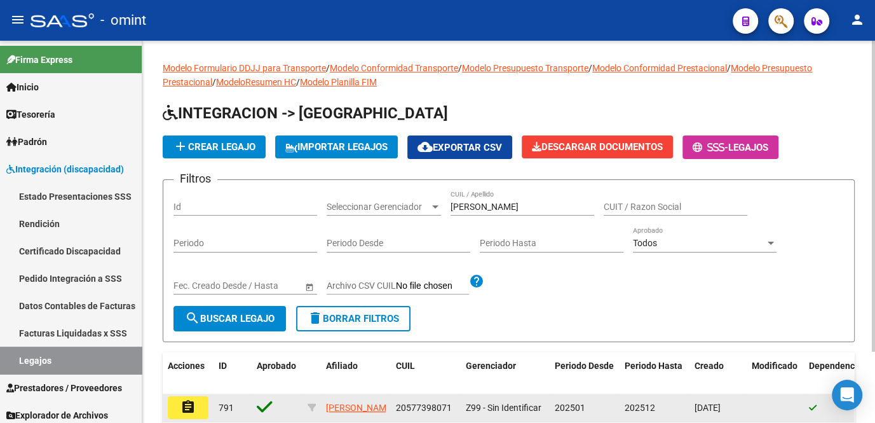
click at [198, 413] on button "assignment" at bounding box center [188, 407] width 41 height 23
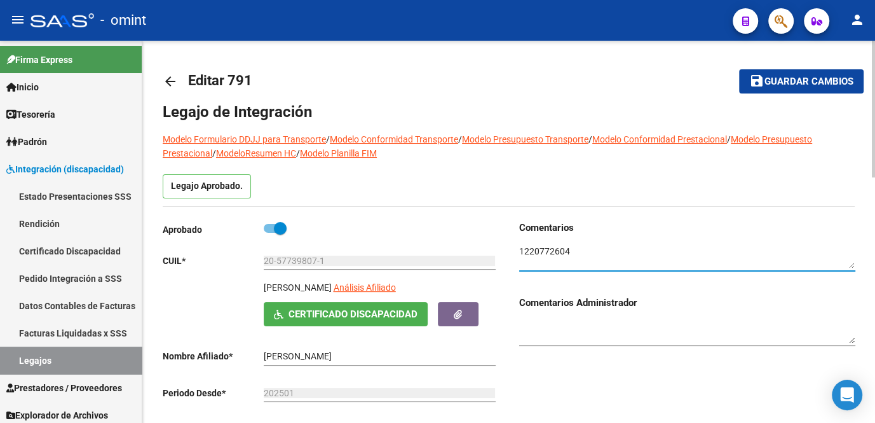
click at [536, 248] on textarea at bounding box center [687, 257] width 336 height 24
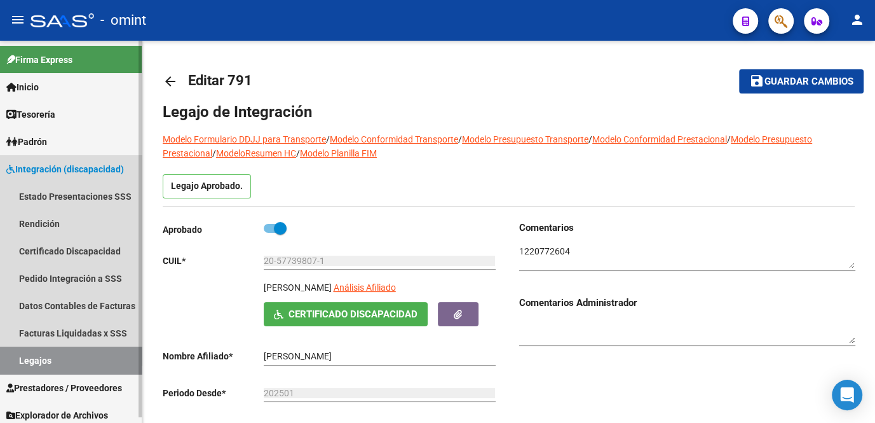
click at [74, 359] on link "Legajos" at bounding box center [71, 359] width 142 height 27
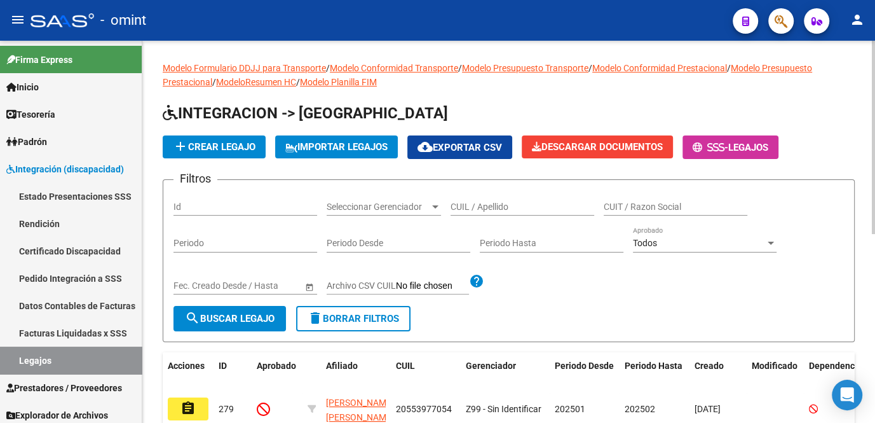
click at [485, 208] on input "CUIL / Apellido" at bounding box center [523, 206] width 144 height 11
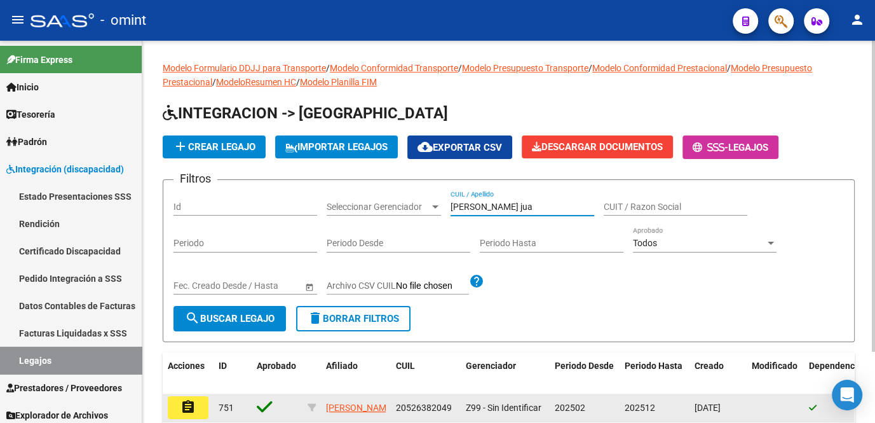
type input "meza jua"
click at [174, 412] on button "assignment" at bounding box center [188, 407] width 41 height 23
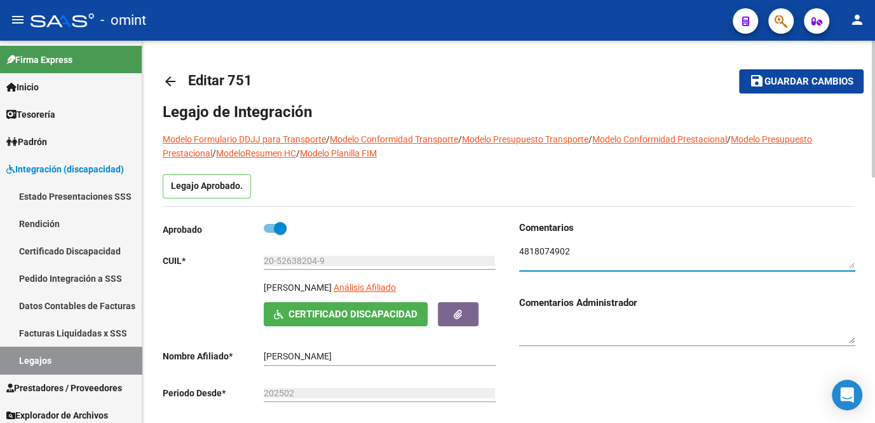
click at [545, 250] on textarea at bounding box center [687, 257] width 336 height 24
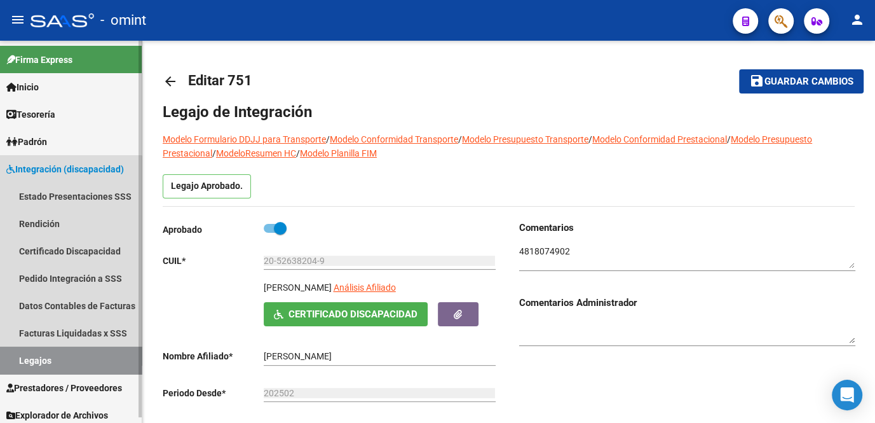
click at [37, 367] on link "Legajos" at bounding box center [71, 359] width 142 height 27
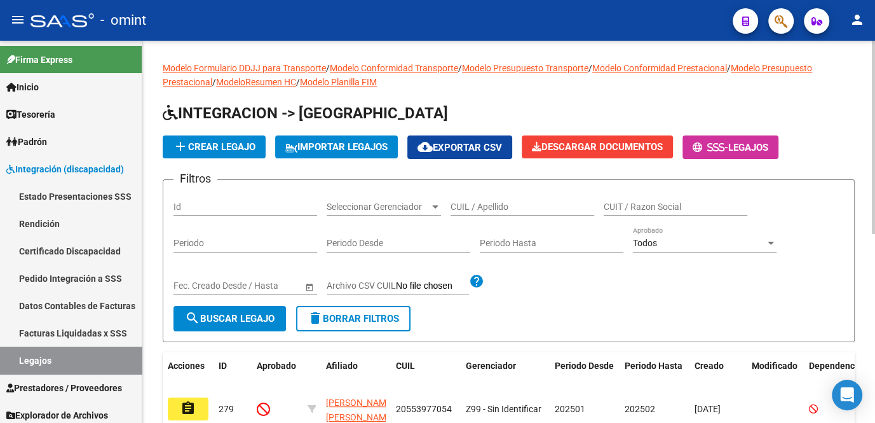
click at [484, 208] on input "CUIL / Apellido" at bounding box center [523, 206] width 144 height 11
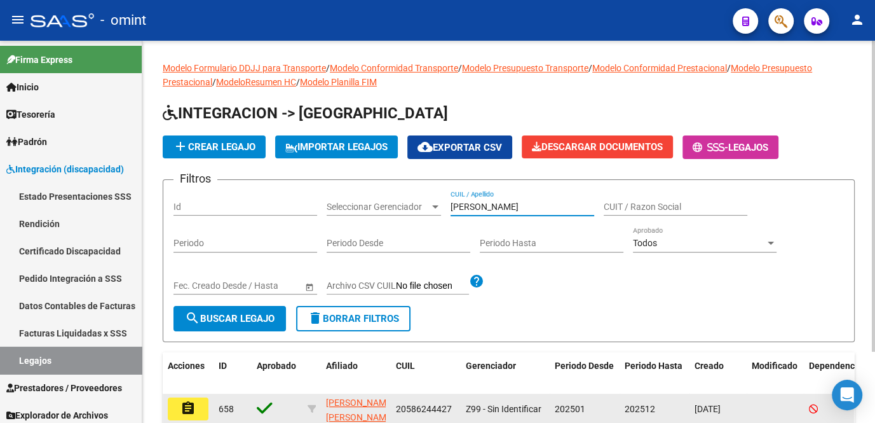
type input "martinez tizi"
click at [181, 407] on mat-icon "assignment" at bounding box center [187, 407] width 15 height 15
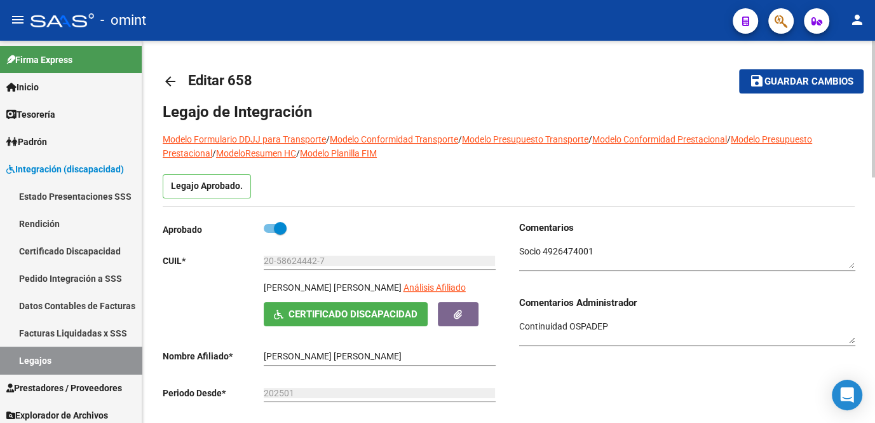
click at [557, 250] on textarea at bounding box center [687, 257] width 336 height 24
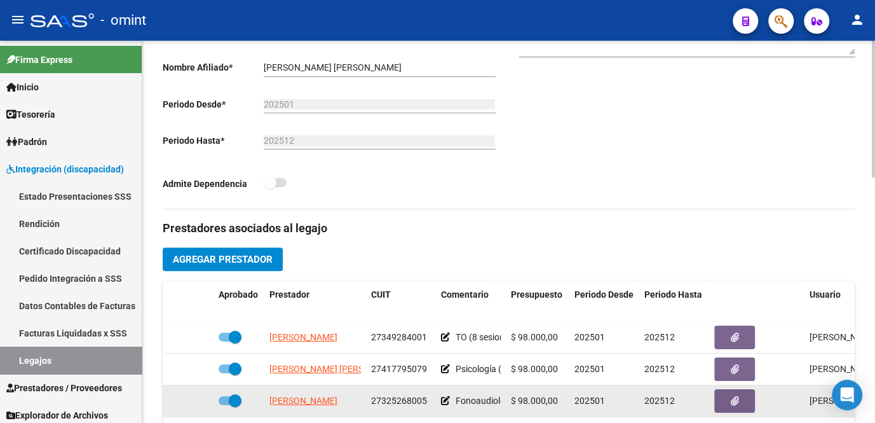
scroll to position [346, 0]
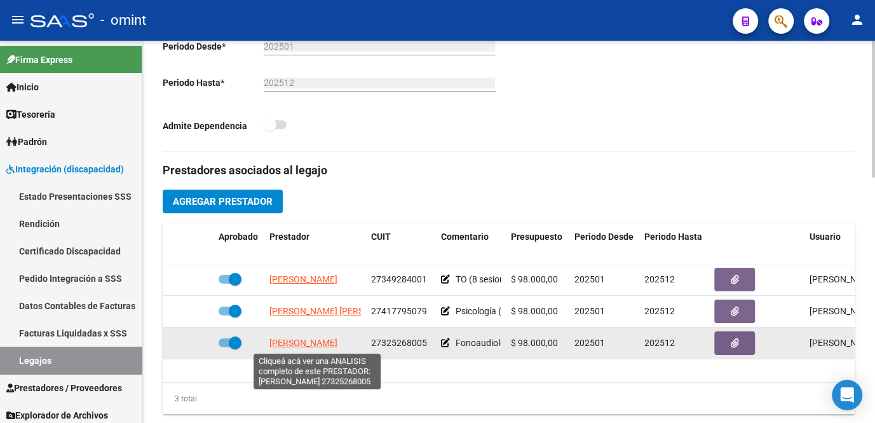
click at [329, 341] on span "FRANCO MARIA NOELIA" at bounding box center [303, 342] width 68 height 10
type textarea "27325268005"
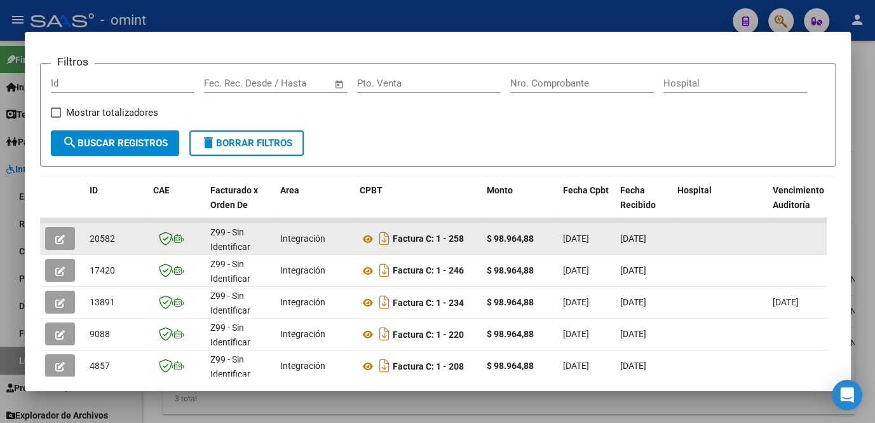
scroll to position [288, 0]
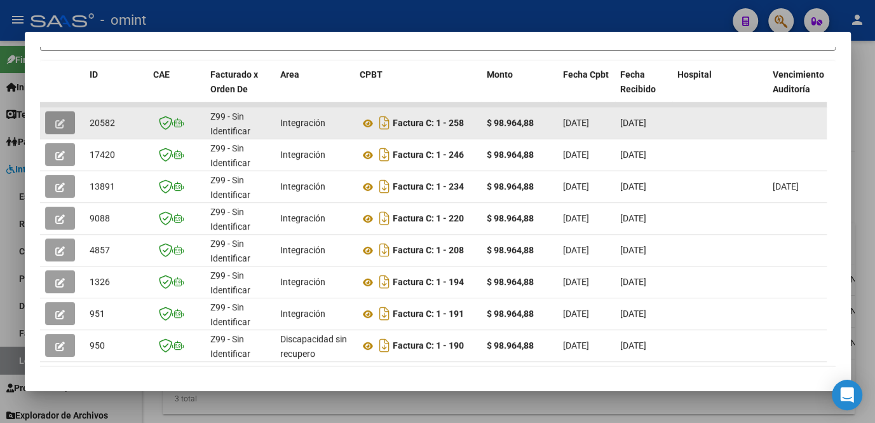
click at [62, 128] on icon "button" at bounding box center [60, 124] width 10 height 10
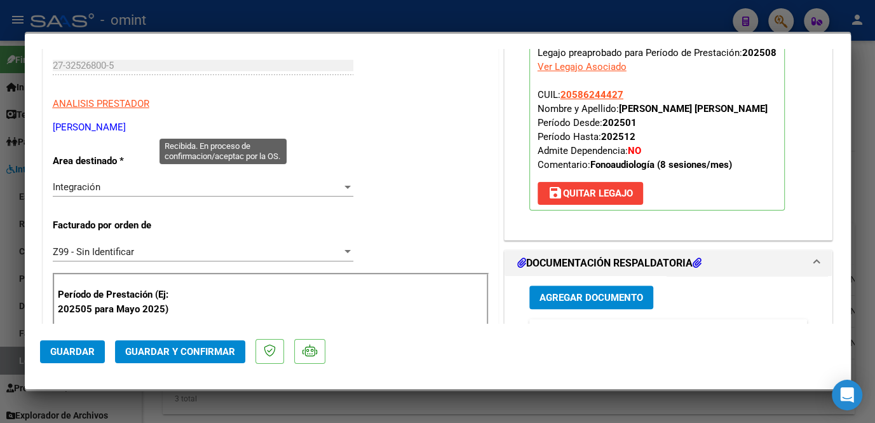
scroll to position [0, 0]
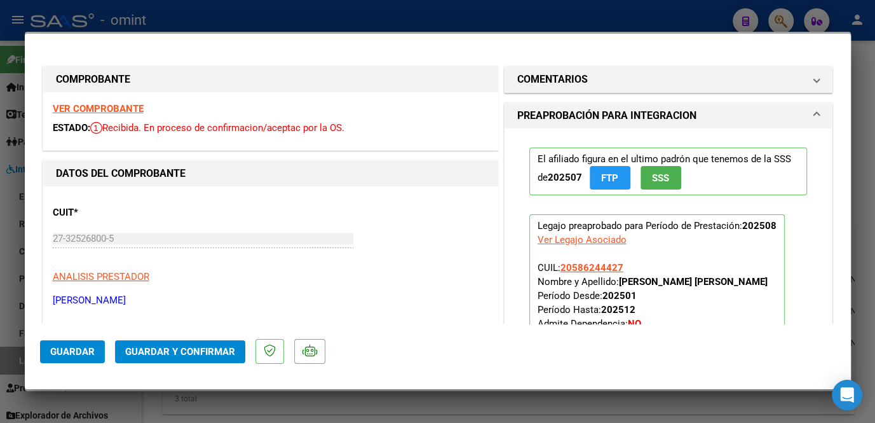
click at [119, 104] on strong "VER COMPROBANTE" at bounding box center [98, 108] width 91 height 11
click at [201, 22] on div at bounding box center [437, 211] width 875 height 423
type input "$ 0,00"
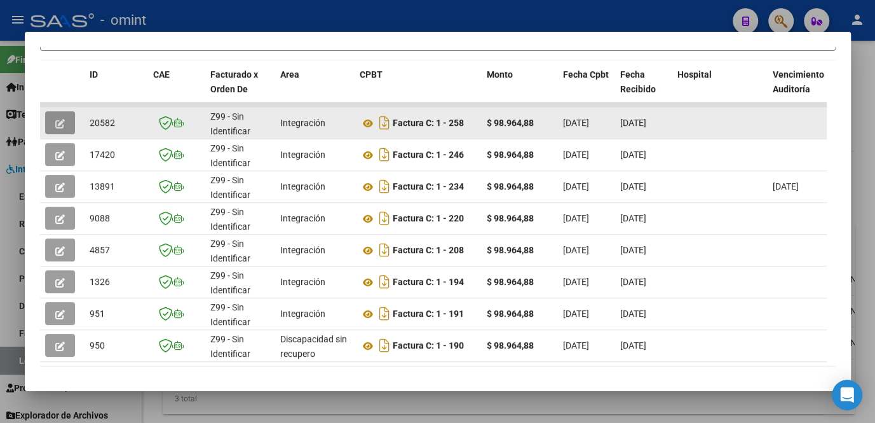
click at [67, 124] on button "button" at bounding box center [60, 122] width 30 height 23
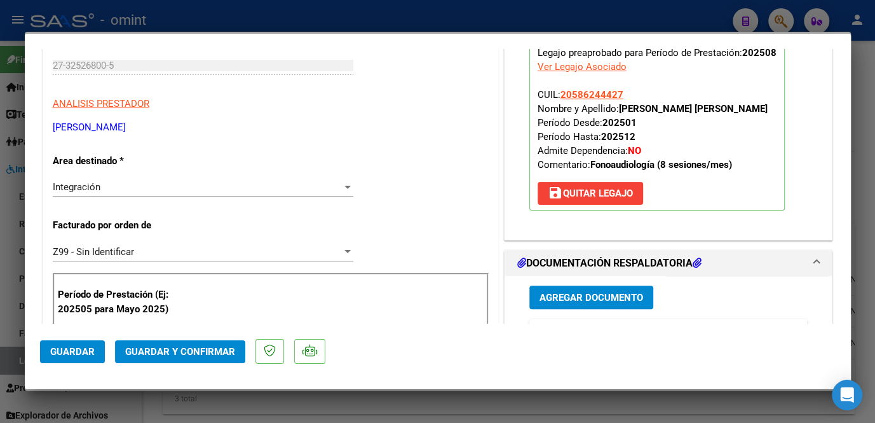
scroll to position [288, 0]
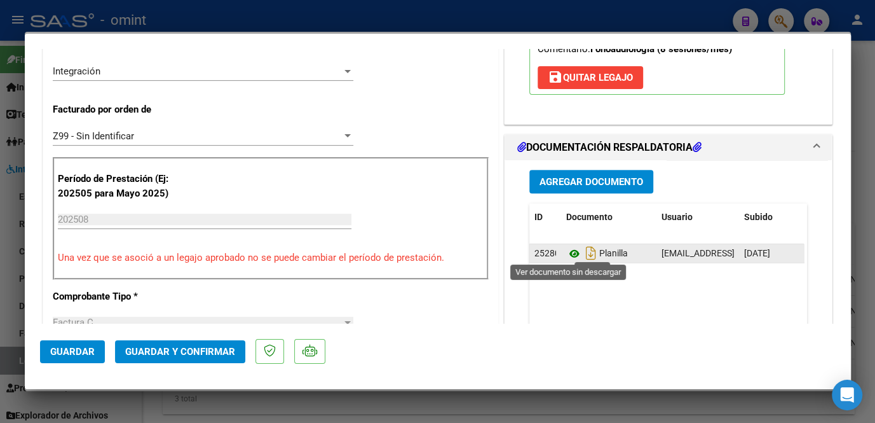
click at [567, 249] on icon at bounding box center [574, 253] width 17 height 15
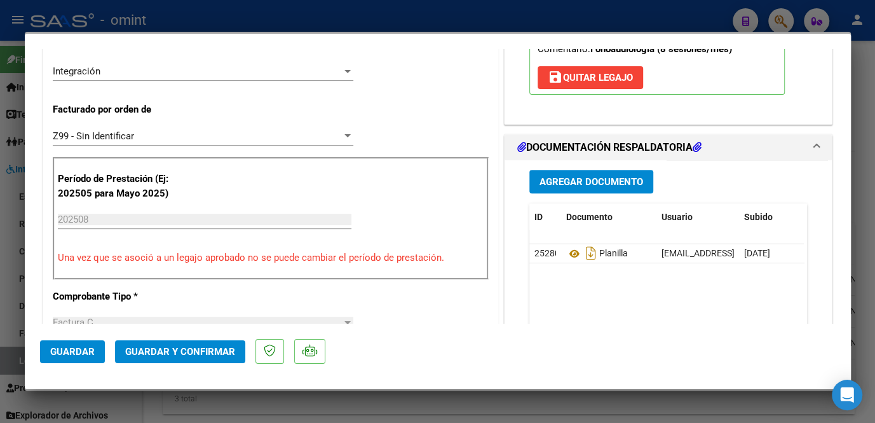
click at [149, 72] on div "Integración" at bounding box center [197, 70] width 289 height 11
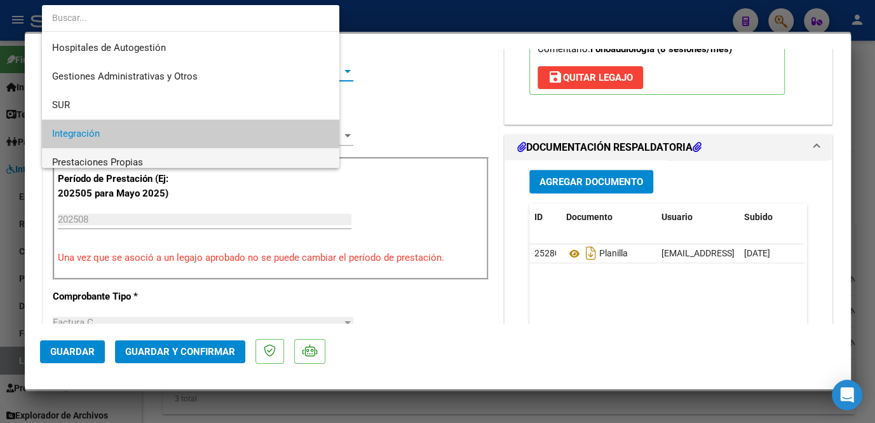
scroll to position [63, 0]
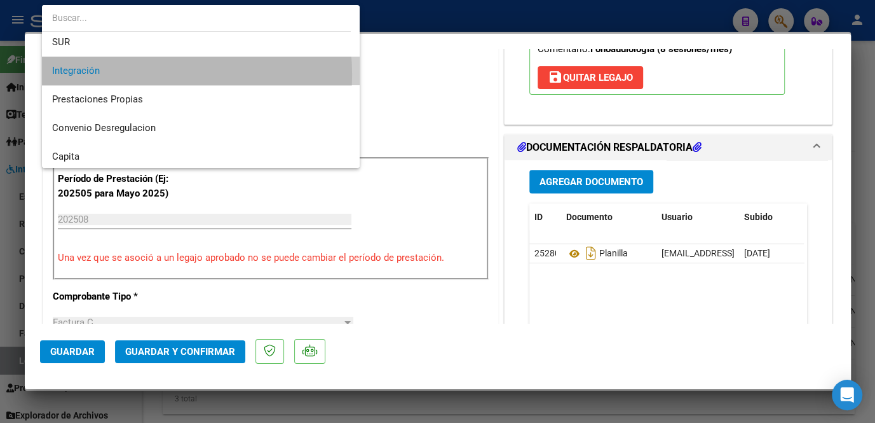
drag, startPoint x: 113, startPoint y: 74, endPoint x: 122, endPoint y: 97, distance: 24.5
click at [116, 74] on span "Integración" at bounding box center [200, 71] width 297 height 29
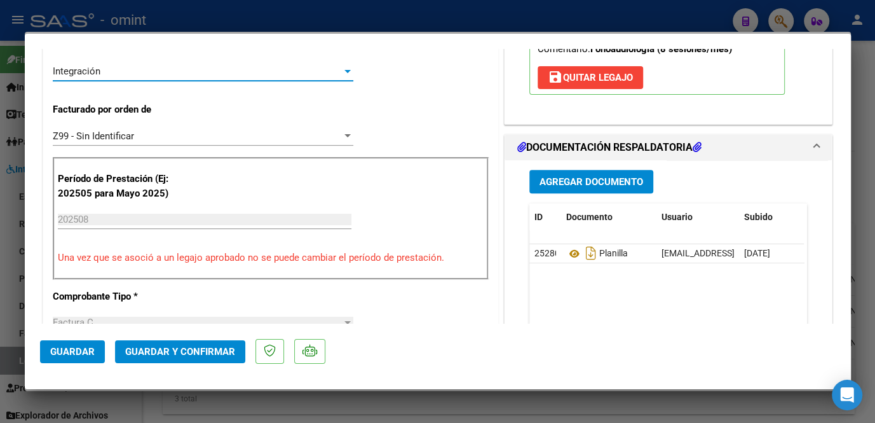
click at [134, 127] on div "Z99 - Sin Identificar Seleccionar Gerenciador" at bounding box center [203, 135] width 301 height 19
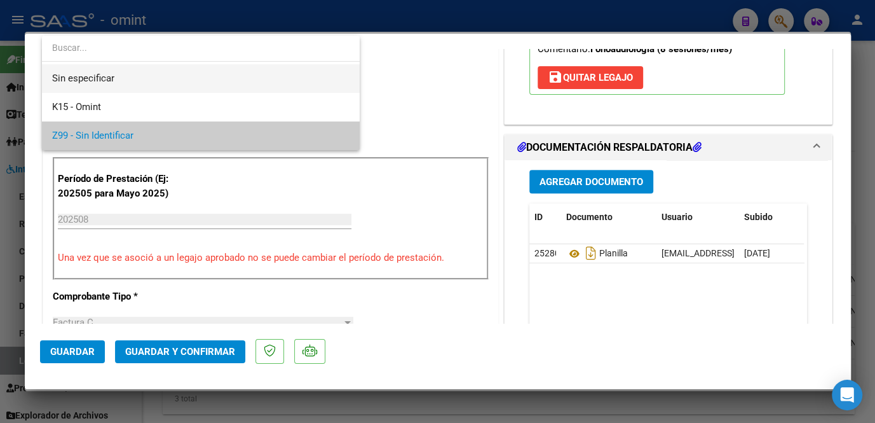
click at [127, 83] on span "Sin especificar" at bounding box center [200, 78] width 297 height 29
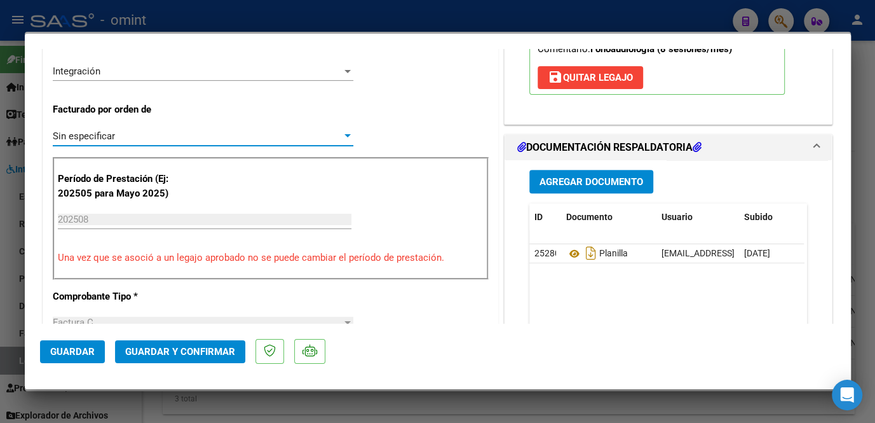
click at [179, 348] on span "Guardar y Confirmar" at bounding box center [180, 351] width 110 height 11
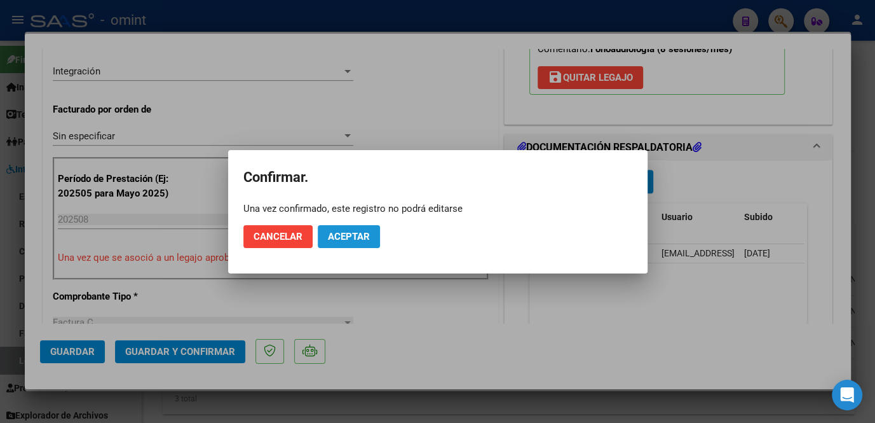
click at [355, 236] on span "Aceptar" at bounding box center [349, 236] width 42 height 11
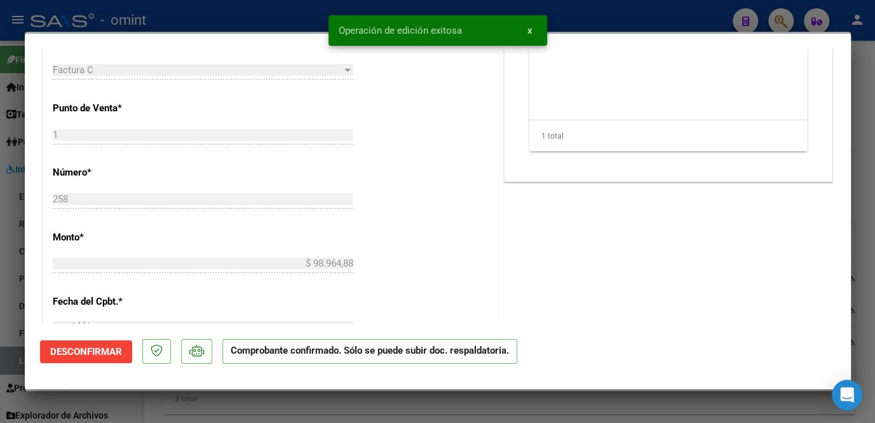
scroll to position [578, 0]
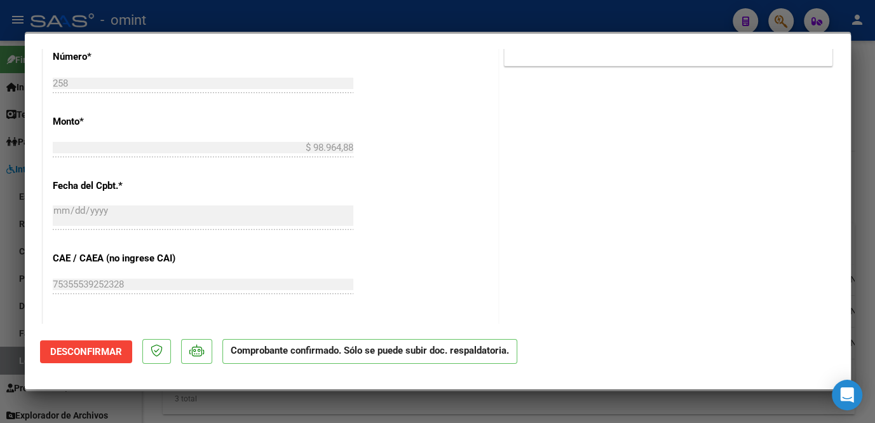
click at [337, 407] on div at bounding box center [437, 211] width 875 height 423
type input "$ 0,00"
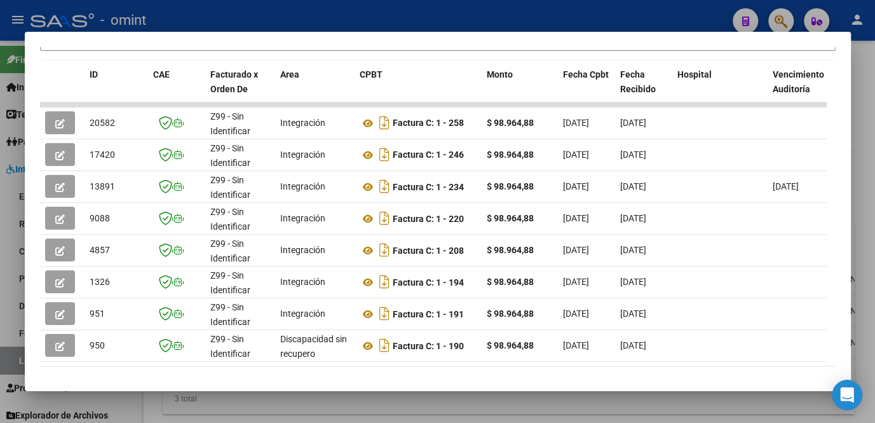
click at [359, 396] on div at bounding box center [437, 211] width 875 height 423
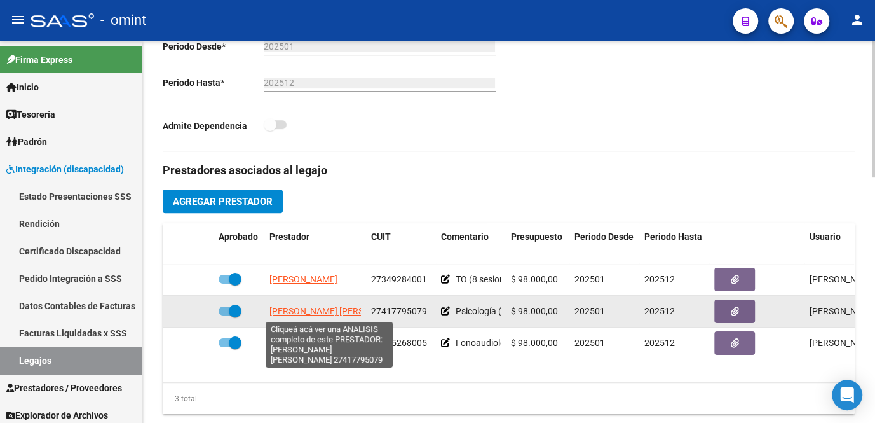
click at [321, 315] on span "CASAMASSIMA IRINA JAZMIN" at bounding box center [338, 311] width 138 height 10
type textarea "27417795079"
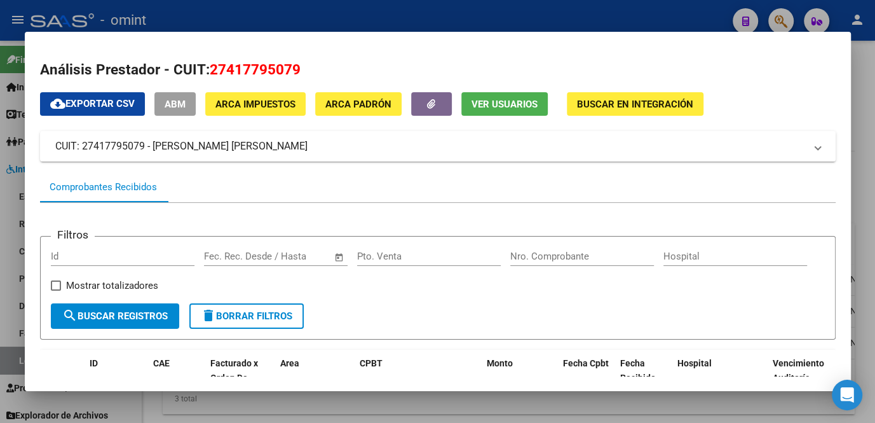
scroll to position [173, 0]
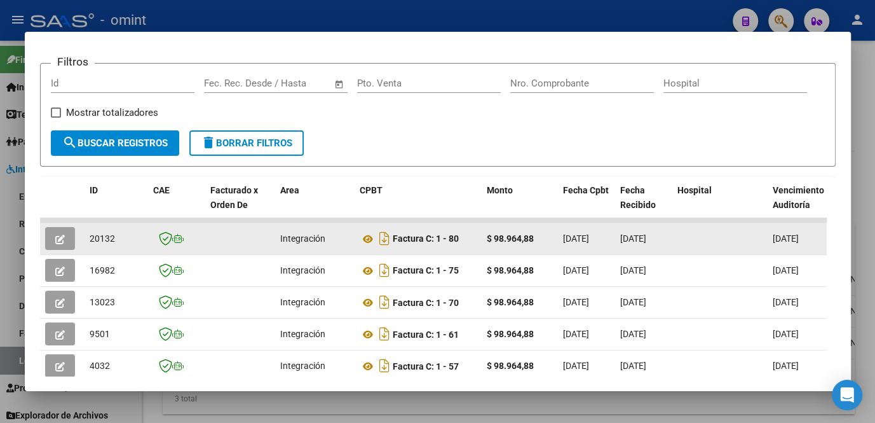
click at [58, 241] on icon "button" at bounding box center [60, 239] width 10 height 10
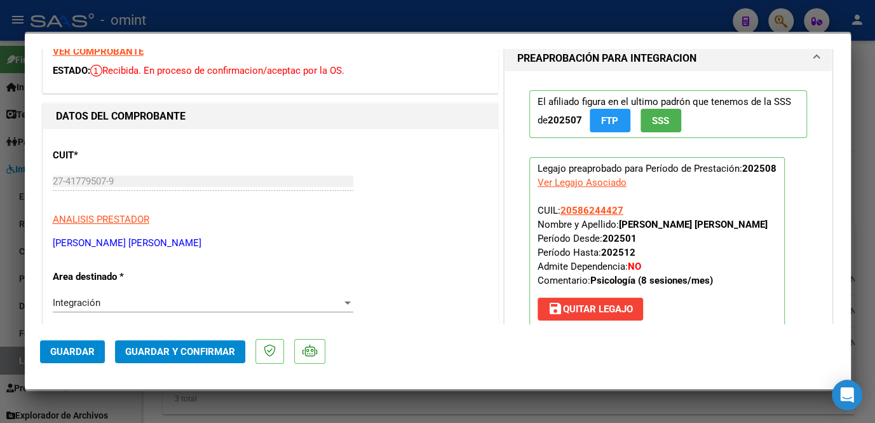
scroll to position [0, 0]
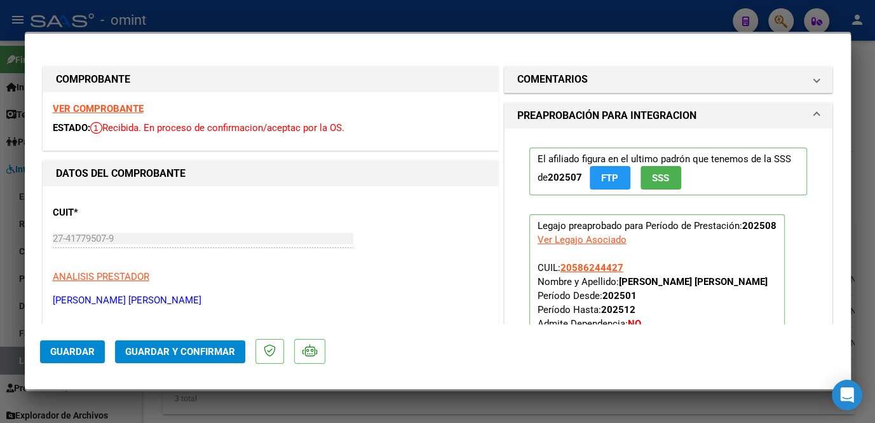
click at [122, 105] on strong "VER COMPROBANTE" at bounding box center [98, 108] width 91 height 11
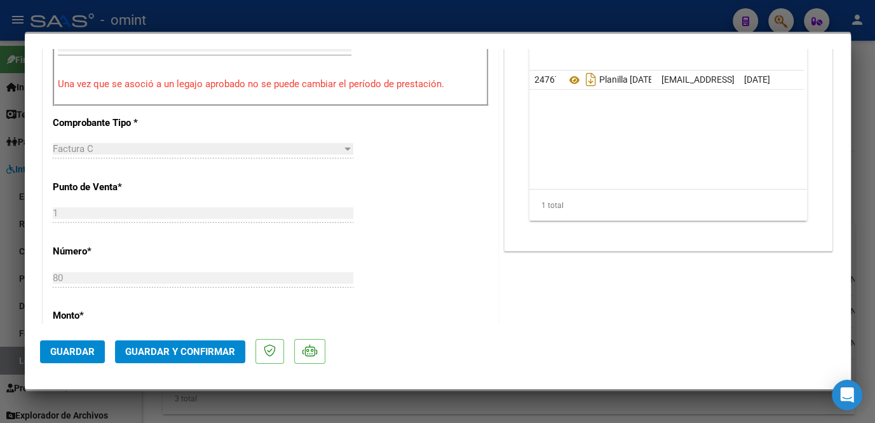
scroll to position [404, 0]
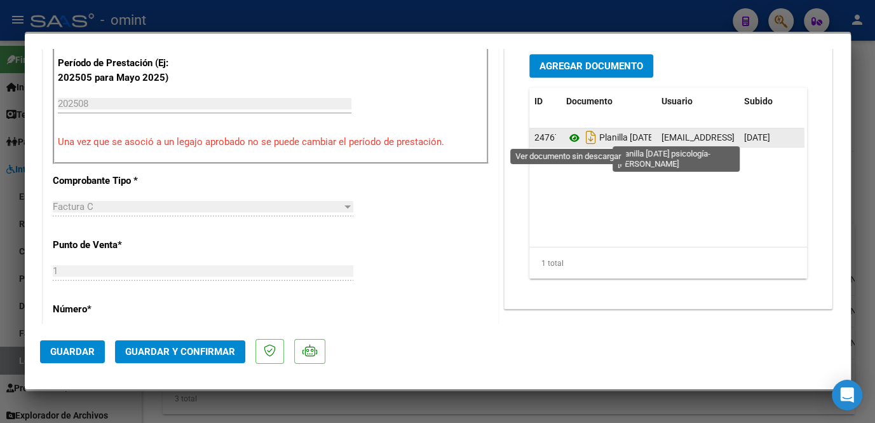
click at [567, 136] on icon at bounding box center [574, 137] width 17 height 15
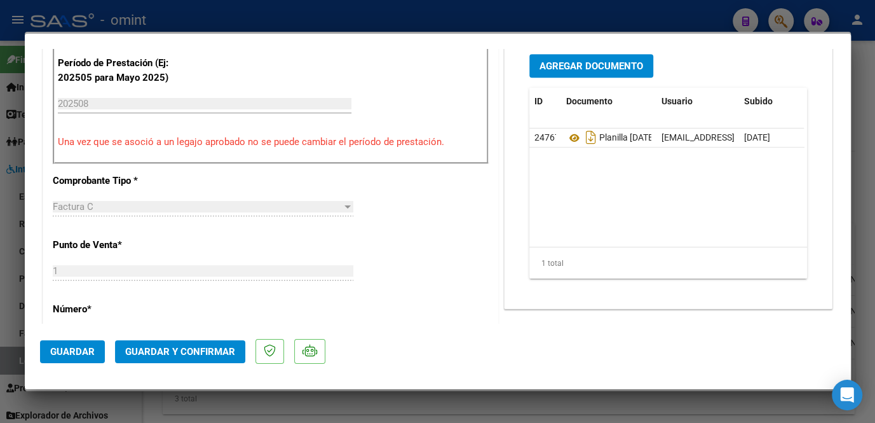
scroll to position [288, 0]
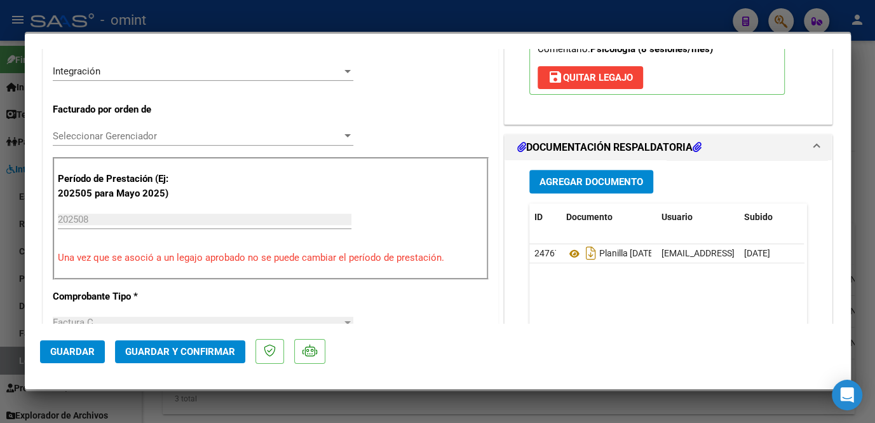
click at [129, 132] on span "Seleccionar Gerenciador" at bounding box center [197, 135] width 289 height 11
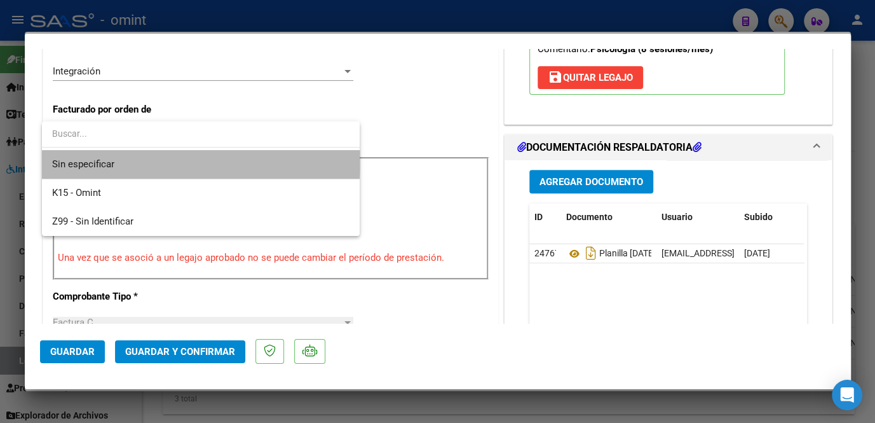
click at [117, 153] on span "Sin especificar" at bounding box center [200, 164] width 297 height 29
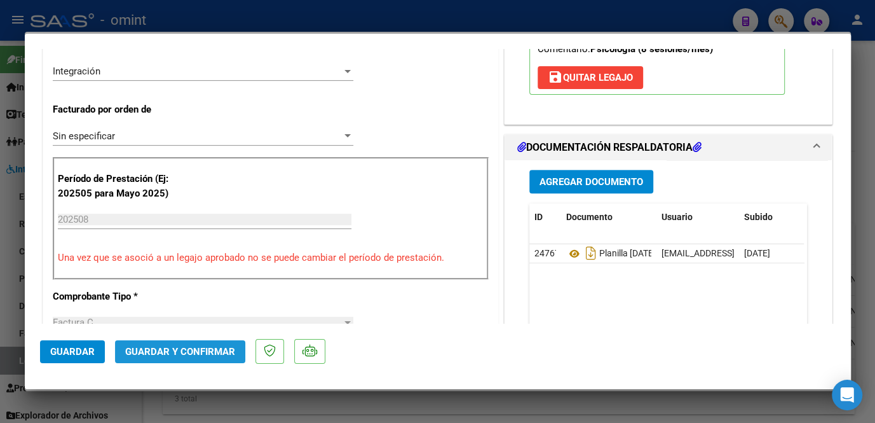
click at [151, 351] on span "Guardar y Confirmar" at bounding box center [180, 351] width 110 height 11
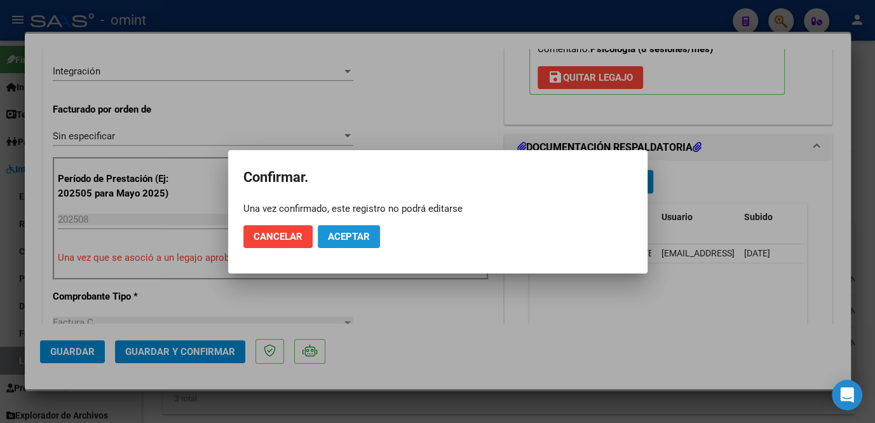
click at [369, 233] on span "Aceptar" at bounding box center [349, 236] width 42 height 11
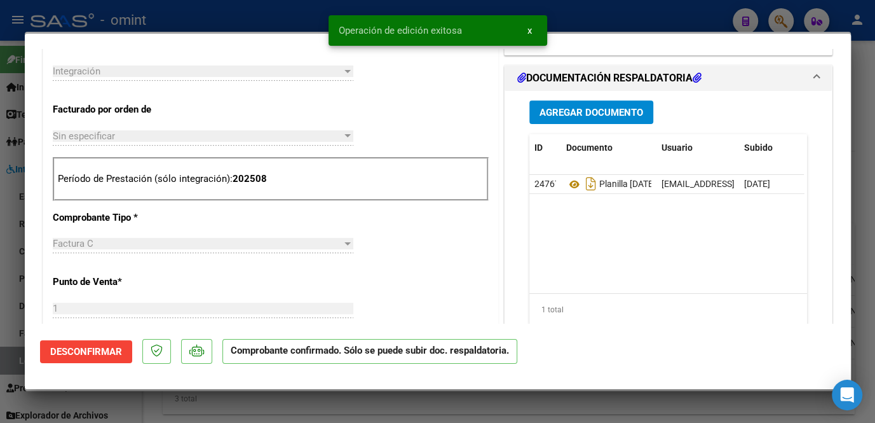
click at [16, 276] on div at bounding box center [437, 211] width 875 height 423
type input "$ 0,00"
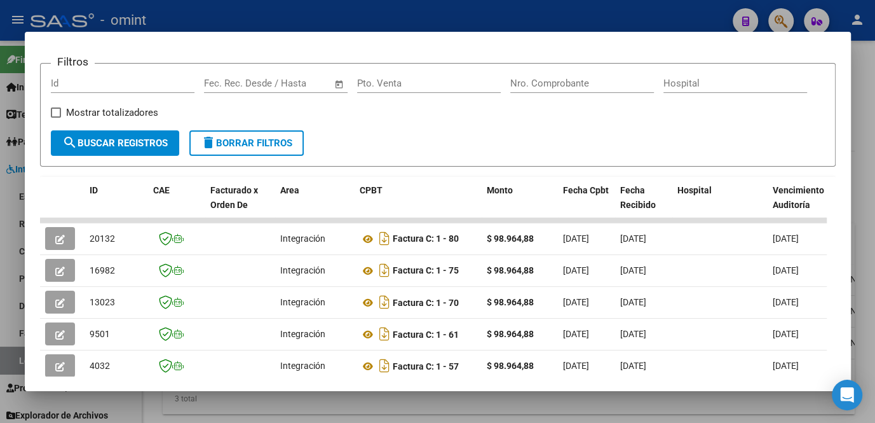
click at [288, 404] on div at bounding box center [437, 211] width 875 height 423
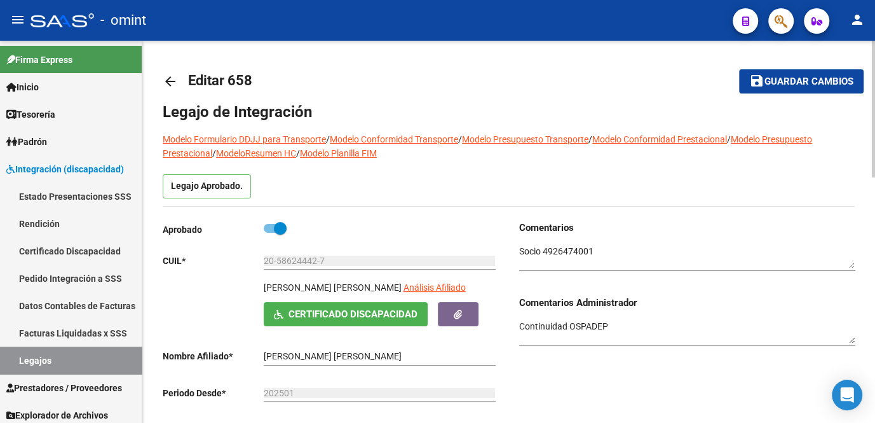
click at [786, 78] on span "Guardar cambios" at bounding box center [808, 81] width 89 height 11
click at [44, 352] on link "Legajos" at bounding box center [71, 359] width 142 height 27
